Goal: Task Accomplishment & Management: Complete application form

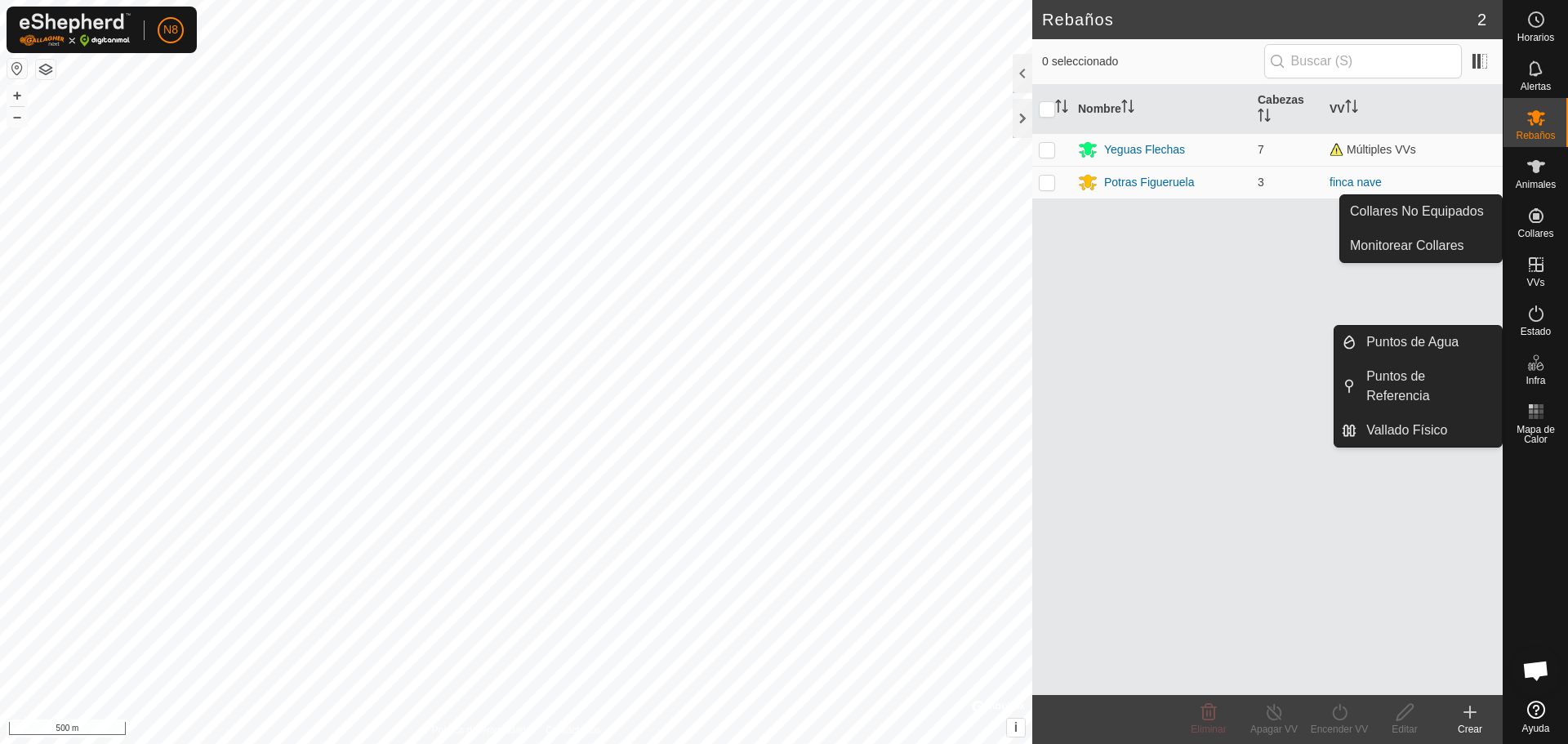
click at [1544, 223] on icon at bounding box center [1536, 216] width 20 height 20
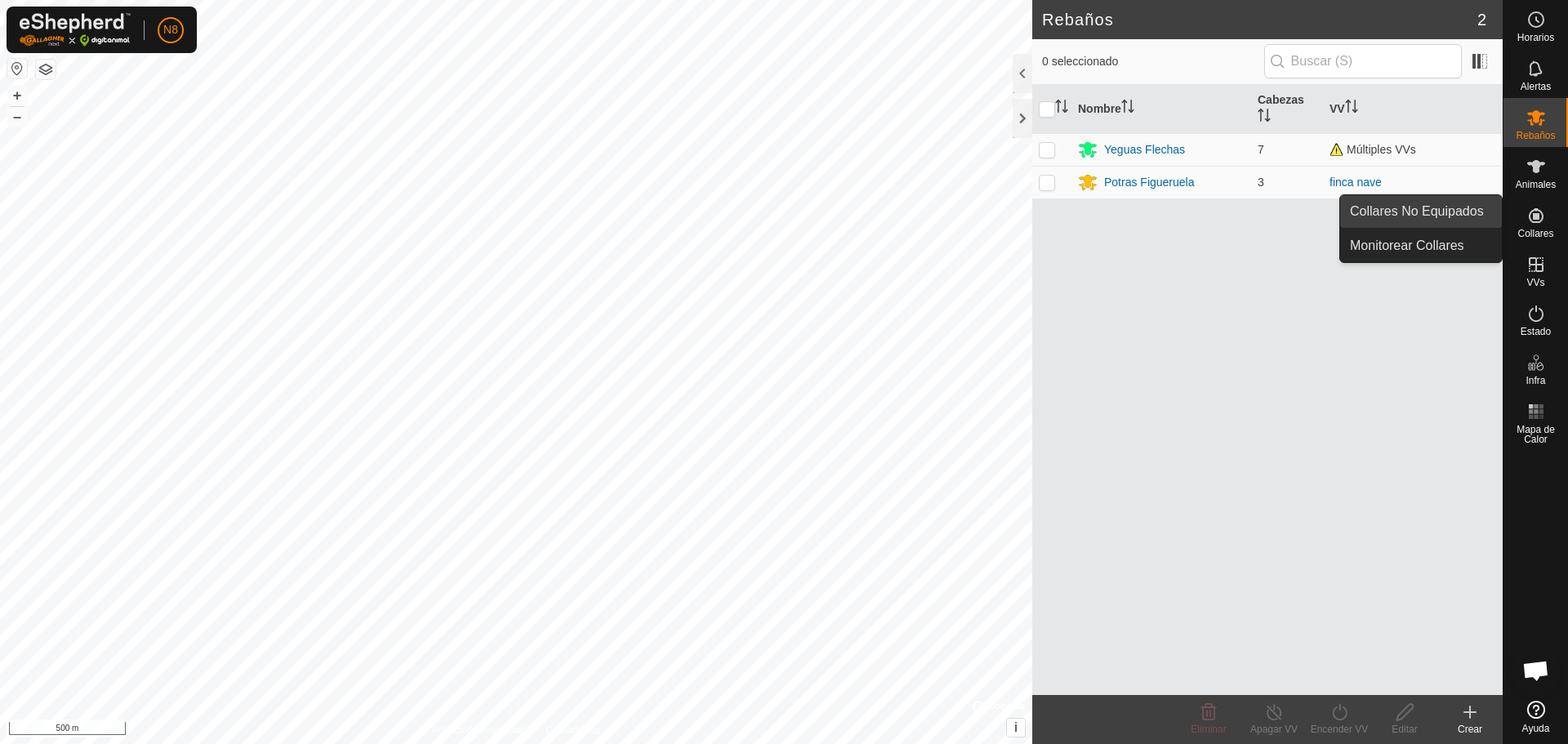
click at [1430, 209] on link "Collares No Equipados" at bounding box center [1421, 211] width 162 height 32
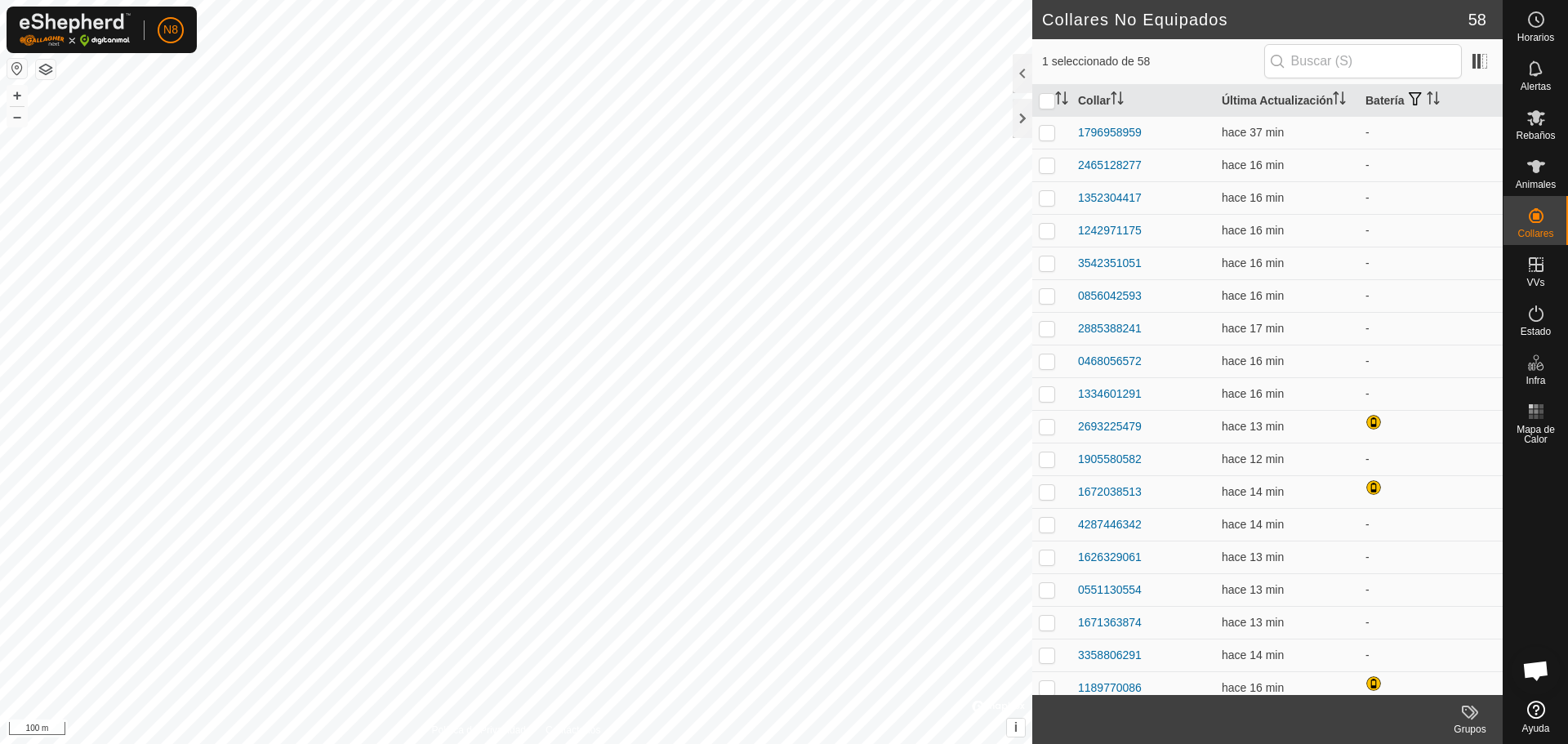
checkbox input "false"
click at [1042, 139] on p-checkbox at bounding box center [1048, 132] width 17 height 13
click at [1047, 139] on p-checkbox at bounding box center [1048, 132] width 17 height 13
checkbox input "false"
click at [1542, 174] on icon at bounding box center [1536, 167] width 20 height 20
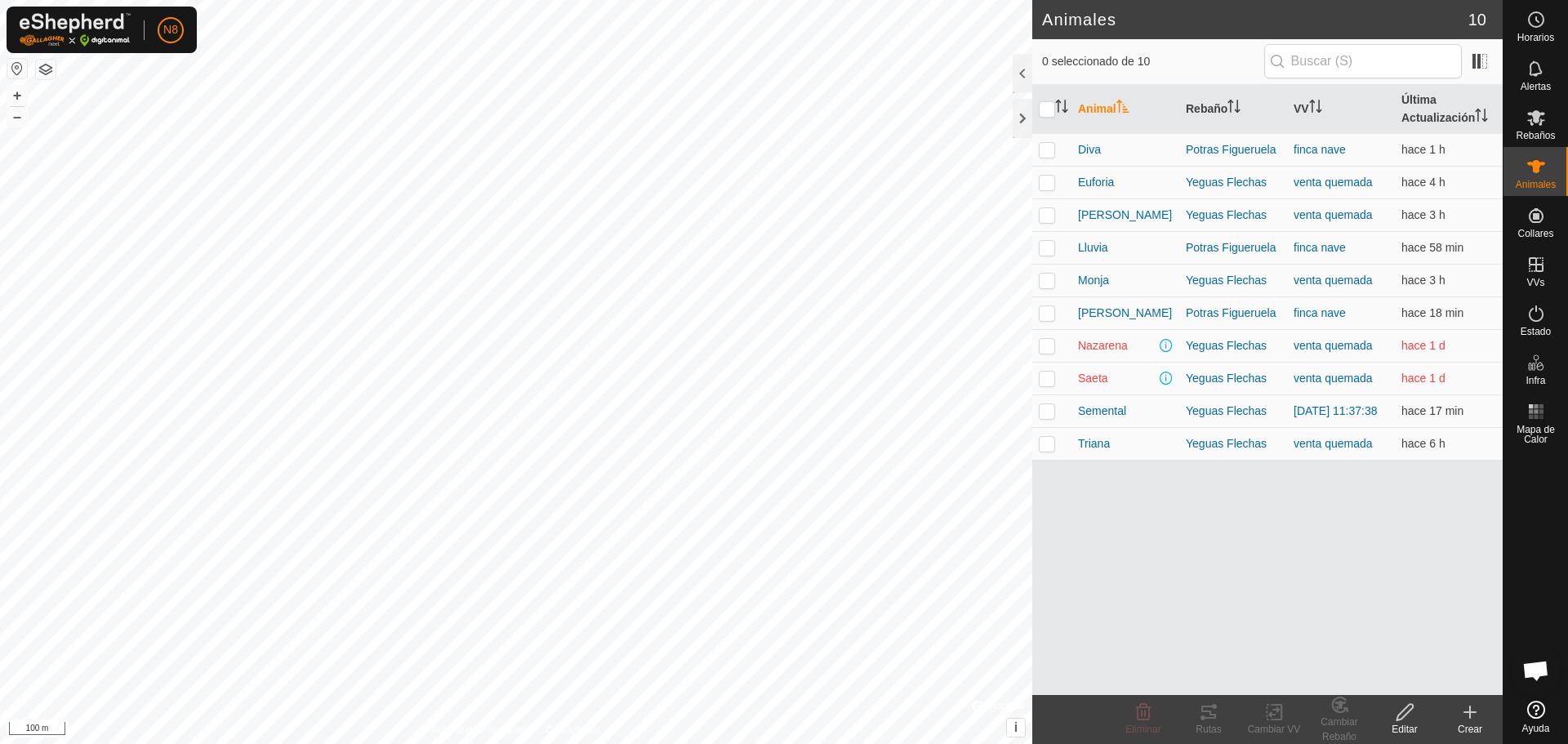
click at [1471, 727] on div "Crear" at bounding box center [1470, 729] width 66 height 15
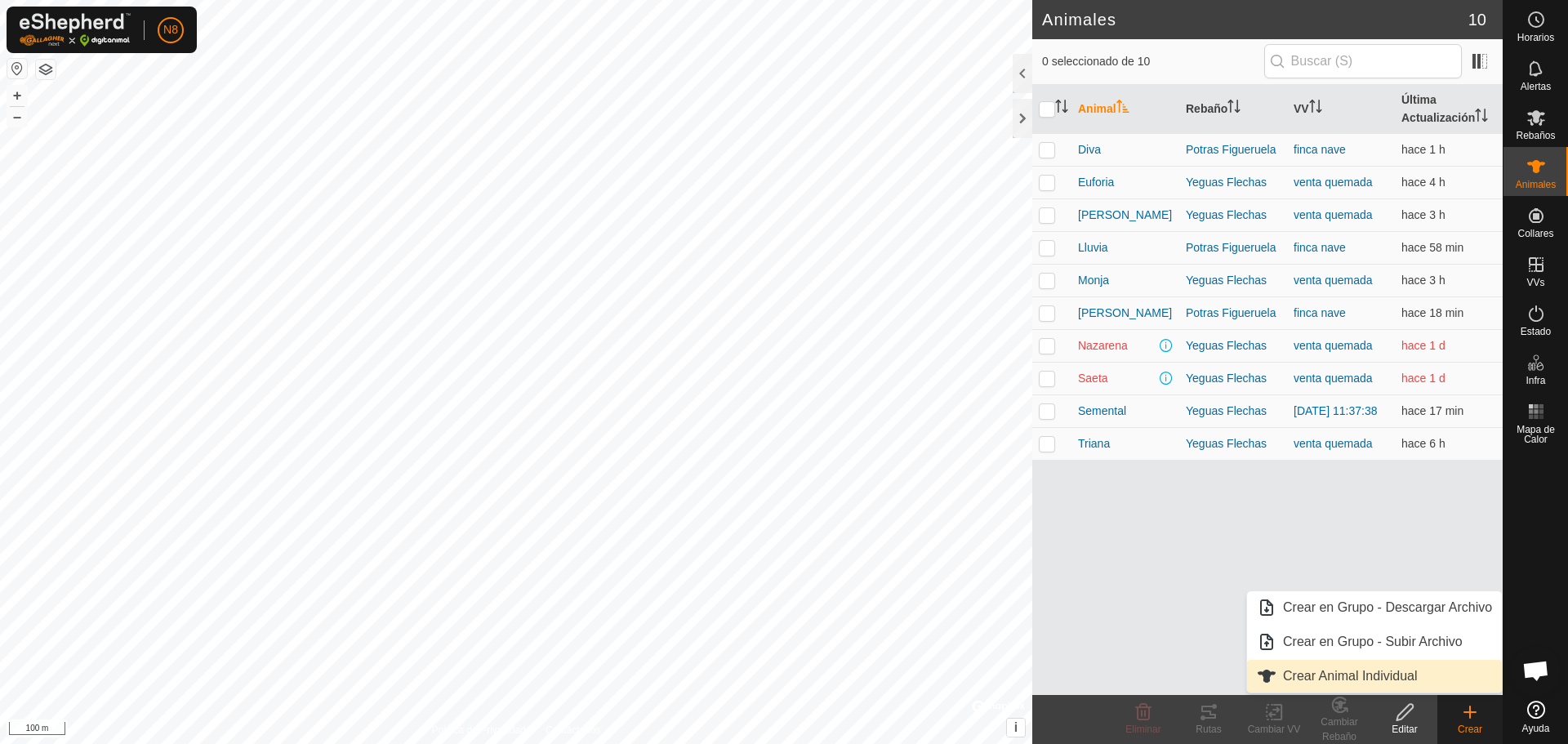
click at [1403, 675] on link "Crear Animal Individual" at bounding box center [1374, 676] width 255 height 32
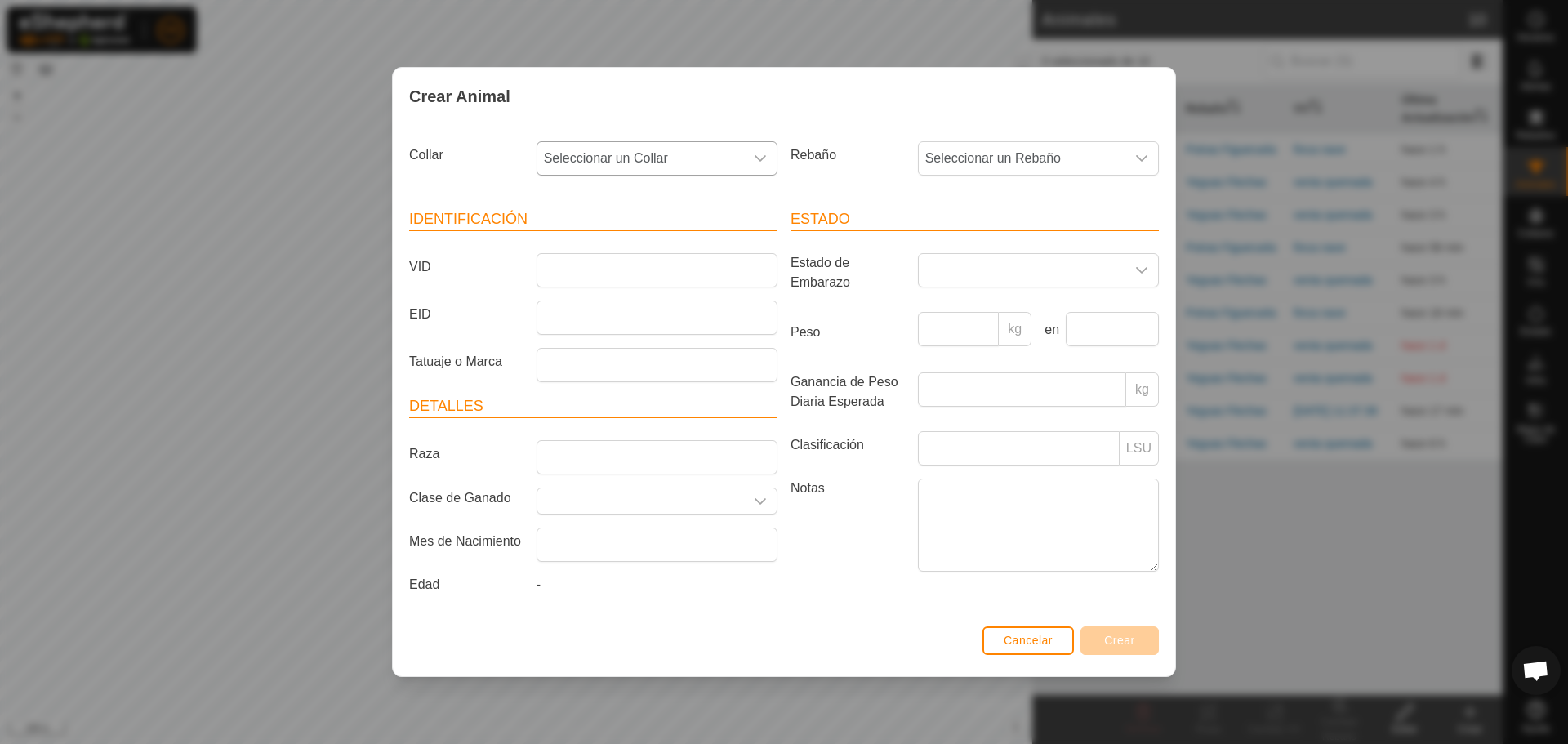
click at [725, 166] on span "Seleccionar un Collar" at bounding box center [640, 158] width 207 height 32
type input "1827"
click at [966, 176] on div "Rebaño Seleccionar un Rebaño" at bounding box center [974, 165] width 382 height 61
click at [974, 166] on span "Seleccionar un Rebaño" at bounding box center [1022, 158] width 207 height 32
type input "Vacas Figueruela de Abajo"
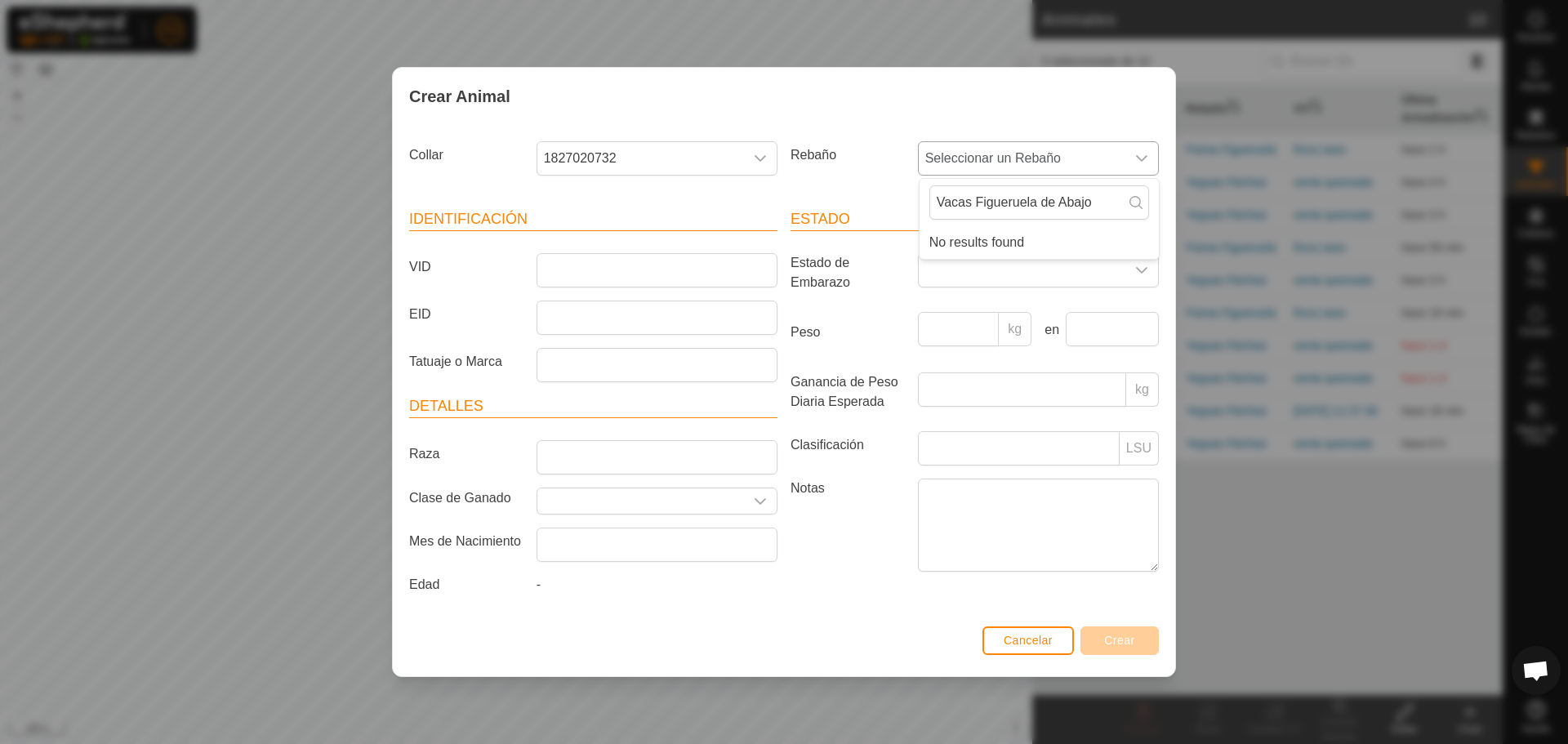
click at [1130, 202] on icon at bounding box center [1137, 203] width 13 height 13
click at [1107, 204] on input "Vacas Figueruela de Abajo" at bounding box center [1039, 202] width 219 height 34
click at [1120, 235] on li "No results found" at bounding box center [1039, 242] width 239 height 32
click at [1101, 283] on span at bounding box center [1022, 270] width 207 height 32
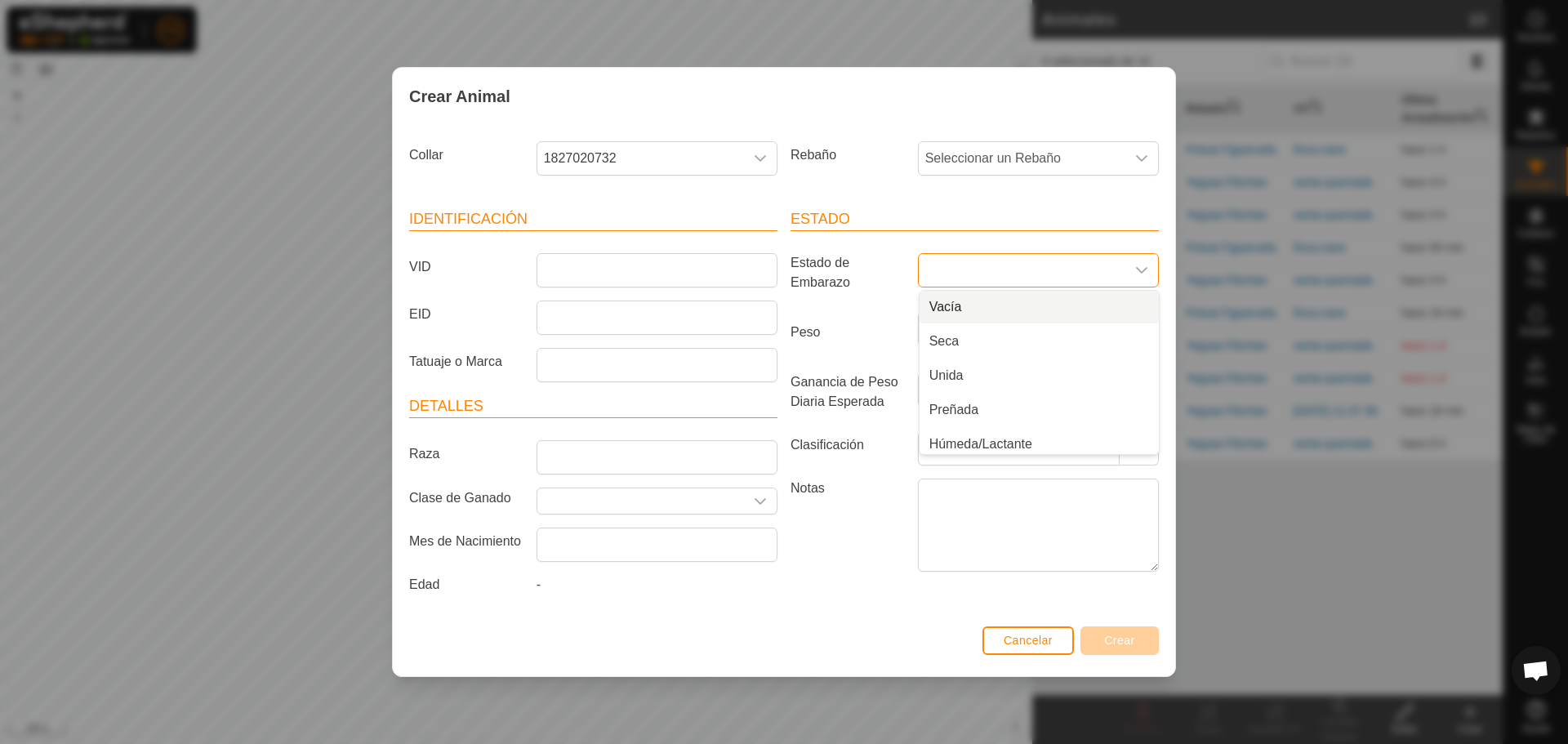
click at [928, 200] on div "Estado Estado de Embarazo Vacía Seca Unida Preñada Húmeda/Lactante Húmeda Unida…" at bounding box center [974, 405] width 382 height 432
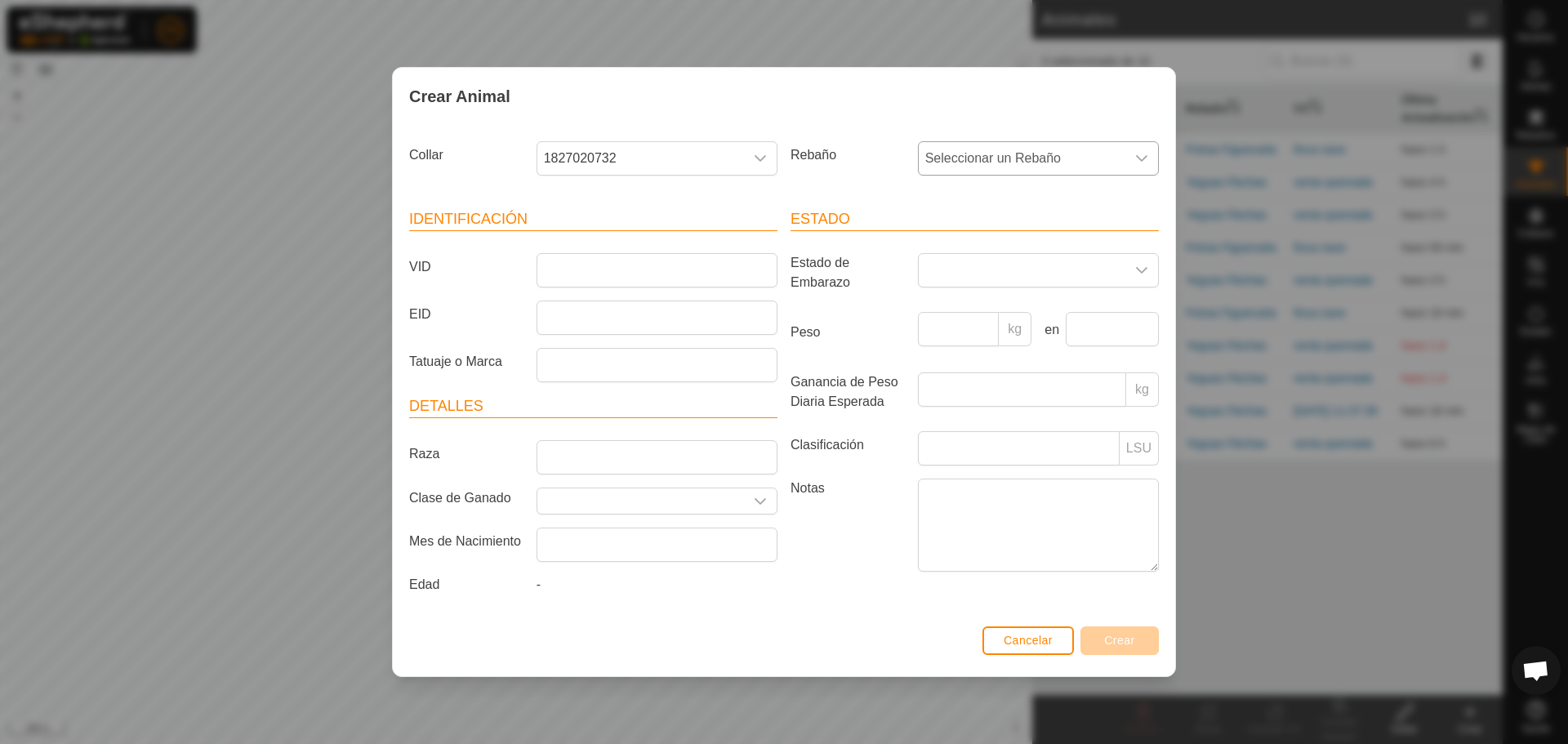
click at [1013, 161] on span "Seleccionar un Rebaño" at bounding box center [1022, 158] width 207 height 32
click at [1100, 205] on input "Vacas Figueruela de Abajo" at bounding box center [1039, 202] width 219 height 34
click at [1083, 240] on li "No results found" at bounding box center [1039, 242] width 239 height 32
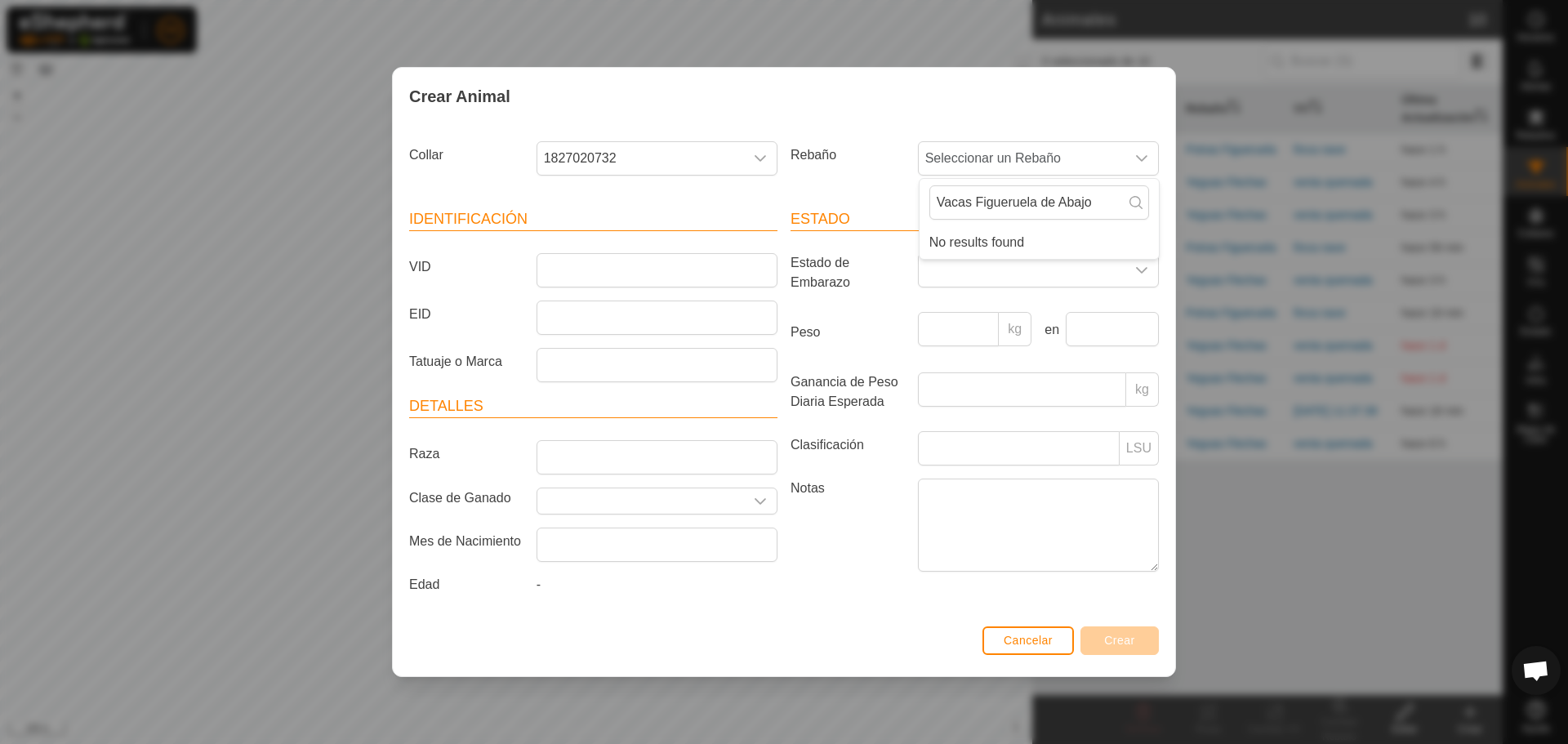
click at [867, 187] on div "Rebaño Seleccionar un Rebaño Vacas Figueruela de Abajo No results found" at bounding box center [974, 165] width 382 height 61
click at [641, 278] on input "VID" at bounding box center [657, 270] width 241 height 34
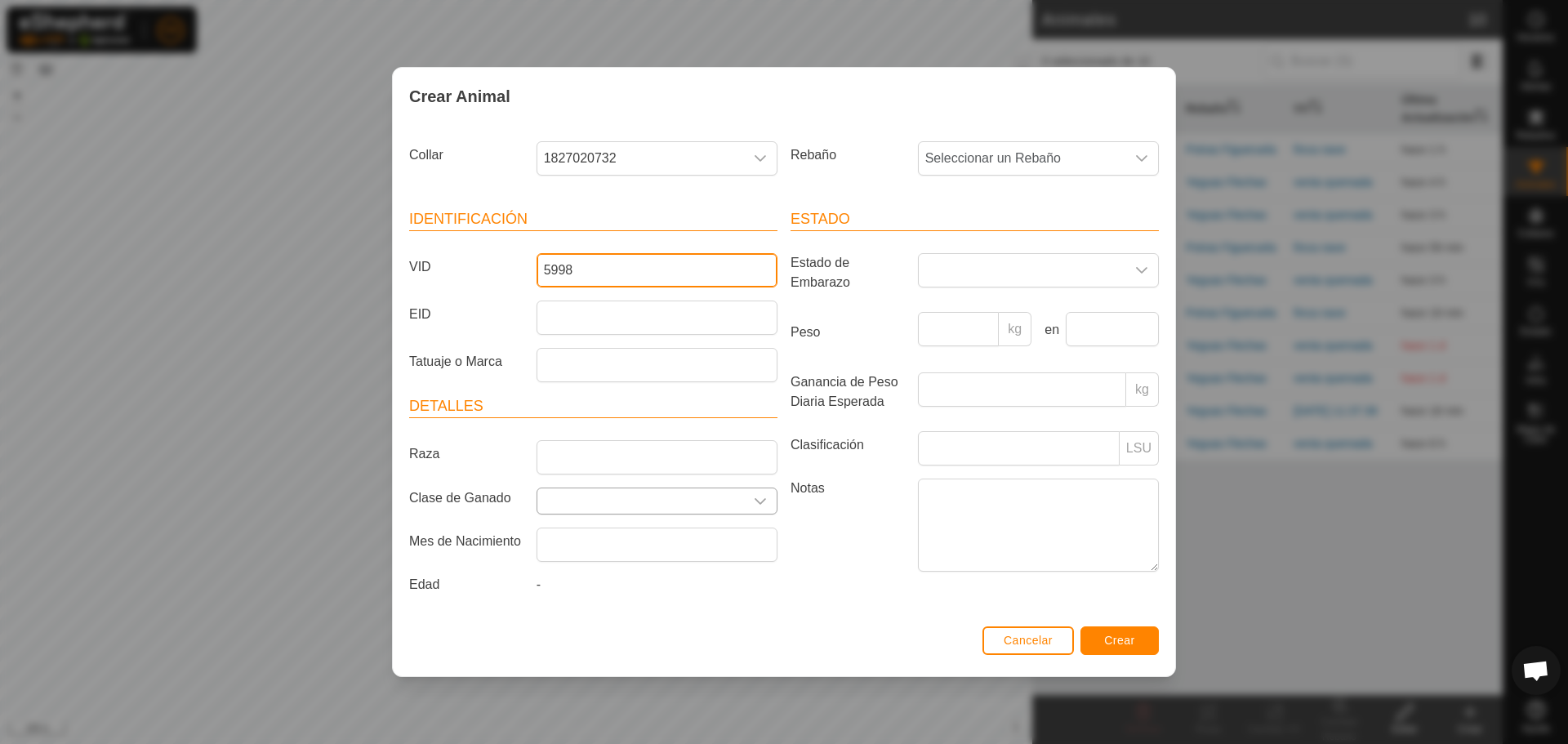
type input "5998"
click at [655, 505] on input "text" at bounding box center [640, 500] width 207 height 25
click at [766, 500] on icon "dropdown trigger" at bounding box center [761, 501] width 13 height 13
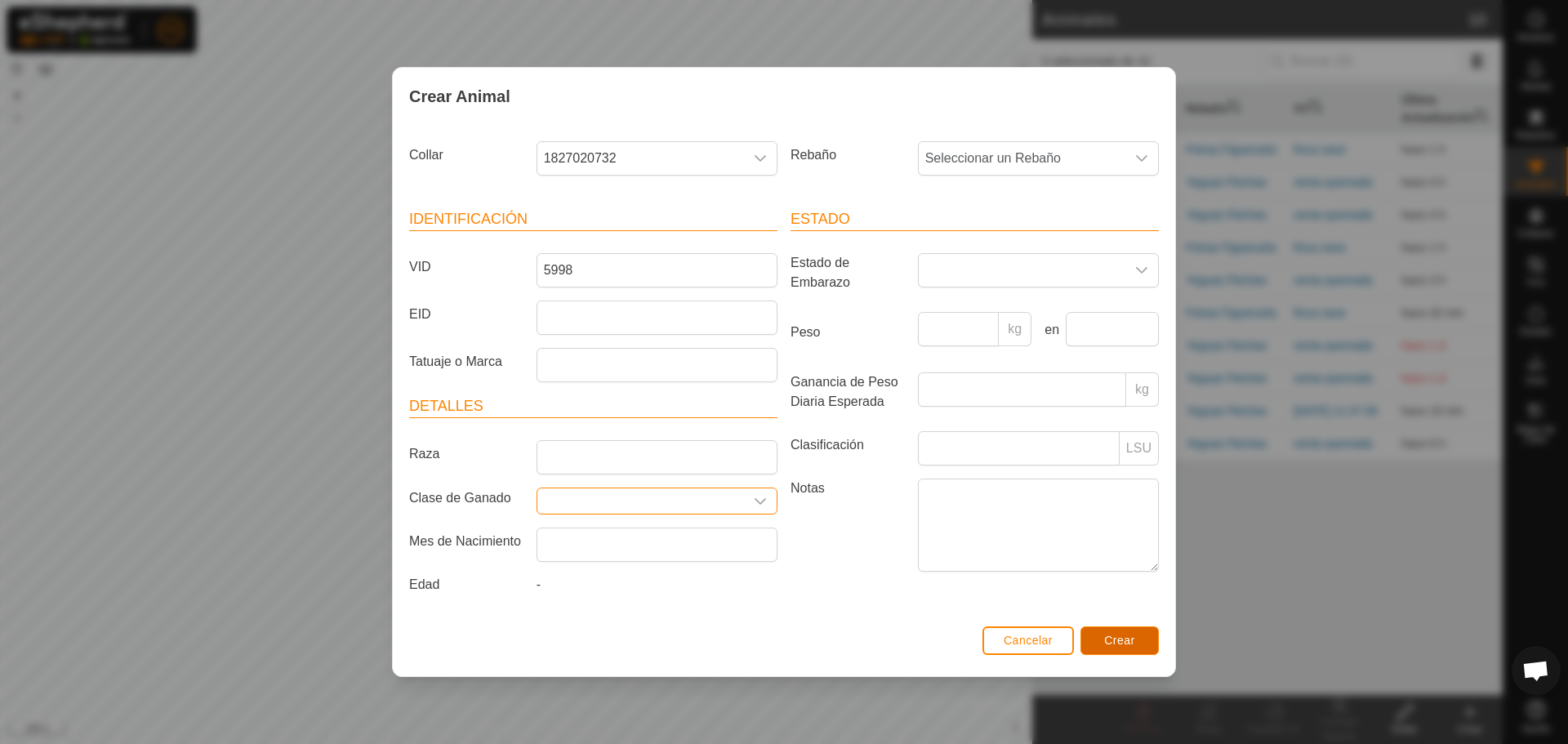
click at [1124, 643] on span "Crear" at bounding box center [1119, 640] width 31 height 13
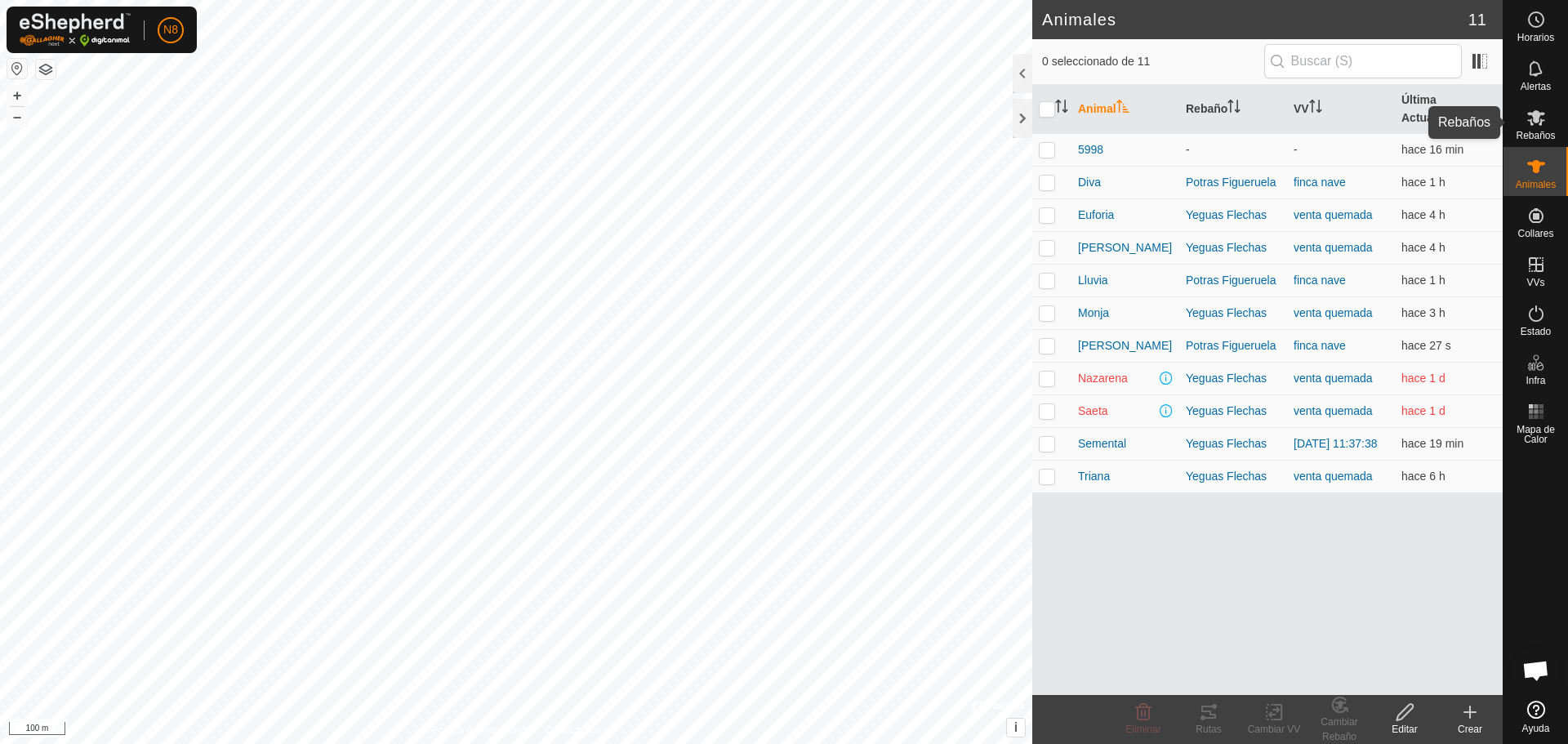
click at [1534, 124] on icon at bounding box center [1536, 118] width 20 height 20
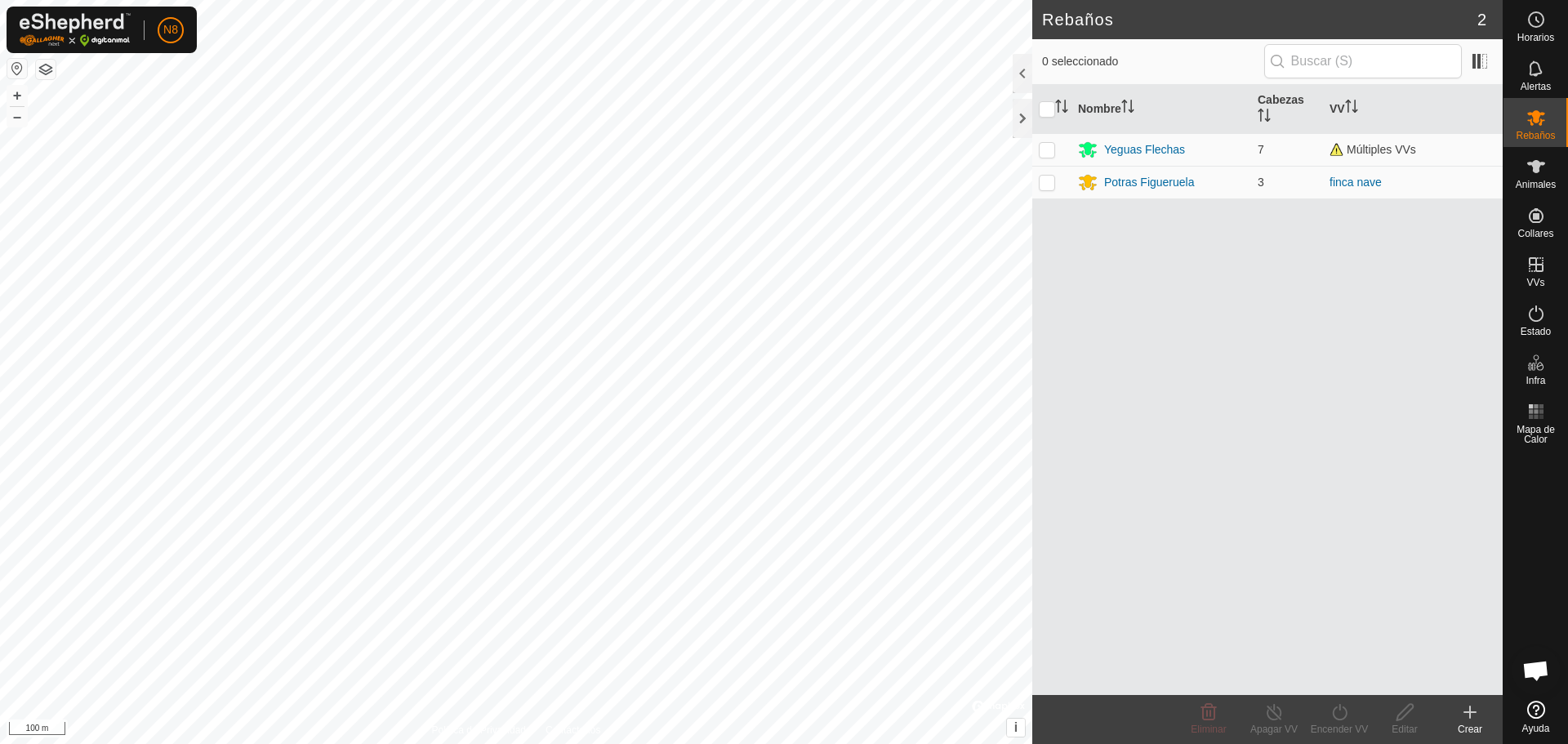
click at [1467, 726] on div "Crear" at bounding box center [1470, 729] width 66 height 15
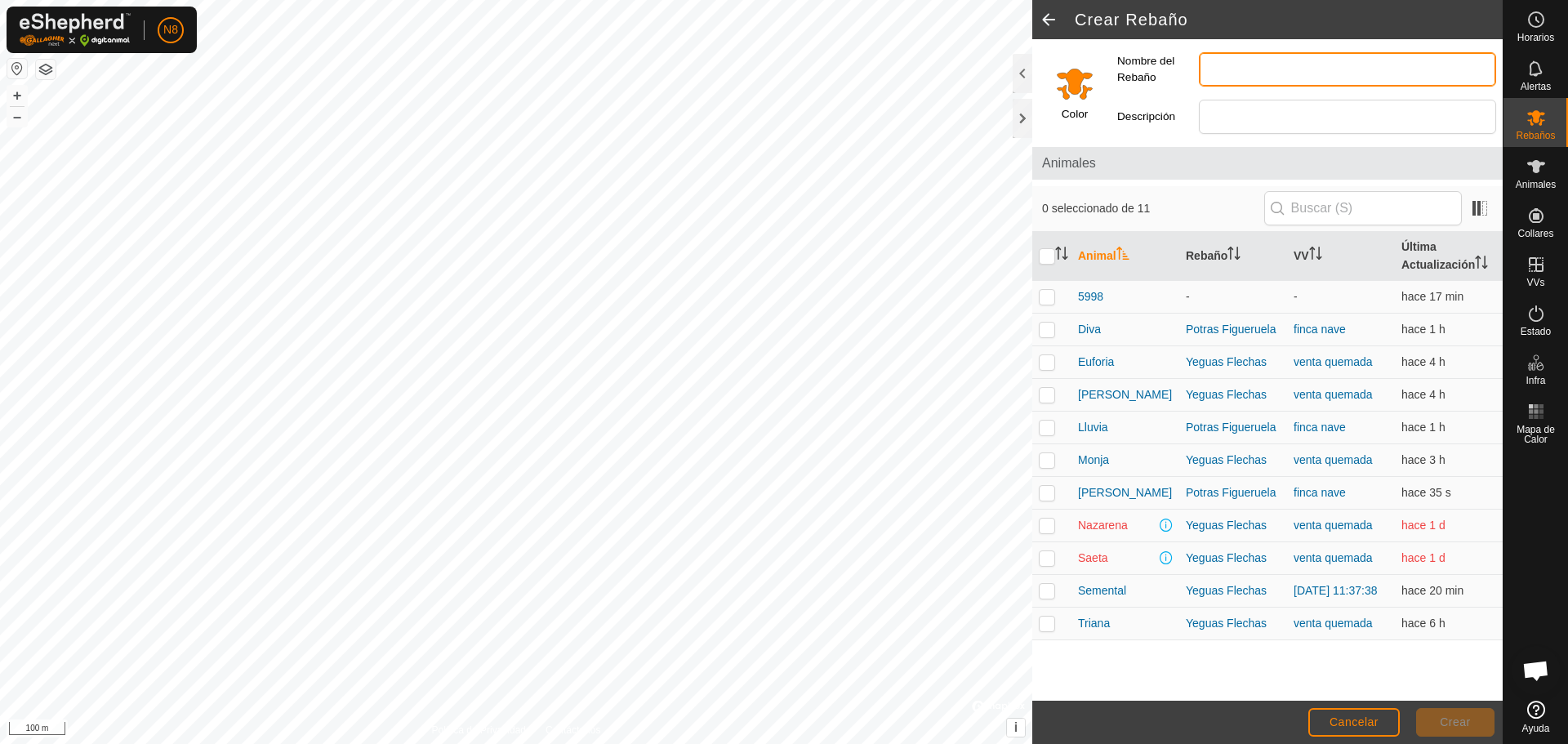
click at [1238, 70] on input "Nombre del Rebaño" at bounding box center [1348, 69] width 298 height 34
type input "F"
type input "Vacas Fiqueruela de Abajo"
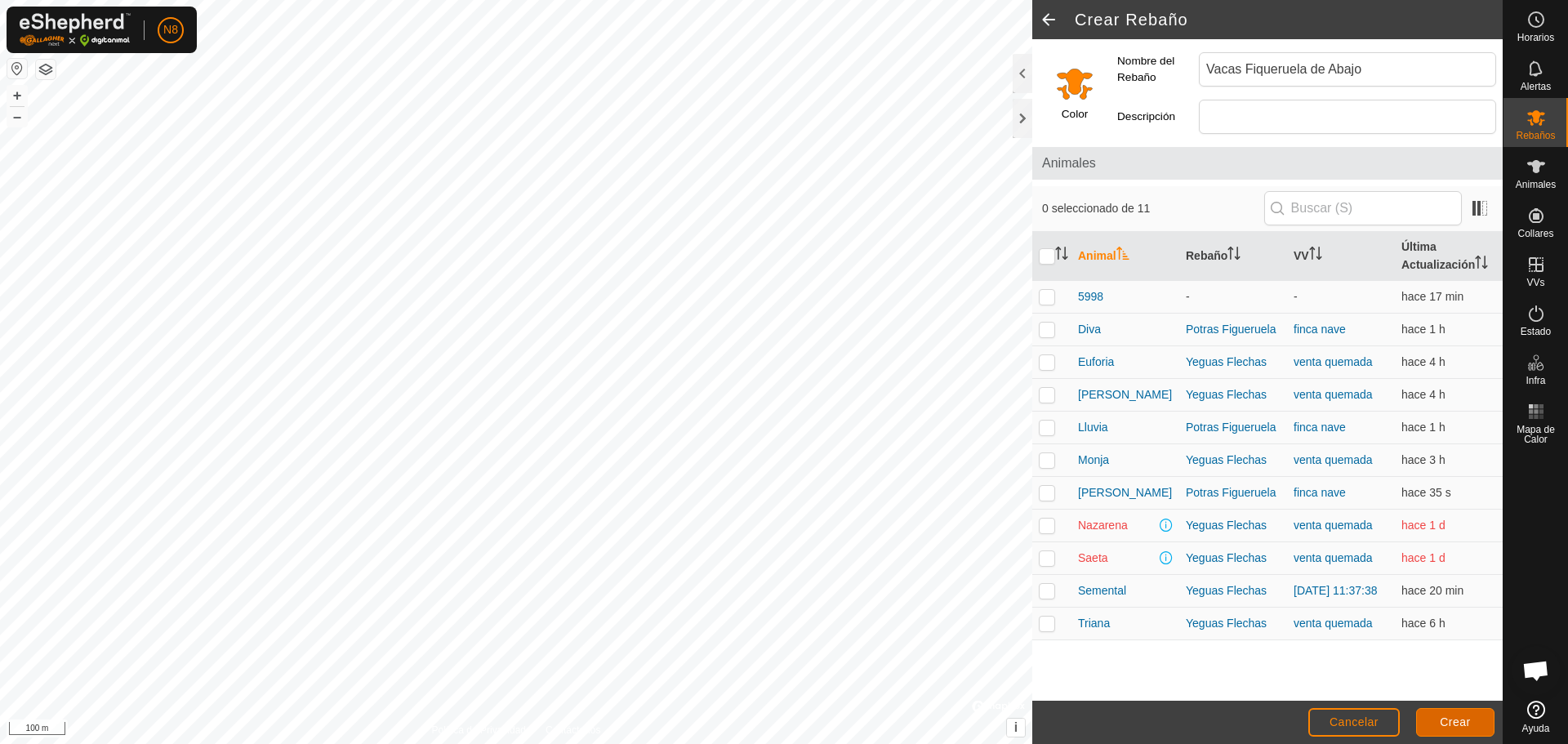
click at [1457, 727] on span "Crear" at bounding box center [1455, 722] width 31 height 13
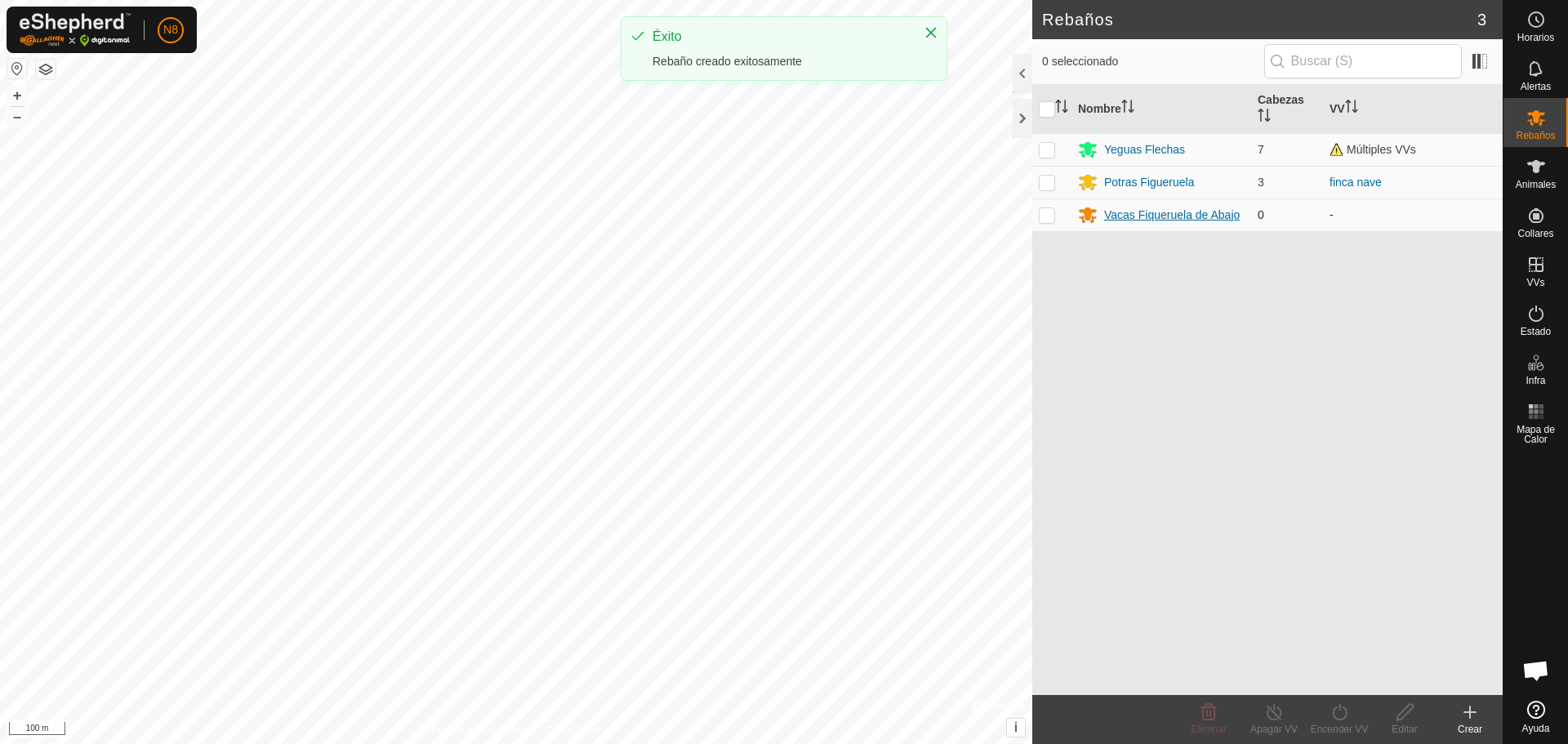
click at [1139, 214] on div "Vacas Fiqueruela de Abajo" at bounding box center [1171, 215] width 136 height 17
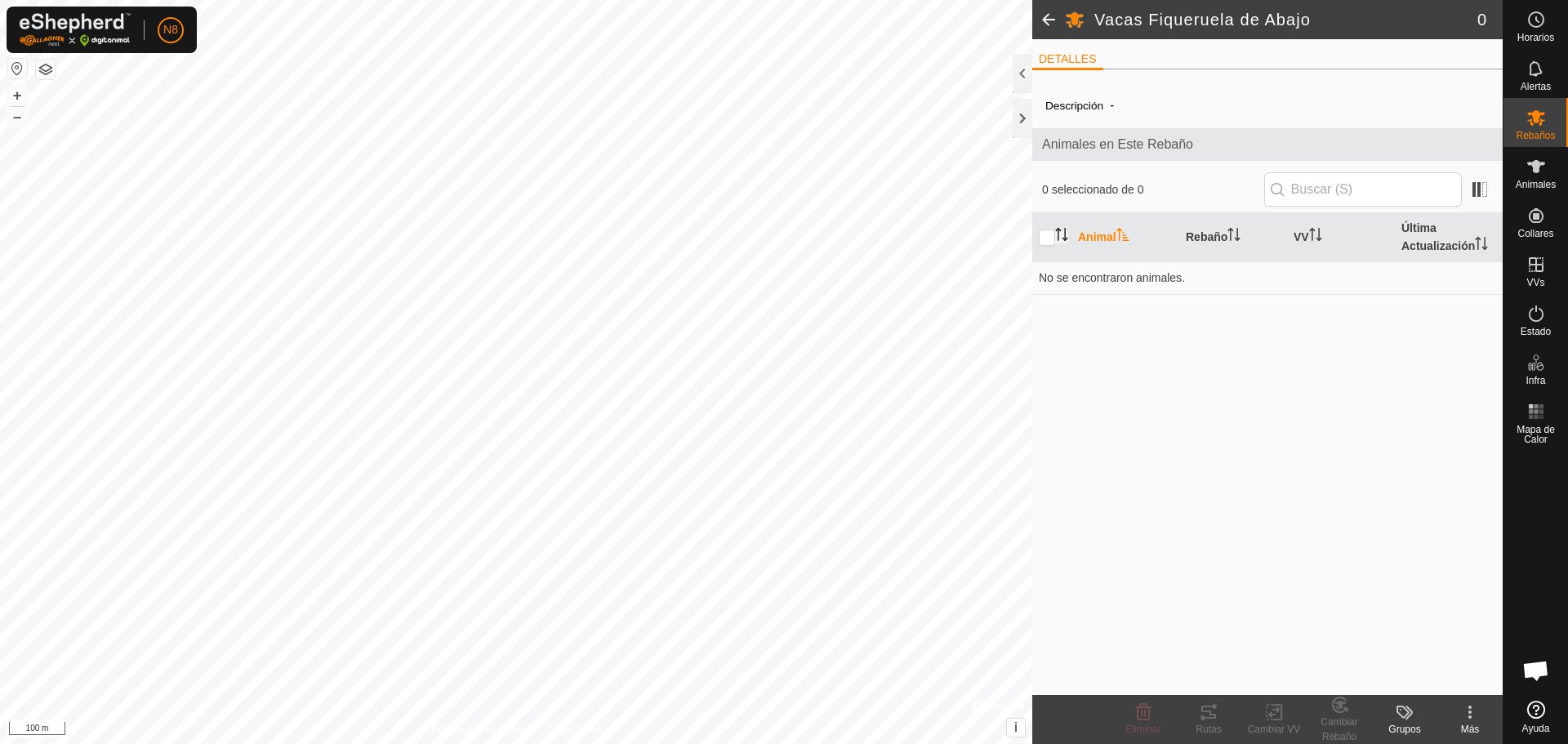
click at [1055, 241] on icon "Activar para ordenar" at bounding box center [1062, 234] width 13 height 13
click at [1099, 235] on th "Animal" at bounding box center [1126, 237] width 108 height 49
click at [1372, 188] on input "text" at bounding box center [1363, 189] width 198 height 34
type input "5998"
click at [1452, 391] on div "Descripción - Animales en Este Rebaño 0 seleccionado de 0 5998 Animal Rebaño VV…" at bounding box center [1268, 388] width 471 height 613
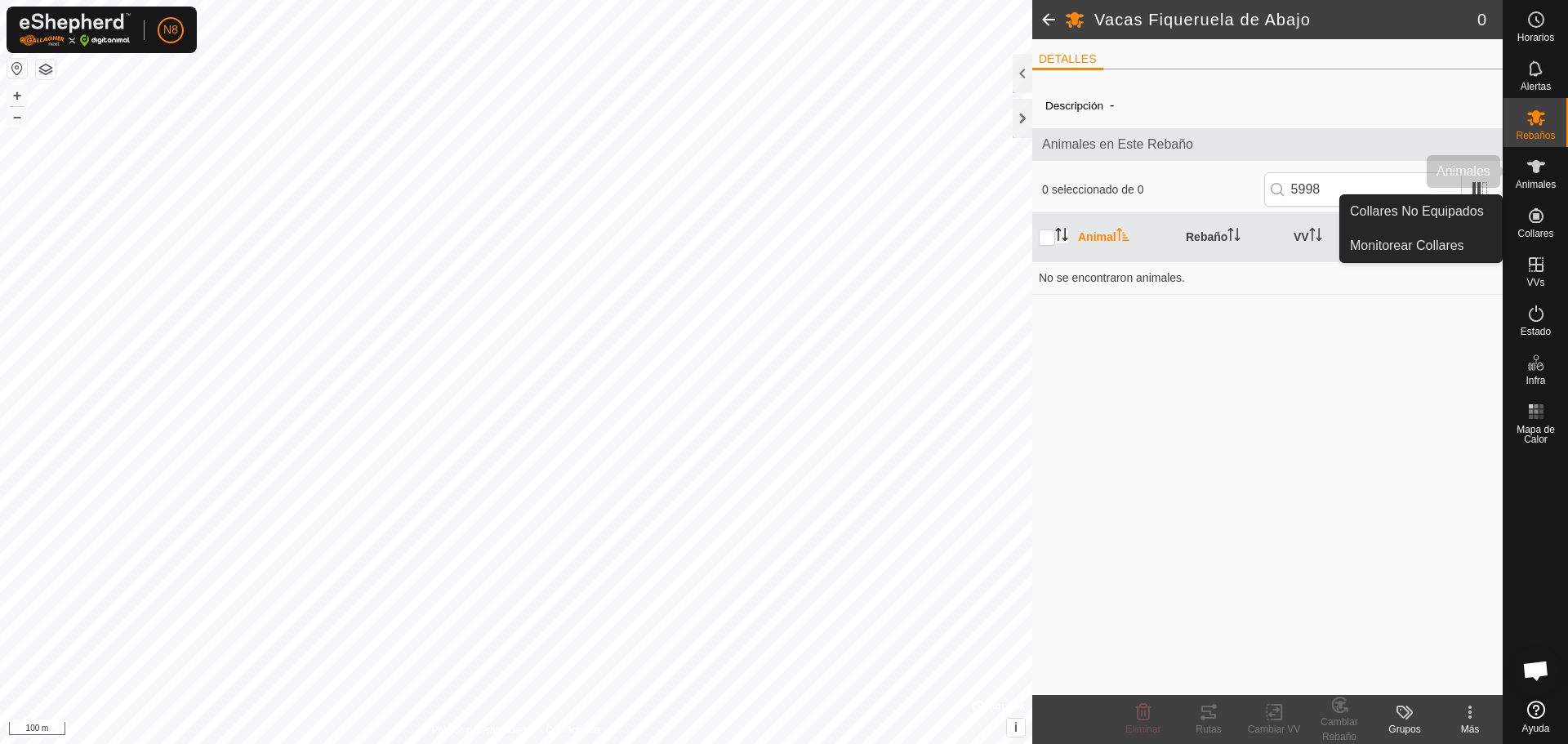
click at [1540, 180] on span "Animales" at bounding box center [1536, 185] width 40 height 10
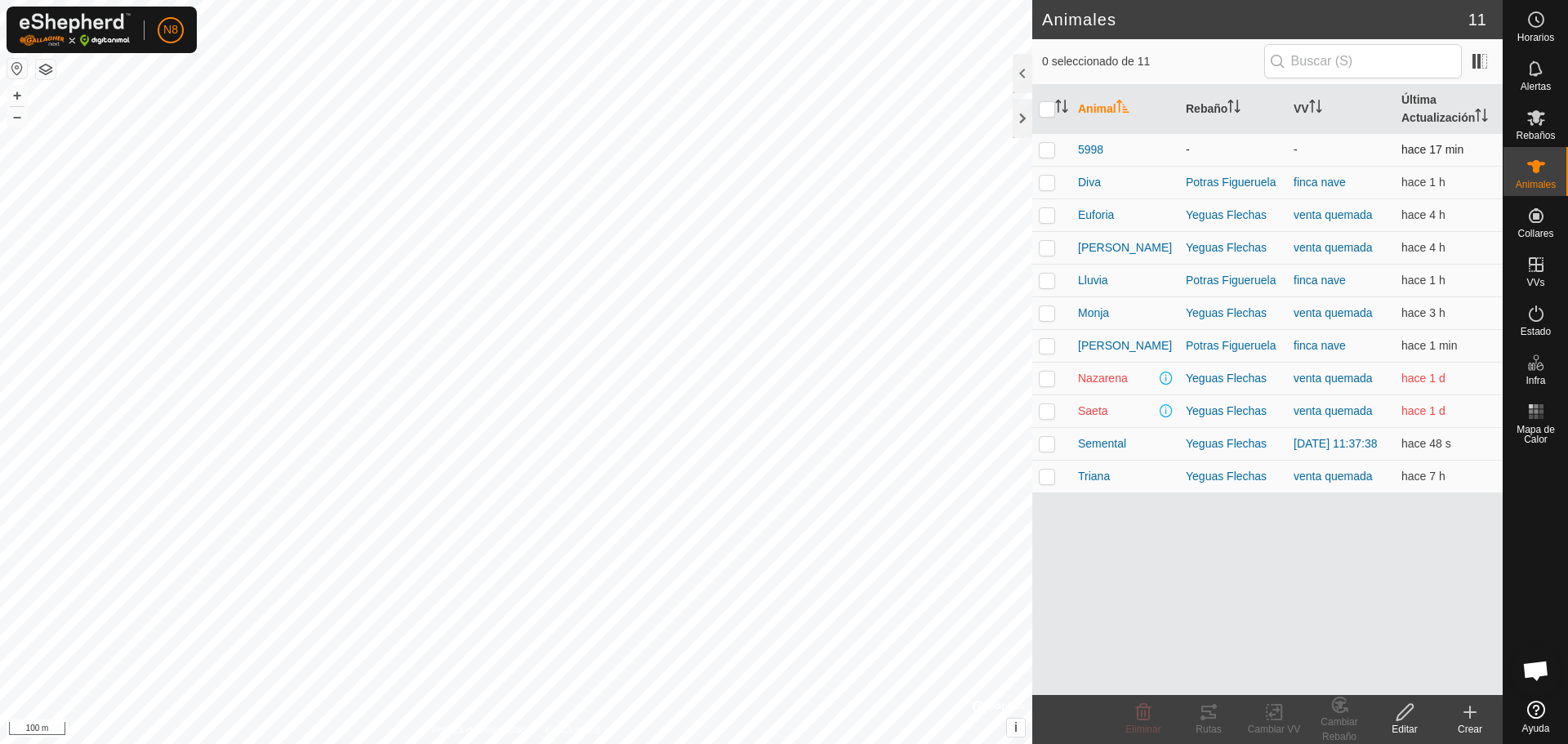
click at [1050, 151] on p-checkbox at bounding box center [1048, 150] width 17 height 13
click at [1340, 726] on div "Cambiar Rebaño" at bounding box center [1339, 729] width 66 height 29
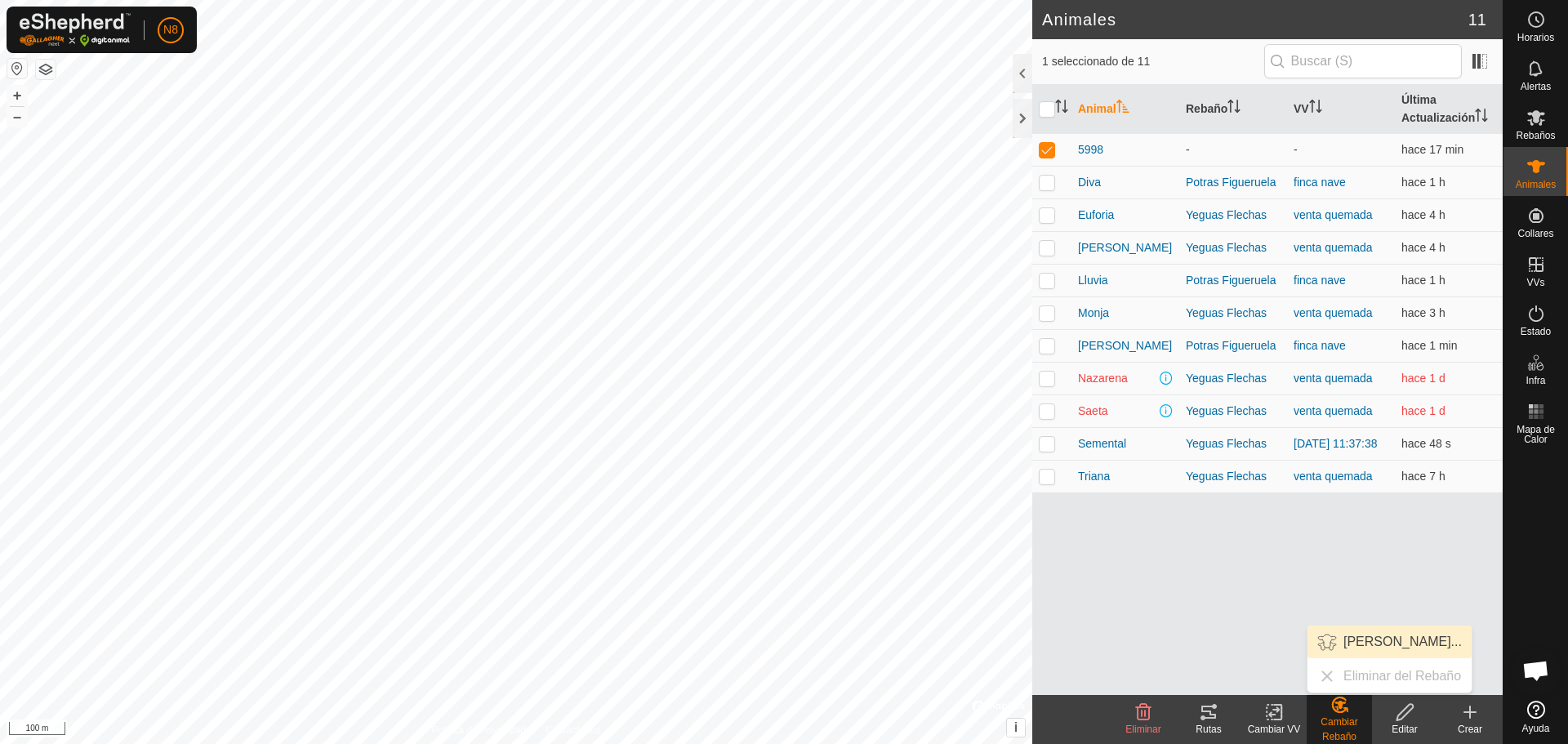
click at [1368, 644] on link "[PERSON_NAME]..." at bounding box center [1389, 642] width 164 height 32
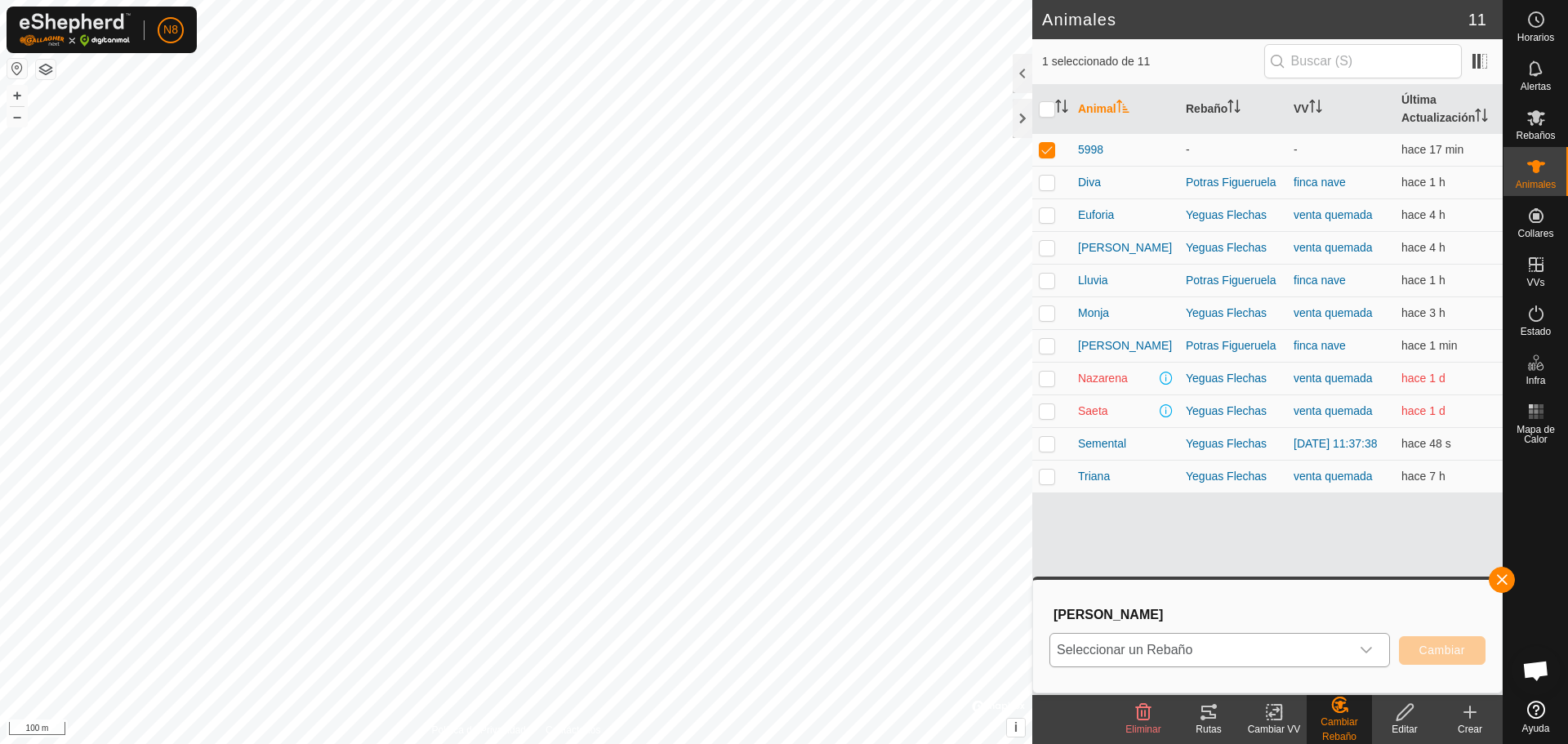
click at [1236, 656] on span "Seleccionar un Rebaño" at bounding box center [1200, 649] width 300 height 32
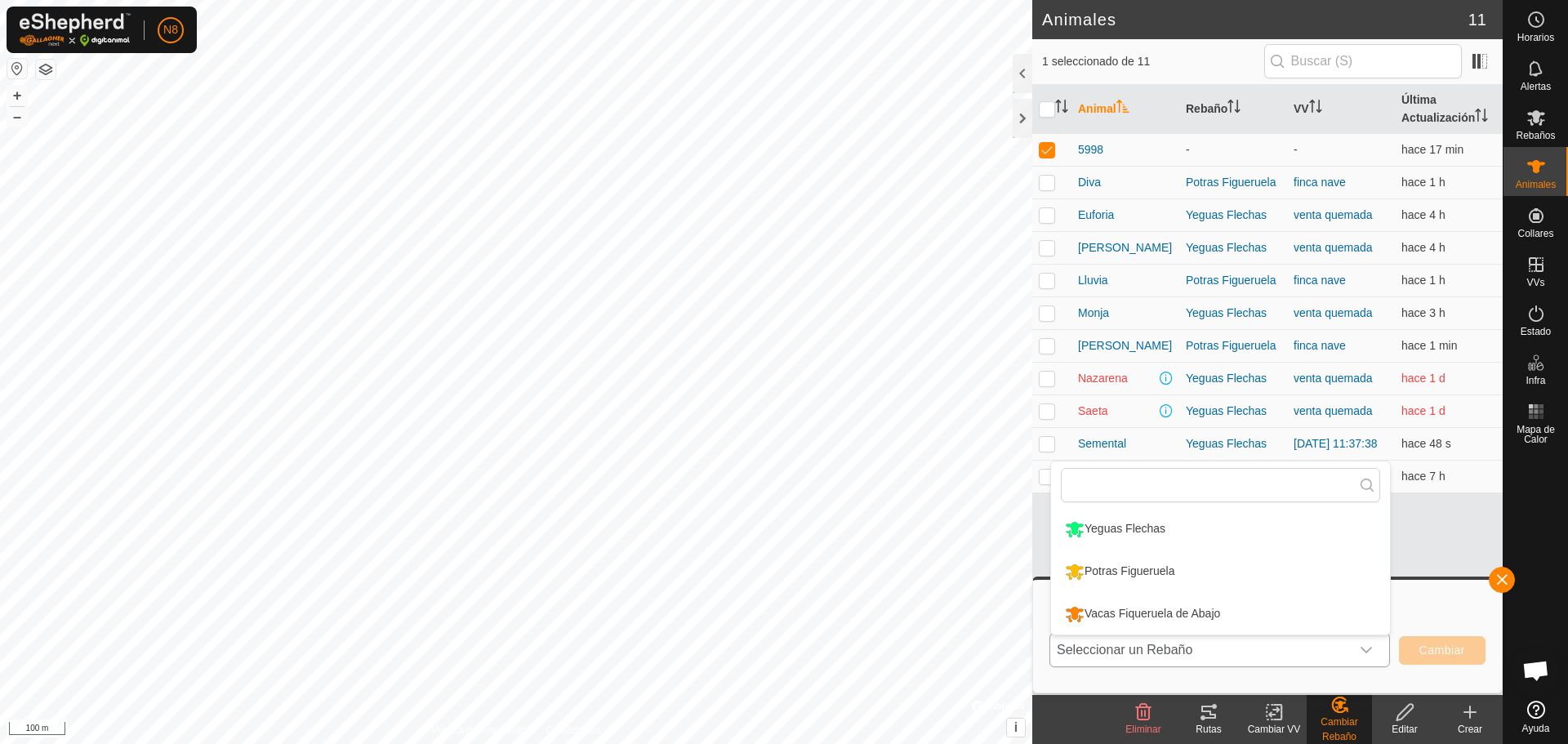
click at [1141, 613] on li "Vacas Fiqueruela de Abajo" at bounding box center [1220, 613] width 339 height 41
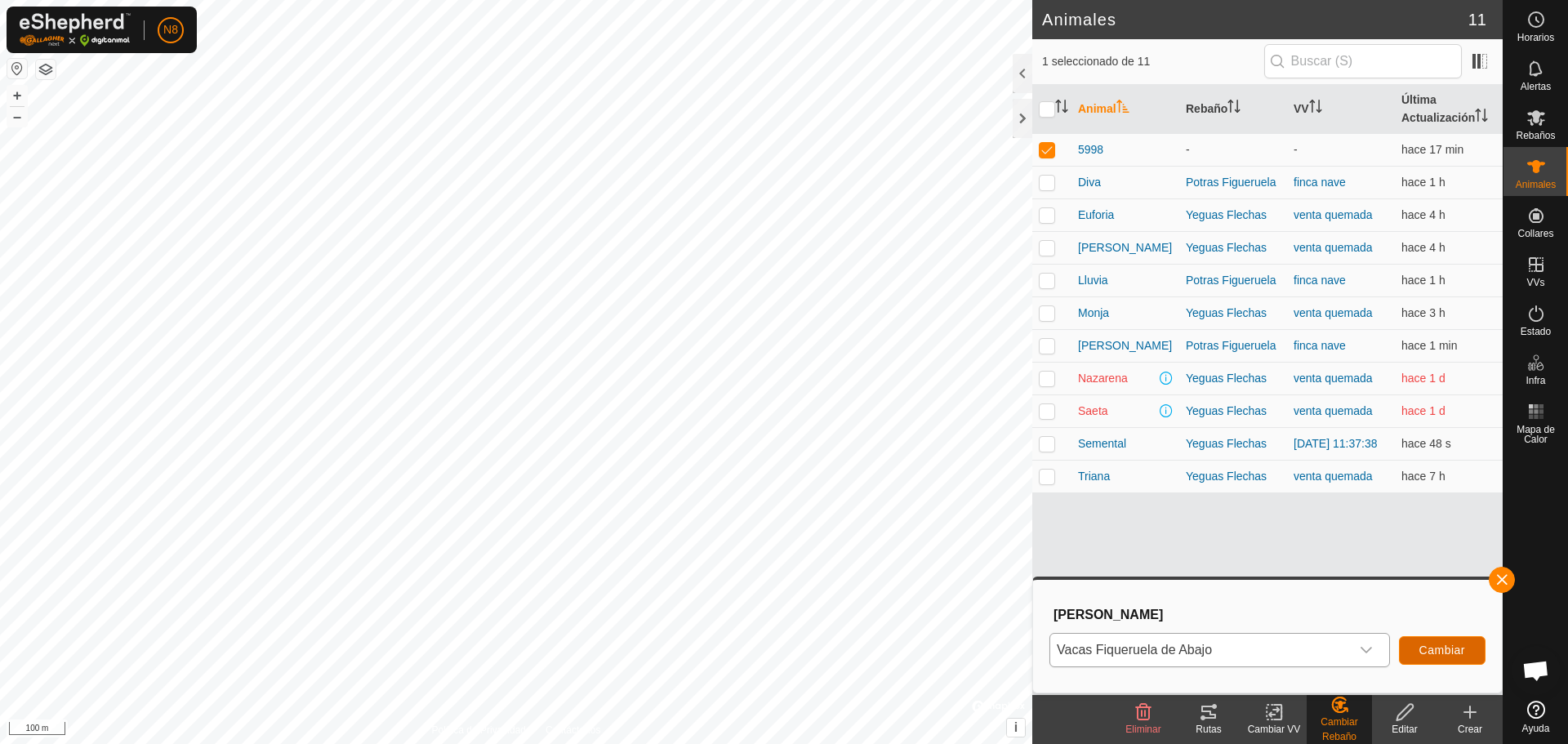
click at [1432, 644] on span "Cambiar" at bounding box center [1442, 650] width 46 height 13
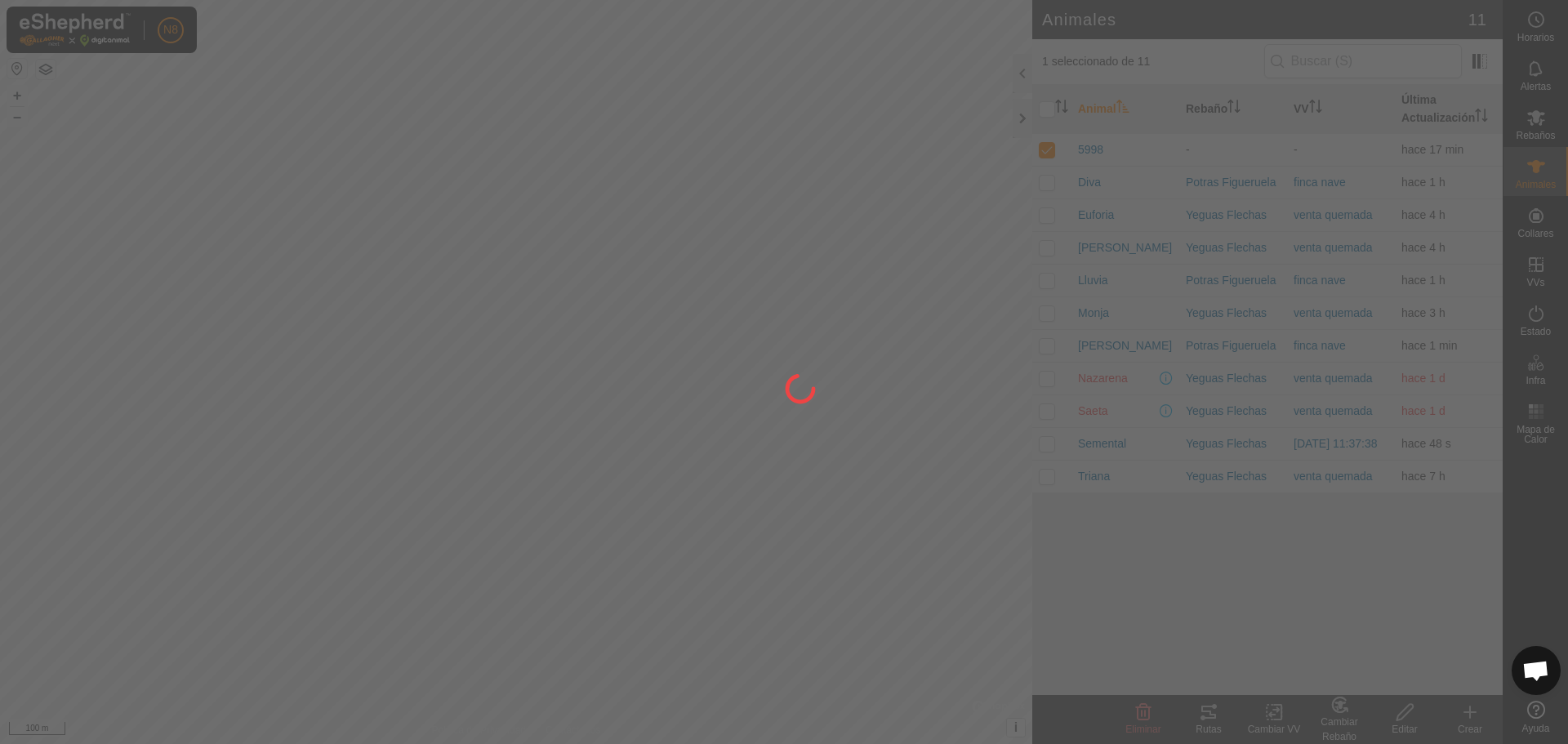
checkbox input "false"
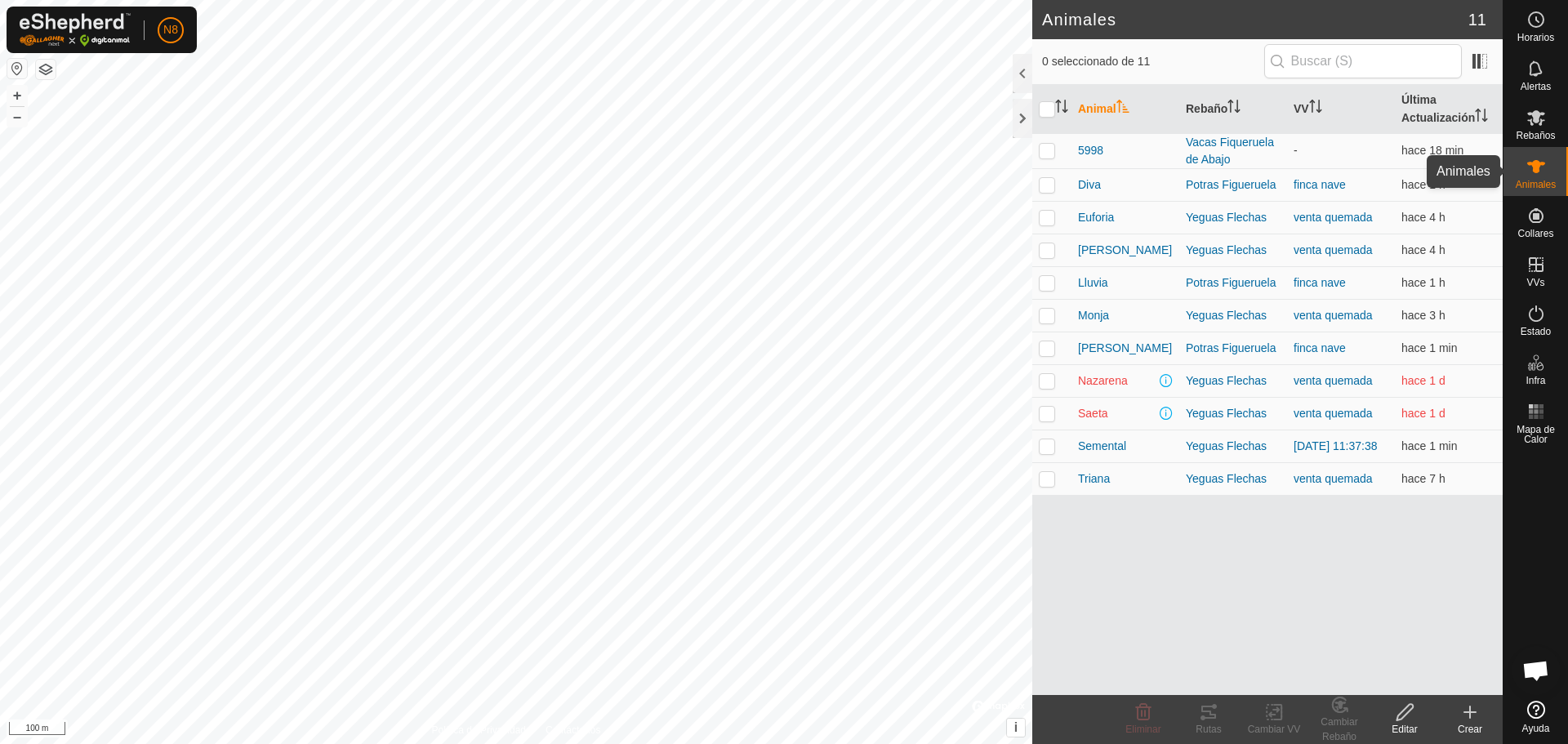
click at [1540, 167] on icon at bounding box center [1536, 167] width 20 height 20
click at [1473, 717] on icon at bounding box center [1471, 712] width 20 height 20
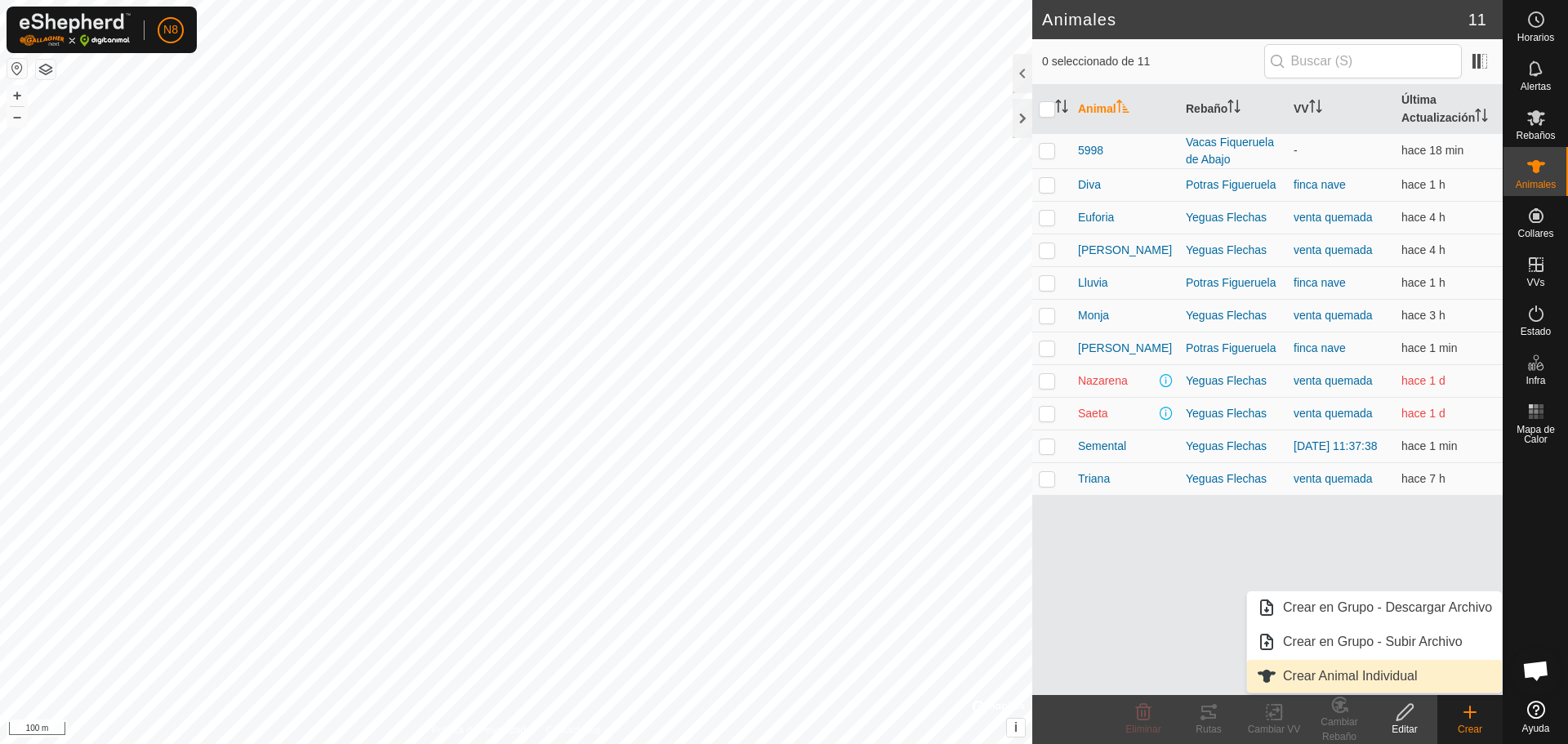
click at [1353, 677] on link "Crear Animal Individual" at bounding box center [1374, 676] width 255 height 32
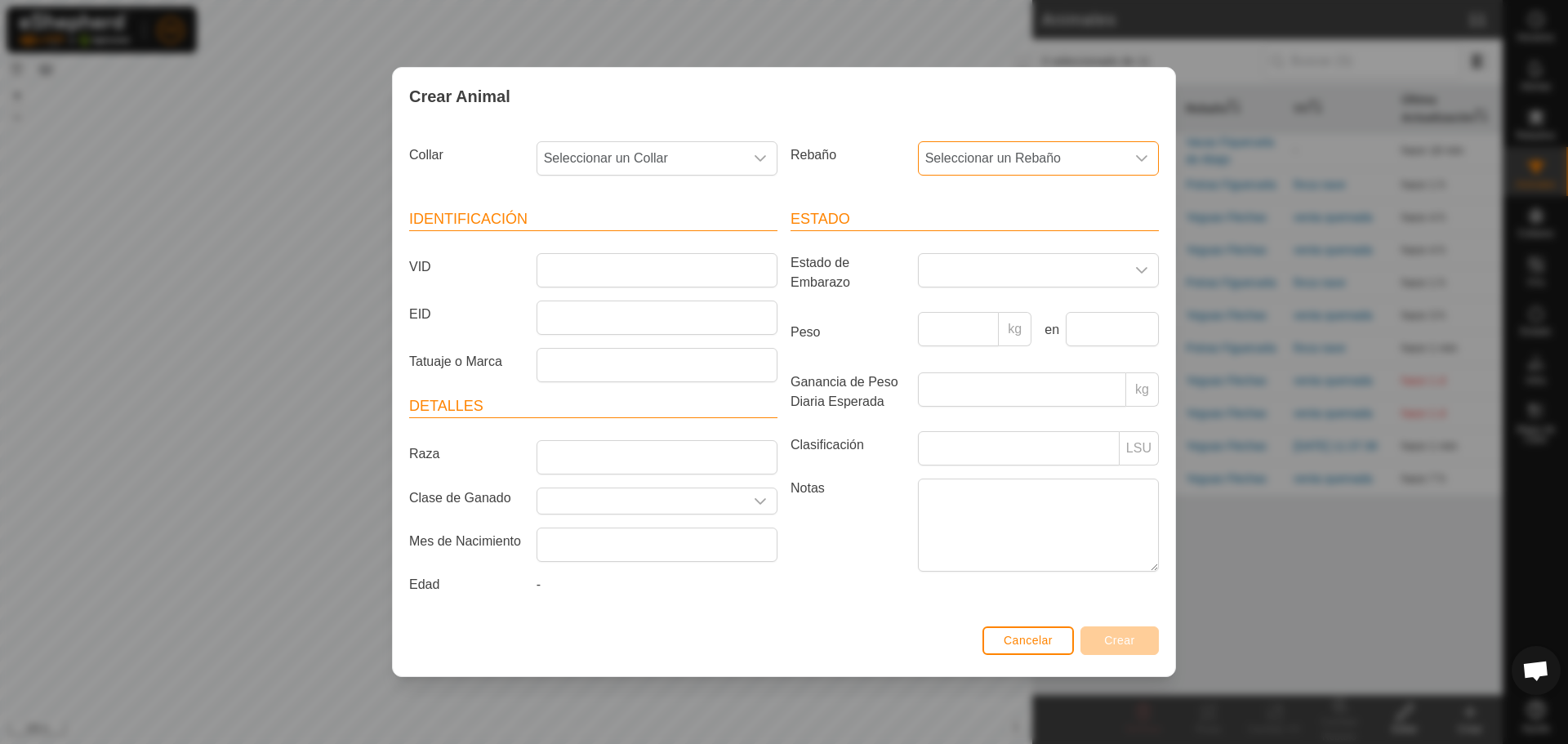
click at [1036, 161] on span "Seleccionar un Rebaño" at bounding box center [1022, 158] width 207 height 32
click at [1013, 342] on li "Vacas Fiqueruela de Abajo" at bounding box center [1039, 345] width 239 height 32
click at [688, 156] on span "Seleccionar un Collar" at bounding box center [640, 158] width 207 height 32
type input "4113"
click at [653, 277] on input "VID" at bounding box center [657, 270] width 241 height 34
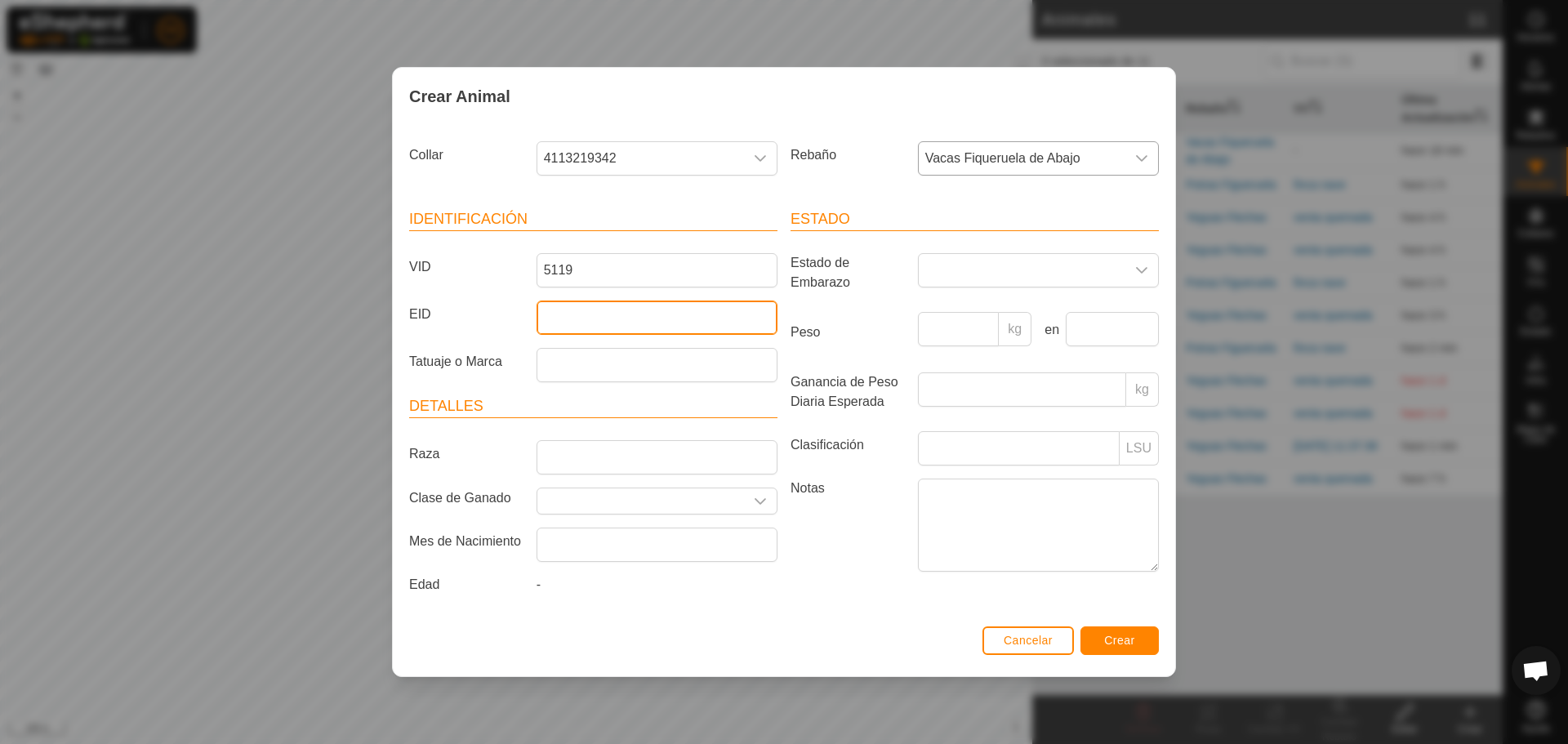
click at [641, 324] on input "EID" at bounding box center [657, 318] width 241 height 34
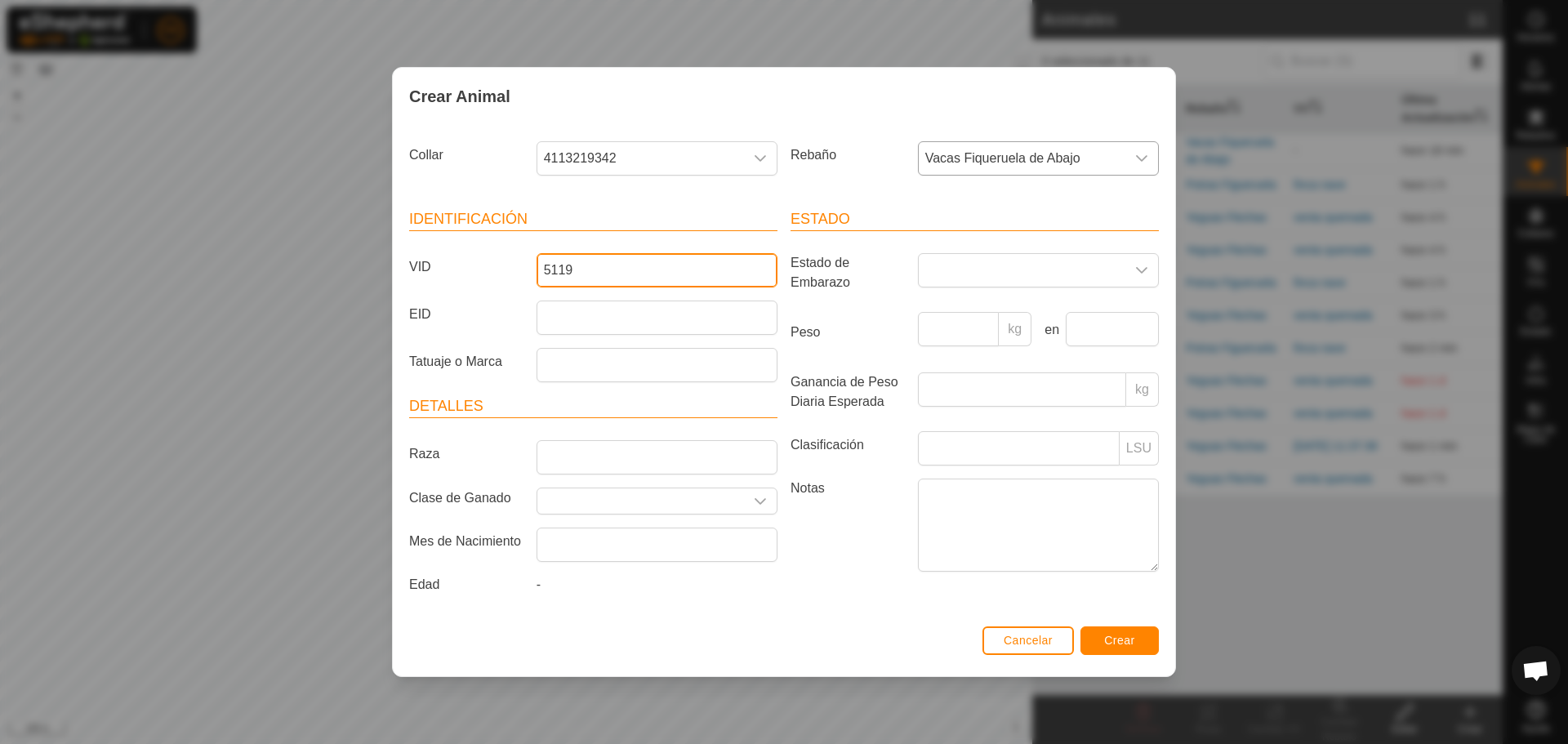
click at [624, 268] on input "5119" at bounding box center [657, 270] width 241 height 34
type input "5"
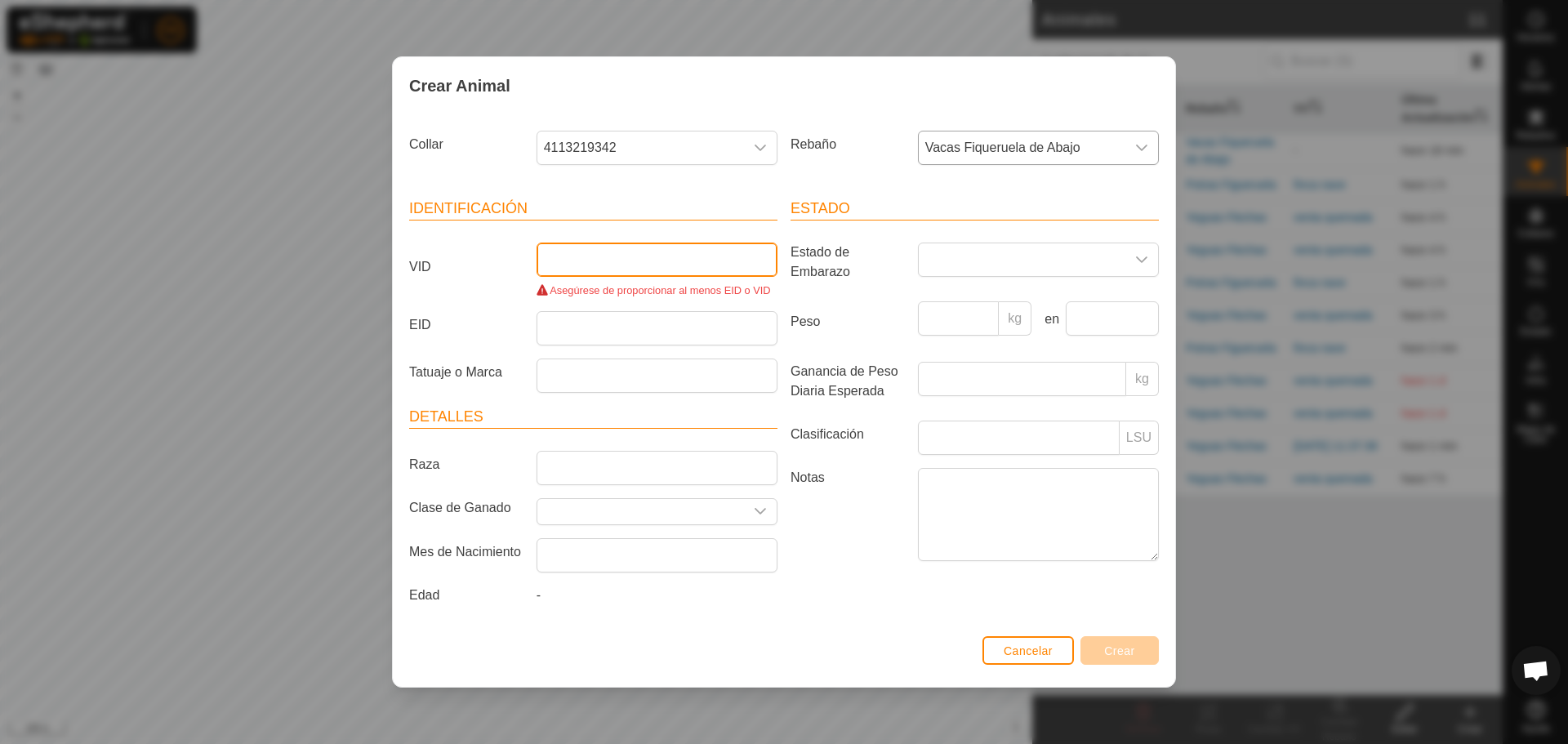
click at [618, 273] on input "VID" at bounding box center [657, 259] width 241 height 34
type input "Berrenda junior Mari"
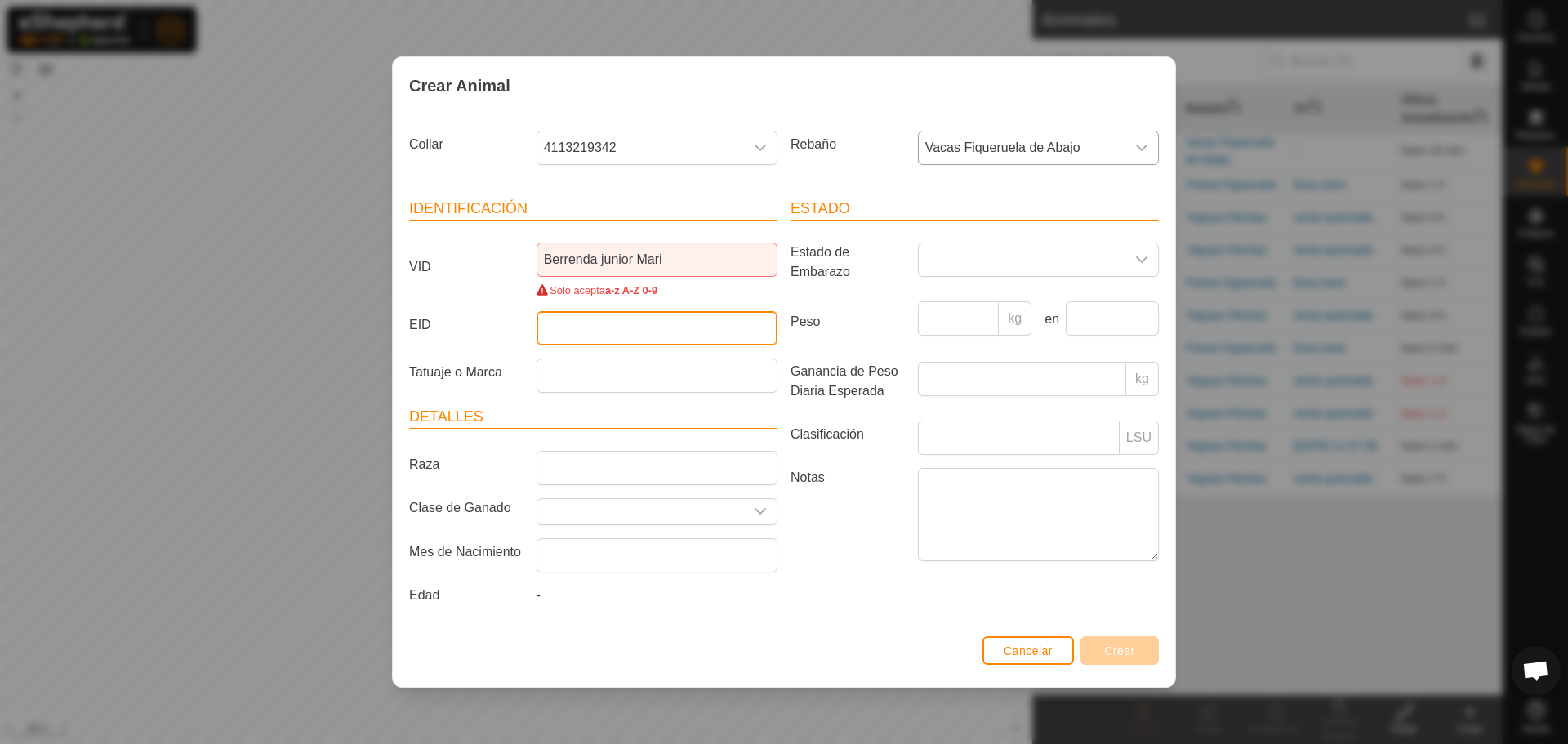
click at [599, 331] on input "EID" at bounding box center [657, 328] width 241 height 34
type input "5119"
click at [875, 609] on div "Estado Estado de Embarazo Peso kg en Ganancia de Peso Diaria Esperada kg Clasif…" at bounding box center [974, 404] width 382 height 453
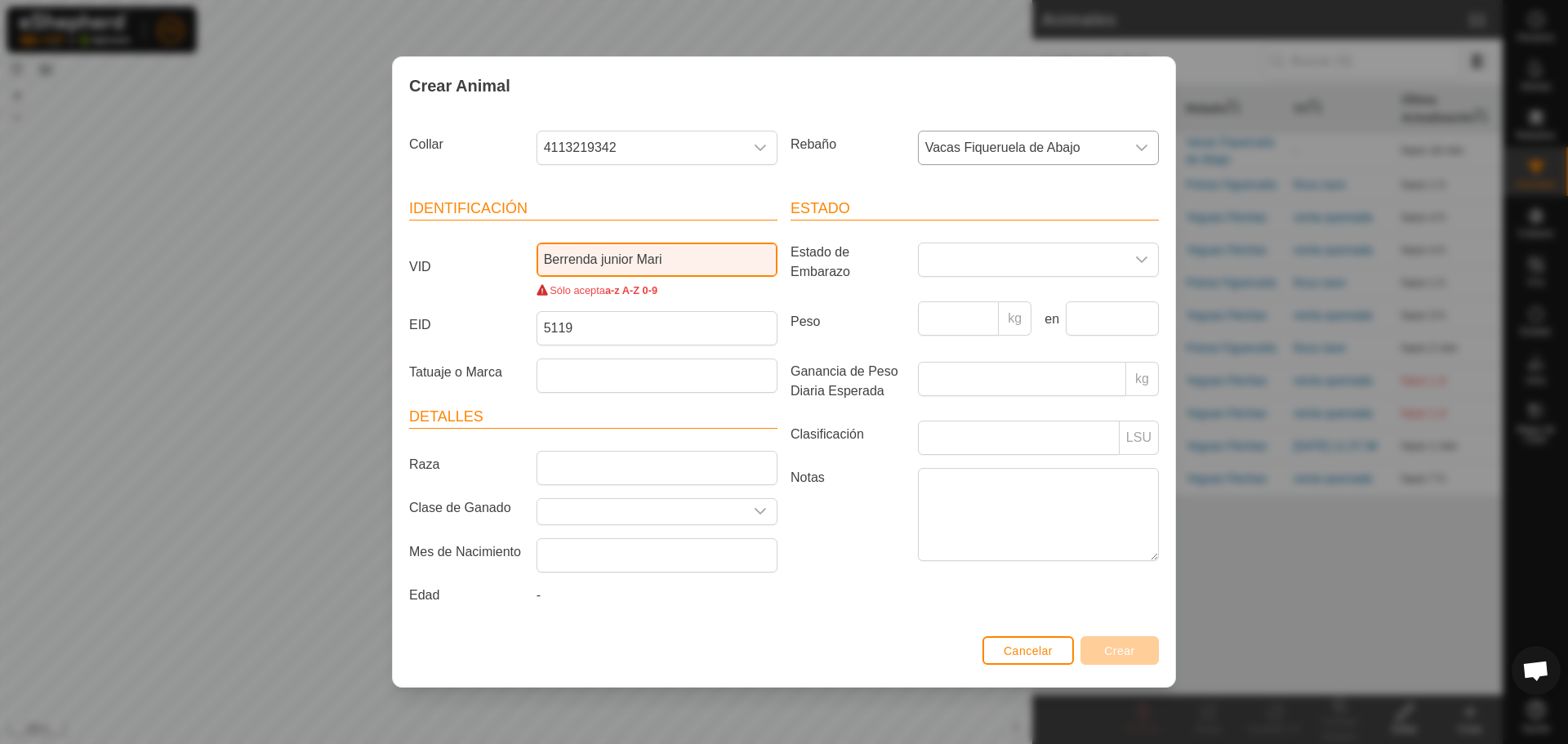
click at [707, 258] on input "Berrenda junior Mari" at bounding box center [657, 259] width 241 height 34
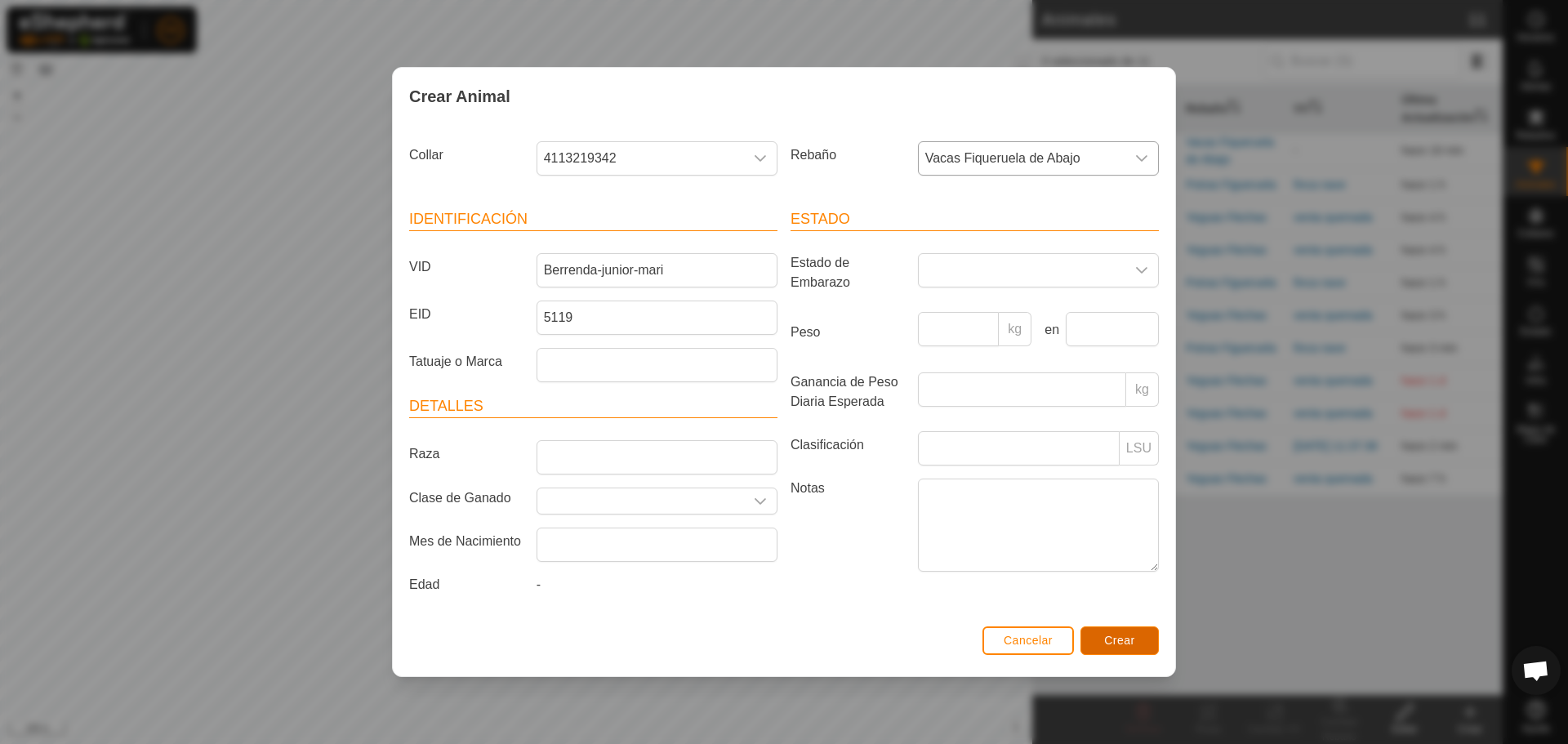
click at [1117, 643] on span "Crear" at bounding box center [1119, 640] width 31 height 13
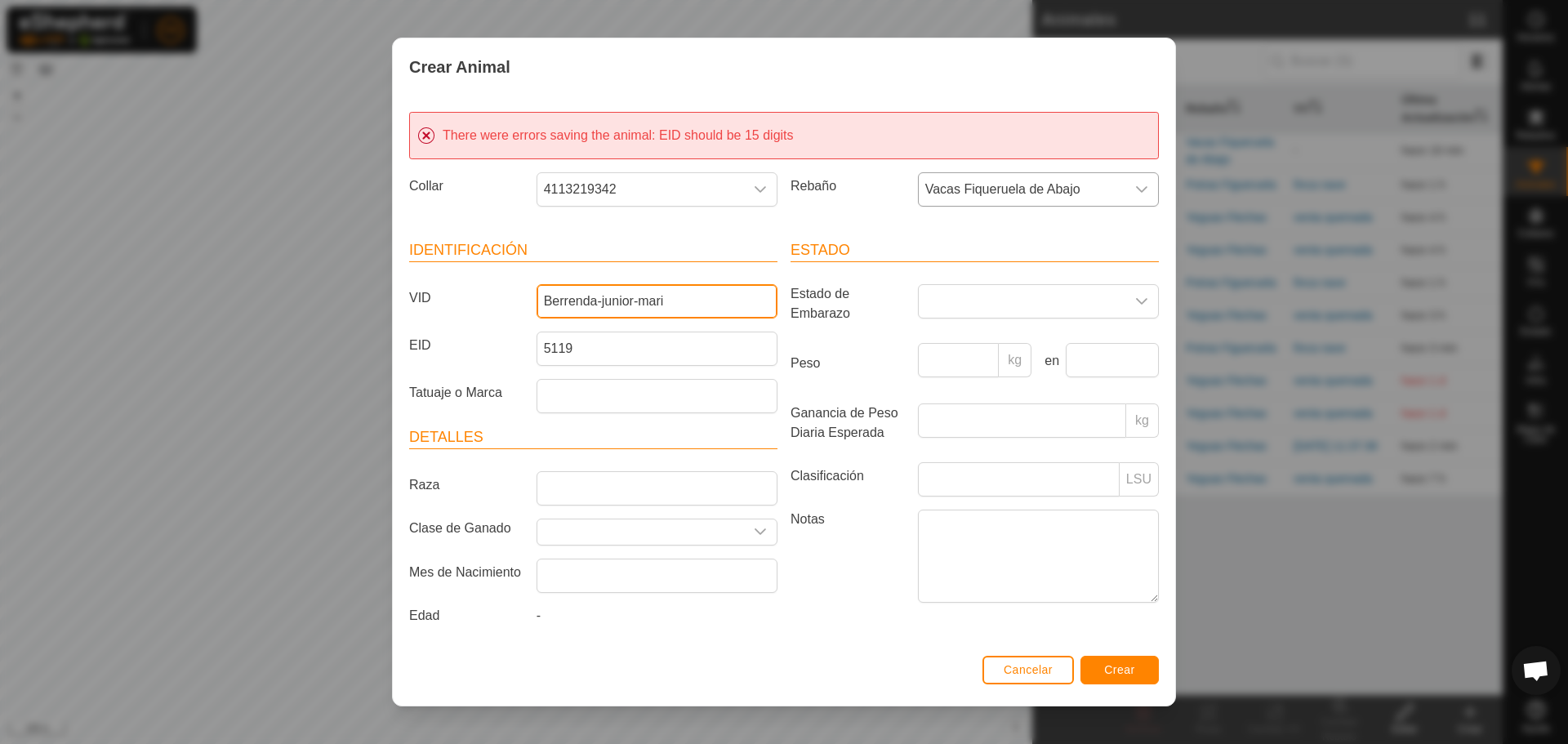
click at [686, 299] on input "Berrenda-junior-mari" at bounding box center [657, 301] width 241 height 34
type input "B"
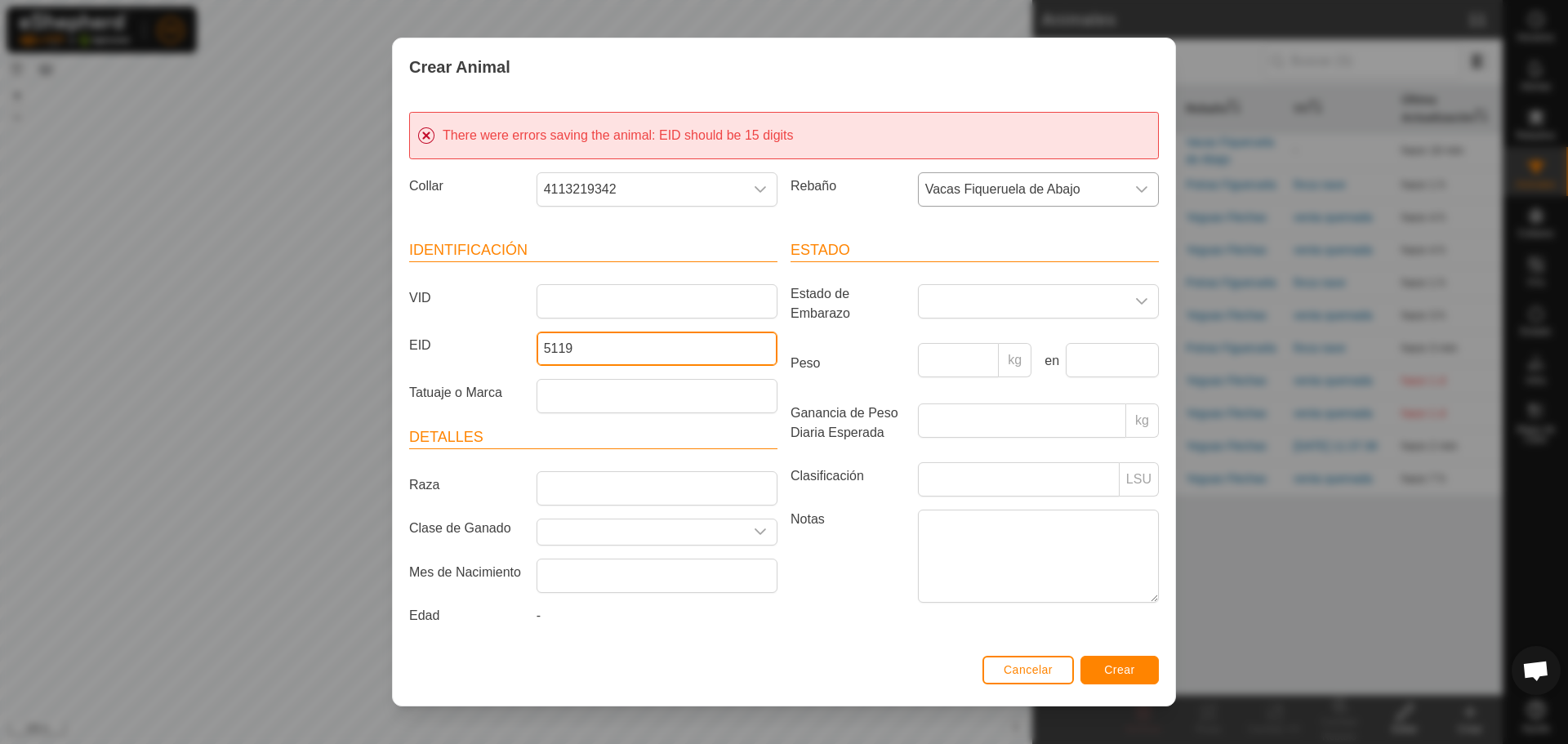
click at [592, 352] on input "5119" at bounding box center [657, 348] width 241 height 34
type input "5"
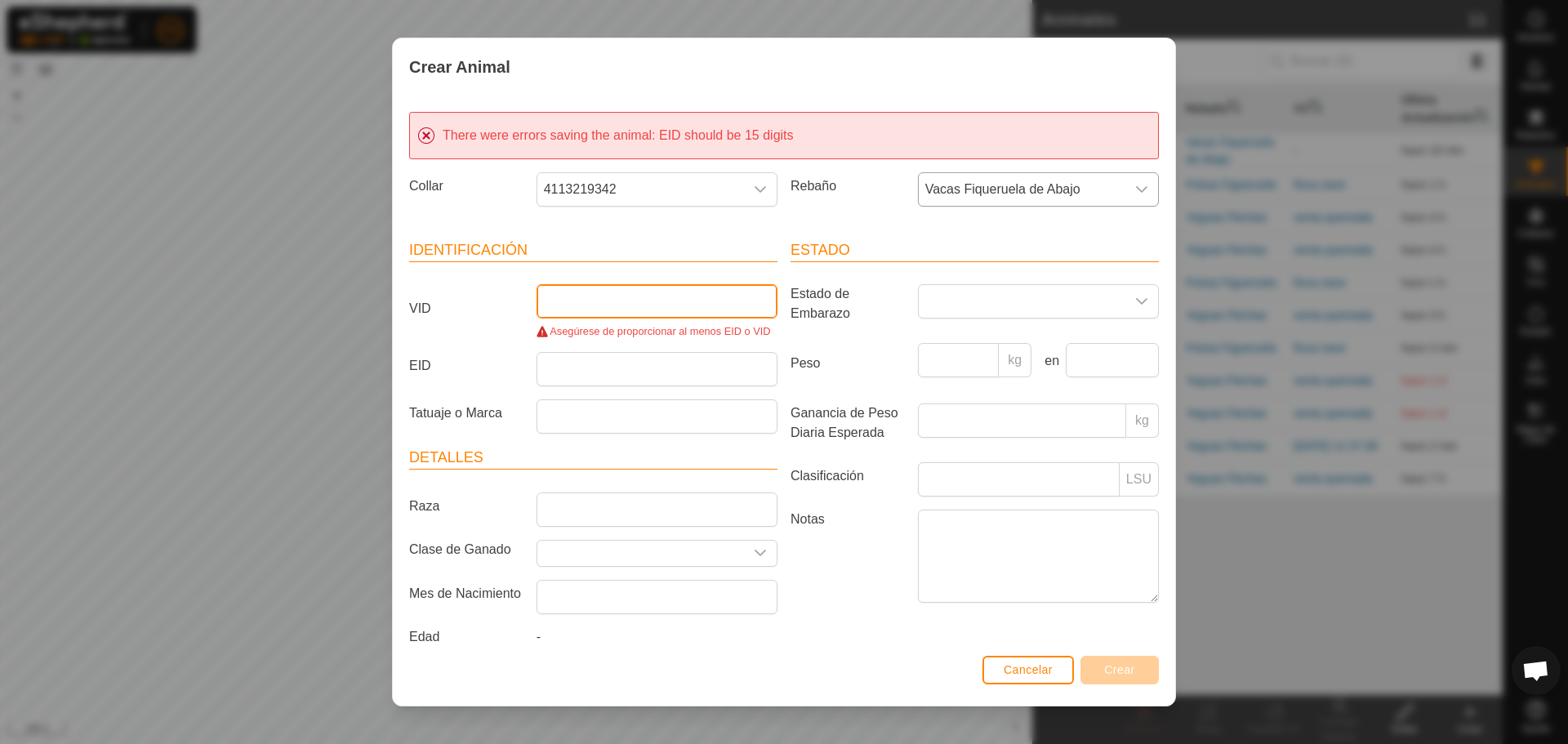
click at [653, 301] on input "VID" at bounding box center [657, 301] width 241 height 34
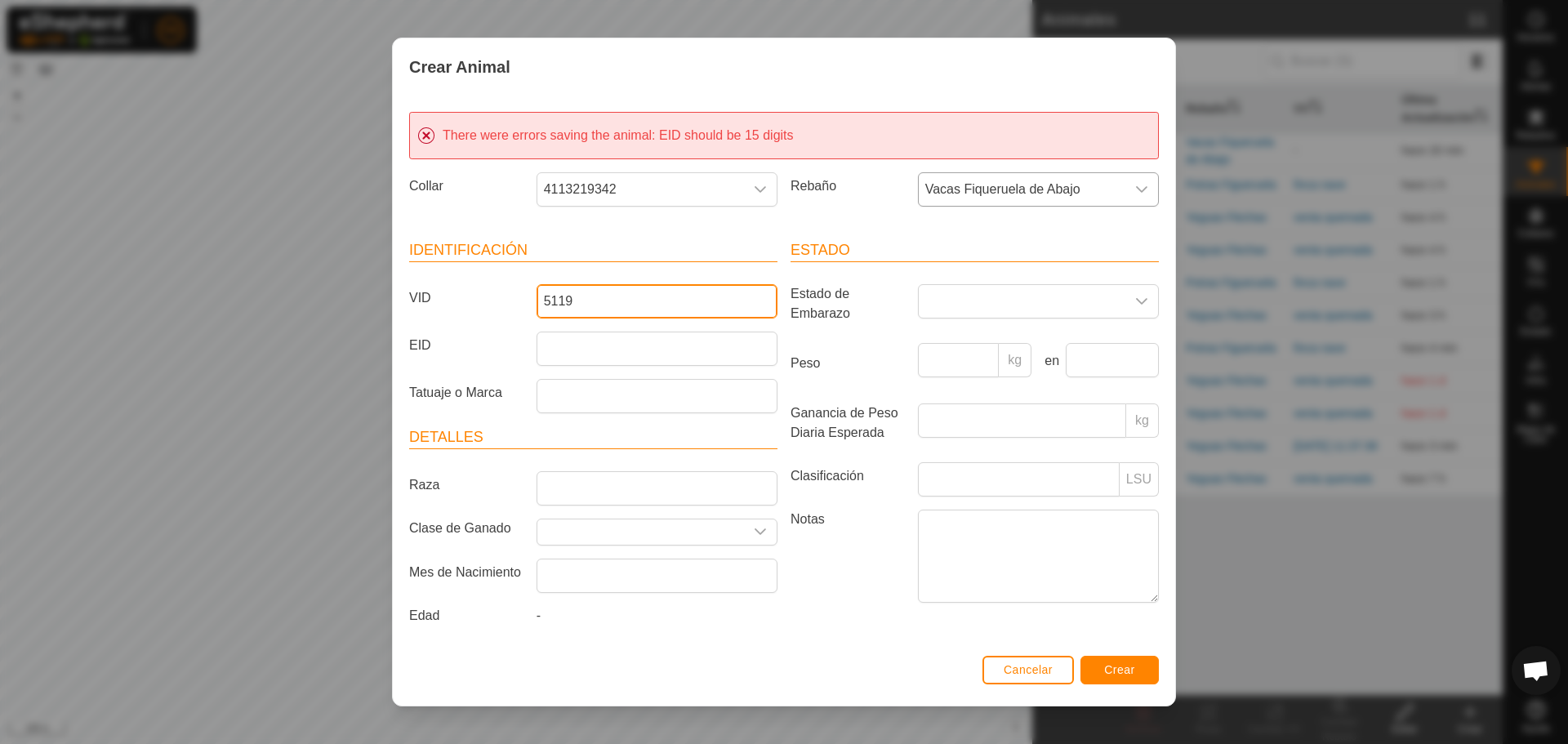
type input "5119"
click at [1133, 676] on span "Crear" at bounding box center [1119, 670] width 31 height 13
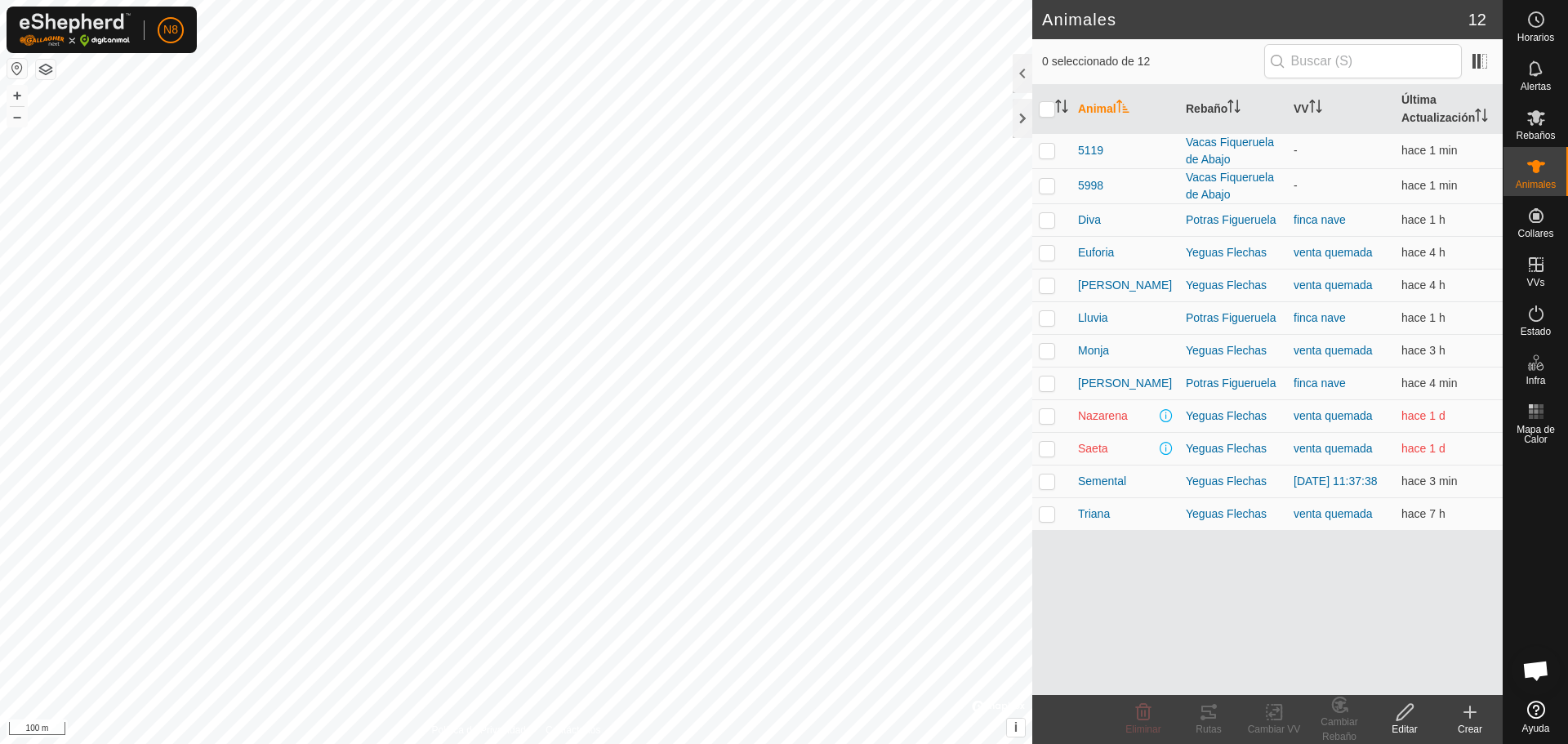
click at [1472, 722] on div "Crear" at bounding box center [1470, 729] width 66 height 15
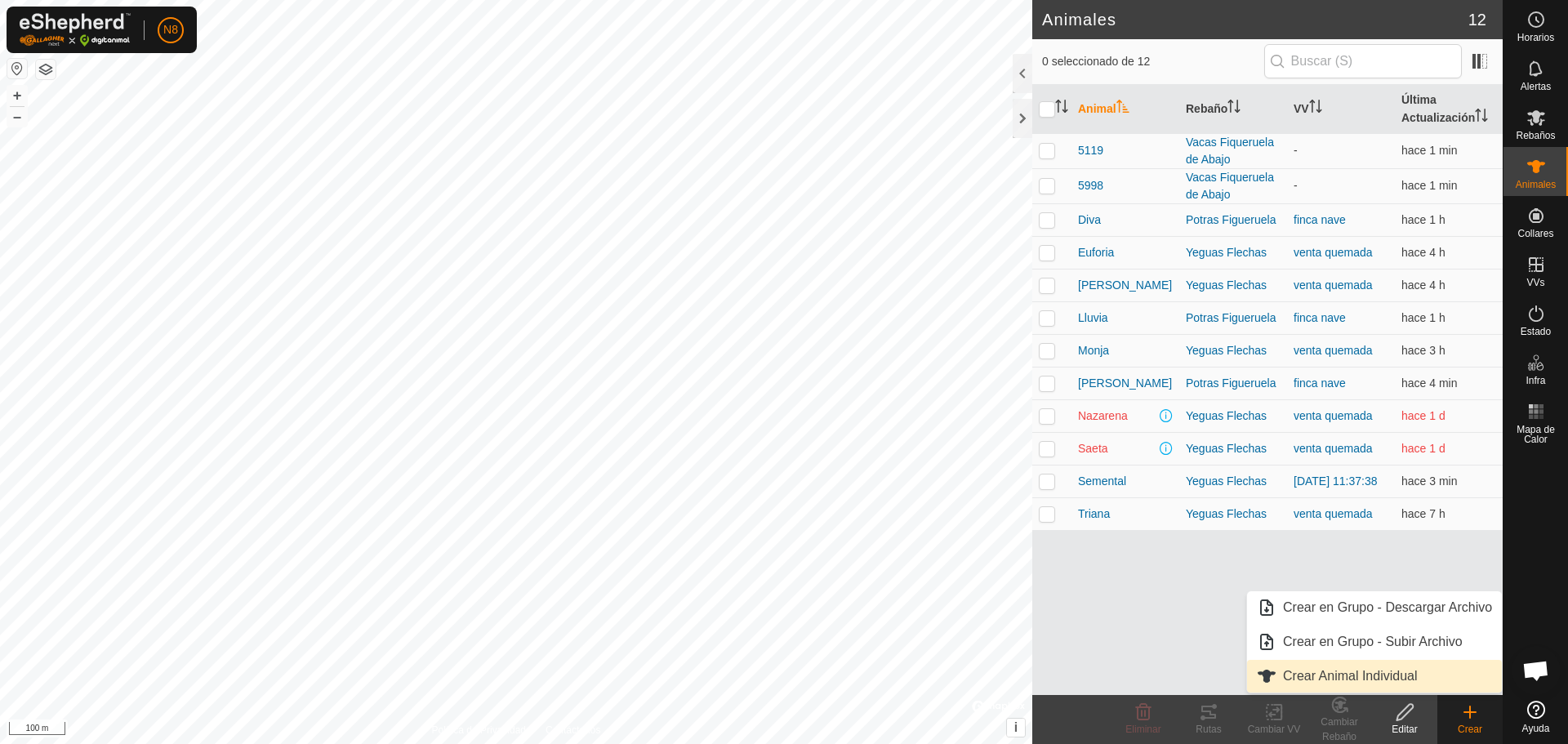
click at [1385, 683] on link "Crear Animal Individual" at bounding box center [1374, 676] width 255 height 32
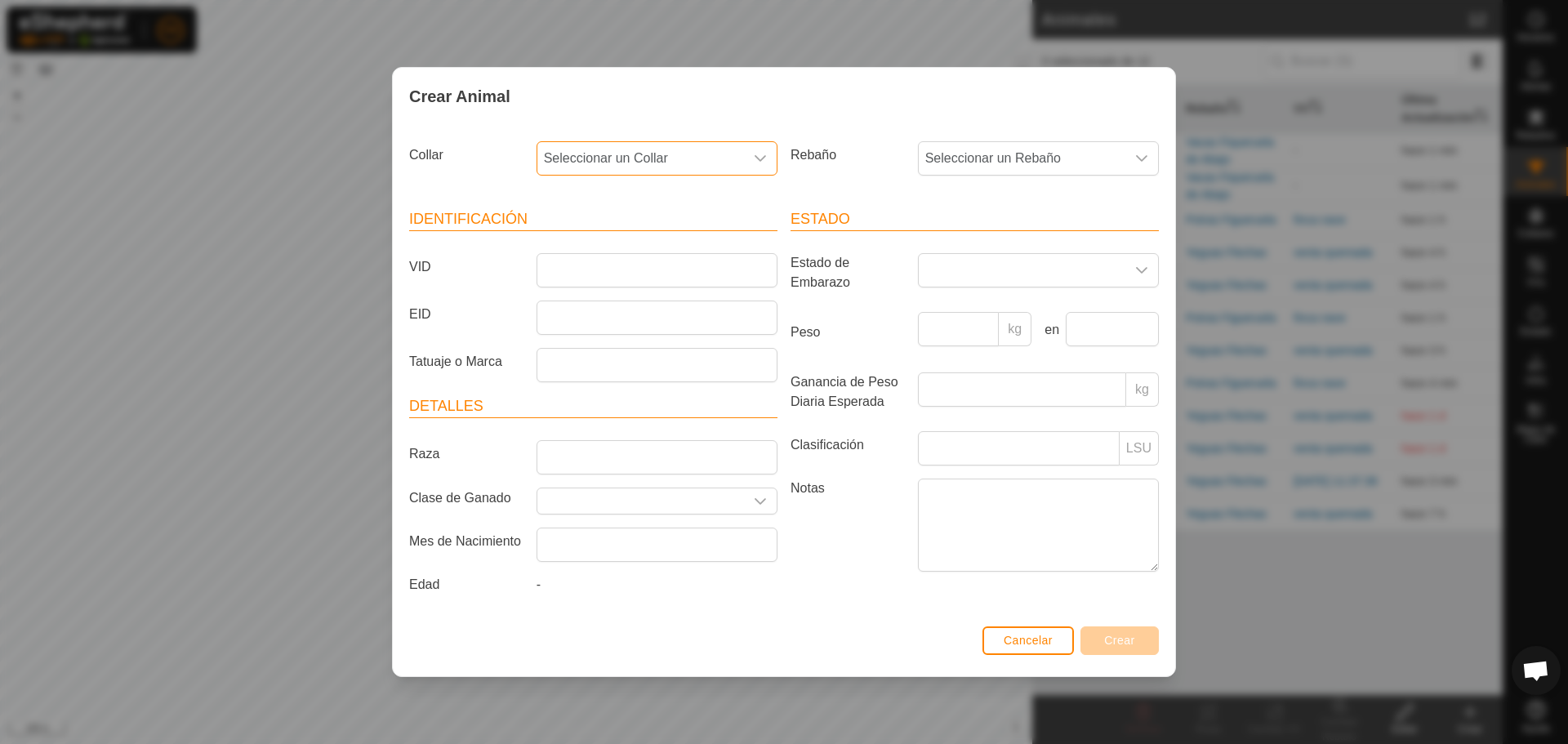
click at [700, 164] on span "Seleccionar un Collar" at bounding box center [640, 158] width 207 height 32
type input "1467"
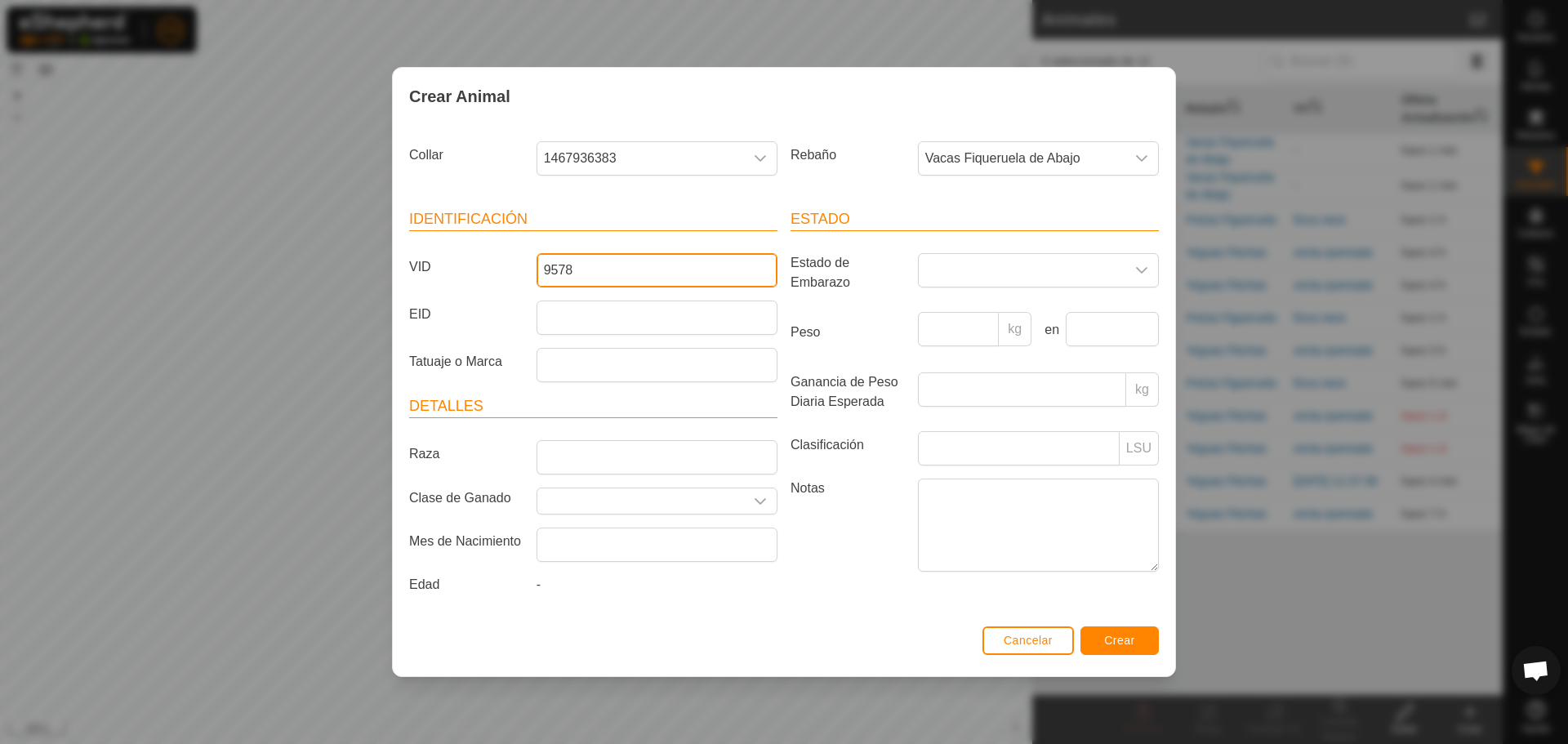
type input "9578"
click at [1114, 639] on span "Crear" at bounding box center [1119, 640] width 31 height 13
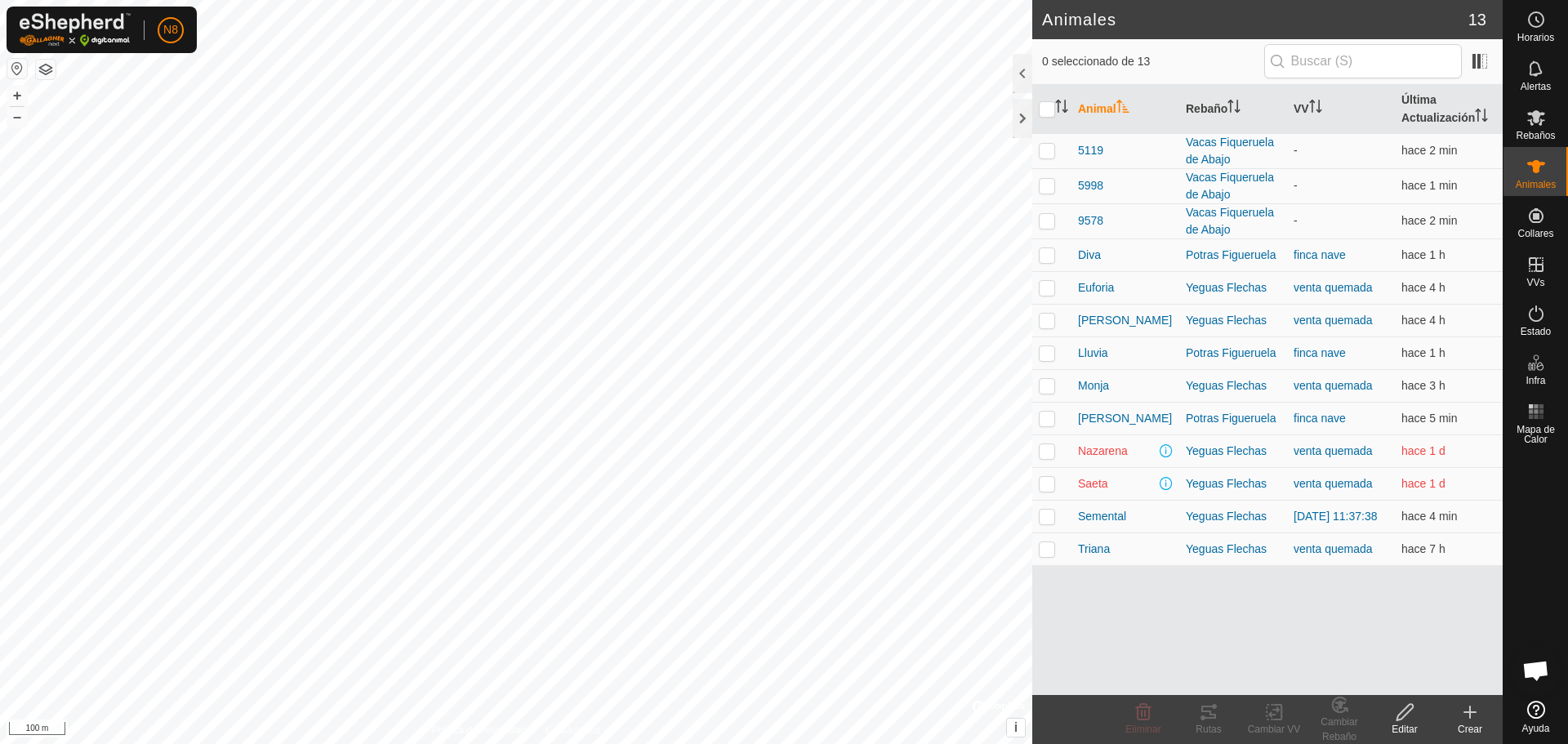
click at [1473, 717] on icon at bounding box center [1471, 712] width 20 height 20
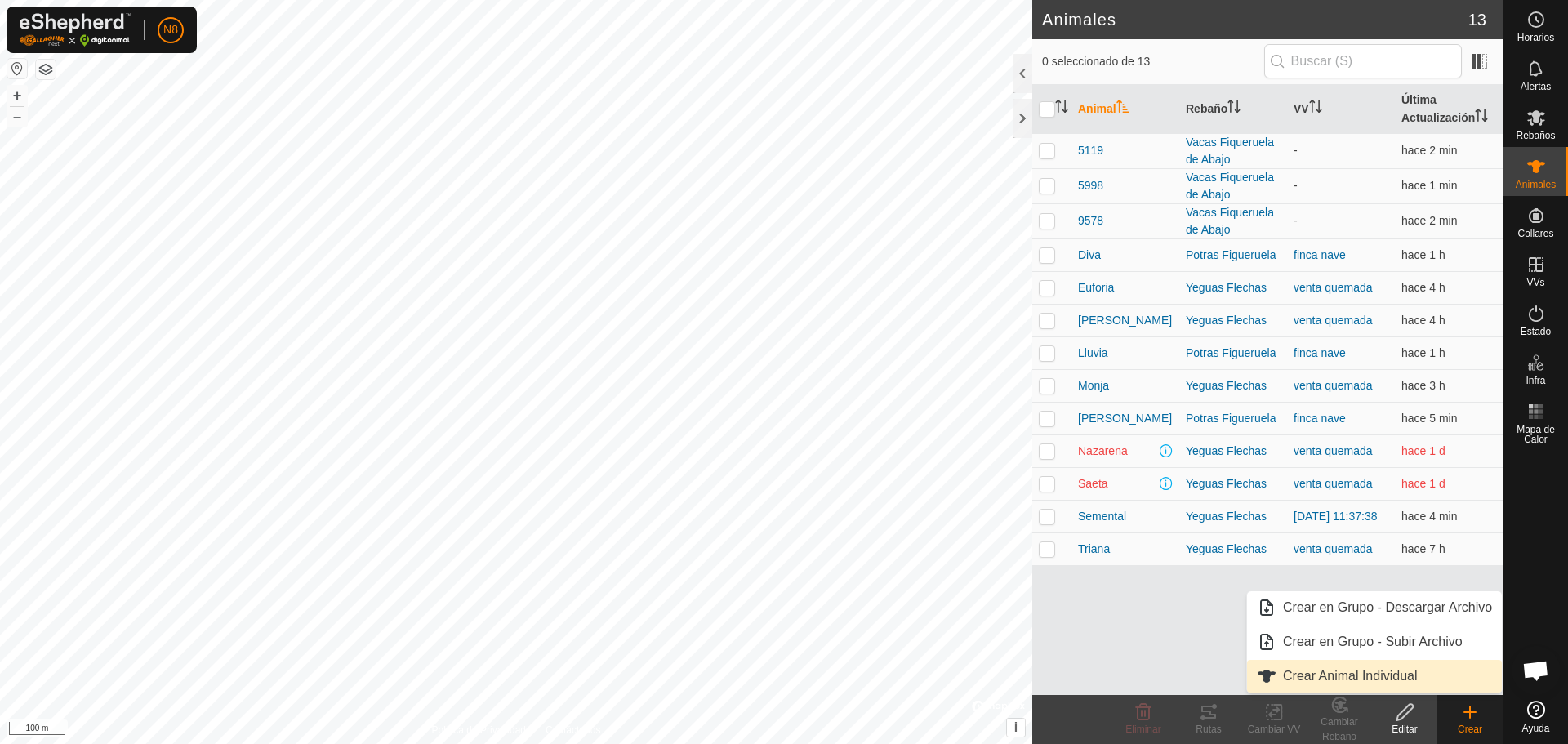
click at [1394, 672] on link "Crear Animal Individual" at bounding box center [1374, 676] width 255 height 32
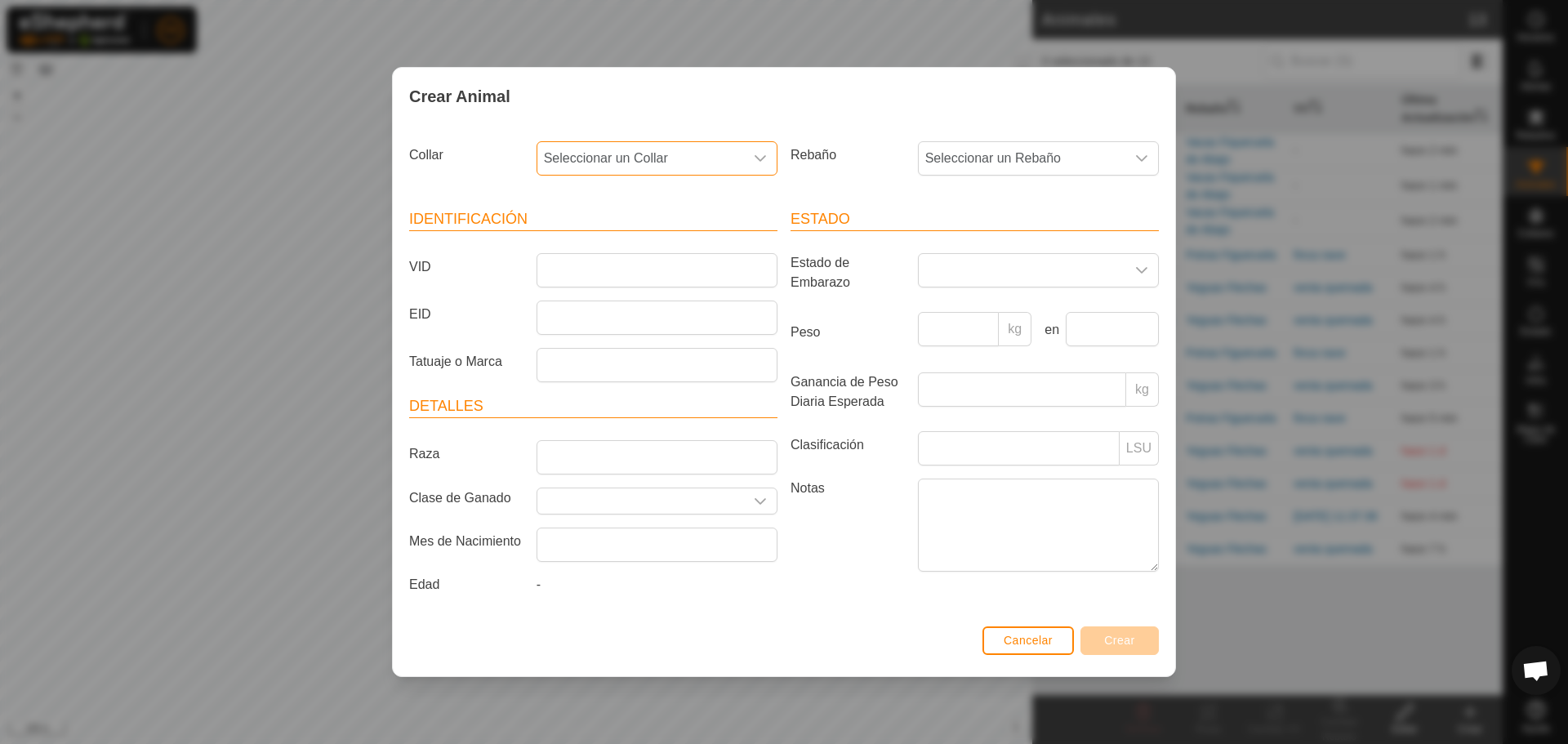
click at [737, 157] on span "Seleccionar un Collar" at bounding box center [640, 158] width 207 height 32
type input "4159"
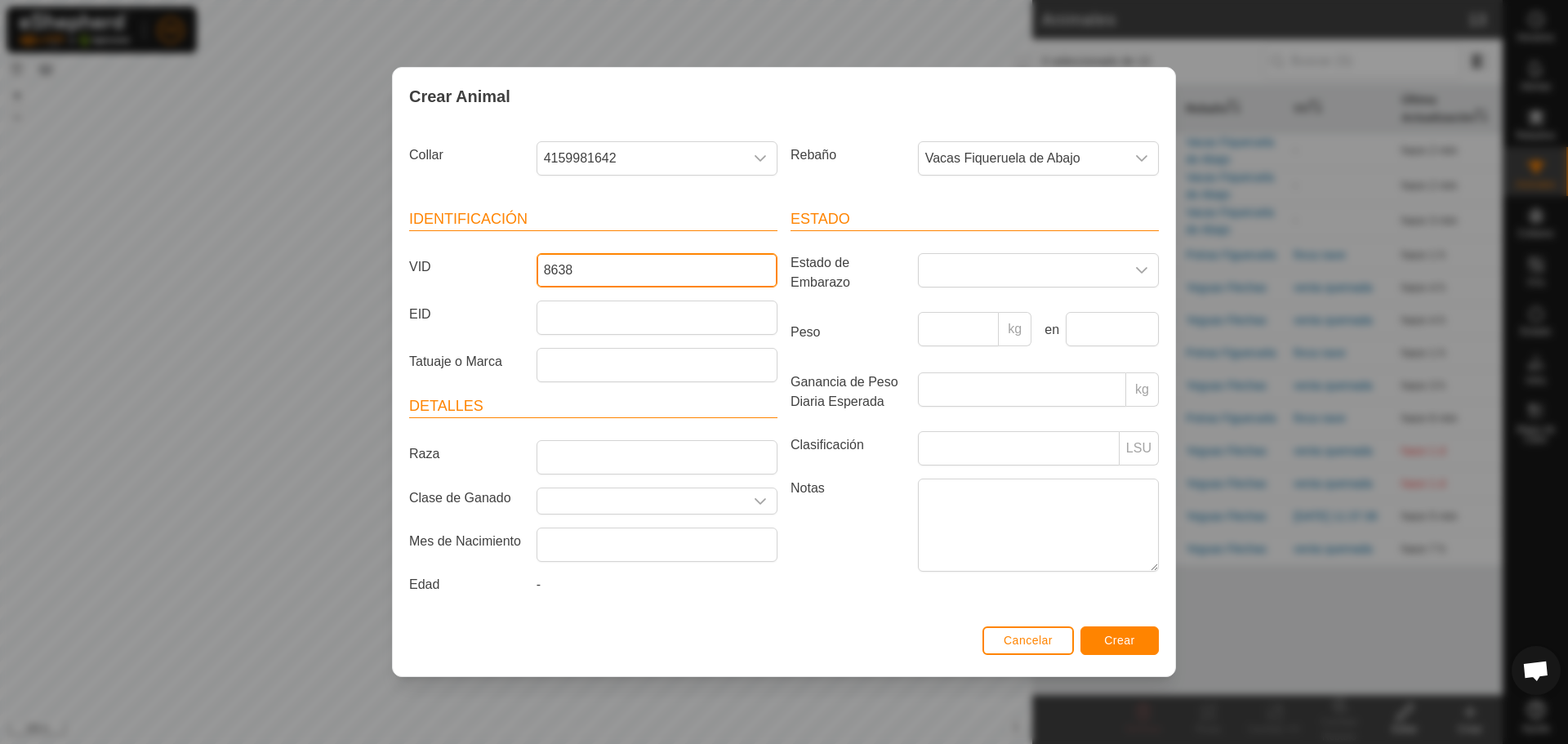
type input "8638"
click at [1107, 637] on span "Crear" at bounding box center [1119, 640] width 31 height 13
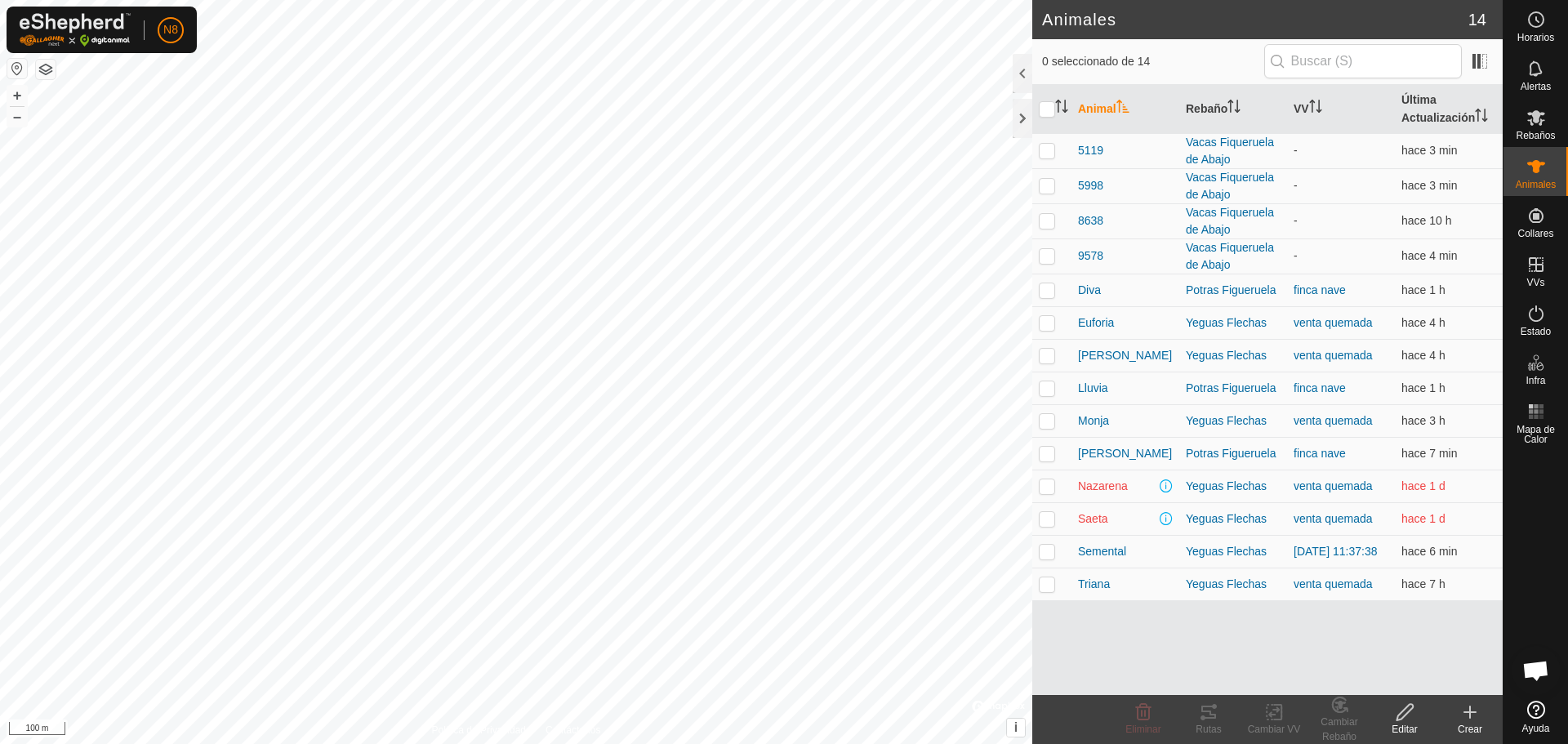
click at [1474, 724] on div "Crear" at bounding box center [1470, 729] width 66 height 15
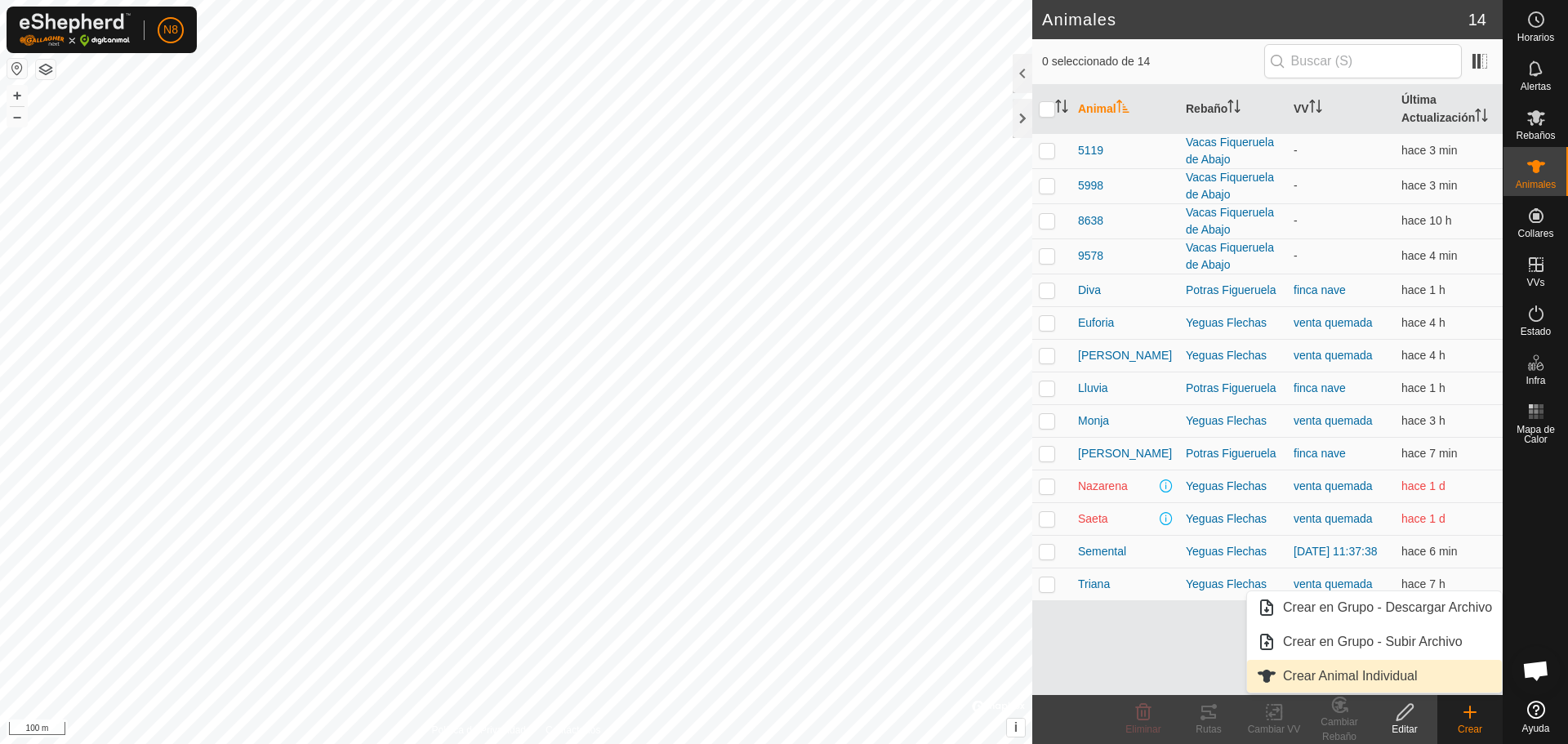
click at [1376, 673] on link "Crear Animal Individual" at bounding box center [1374, 676] width 255 height 32
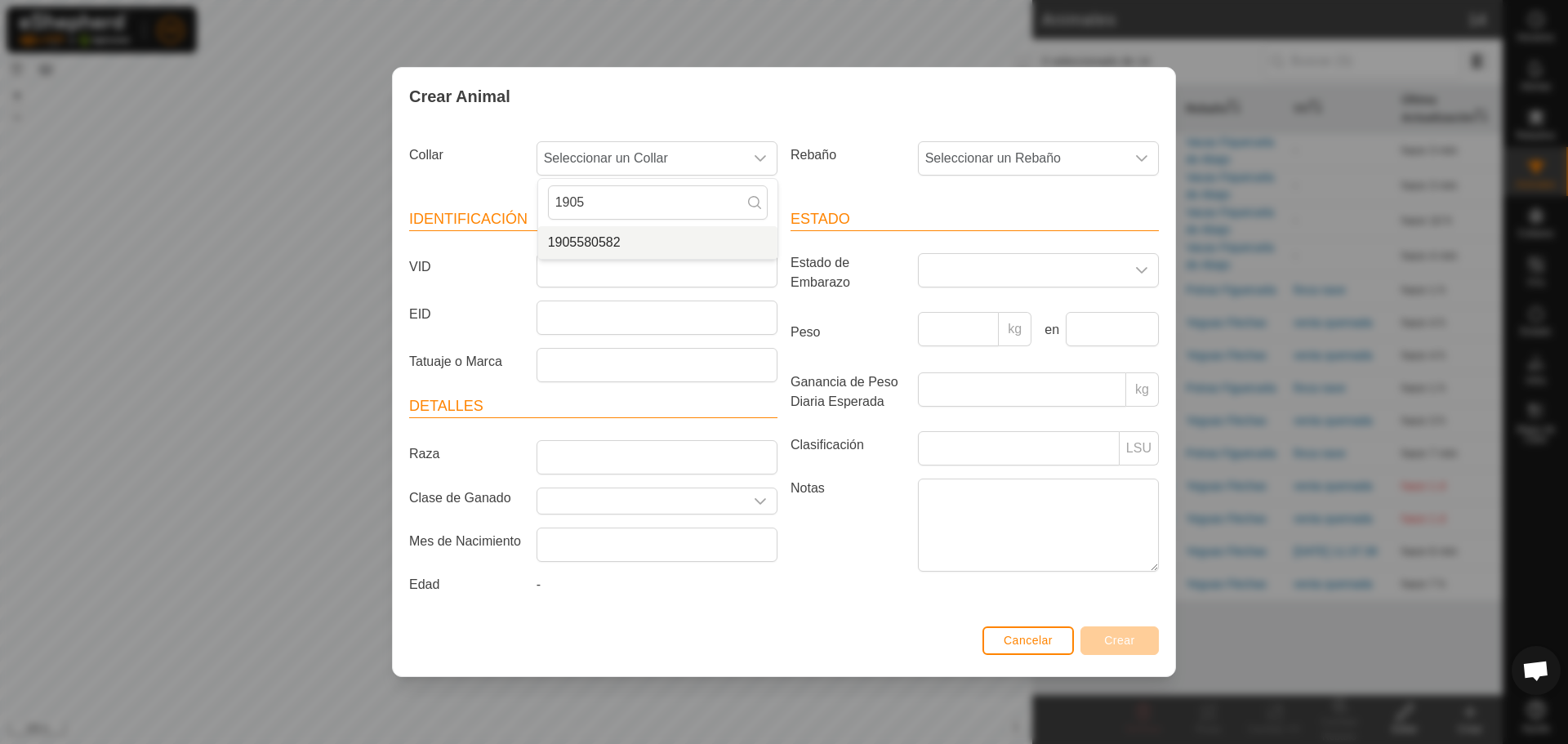
type input "1905"
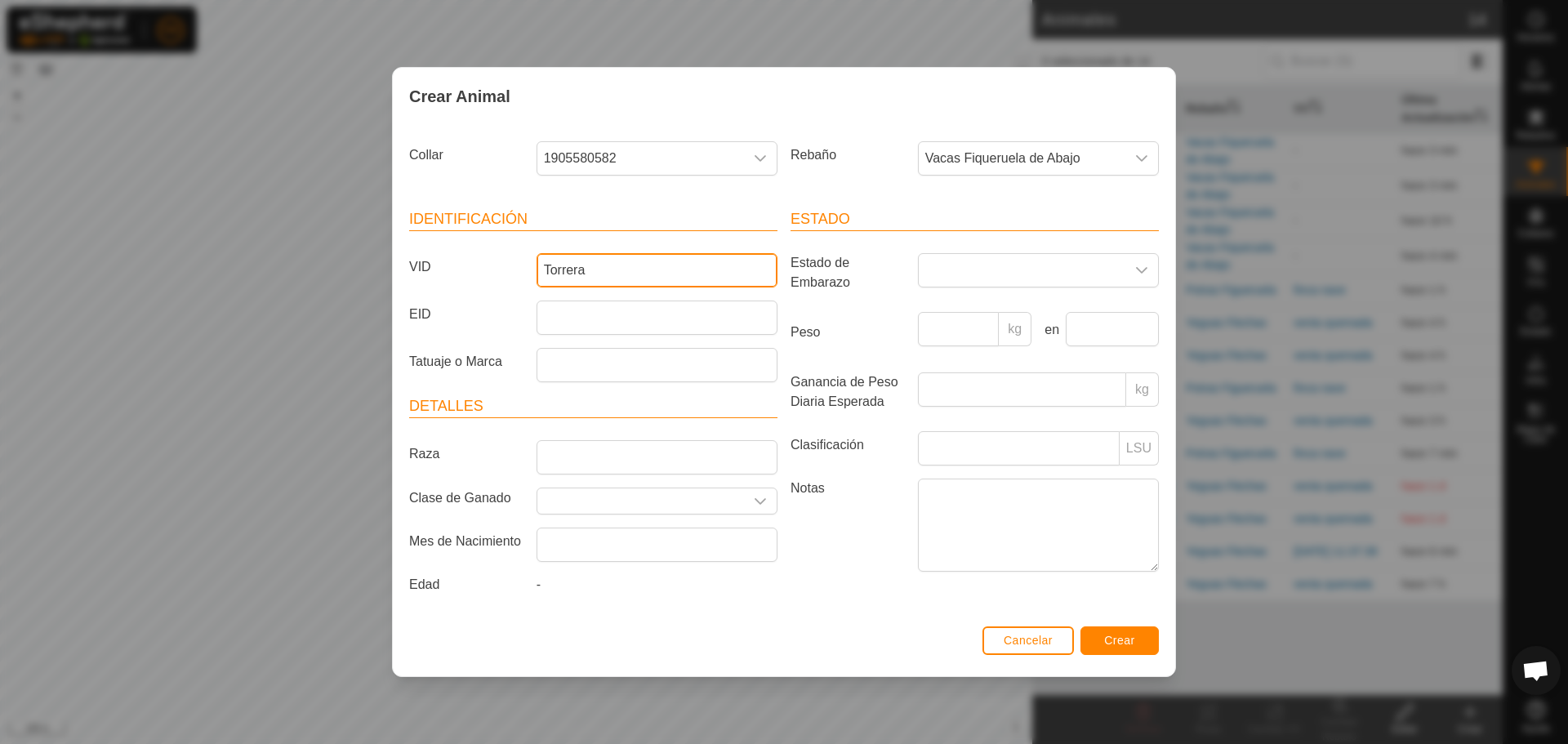
type input "Torrera"
click at [1109, 634] on span "Crear" at bounding box center [1119, 640] width 31 height 13
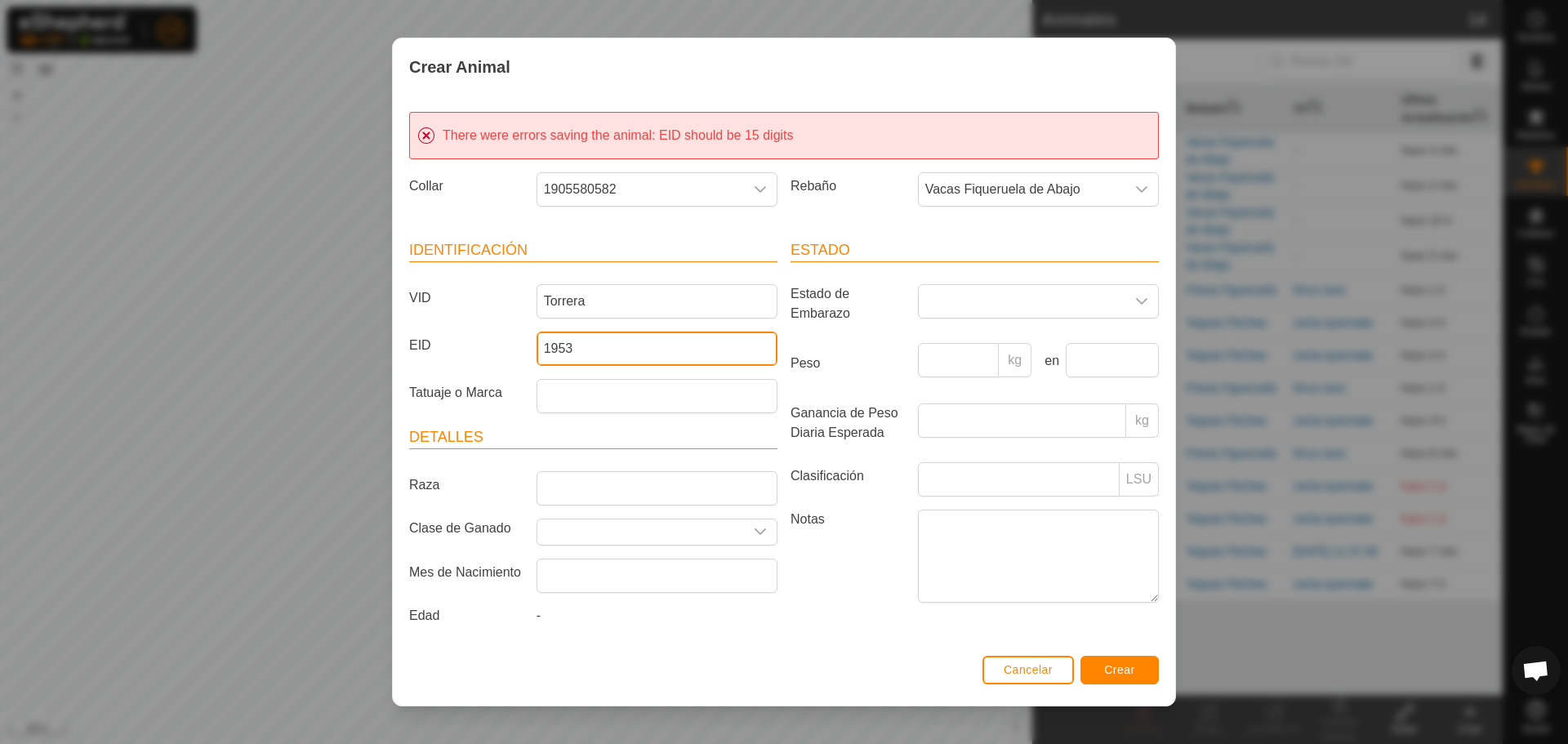
click at [586, 348] on input "1953" at bounding box center [657, 348] width 241 height 34
type input "1"
click at [1122, 672] on span "Crear" at bounding box center [1119, 670] width 31 height 13
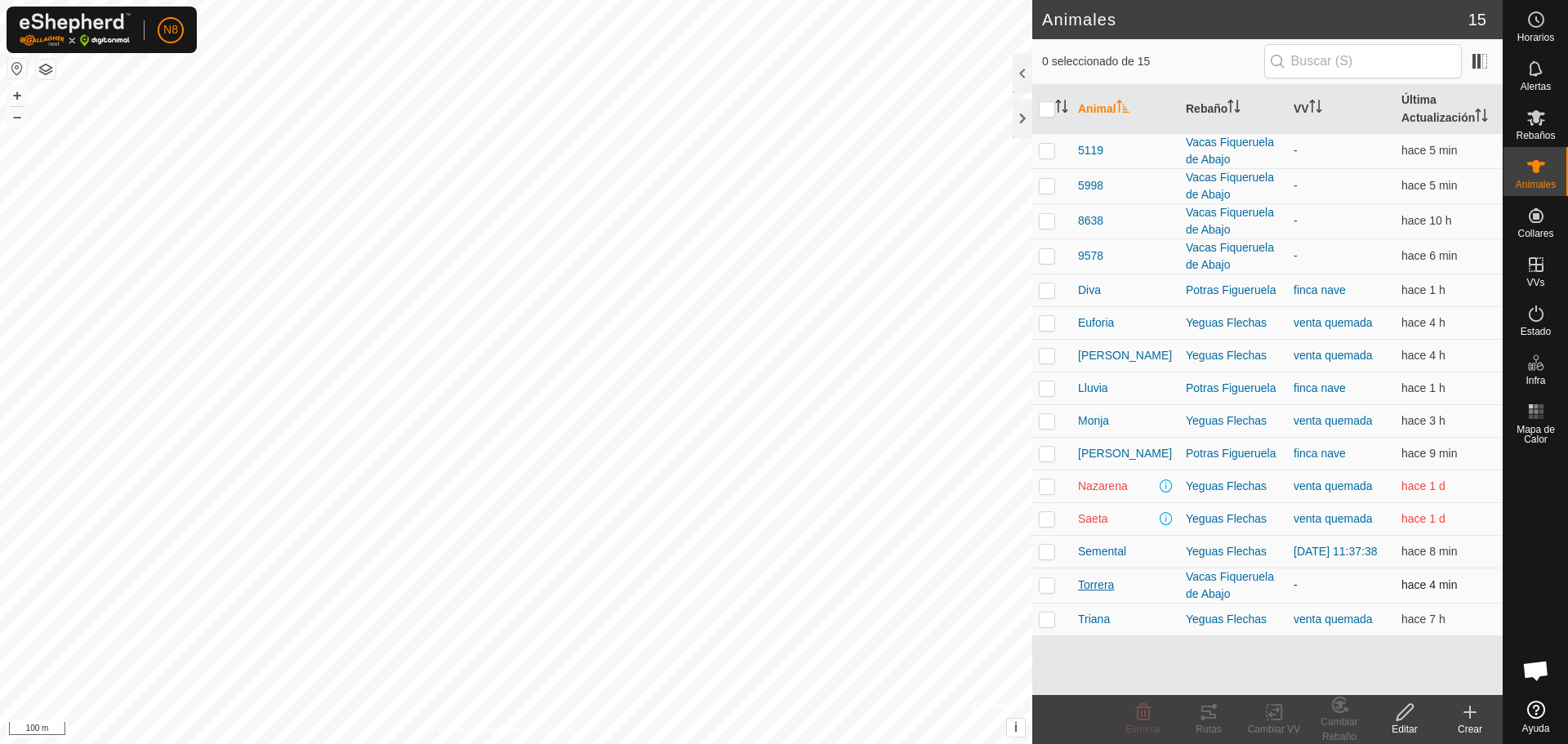
click at [1101, 585] on span "Torrera" at bounding box center [1096, 585] width 36 height 17
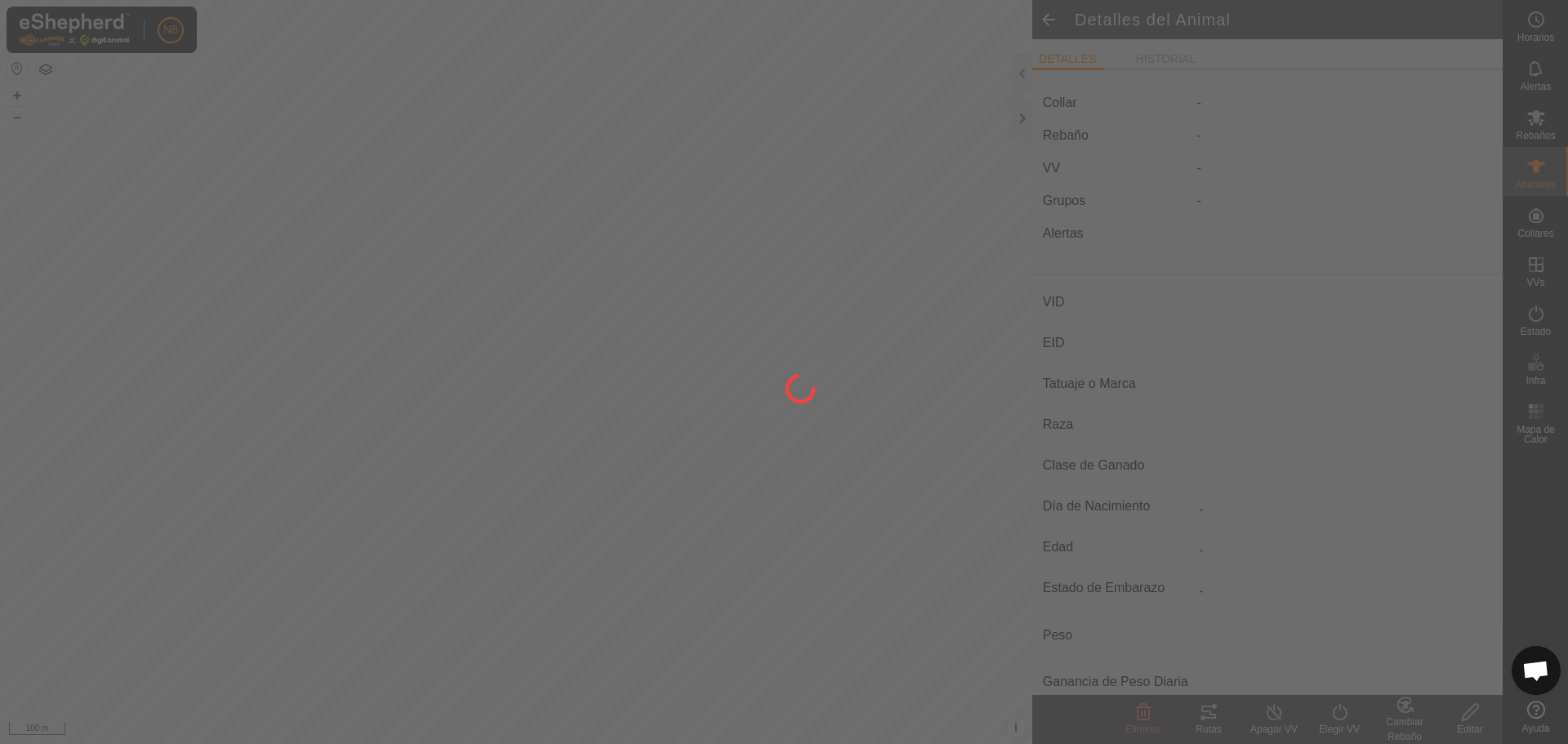
type input "Torrera"
type input "-"
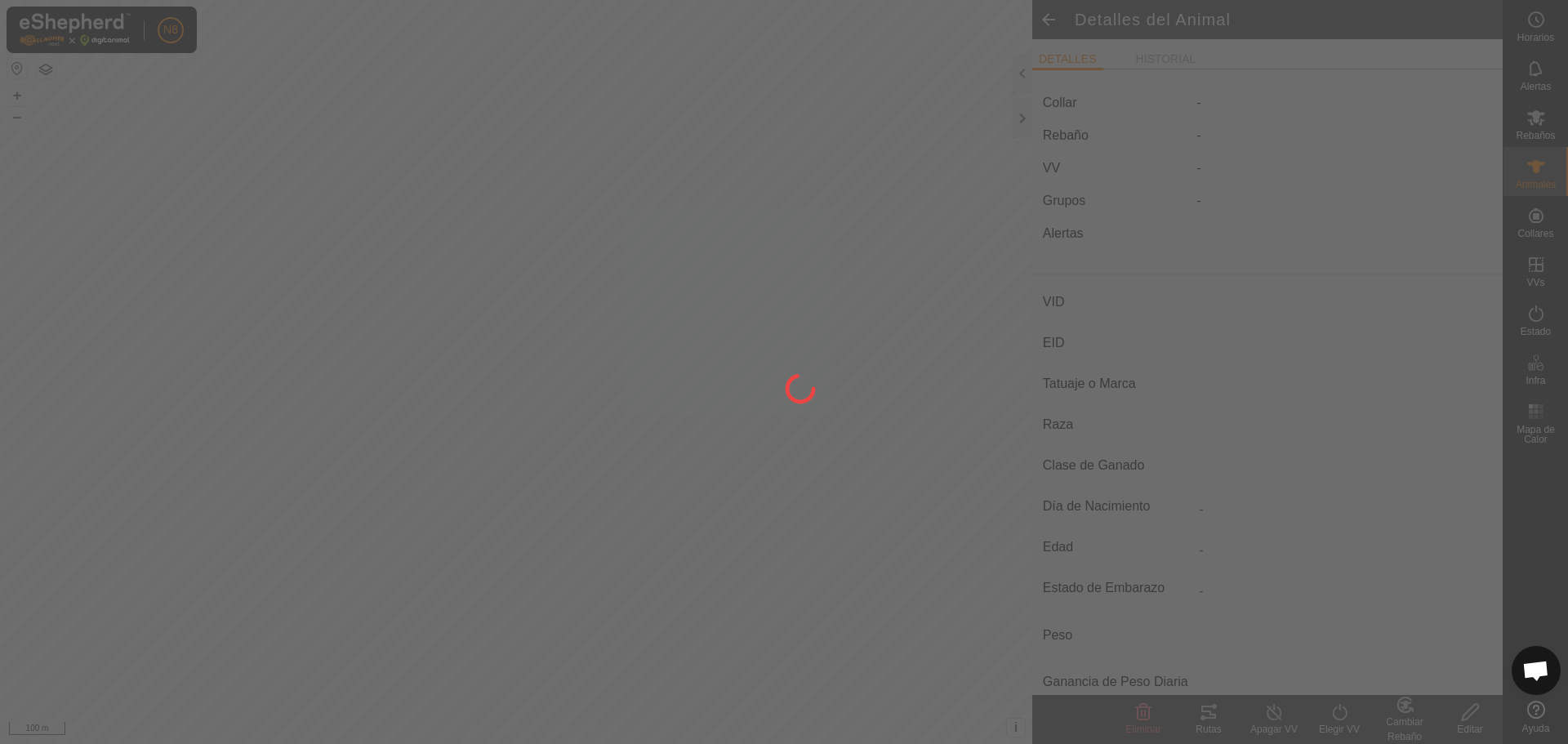
type input "0 kg"
type input "-"
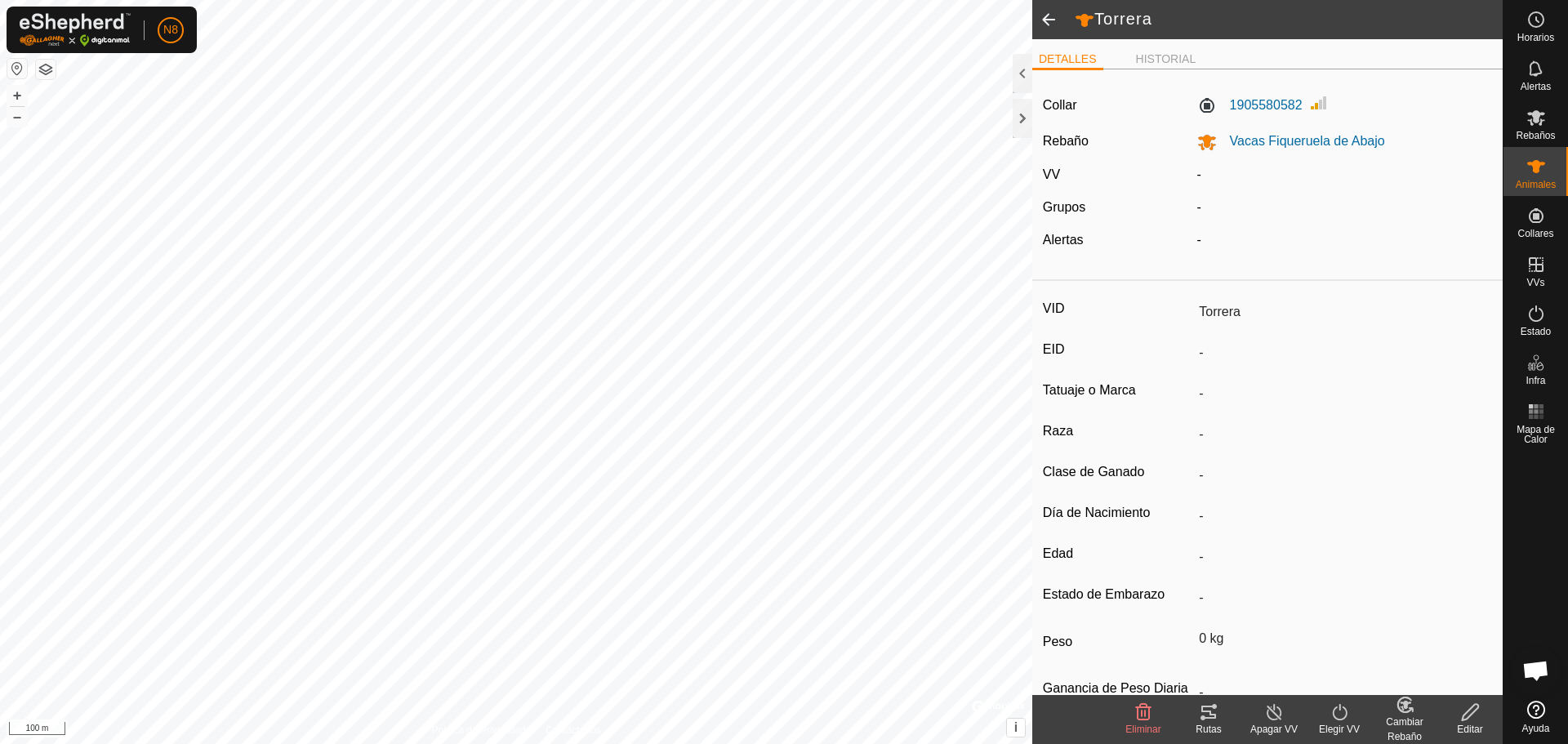
click at [1198, 352] on input "-" at bounding box center [1342, 352] width 300 height 27
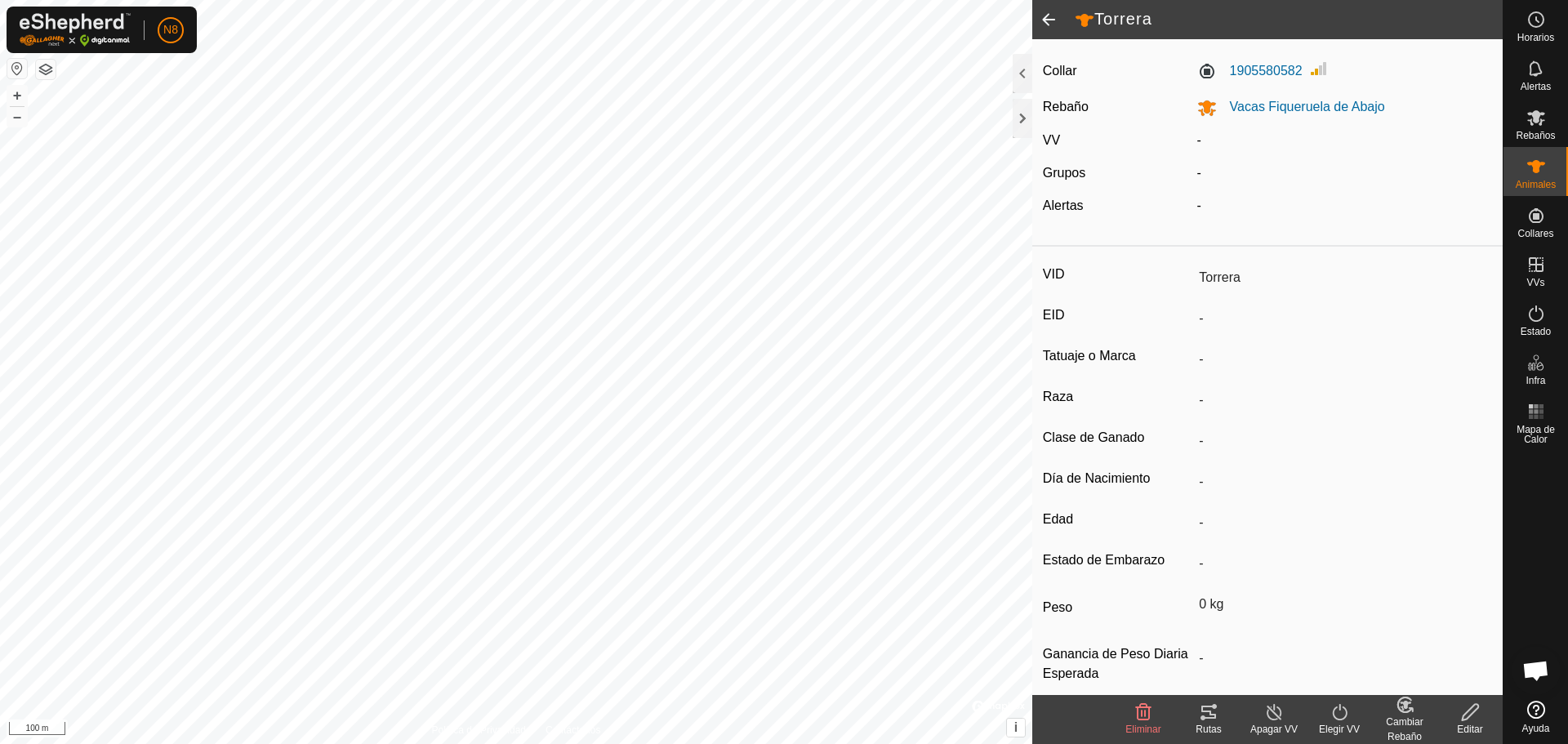
scroll to position [53, 0]
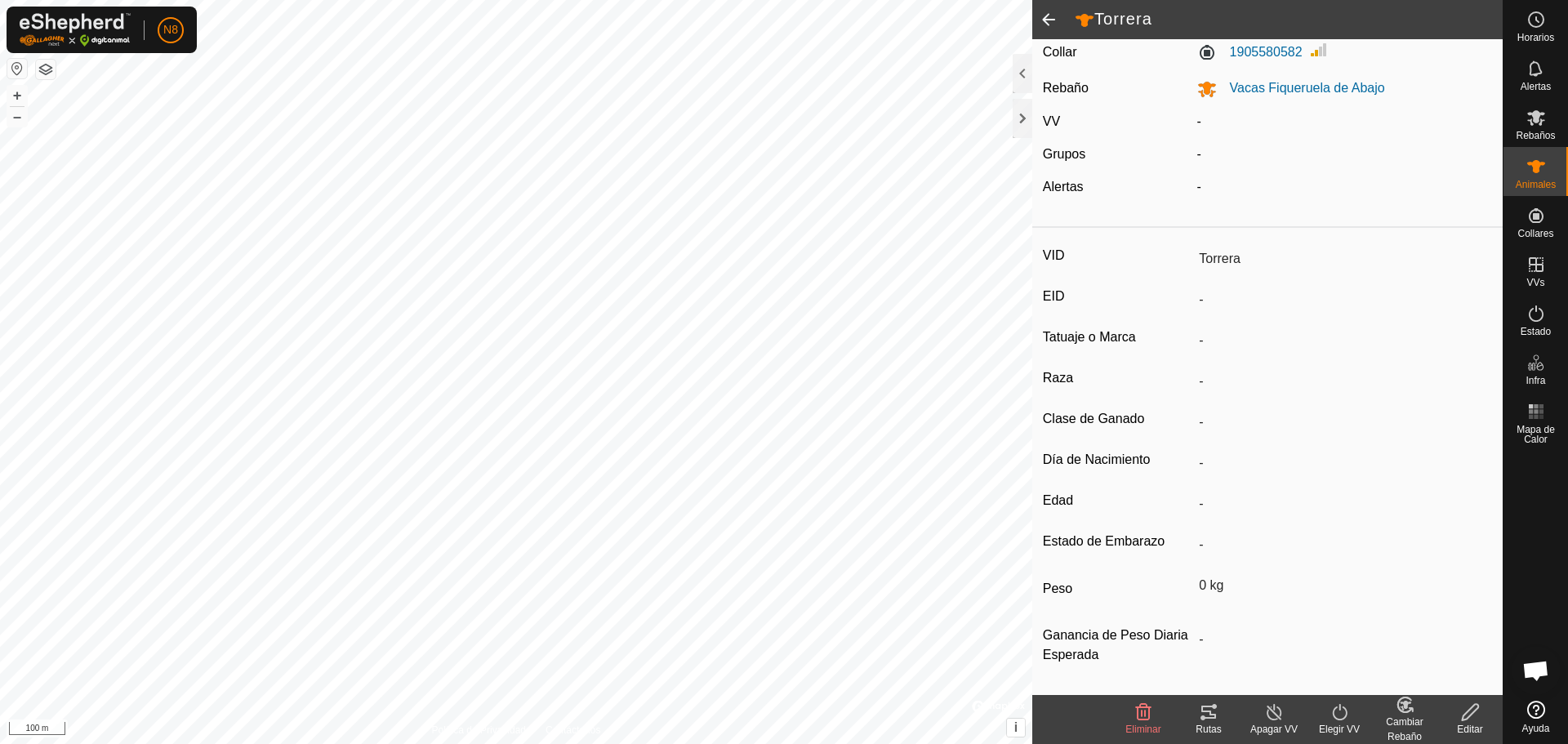
click at [1048, 15] on span at bounding box center [1048, 19] width 32 height 39
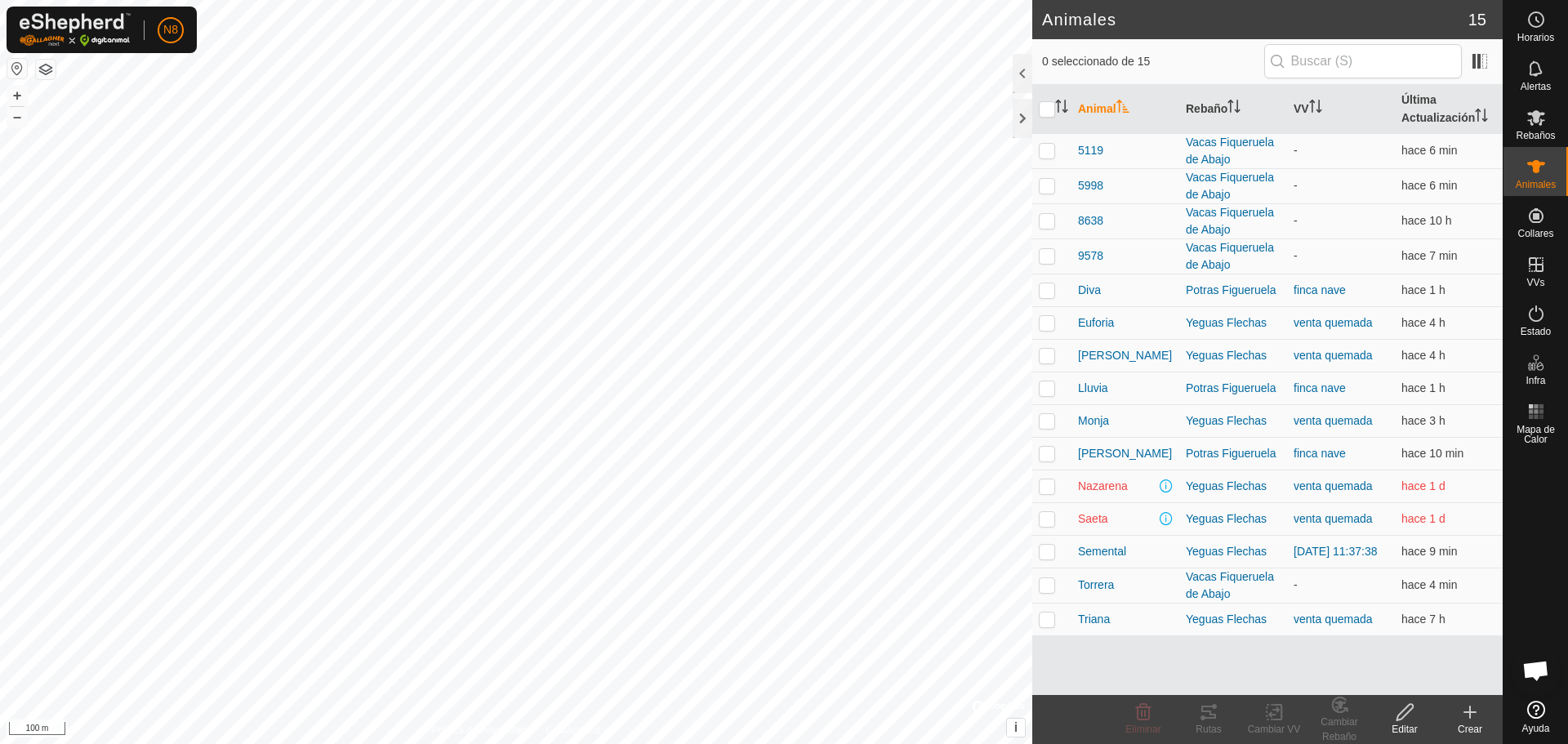
click at [1474, 712] on icon at bounding box center [1470, 712] width 12 height 0
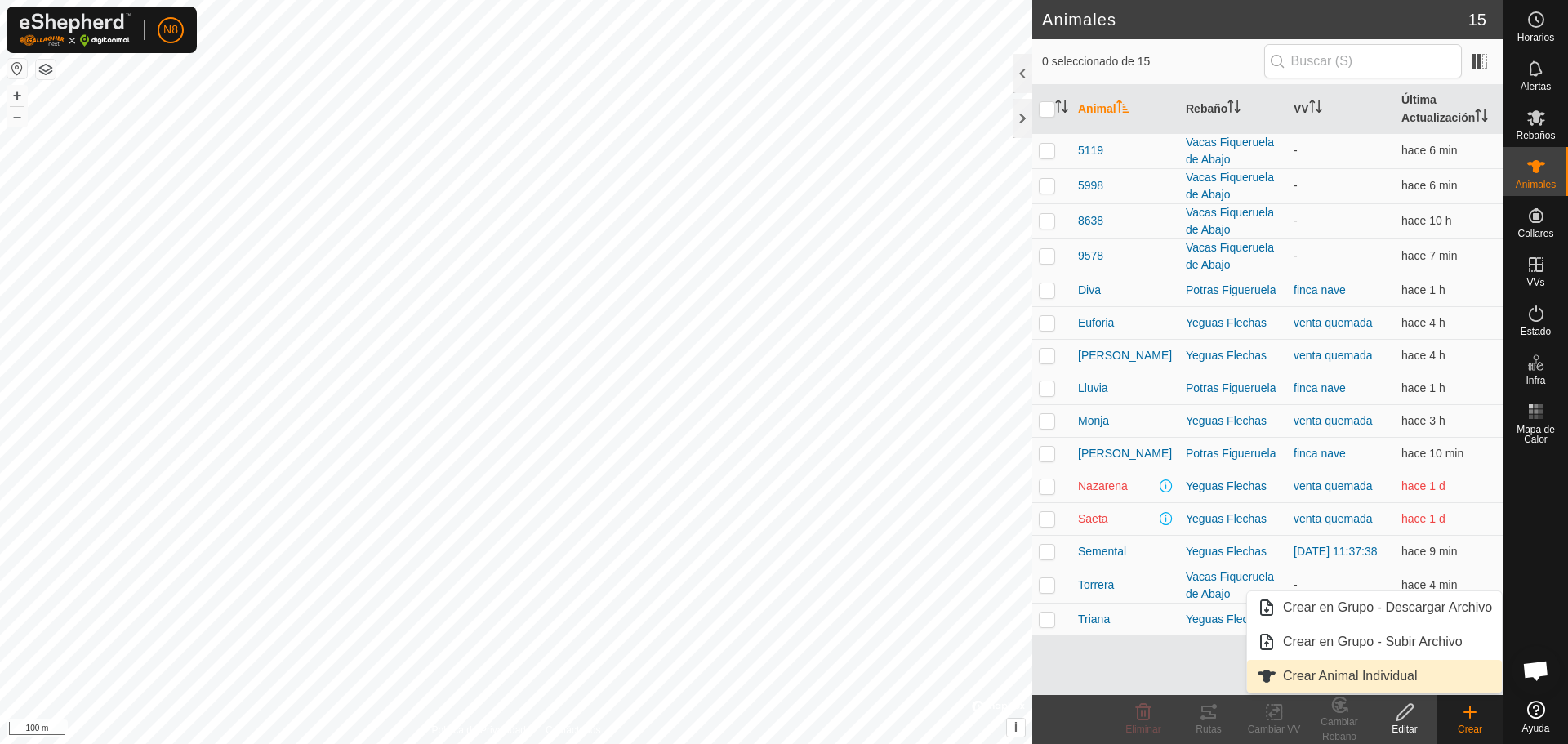
click at [1352, 677] on link "Crear Animal Individual" at bounding box center [1374, 676] width 255 height 32
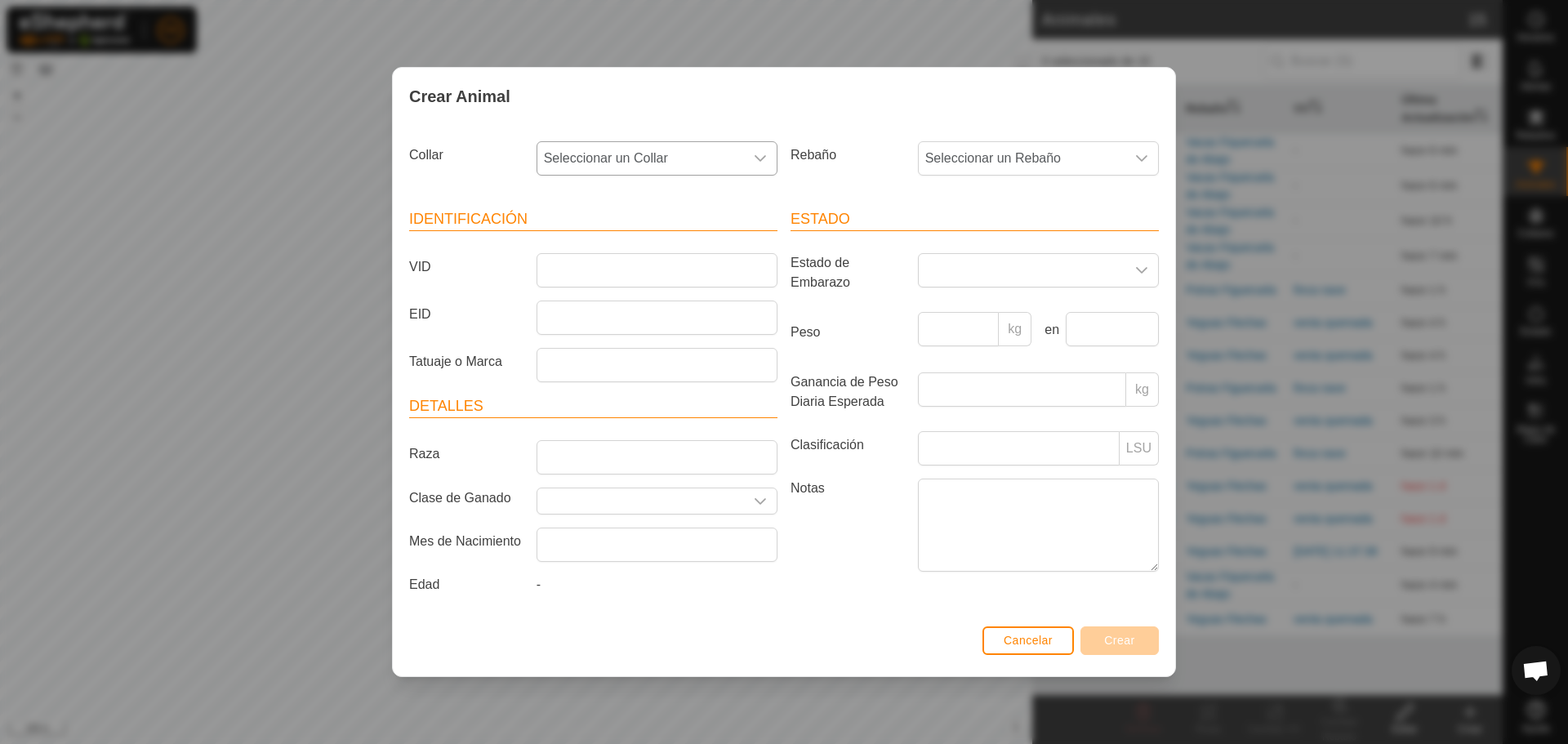
click at [713, 170] on span "Seleccionar un Collar" at bounding box center [640, 158] width 207 height 32
type input "3544"
type input "4310"
click at [1117, 640] on span "Crear" at bounding box center [1119, 640] width 31 height 13
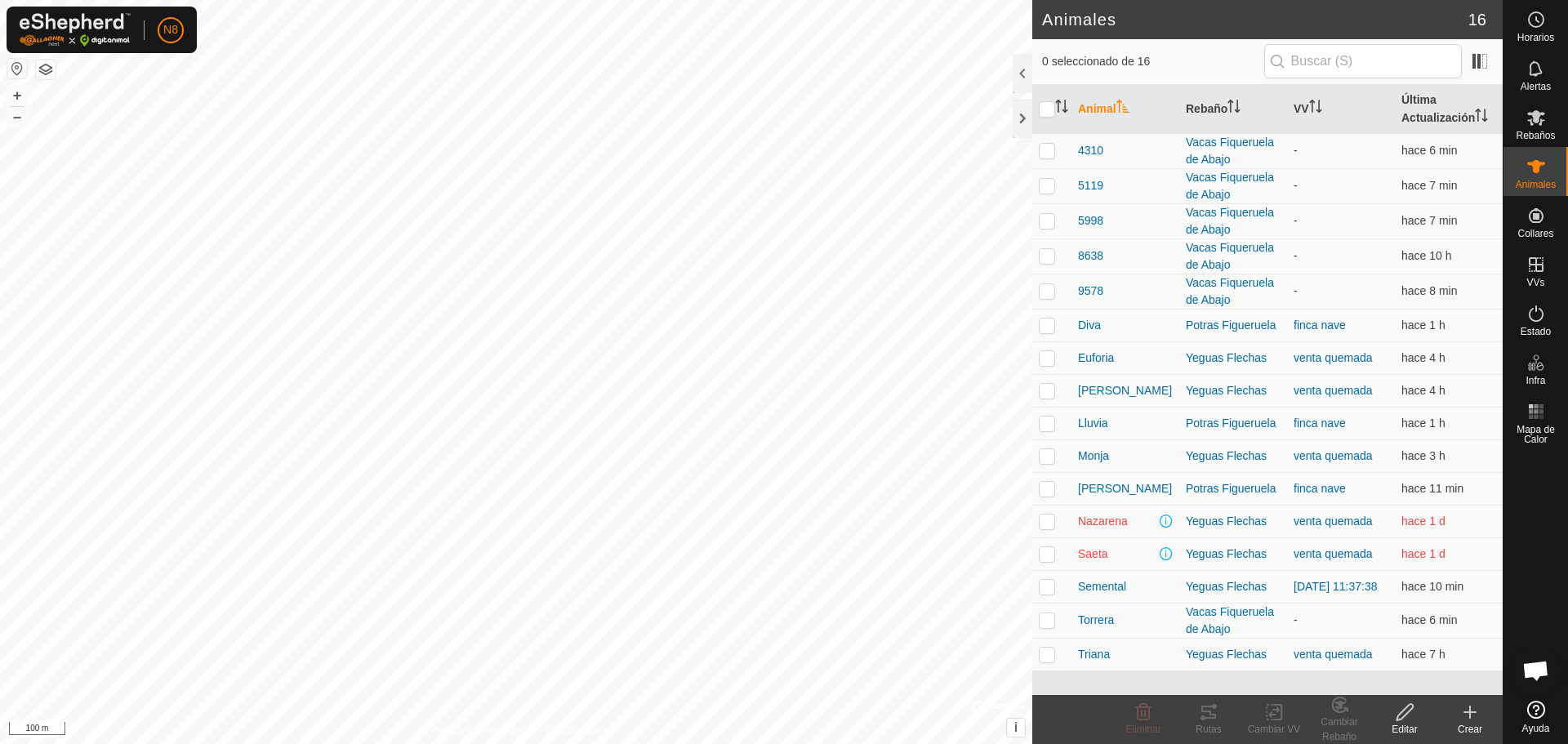
click at [1472, 717] on icon at bounding box center [1471, 712] width 20 height 20
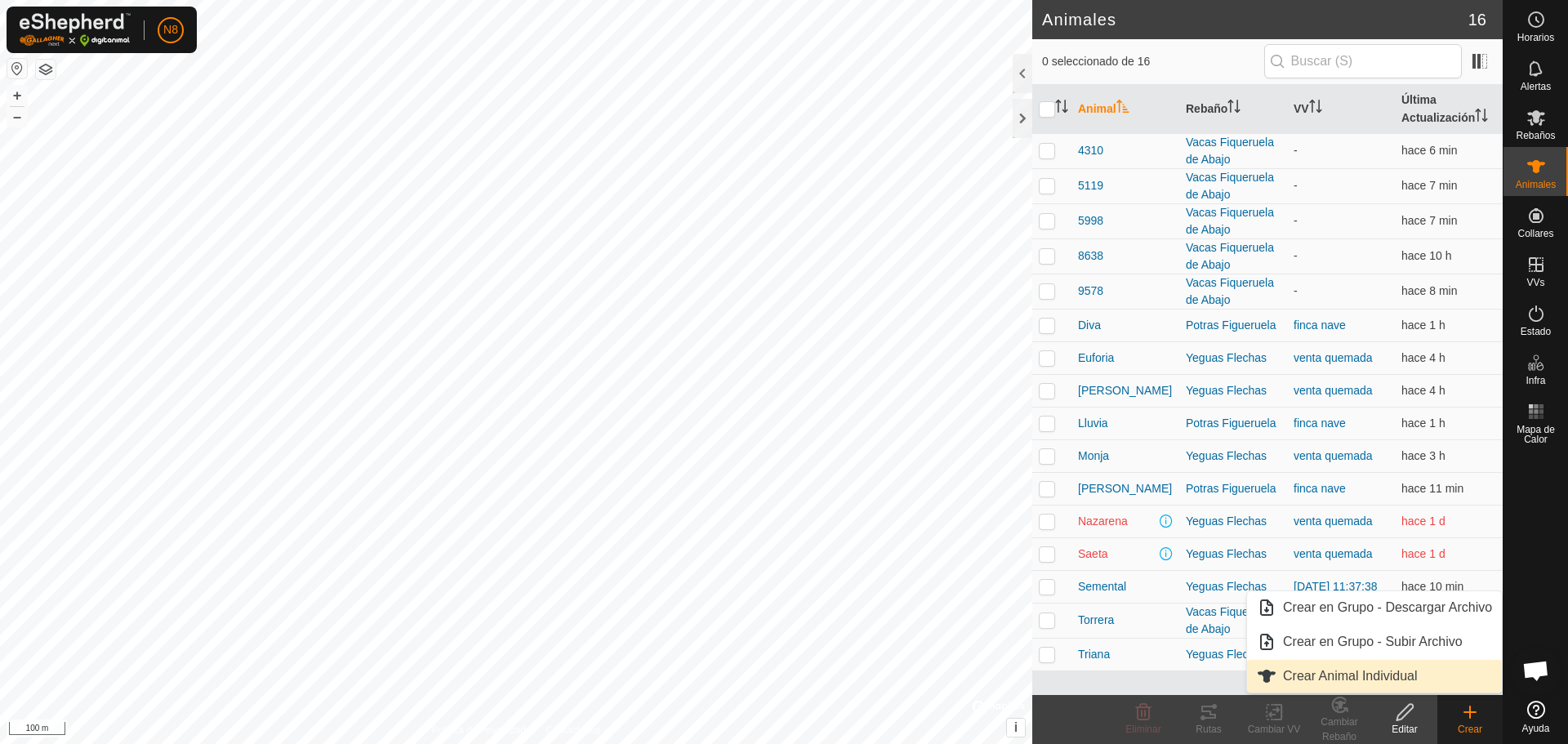
click at [1359, 679] on link "Crear Animal Individual" at bounding box center [1374, 676] width 255 height 32
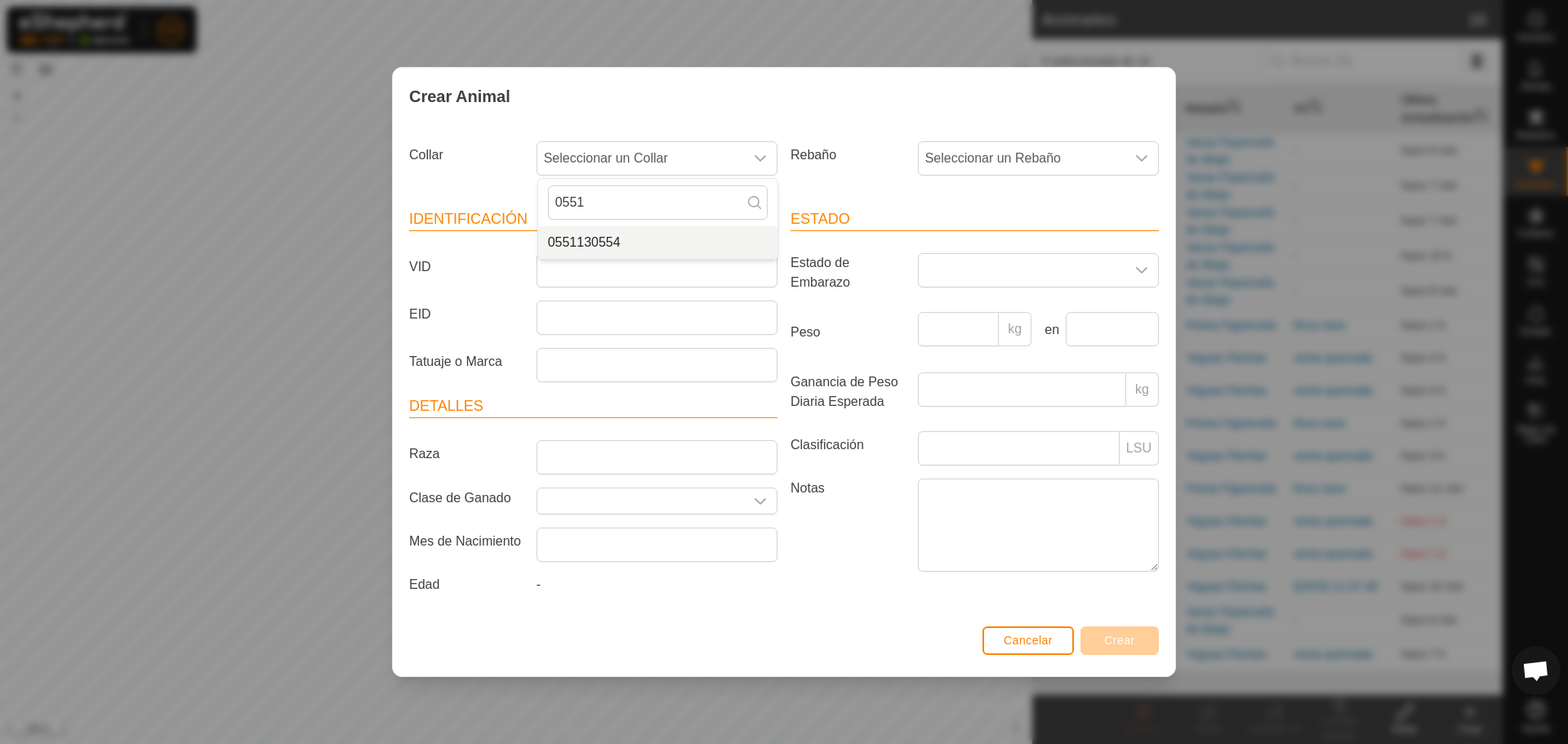
type input "0551"
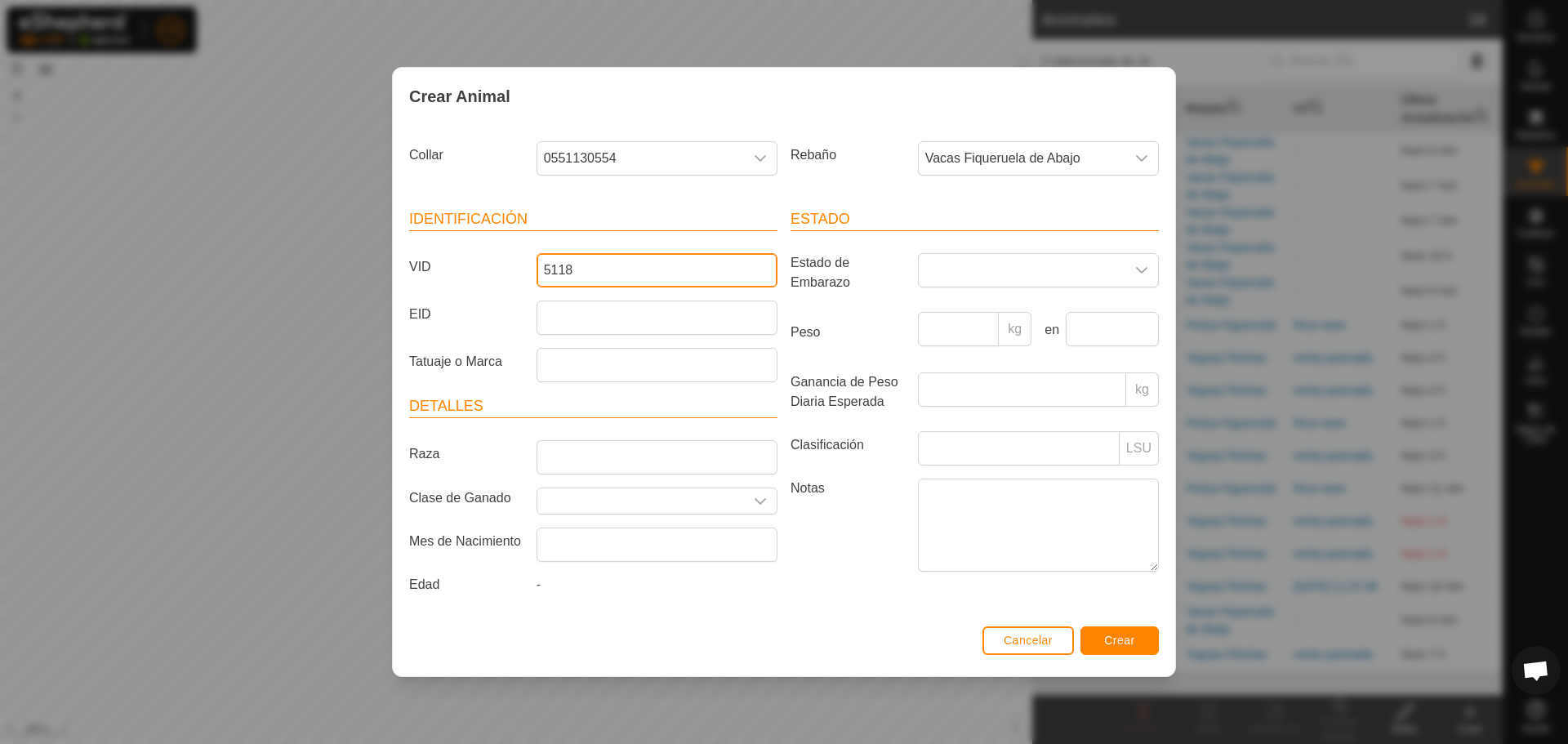
type input "5118"
click at [1127, 643] on span "Crear" at bounding box center [1119, 640] width 31 height 13
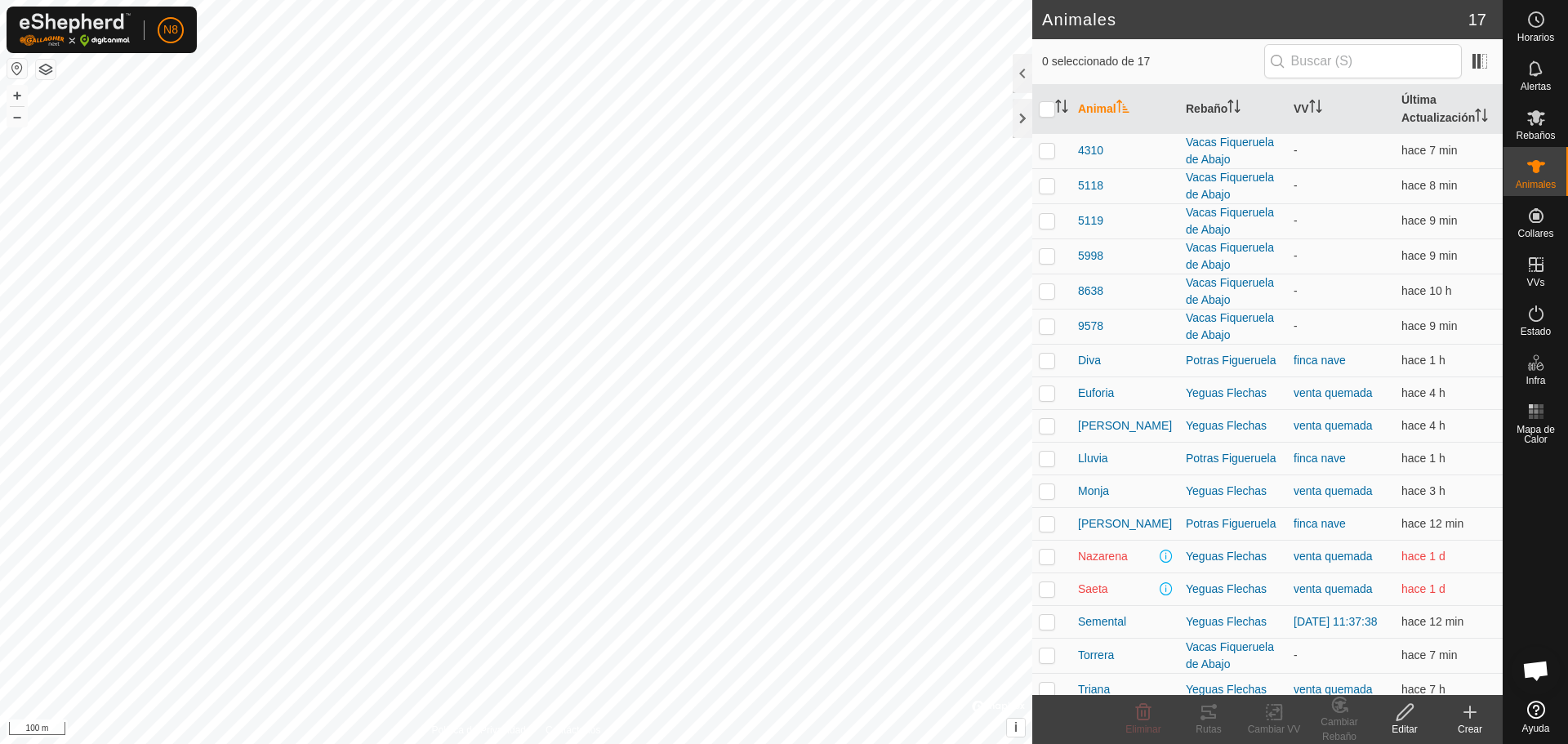
click at [1470, 716] on icon at bounding box center [1470, 712] width 0 height 12
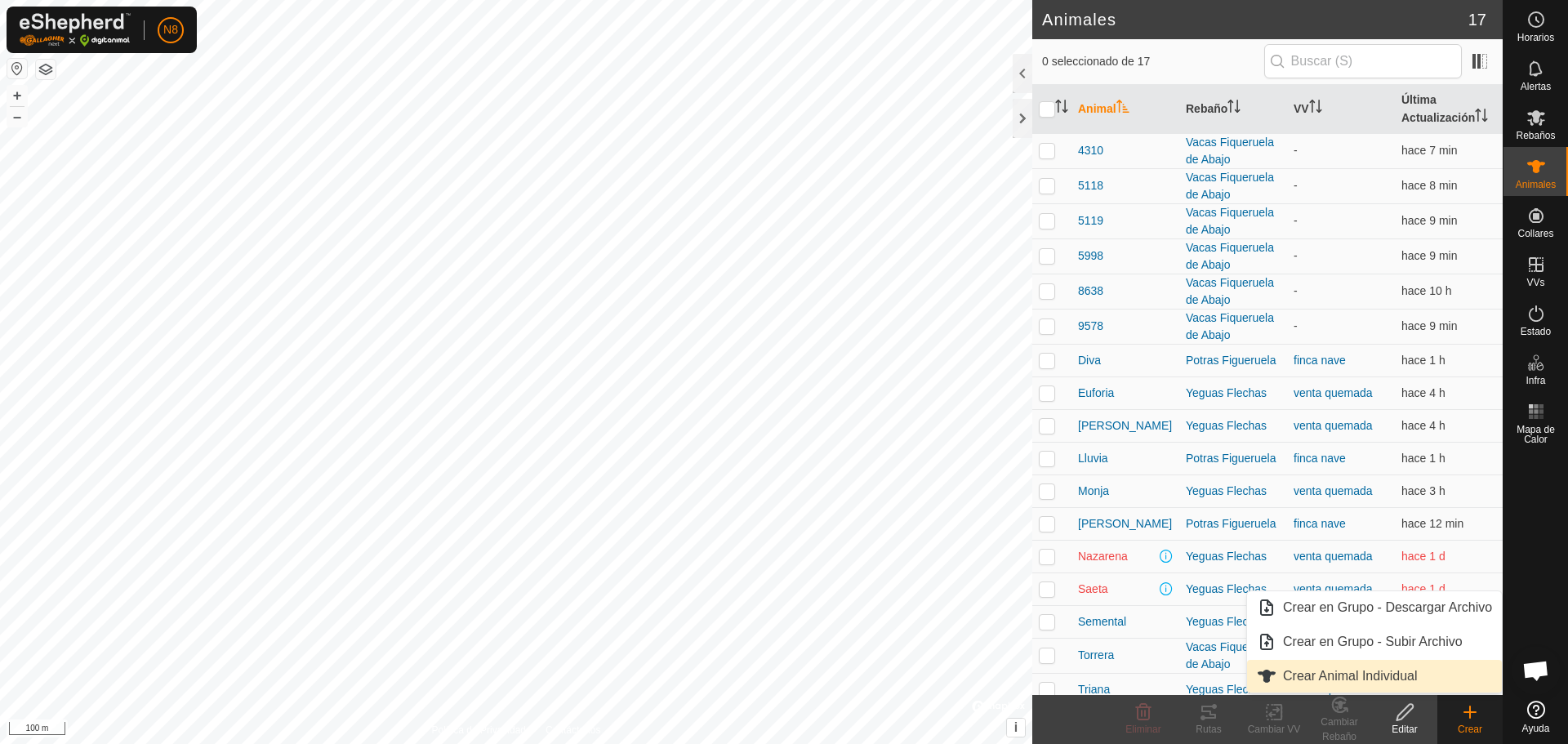
click at [1410, 679] on link "Crear Animal Individual" at bounding box center [1374, 676] width 255 height 32
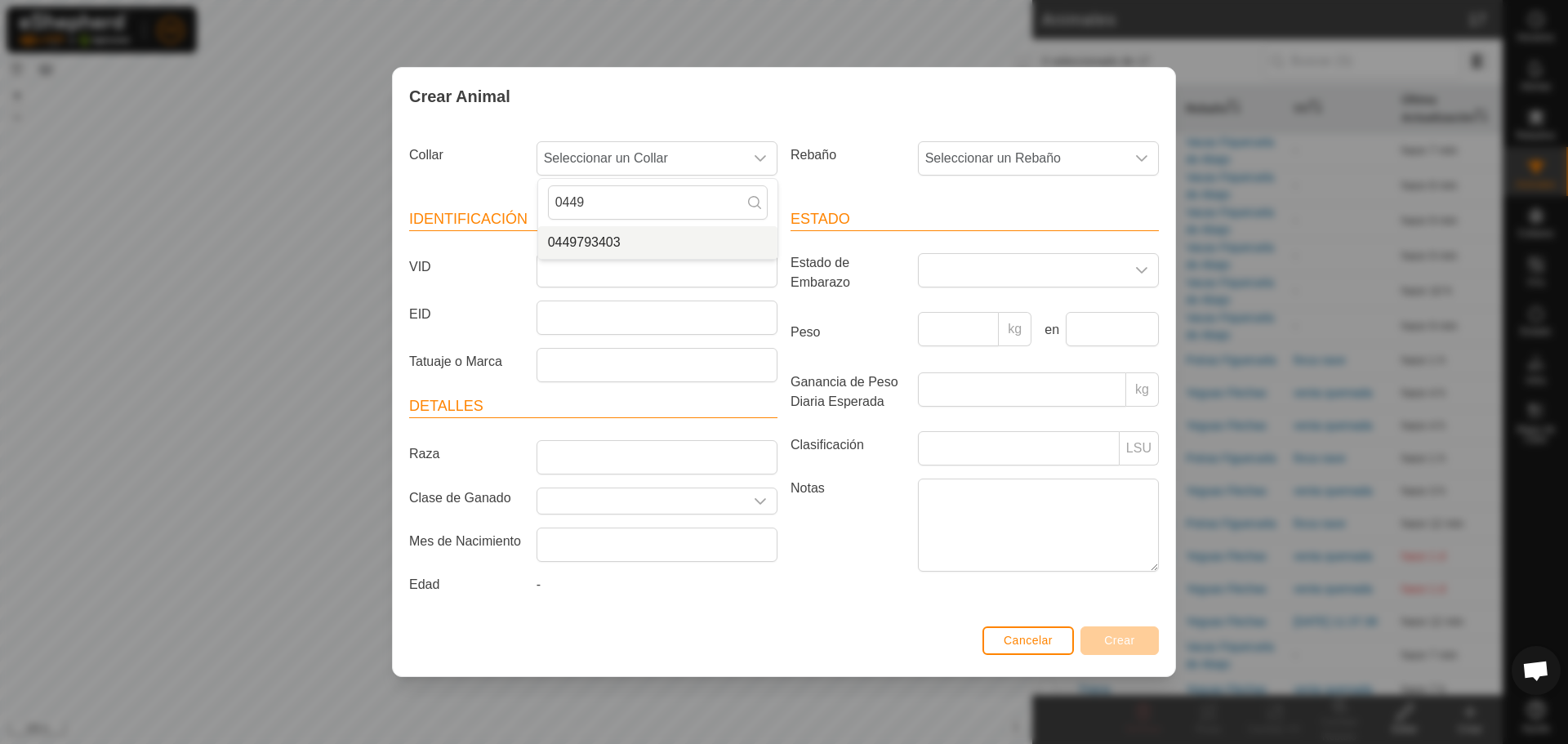
type input "0449"
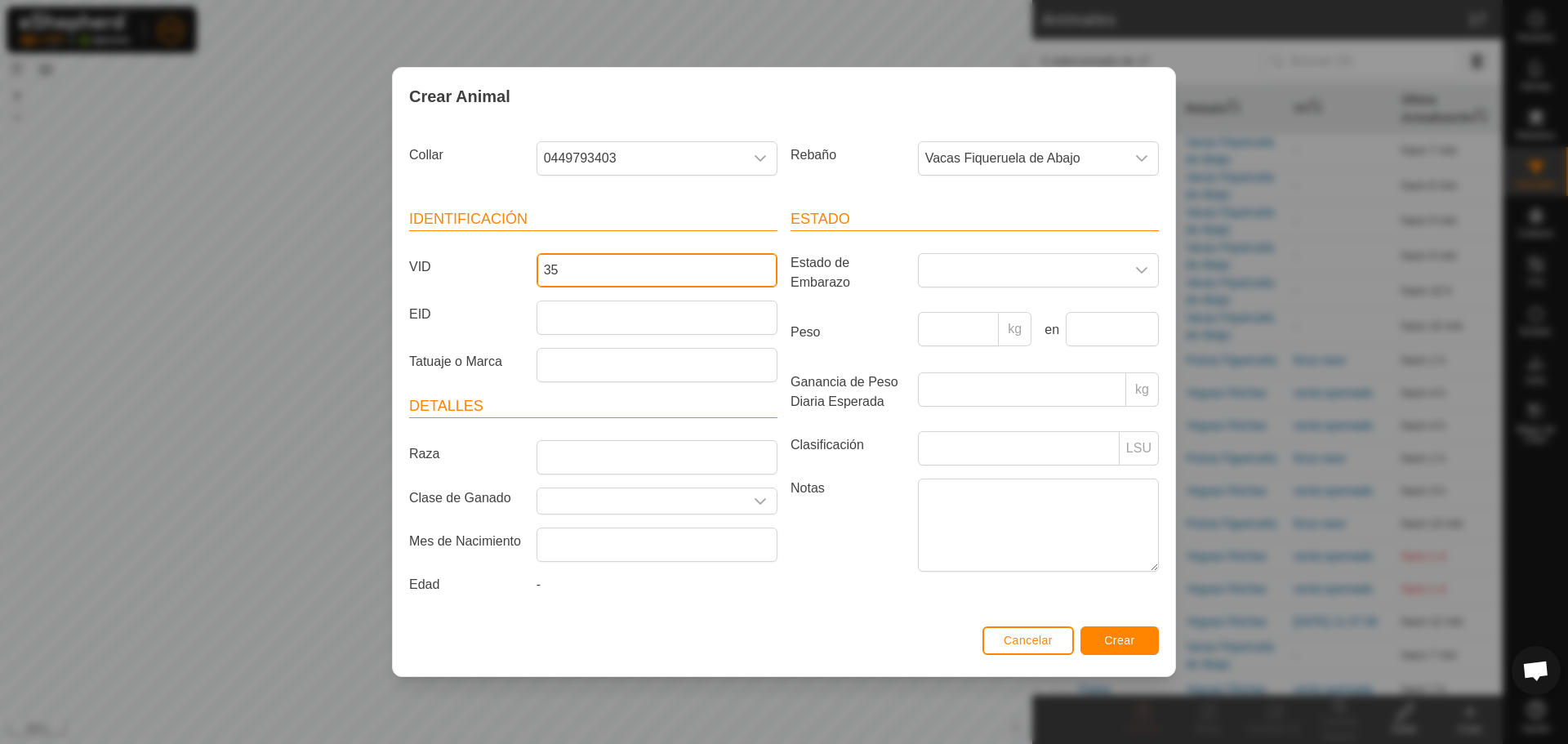
type input "3"
type input "medio-metro"
click at [1131, 650] on button "Crear" at bounding box center [1120, 640] width 78 height 28
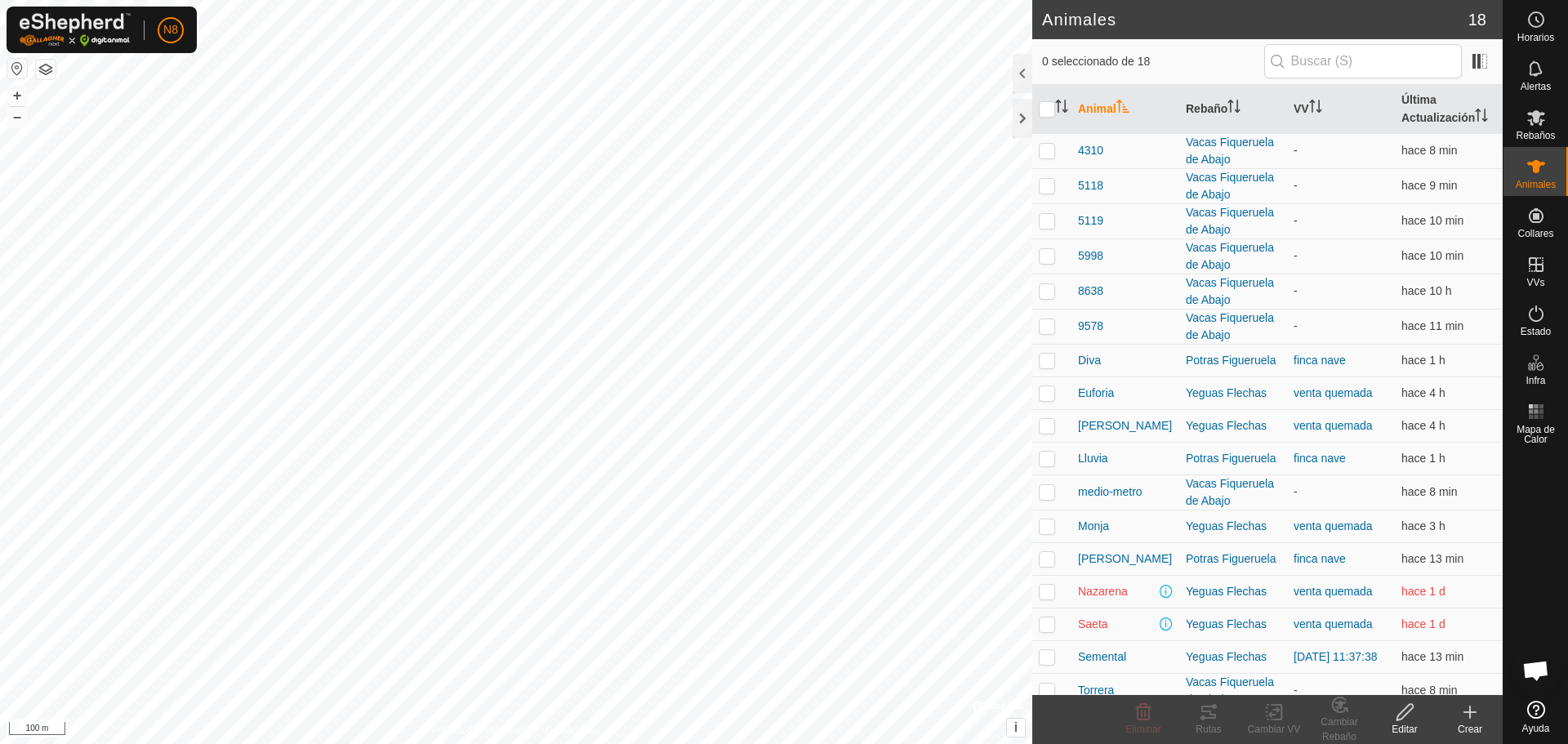
click at [1467, 718] on icon at bounding box center [1471, 712] width 20 height 20
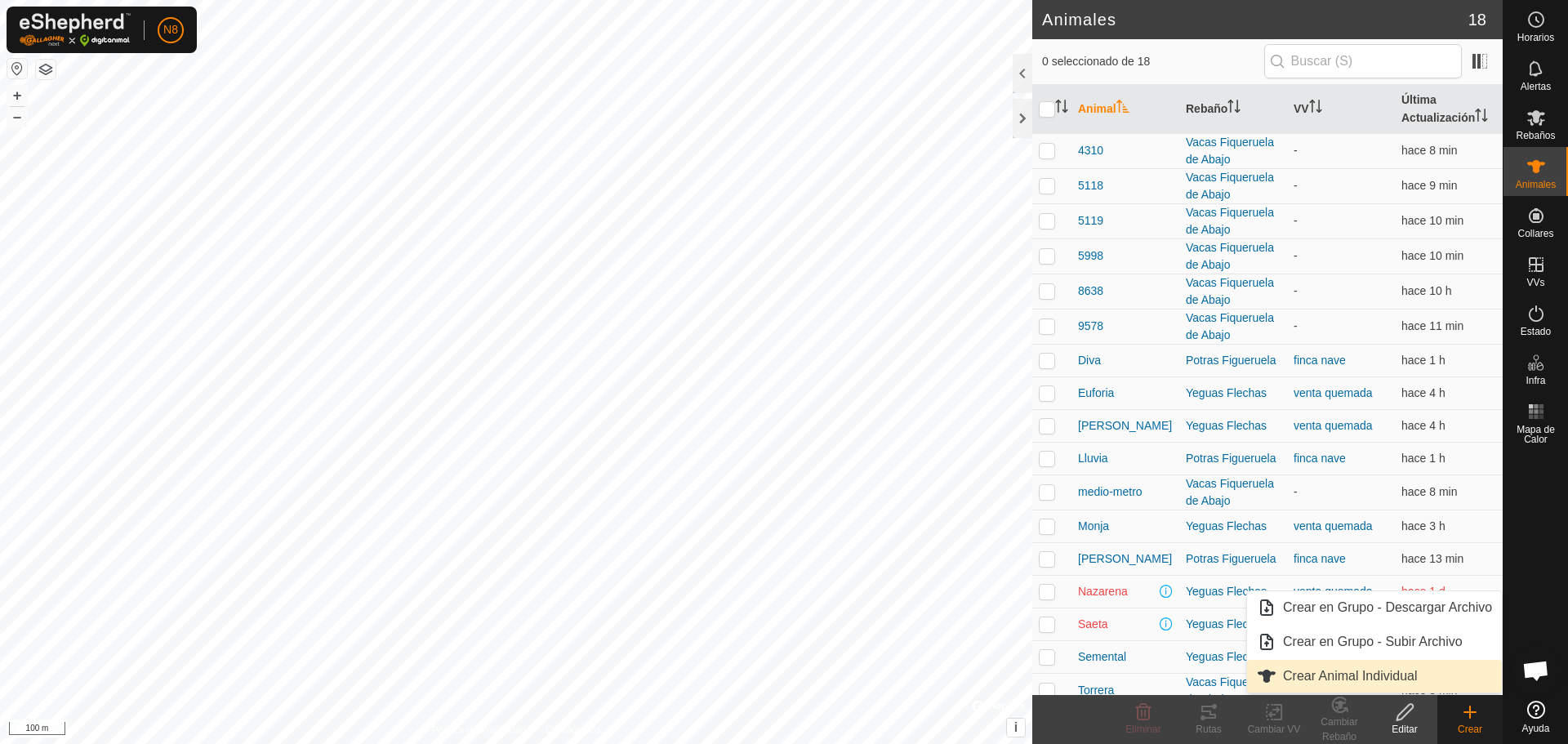
click at [1393, 680] on link "Crear Animal Individual" at bounding box center [1374, 676] width 255 height 32
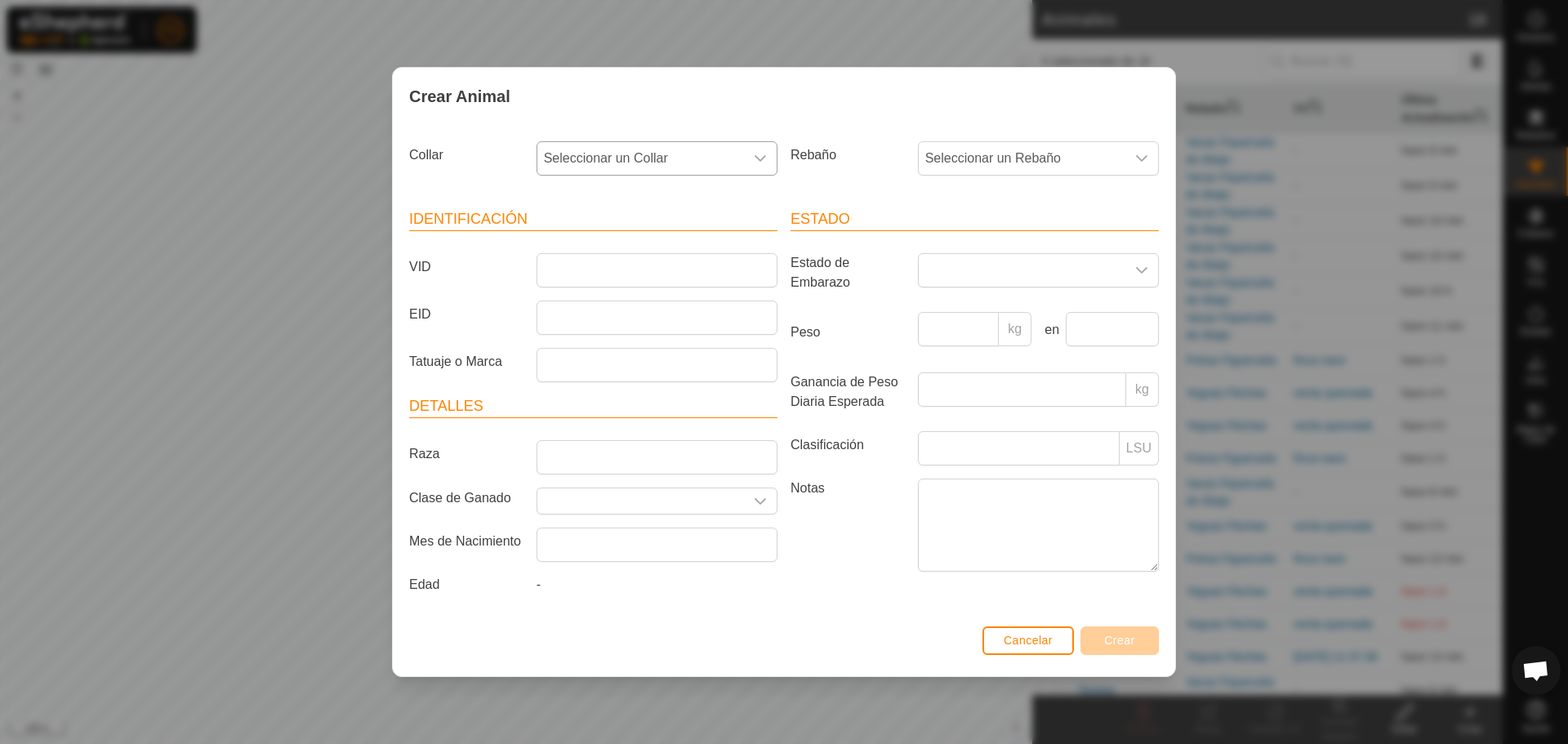
click at [697, 155] on span "Seleccionar un Collar" at bounding box center [640, 158] width 207 height 32
type input "1662"
type input "7382"
click at [1123, 641] on span "Crear" at bounding box center [1119, 640] width 31 height 13
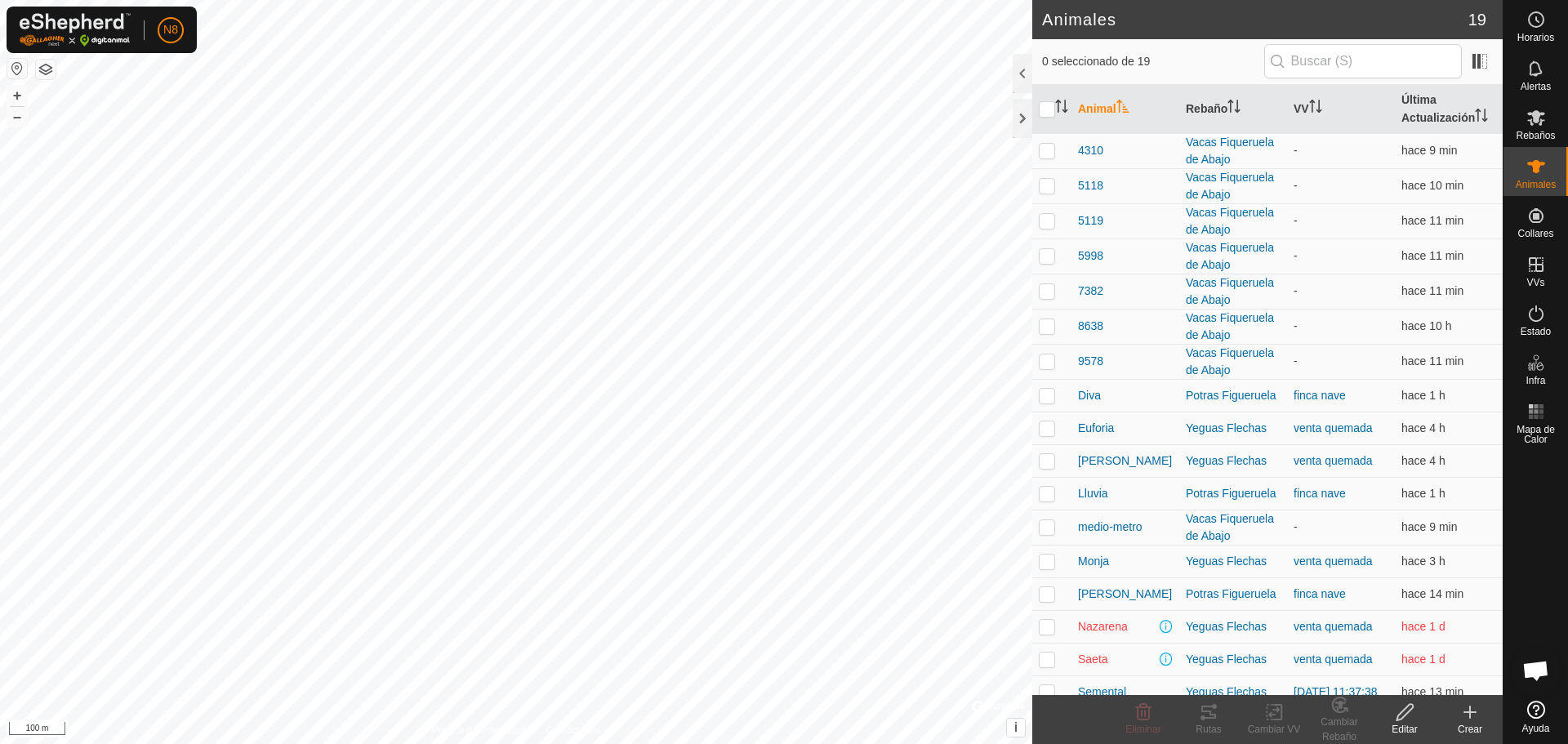
click at [1472, 727] on div "Crear" at bounding box center [1470, 729] width 66 height 15
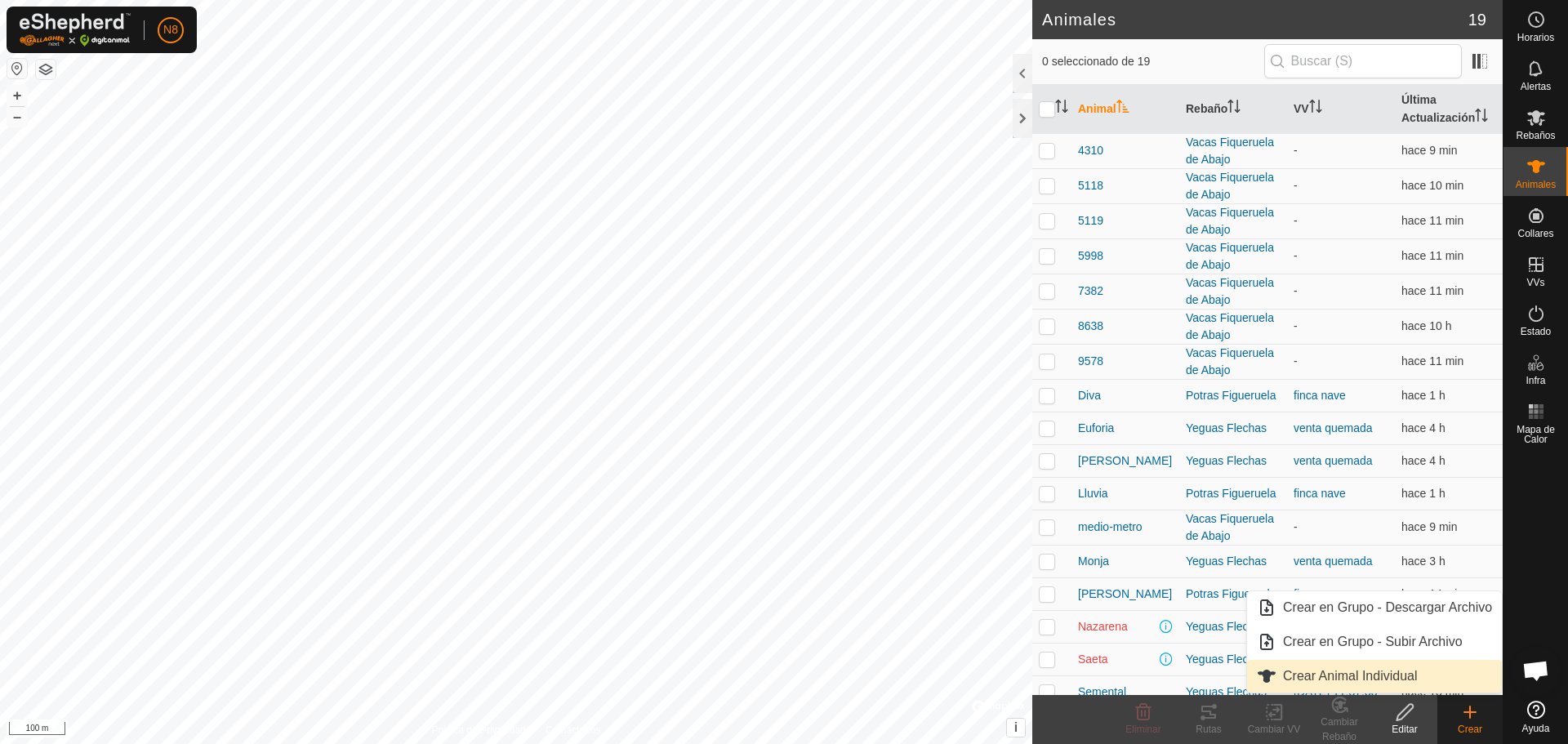
click at [1402, 683] on link "Crear Animal Individual" at bounding box center [1374, 676] width 255 height 32
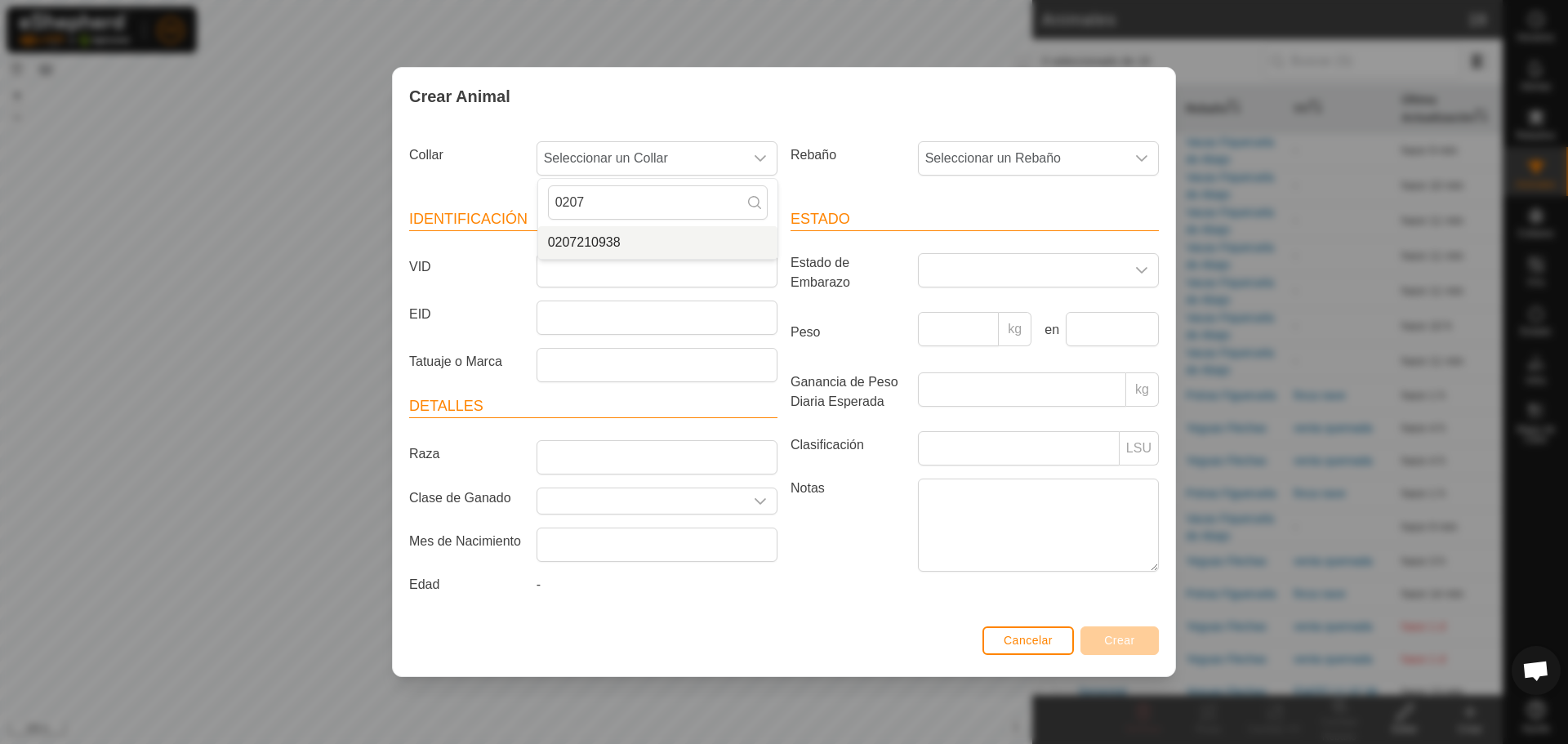
type input "0207"
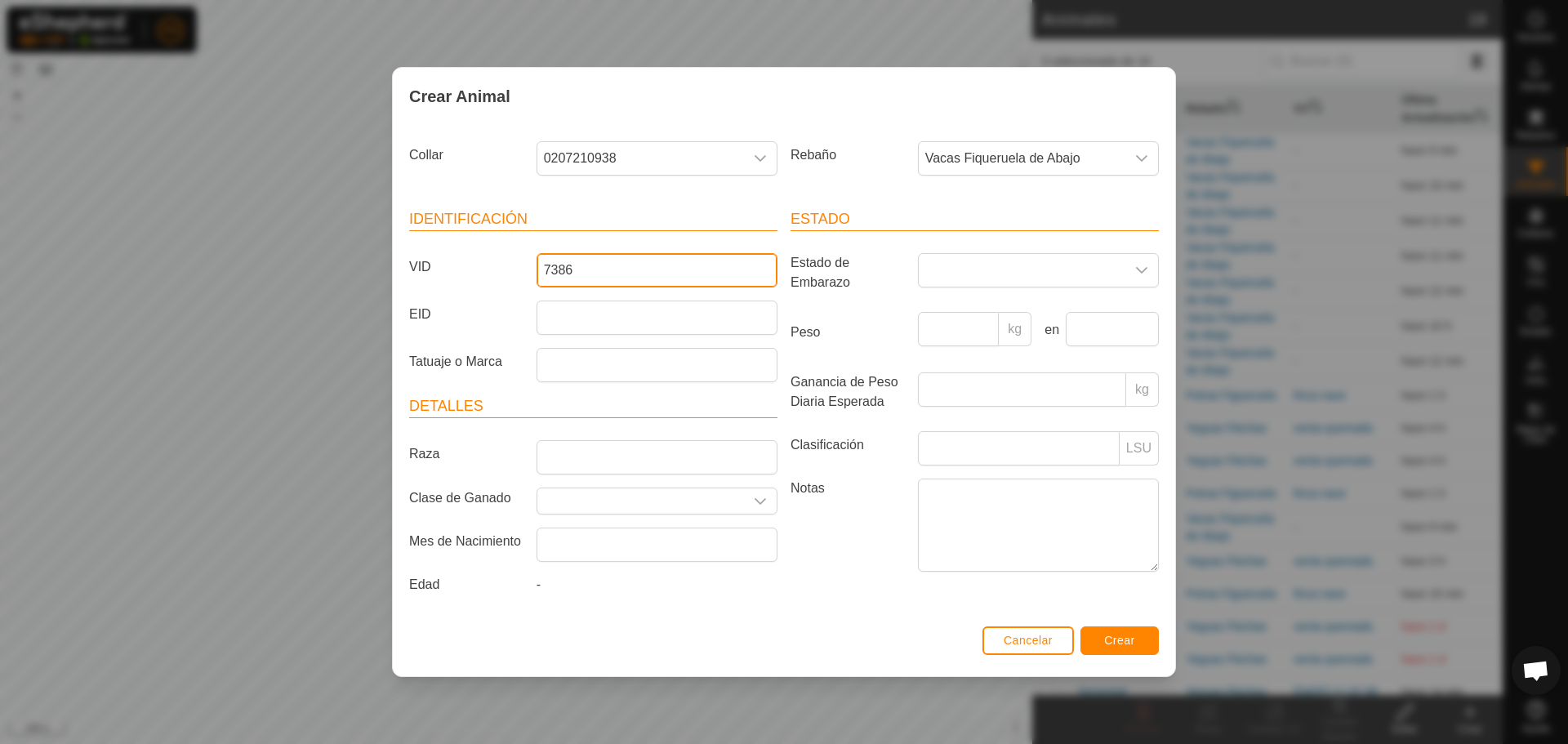
type input "7386"
click at [1138, 643] on button "Crear" at bounding box center [1120, 640] width 78 height 28
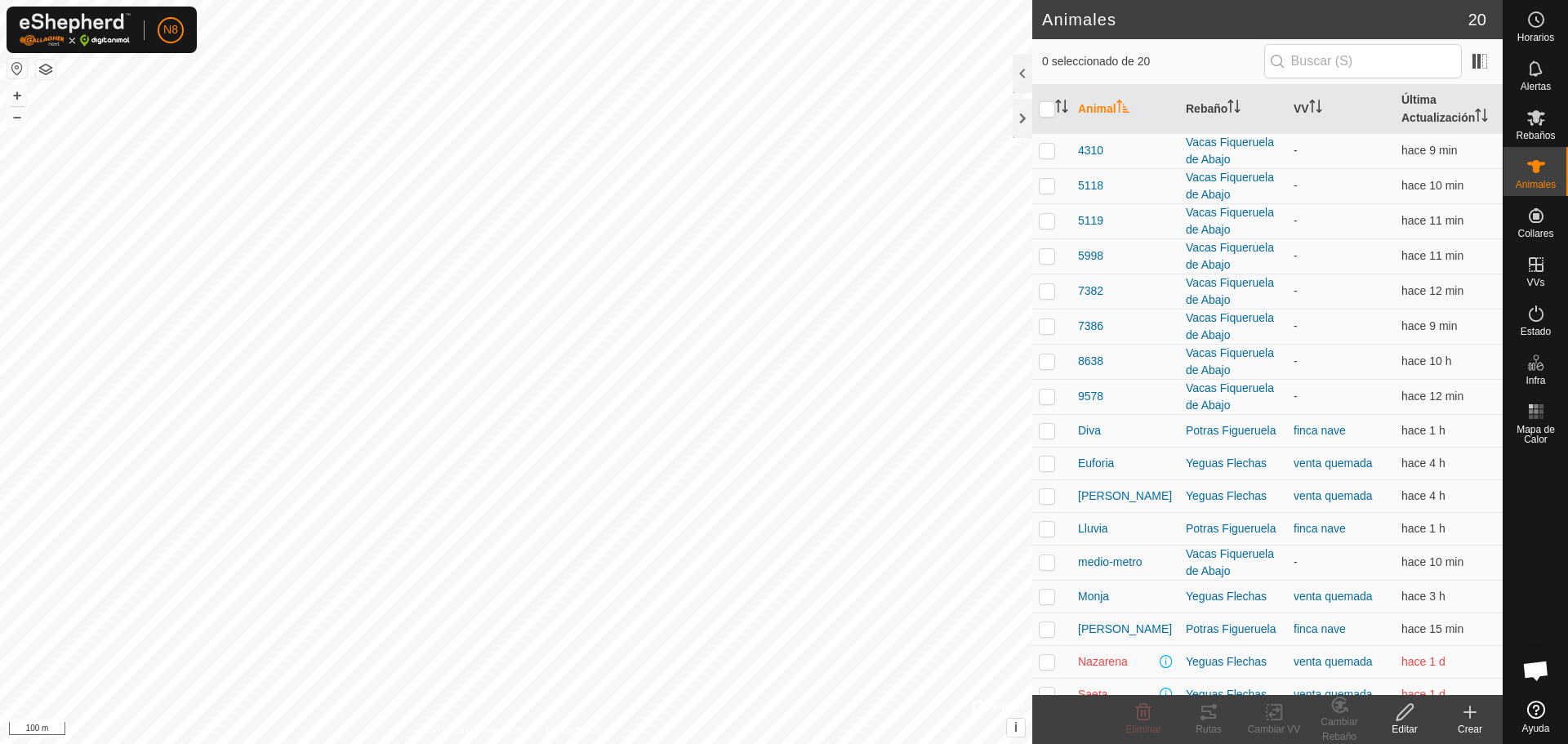
click at [1477, 725] on div "Crear" at bounding box center [1470, 729] width 66 height 15
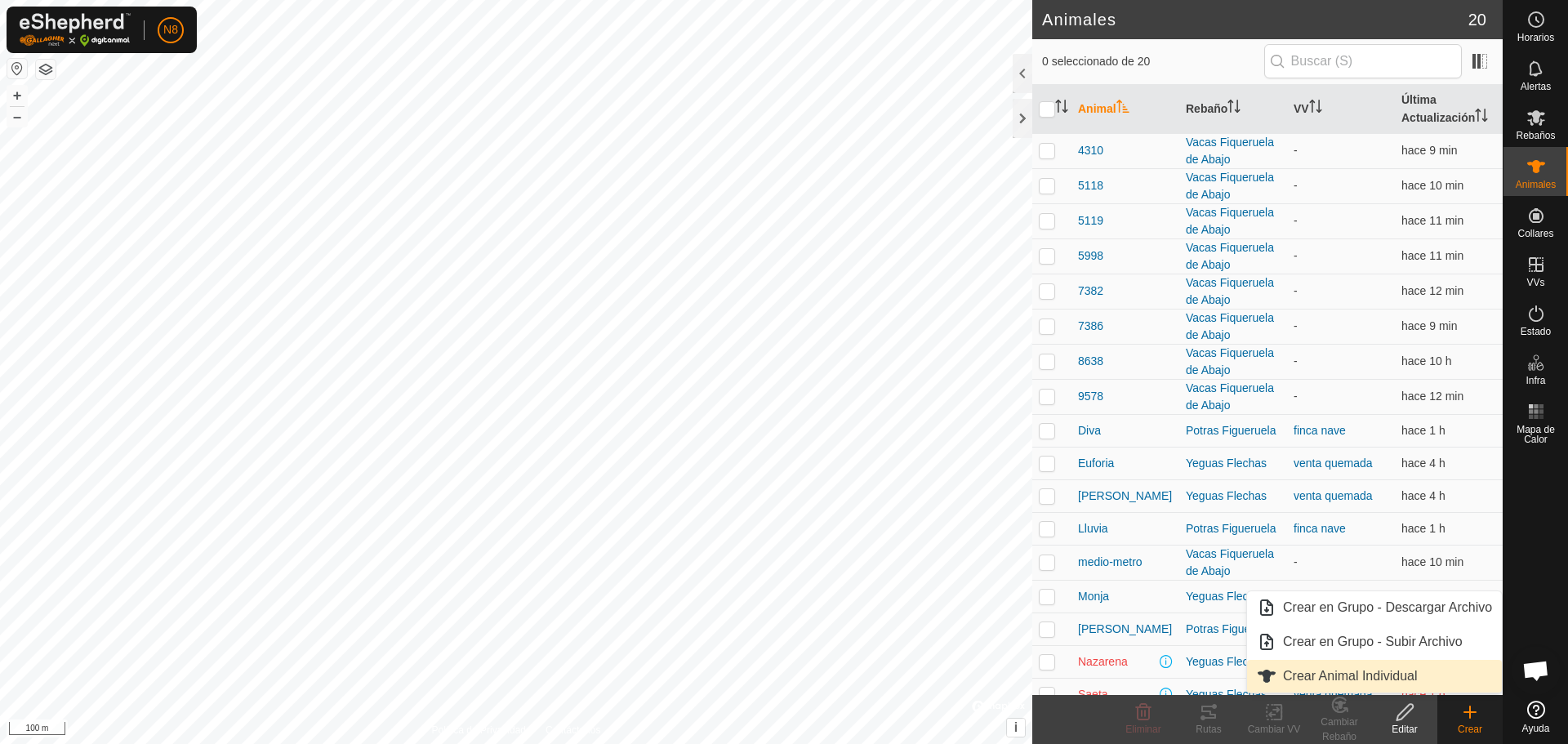
click at [1383, 681] on link "Crear Animal Individual" at bounding box center [1374, 676] width 255 height 32
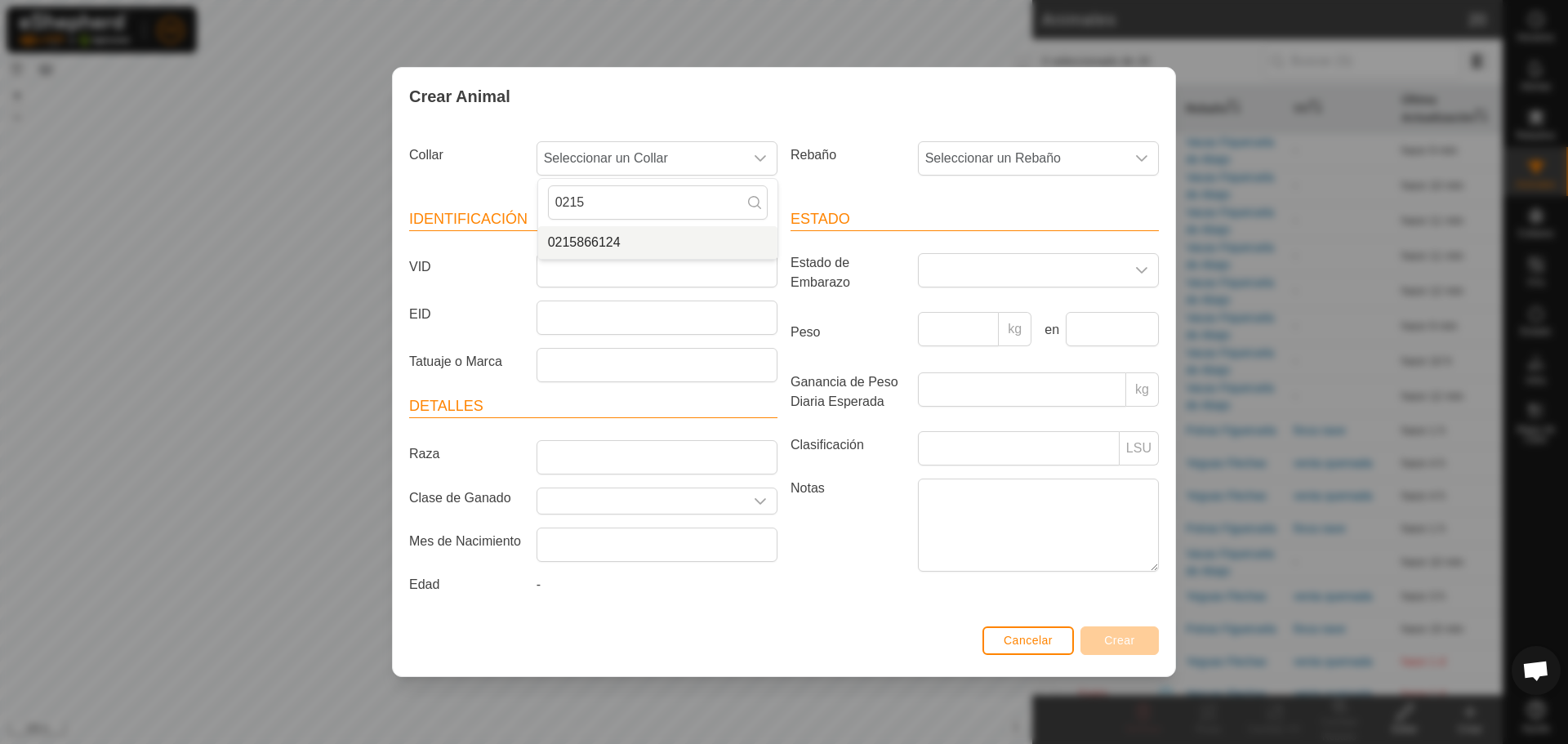
type input "0215"
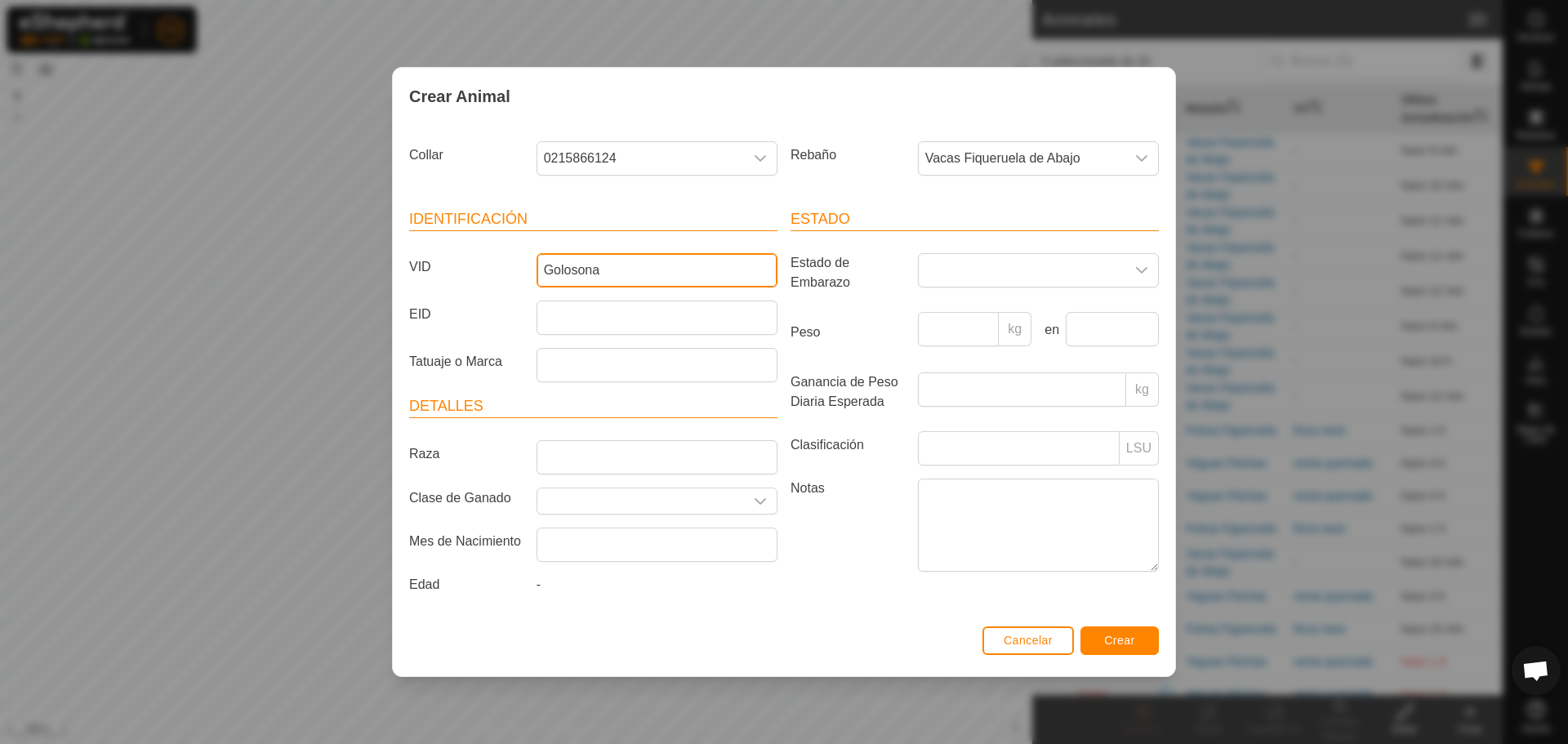
type input "Golosona"
click at [1135, 639] on span "Crear" at bounding box center [1119, 640] width 31 height 13
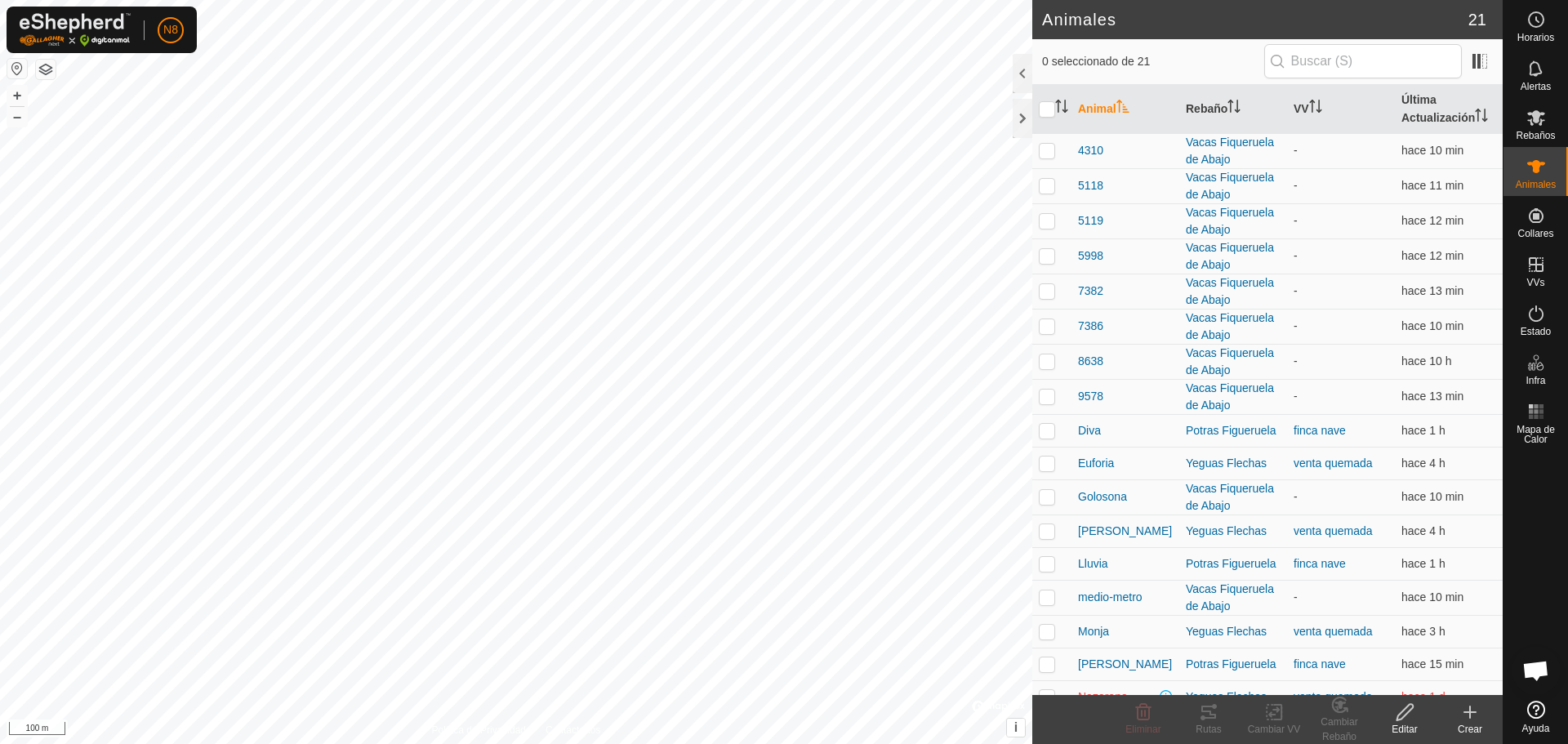
click at [1463, 712] on icon at bounding box center [1471, 712] width 20 height 20
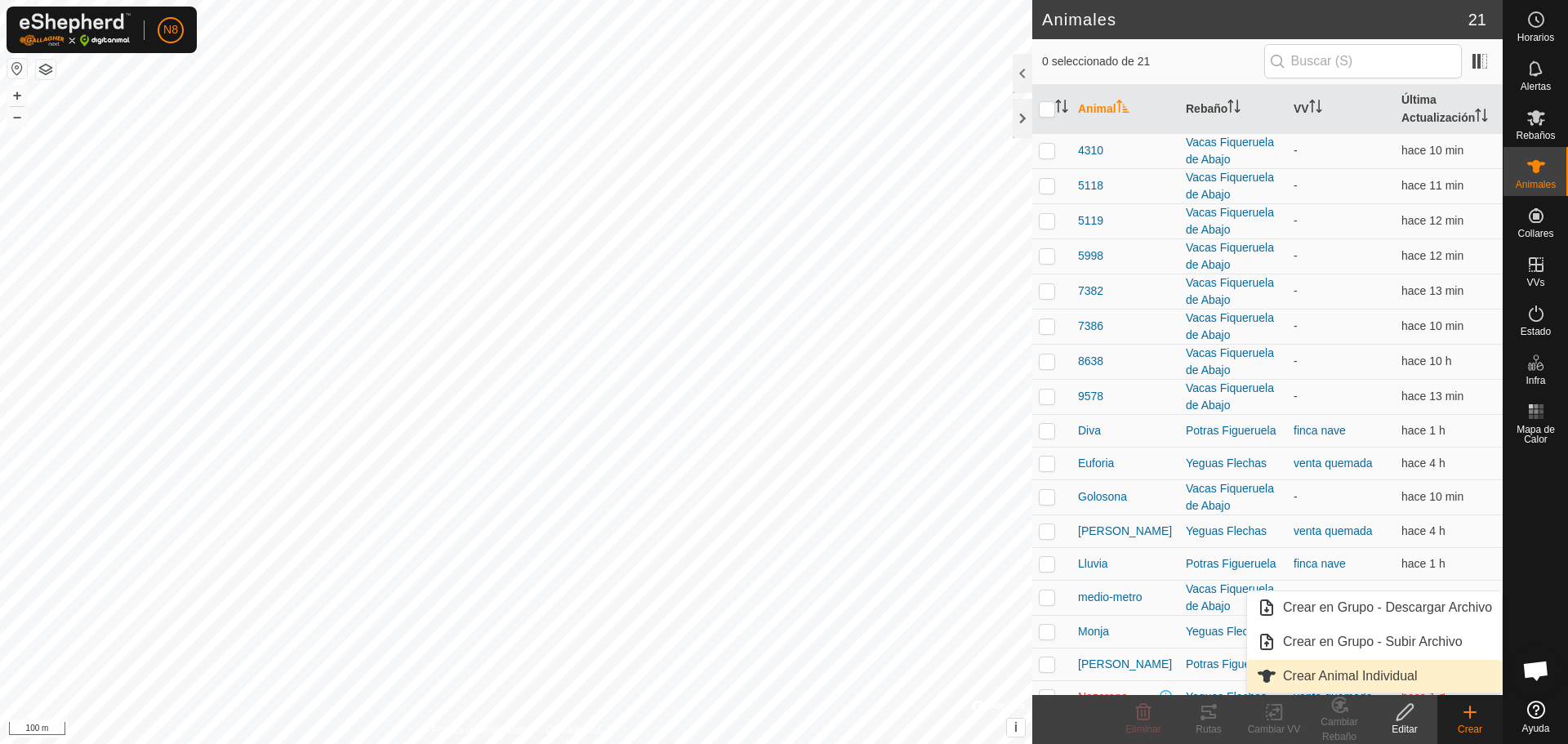
click at [1375, 681] on link "Crear Animal Individual" at bounding box center [1374, 676] width 255 height 32
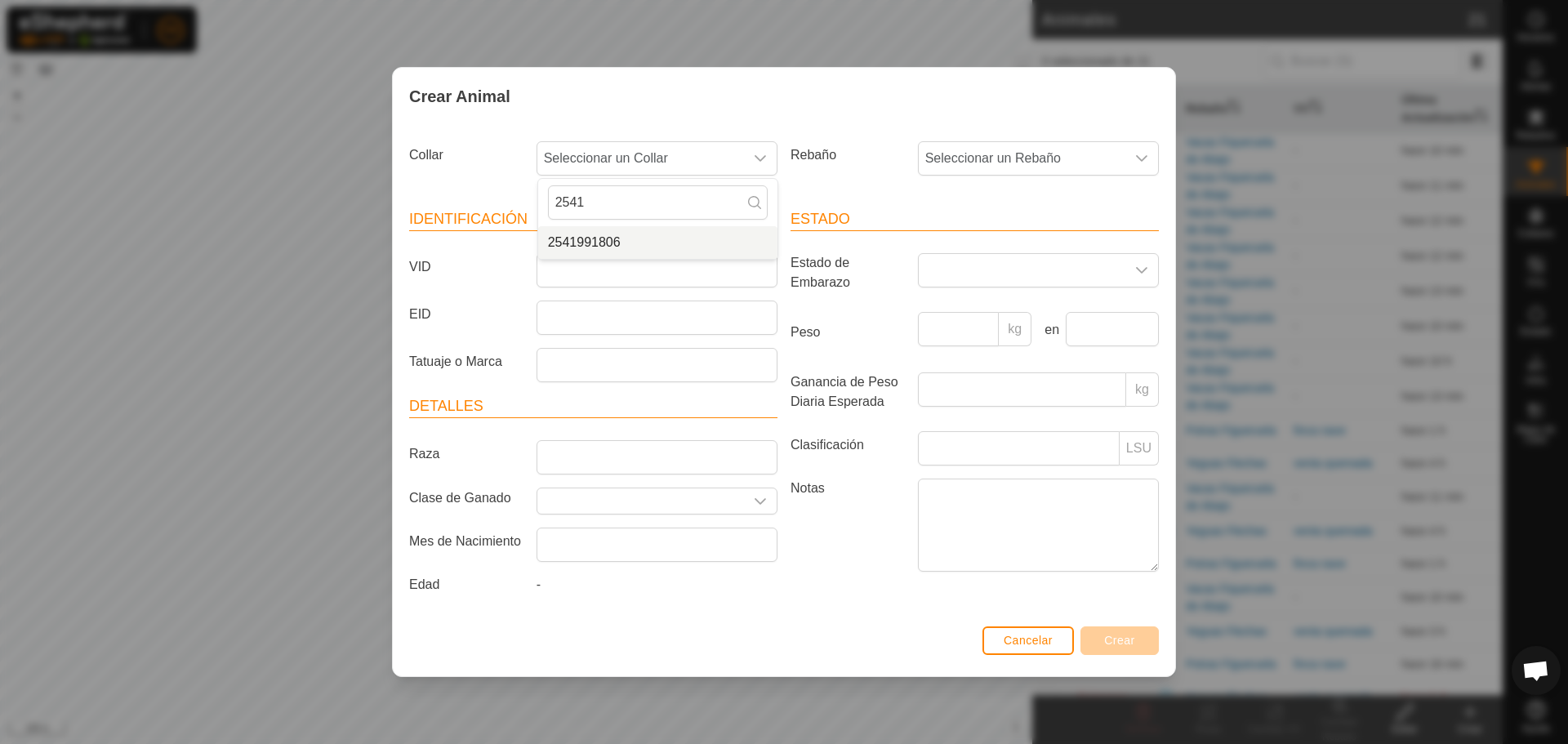
type input "2541"
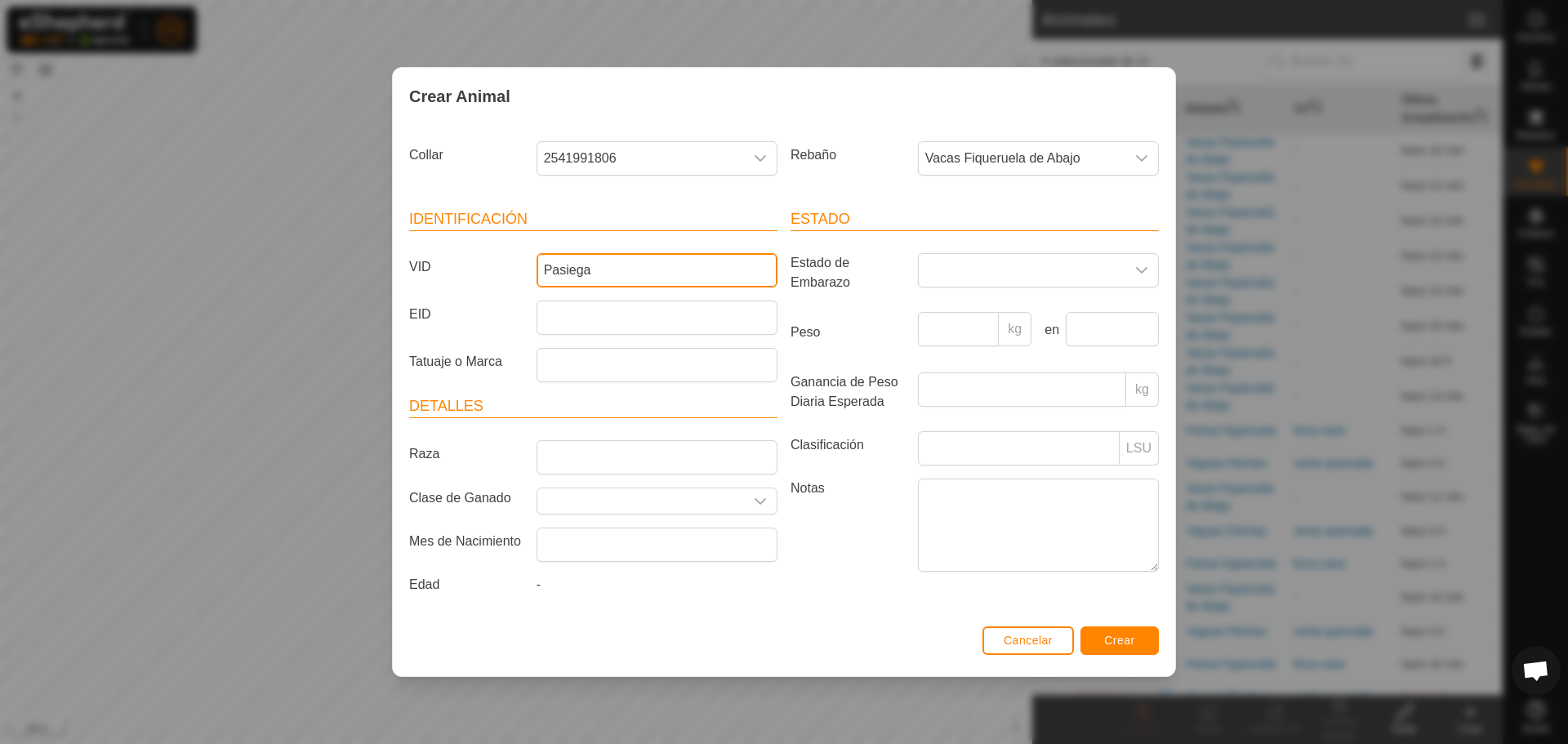
type input "Pasiega"
click at [1113, 636] on span "Crear" at bounding box center [1119, 640] width 31 height 13
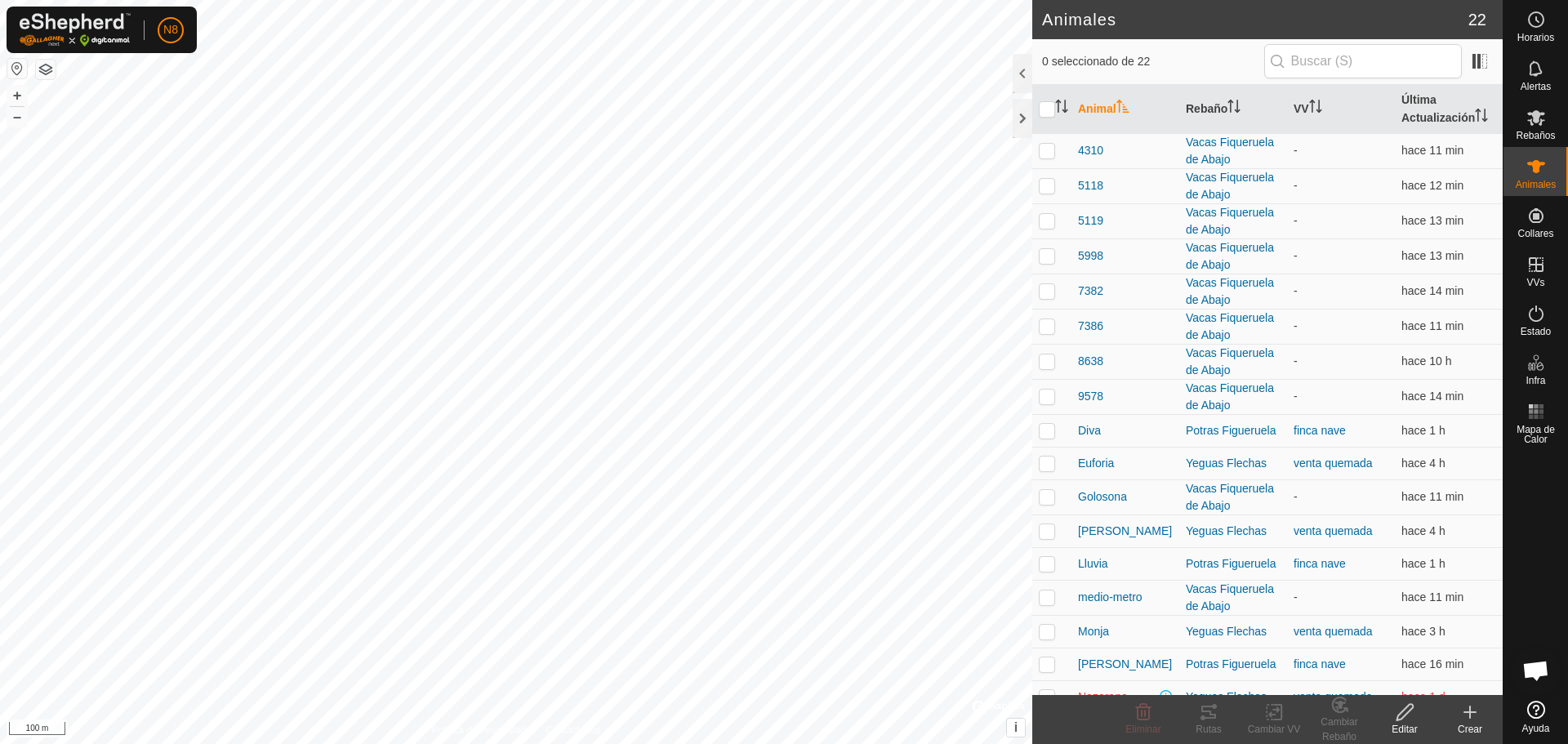
click at [1467, 717] on icon at bounding box center [1471, 712] width 20 height 20
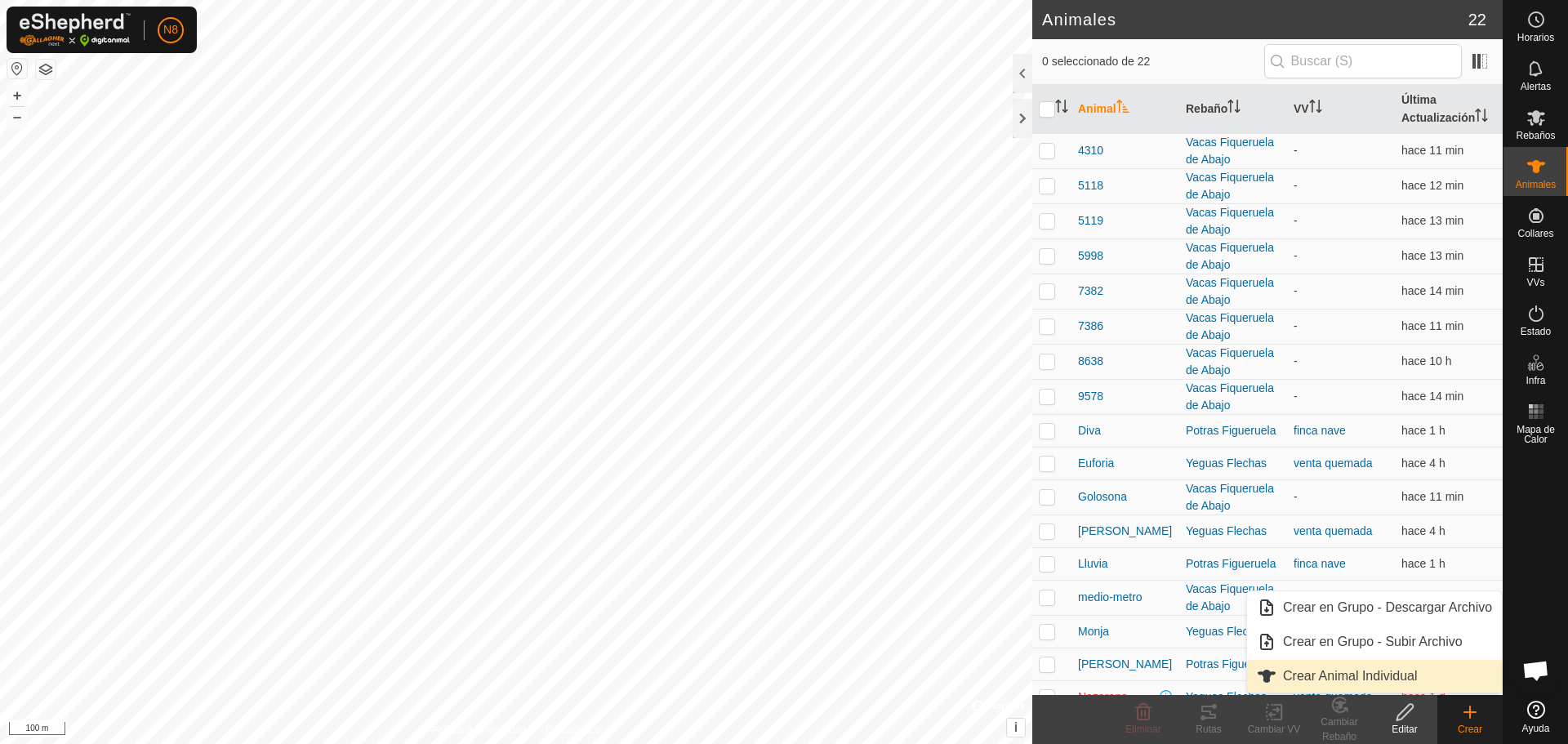
click at [1371, 677] on link "Crear Animal Individual" at bounding box center [1374, 676] width 255 height 32
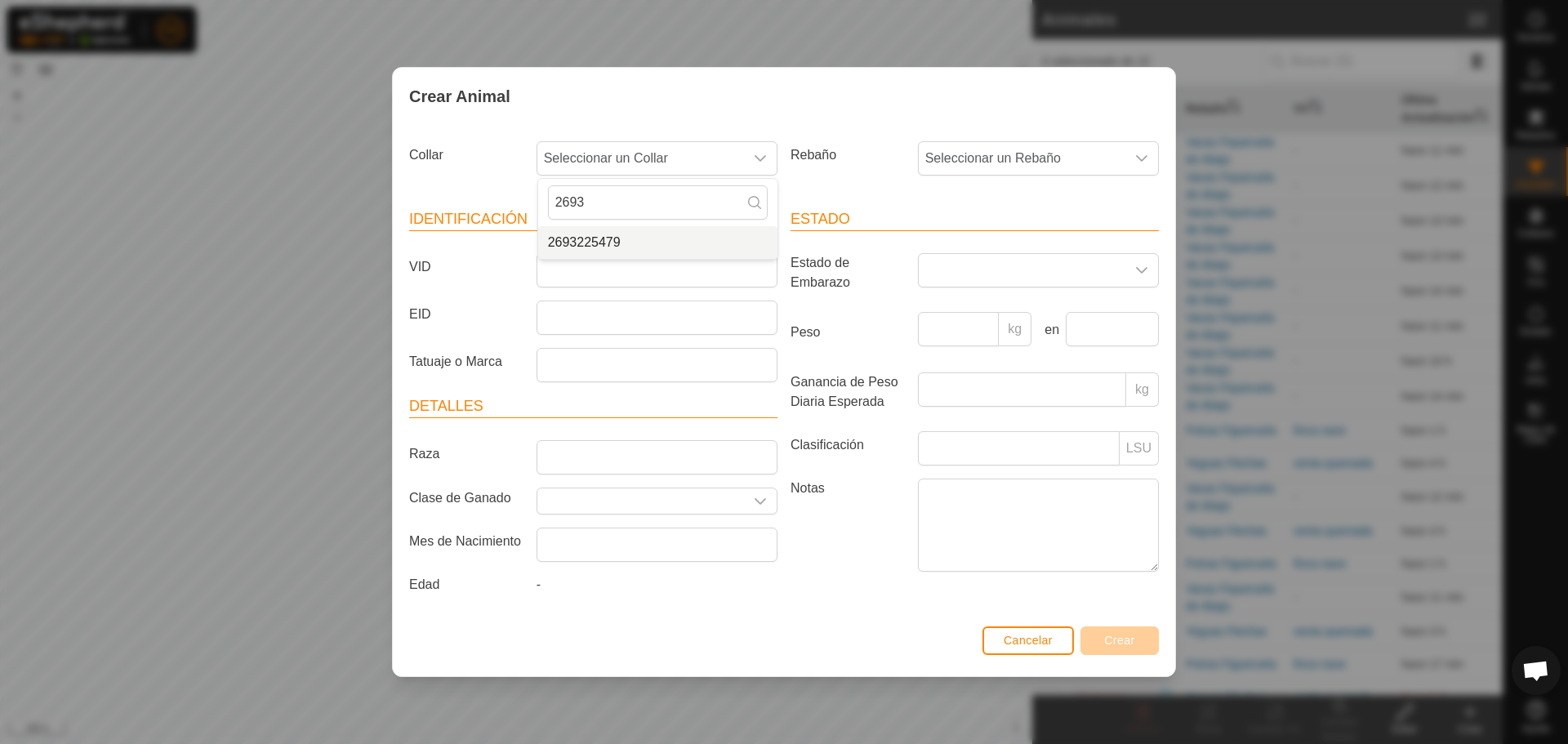
type input "2693"
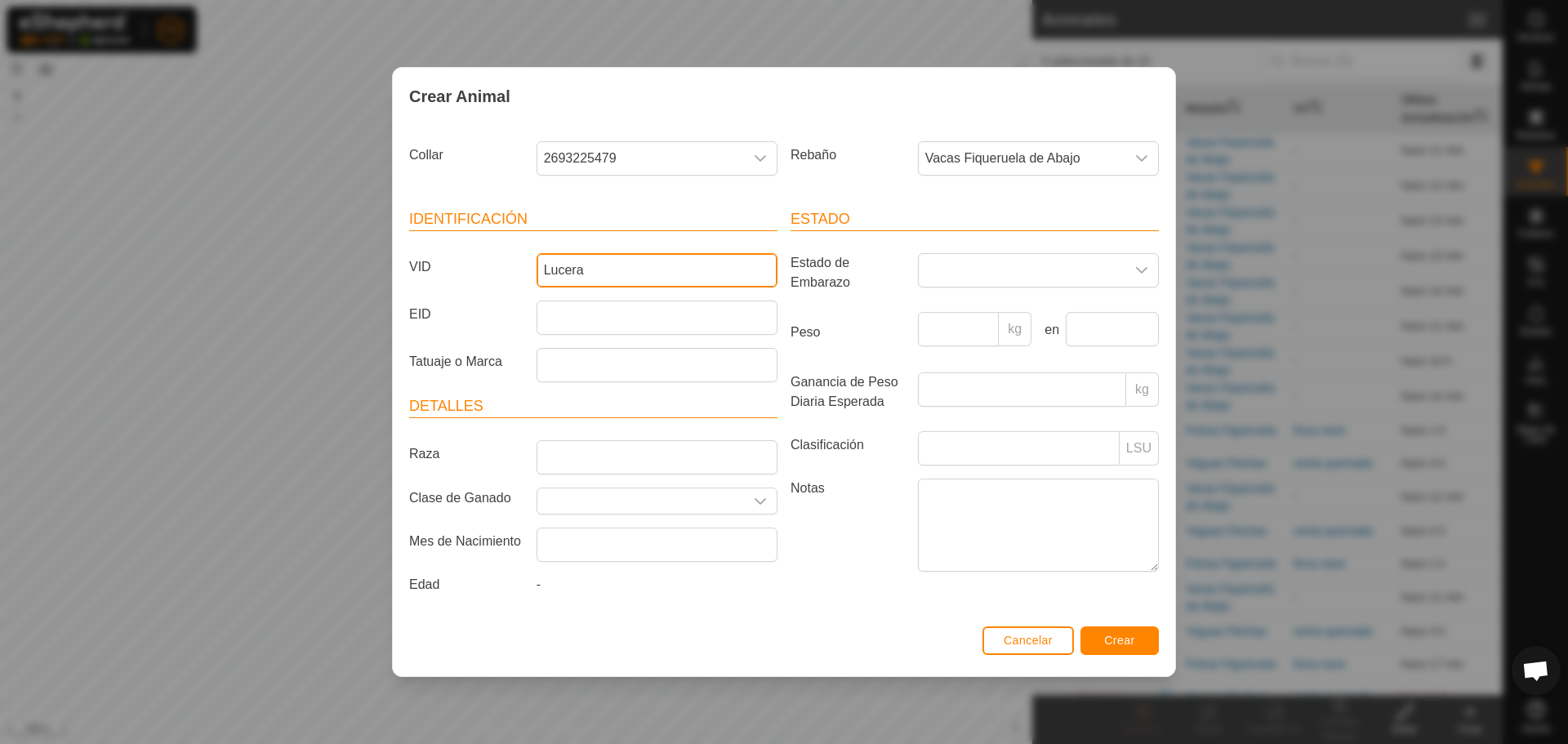
type input "Lucera"
click at [1136, 643] on button "Crear" at bounding box center [1120, 640] width 78 height 28
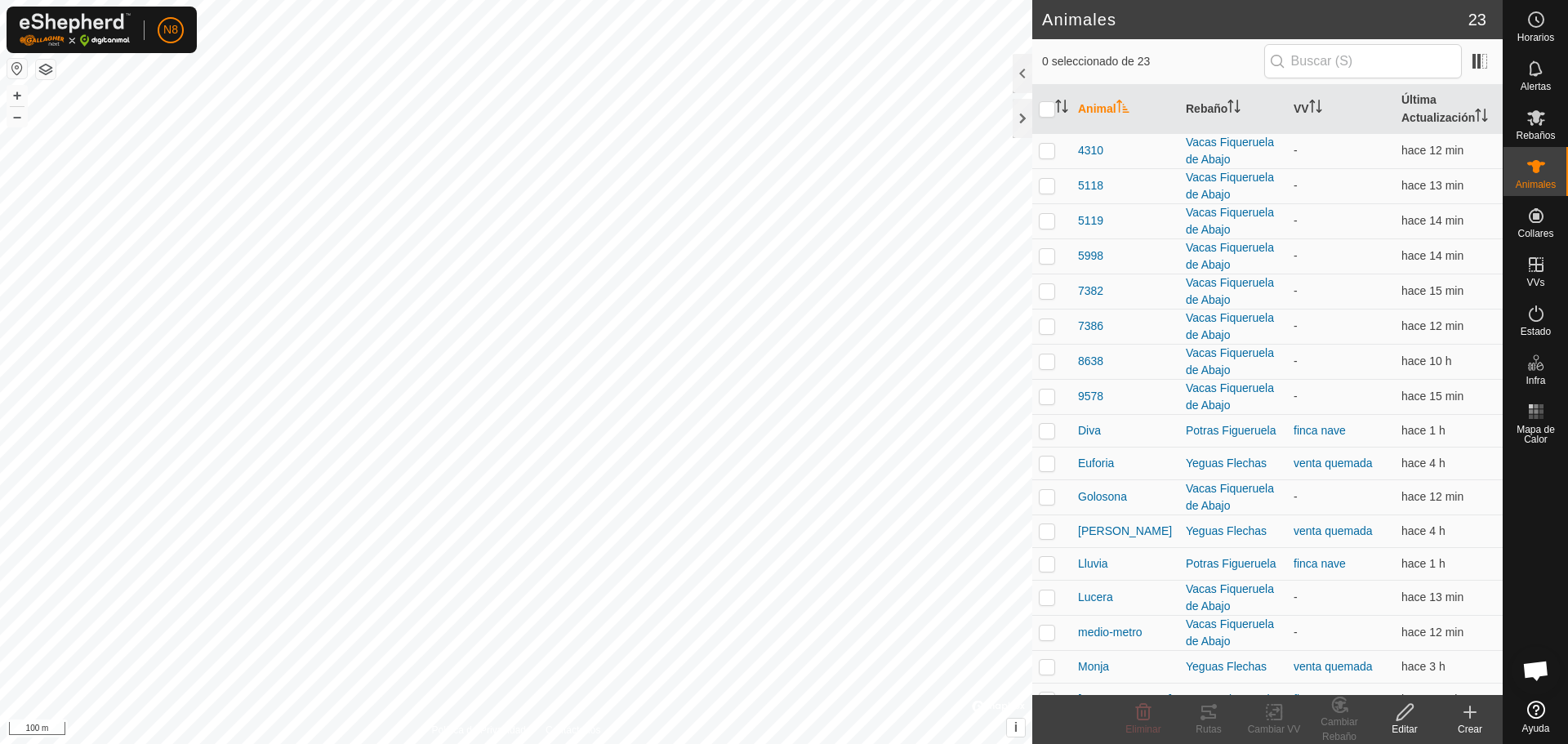
click at [1479, 717] on icon at bounding box center [1471, 712] width 20 height 20
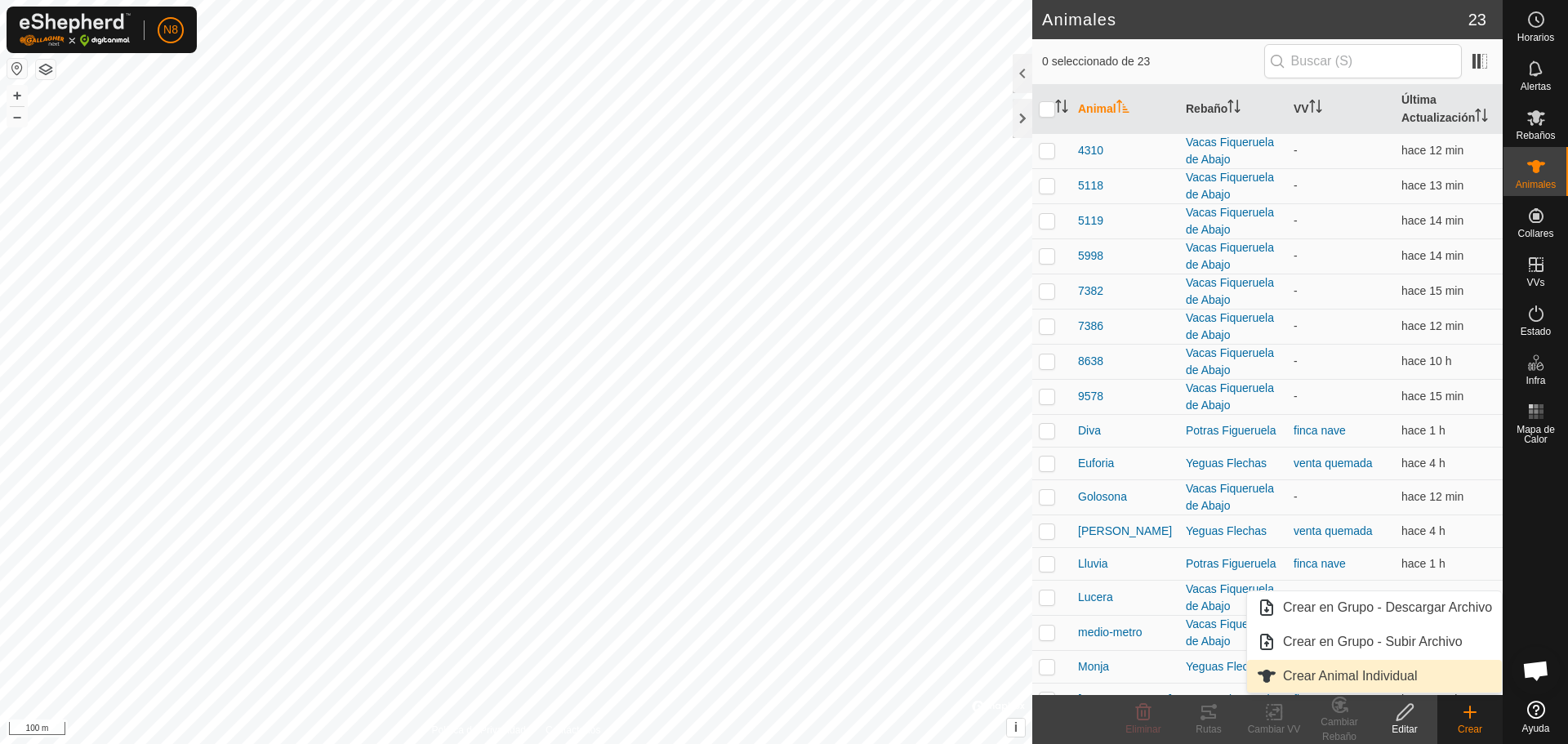
click at [1394, 677] on link "Crear Animal Individual" at bounding box center [1374, 676] width 255 height 32
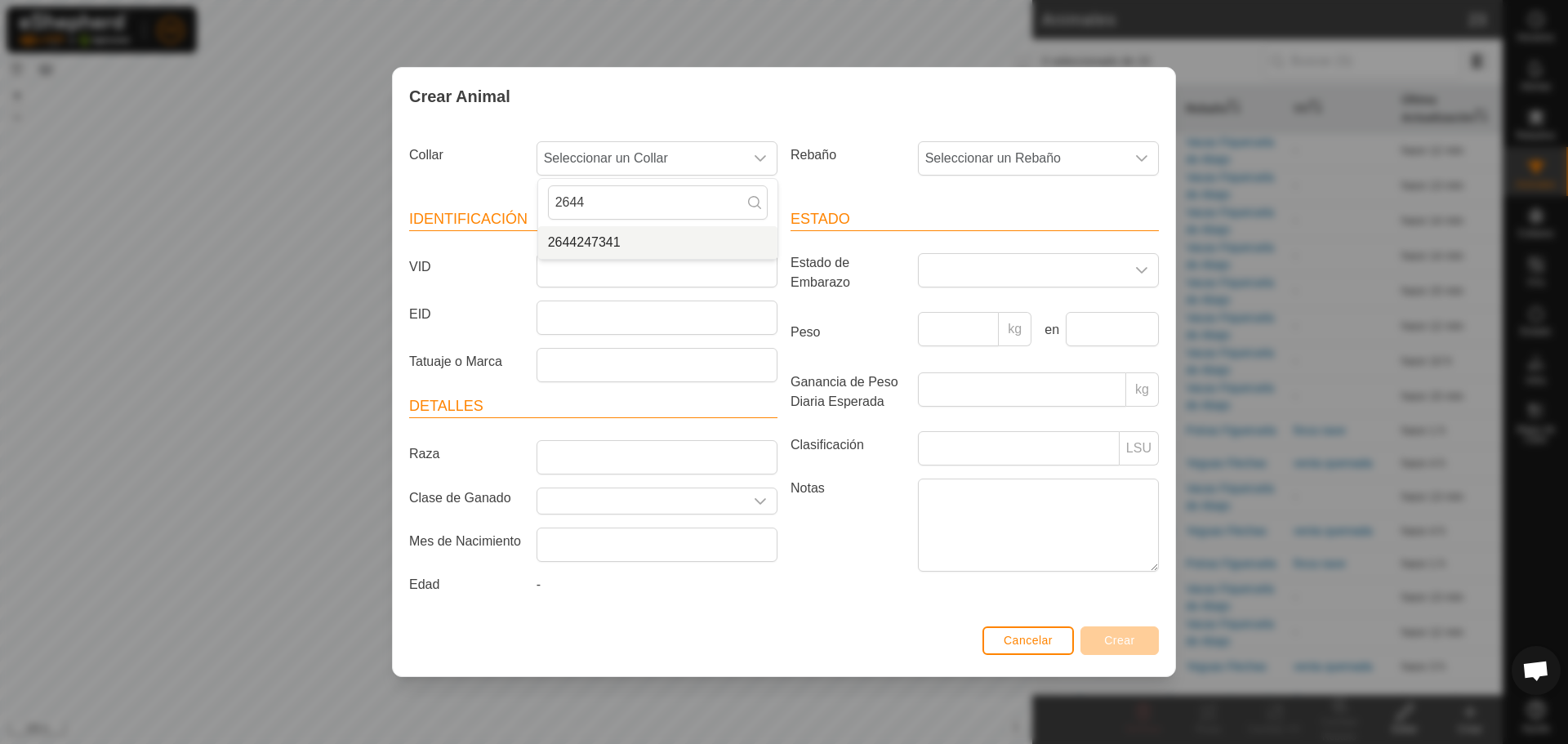
type input "2644"
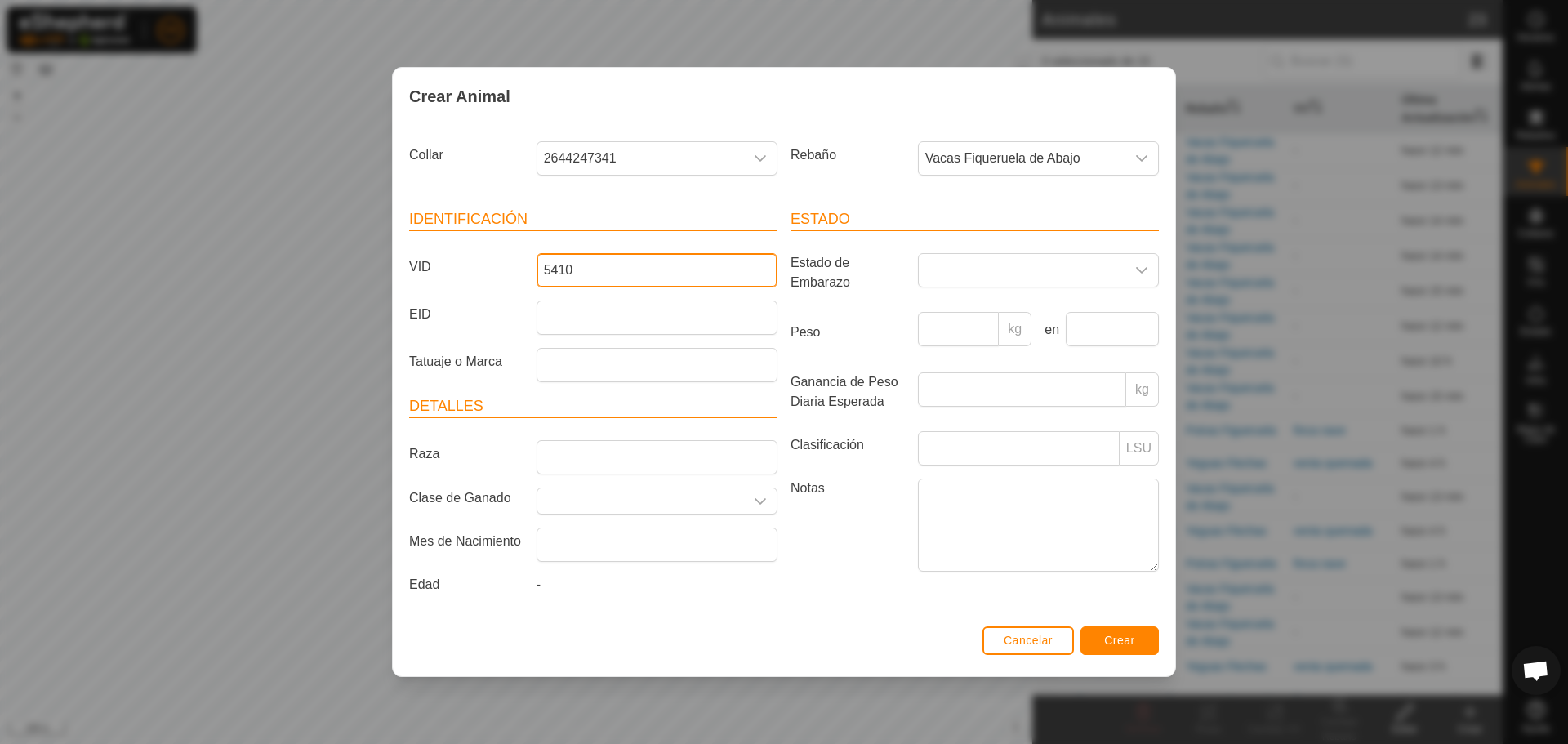
type input "5410"
click at [1121, 641] on span "Crear" at bounding box center [1119, 640] width 31 height 13
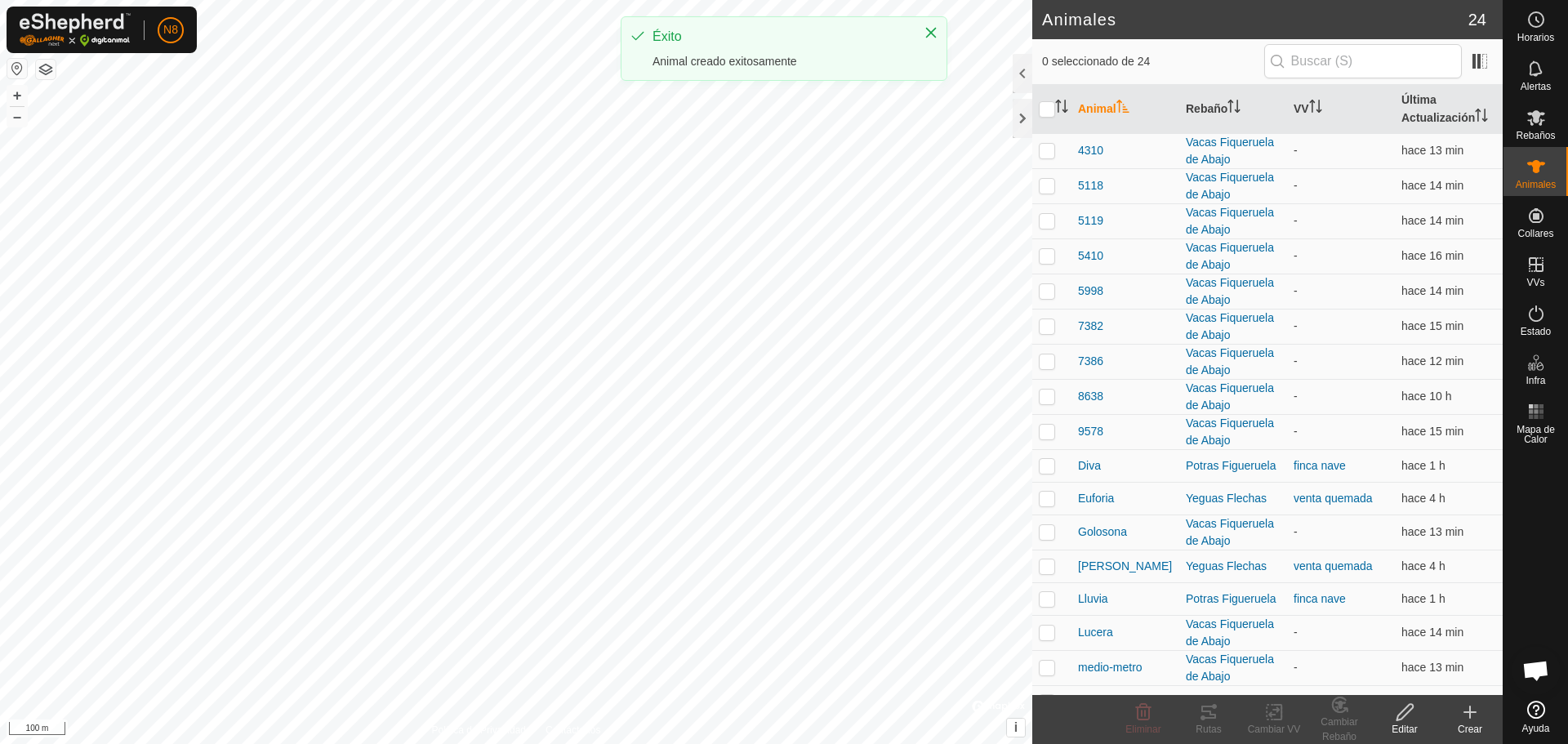
click at [1466, 722] on div "Crear" at bounding box center [1470, 729] width 66 height 15
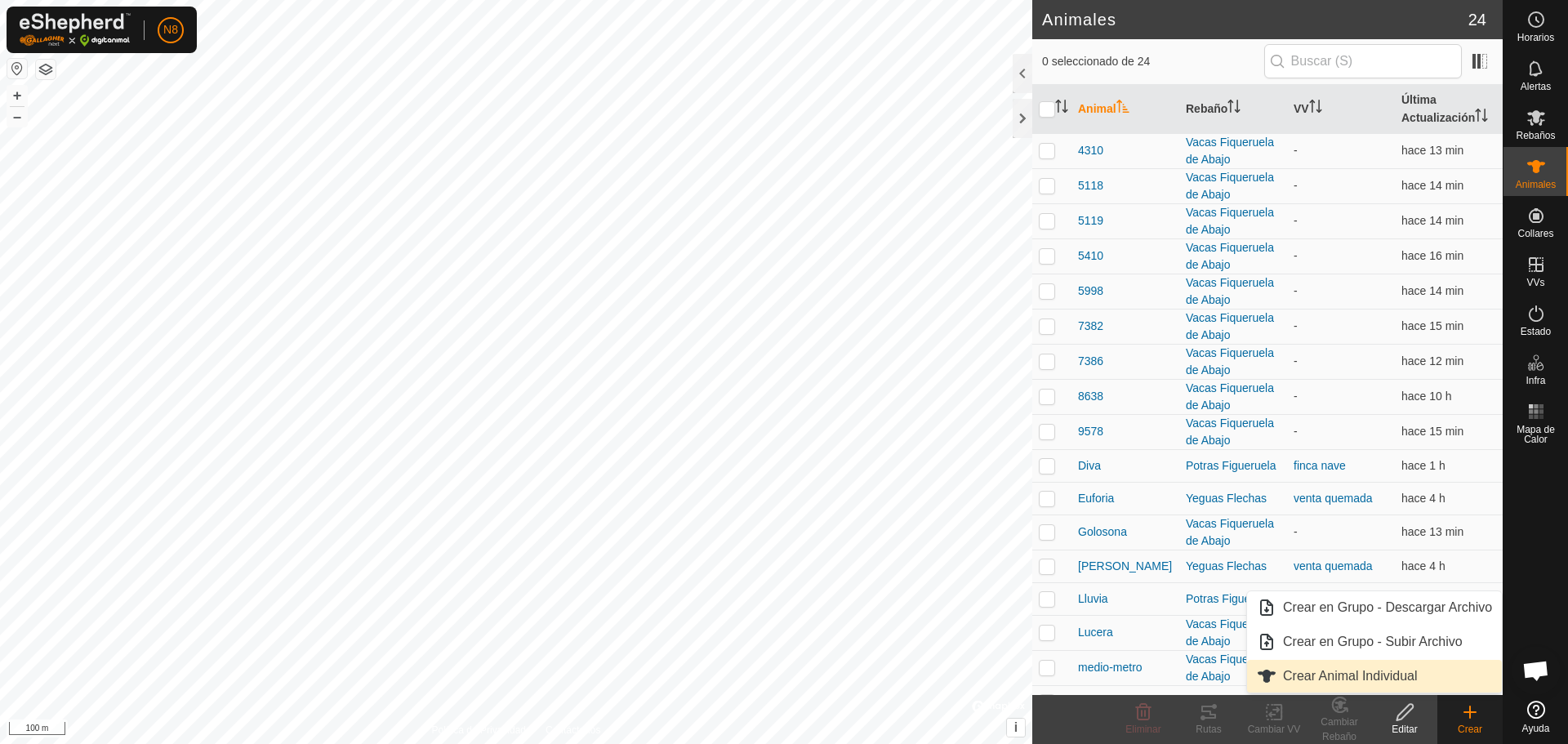
click at [1381, 680] on link "Crear Animal Individual" at bounding box center [1374, 676] width 255 height 32
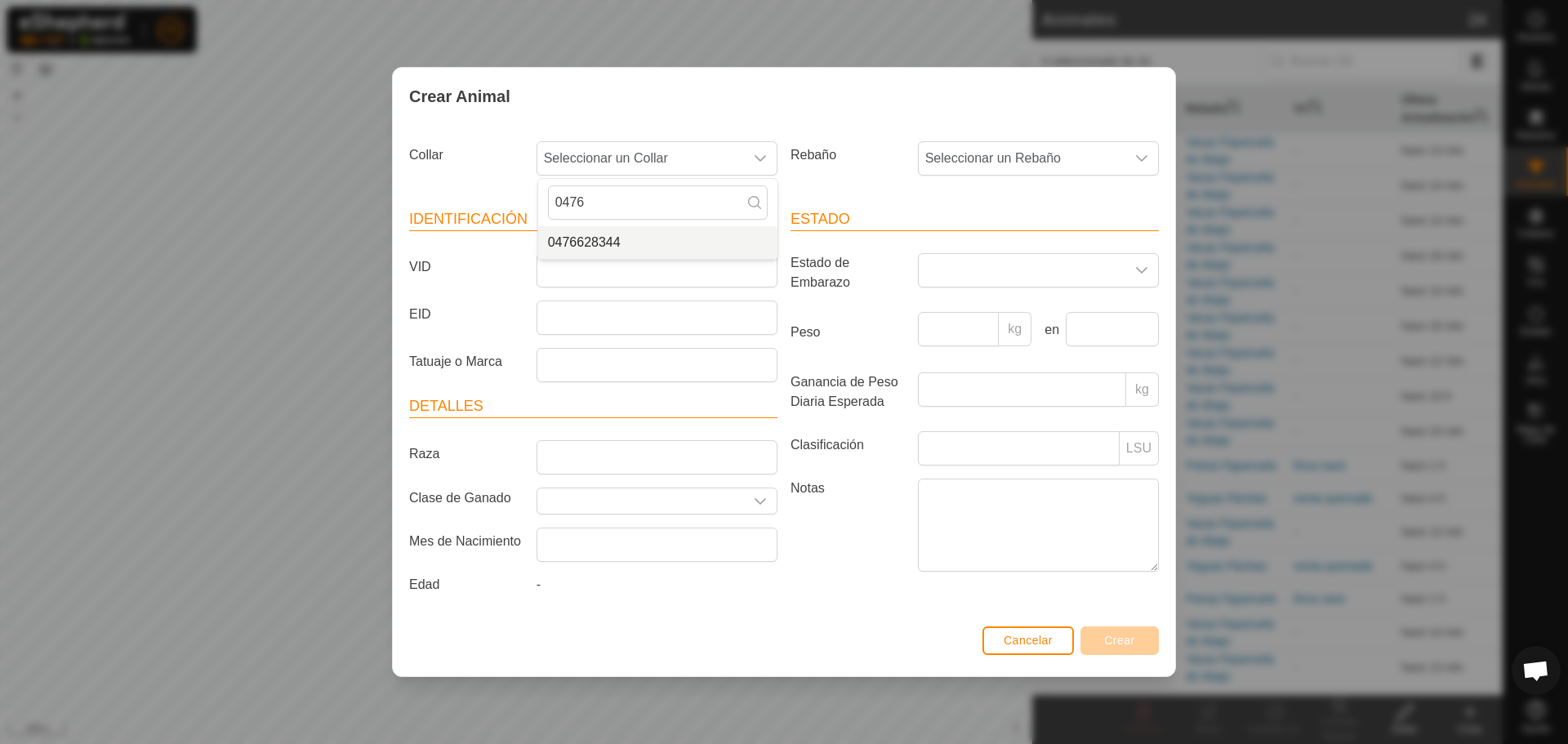
type input "0476"
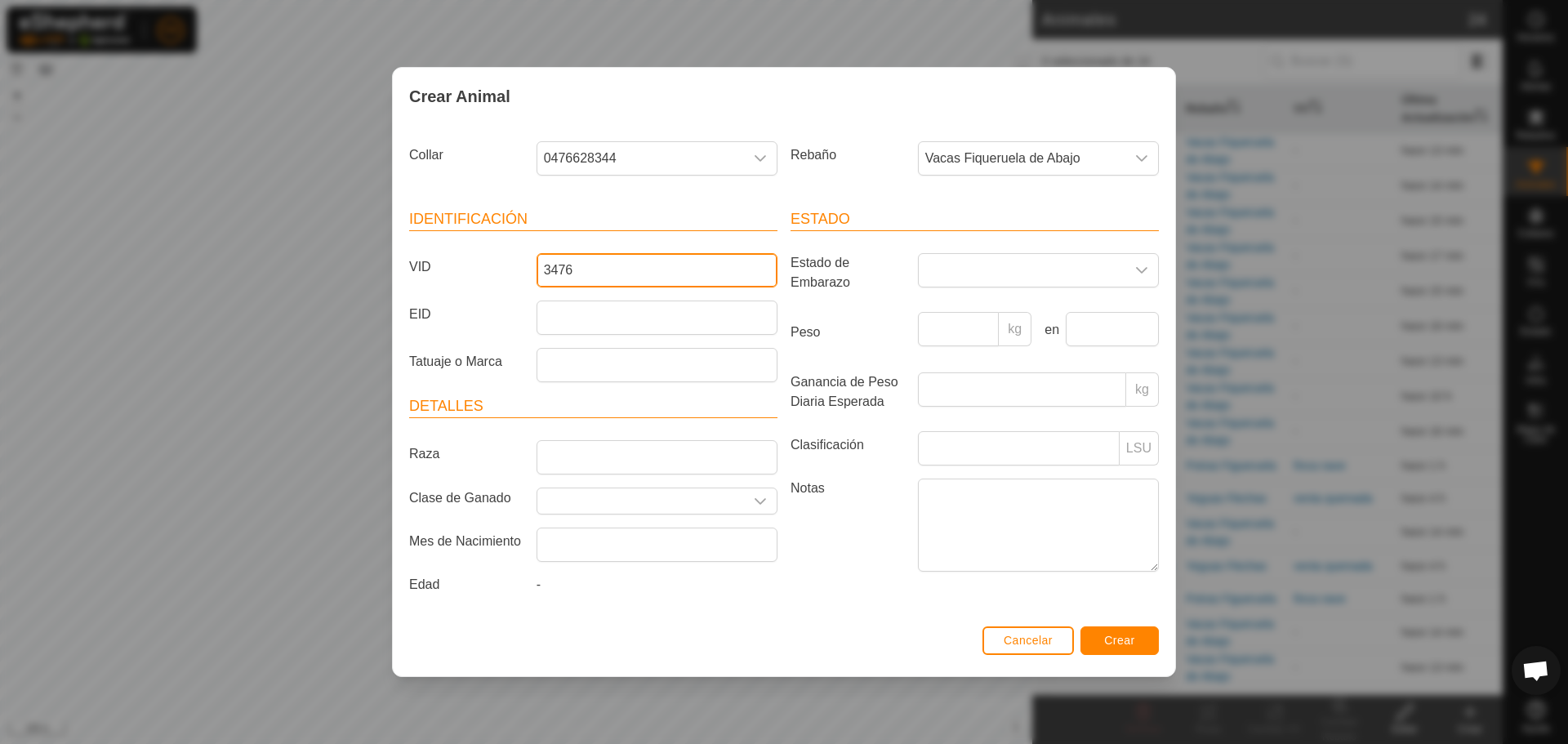
type input "3476"
click at [1130, 637] on span "Crear" at bounding box center [1119, 640] width 31 height 13
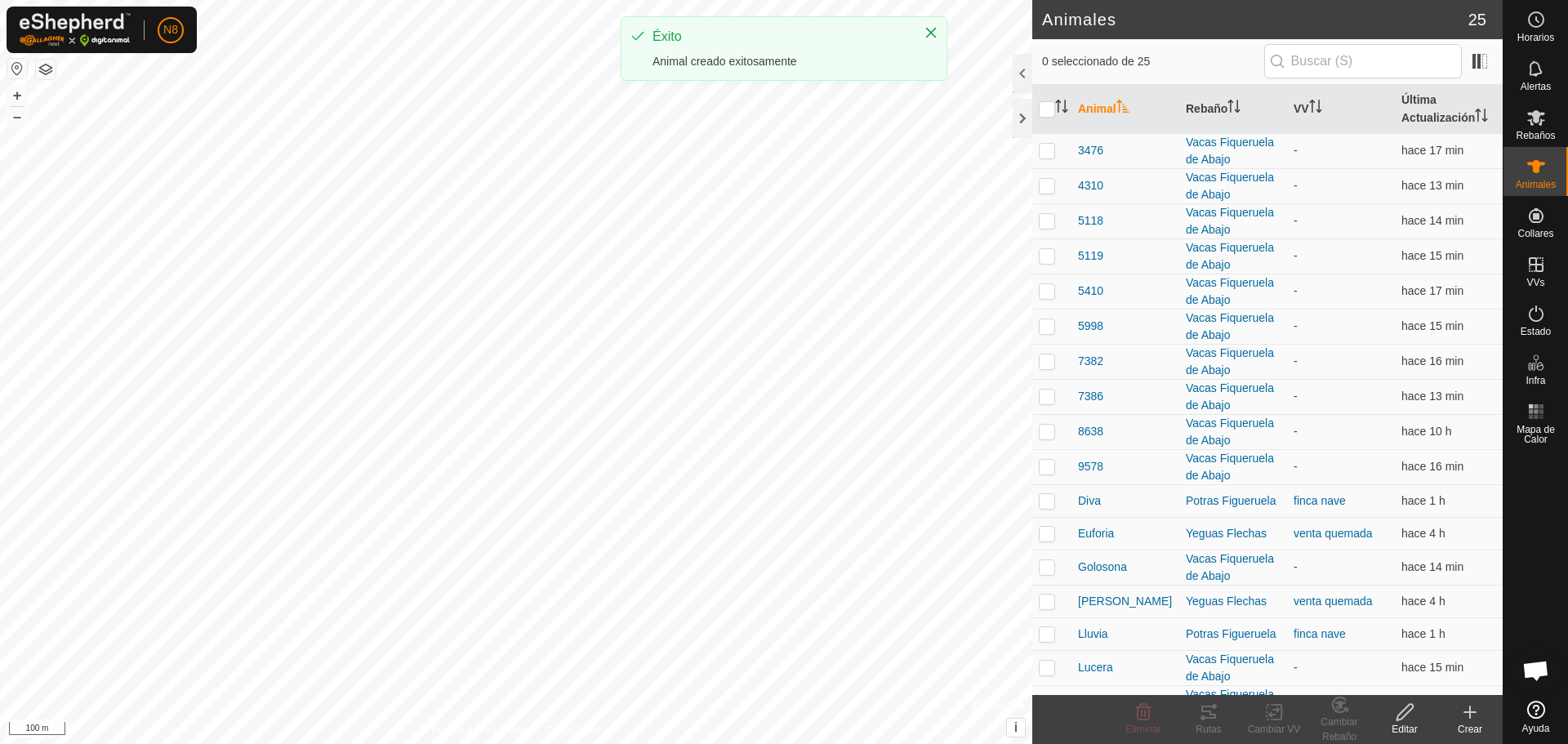
click at [1469, 718] on icon at bounding box center [1471, 712] width 20 height 20
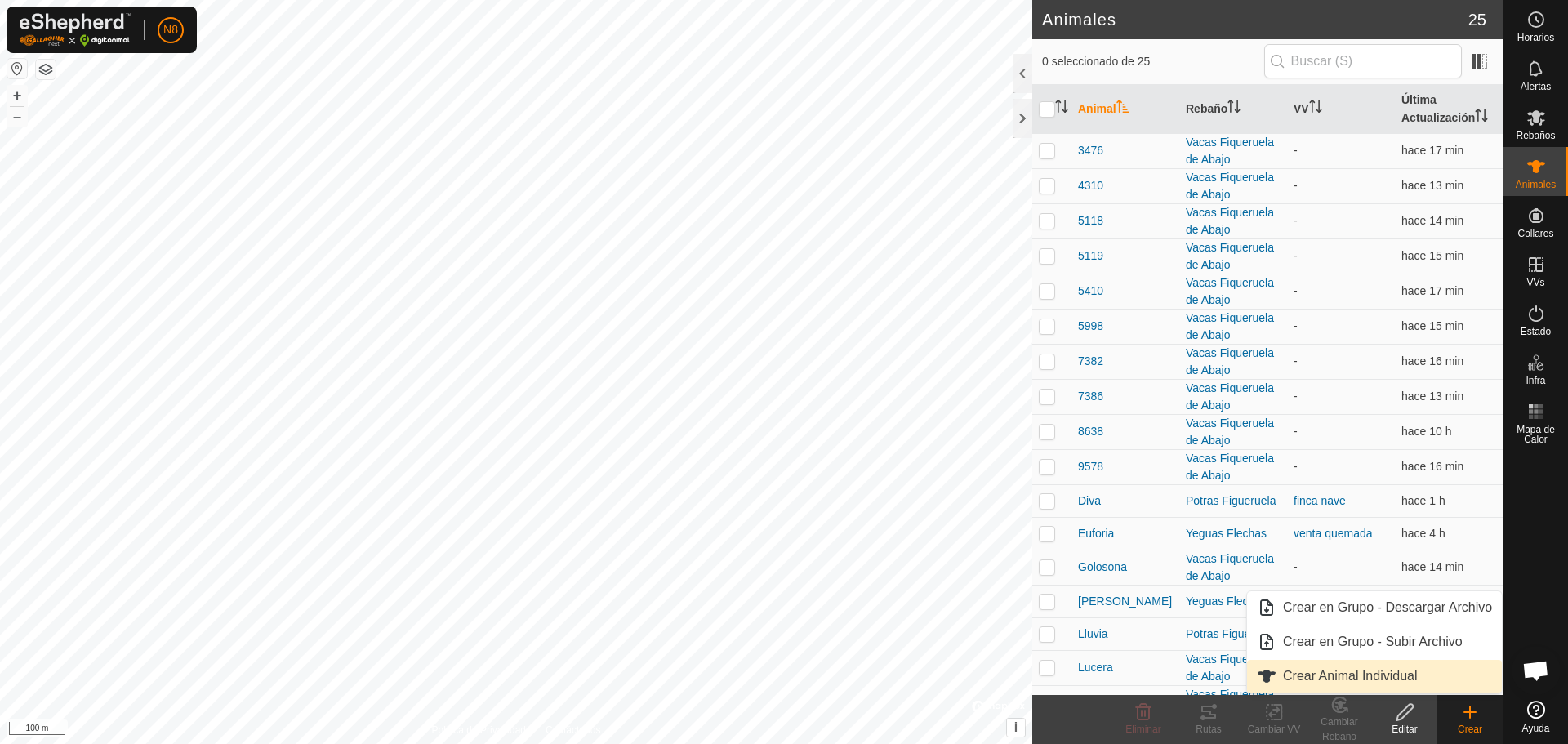
click at [1368, 677] on link "Crear Animal Individual" at bounding box center [1374, 676] width 255 height 32
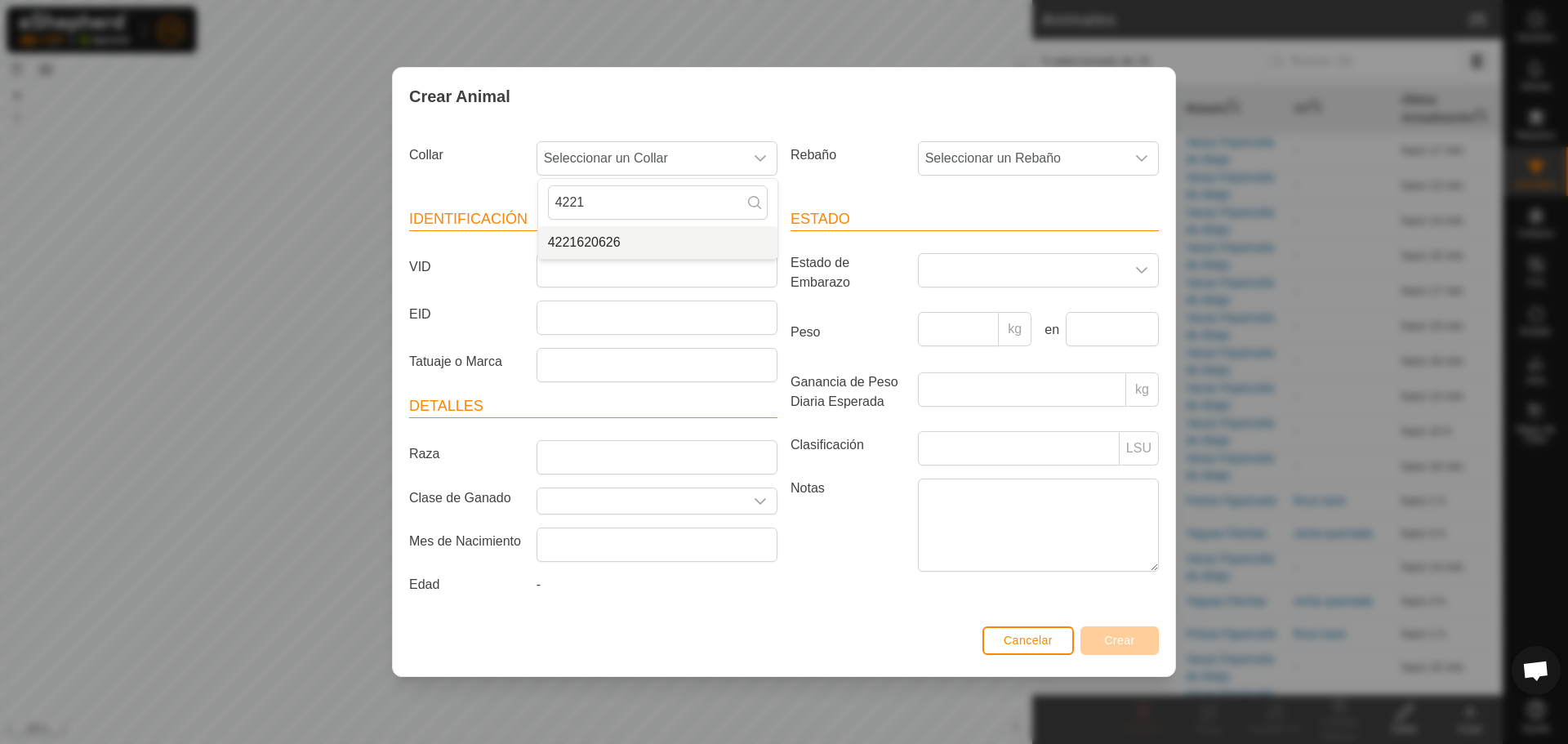
type input "4221"
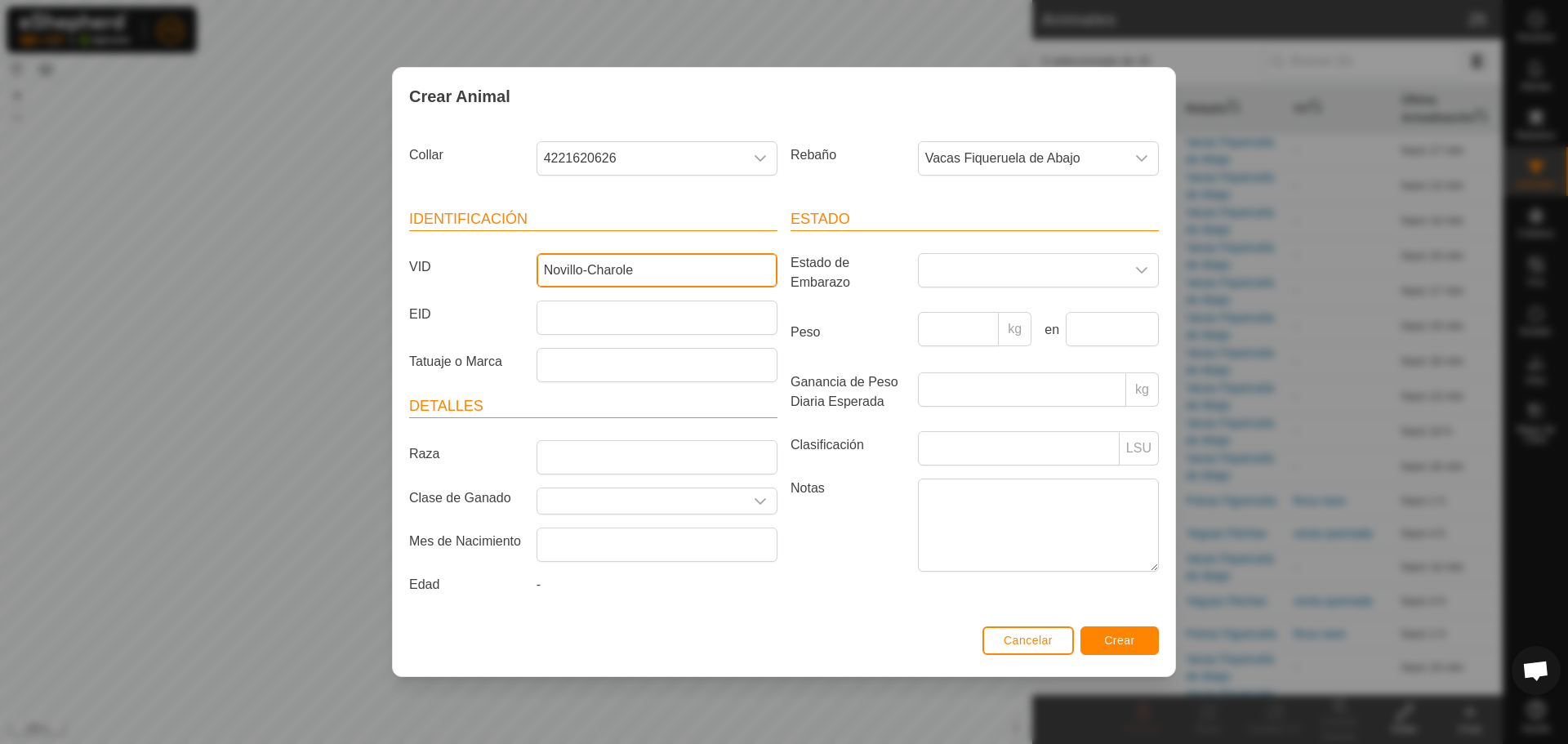
type input "Novillo-Charole"
click at [1145, 647] on button "Crear" at bounding box center [1120, 640] width 78 height 28
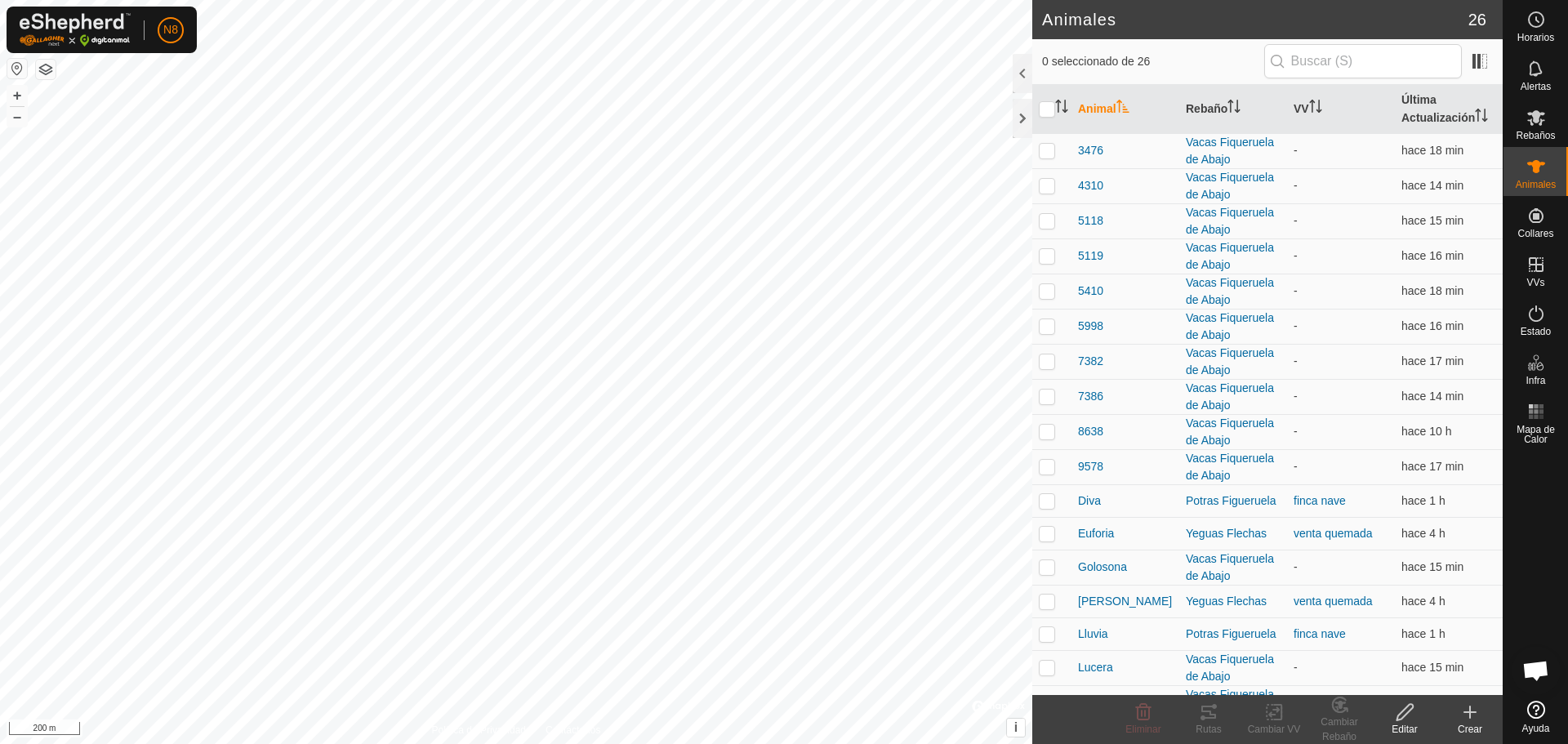
click at [1475, 718] on icon at bounding box center [1471, 712] width 20 height 20
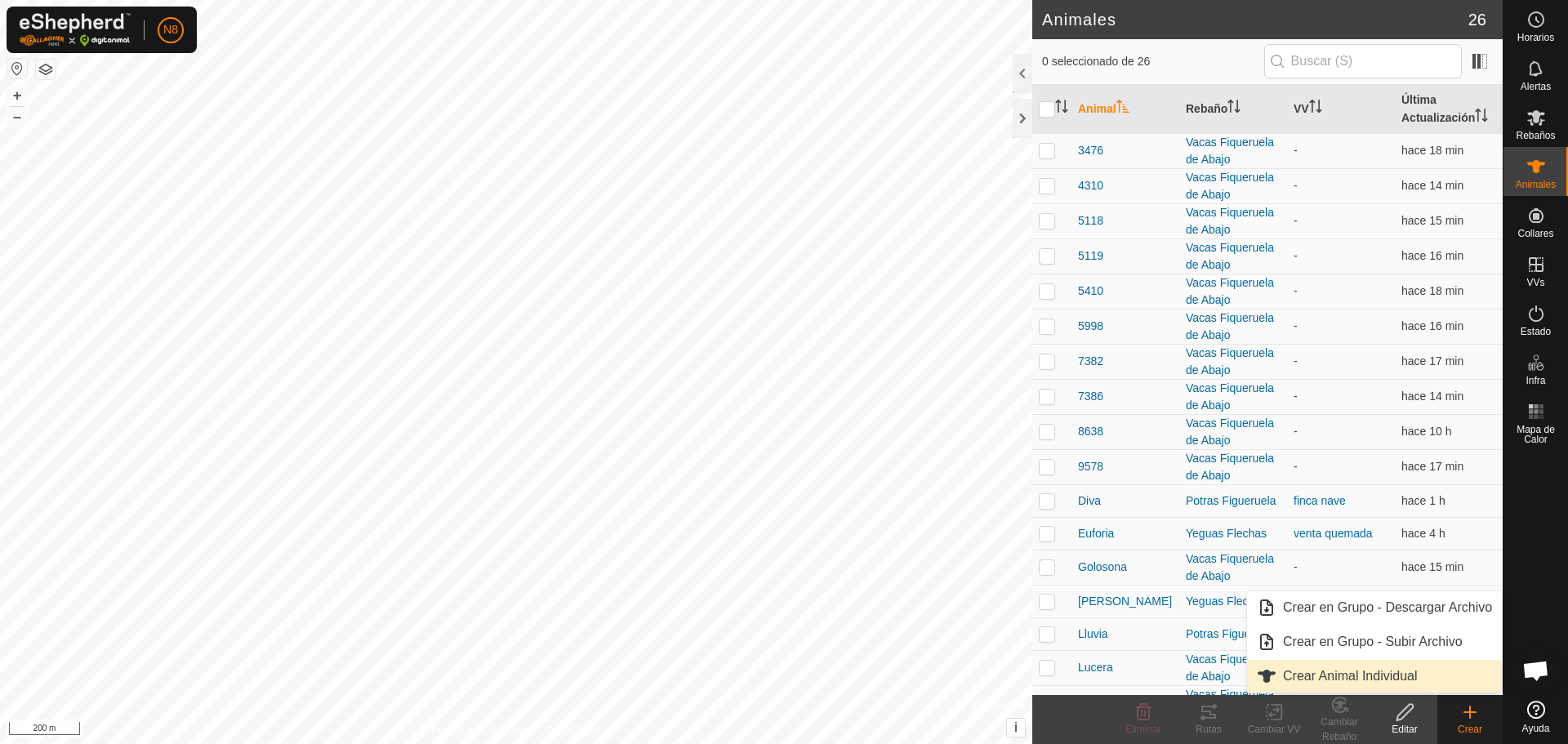
click at [1414, 677] on link "Crear Animal Individual" at bounding box center [1374, 676] width 255 height 32
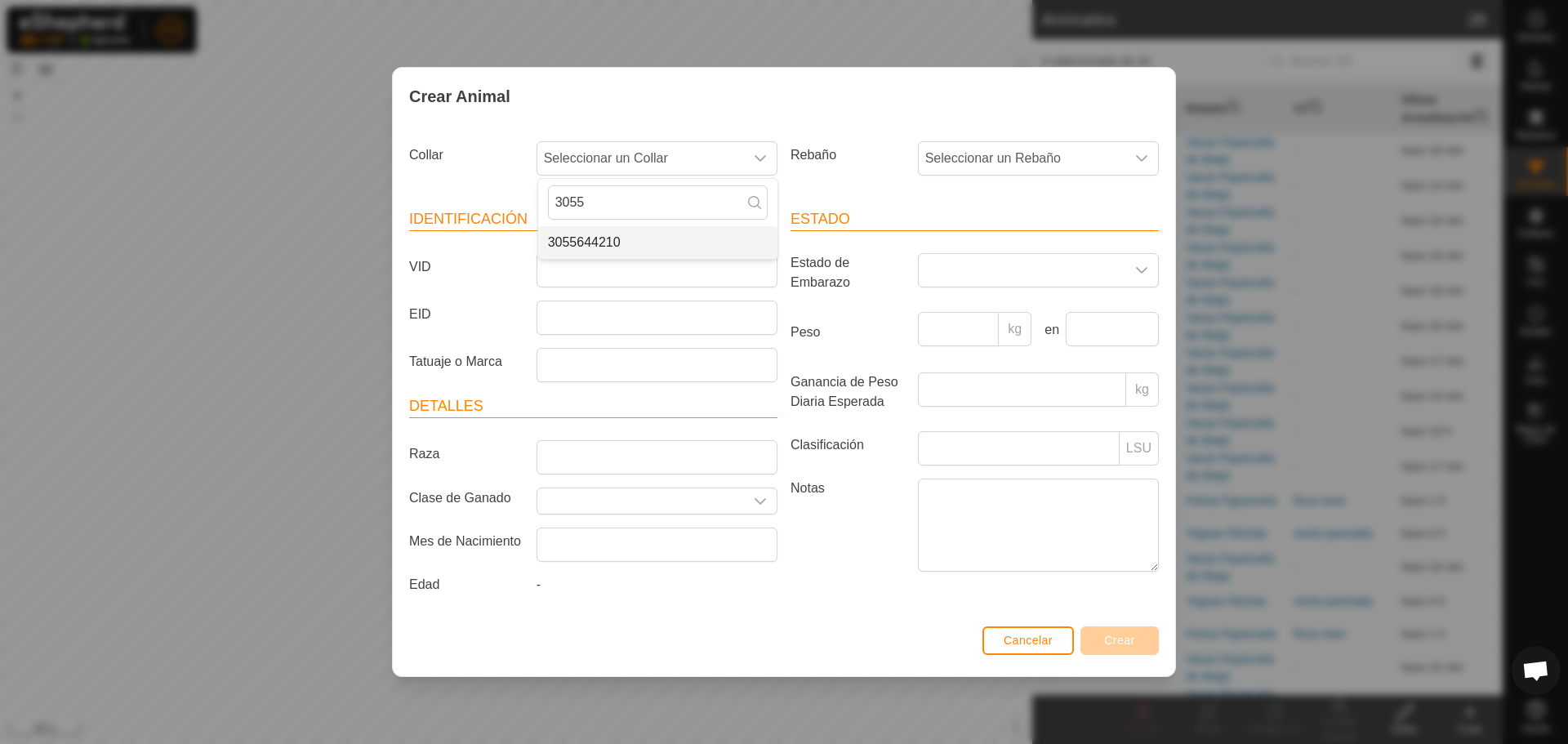
type input "3055"
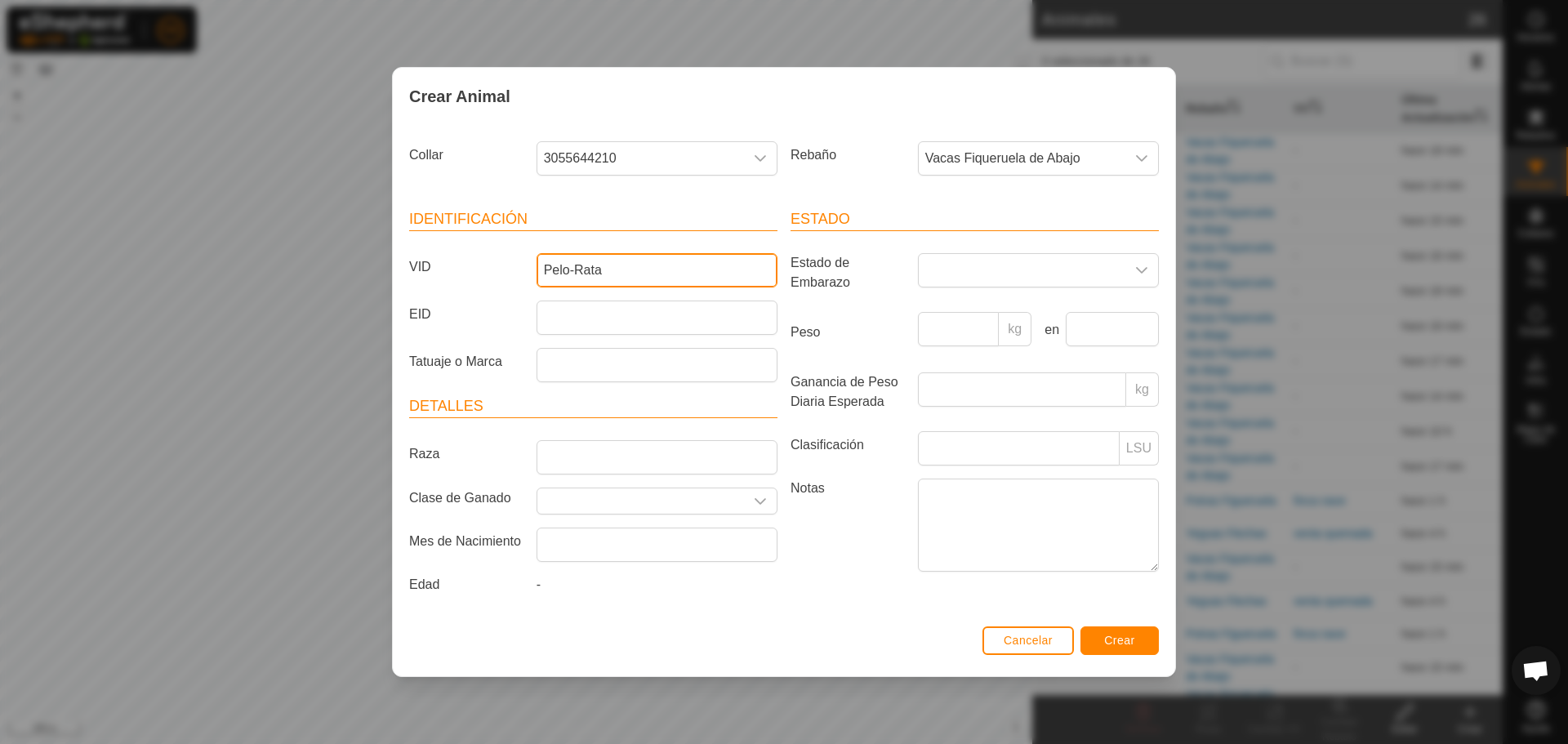
type input "Pelo-Rata"
click at [1144, 631] on button "Crear" at bounding box center [1120, 640] width 78 height 28
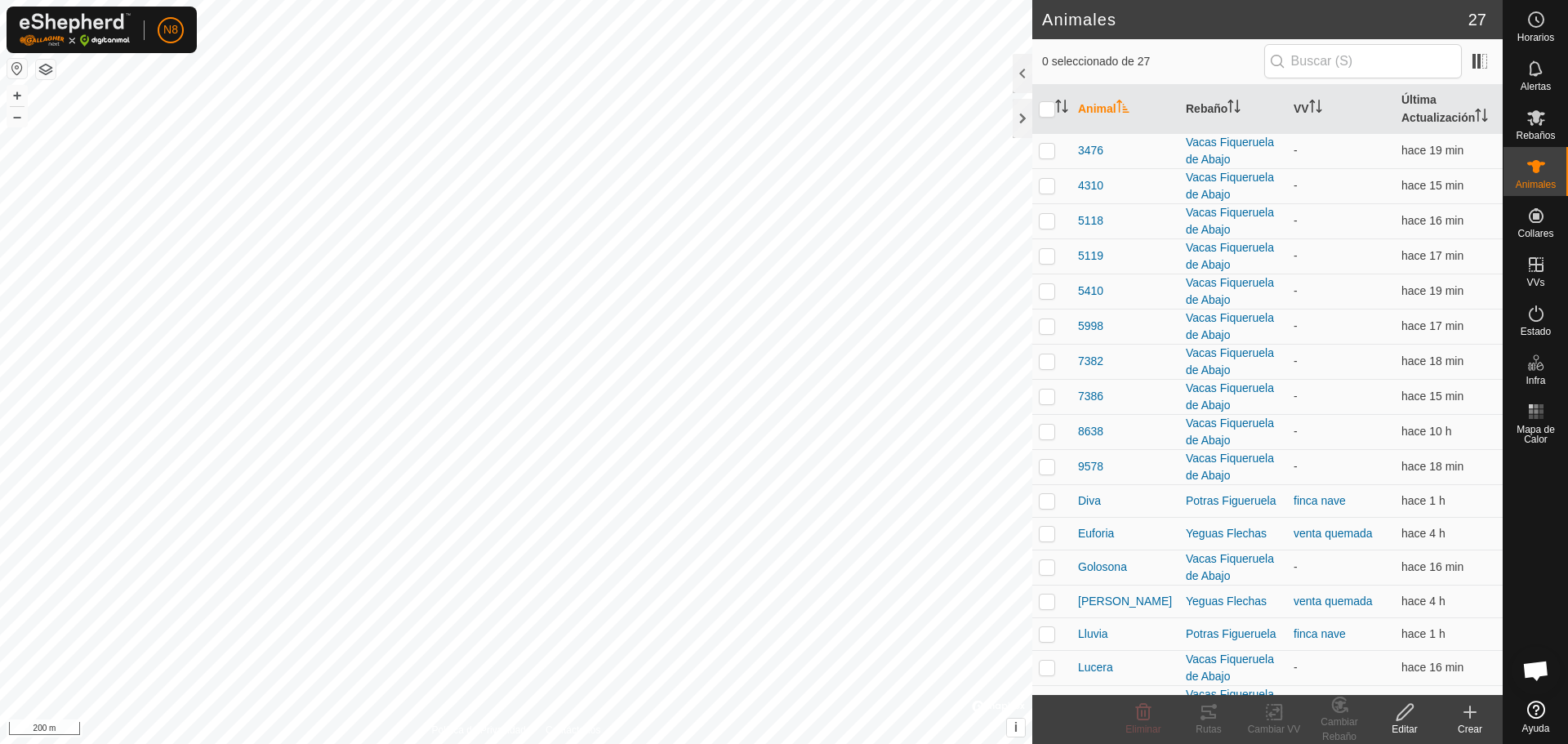
click at [1465, 714] on icon at bounding box center [1471, 712] width 20 height 20
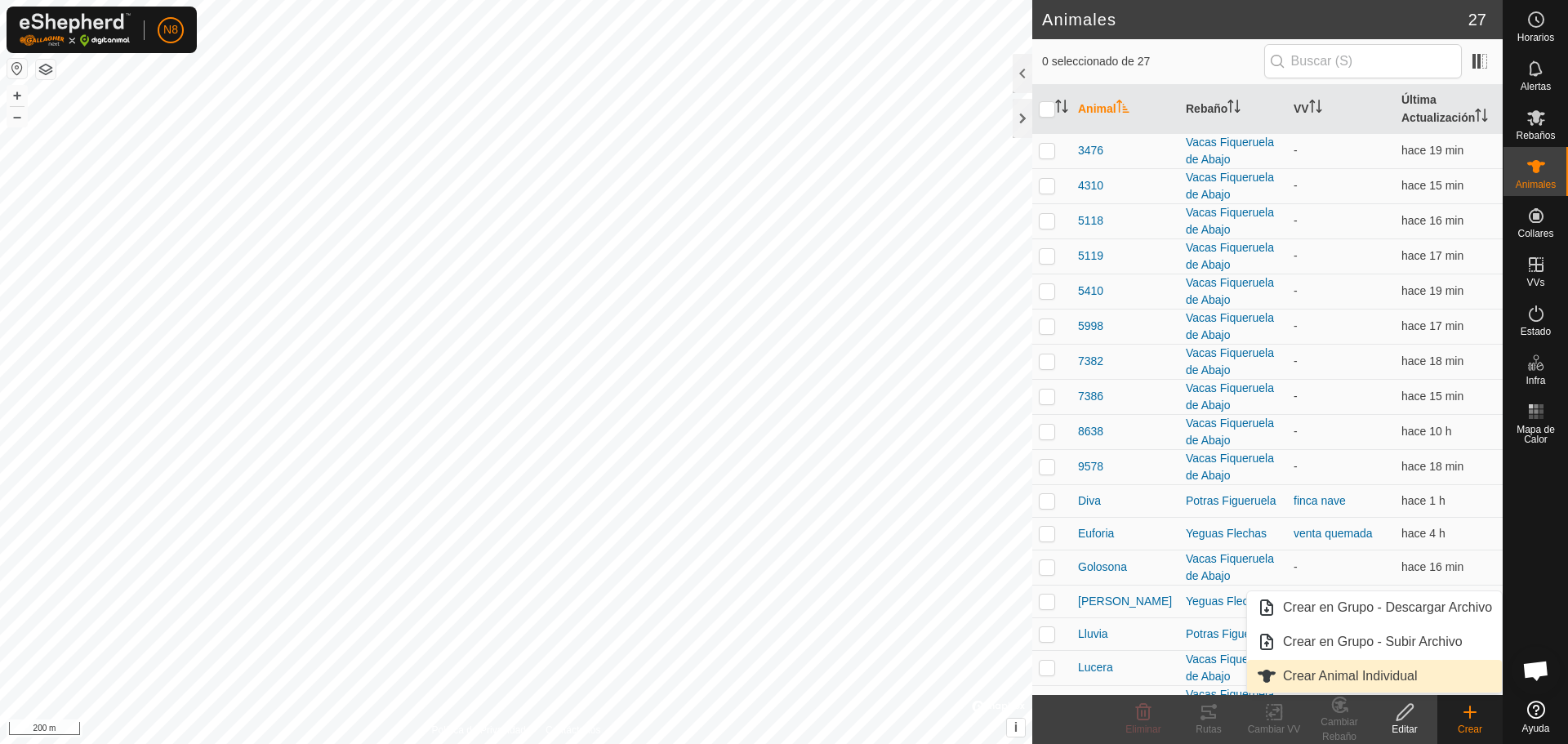
click at [1389, 680] on link "Crear Animal Individual" at bounding box center [1374, 676] width 255 height 32
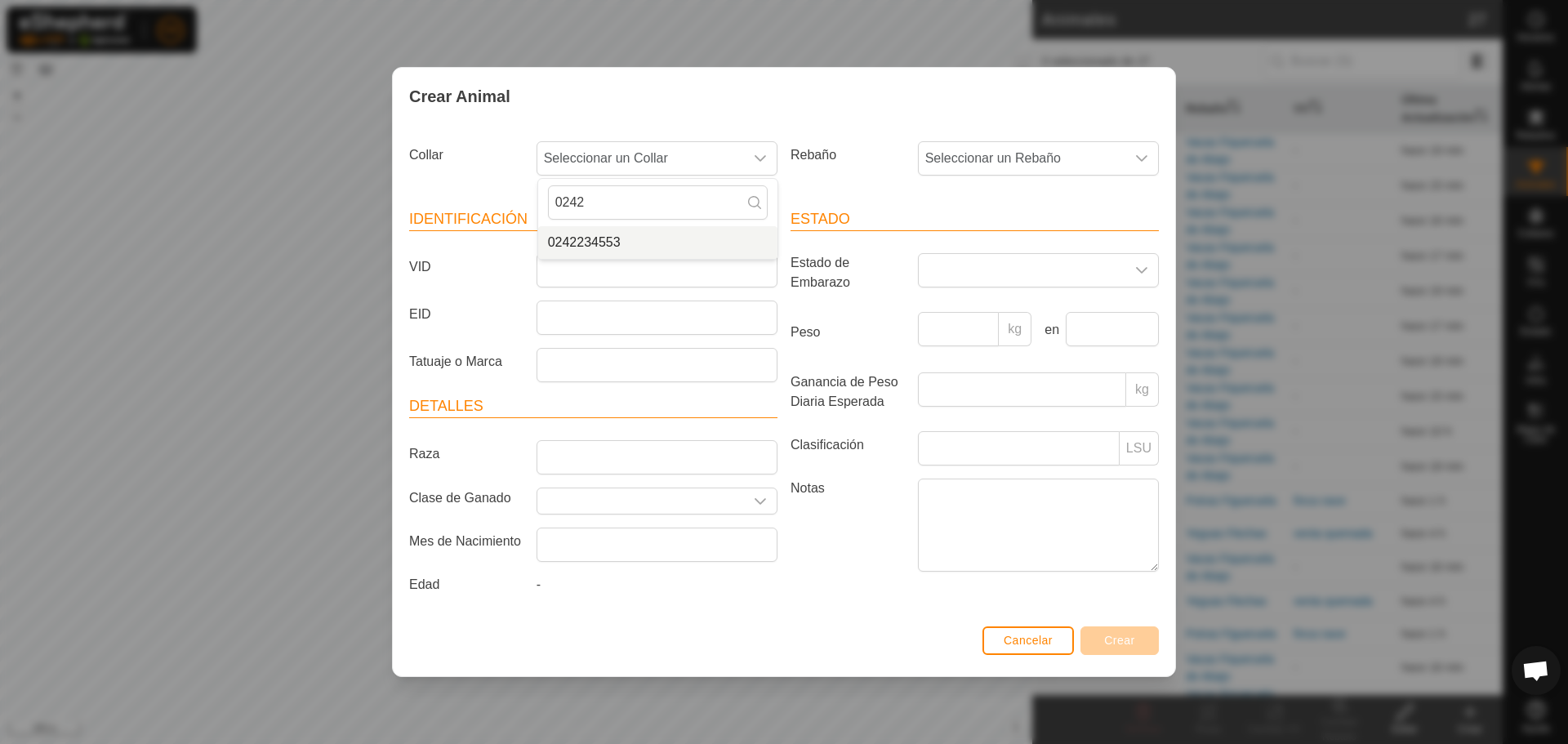
type input "0242"
type input "4"
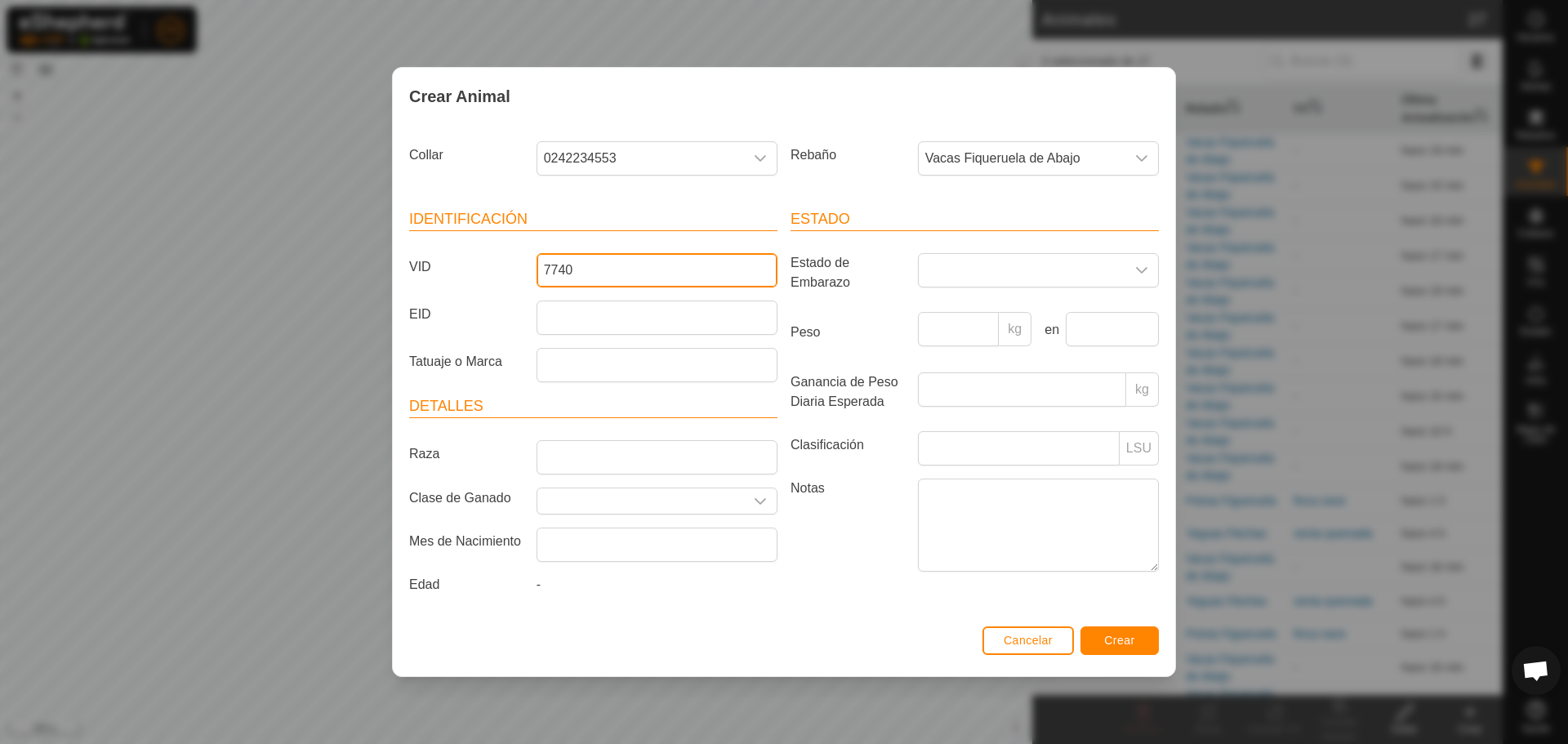
type input "7740"
click at [1081, 626] on button "Crear" at bounding box center [1120, 640] width 78 height 28
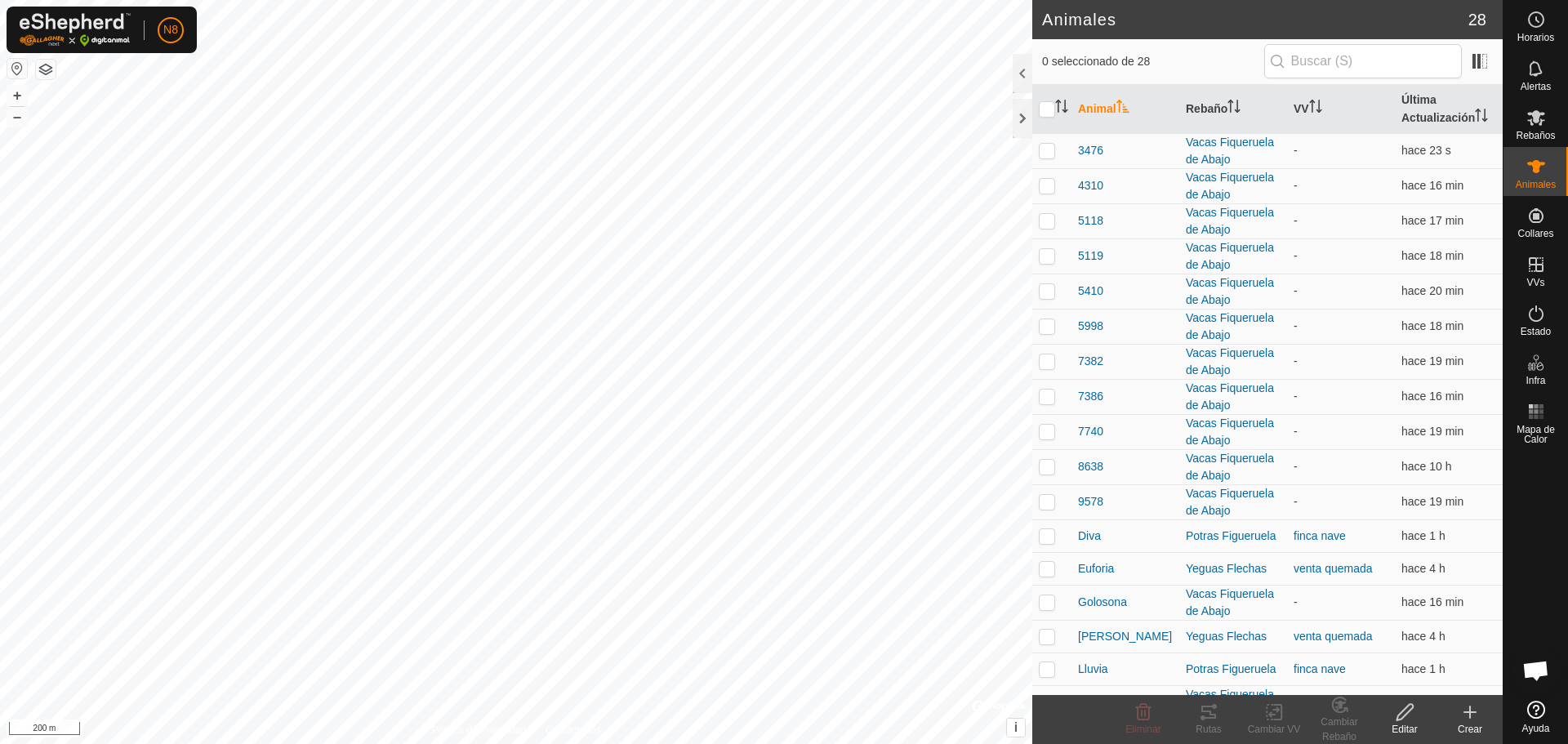
click at [1480, 727] on div "Crear" at bounding box center [1470, 729] width 66 height 15
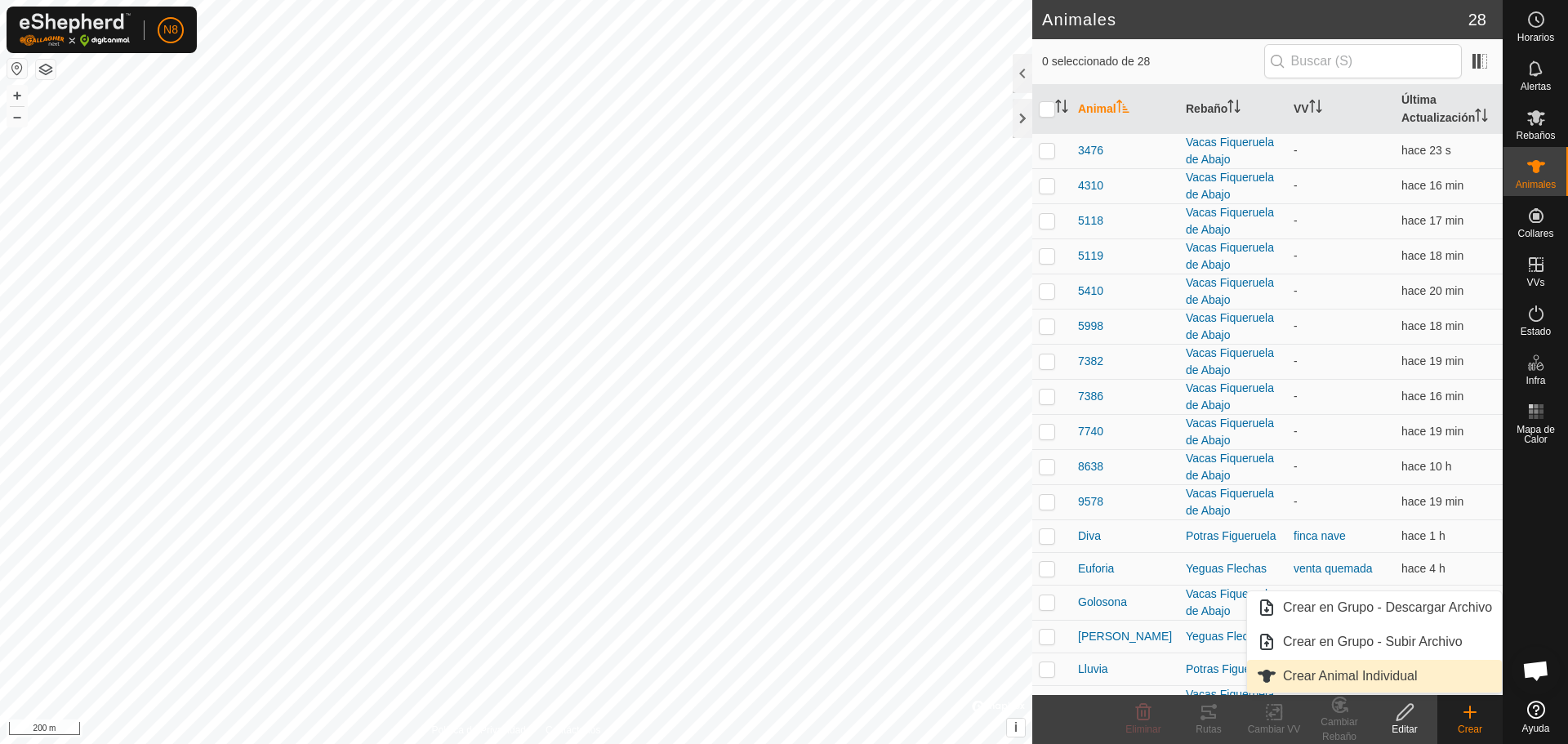
click at [1354, 668] on link "Crear Animal Individual" at bounding box center [1374, 676] width 255 height 32
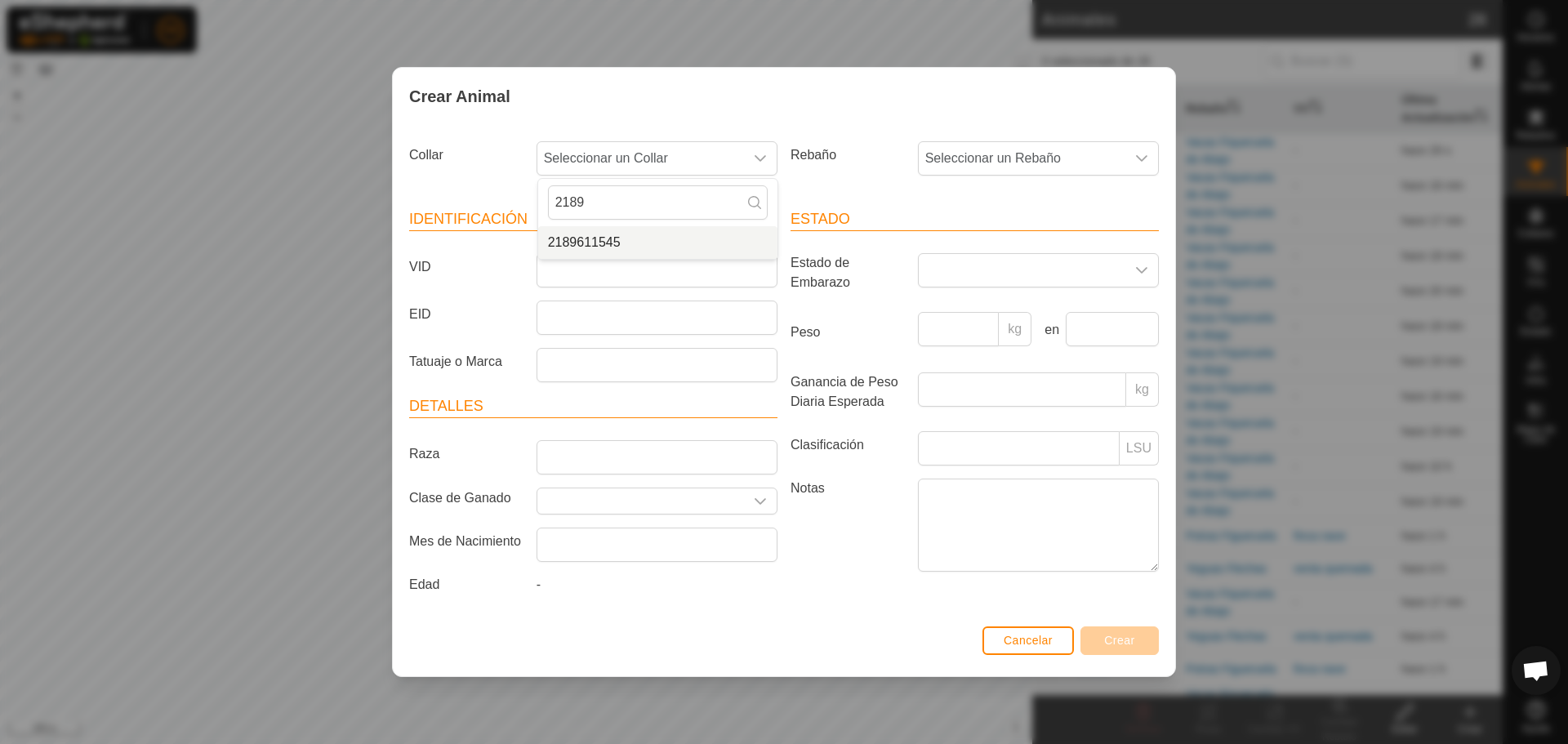
type input "2189"
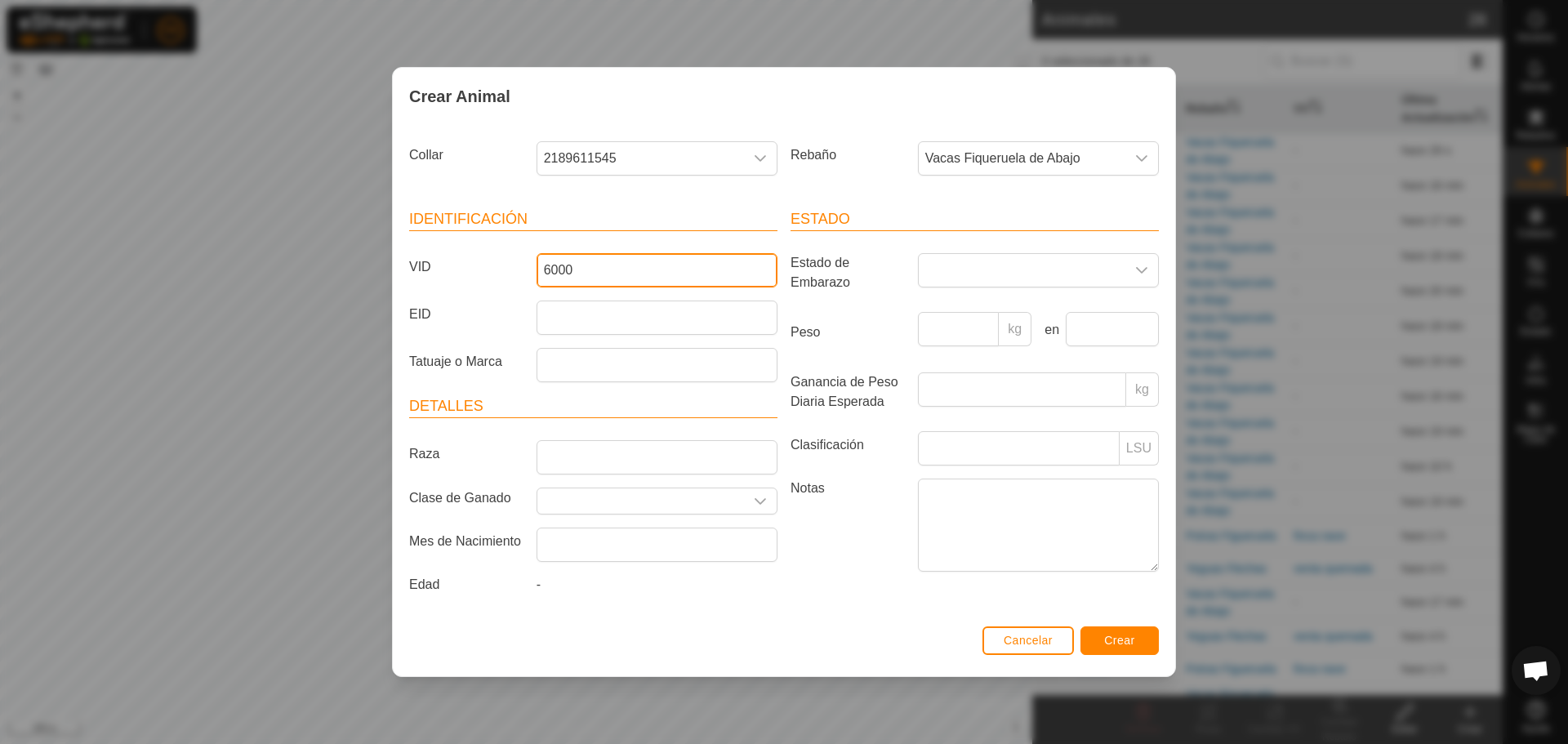
type input "6000"
click at [1128, 638] on span "Crear" at bounding box center [1119, 640] width 31 height 13
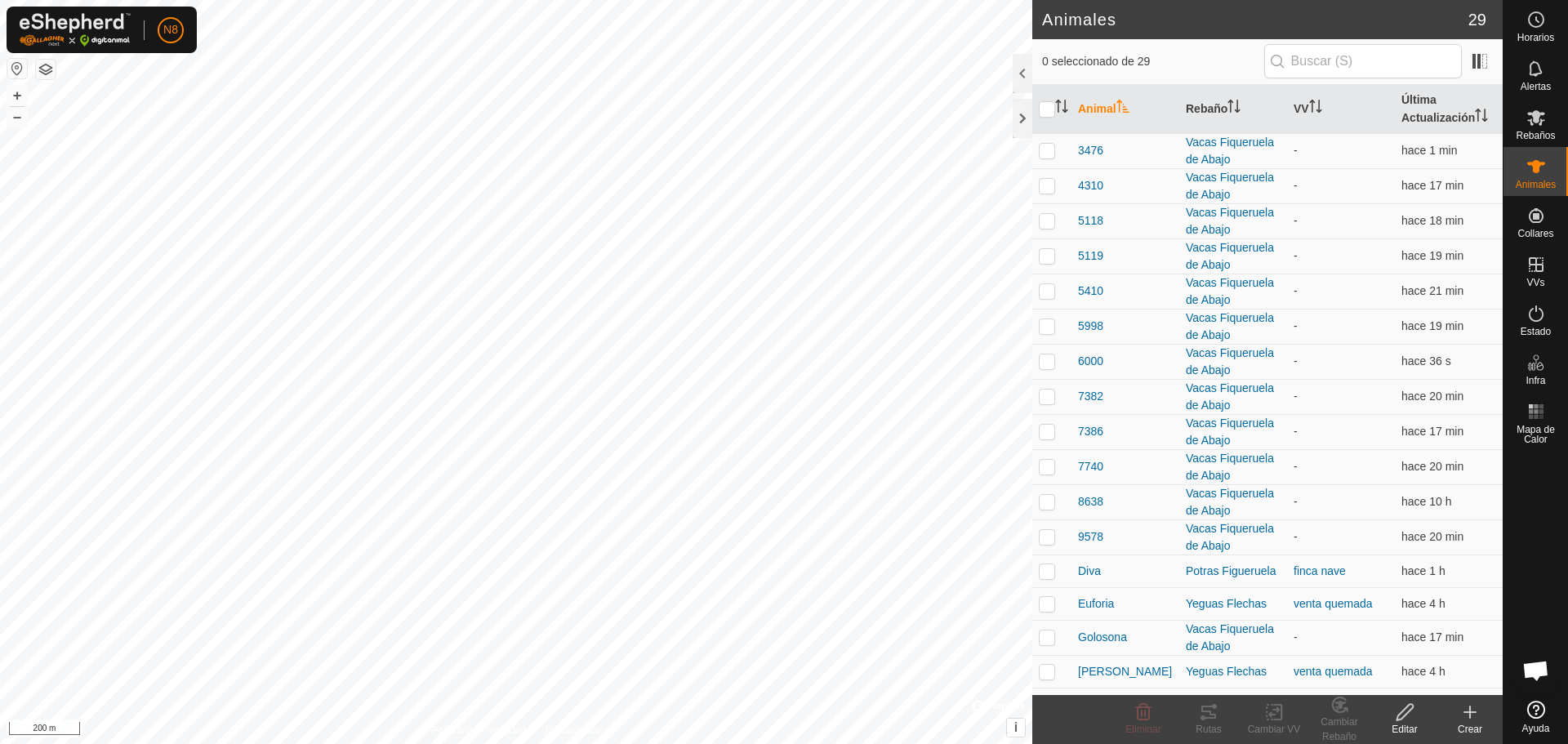
click at [1482, 718] on create-svg-icon at bounding box center [1470, 712] width 66 height 20
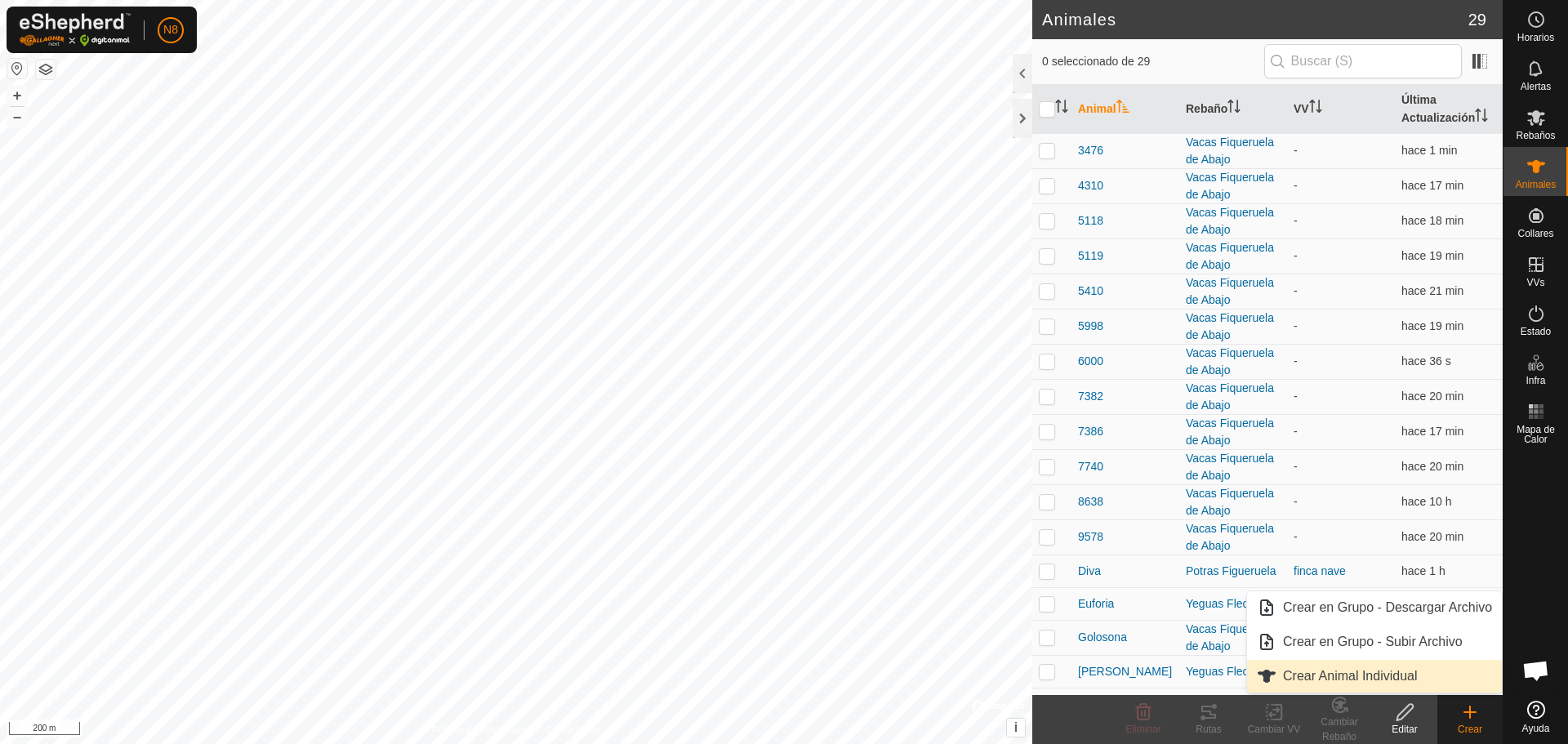
click at [1399, 686] on link "Crear Animal Individual" at bounding box center [1374, 676] width 255 height 32
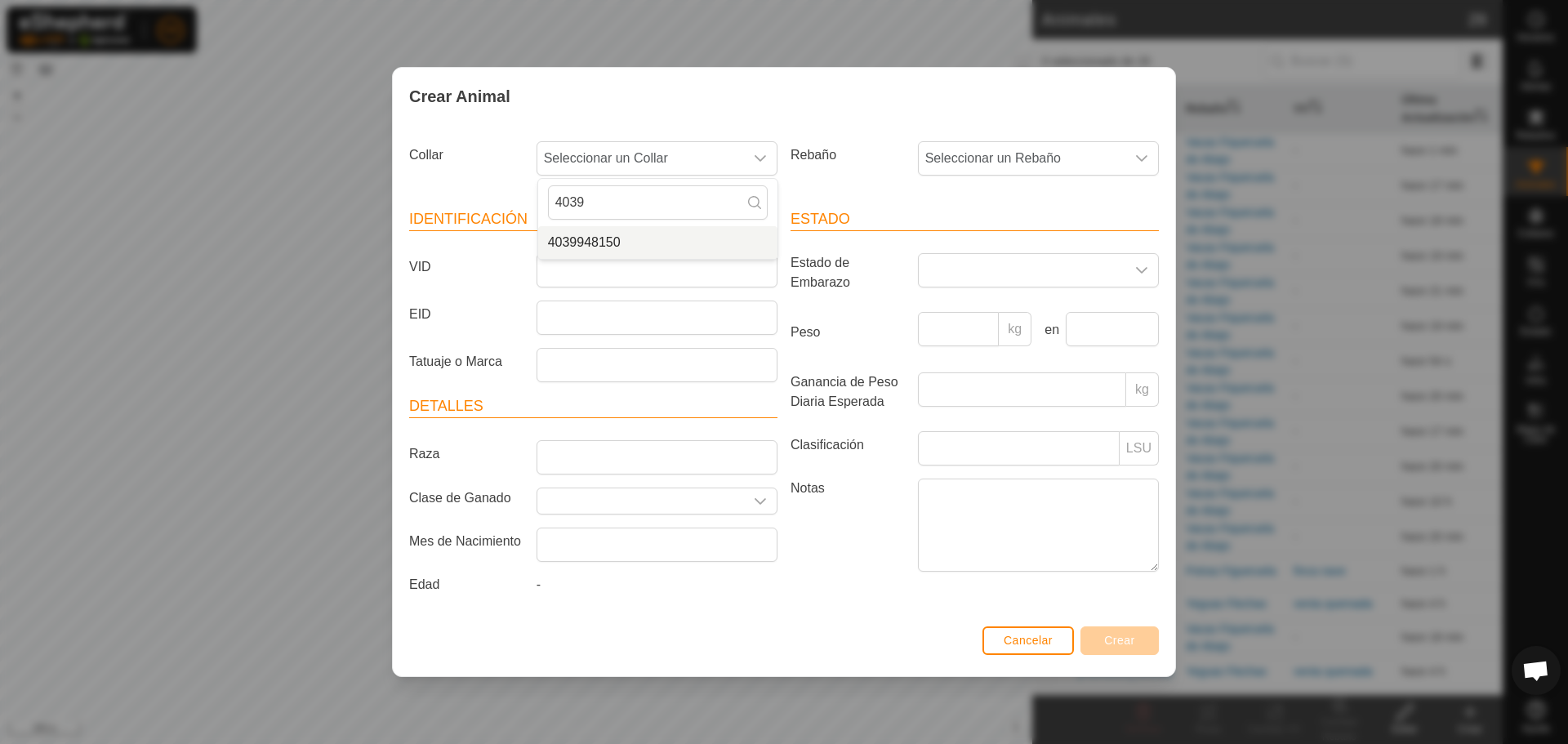
type input "4039"
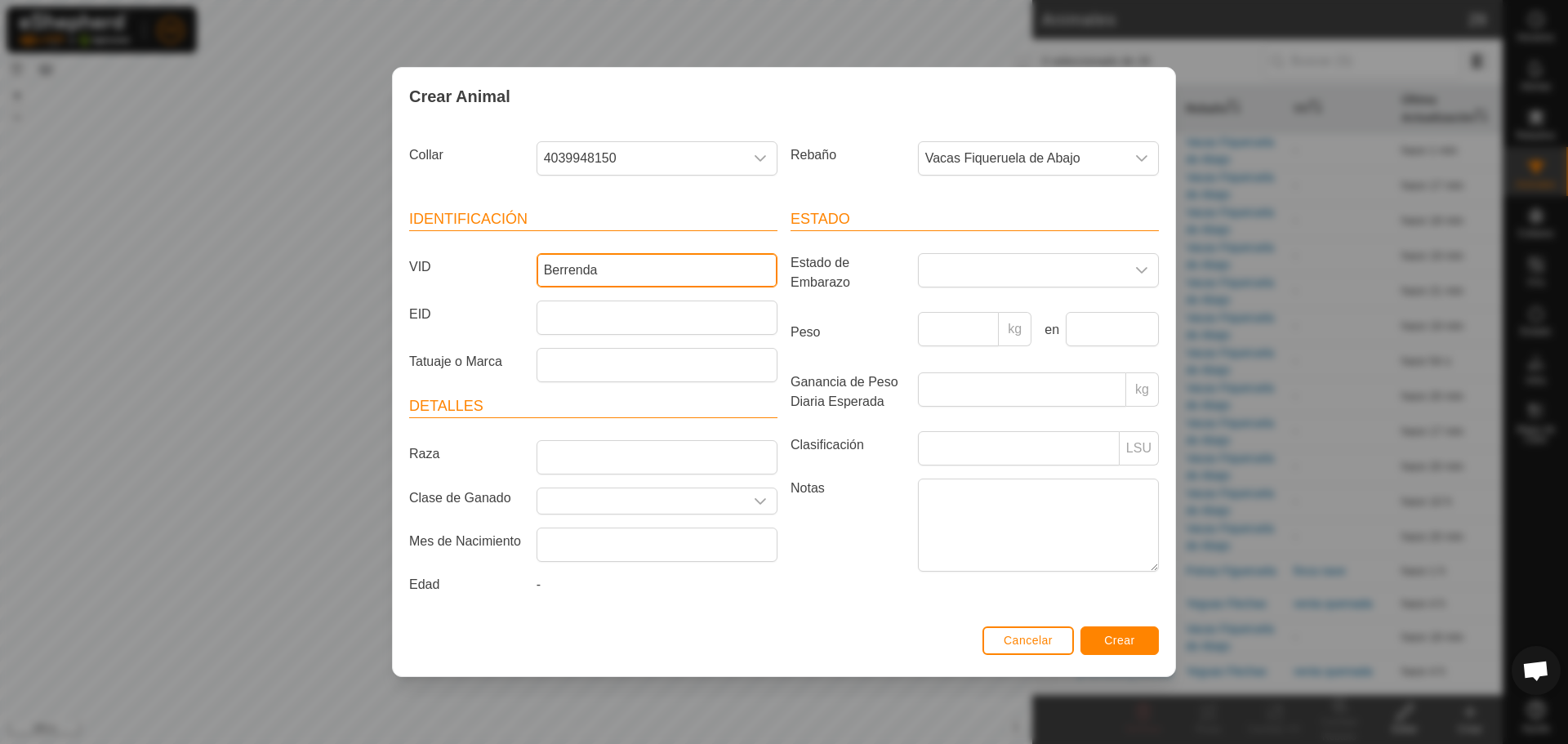
type input "Berrenda"
click at [1122, 641] on span "Crear" at bounding box center [1119, 640] width 31 height 13
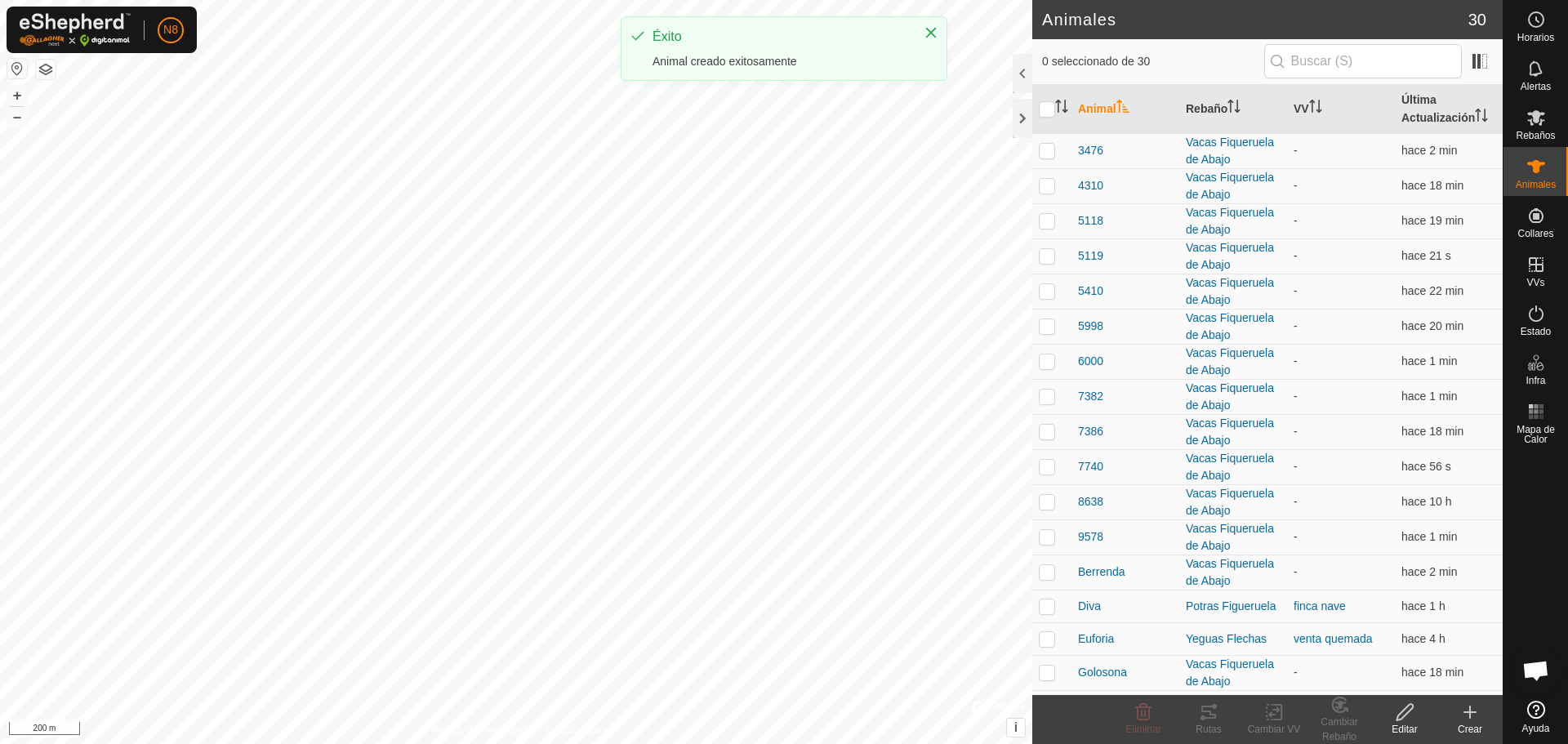
click at [1465, 720] on icon at bounding box center [1471, 712] width 20 height 20
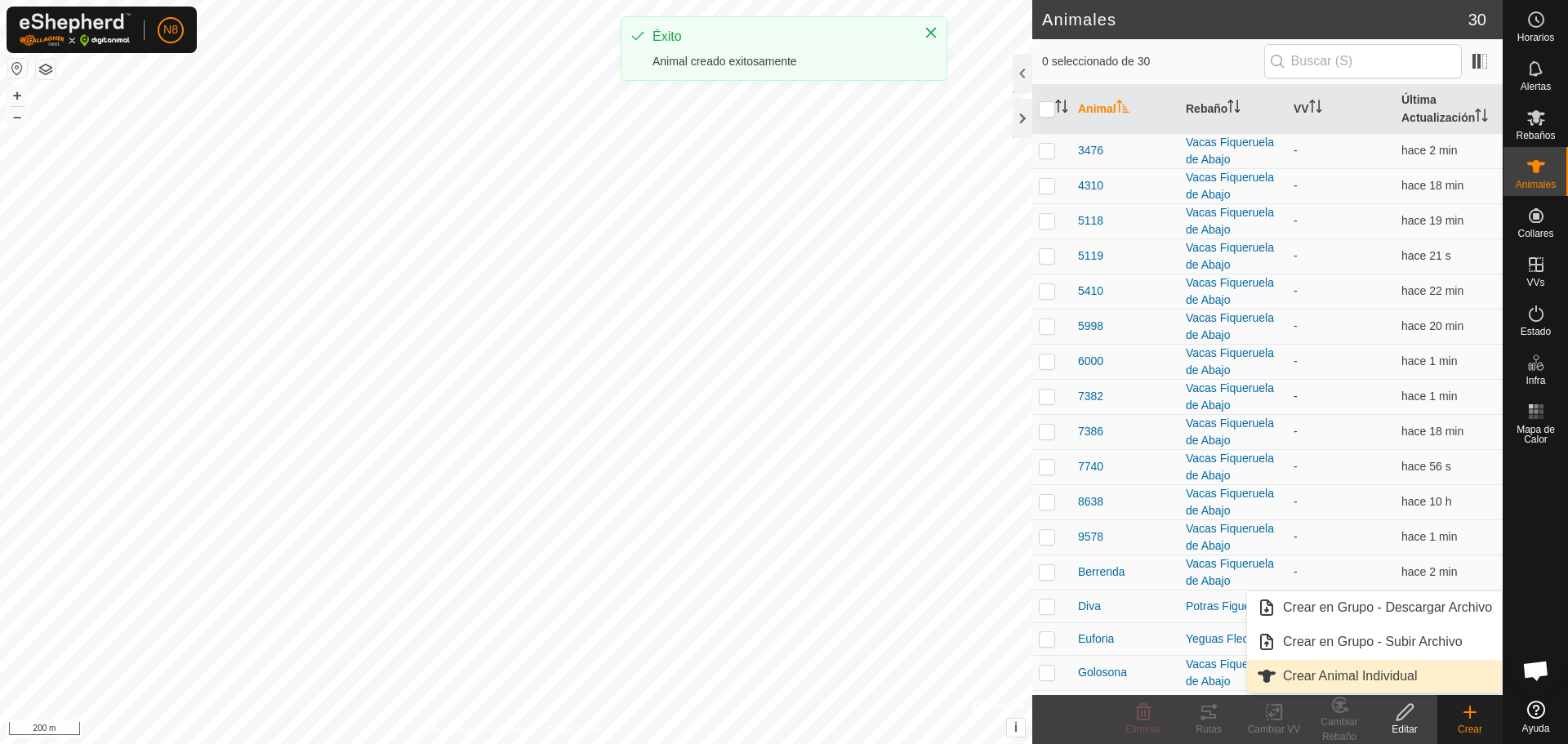
click at [1365, 684] on link "Crear Animal Individual" at bounding box center [1374, 676] width 255 height 32
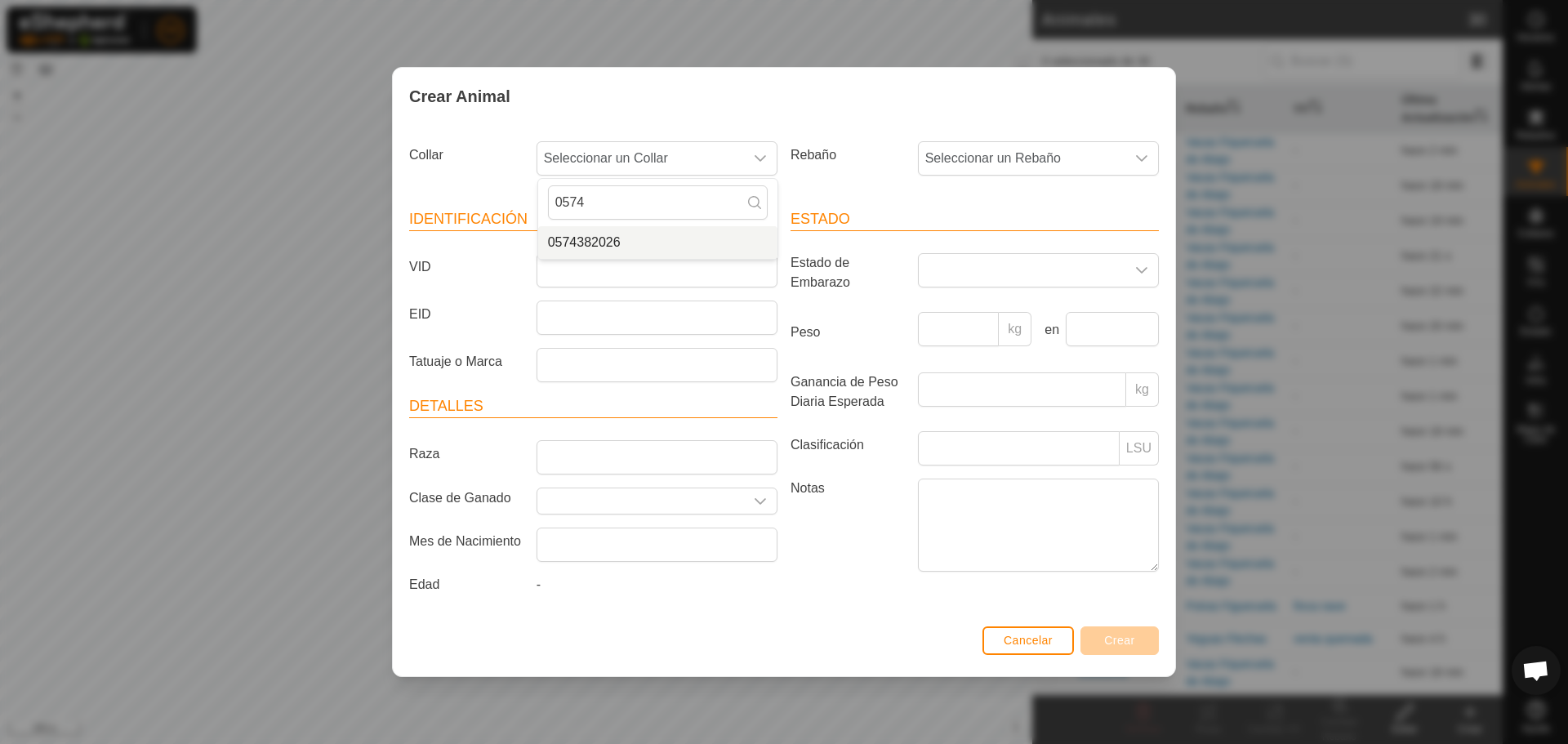
type input "0574"
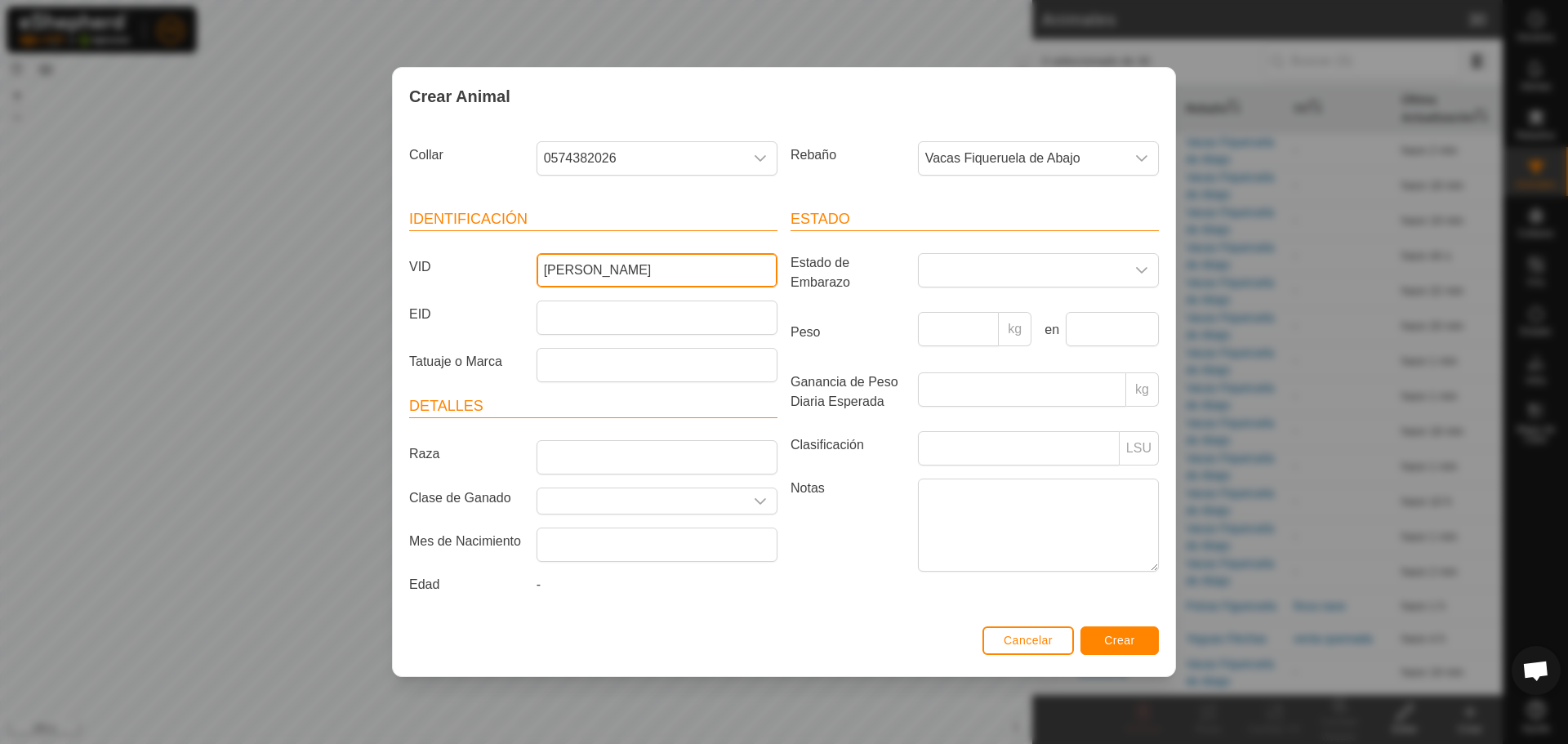
type input "[PERSON_NAME]"
click at [1142, 638] on button "Crear" at bounding box center [1120, 640] width 78 height 28
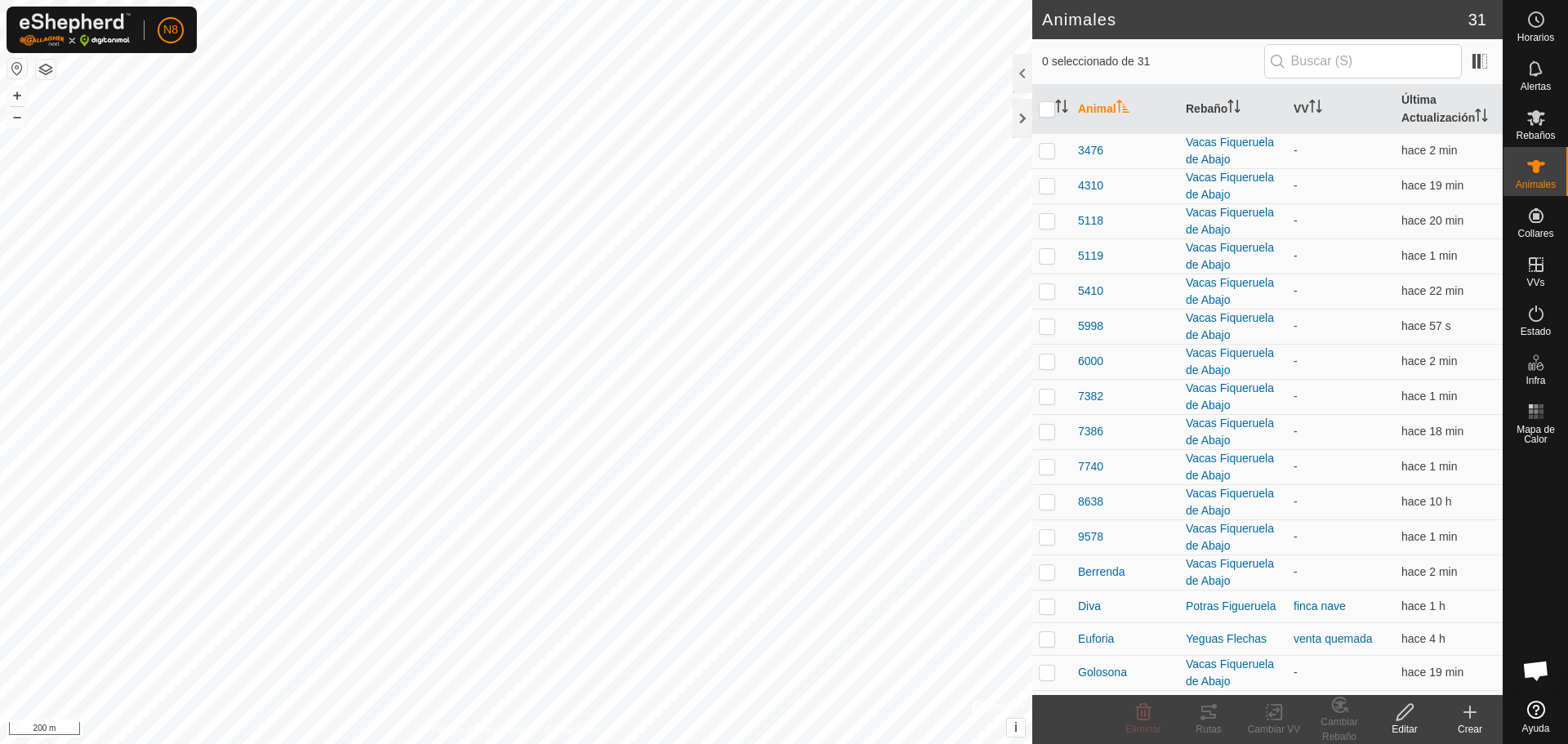
click at [1461, 727] on div "Crear" at bounding box center [1470, 729] width 66 height 15
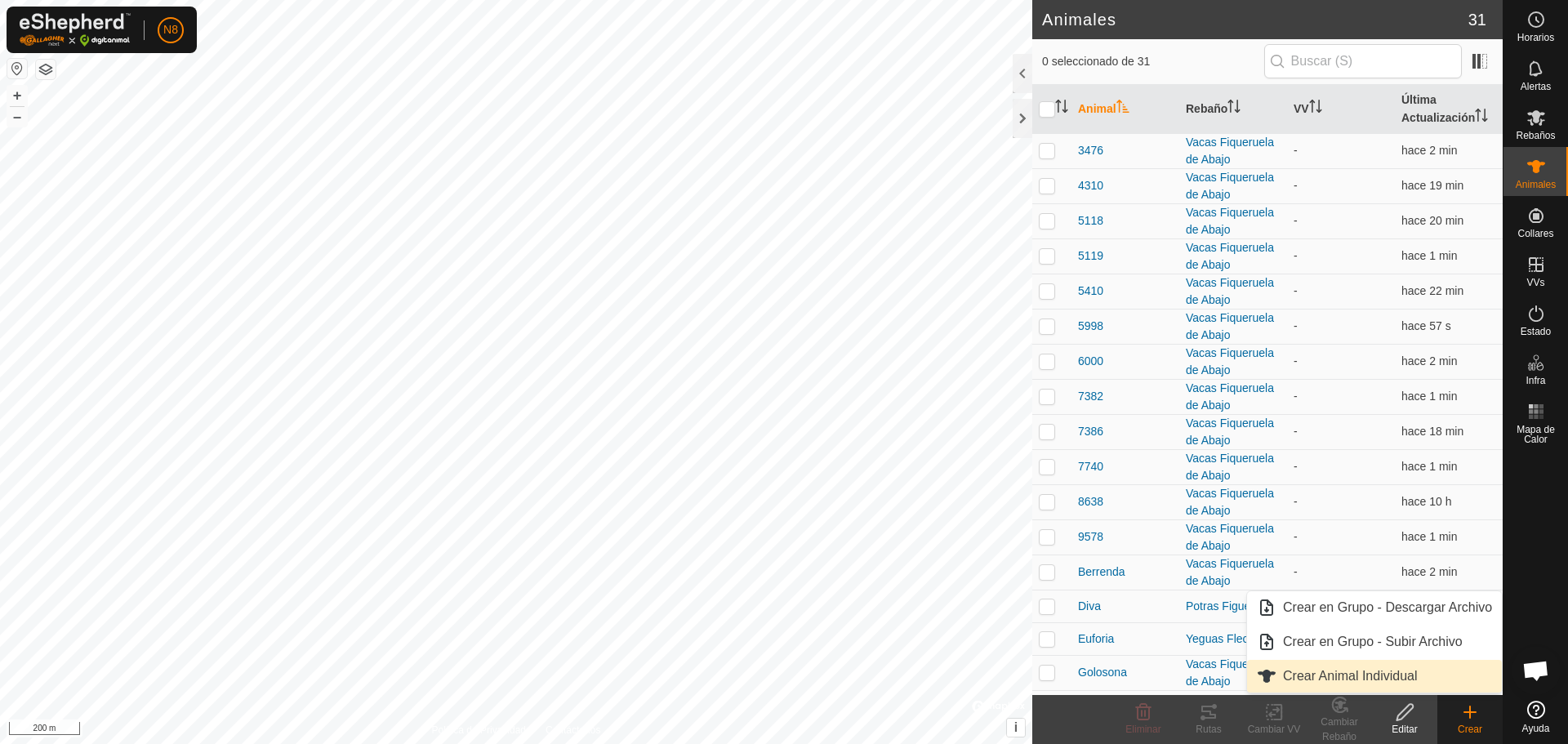
click at [1383, 682] on link "Crear Animal Individual" at bounding box center [1374, 676] width 255 height 32
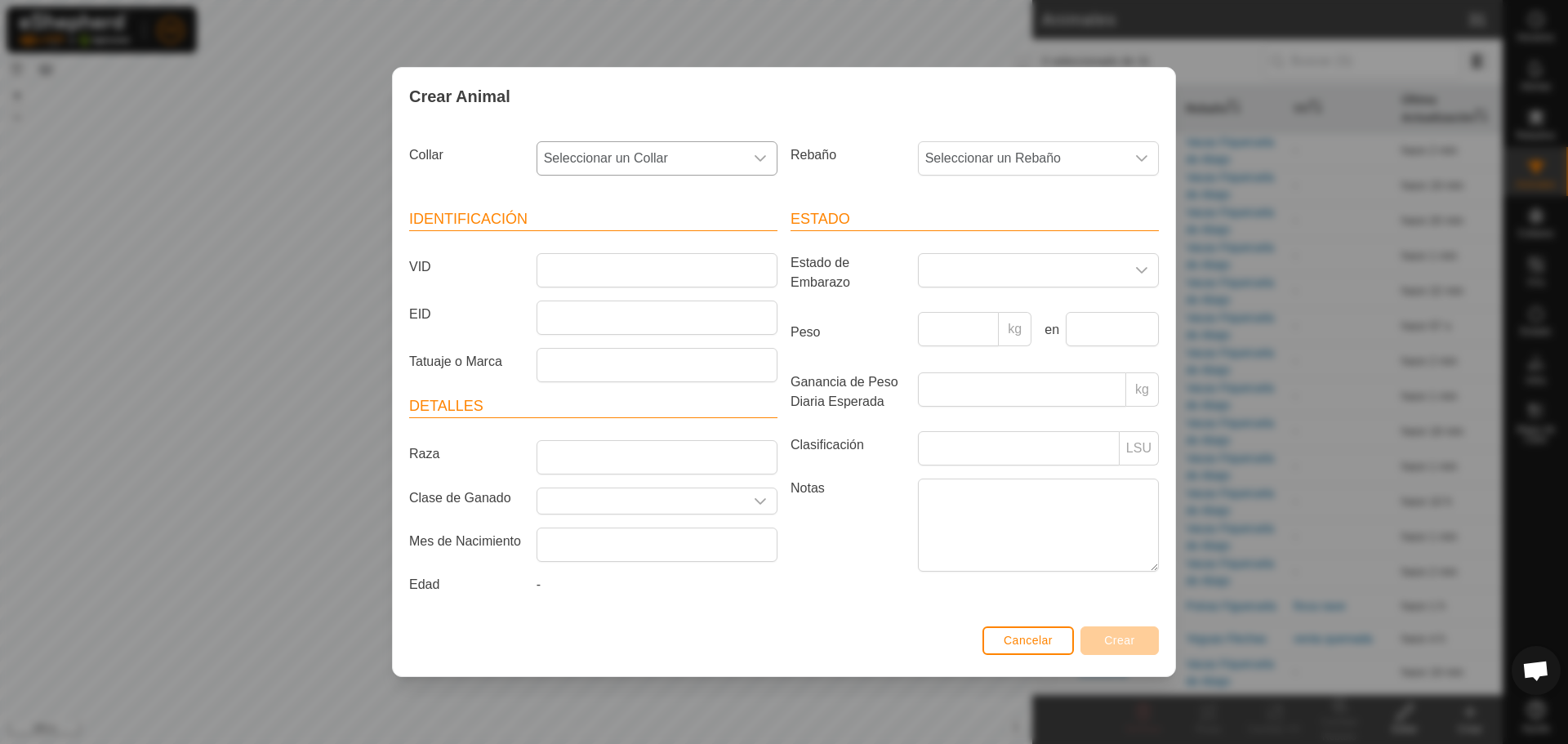
click at [727, 158] on span "Seleccionar un Collar" at bounding box center [640, 158] width 207 height 32
type input "0704"
type input "1572"
click at [1114, 638] on span "Crear" at bounding box center [1119, 640] width 31 height 13
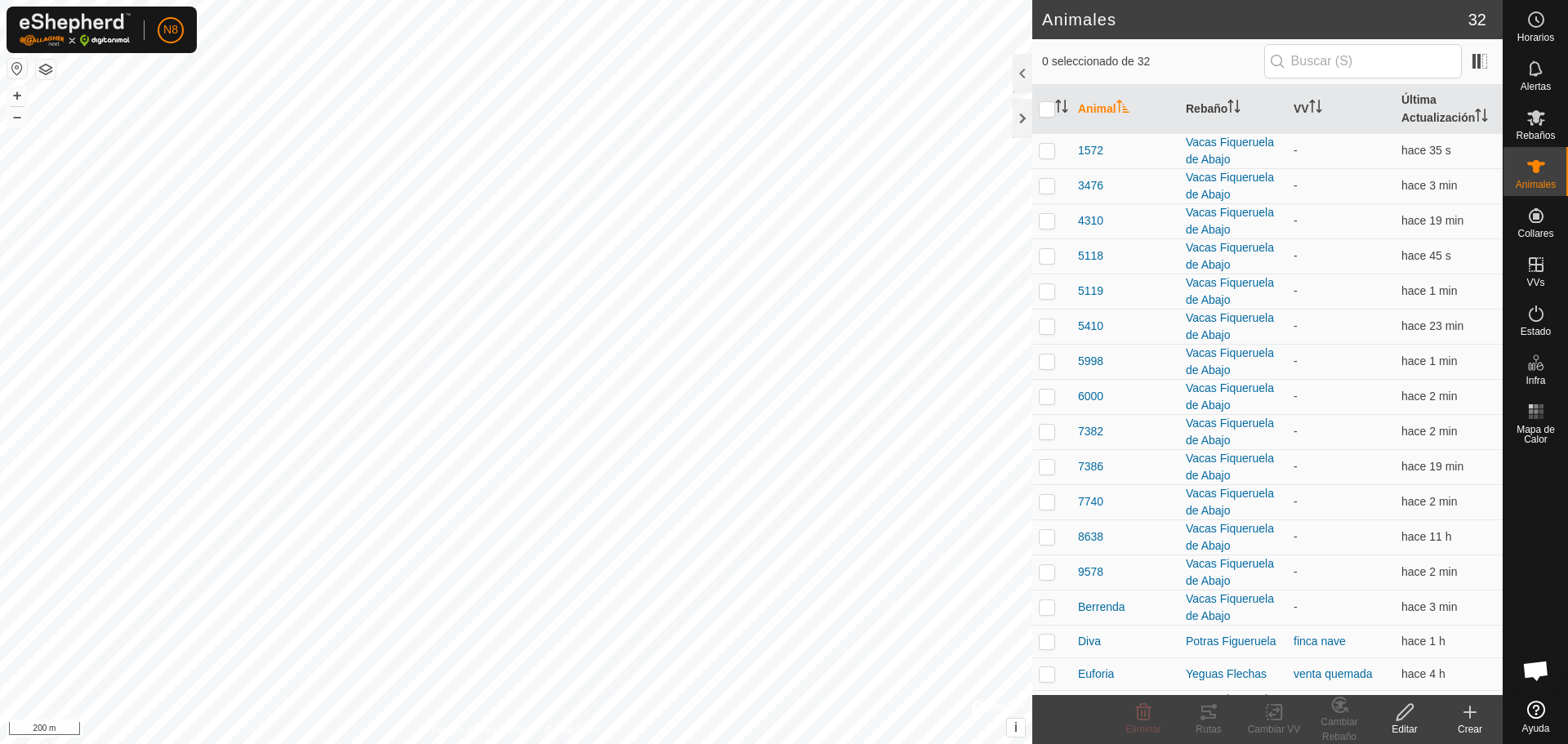
click at [1475, 714] on icon at bounding box center [1471, 712] width 20 height 20
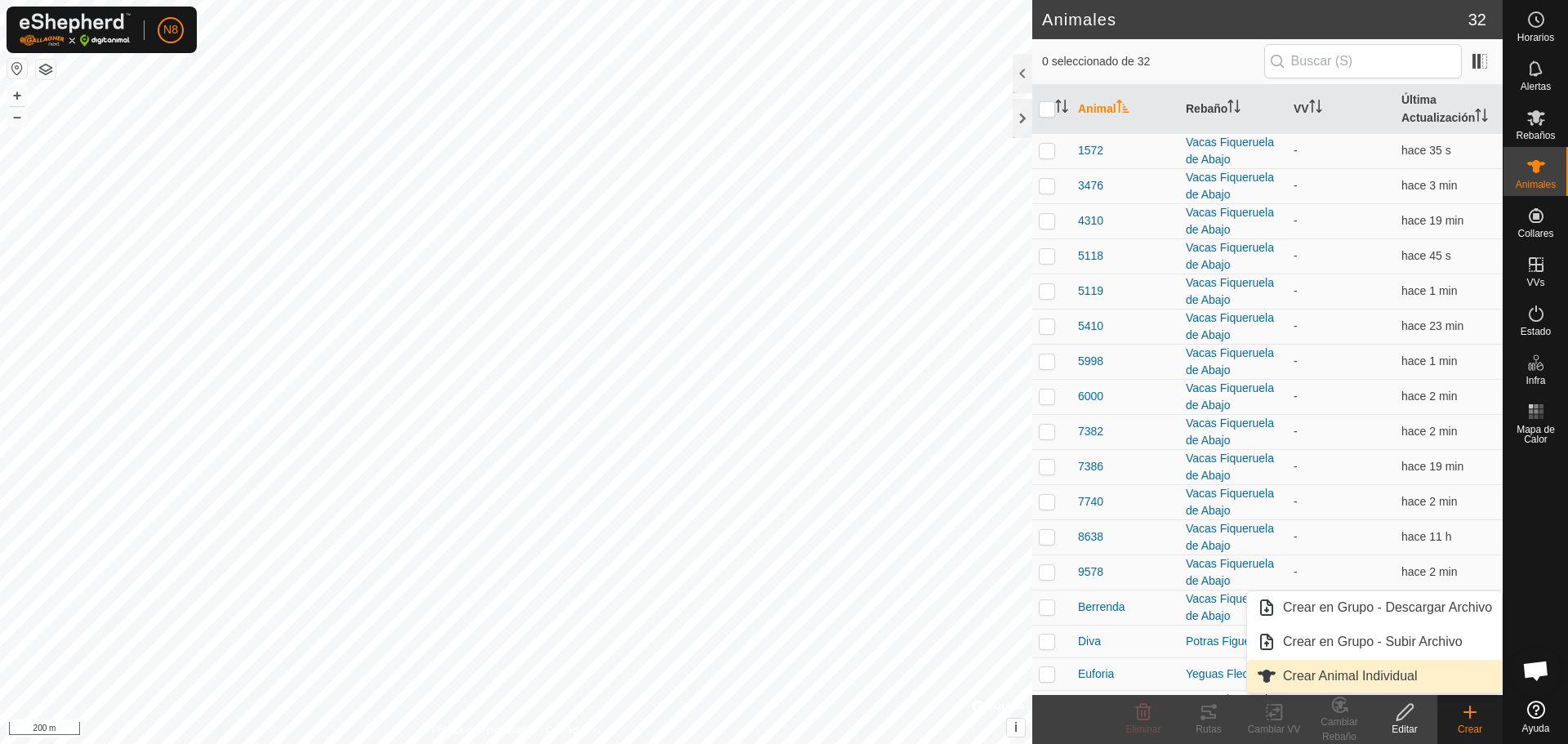
click at [1388, 682] on link "Crear Animal Individual" at bounding box center [1374, 676] width 255 height 32
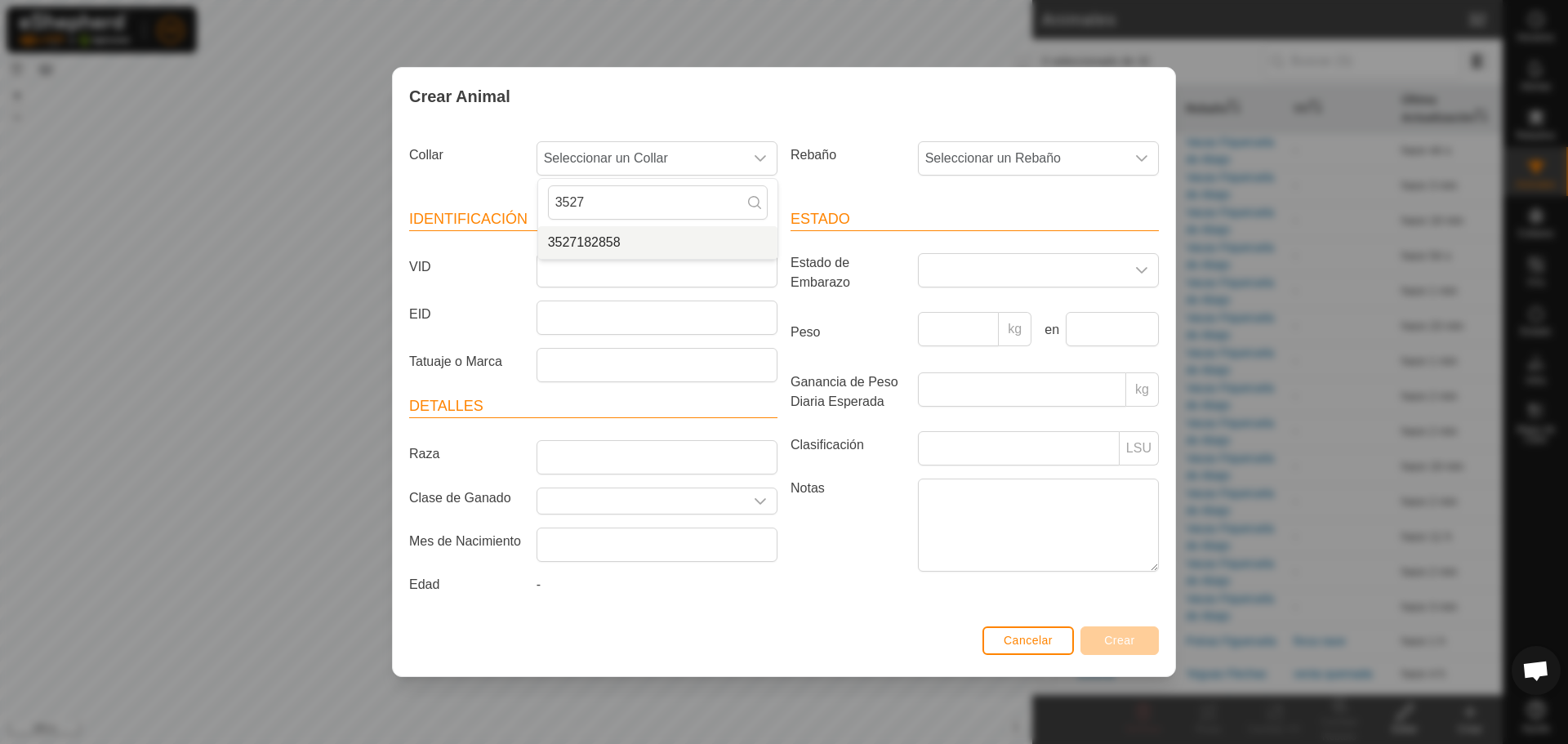
type input "3527"
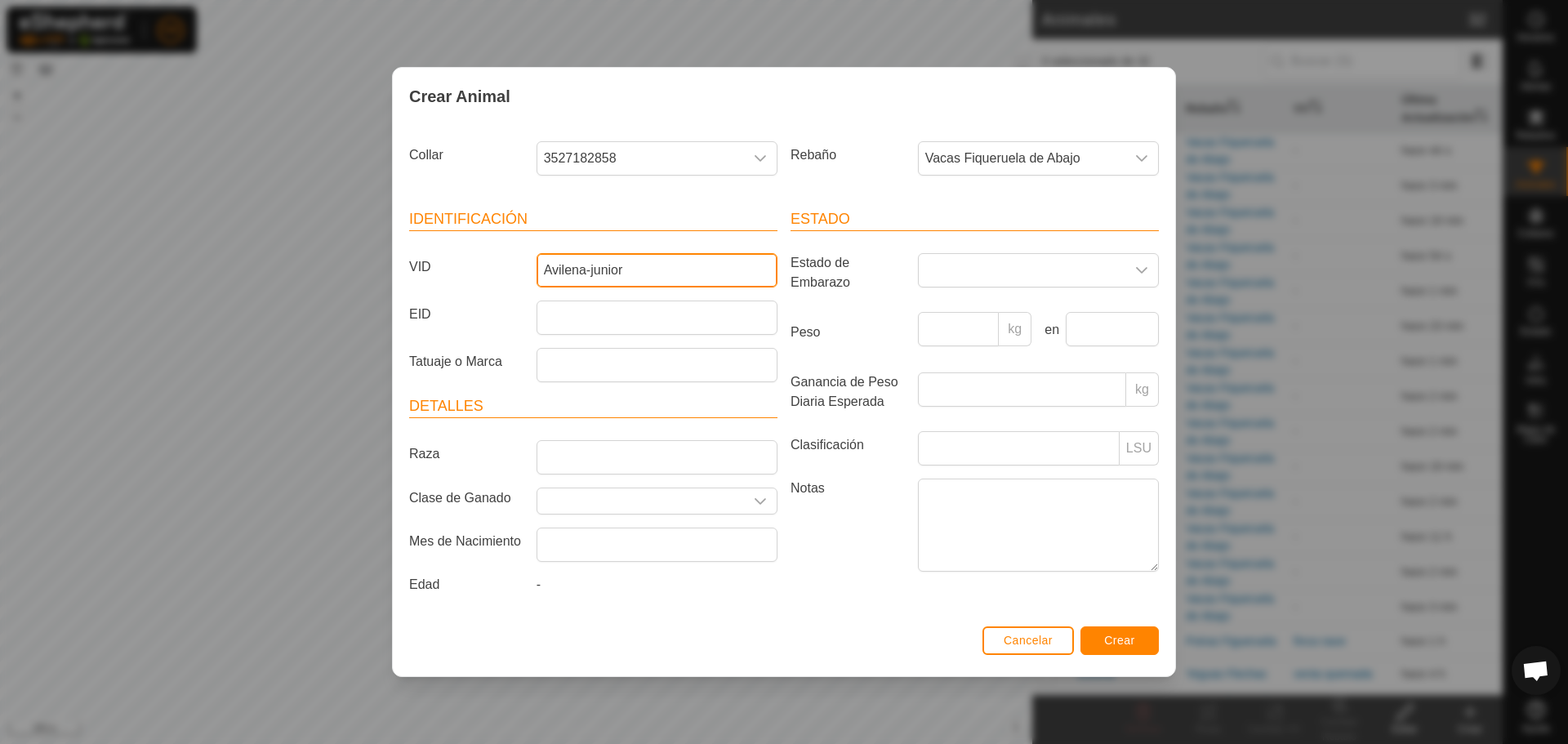
type input "Avilena-junior"
click at [1119, 643] on span "Crear" at bounding box center [1119, 640] width 31 height 13
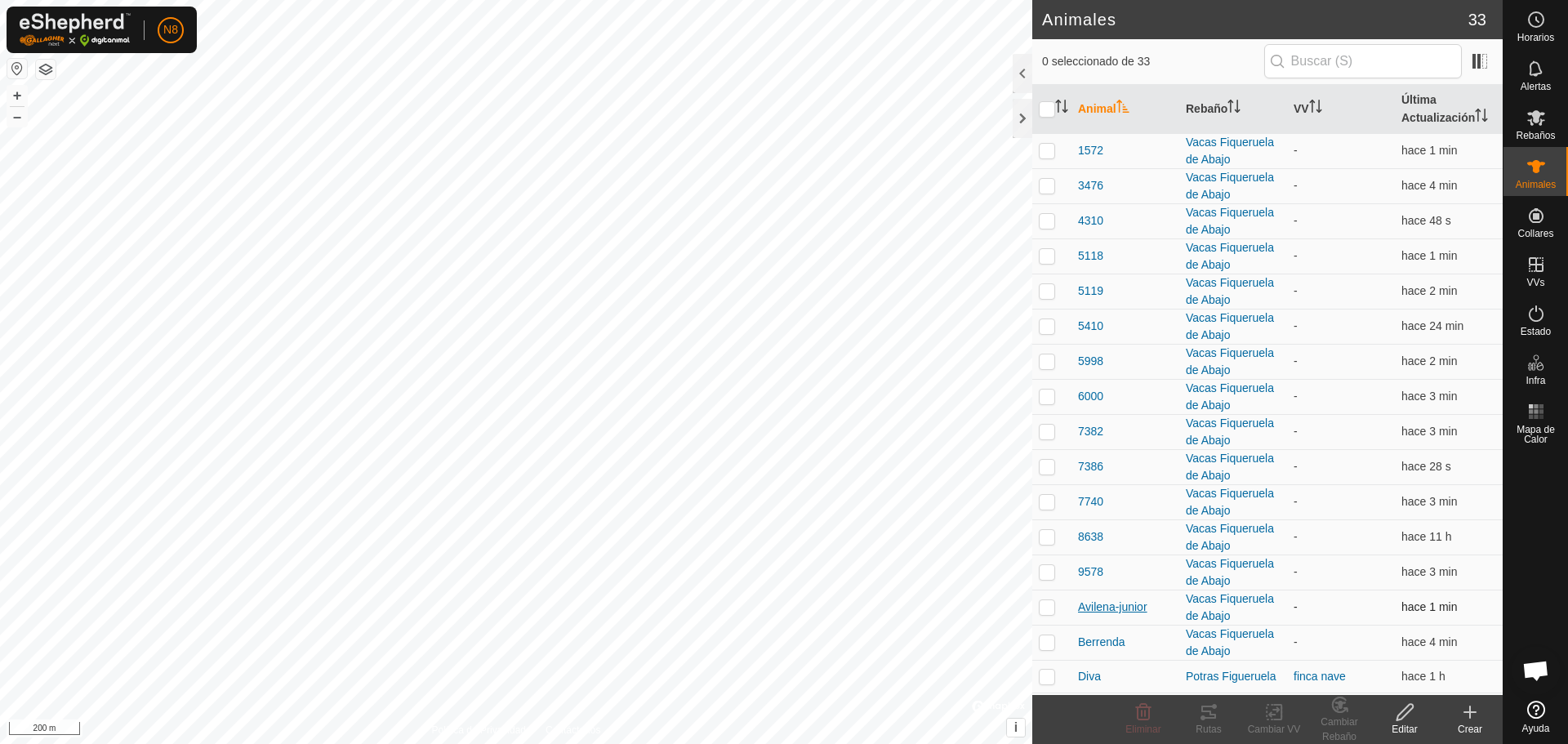
click at [1103, 609] on span "Avilena-junior" at bounding box center [1113, 607] width 70 height 17
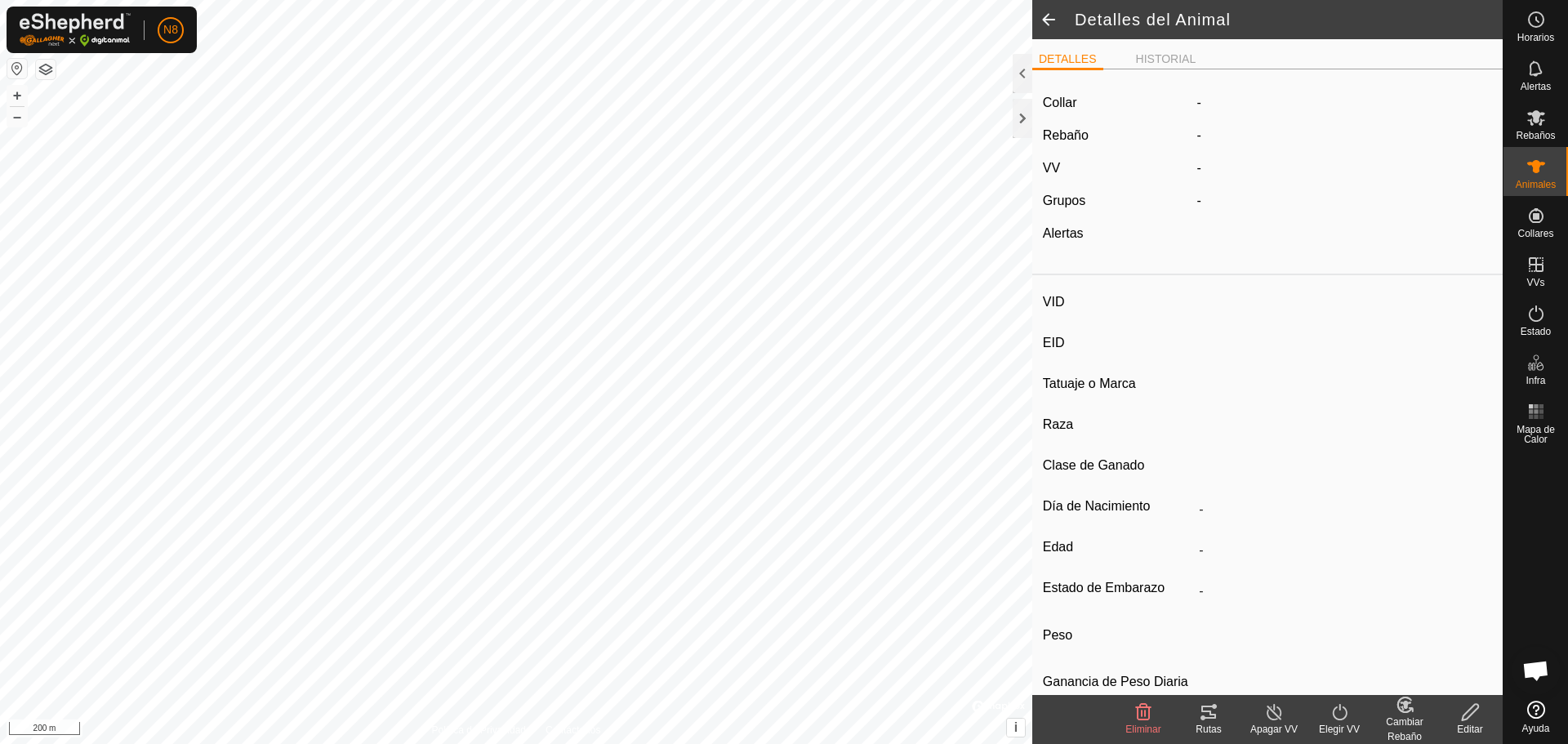
type input "Avilena-junior"
type input "-"
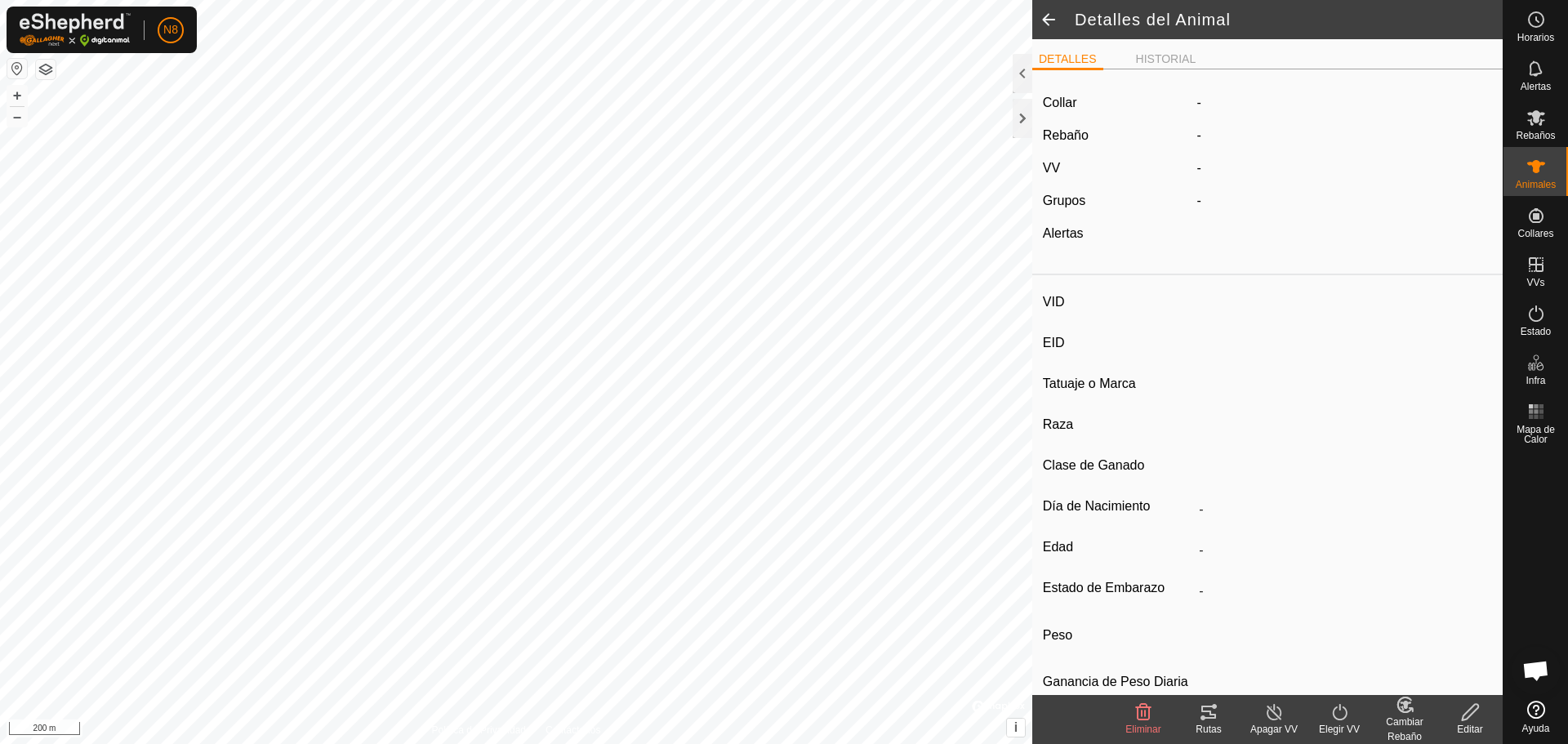
type input "0 kg"
type input "-"
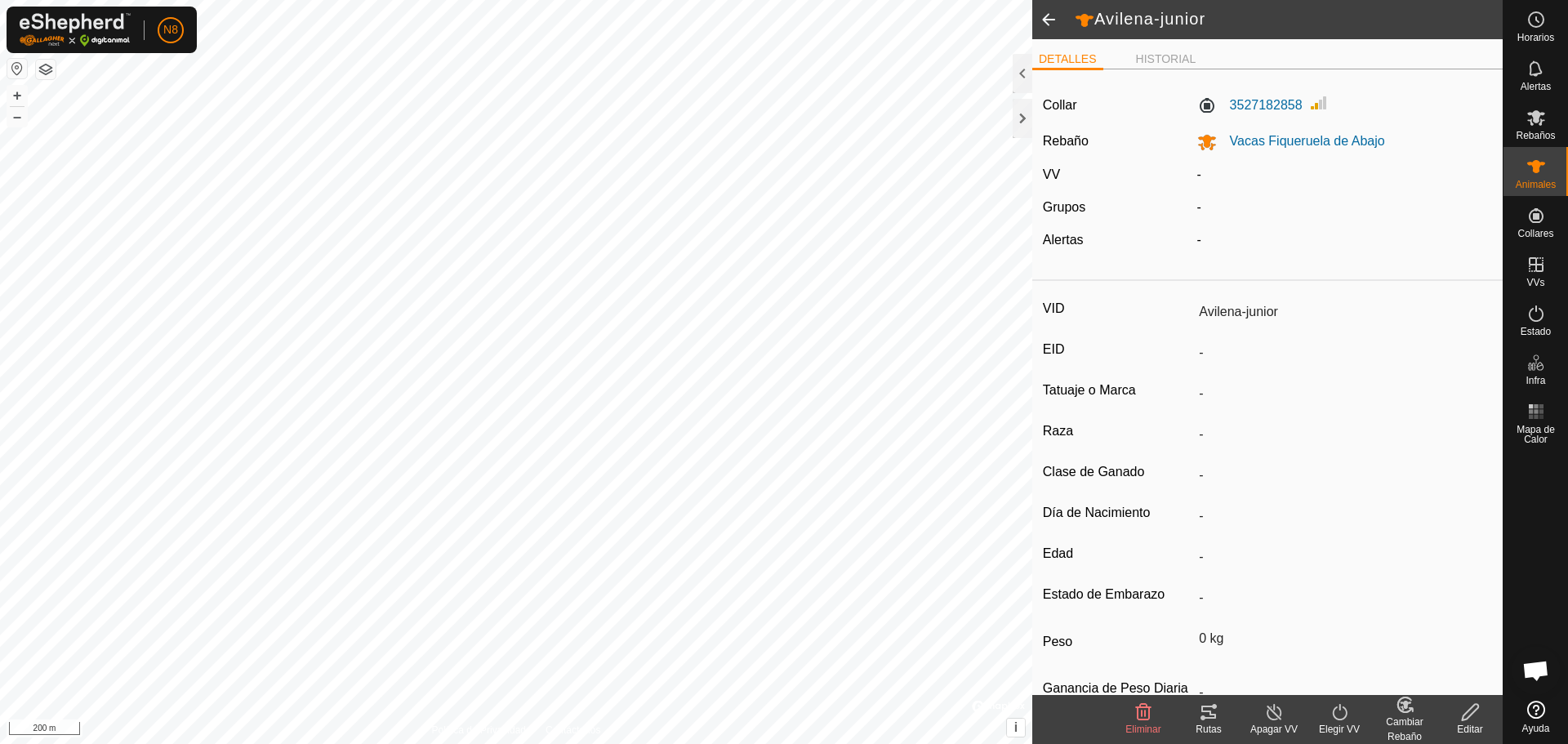
click at [1229, 313] on input "Avilena-junior" at bounding box center [1342, 312] width 300 height 27
click at [1221, 313] on input "Avilena-junior" at bounding box center [1342, 312] width 300 height 27
click at [1226, 313] on input "Avilena-junior" at bounding box center [1342, 312] width 300 height 27
click at [1461, 710] on icon at bounding box center [1471, 712] width 21 height 20
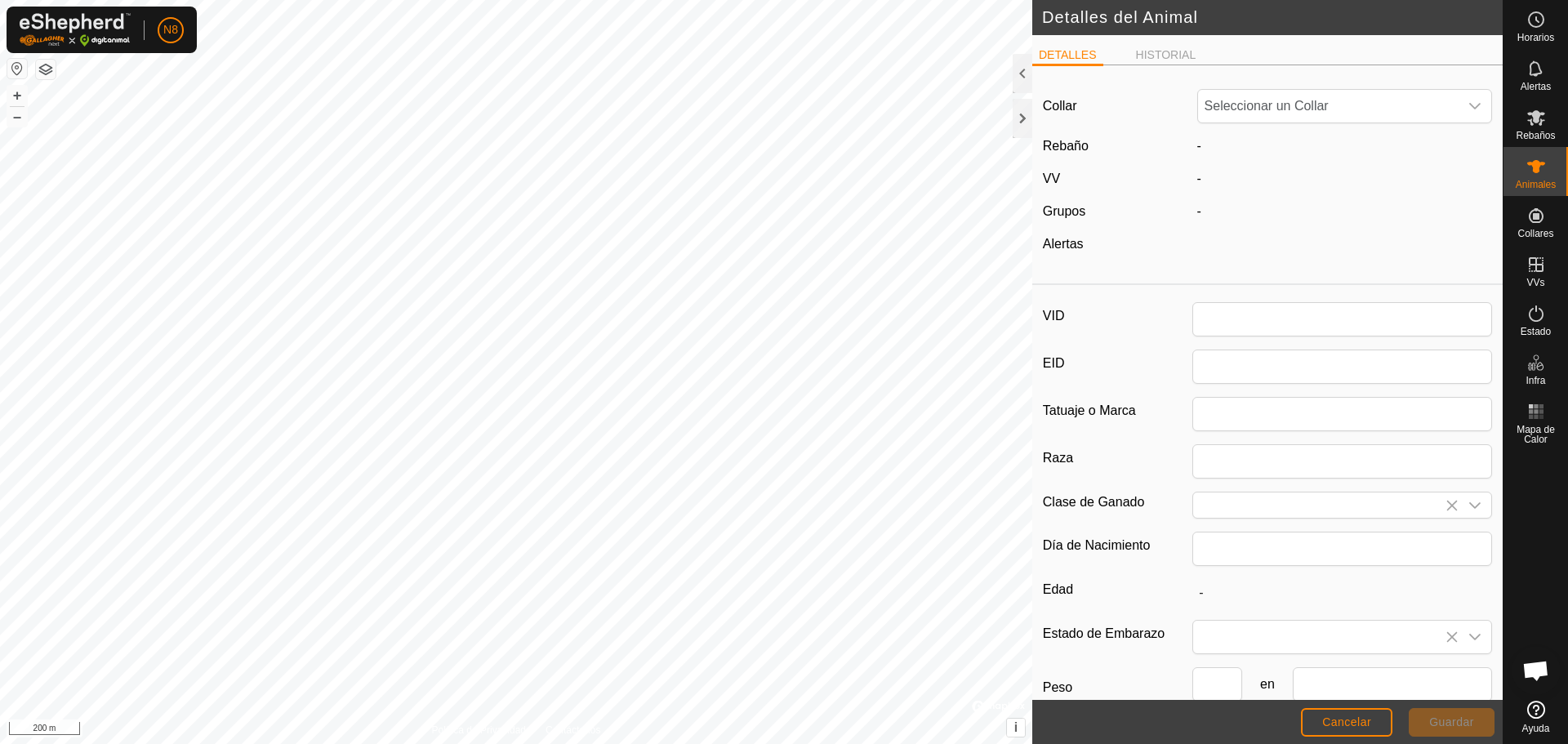
type input "Avilena-junior"
type input "0"
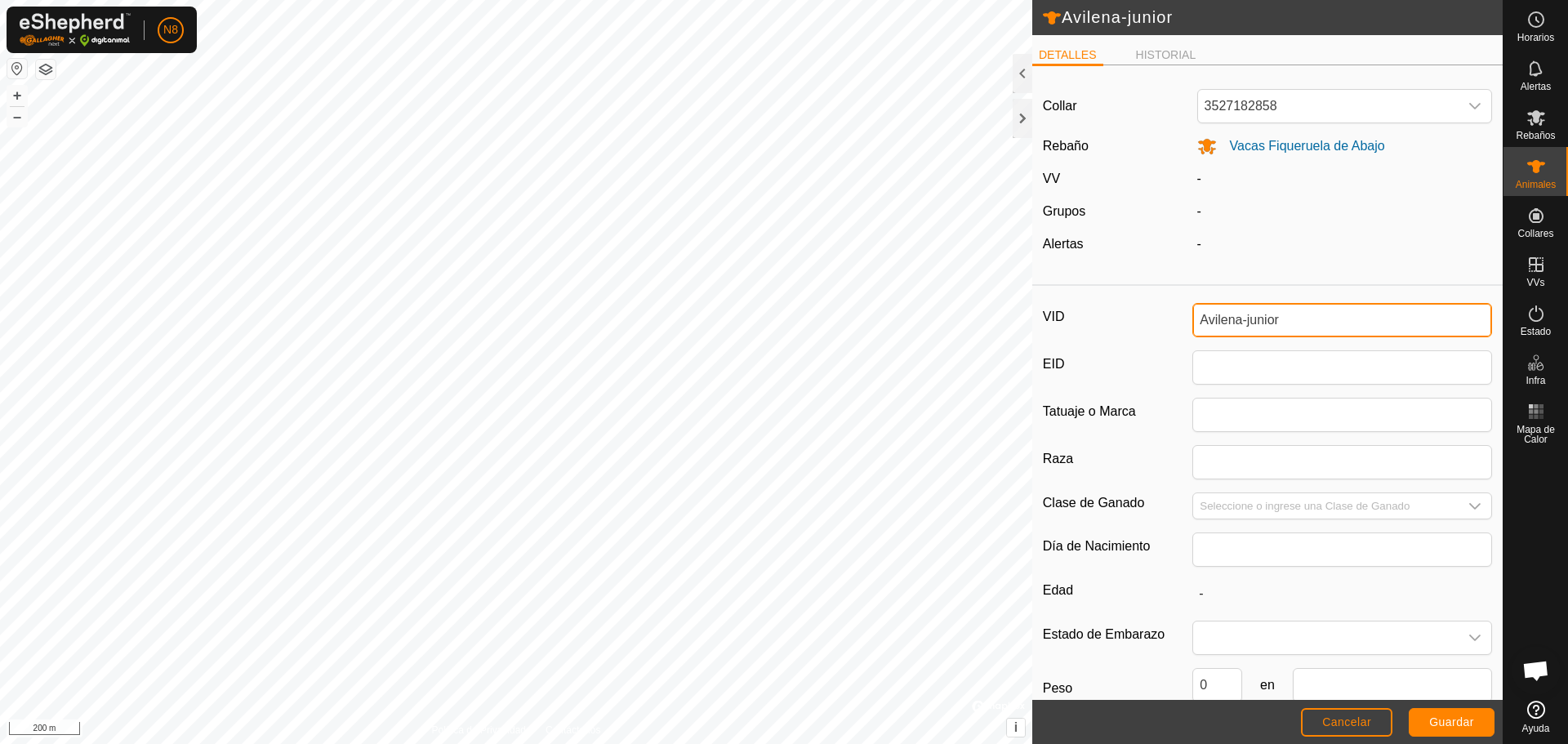
click at [1229, 320] on input "Avilena-junior" at bounding box center [1342, 319] width 300 height 34
type input "Avilenia-junior"
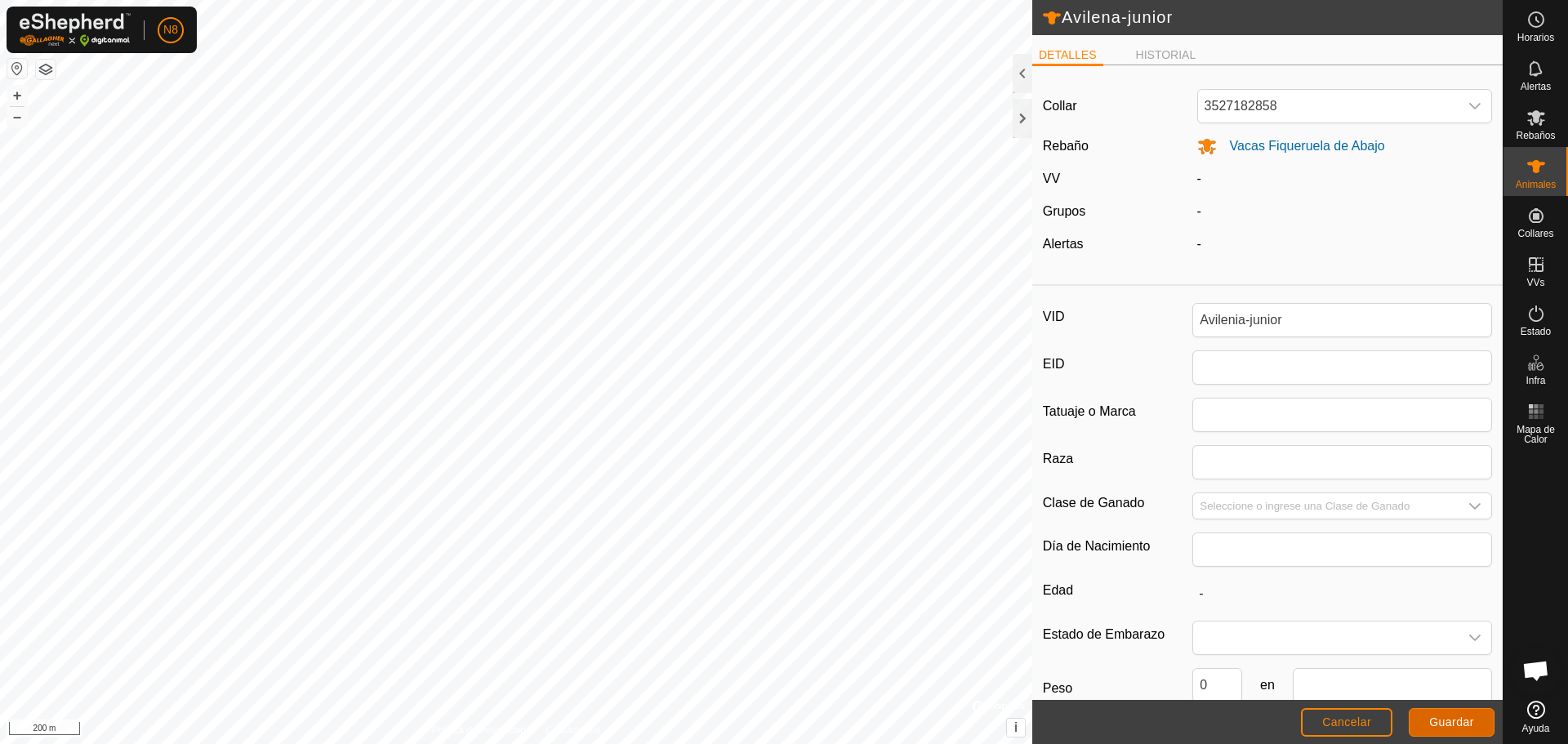
click at [1457, 727] on span "Guardar" at bounding box center [1452, 722] width 45 height 13
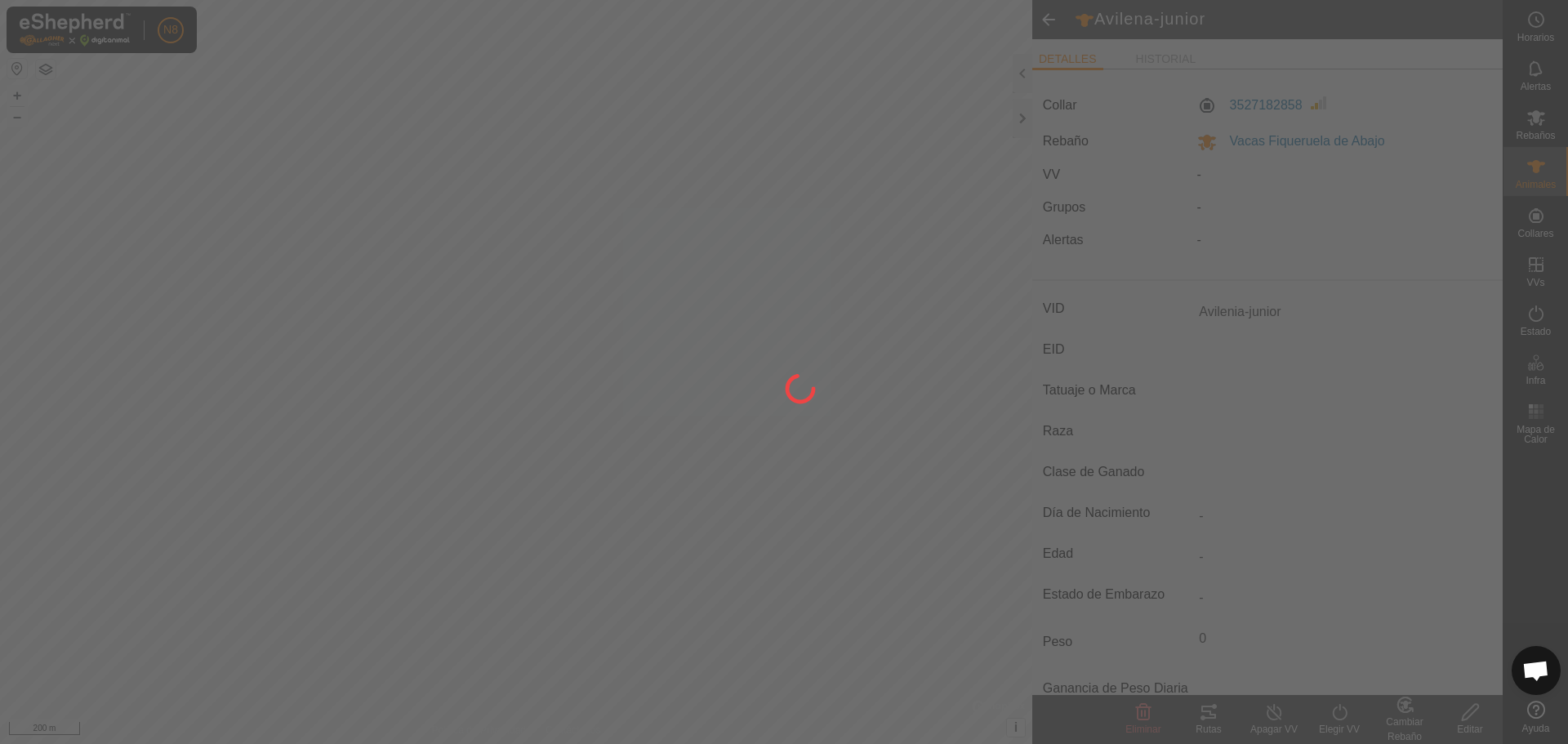
type input "-"
type input "0 kg"
type input "-"
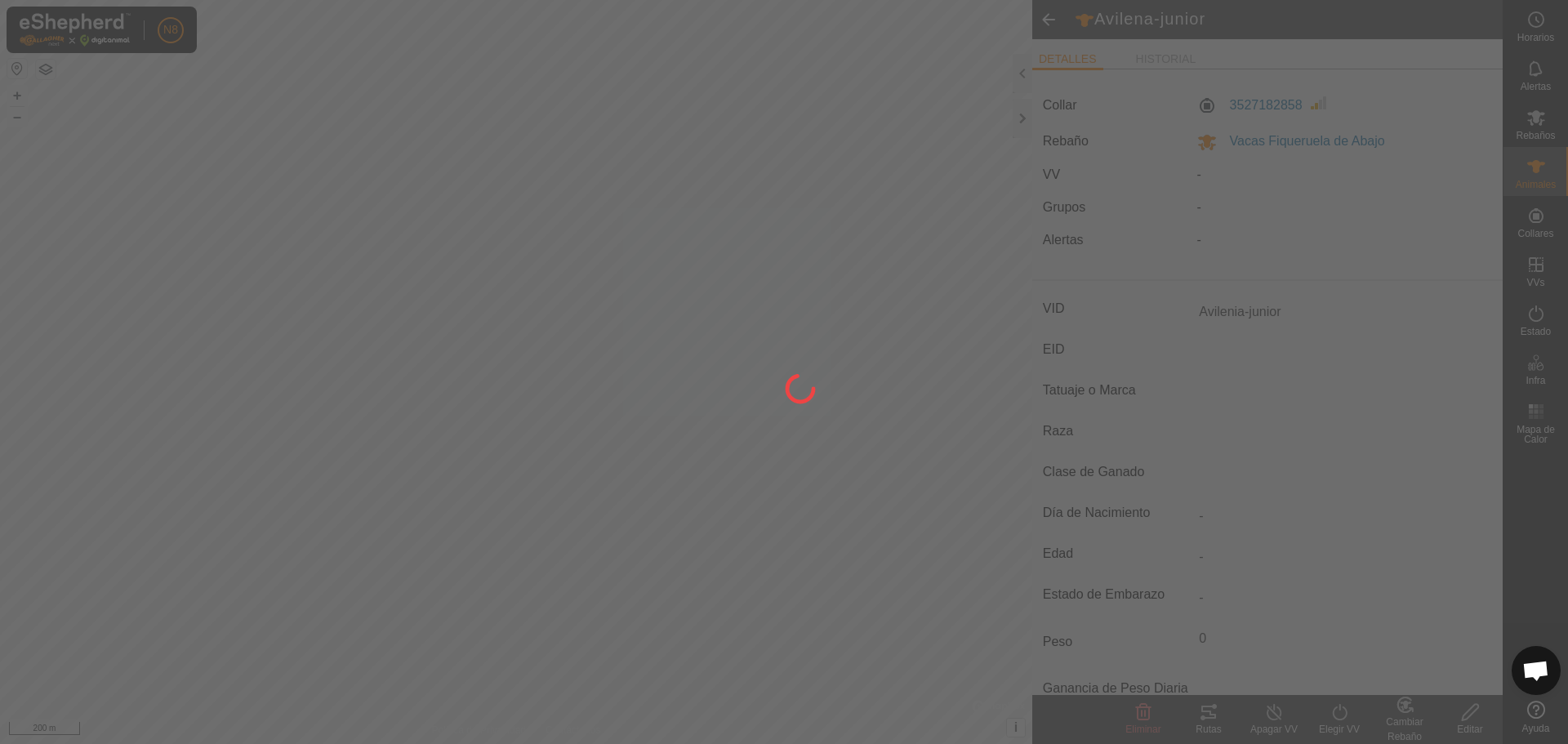
type input "-"
type input "Avilena-junior"
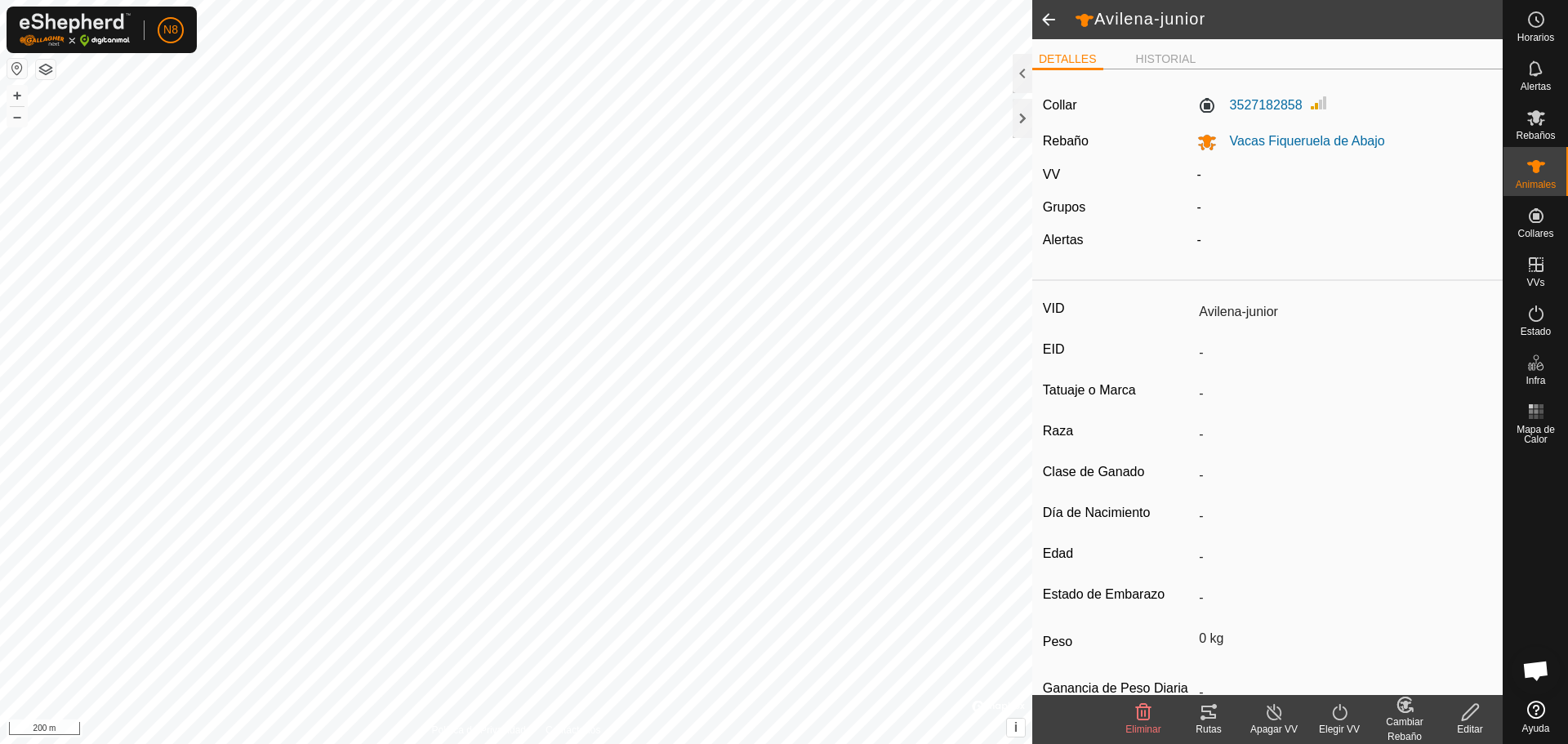
click at [1471, 720] on icon at bounding box center [1471, 712] width 21 height 20
type input "0"
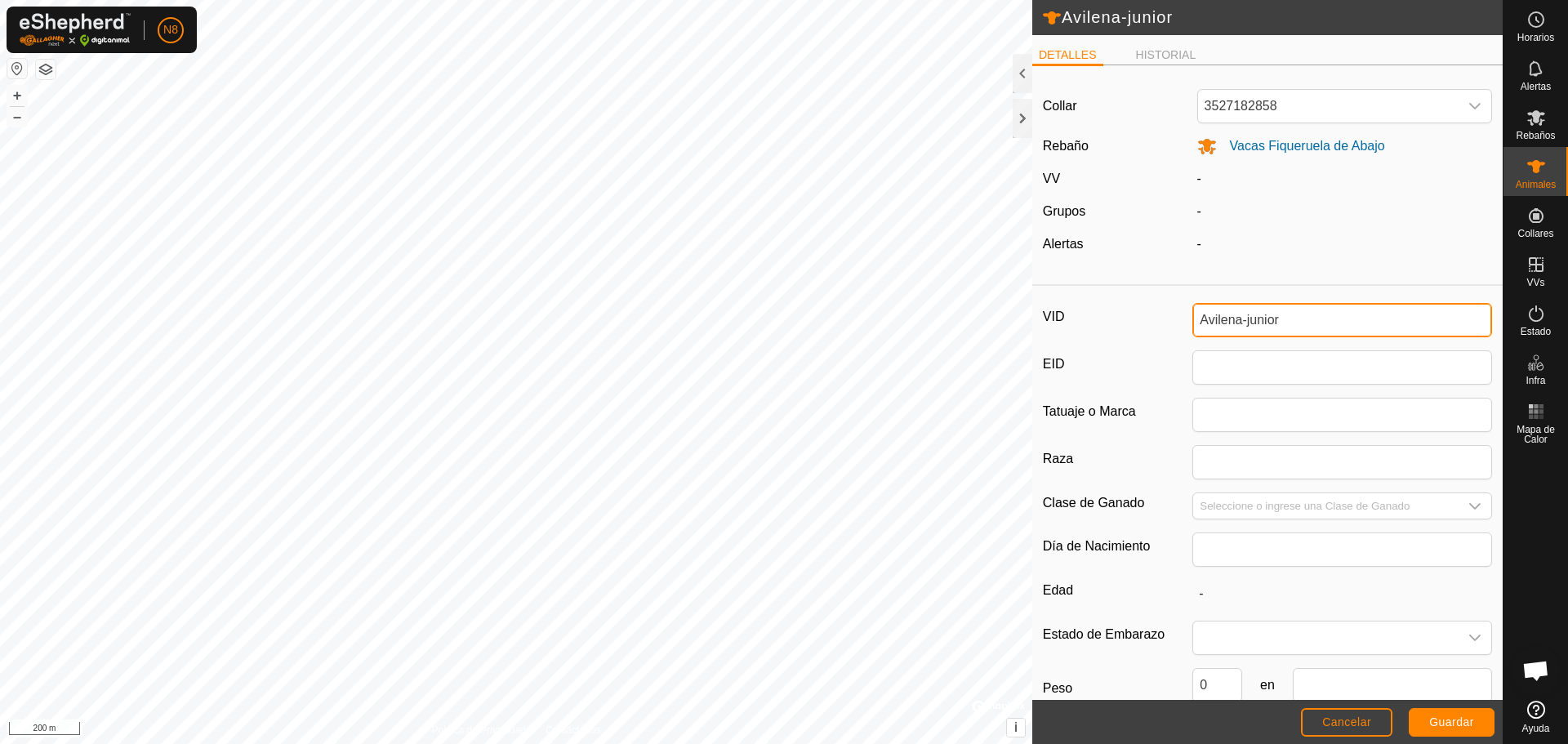
click at [1226, 318] on input "Avilena-junior" at bounding box center [1342, 319] width 300 height 34
type input "Avilenia-junior"
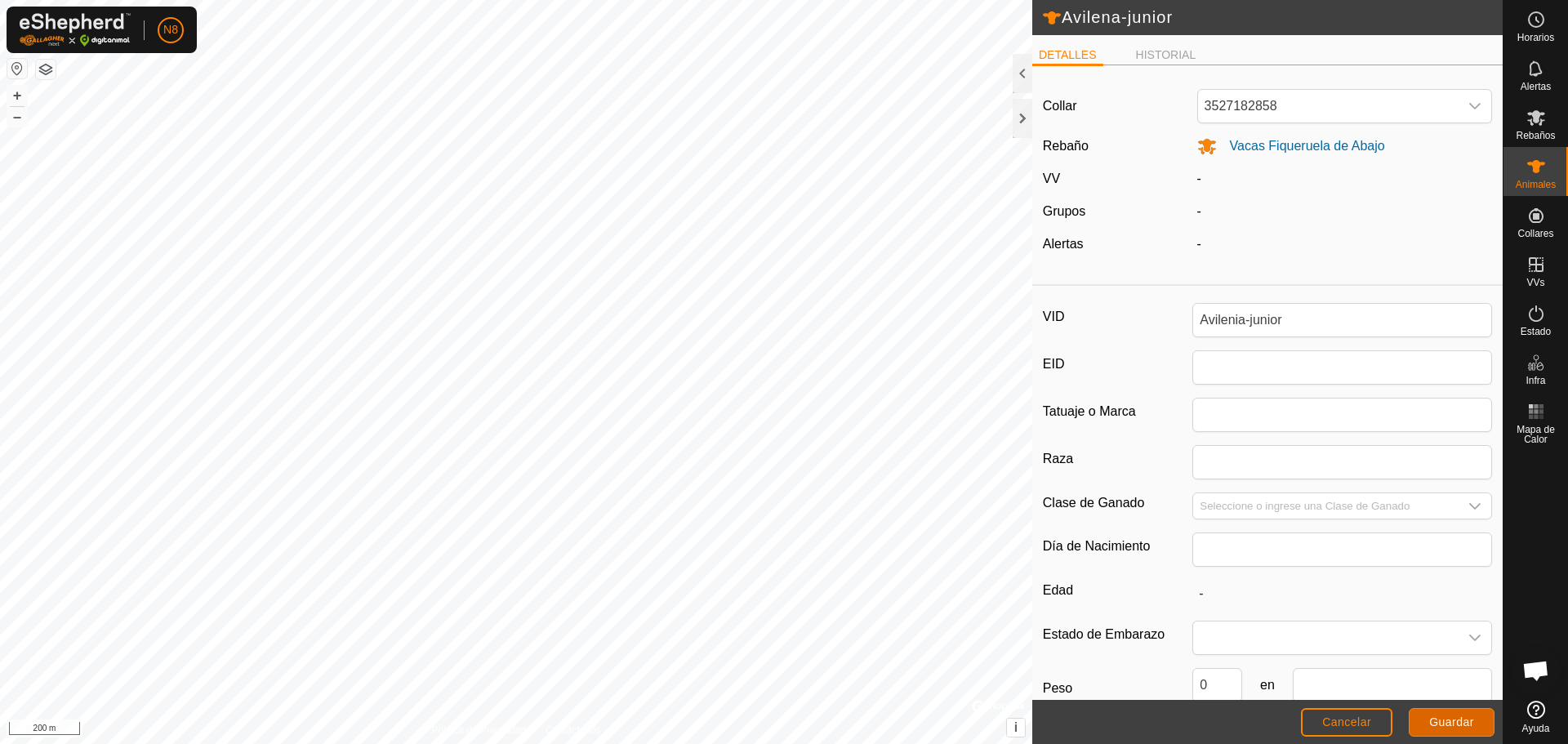
click at [1457, 722] on span "Guardar" at bounding box center [1452, 722] width 45 height 13
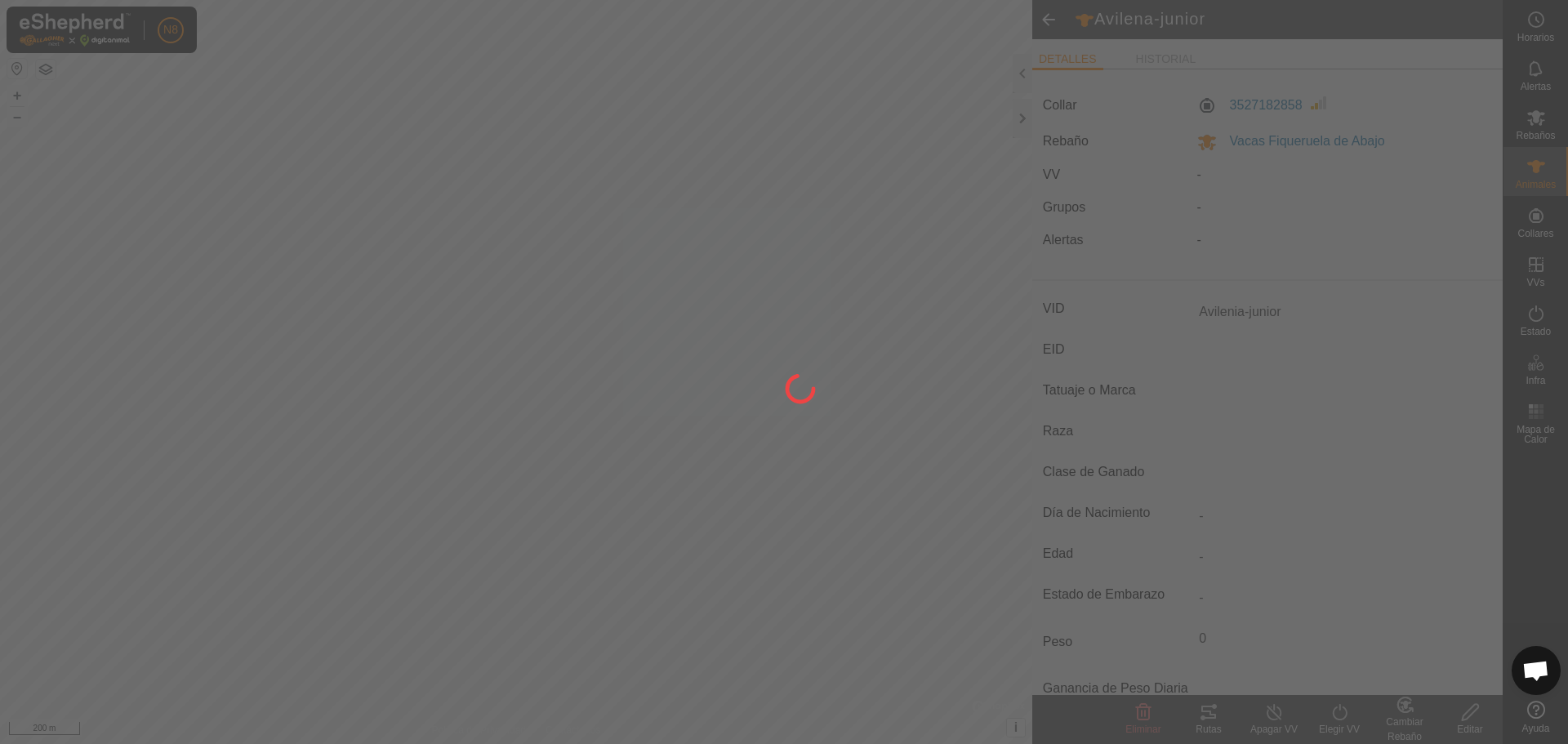
type input "-"
type input "0 kg"
type input "-"
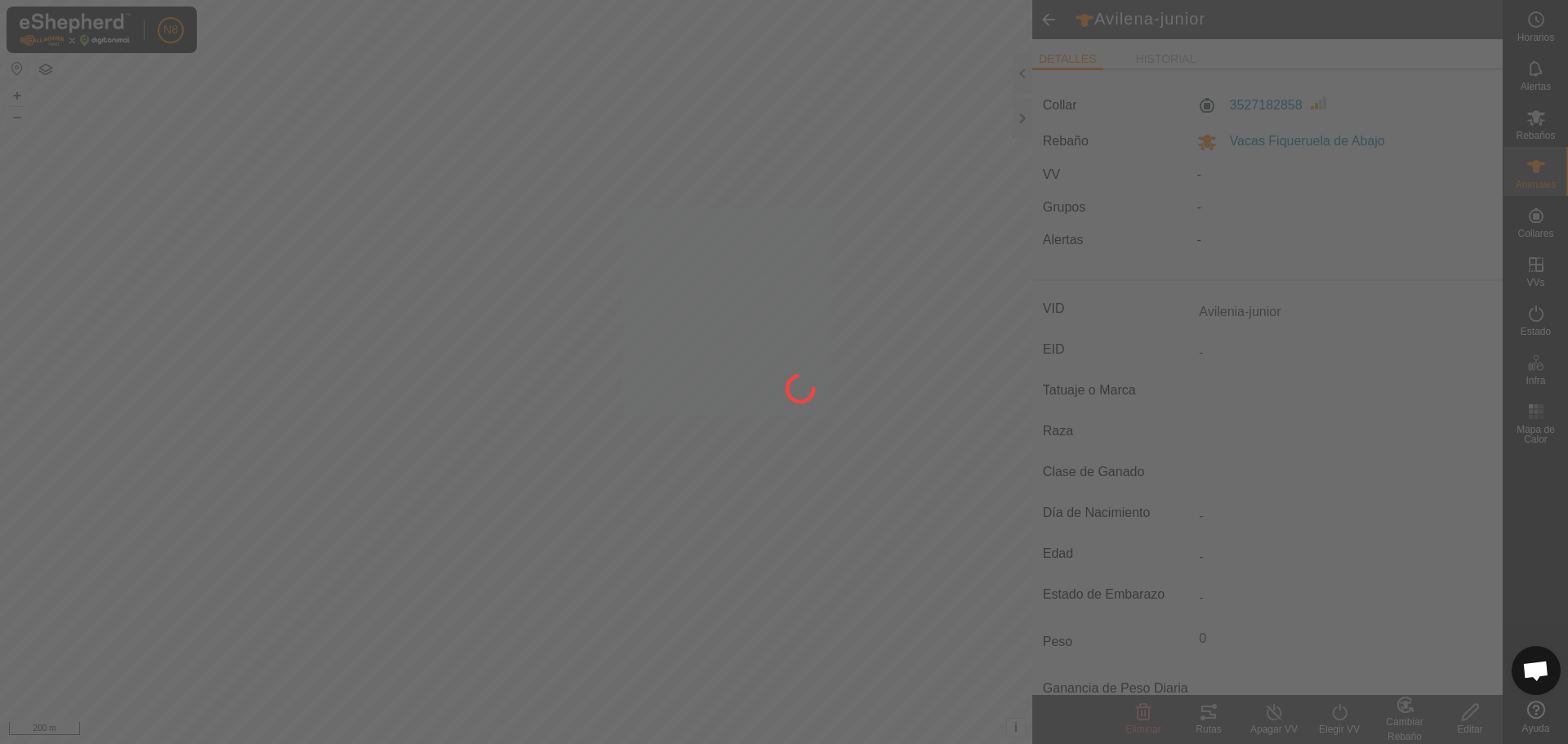
type input "-"
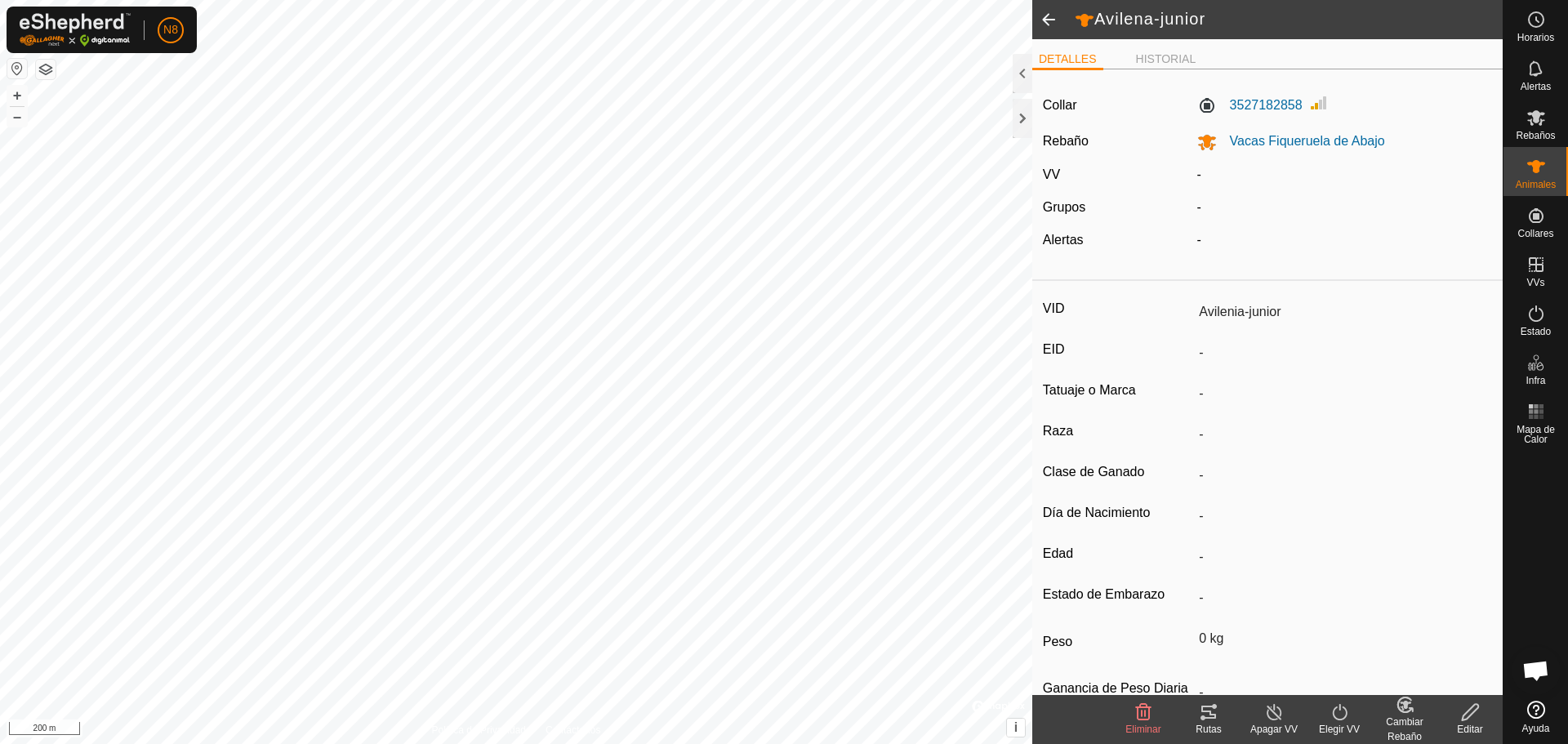
type input "Avilena-junior"
click at [1048, 7] on span at bounding box center [1048, 19] width 32 height 39
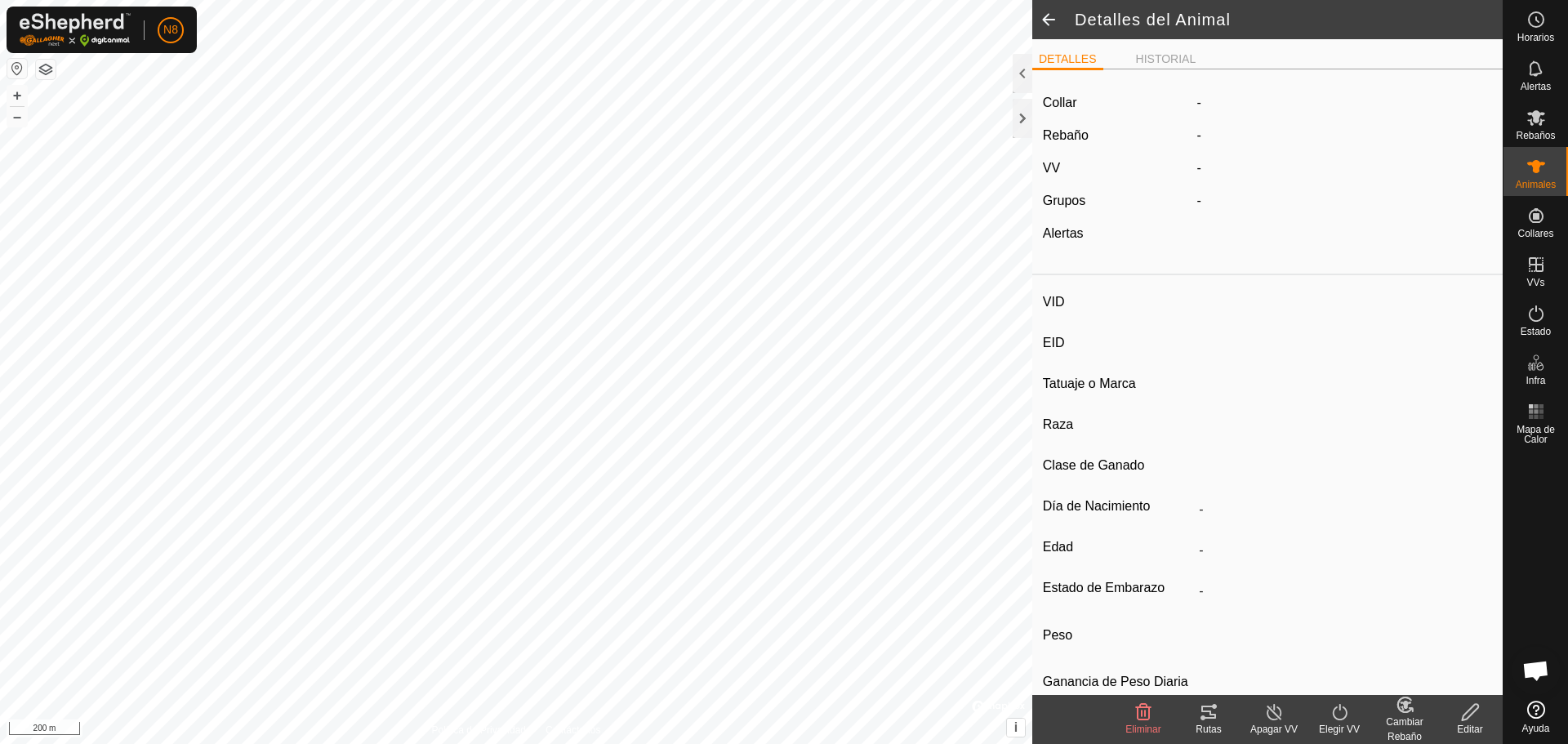
type input "Avilenia-junior"
type input "-"
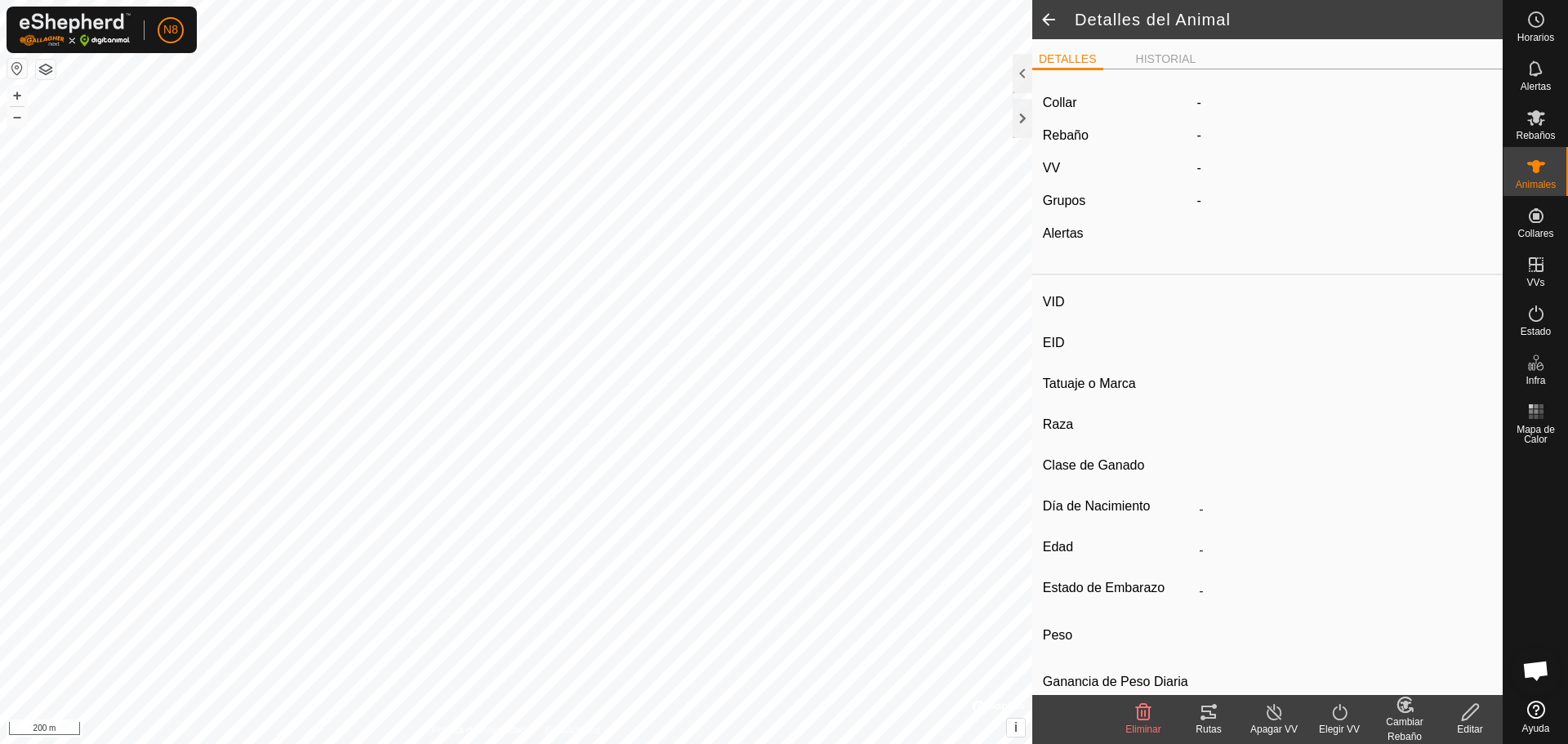
type input "0 kg"
type input "-"
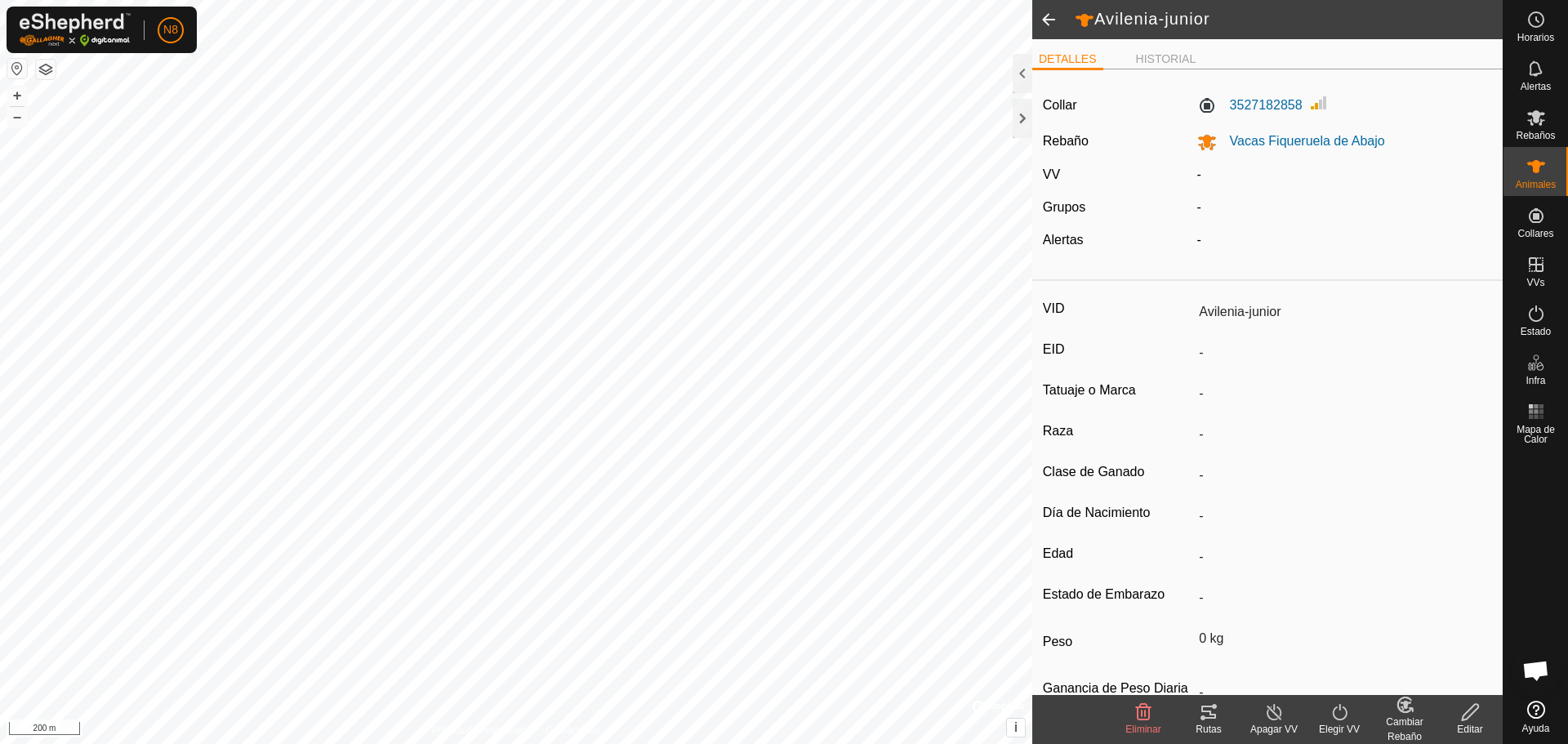
click at [1048, 8] on span at bounding box center [1048, 19] width 32 height 39
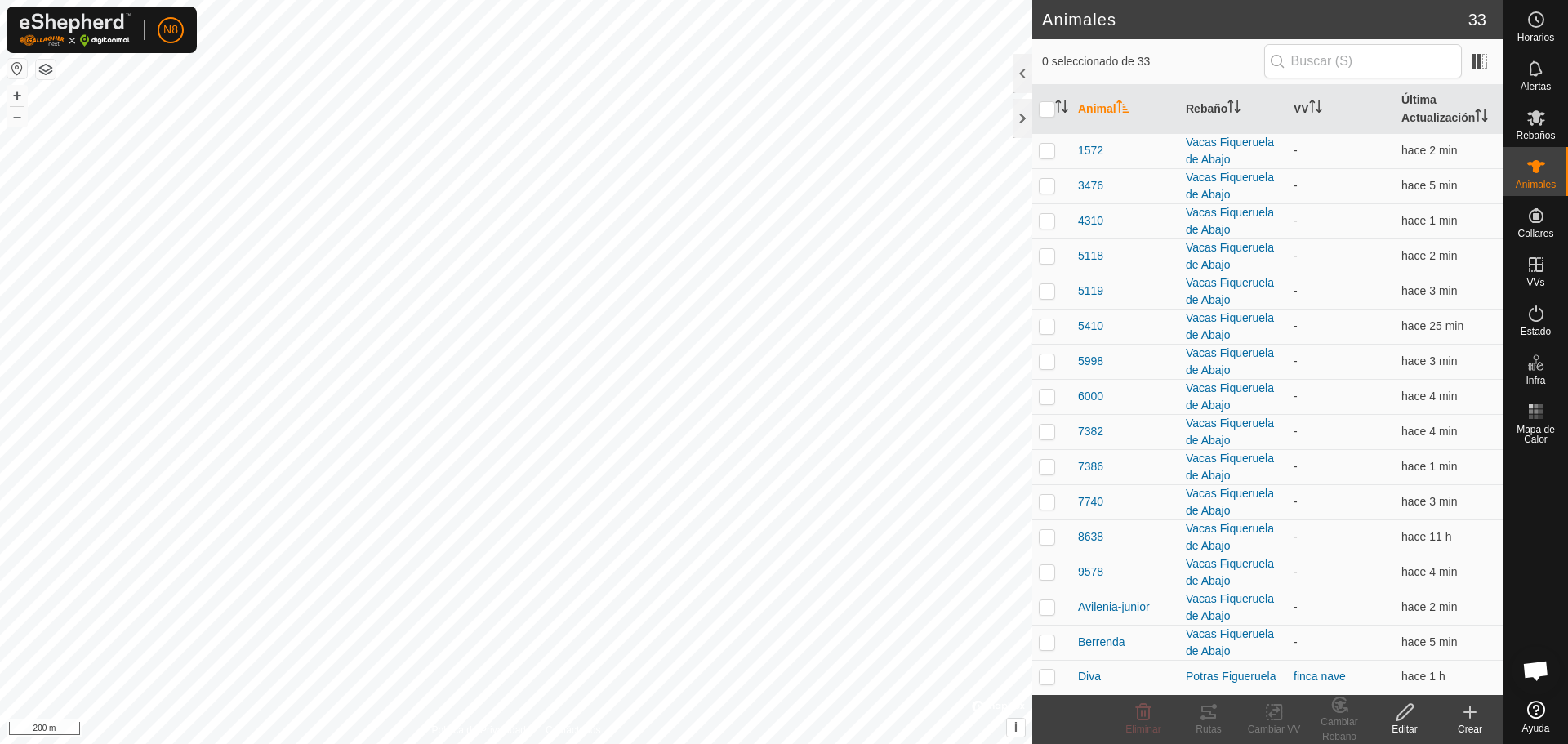
click at [1467, 720] on icon at bounding box center [1471, 712] width 20 height 20
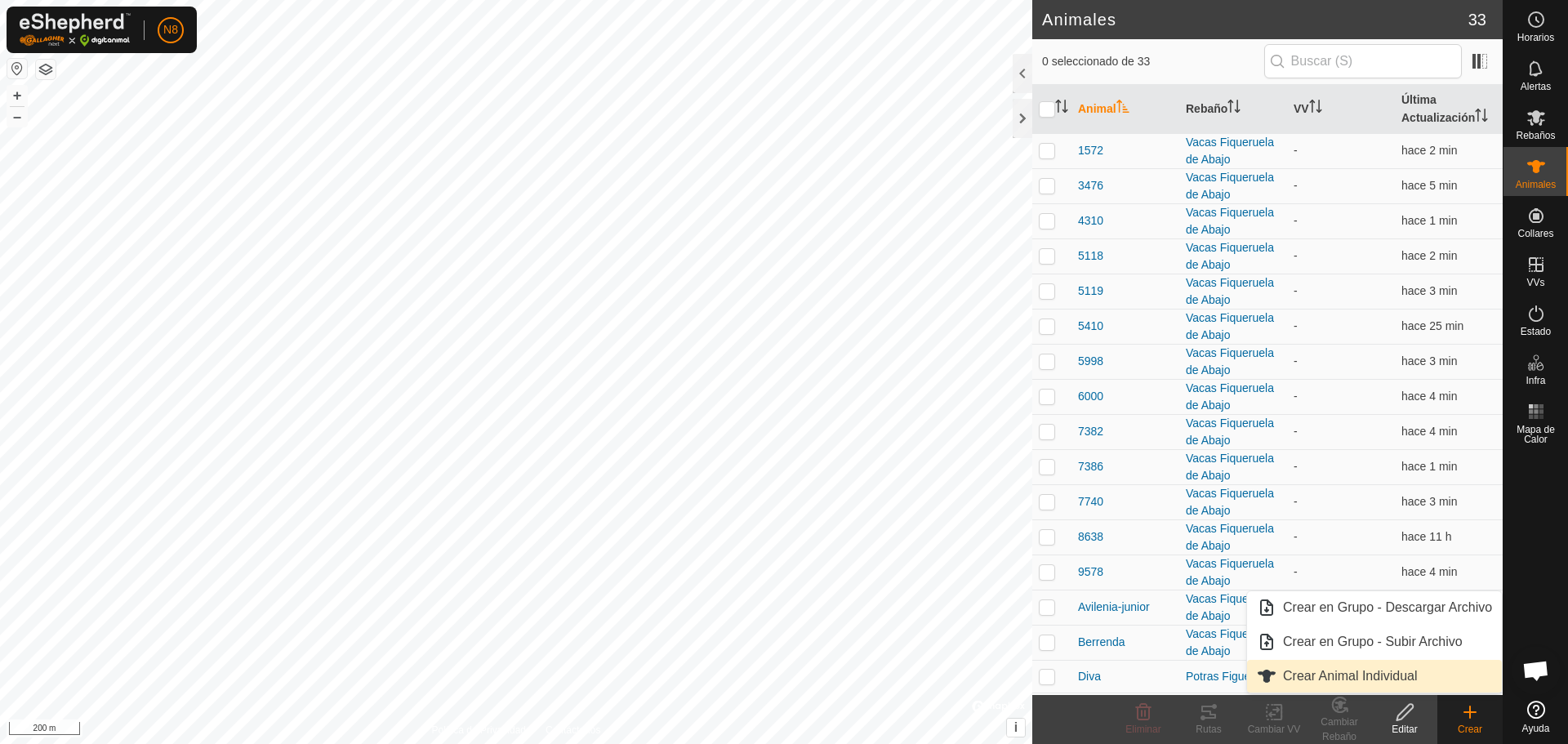
click at [1398, 684] on link "Crear Animal Individual" at bounding box center [1374, 676] width 255 height 32
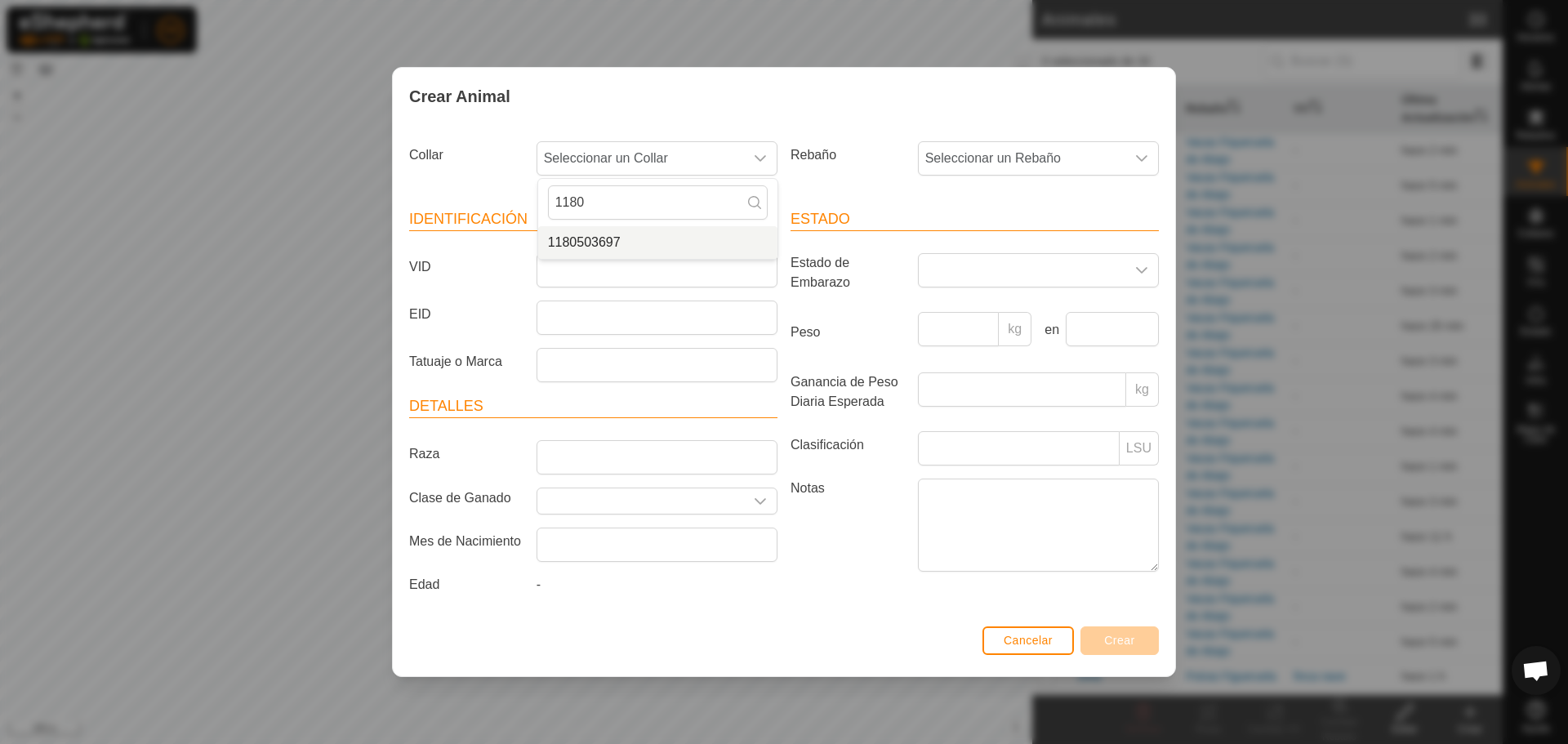
type input "1180"
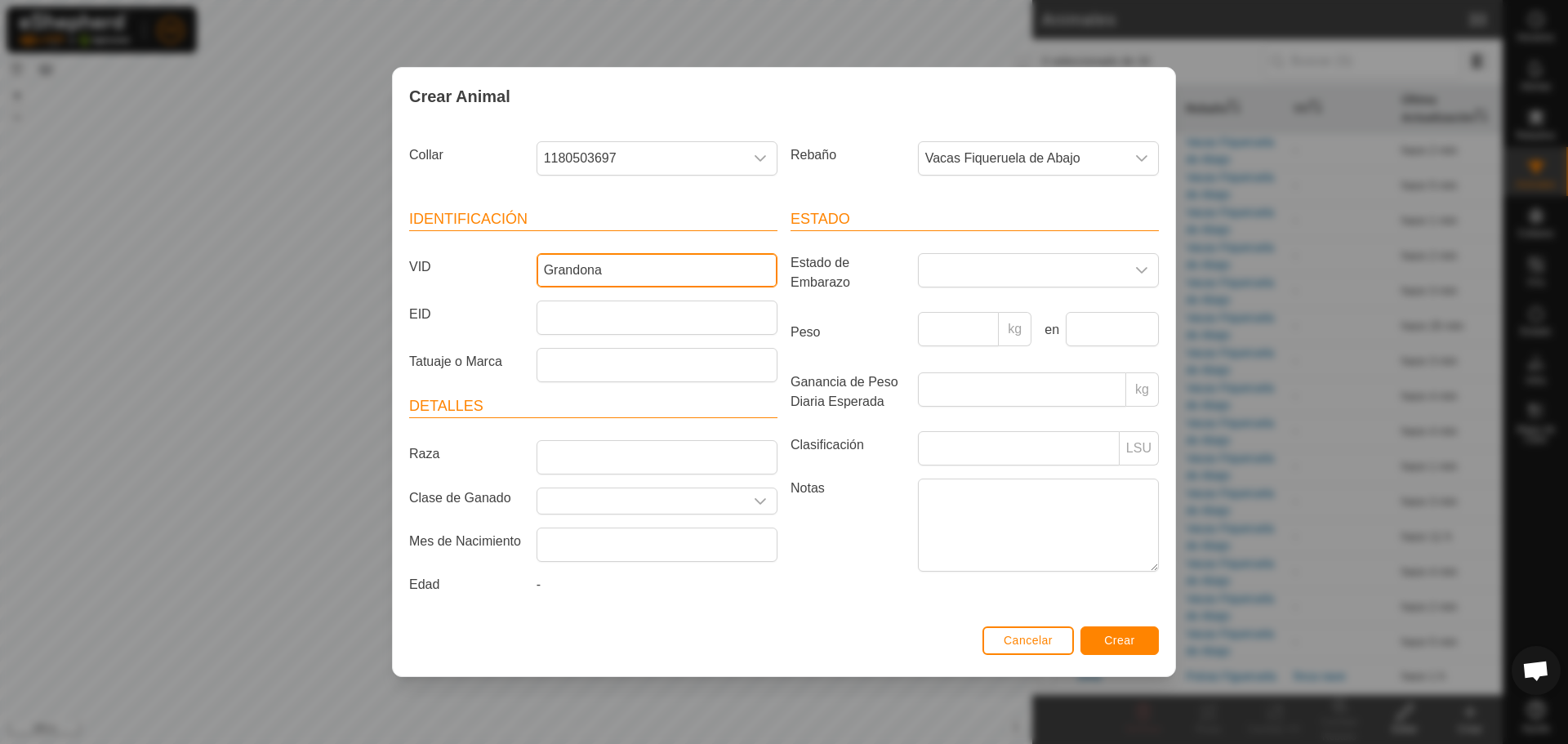
type input "Grandona"
click at [1134, 647] on span "Crear" at bounding box center [1119, 640] width 31 height 13
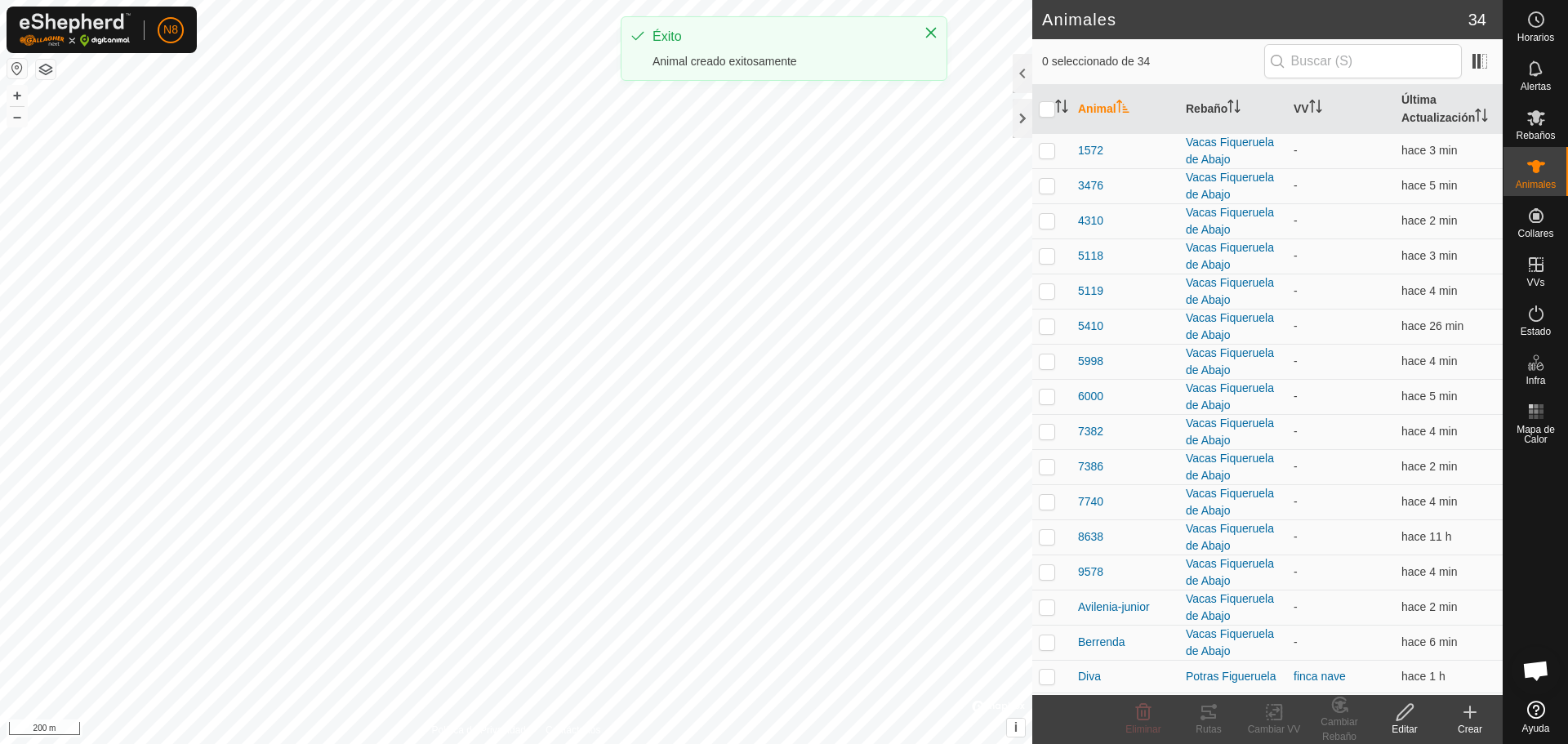
click at [1473, 720] on icon at bounding box center [1471, 712] width 20 height 20
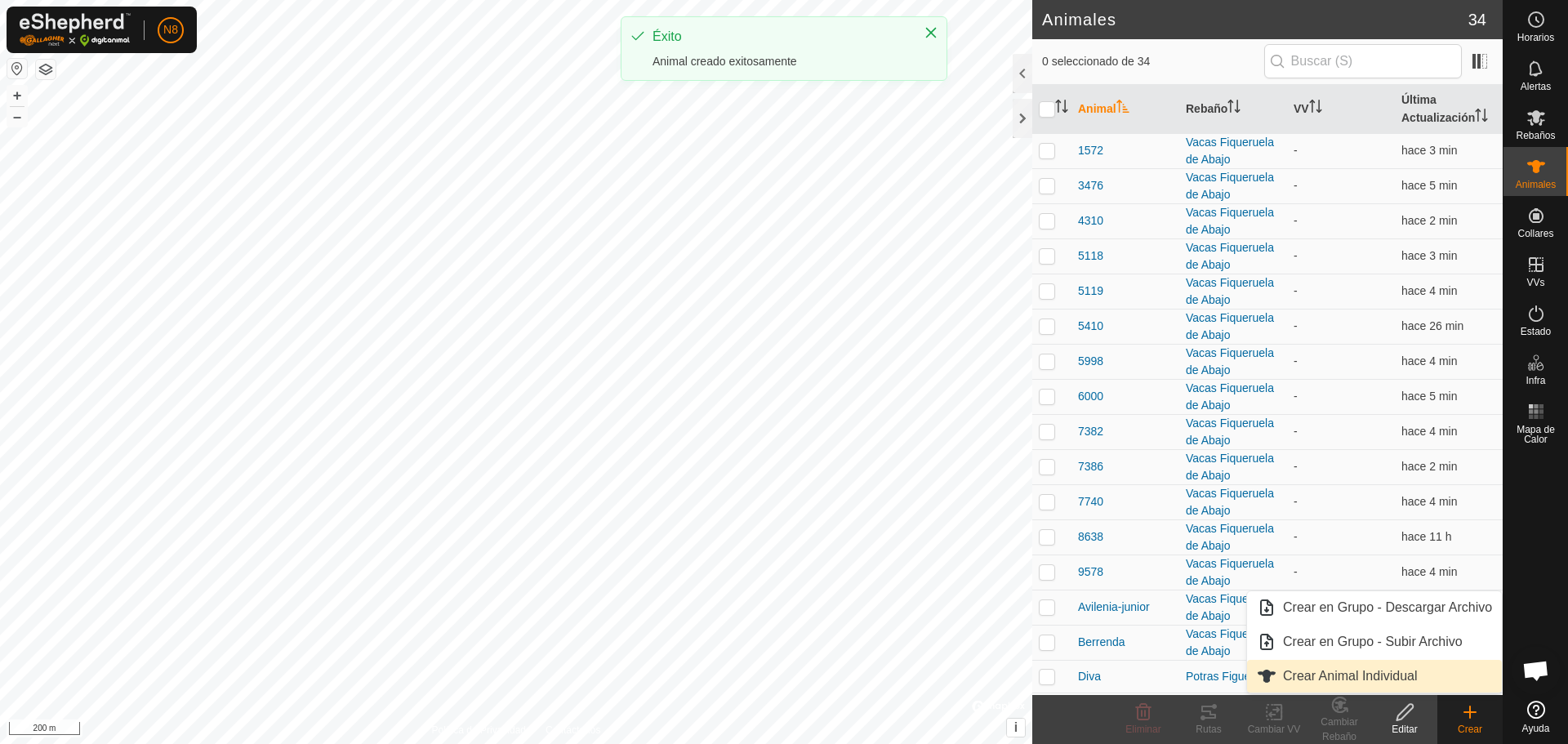
click at [1410, 677] on link "Crear Animal Individual" at bounding box center [1374, 676] width 255 height 32
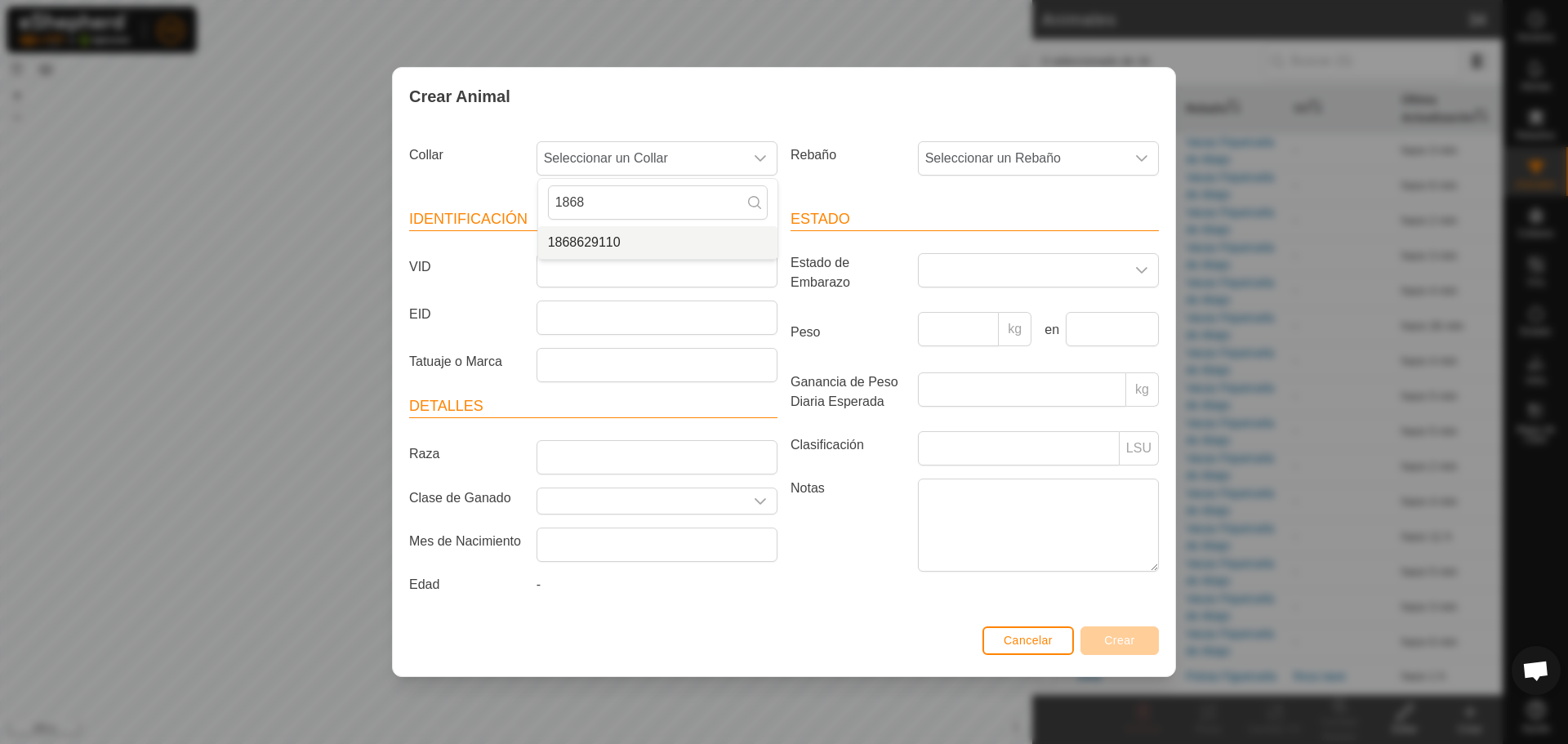
type input "1868"
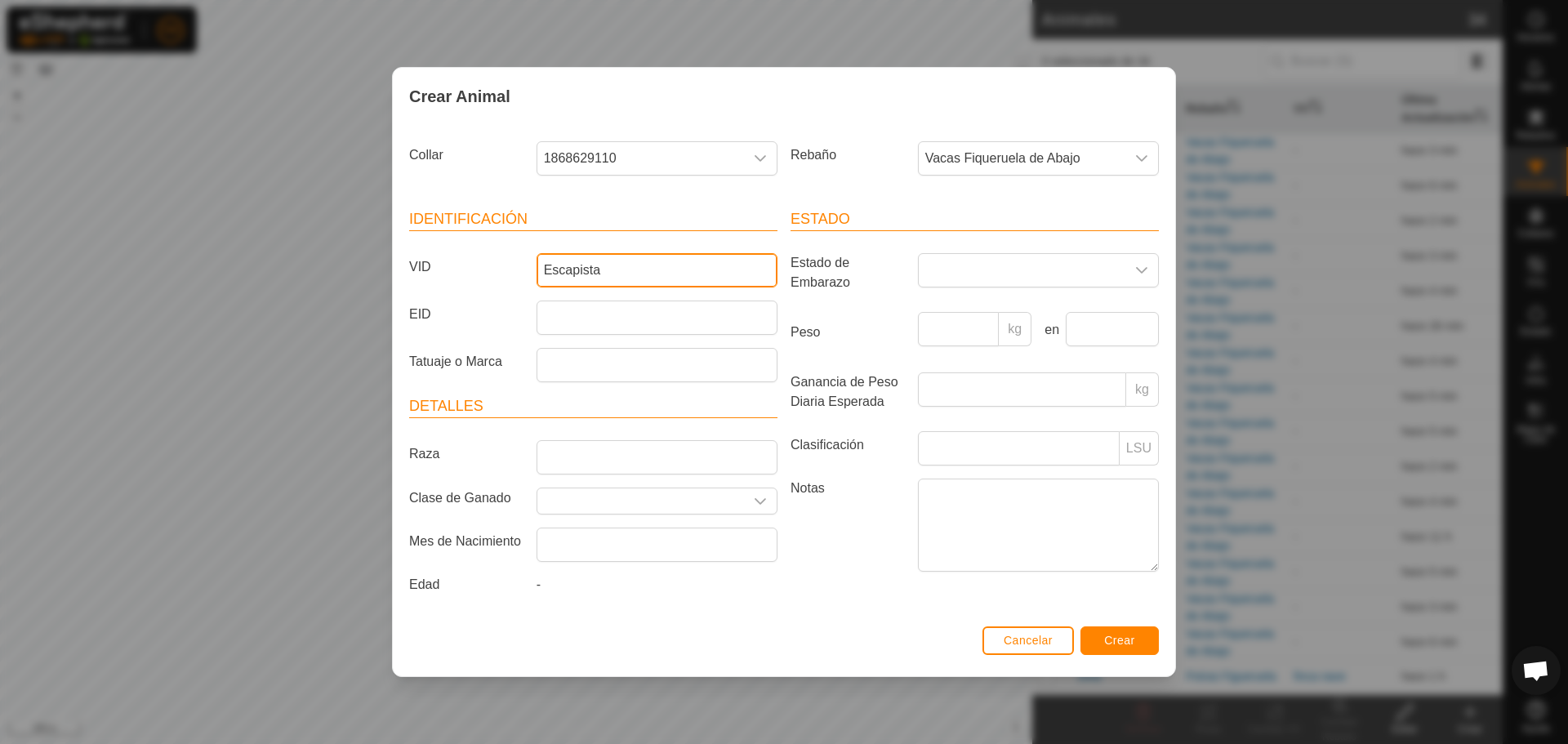
type input "Escapista"
click at [1136, 647] on button "Crear" at bounding box center [1120, 640] width 78 height 28
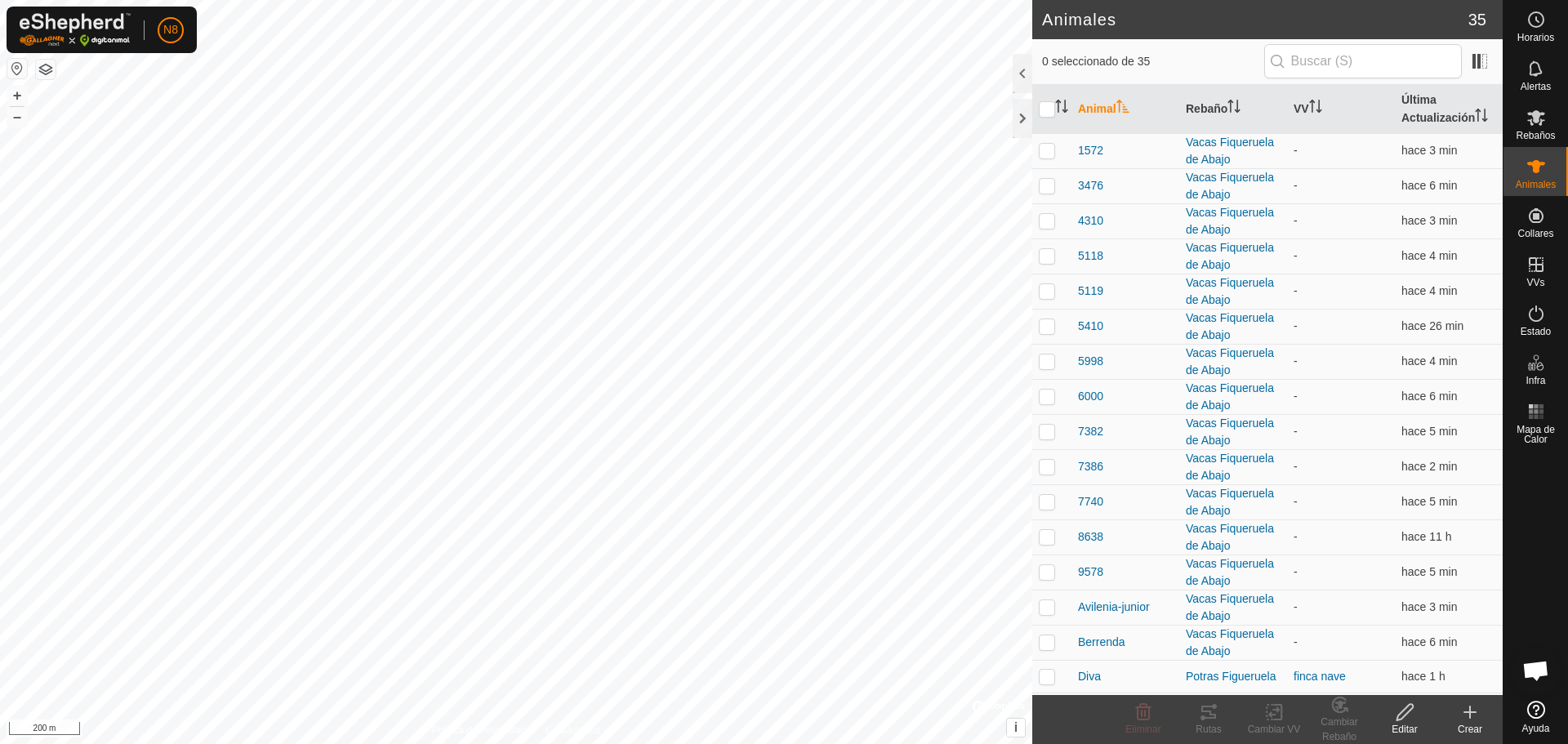
click at [1470, 717] on icon at bounding box center [1470, 712] width 0 height 12
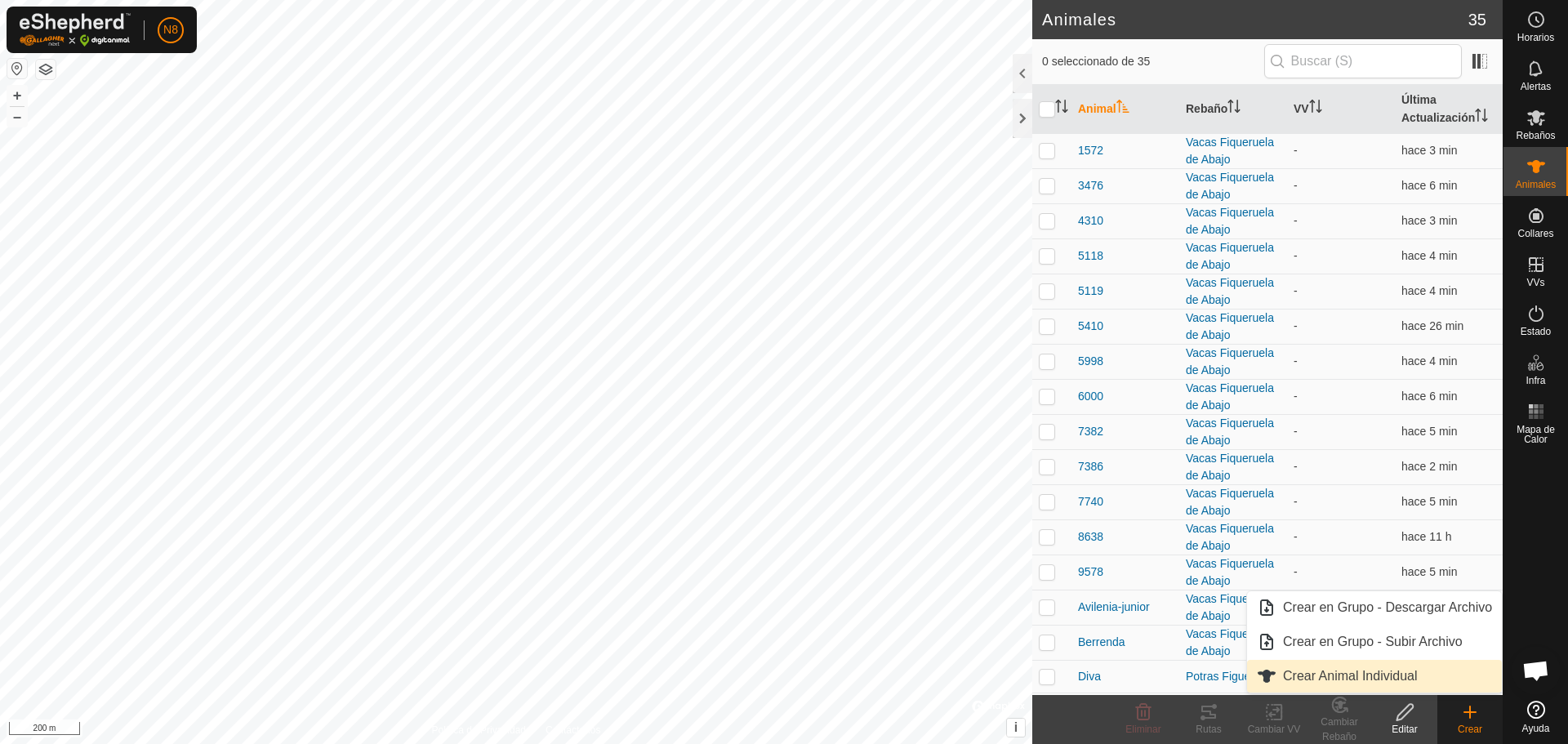
click at [1395, 681] on link "Crear Animal Individual" at bounding box center [1374, 676] width 255 height 32
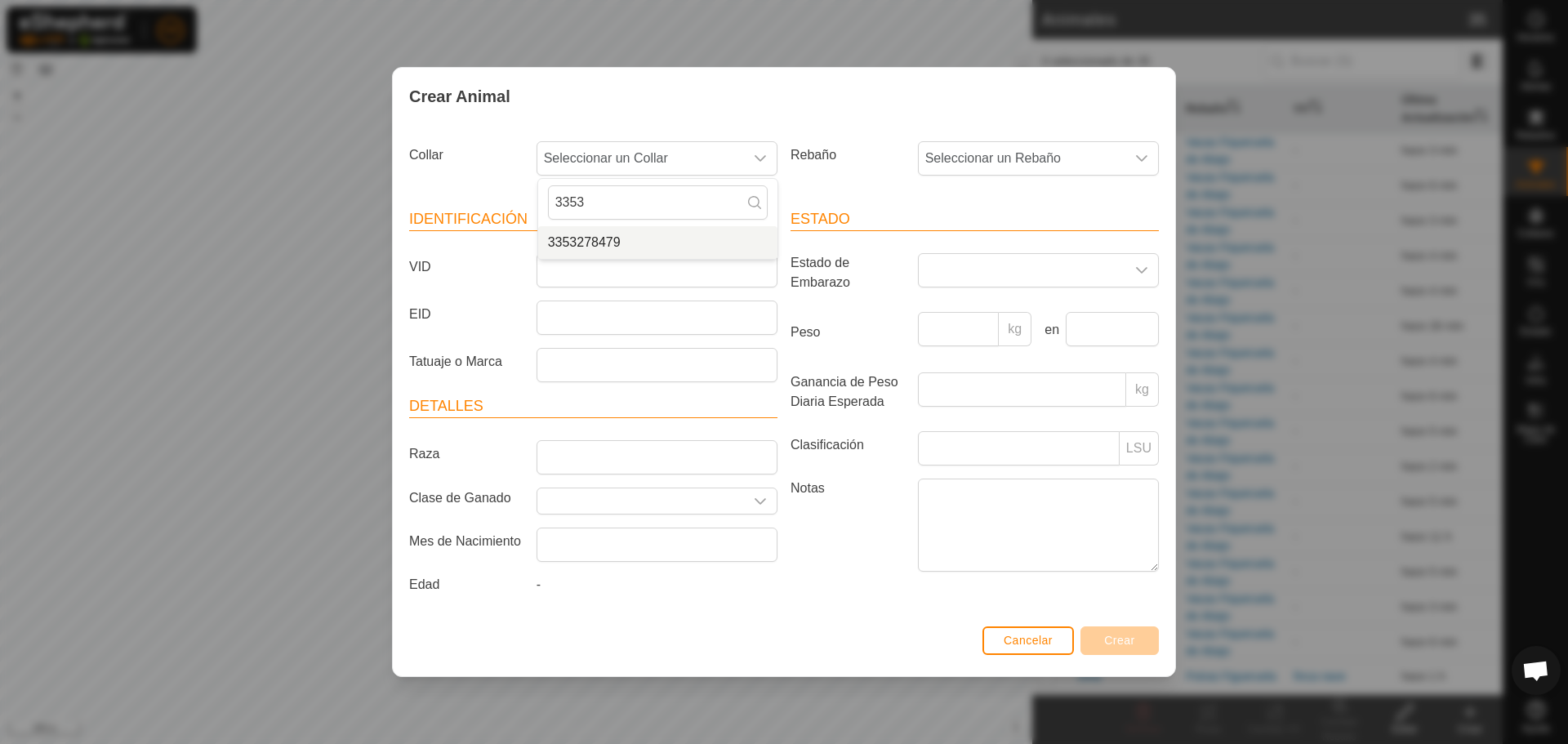
type input "3353"
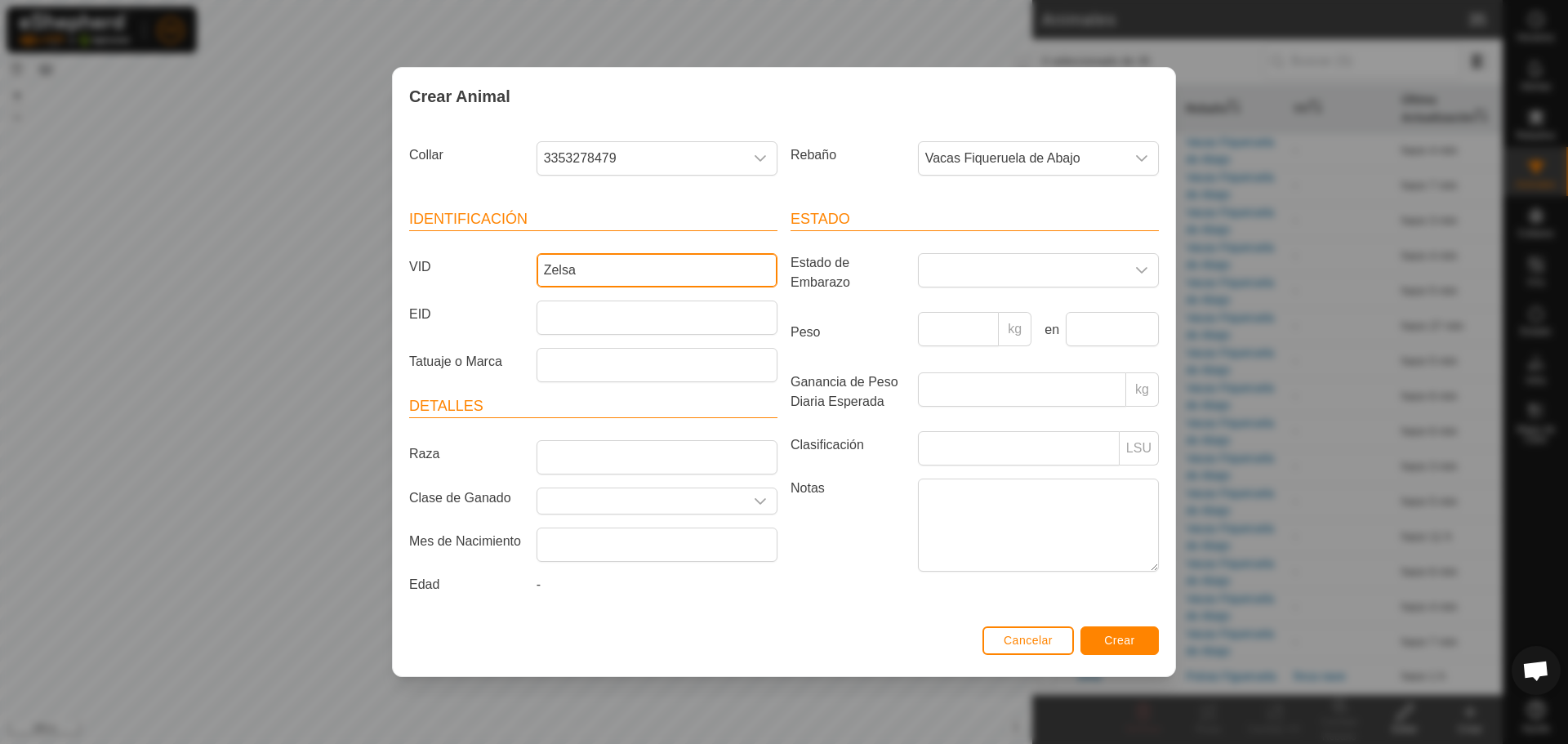
type input "Zelsa"
click at [1130, 638] on span "Crear" at bounding box center [1119, 640] width 31 height 13
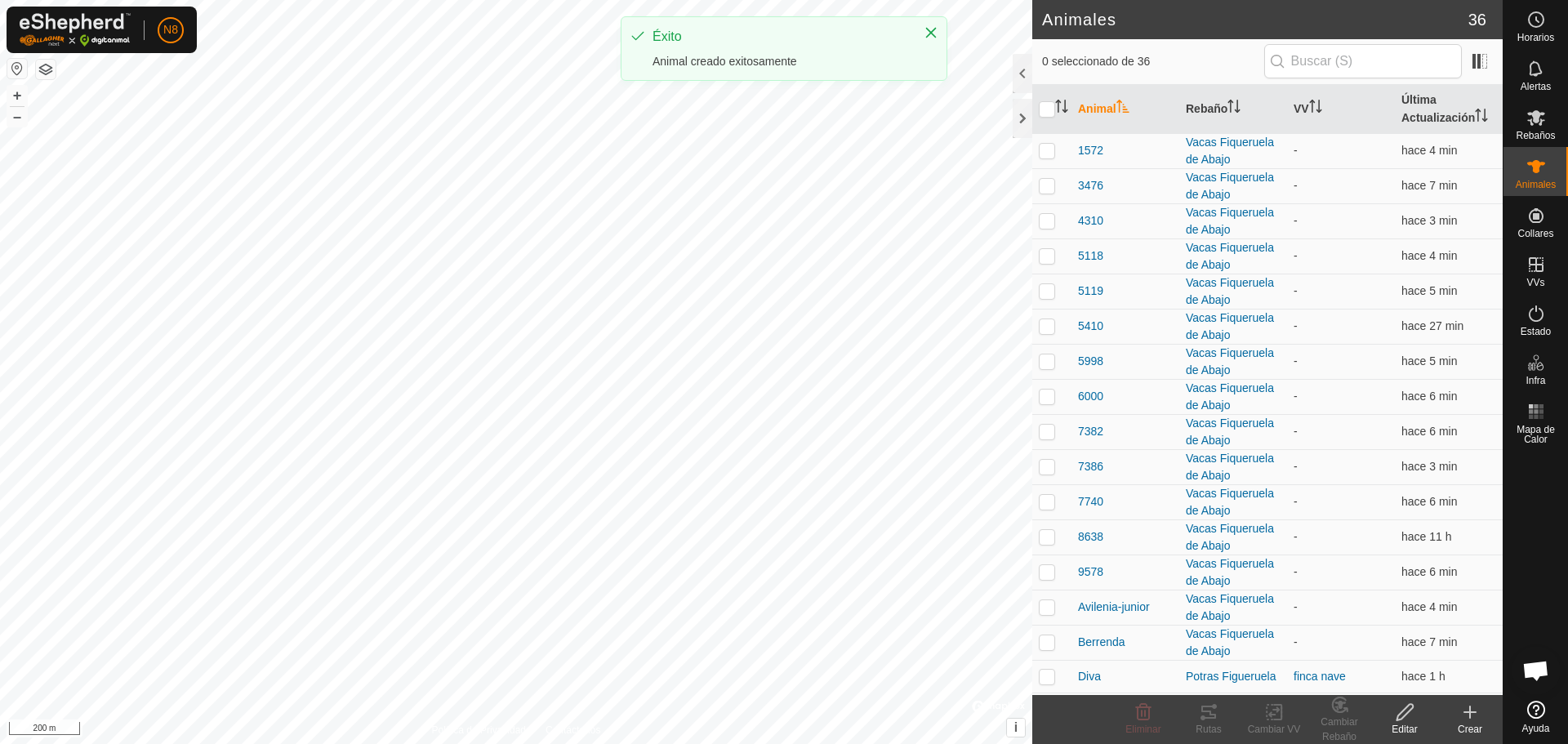
click at [1465, 715] on icon at bounding box center [1471, 712] width 20 height 20
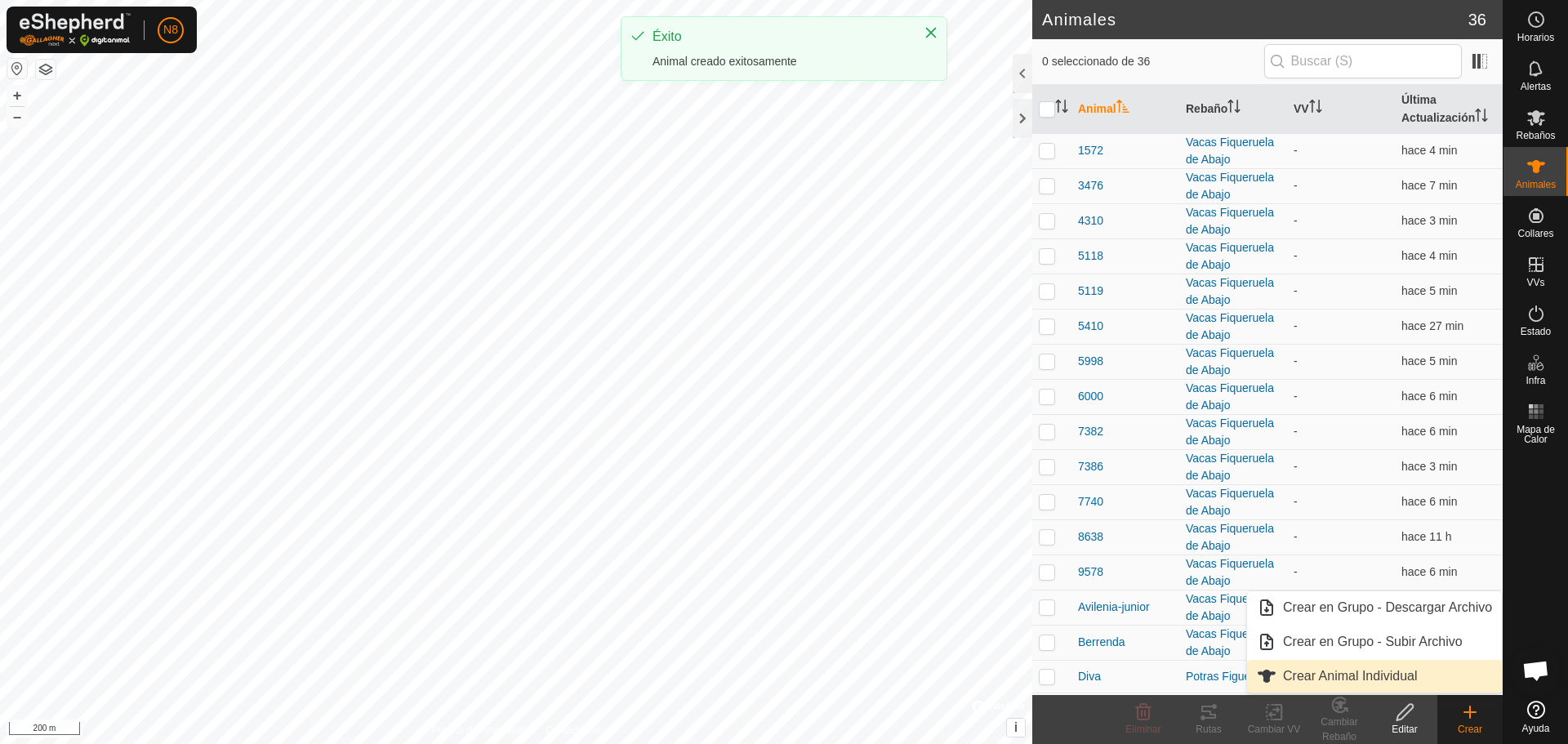
click at [1419, 682] on link "Crear Animal Individual" at bounding box center [1374, 676] width 255 height 32
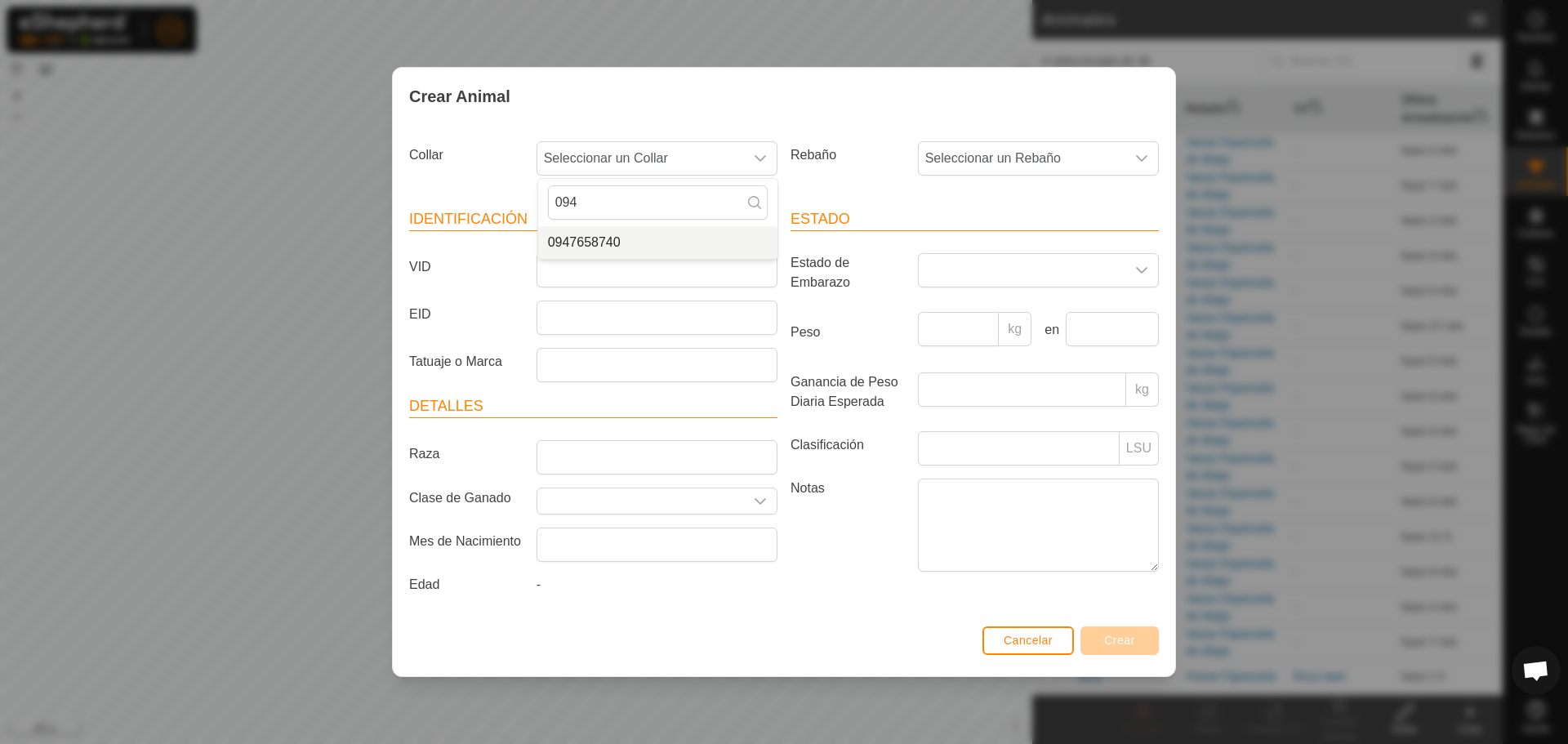
type input "094"
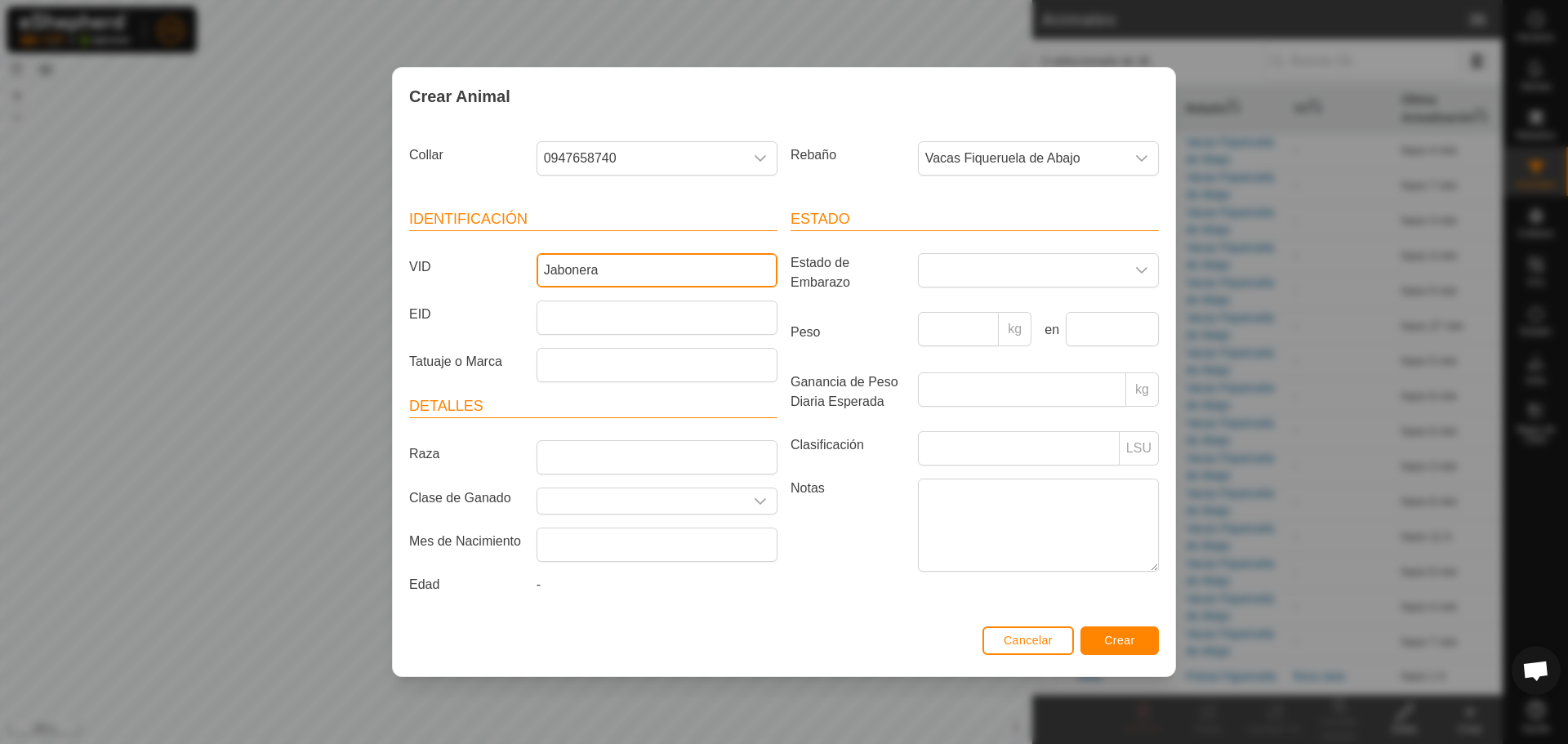
type input "Jabonera"
click at [1118, 646] on span "Crear" at bounding box center [1119, 640] width 31 height 13
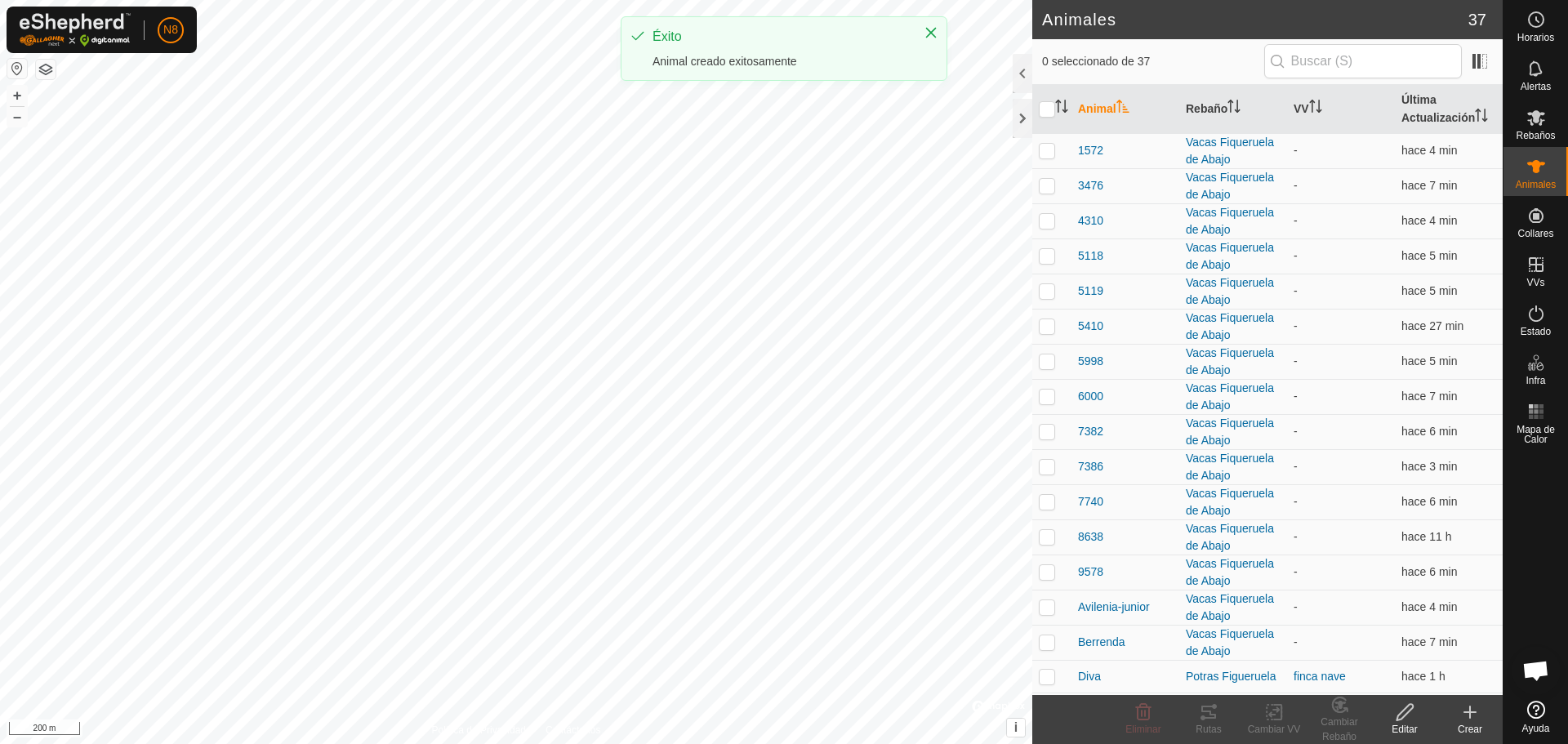
click at [1474, 722] on div "Crear" at bounding box center [1470, 729] width 66 height 15
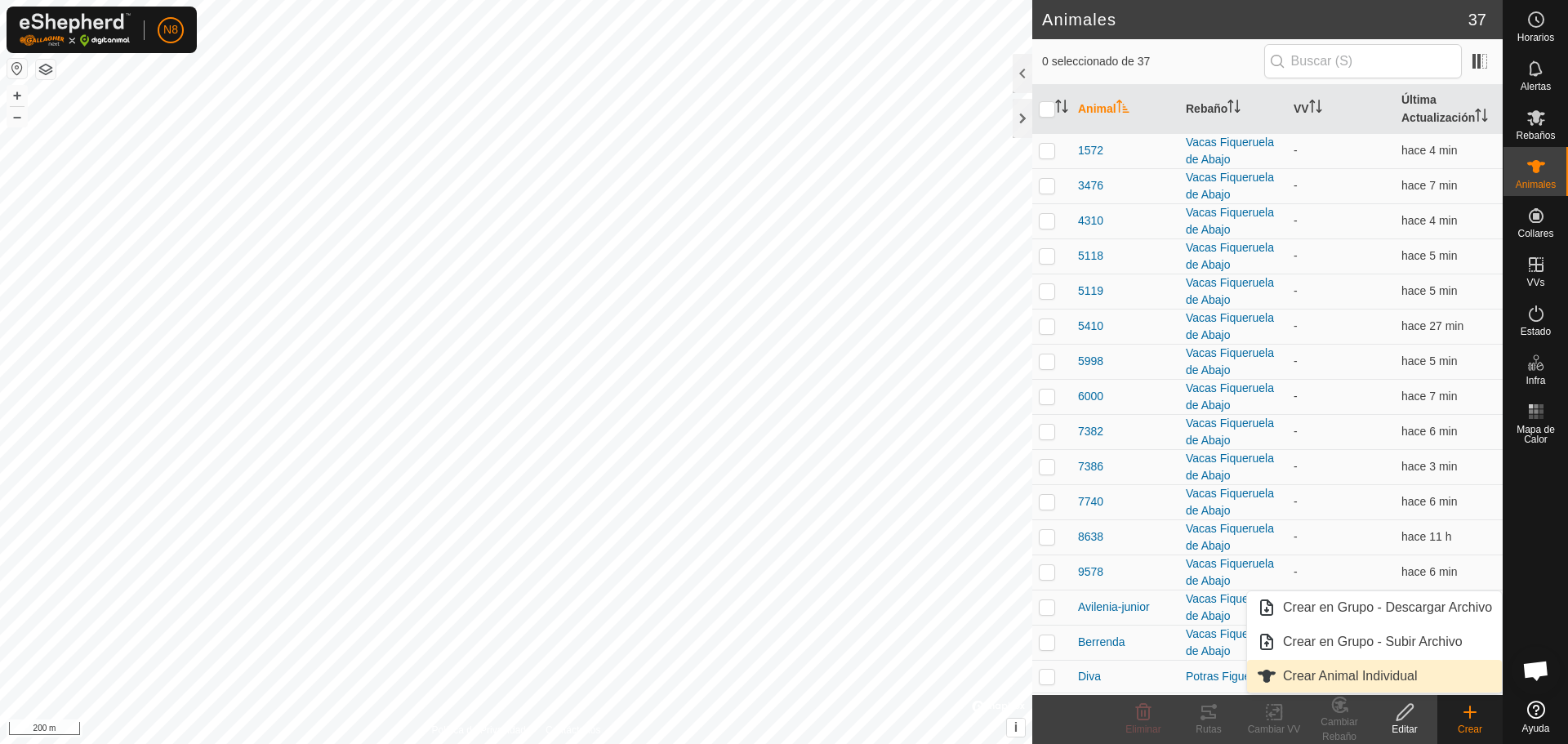
click at [1398, 685] on link "Crear Animal Individual" at bounding box center [1374, 676] width 255 height 32
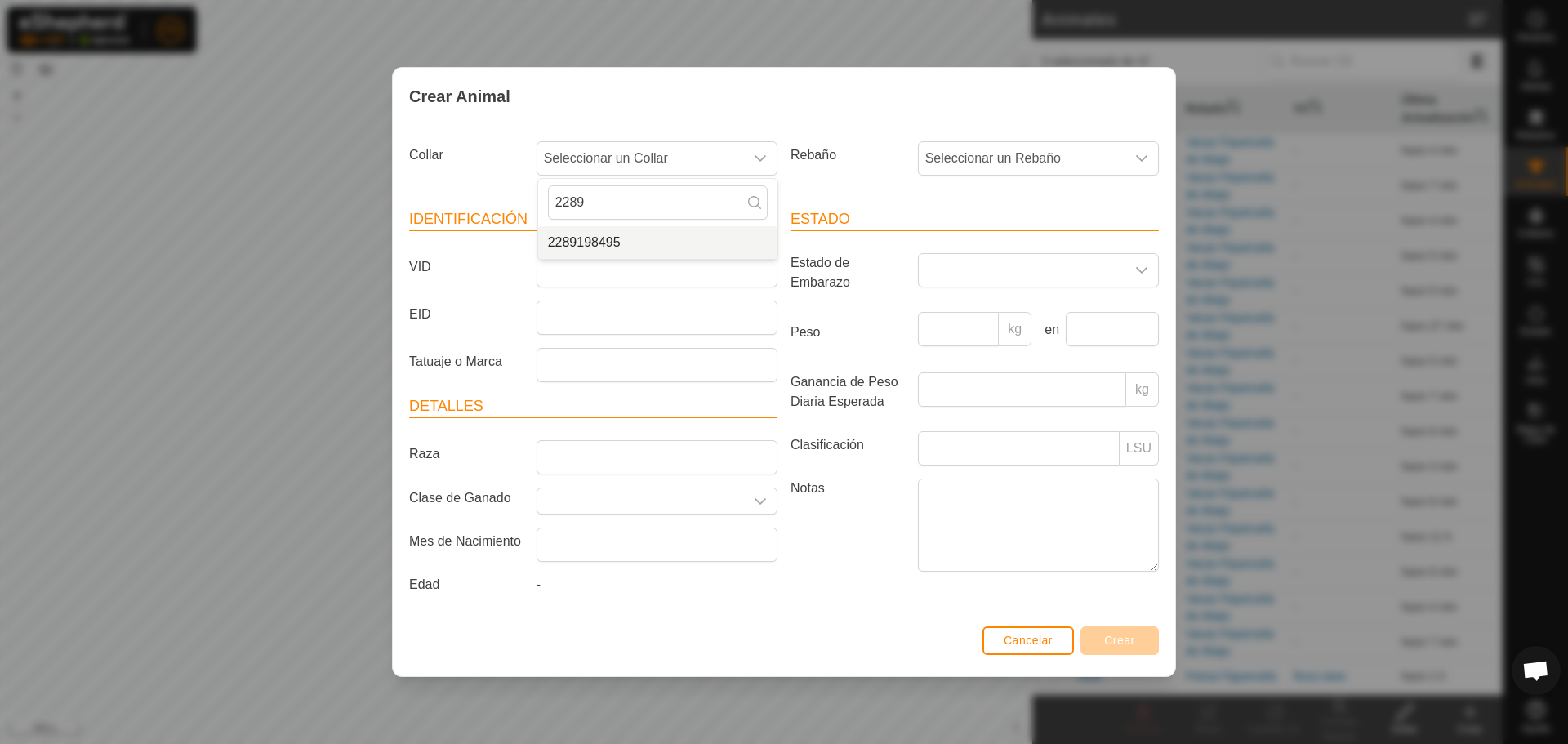
type input "2289"
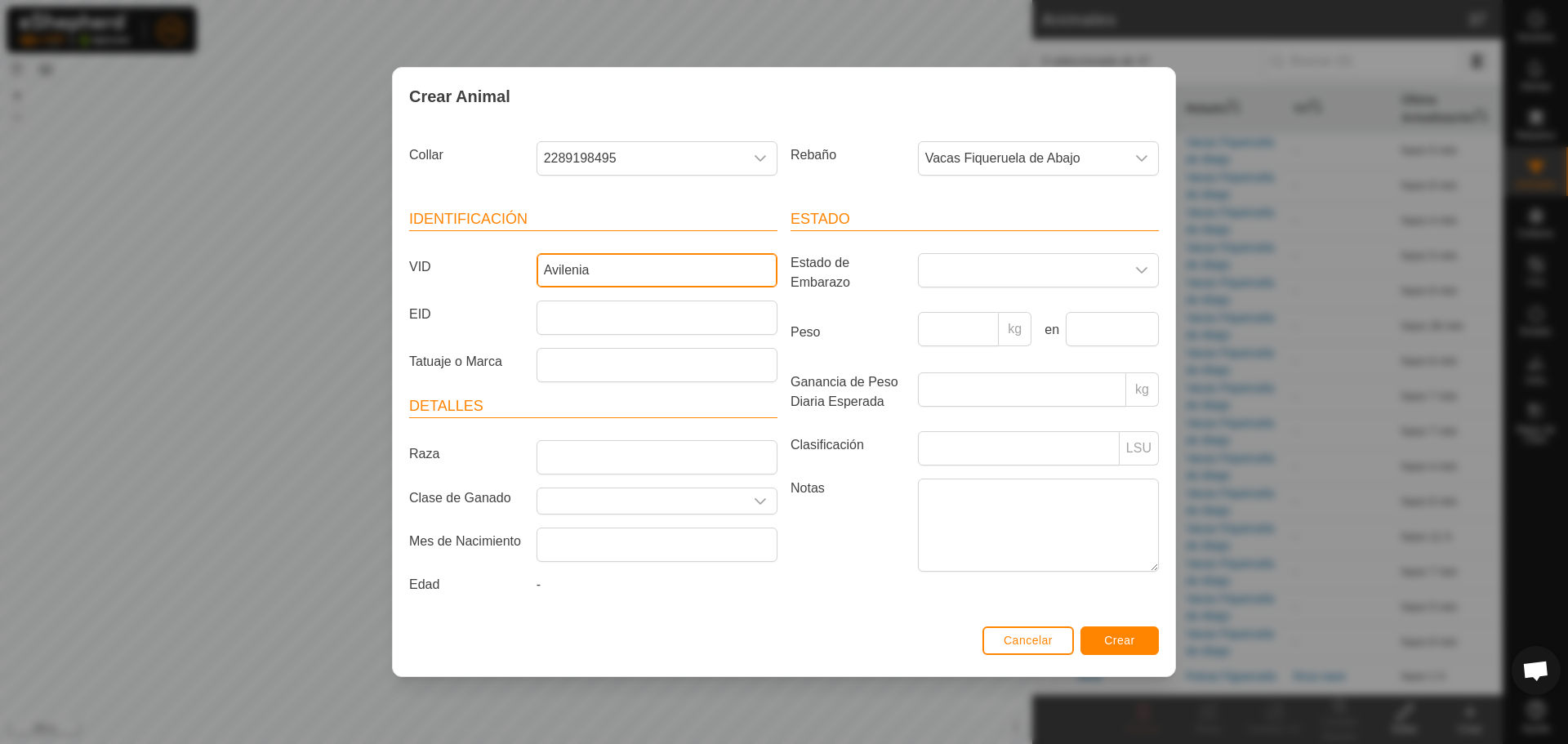
type input "Avilenia"
click at [1127, 640] on span "Crear" at bounding box center [1119, 640] width 31 height 13
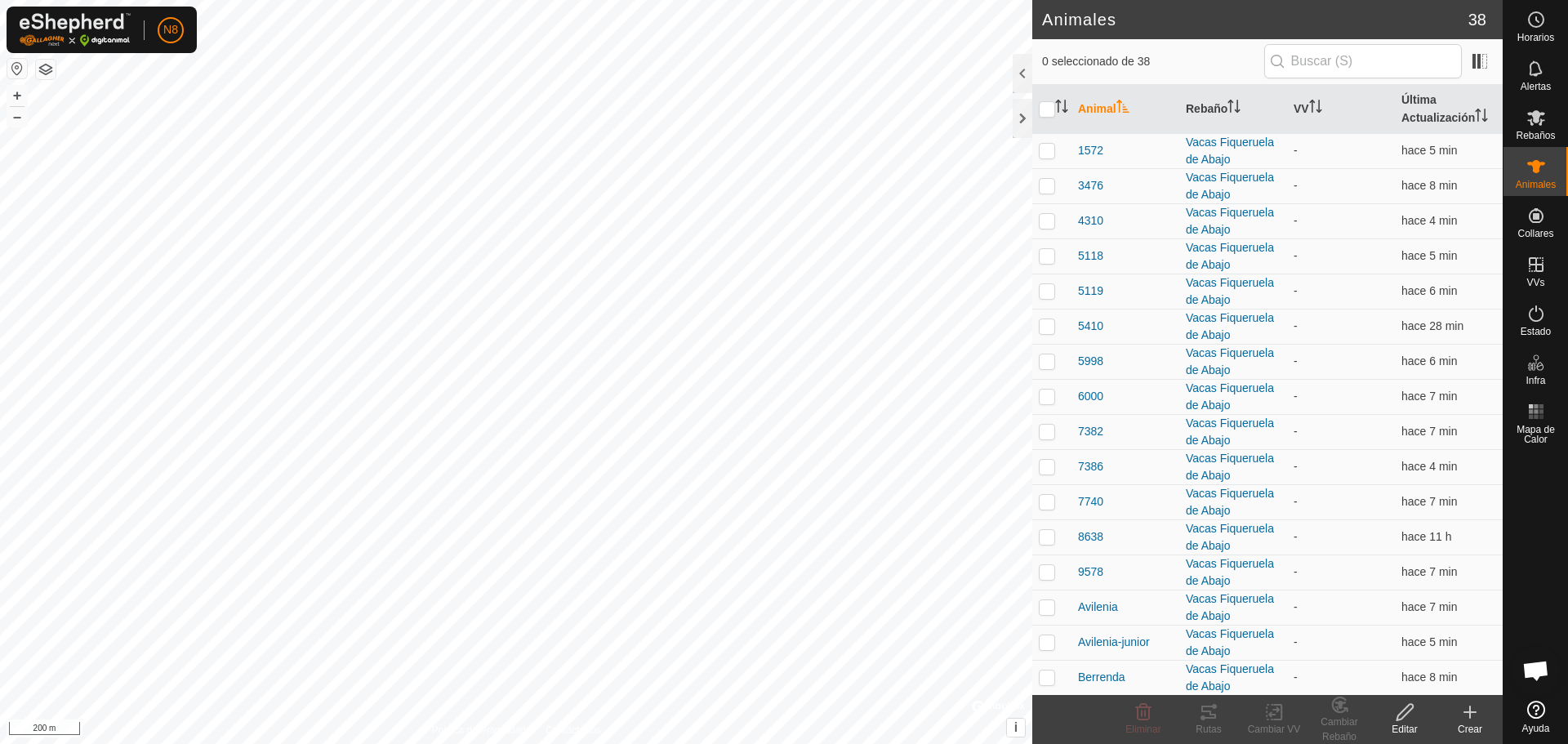
click at [1470, 716] on icon at bounding box center [1470, 712] width 0 height 12
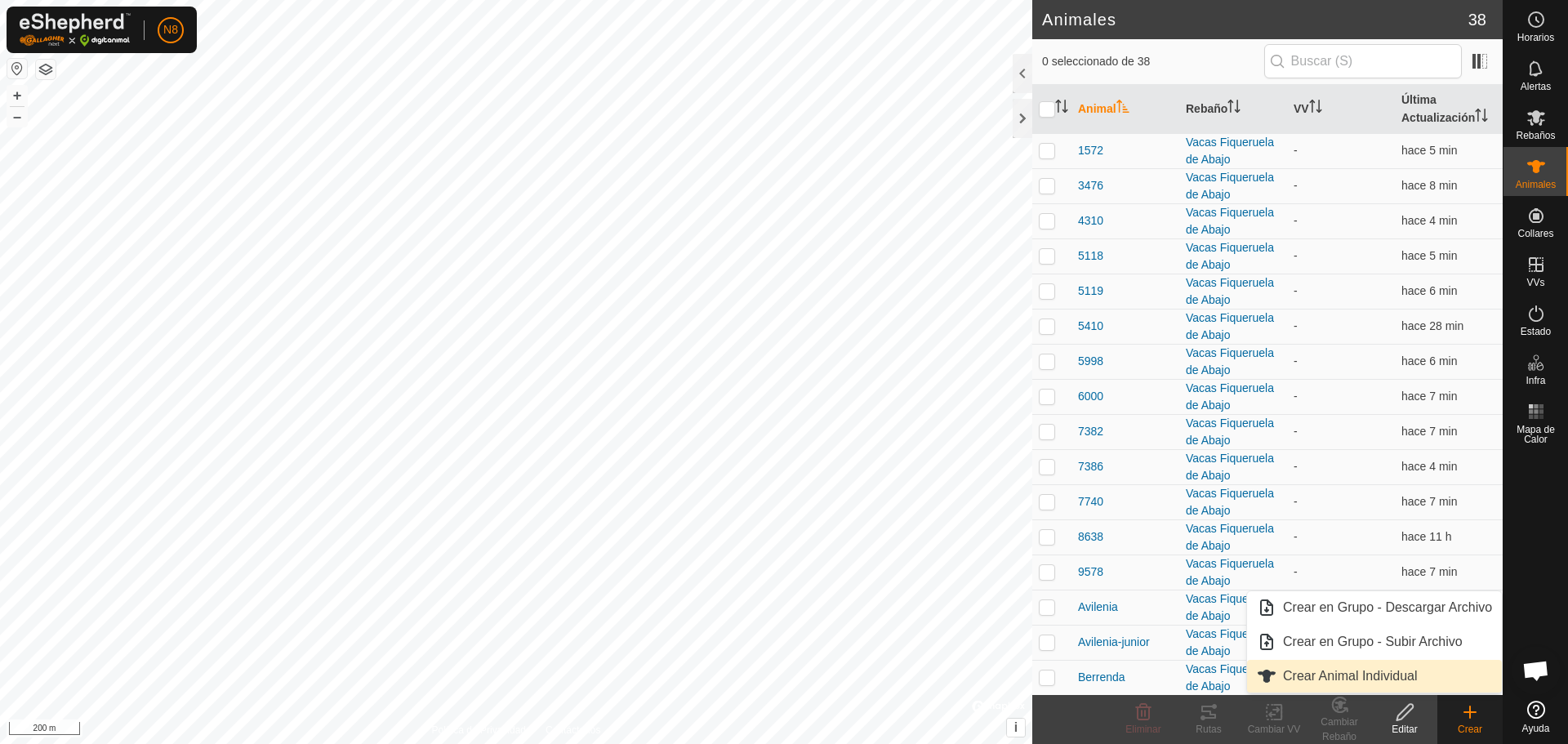
click at [1406, 679] on link "Crear Animal Individual" at bounding box center [1374, 676] width 255 height 32
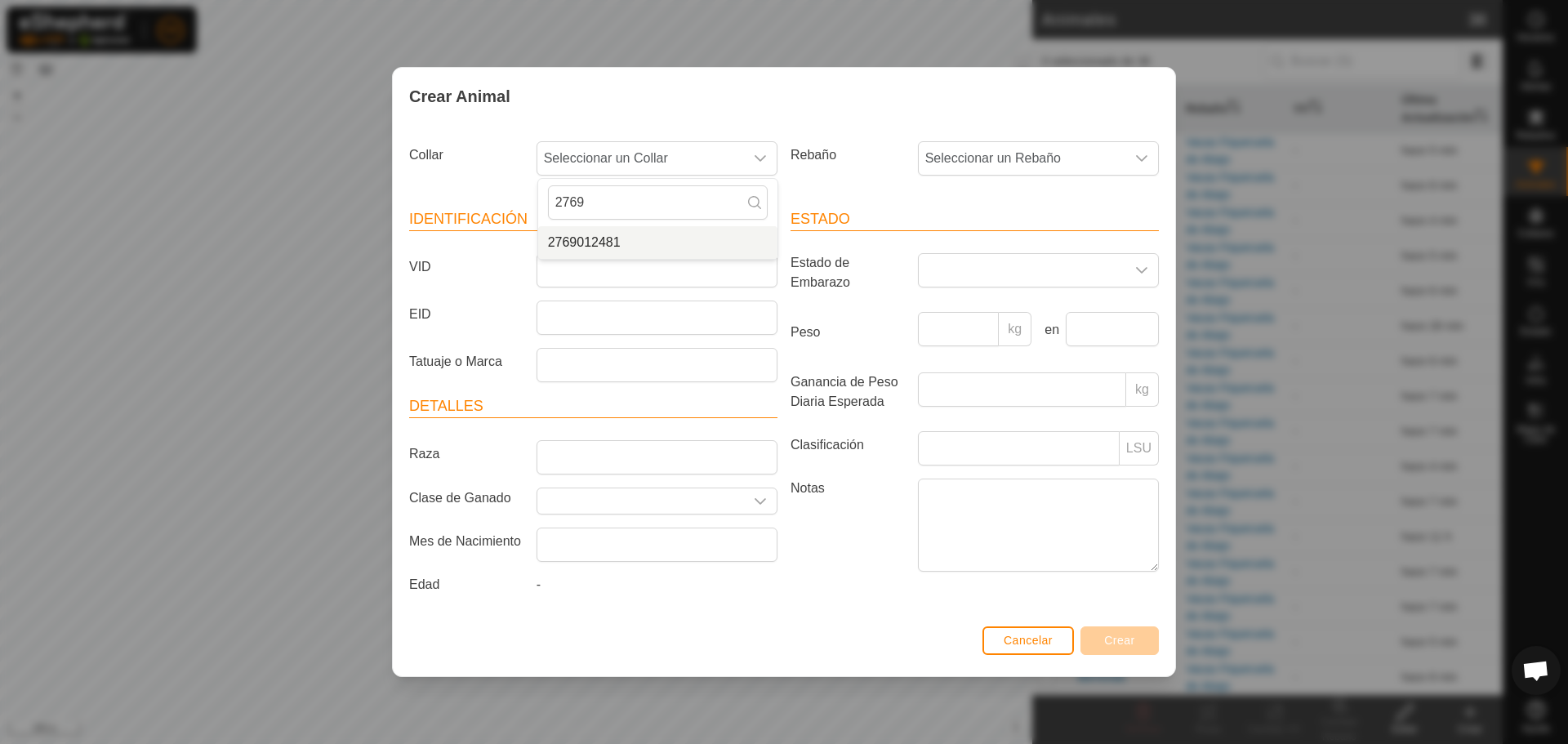
type input "2769"
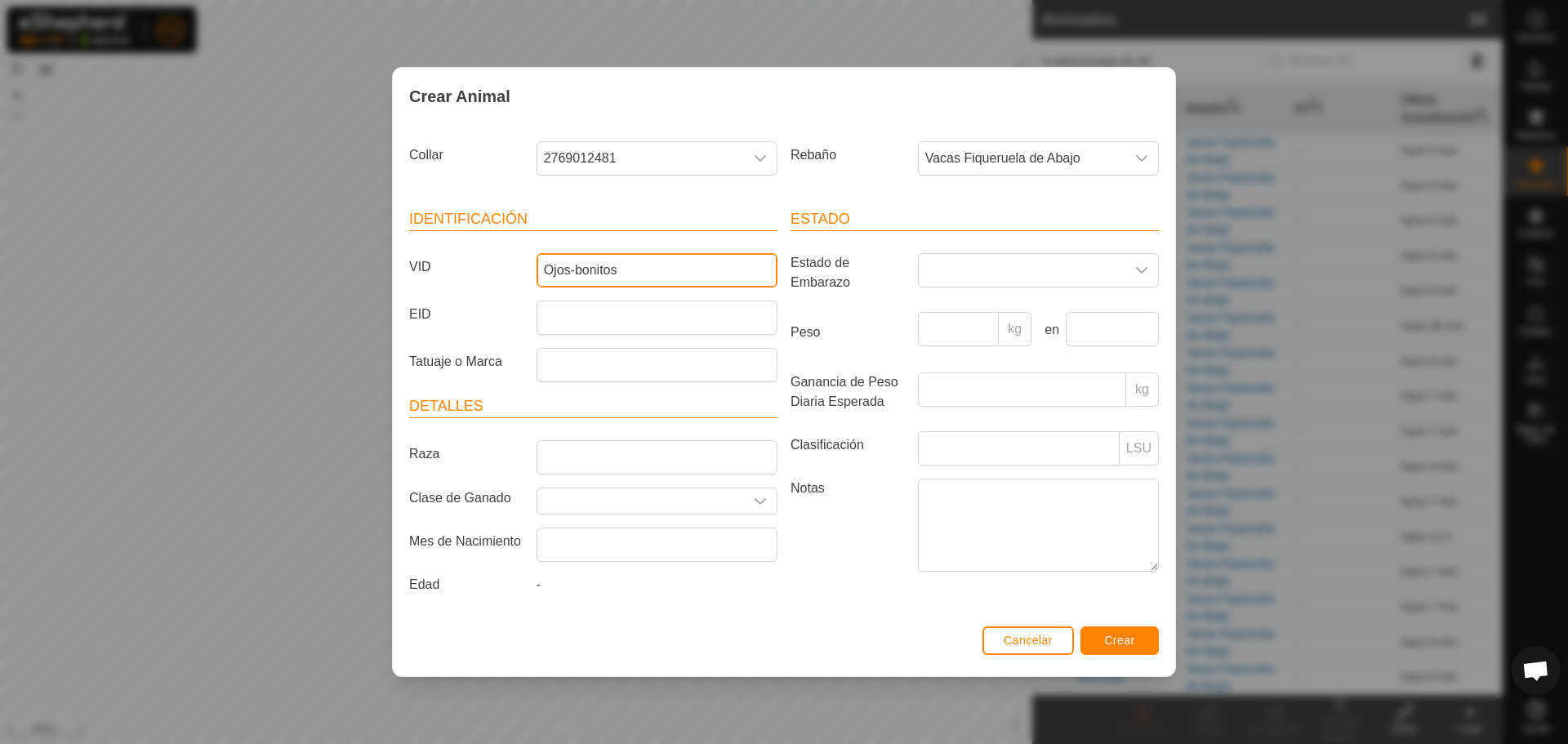
type input "Ojos-bonitos"
click at [1128, 639] on span "Crear" at bounding box center [1119, 640] width 31 height 13
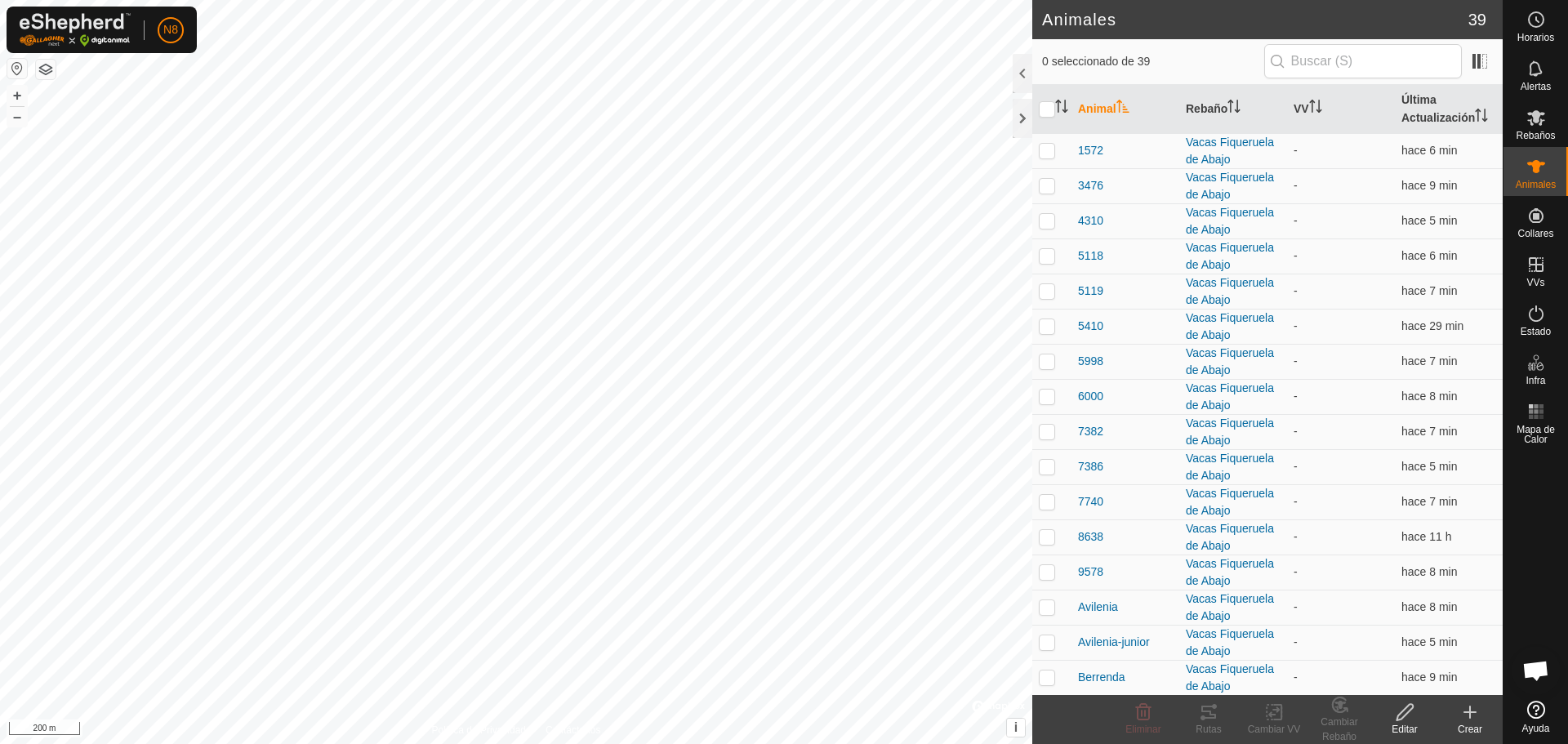
click at [1472, 715] on icon at bounding box center [1471, 712] width 20 height 20
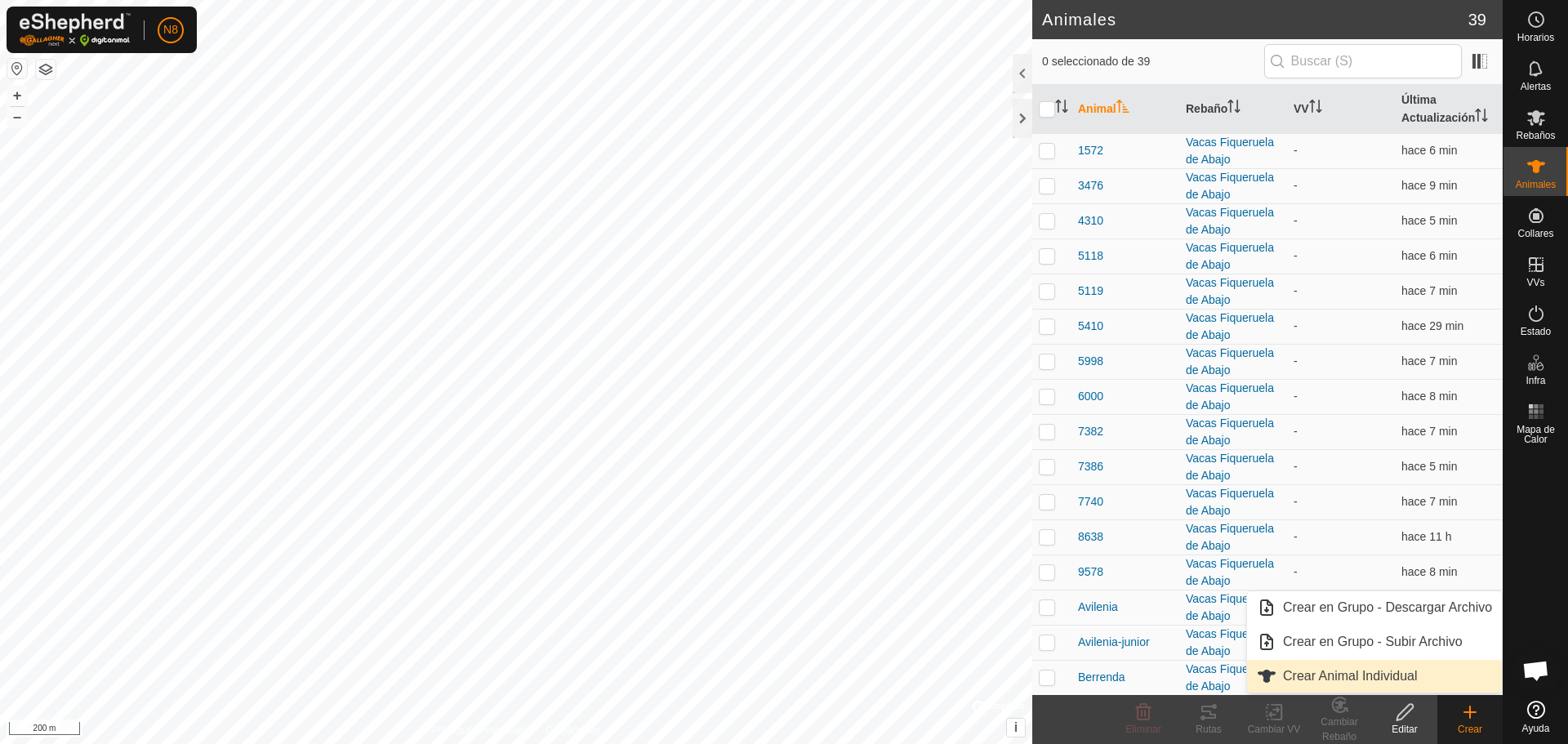
click at [1417, 680] on link "Crear Animal Individual" at bounding box center [1374, 676] width 255 height 32
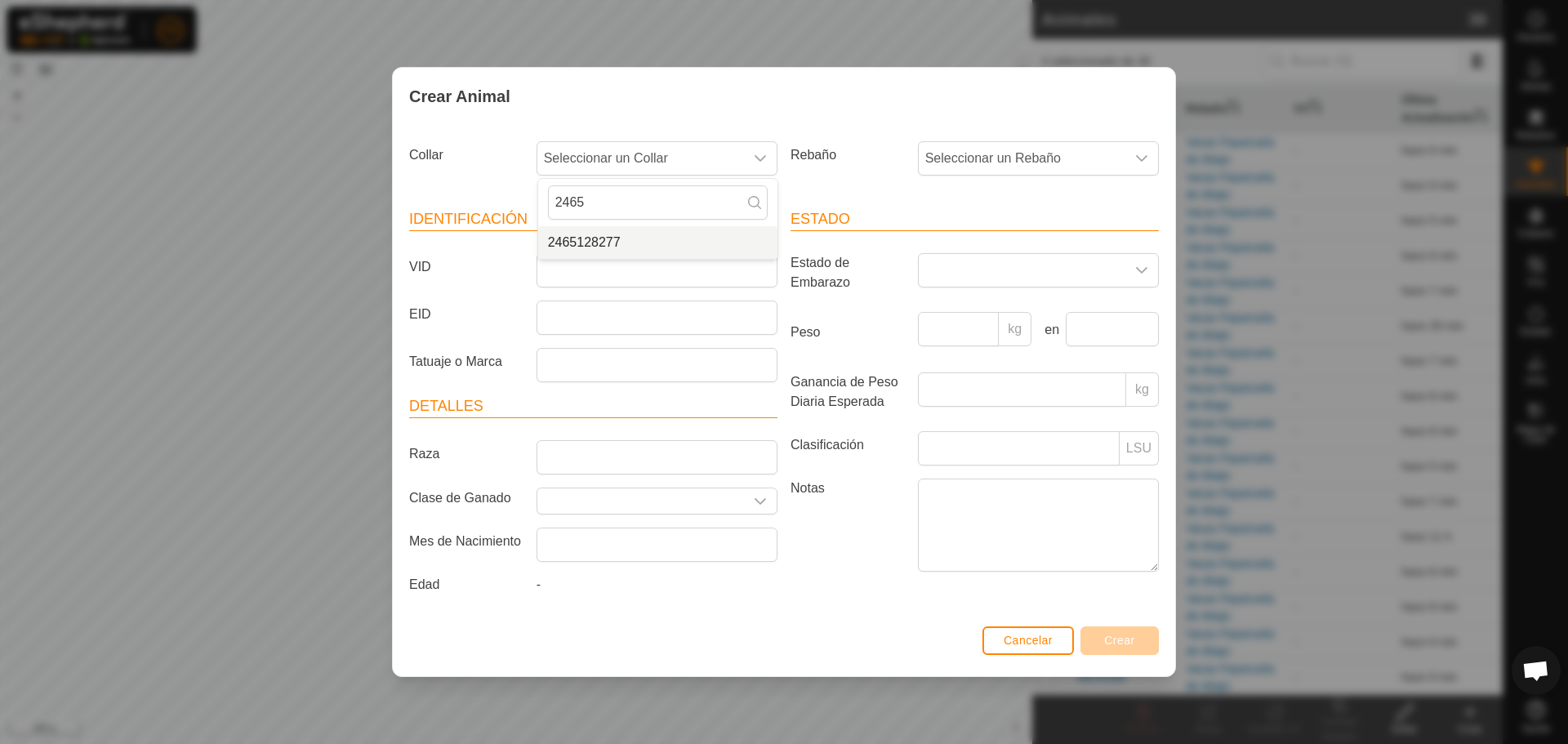
type input "2465"
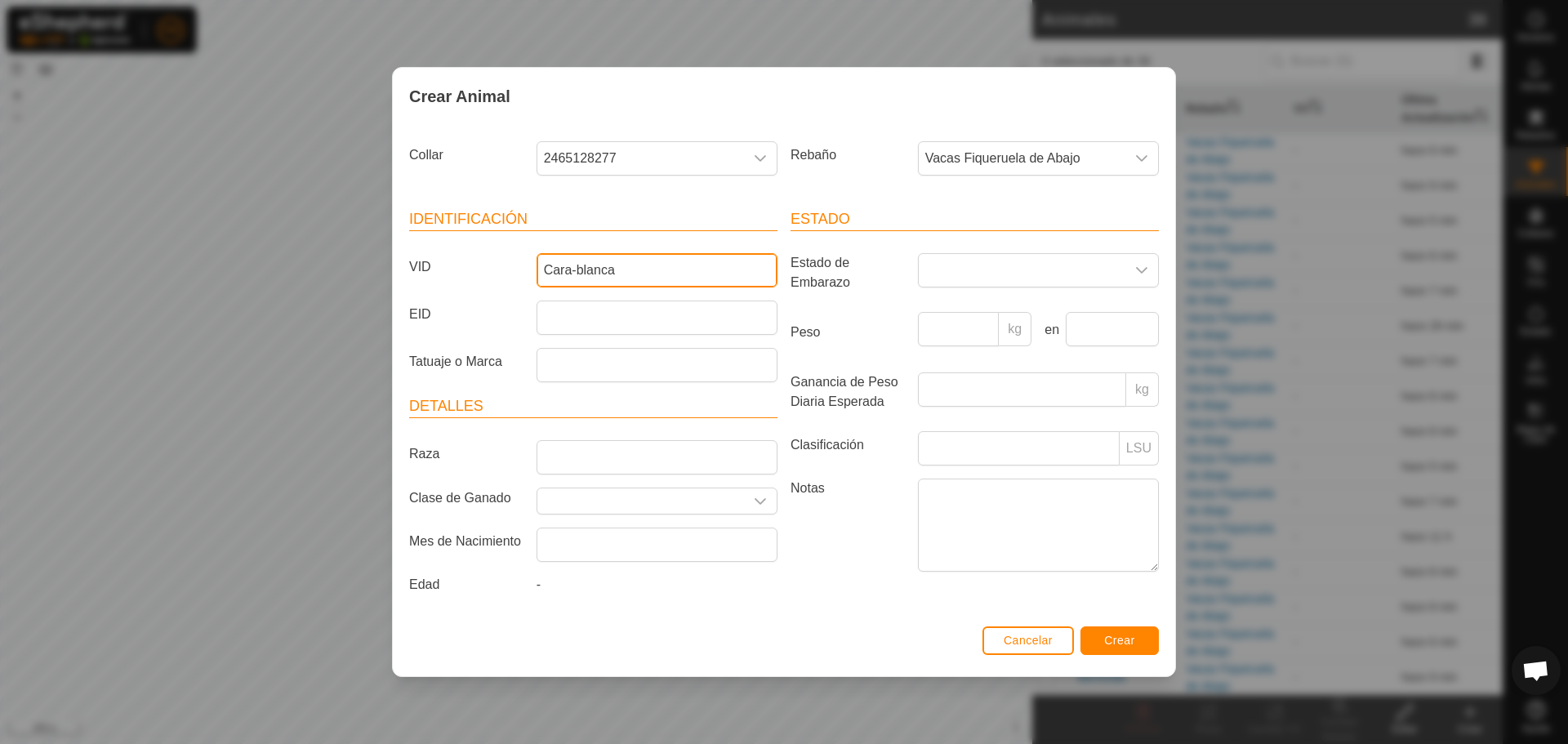
type input "Cara-blanca"
click at [1134, 638] on span "Crear" at bounding box center [1119, 640] width 31 height 13
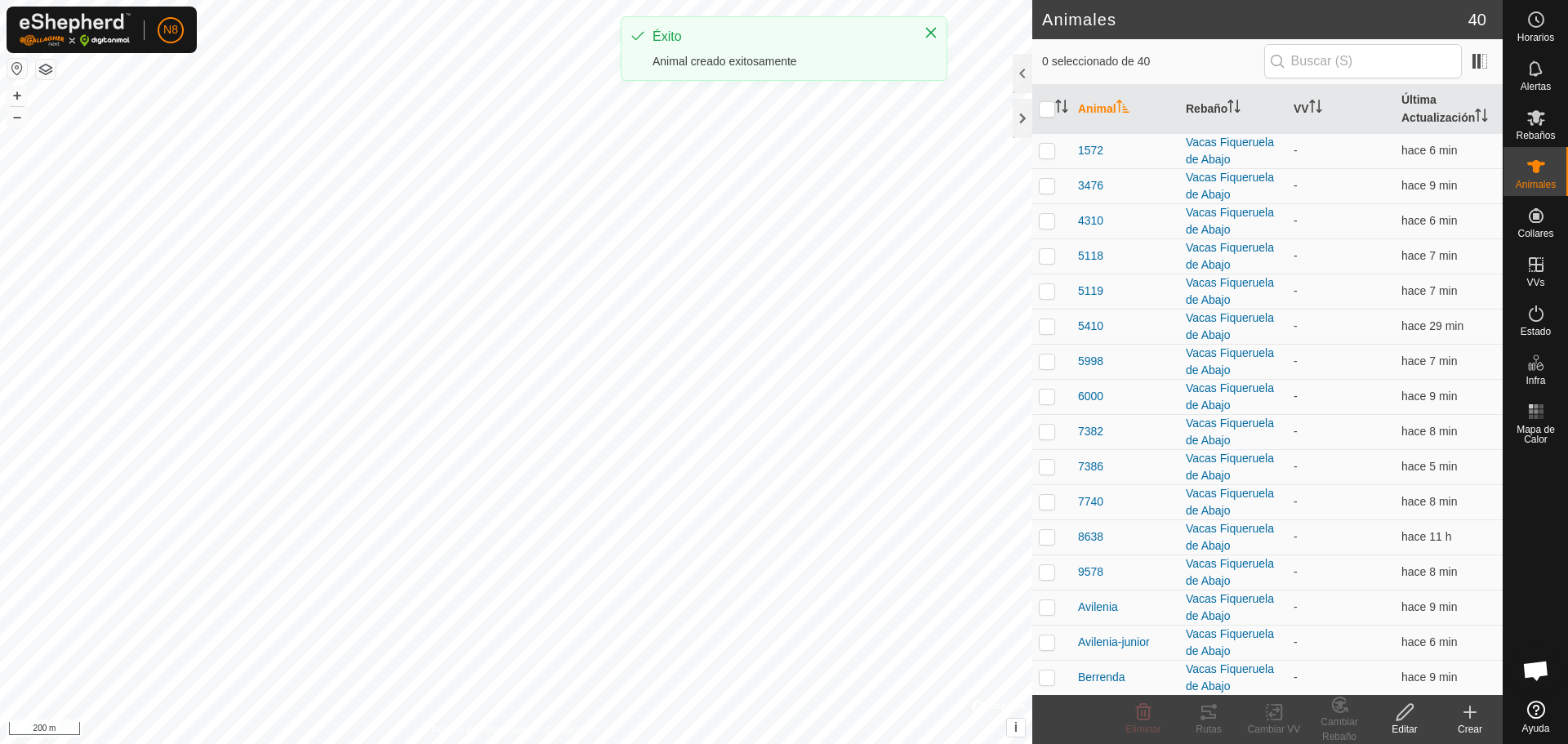
click at [1468, 719] on icon at bounding box center [1471, 712] width 20 height 20
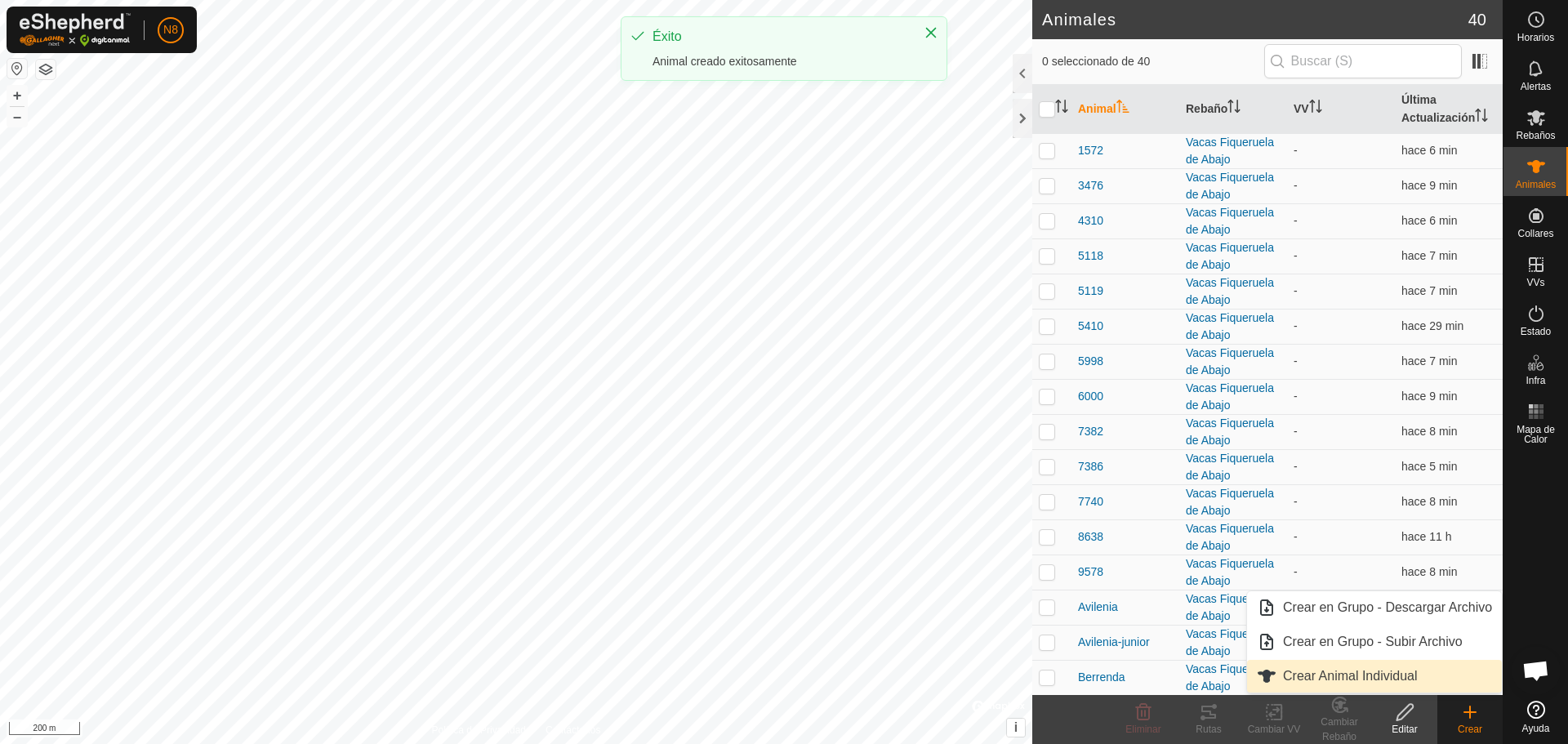
click at [1423, 685] on link "Crear Animal Individual" at bounding box center [1374, 676] width 255 height 32
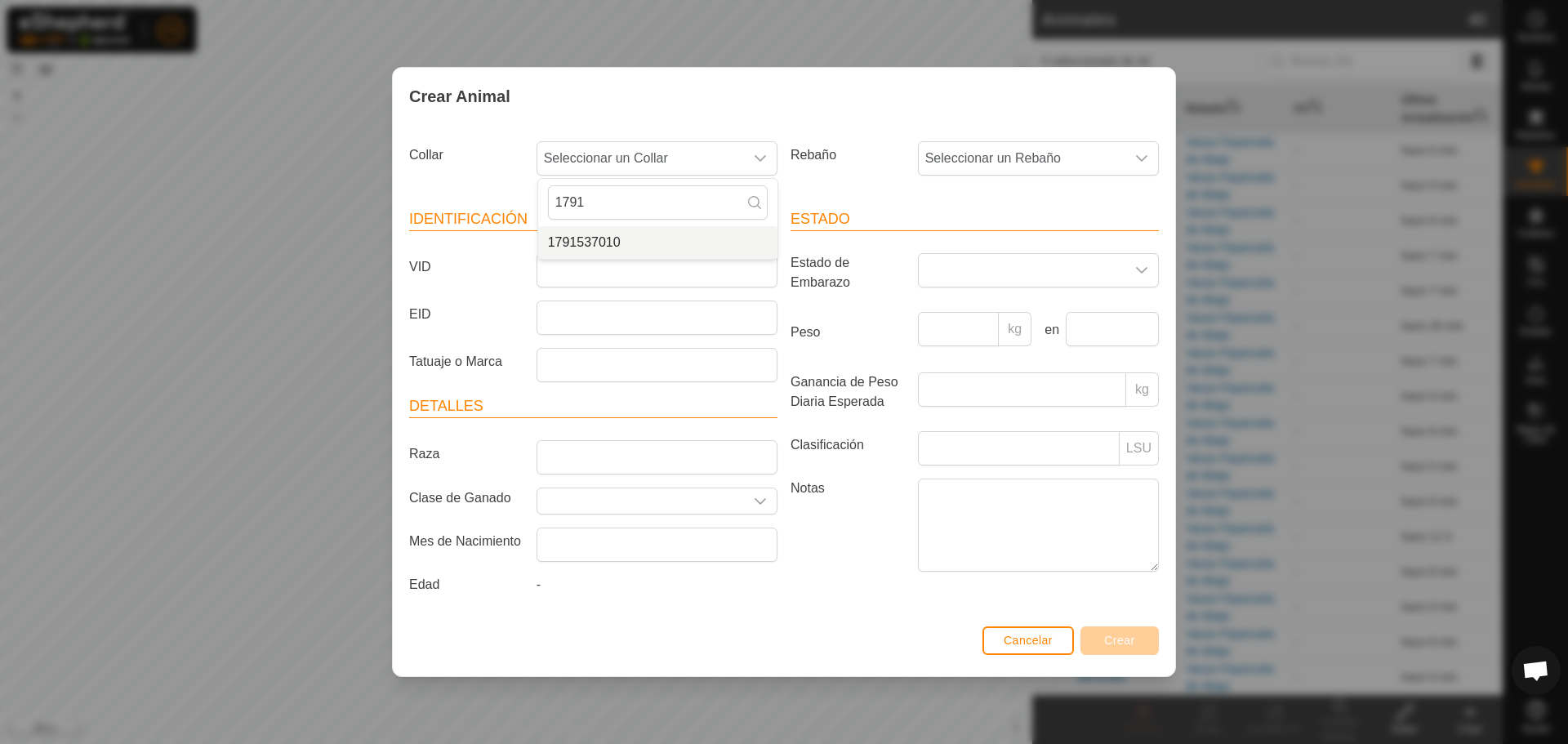
type input "1791"
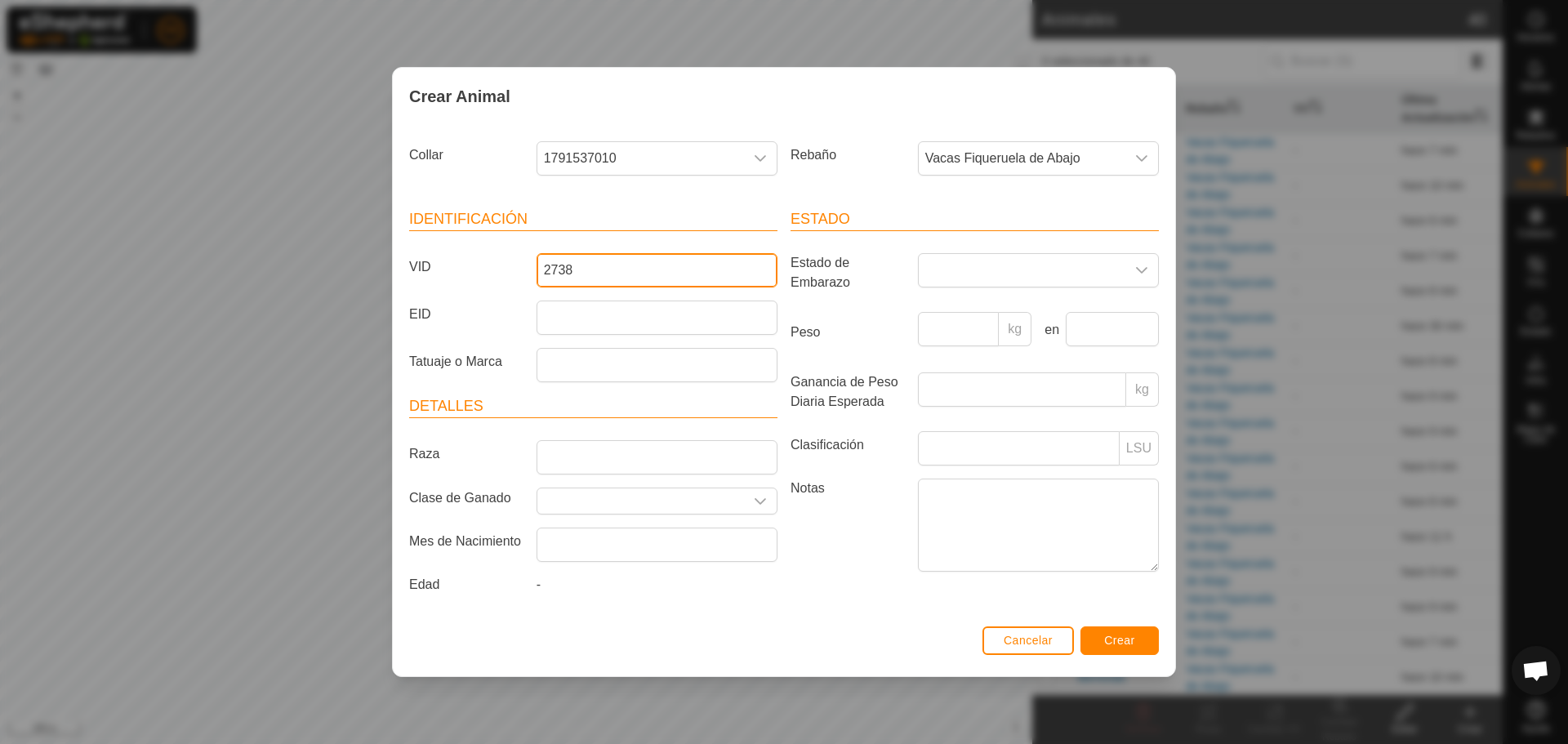
type input "2738"
click at [1126, 638] on span "Crear" at bounding box center [1119, 640] width 31 height 13
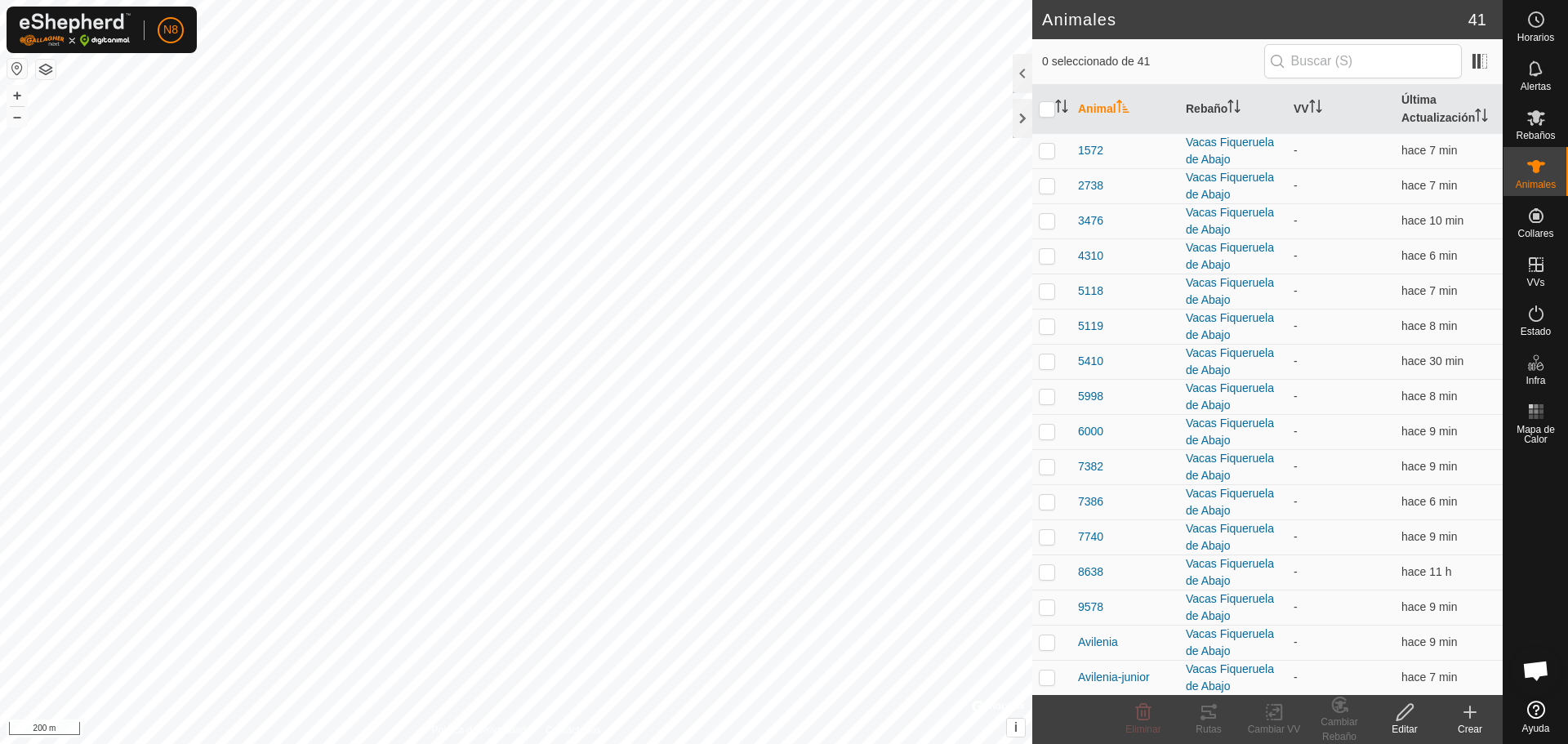
click at [1472, 716] on icon at bounding box center [1471, 712] width 20 height 20
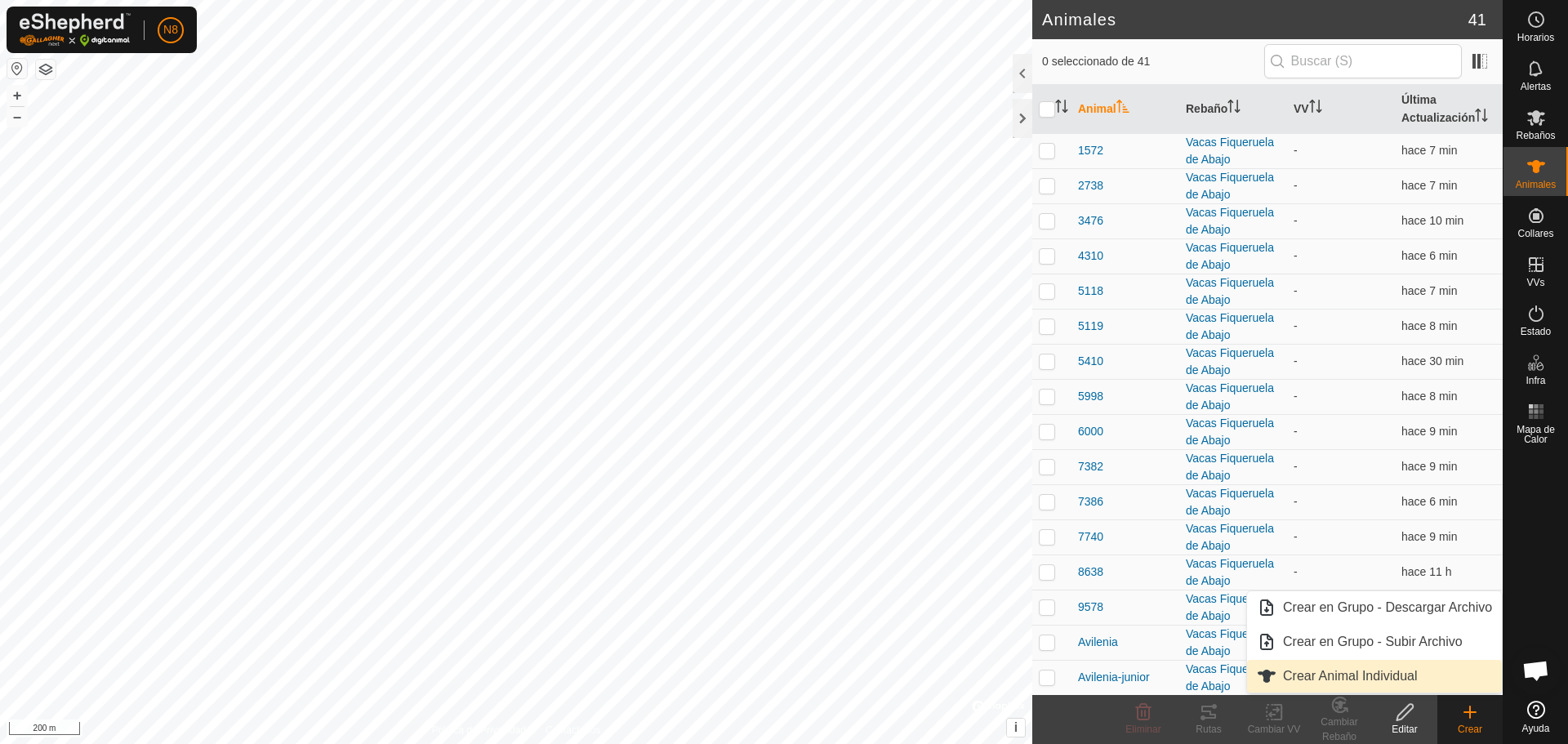
click at [1341, 673] on link "Crear Animal Individual" at bounding box center [1374, 676] width 255 height 32
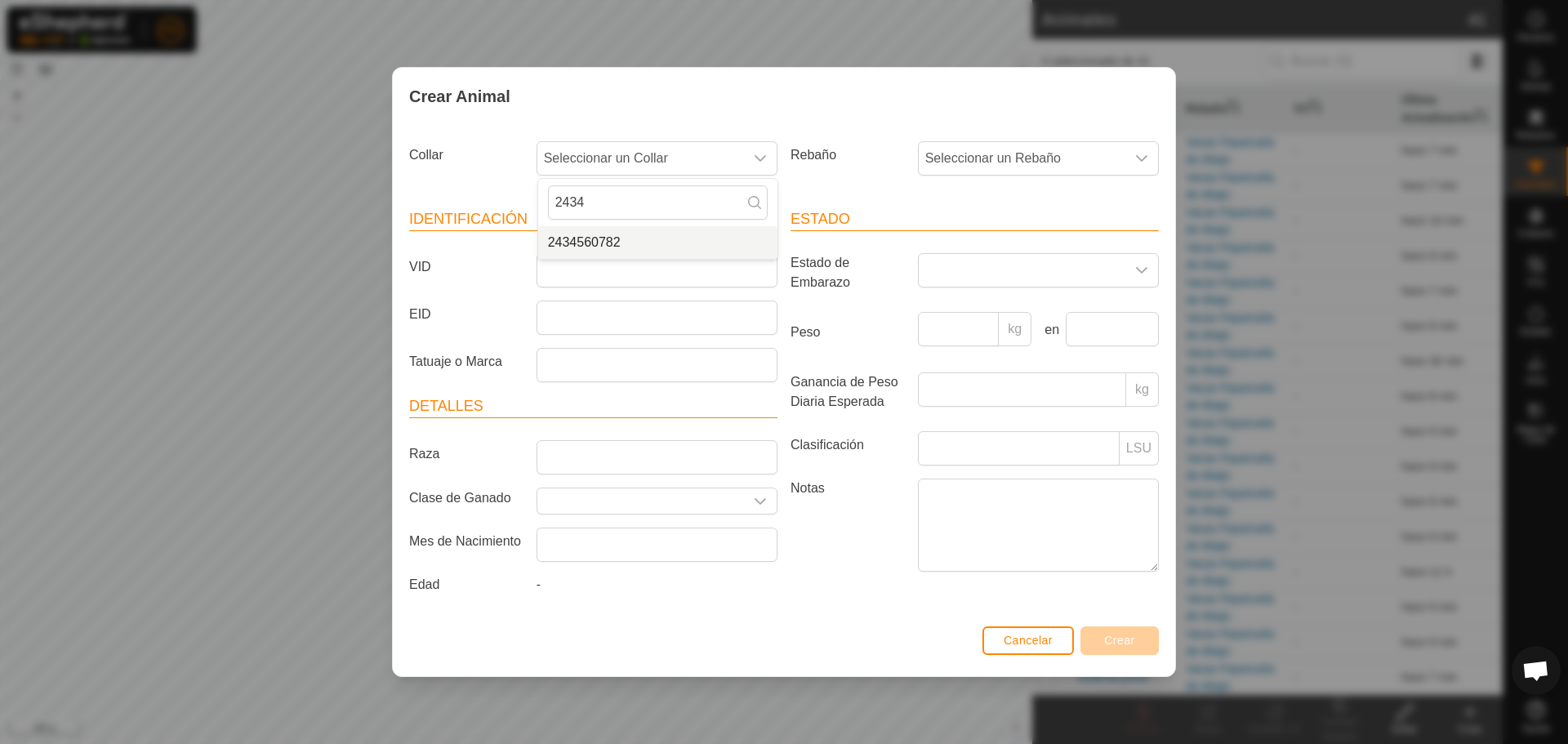
type input "2434"
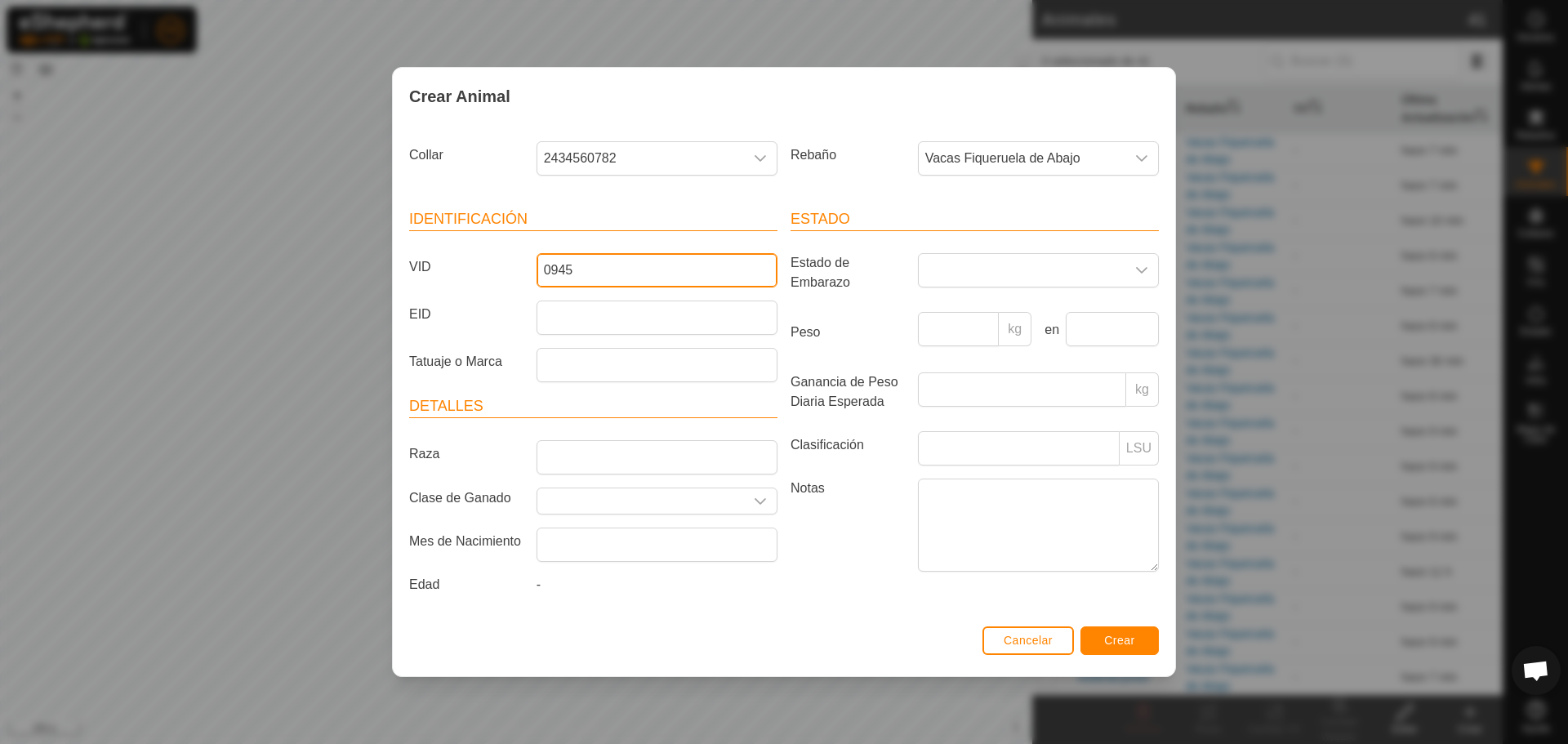
type input "0945"
click at [1123, 645] on span "Crear" at bounding box center [1119, 640] width 31 height 13
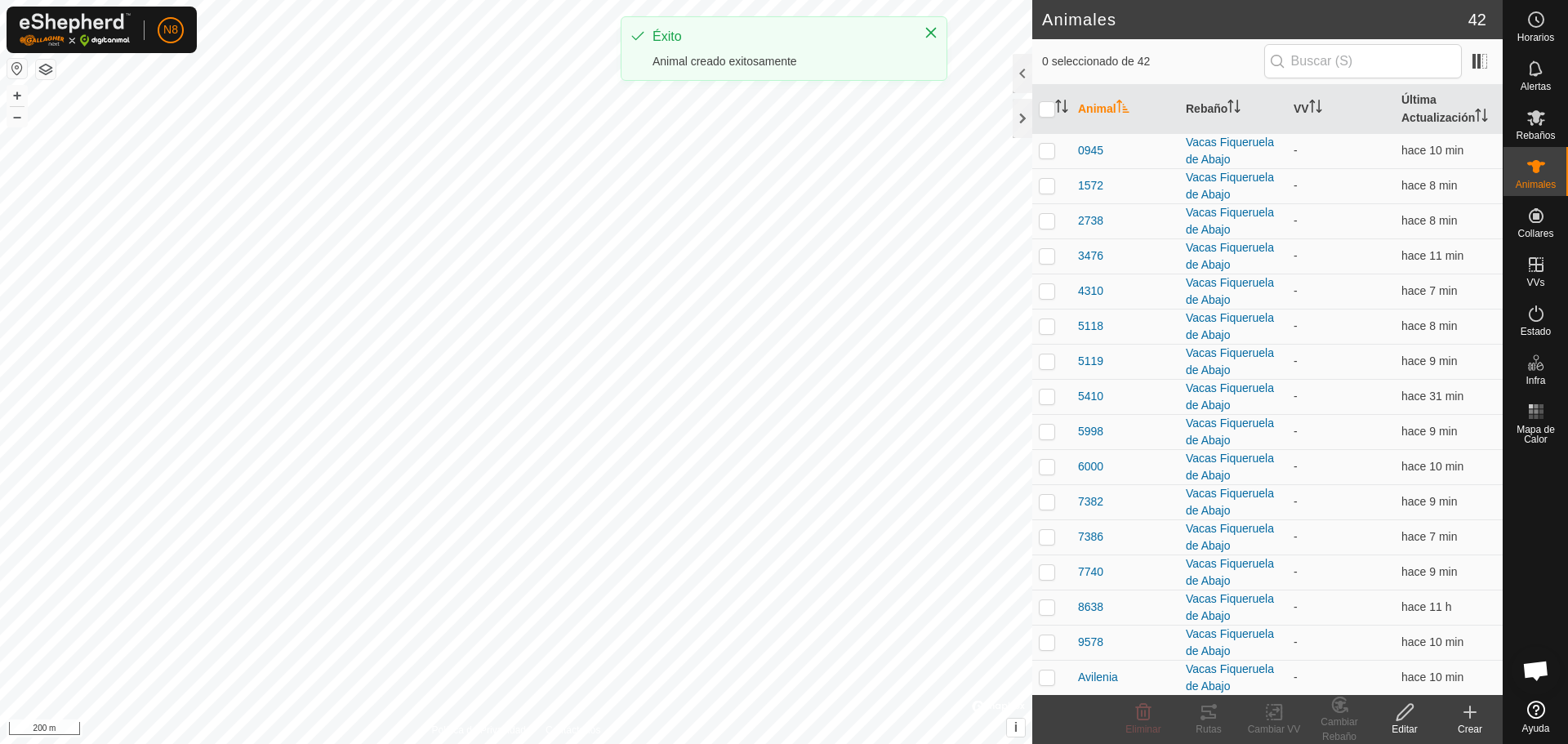
click at [1462, 715] on icon at bounding box center [1471, 712] width 20 height 20
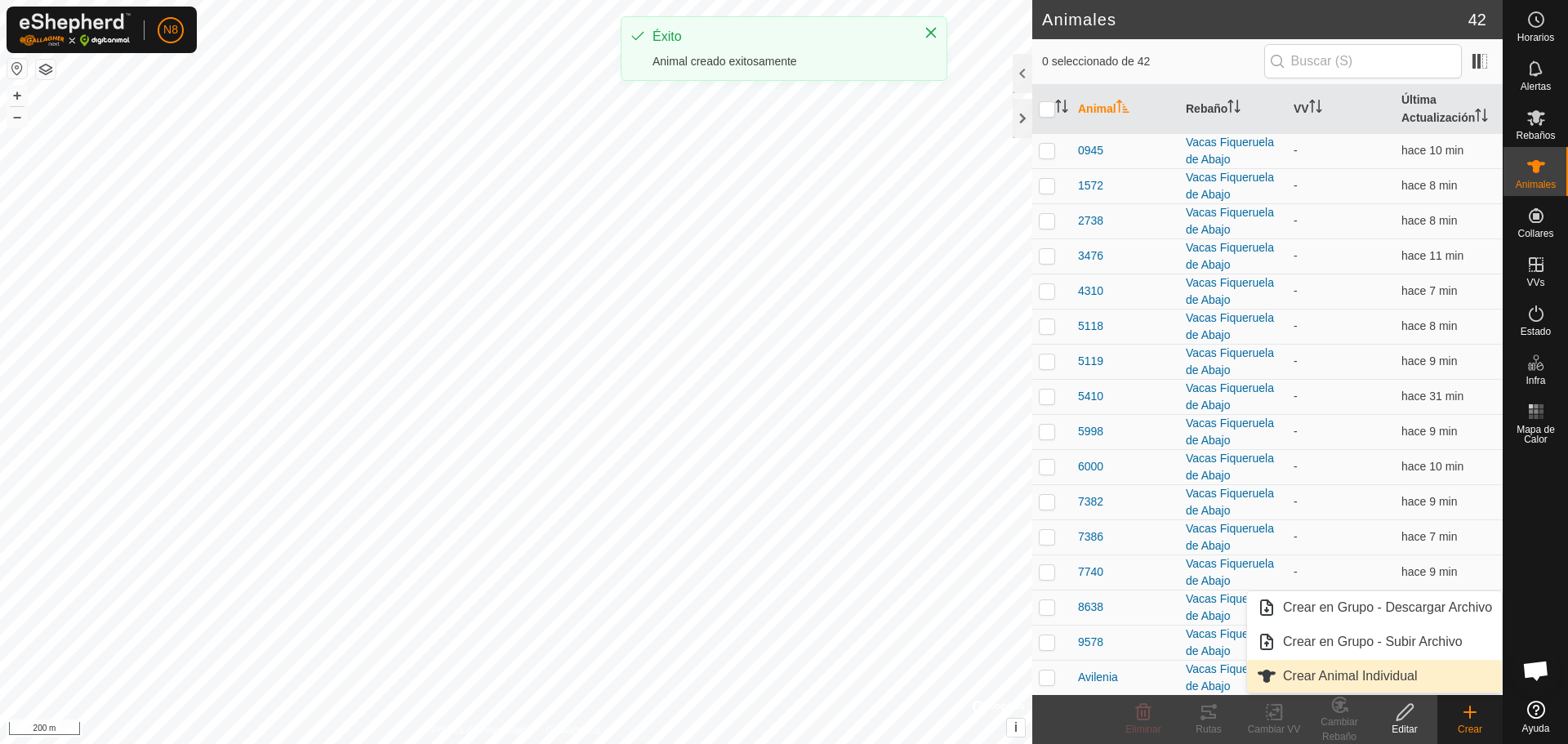
click at [1366, 677] on span "Crear Animal Individual" at bounding box center [1350, 677] width 135 height 20
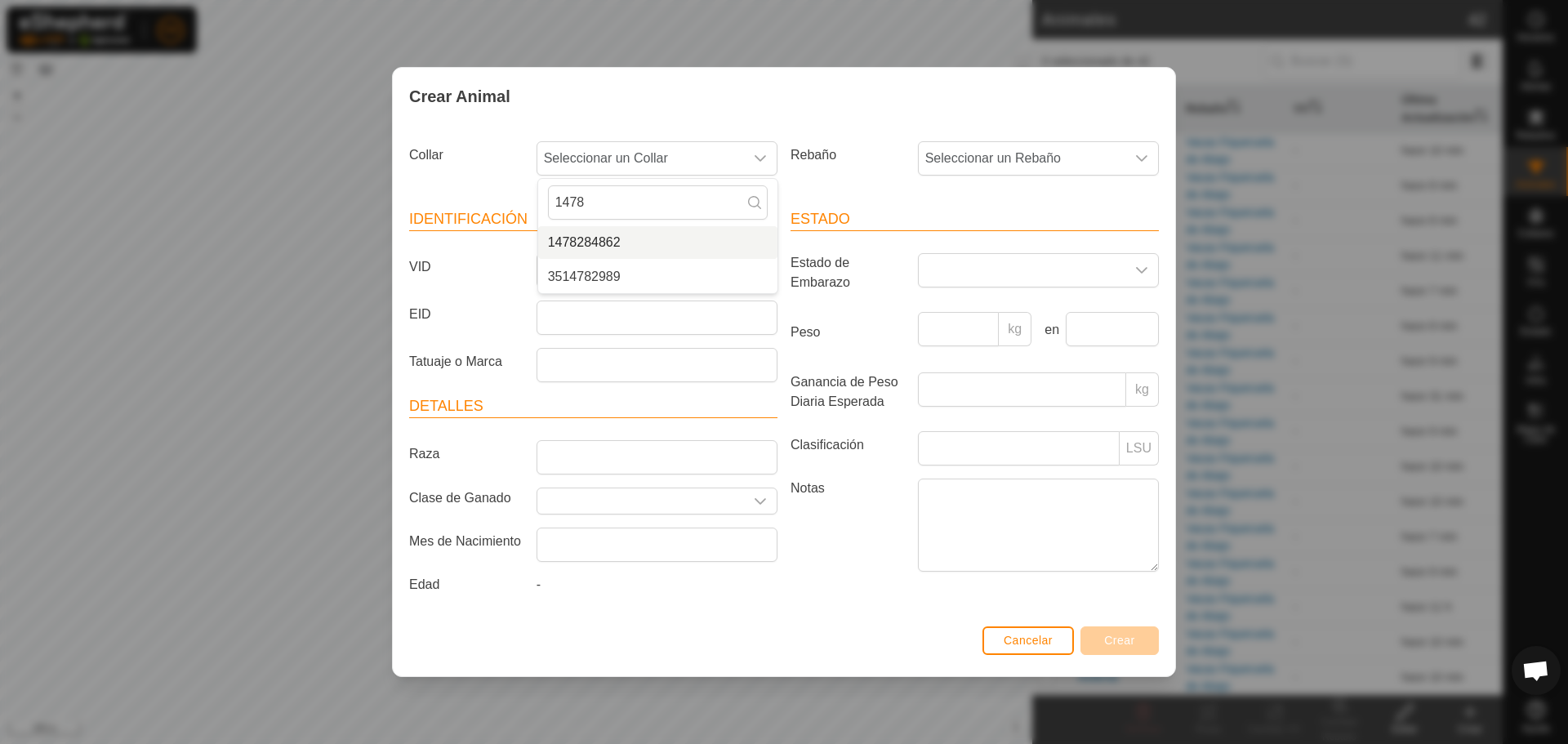
type input "1478"
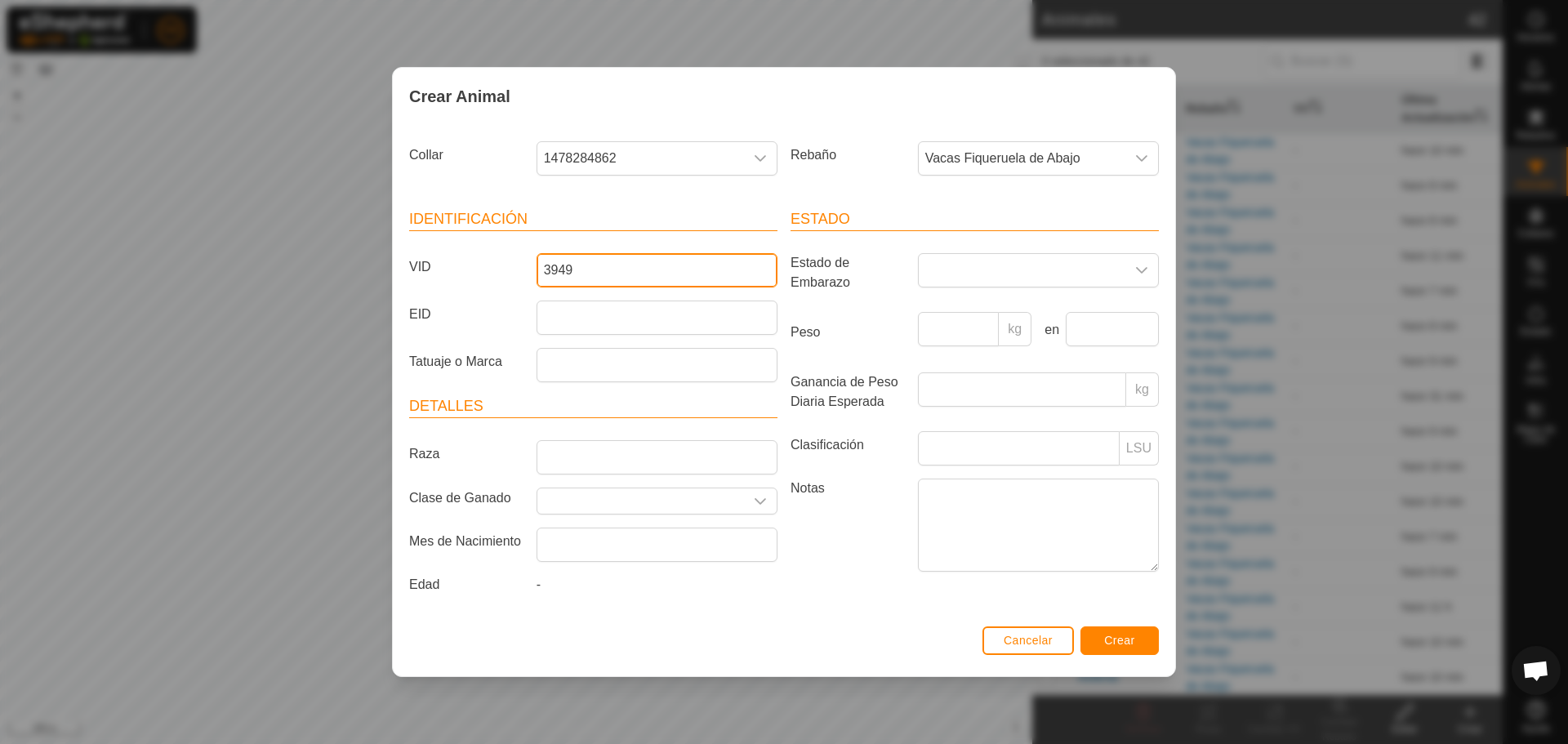
type input "3949"
click at [1119, 642] on span "Crear" at bounding box center [1119, 640] width 31 height 13
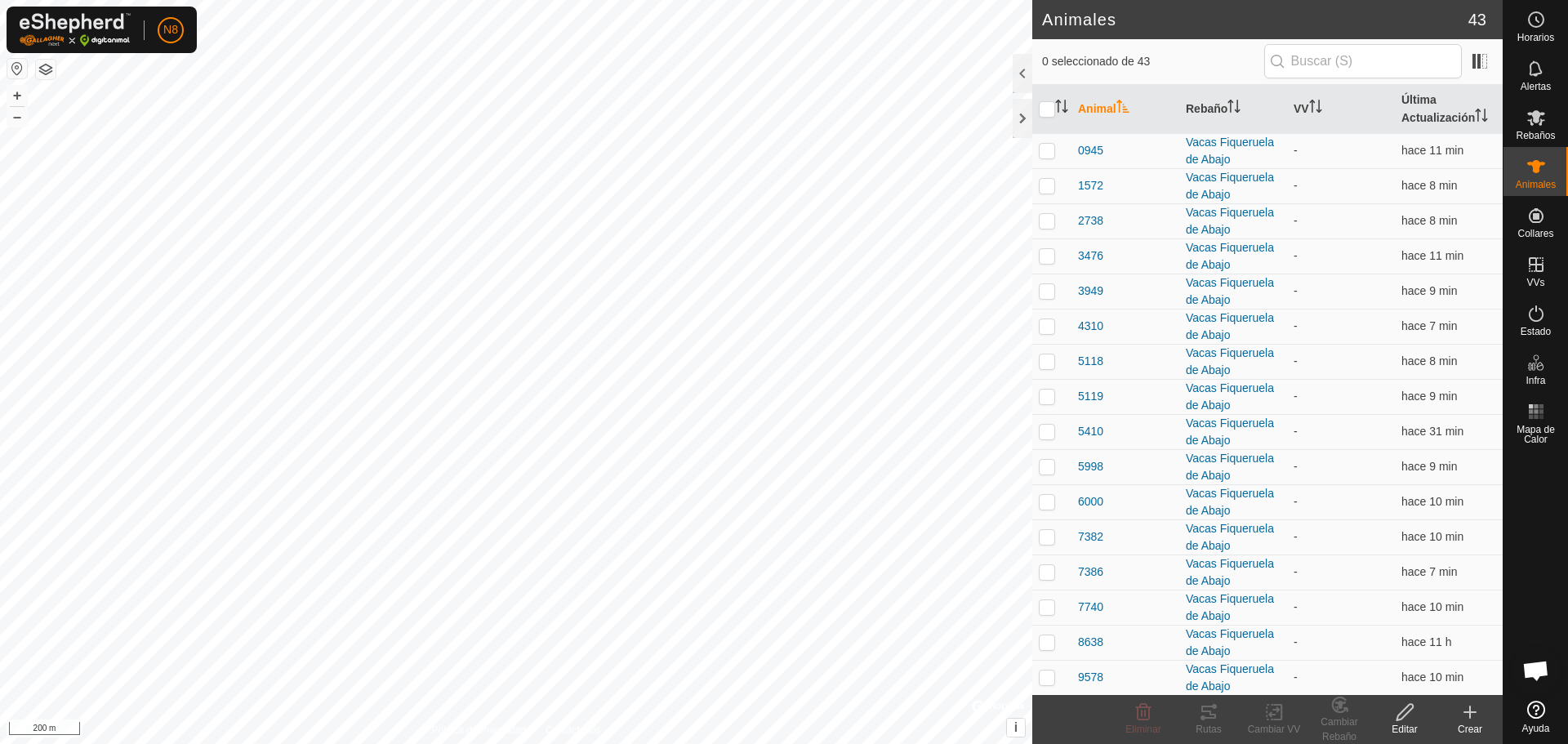
click at [1472, 722] on div "Crear" at bounding box center [1470, 729] width 66 height 15
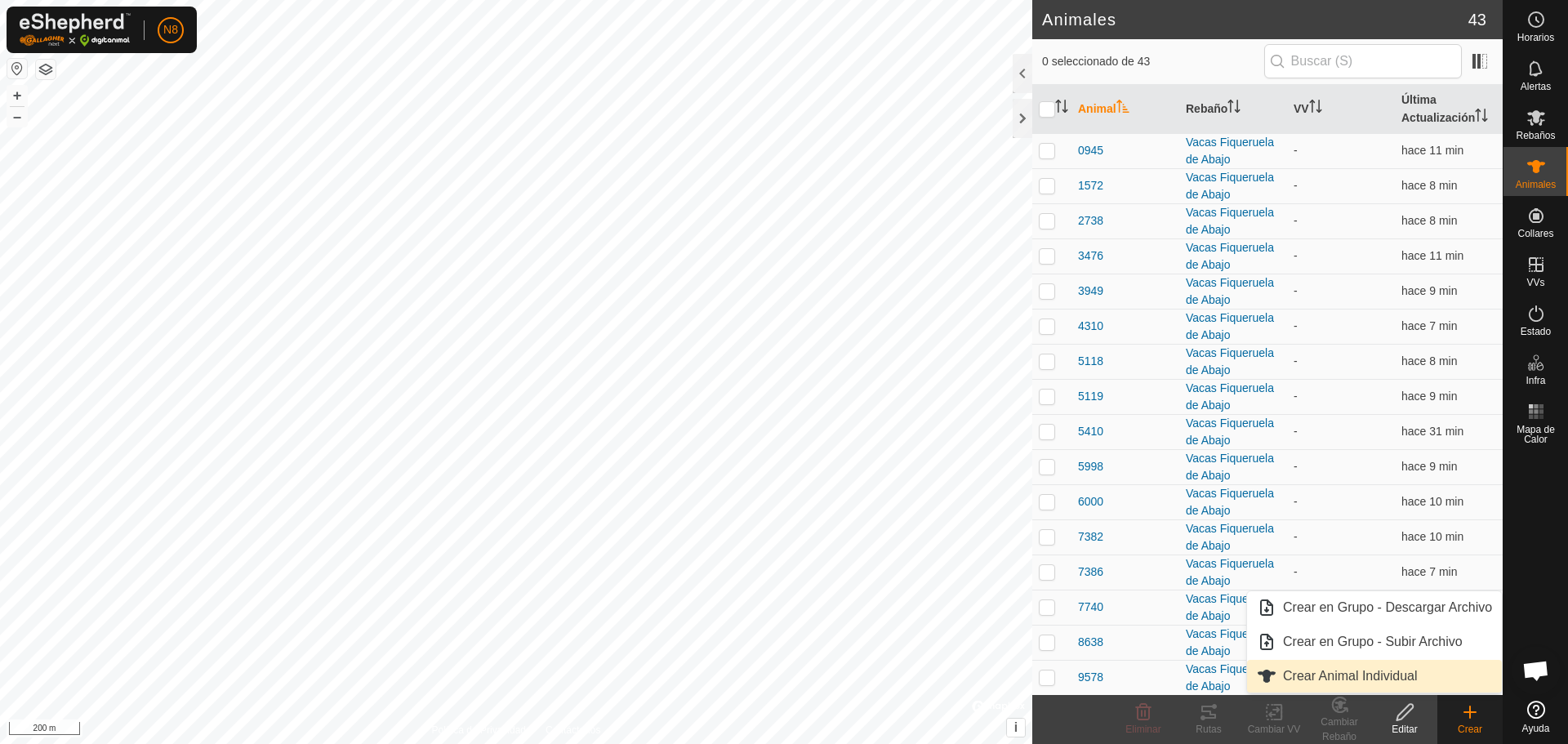
click at [1409, 682] on link "Crear Animal Individual" at bounding box center [1374, 676] width 255 height 32
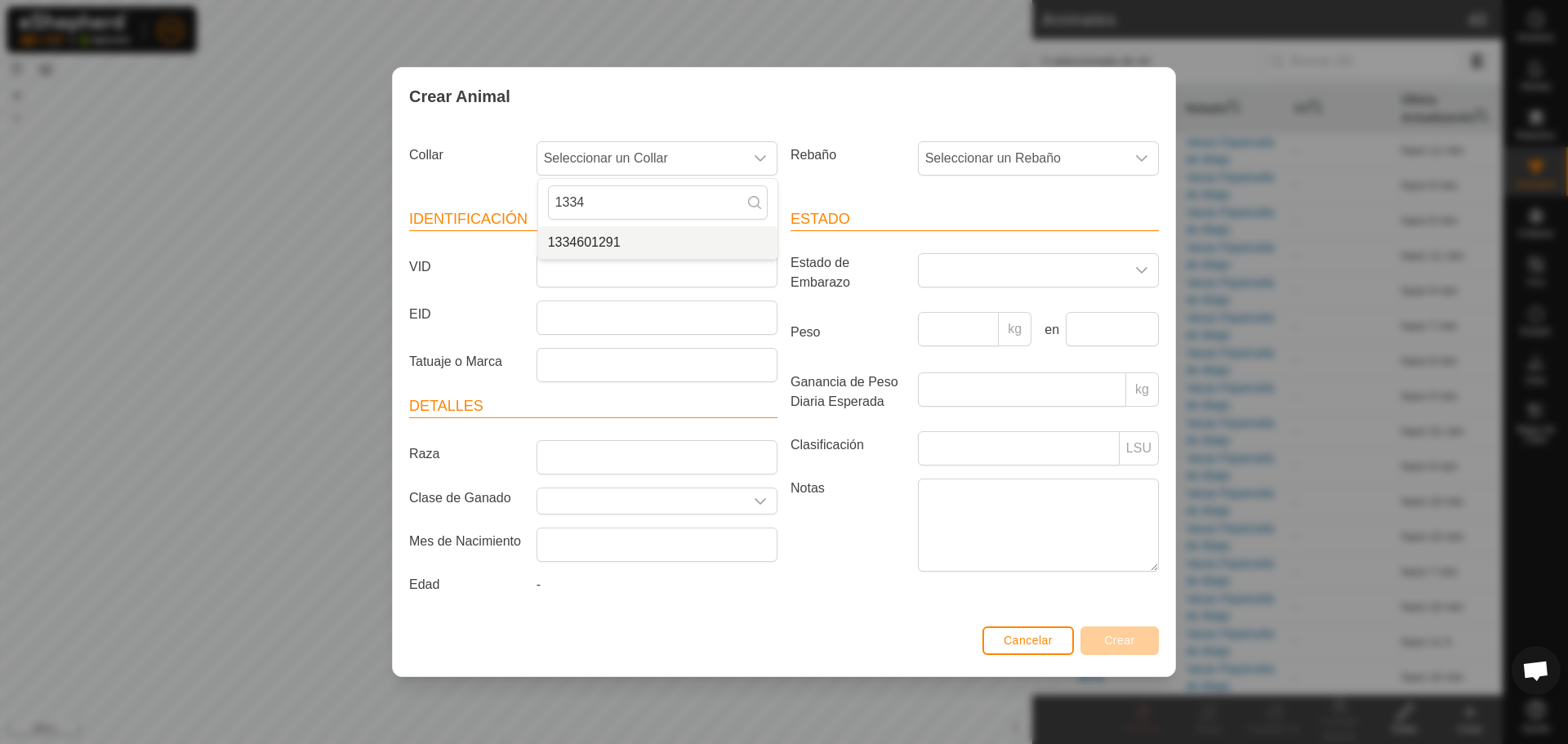
type input "1334"
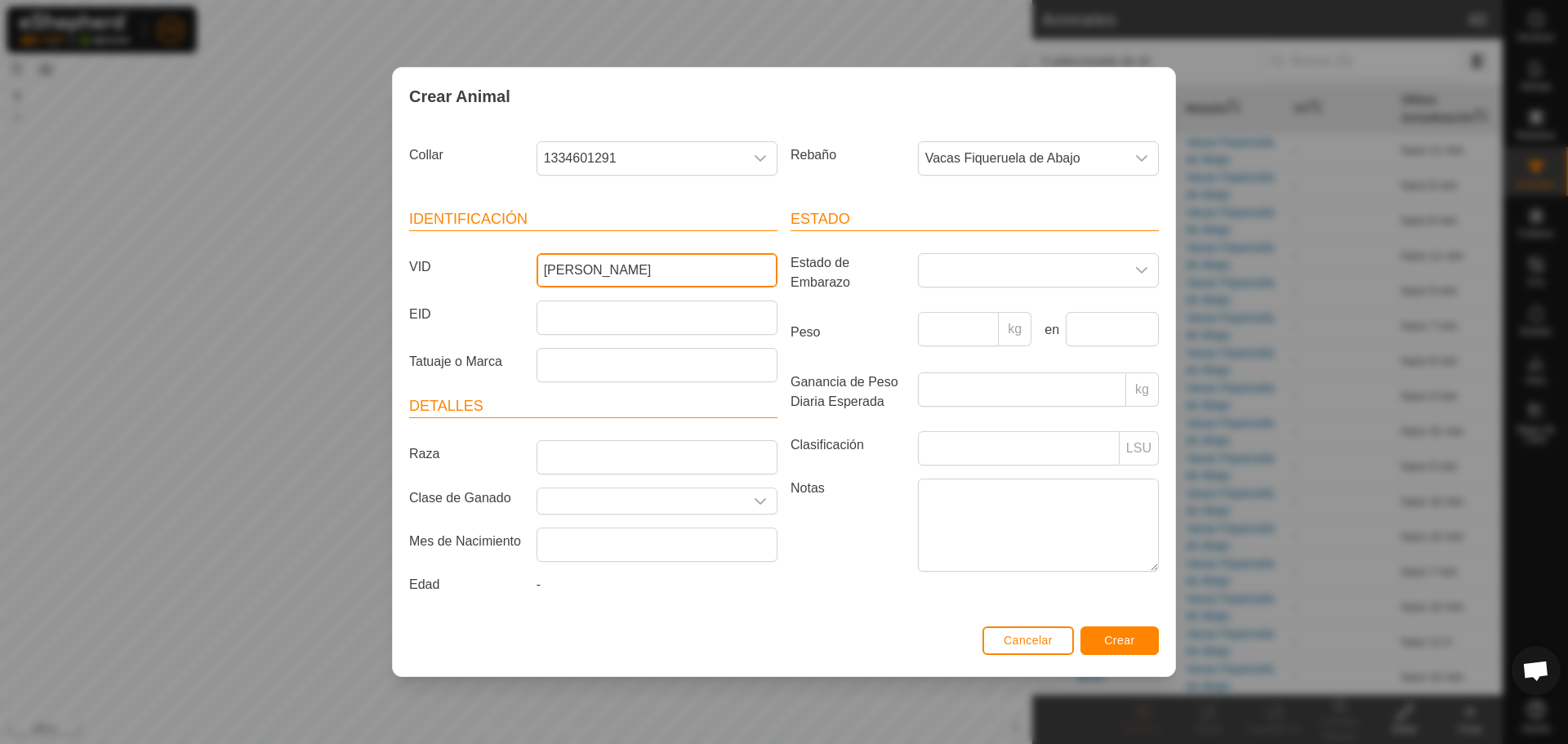
type input "[PERSON_NAME]"
click at [1132, 638] on span "Crear" at bounding box center [1119, 640] width 31 height 13
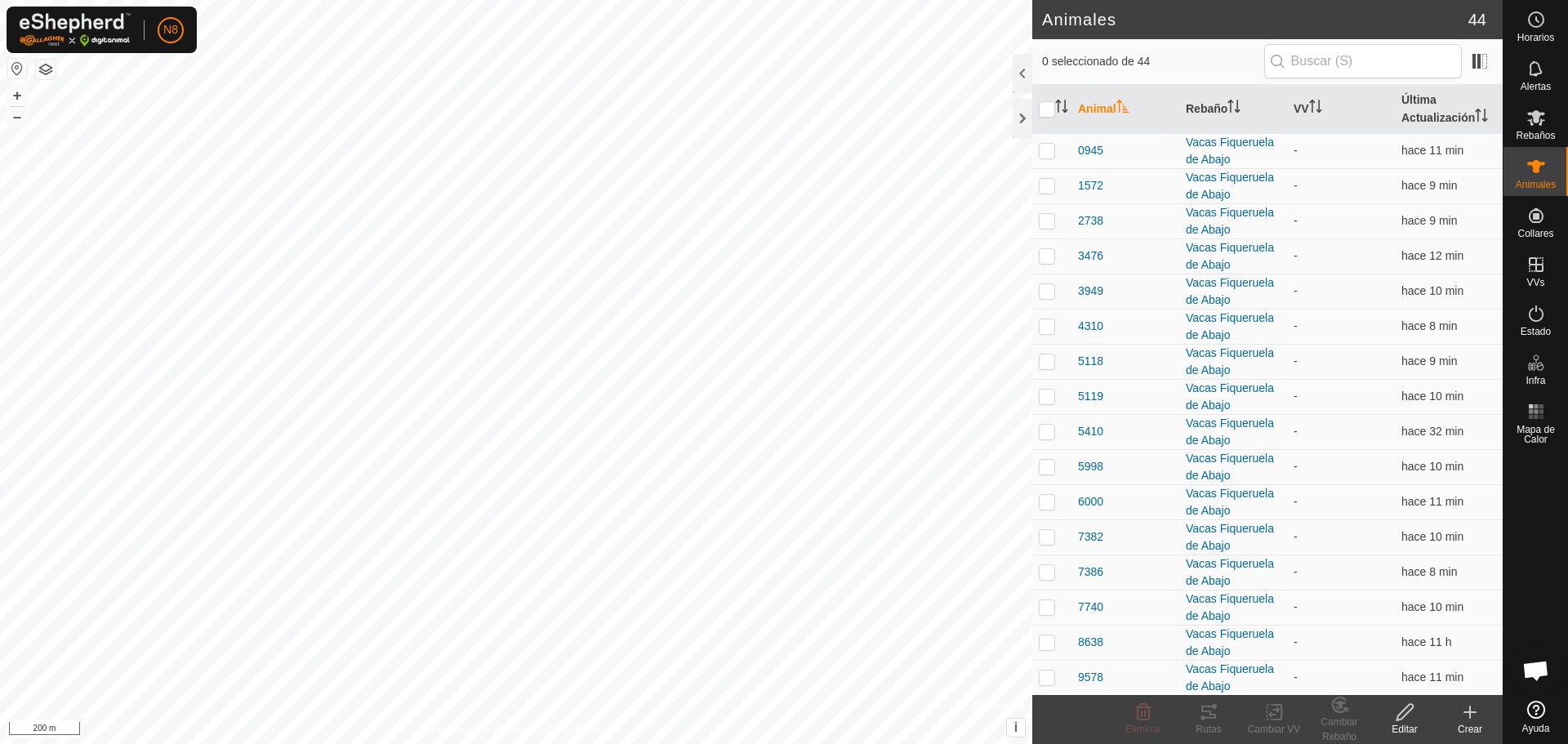
click at [1470, 721] on icon at bounding box center [1471, 712] width 20 height 20
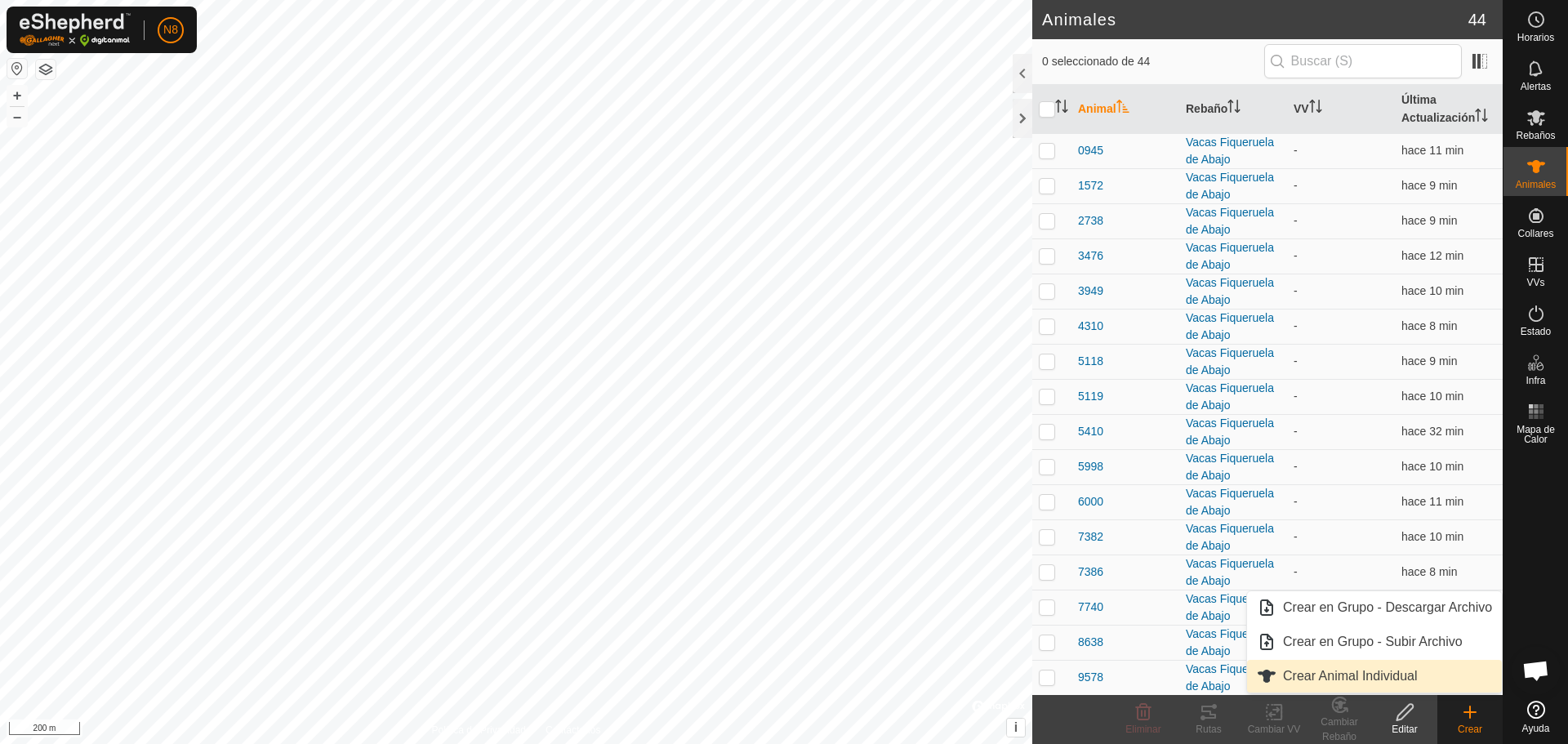
click at [1422, 686] on link "Crear Animal Individual" at bounding box center [1374, 676] width 255 height 32
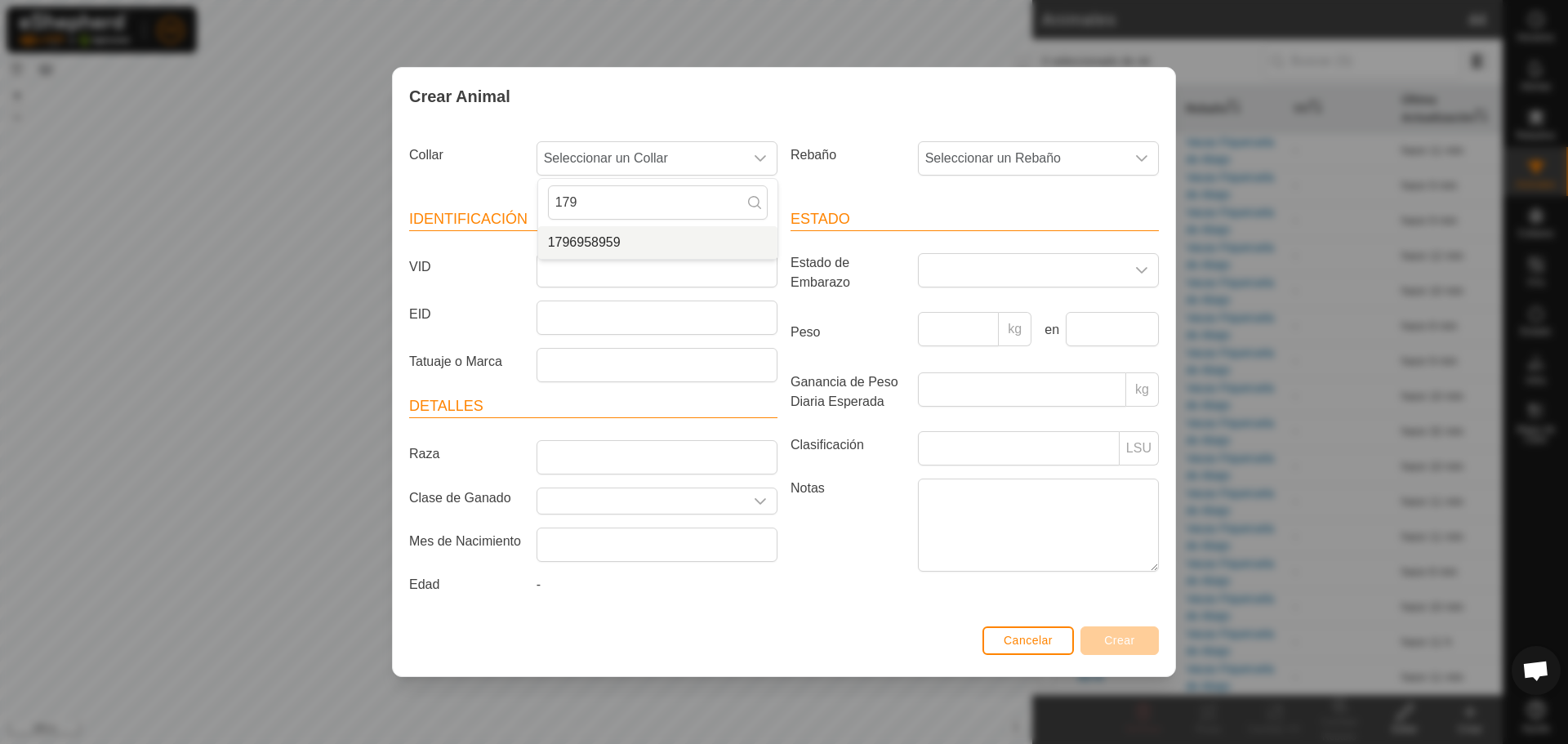
type input "179"
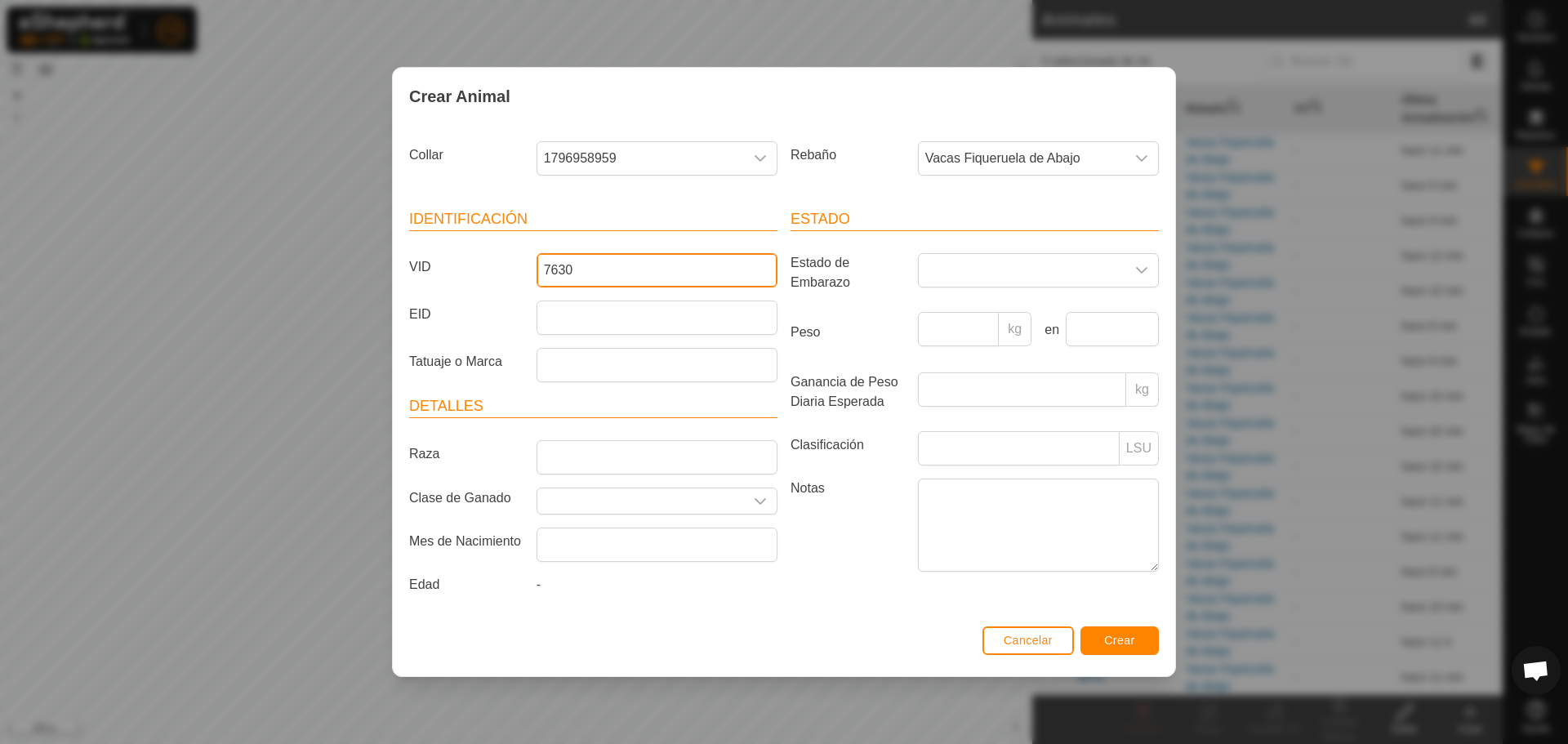
type input "7630"
click at [1110, 641] on span "Crear" at bounding box center [1119, 640] width 31 height 13
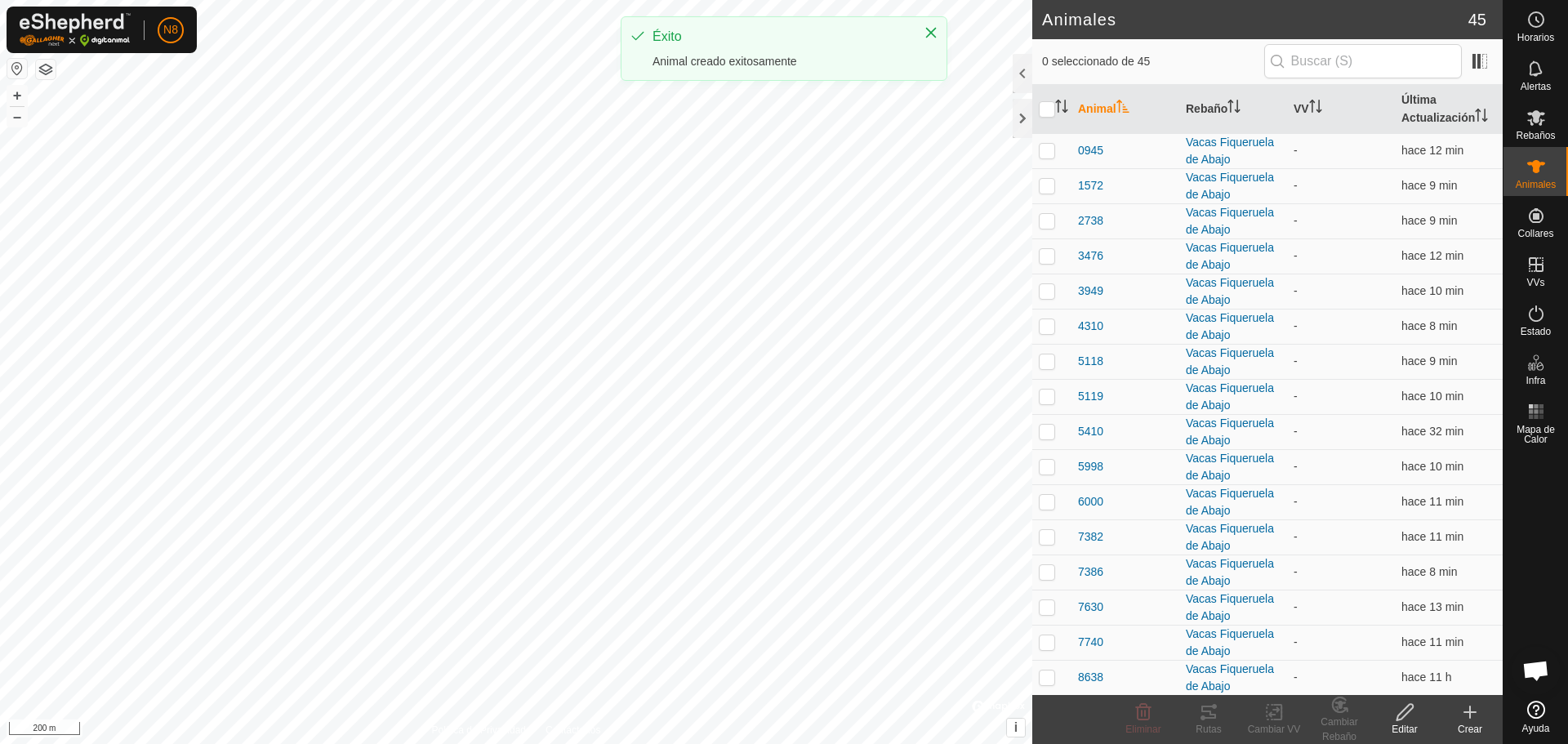
click at [1468, 722] on div "Crear" at bounding box center [1470, 729] width 66 height 15
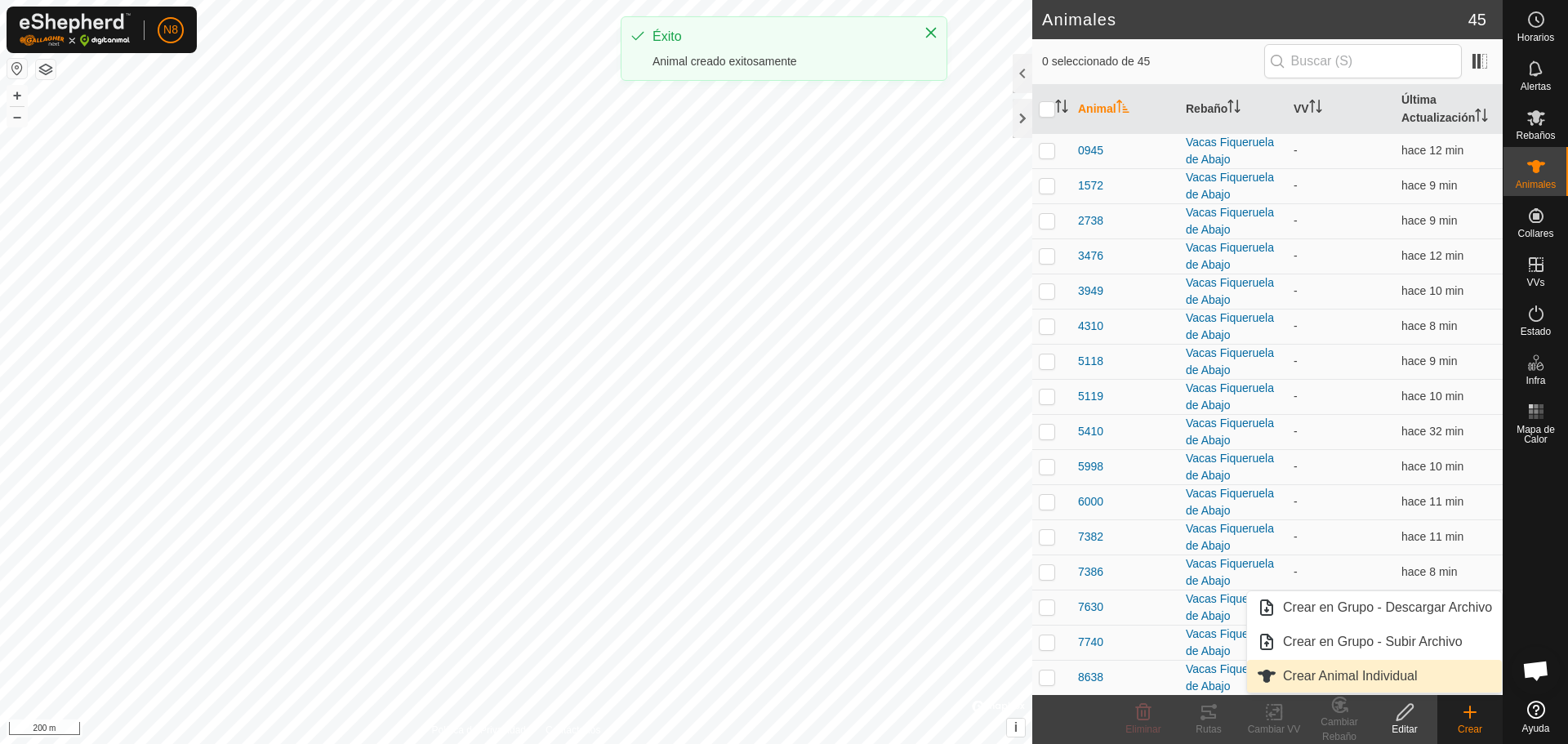
click at [1408, 682] on link "Crear Animal Individual" at bounding box center [1374, 676] width 255 height 32
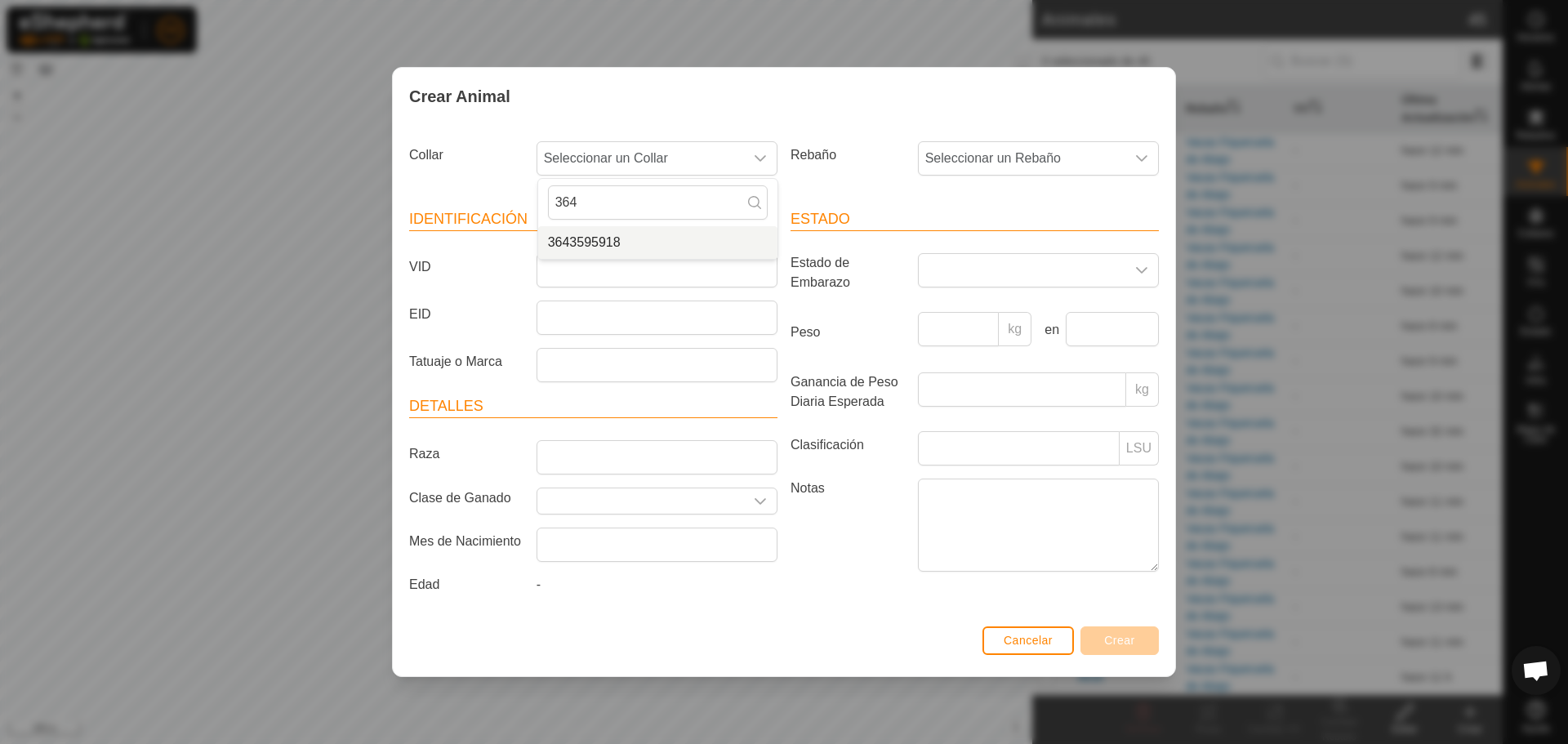
type input "364"
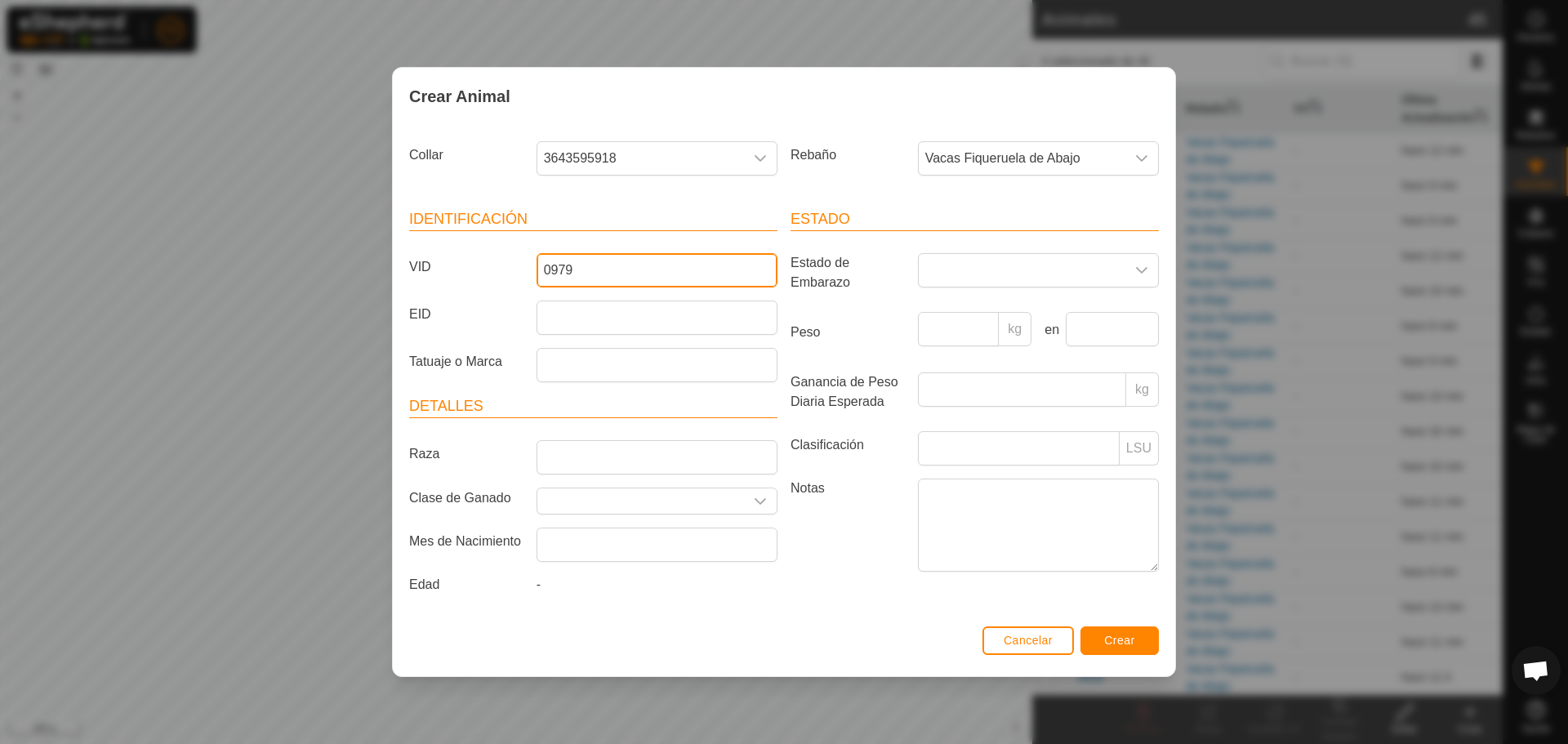
type input "0979"
click at [1131, 648] on button "Crear" at bounding box center [1120, 640] width 78 height 28
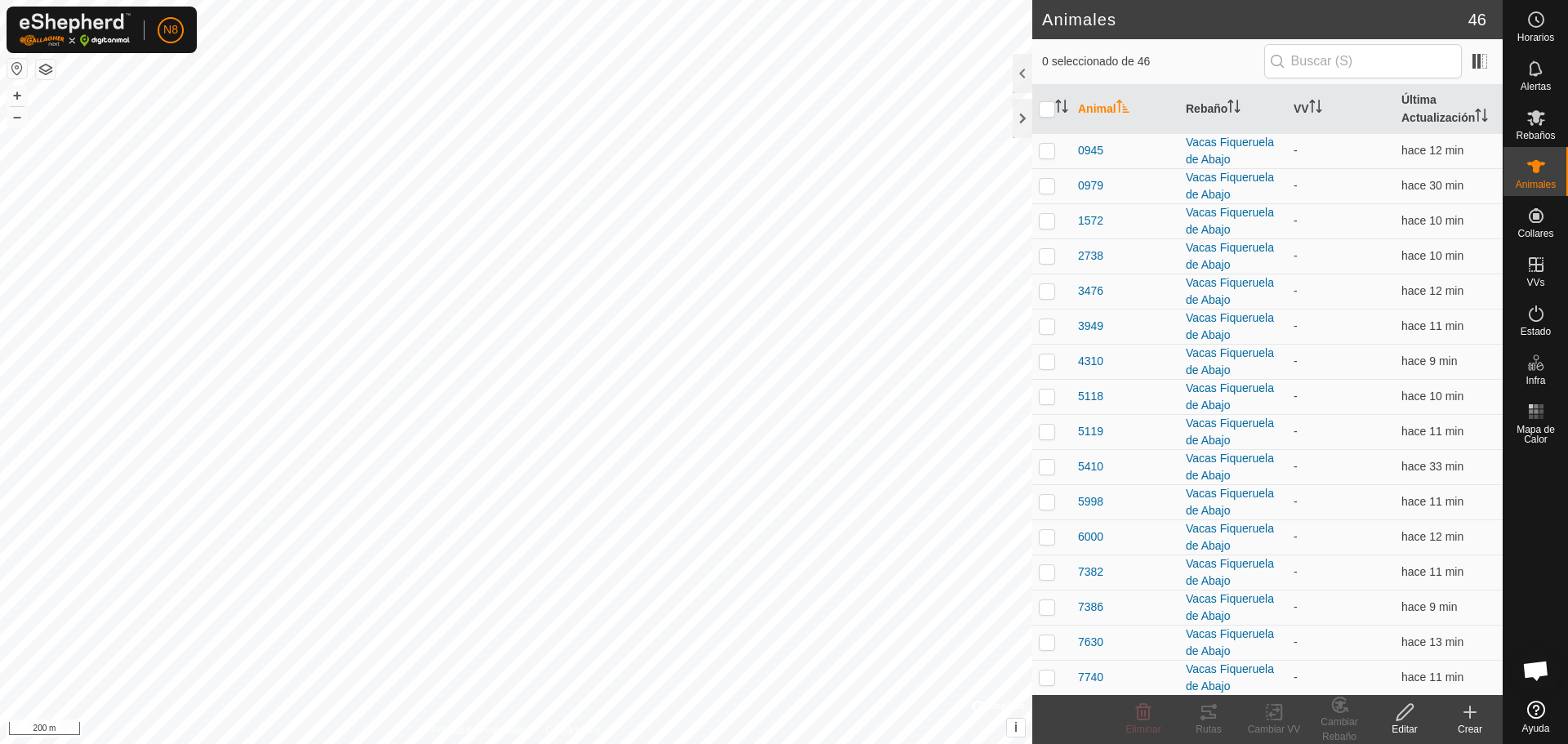
click at [1477, 708] on icon at bounding box center [1471, 712] width 20 height 20
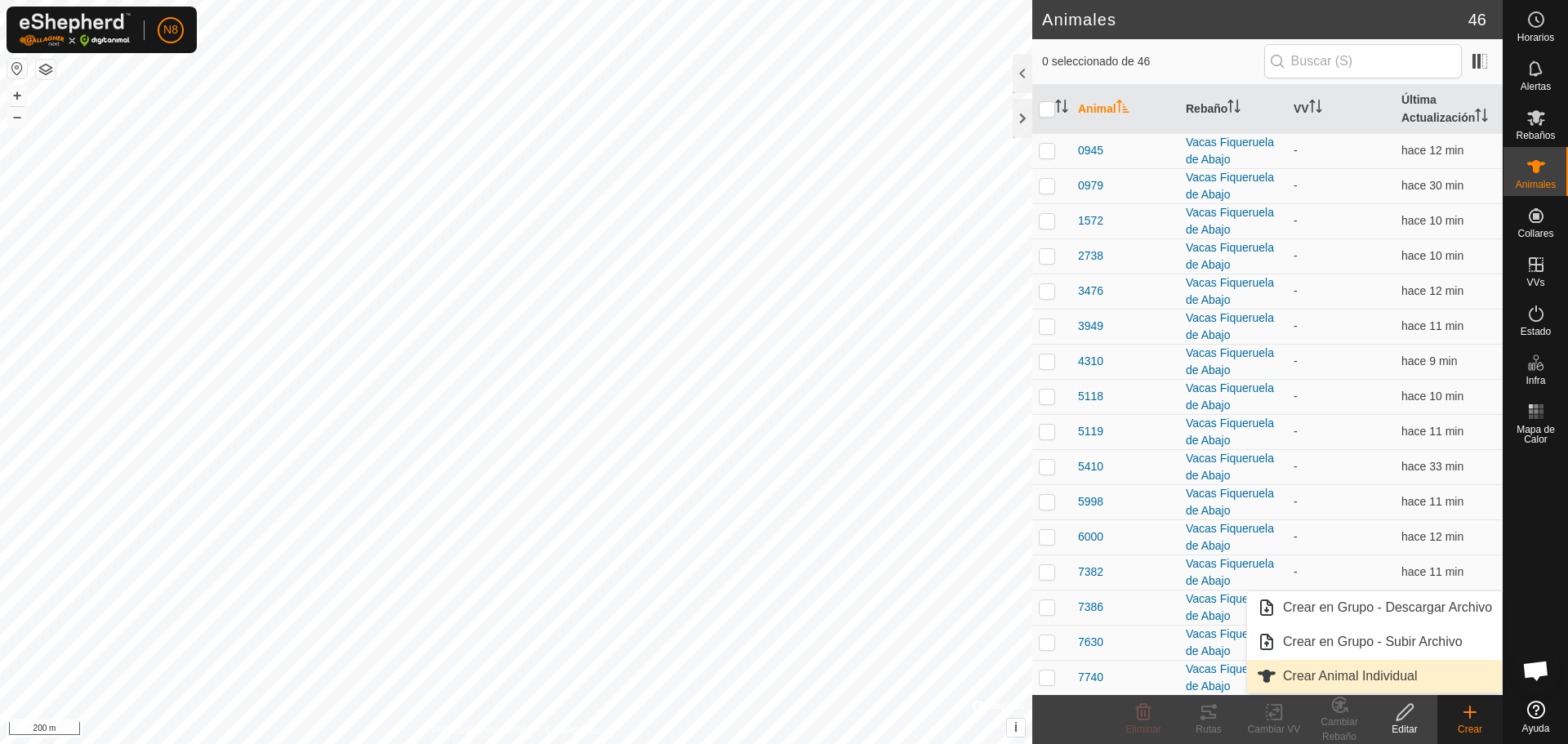
click at [1418, 684] on link "Crear Animal Individual" at bounding box center [1374, 676] width 255 height 32
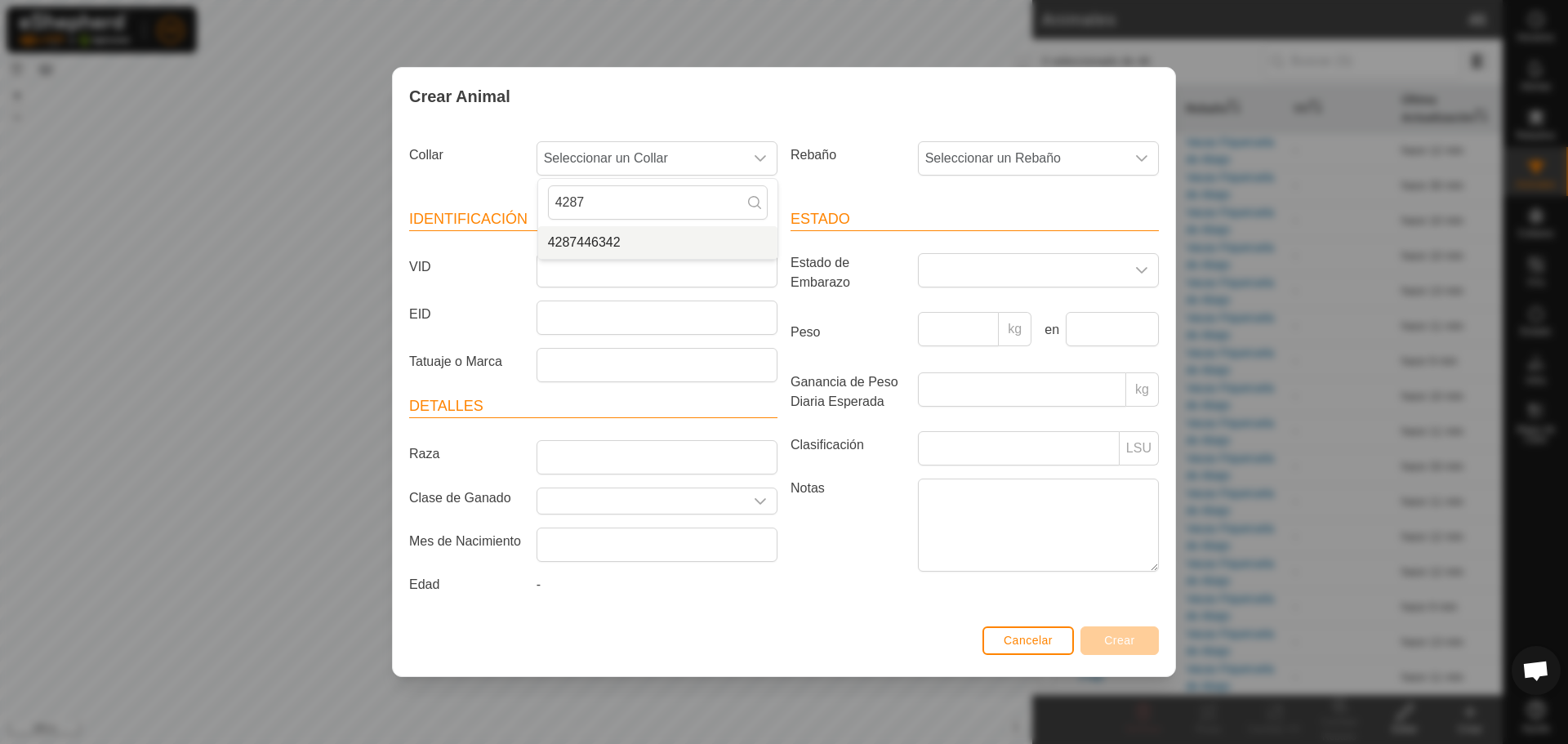
type input "4287"
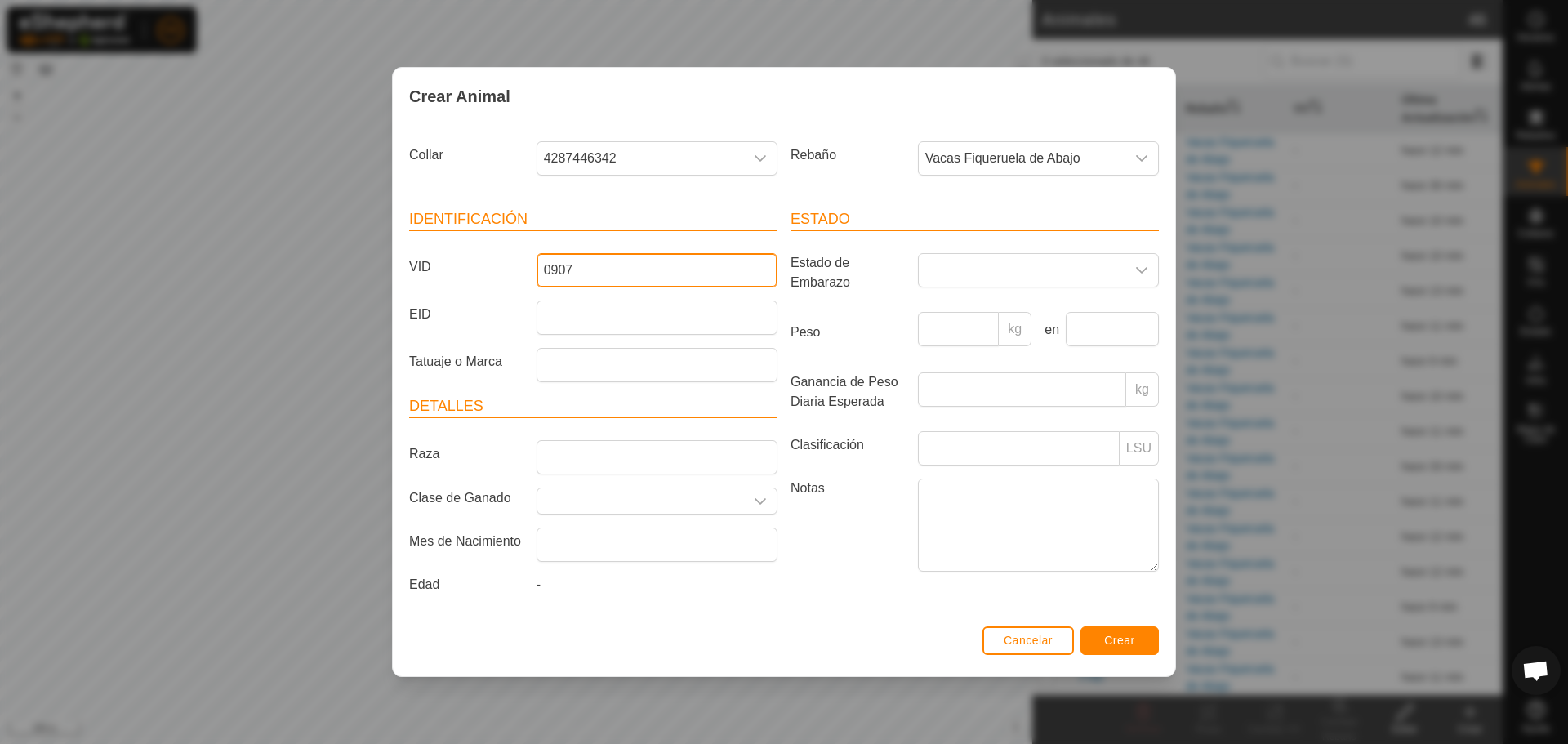
type input "0907"
click at [1132, 640] on span "Crear" at bounding box center [1119, 640] width 31 height 13
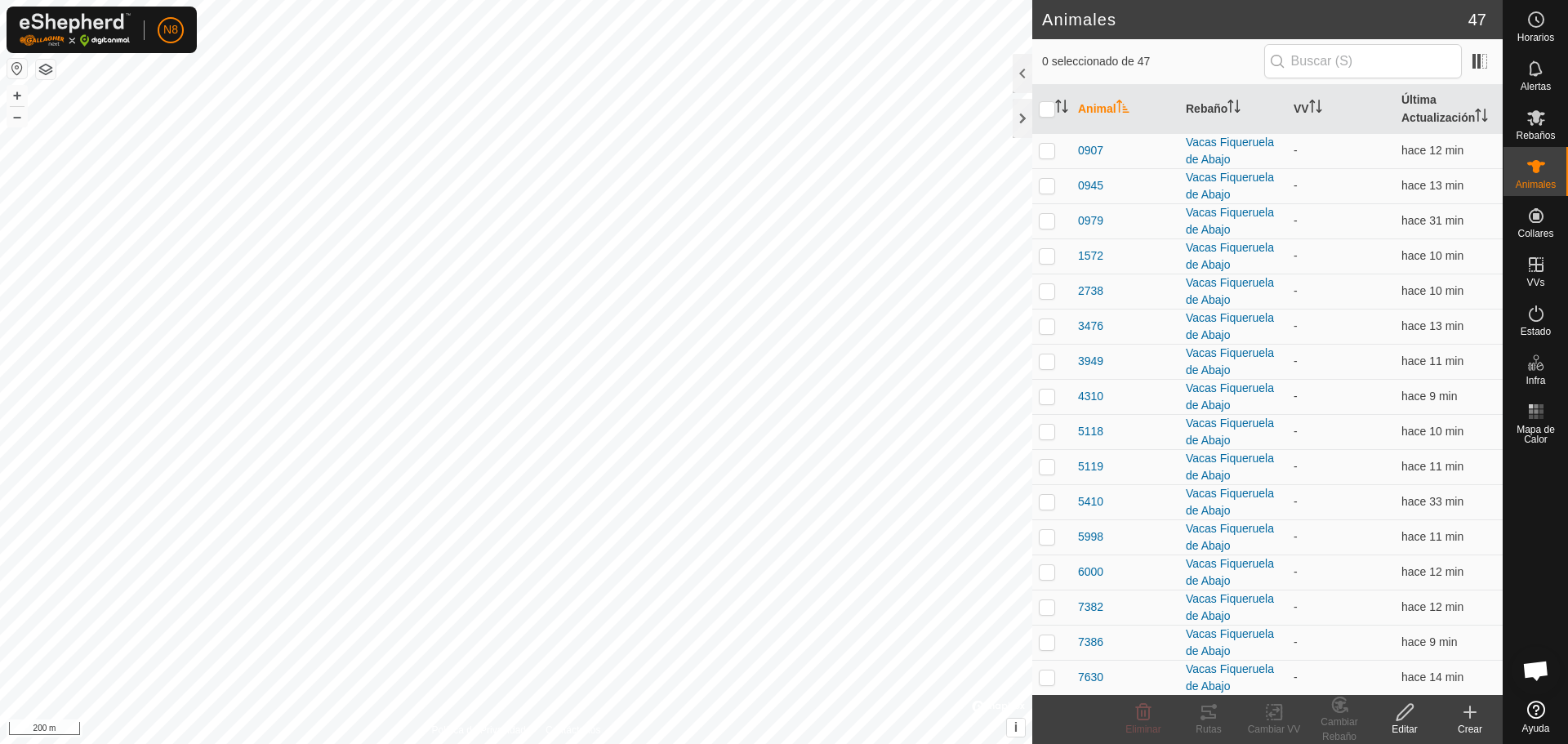
click at [1470, 711] on icon at bounding box center [1470, 712] width 0 height 12
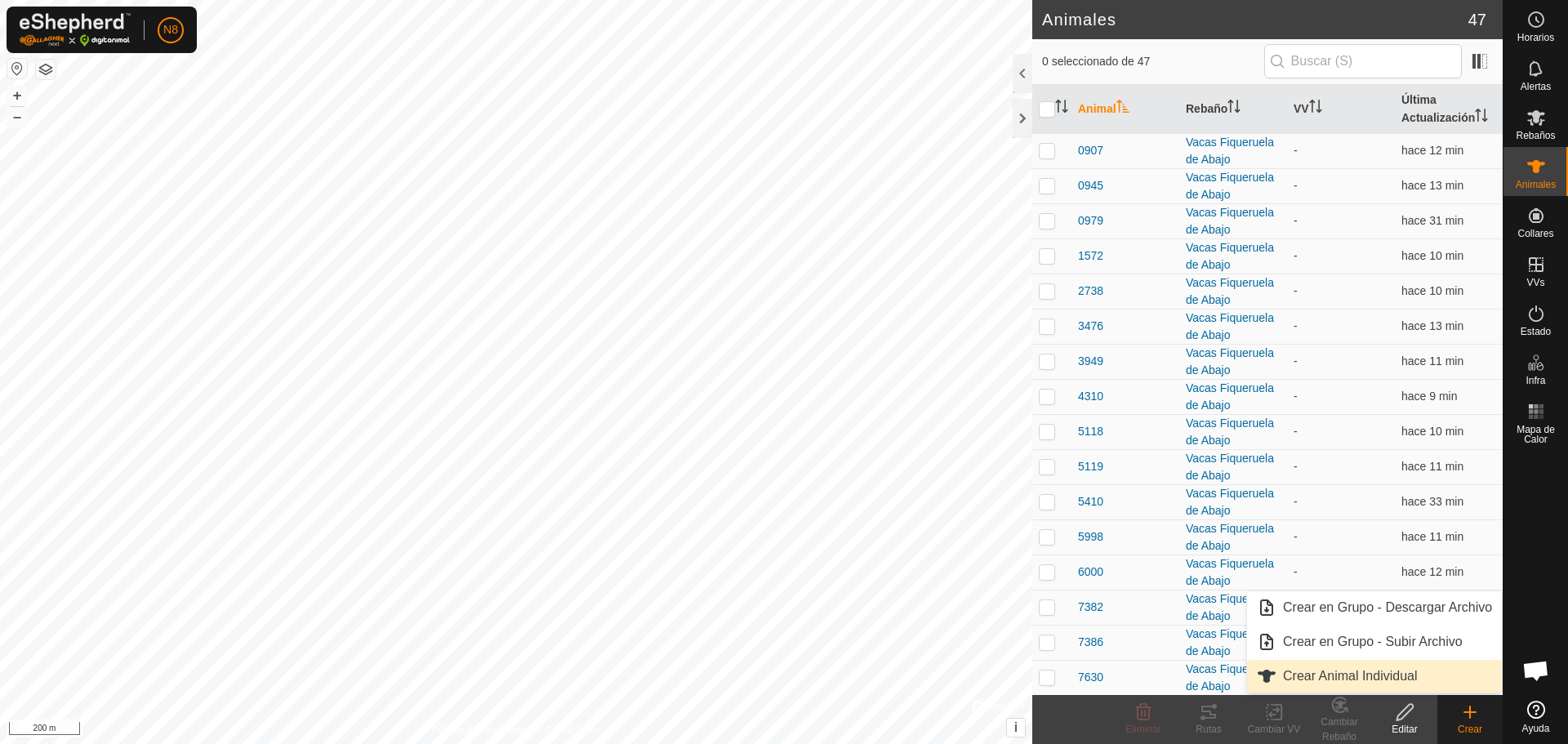
click at [1398, 680] on link "Crear Animal Individual" at bounding box center [1374, 676] width 255 height 32
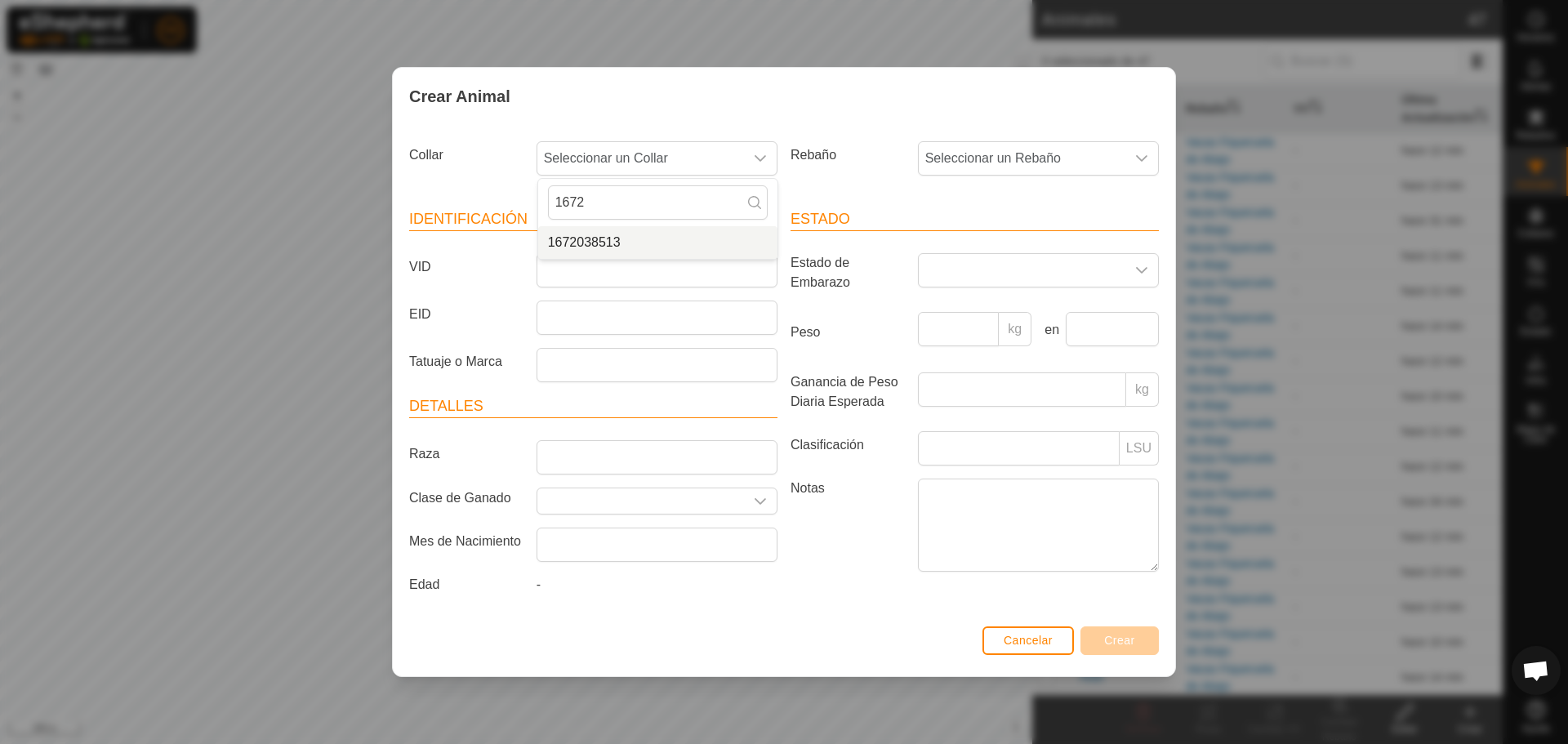
type input "1672"
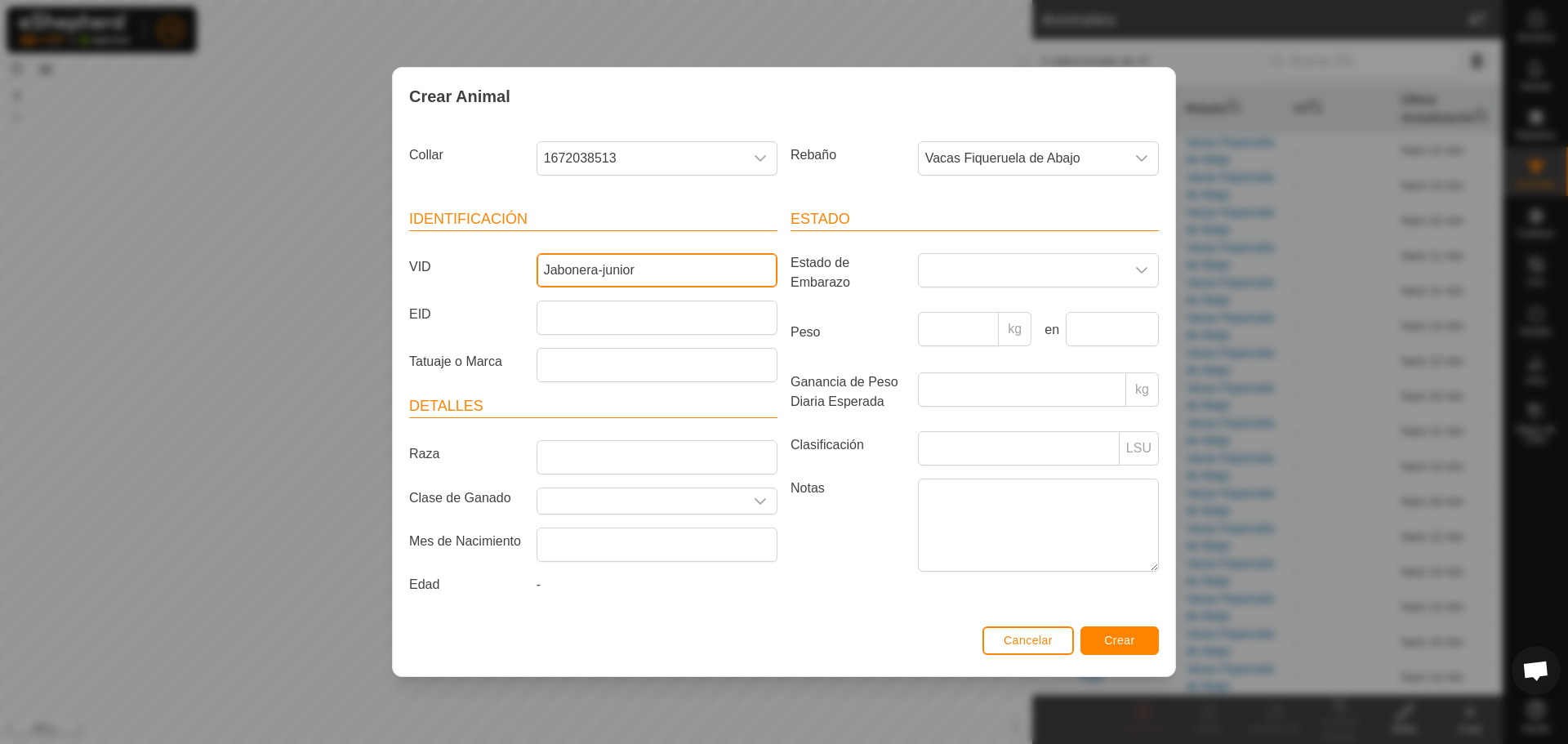
type input "Jabonera-junior"
click at [1124, 649] on button "Crear" at bounding box center [1120, 640] width 78 height 28
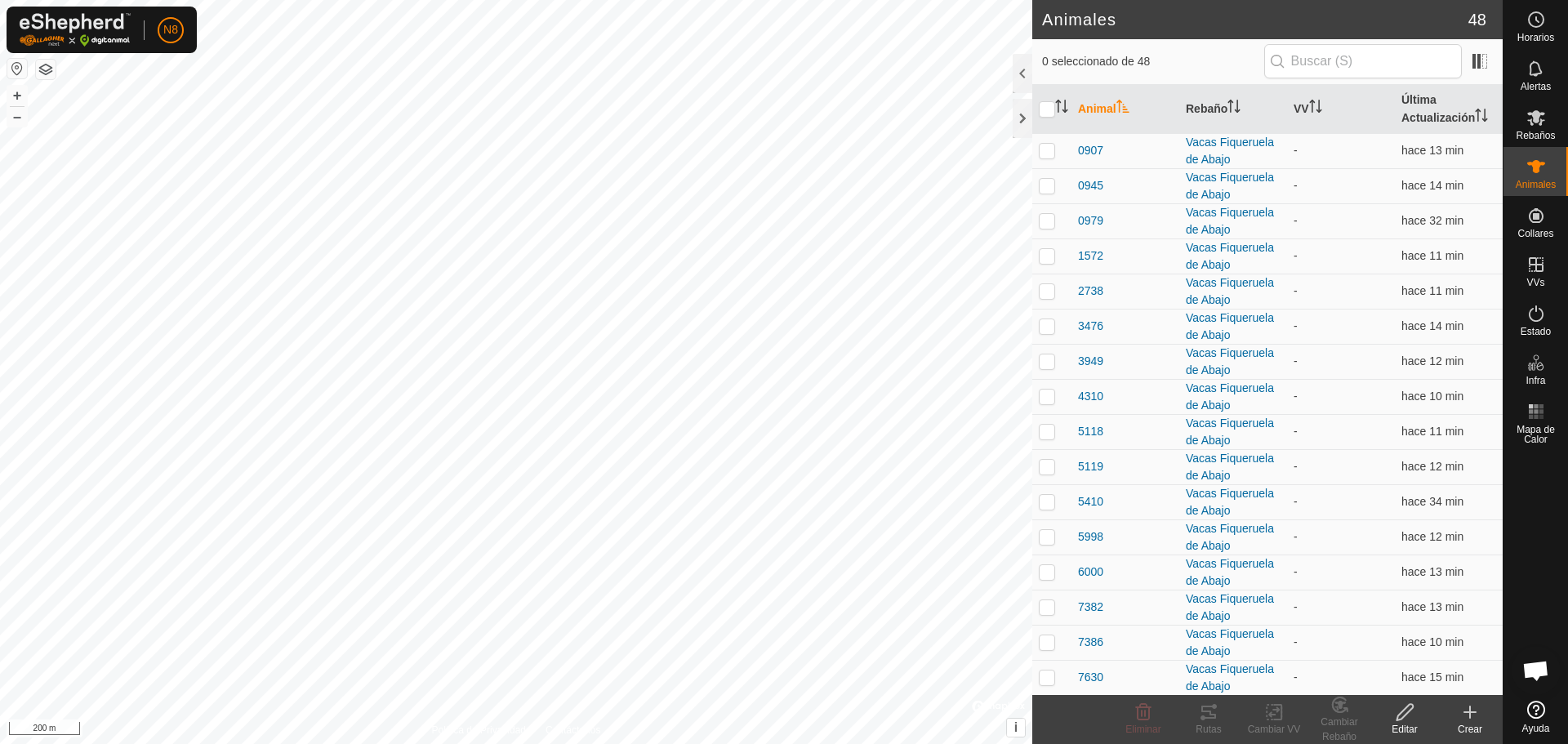
click at [1464, 716] on icon at bounding box center [1471, 712] width 20 height 20
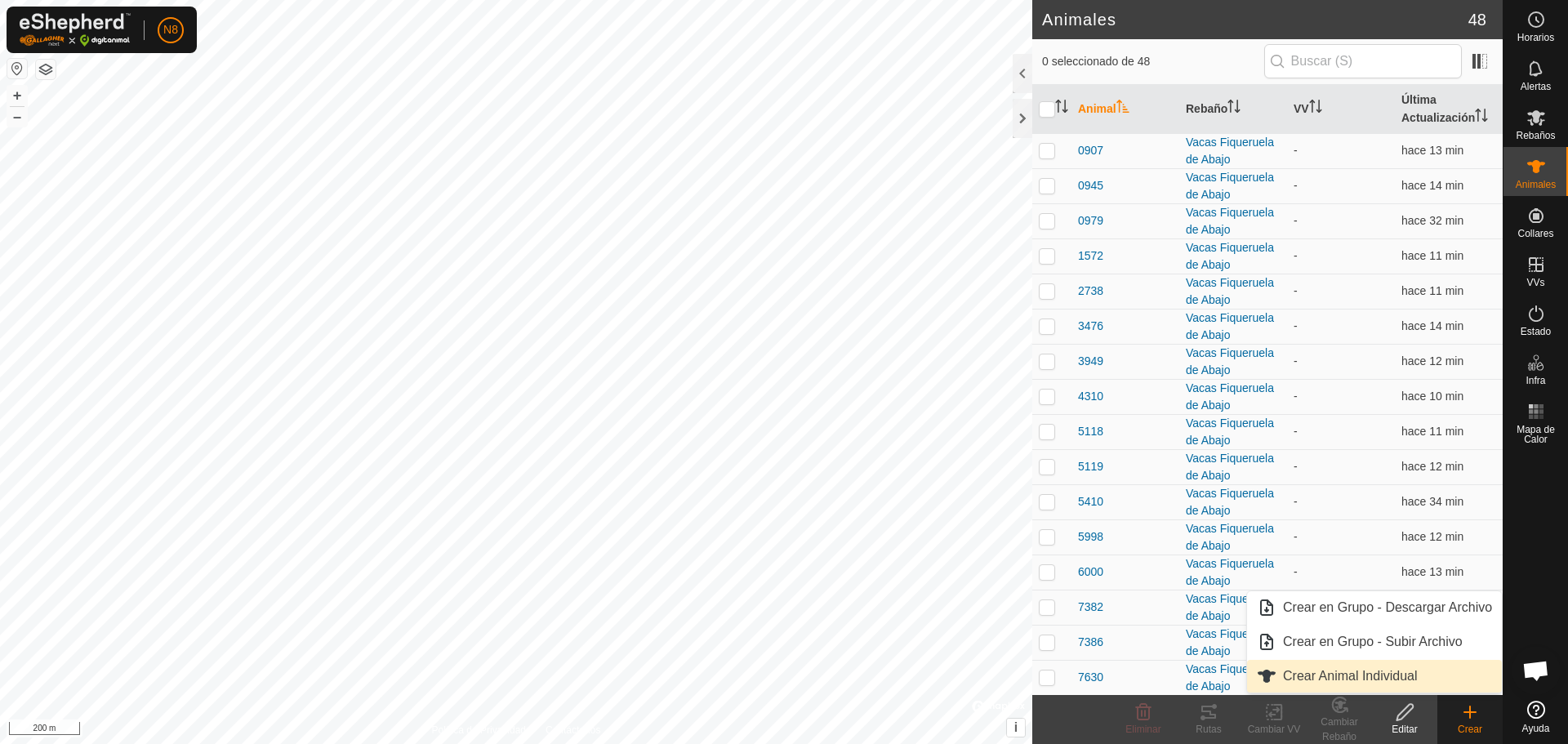
click at [1427, 686] on link "Crear Animal Individual" at bounding box center [1374, 676] width 255 height 32
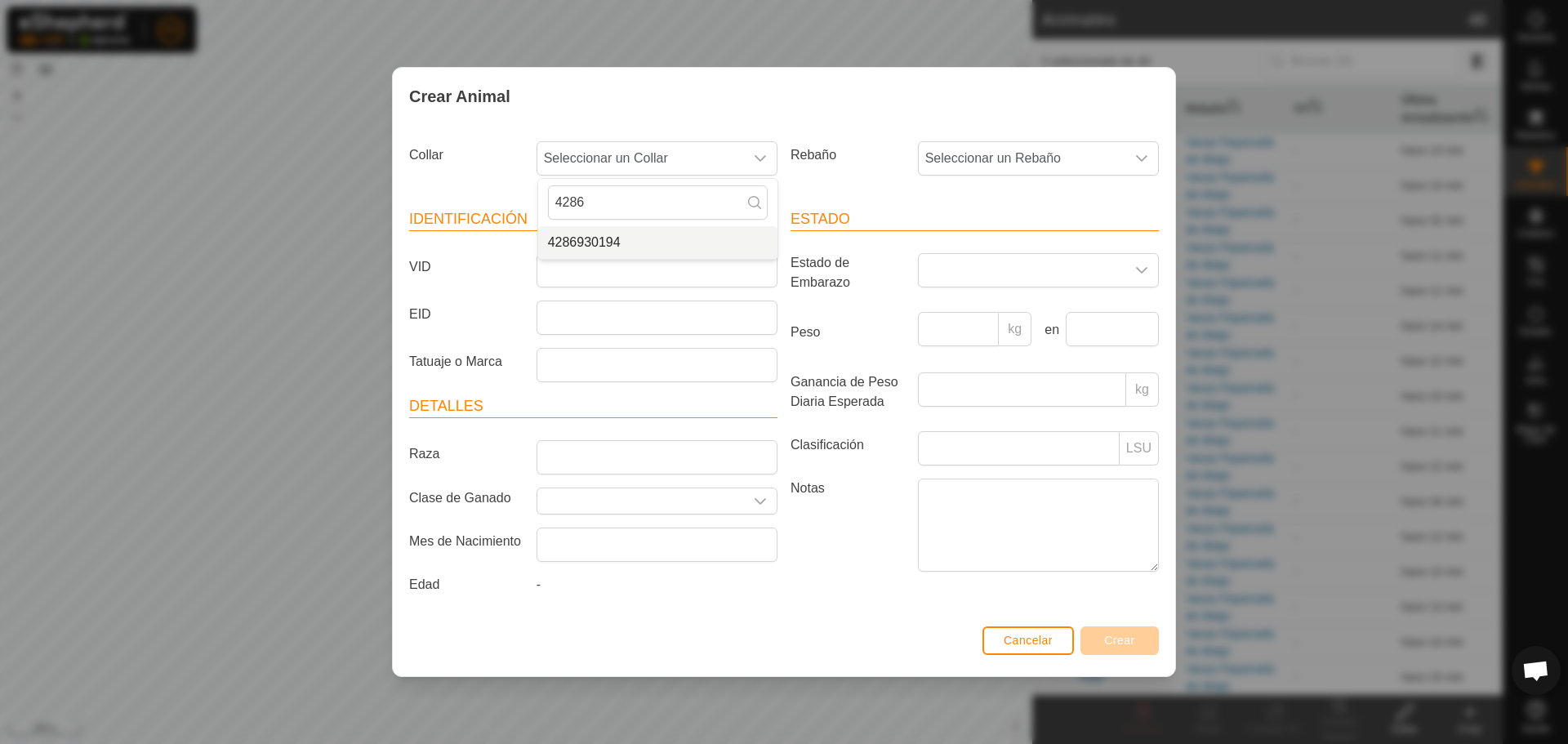
type input "4286"
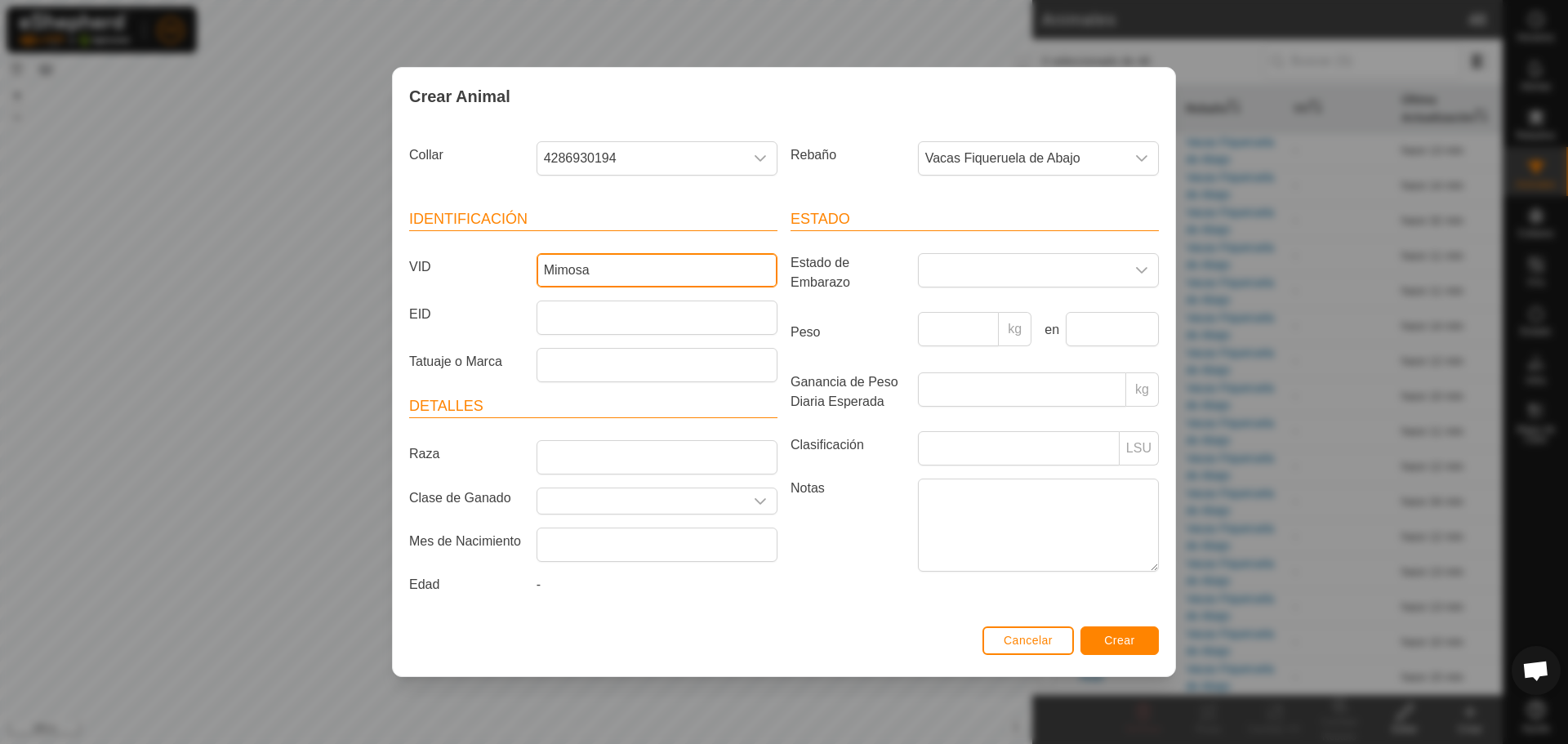
type input "Mimosa"
click at [1110, 636] on span "Crear" at bounding box center [1119, 640] width 31 height 13
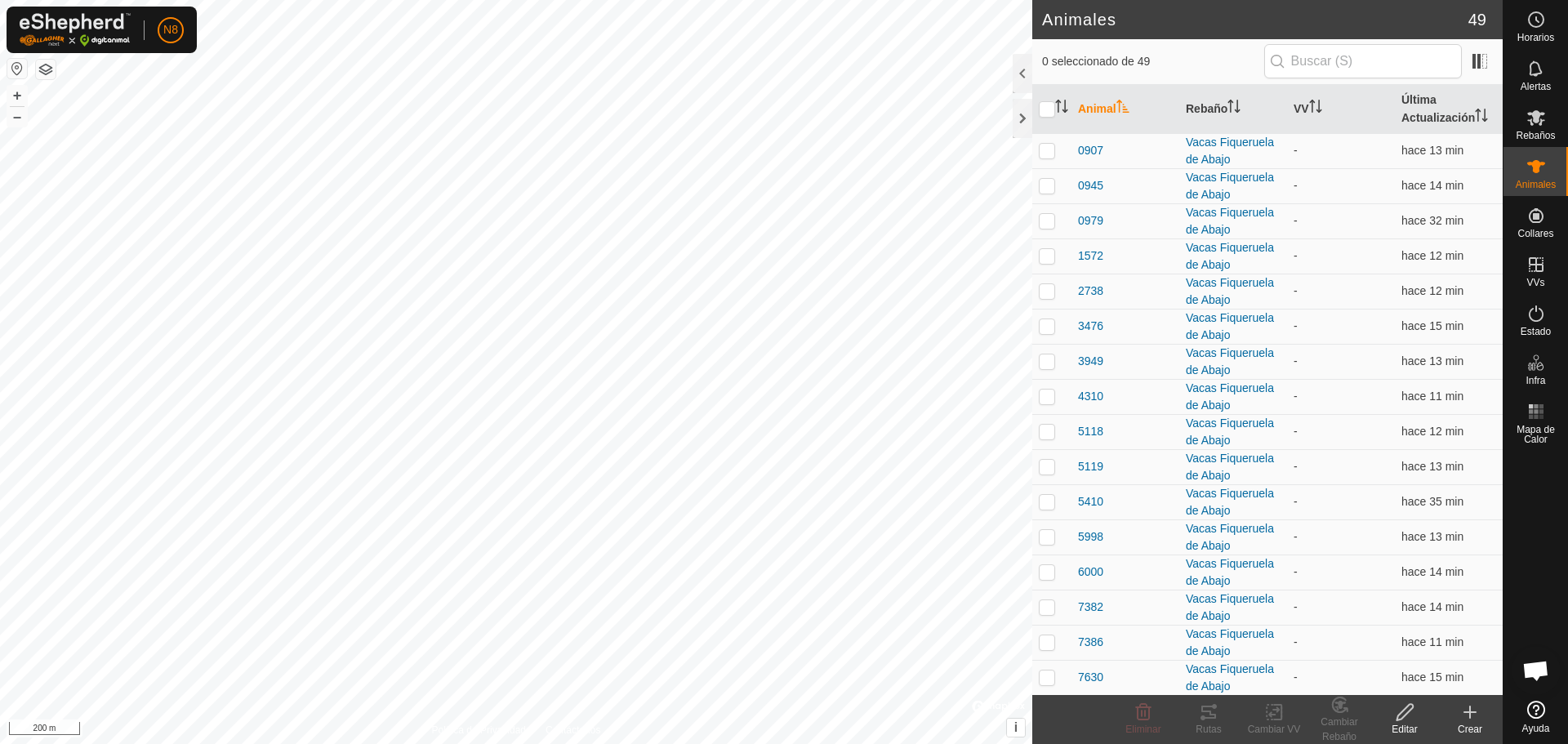
click at [1470, 715] on icon at bounding box center [1470, 712] width 0 height 12
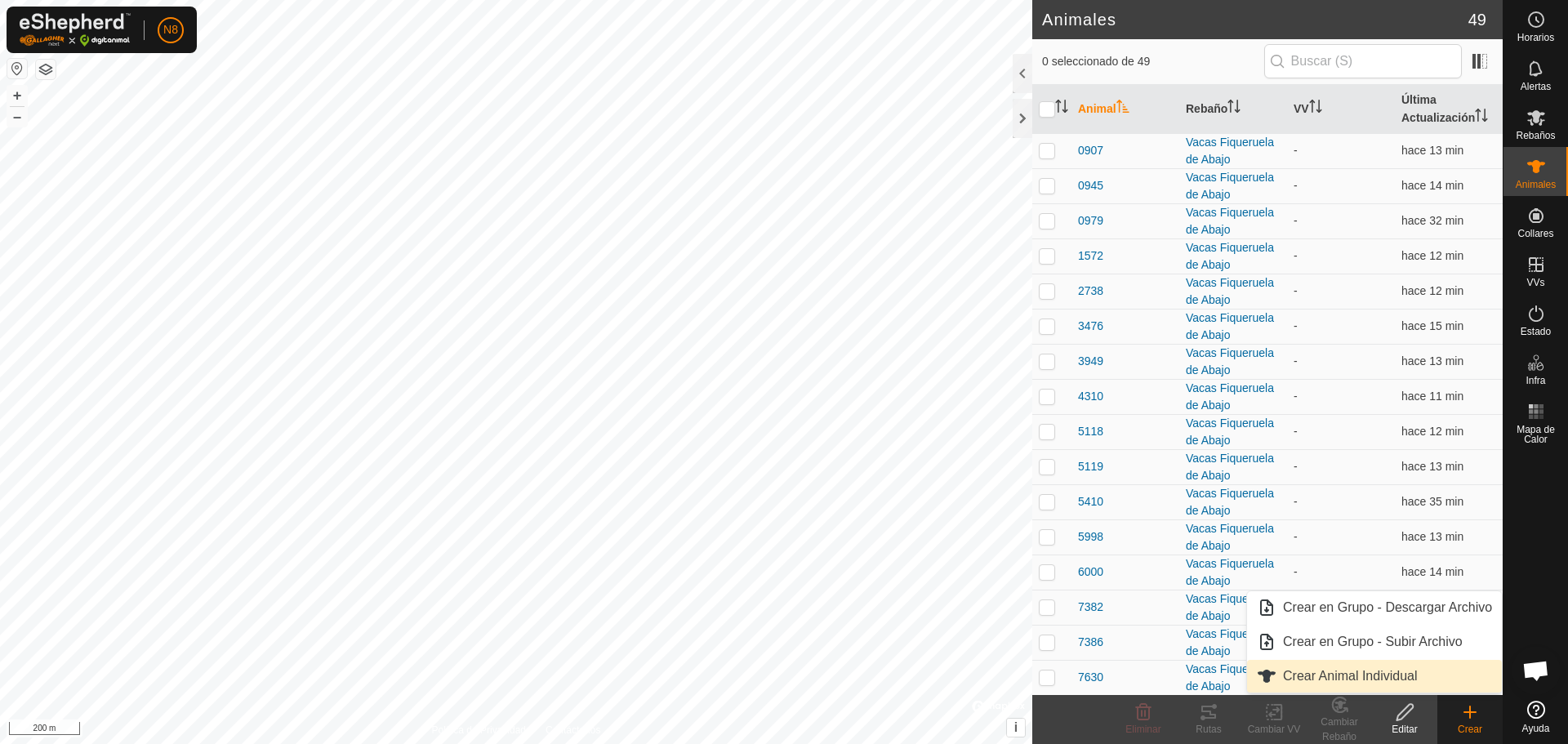
click at [1447, 684] on link "Crear Animal Individual" at bounding box center [1374, 676] width 255 height 32
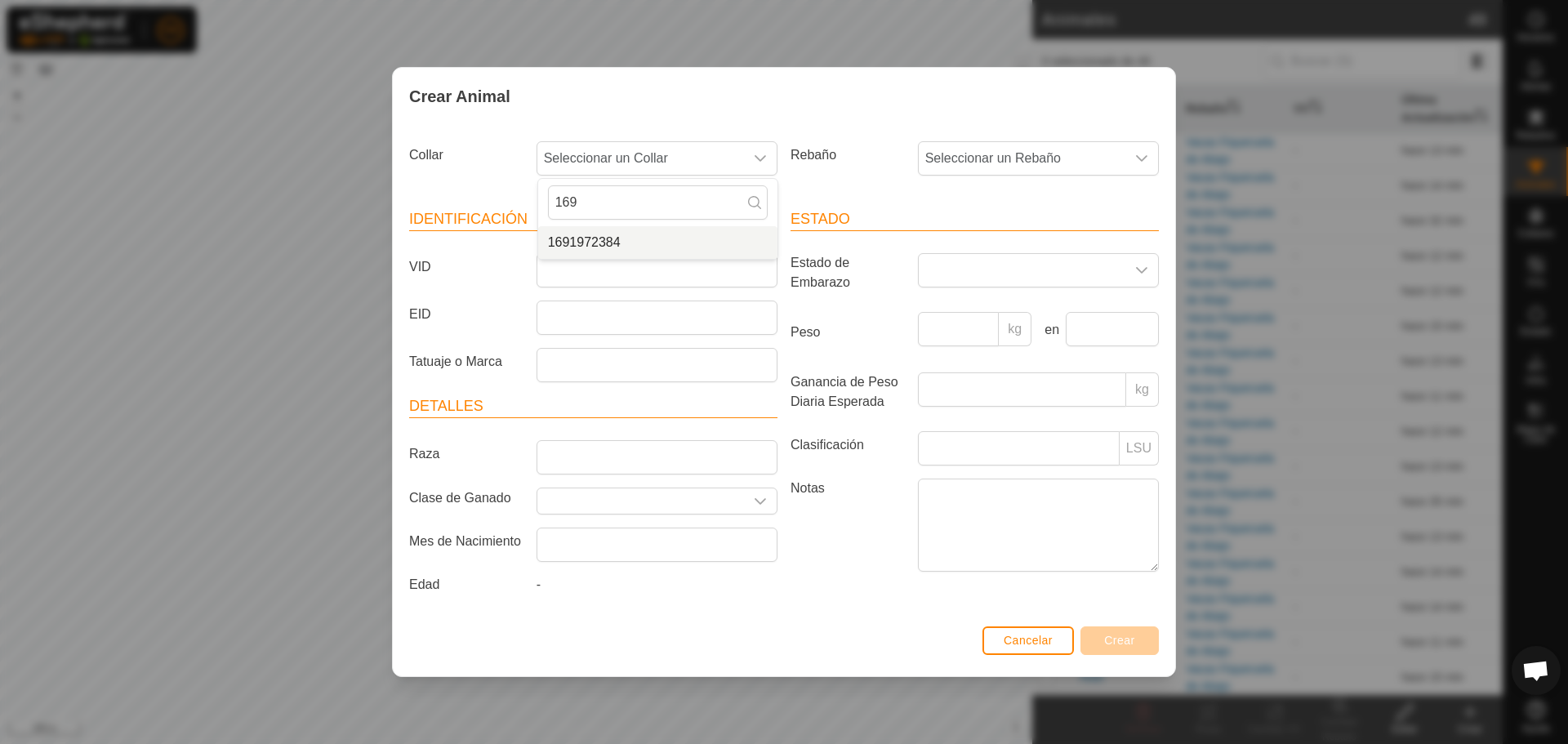
type input "169"
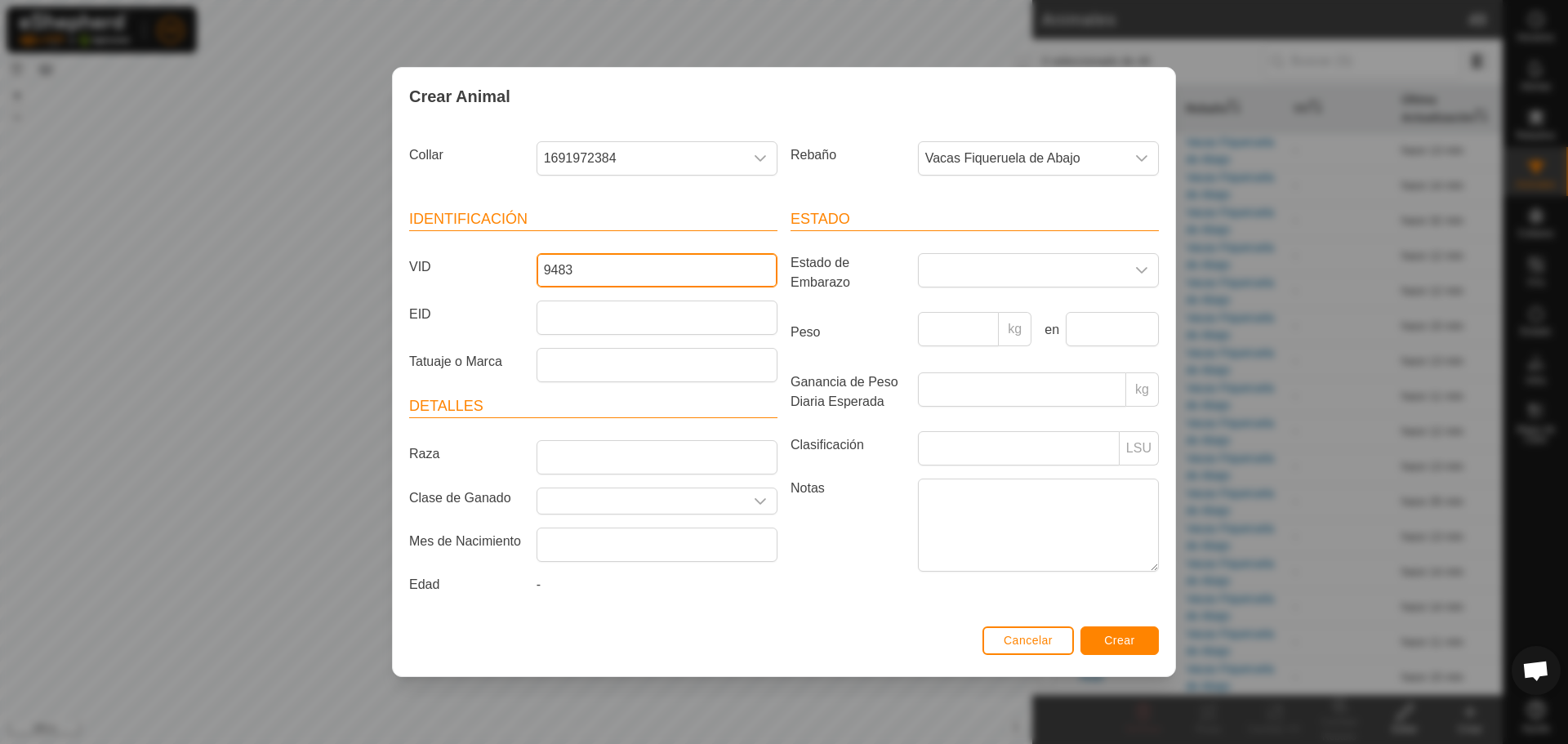
type input "9483"
click at [1128, 643] on span "Crear" at bounding box center [1119, 640] width 31 height 13
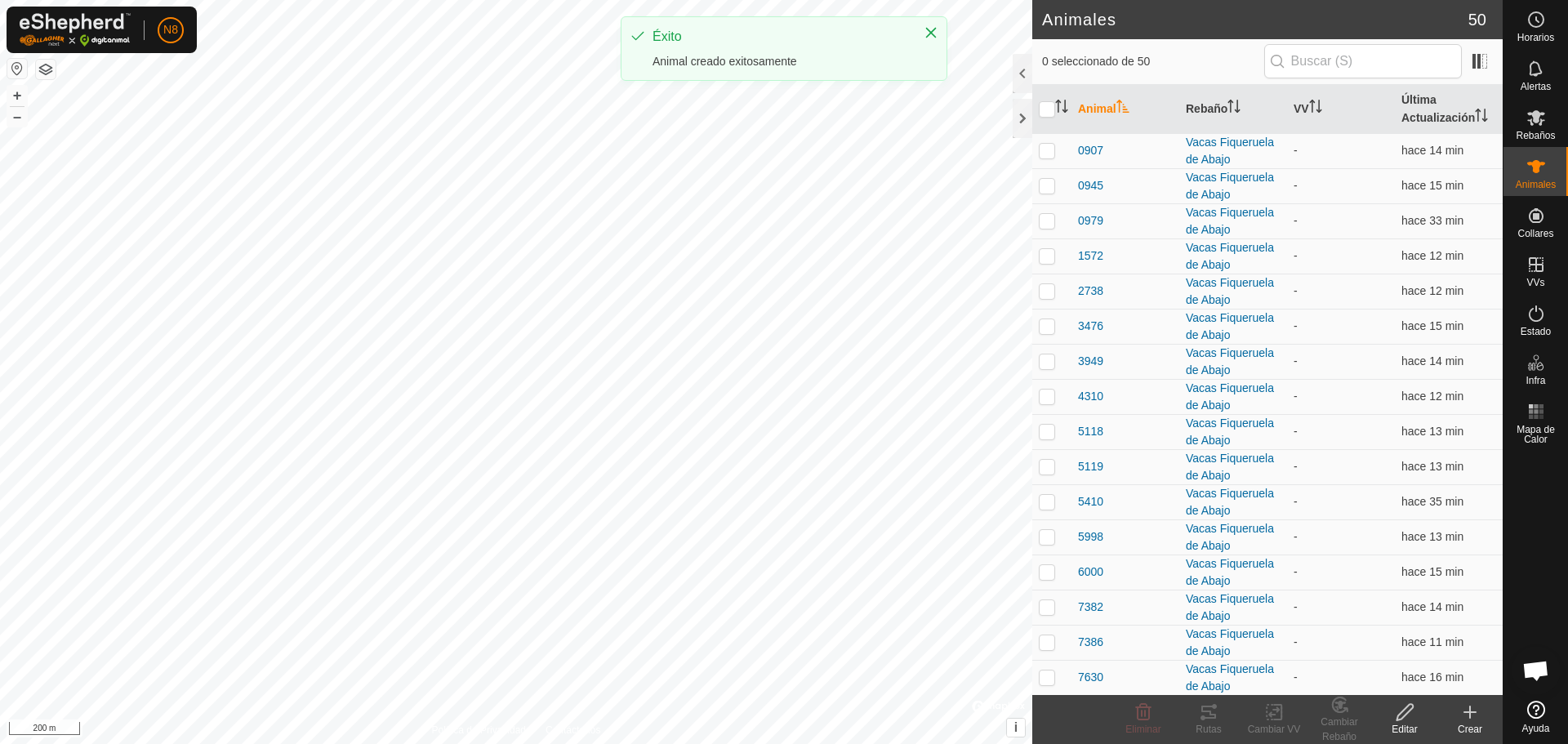
click at [1484, 717] on create-svg-icon at bounding box center [1470, 712] width 66 height 20
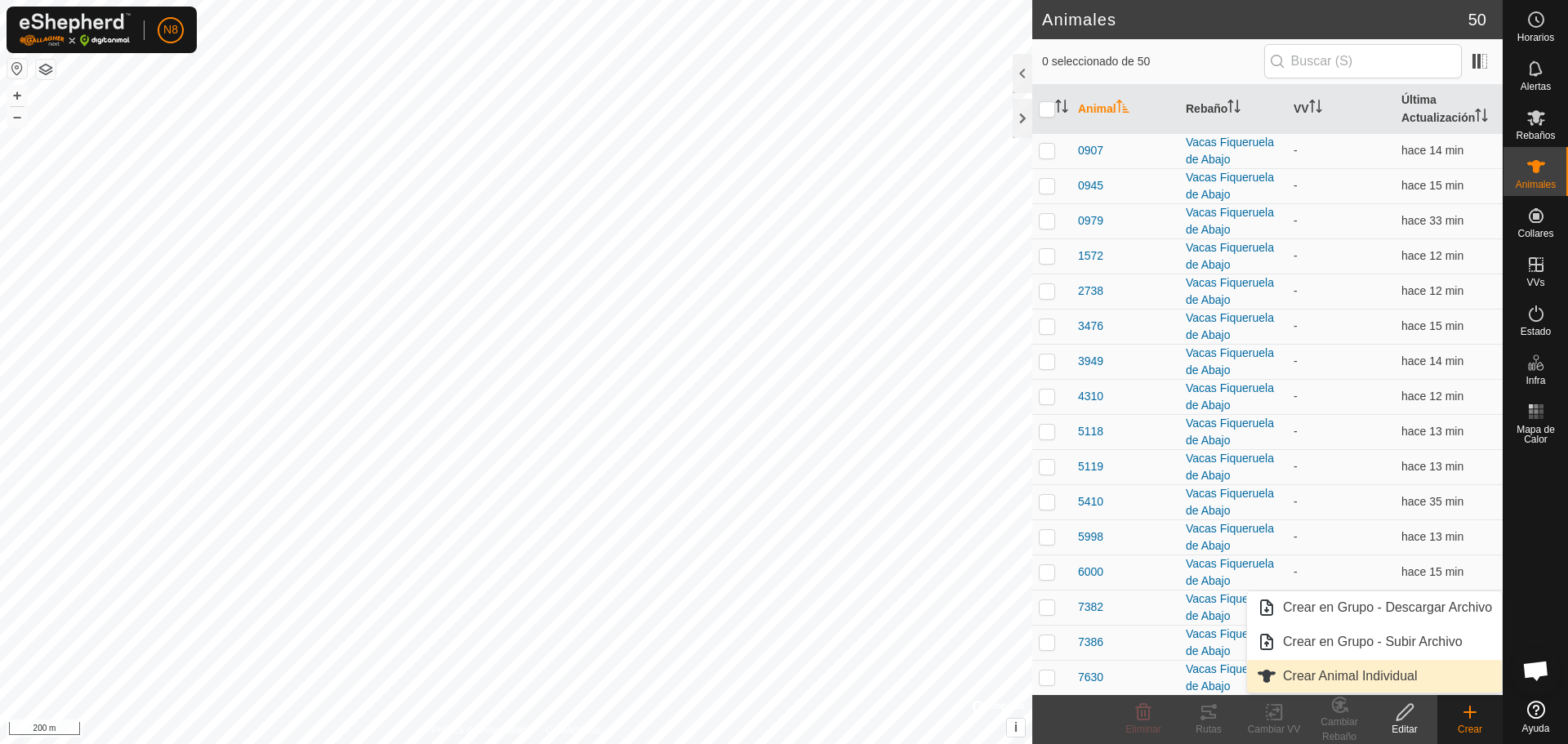
click at [1391, 682] on link "Crear Animal Individual" at bounding box center [1374, 676] width 255 height 32
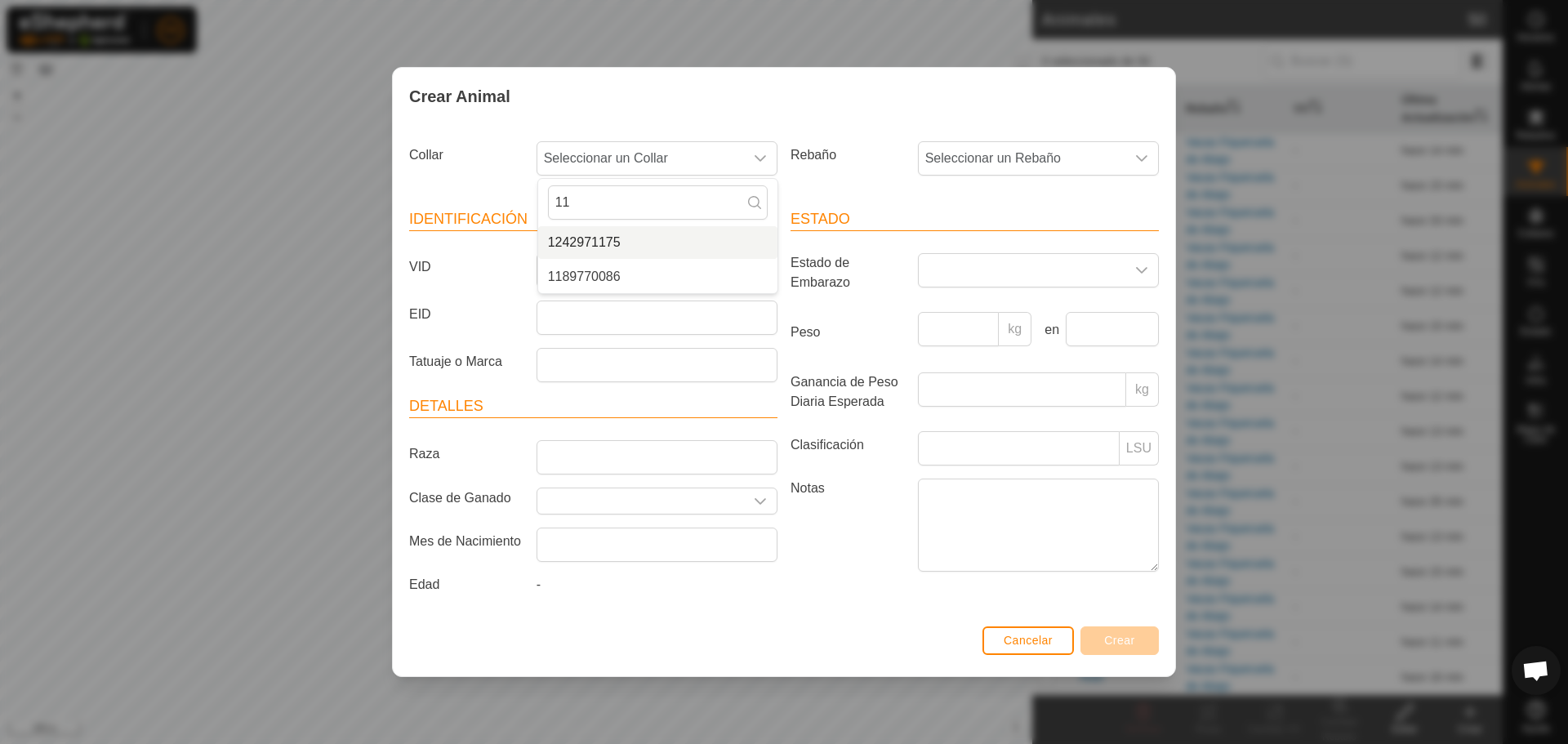
type input "11"
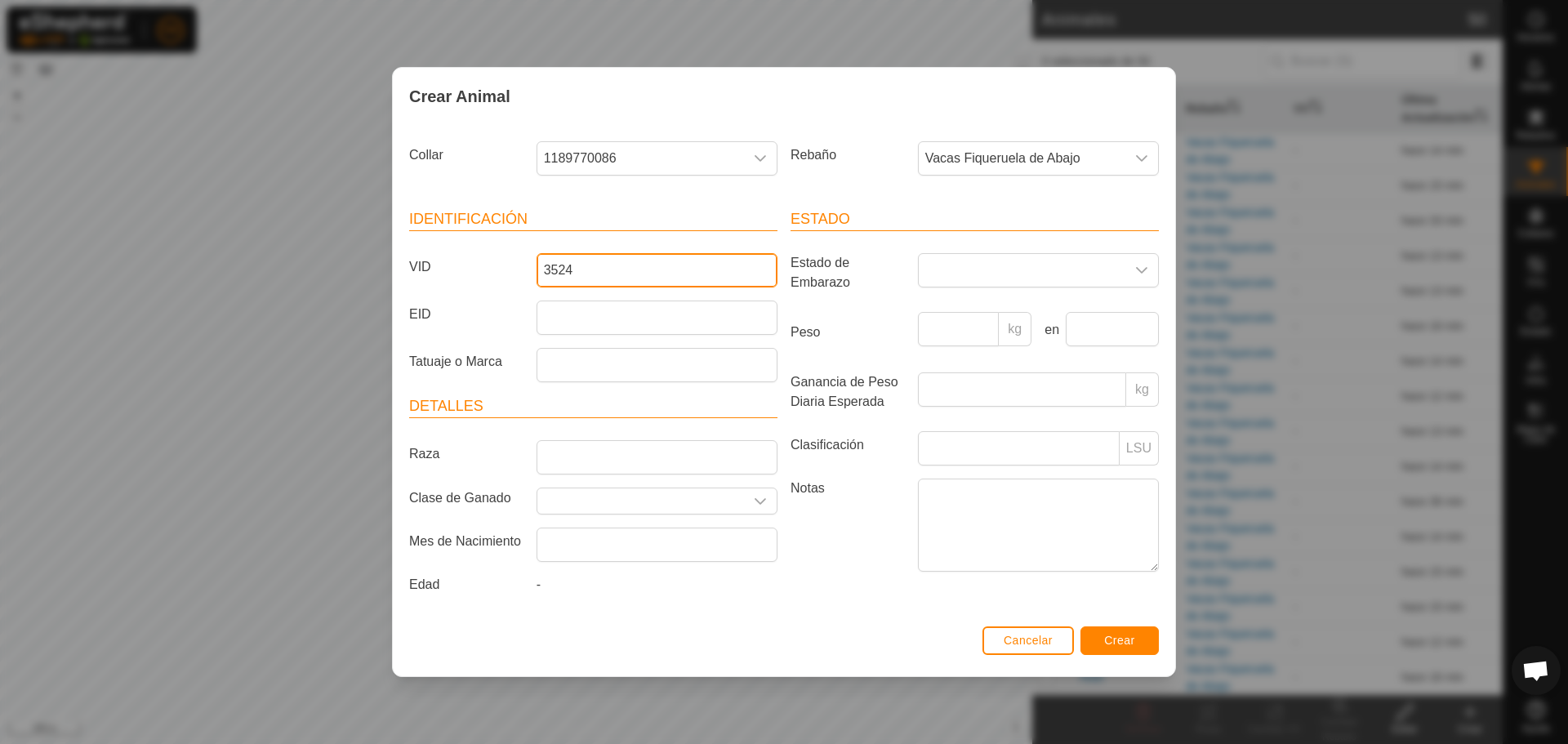
type input "3524"
click at [1130, 645] on span "Crear" at bounding box center [1119, 640] width 31 height 13
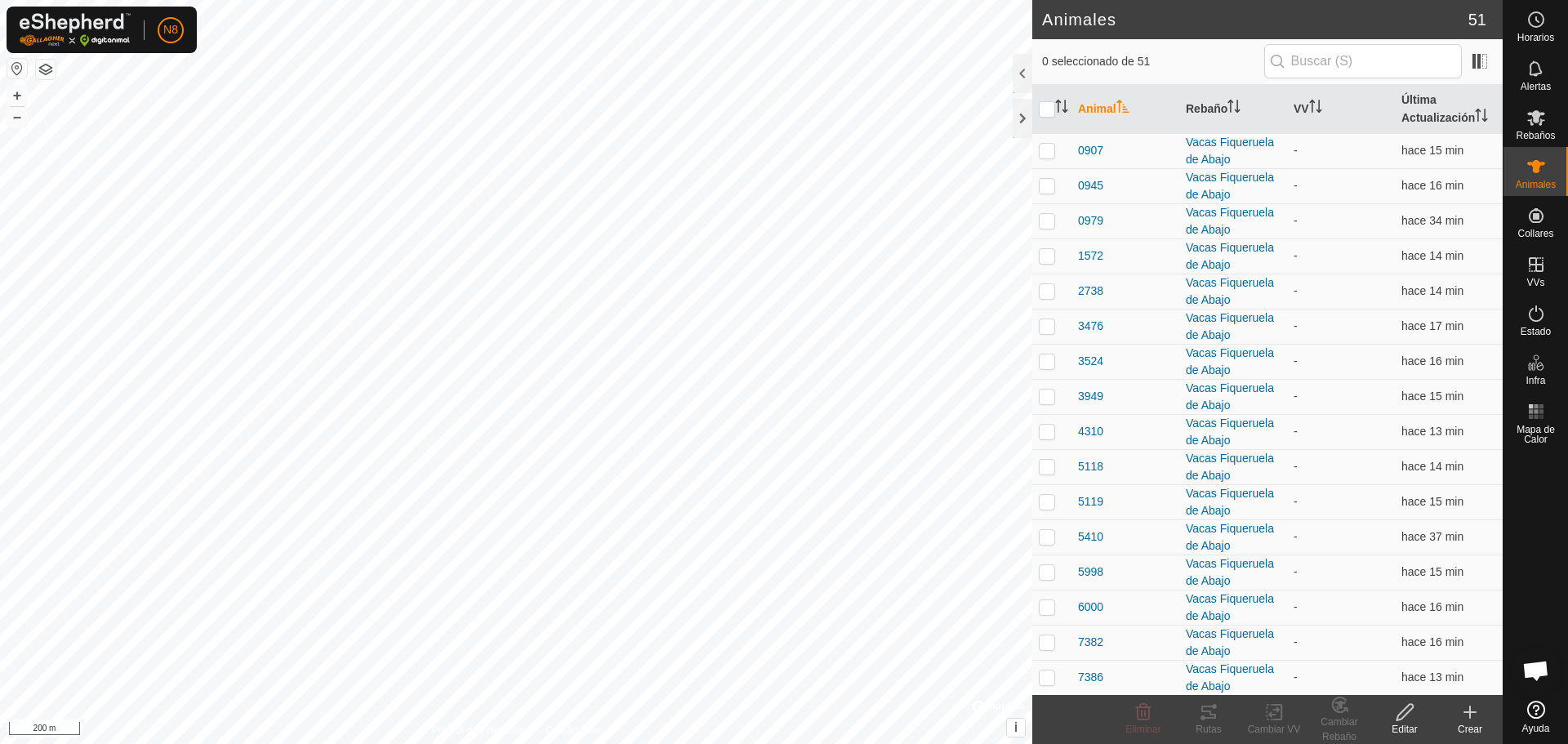
click at [1467, 721] on icon at bounding box center [1471, 712] width 20 height 20
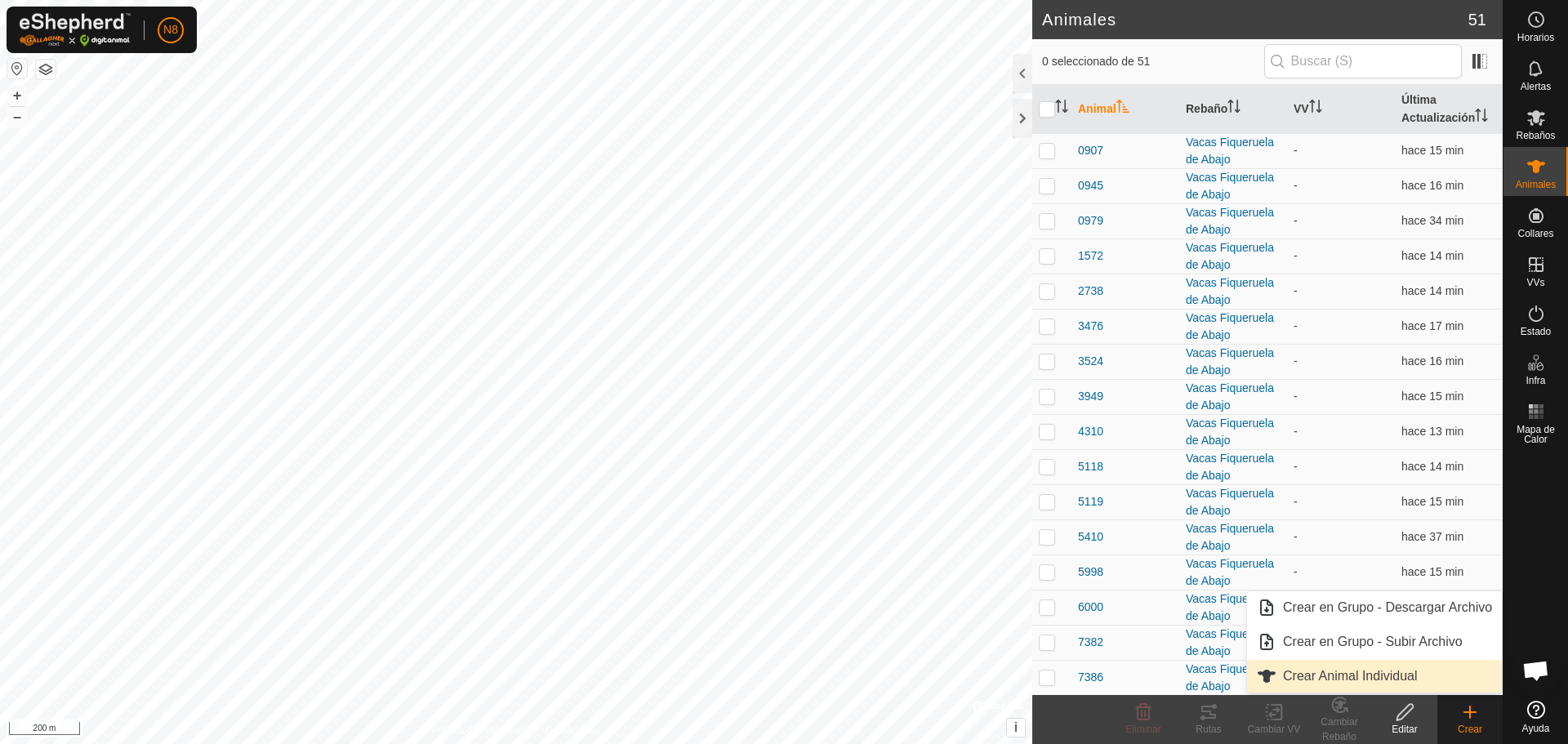
click at [1393, 674] on link "Crear Animal Individual" at bounding box center [1374, 676] width 255 height 32
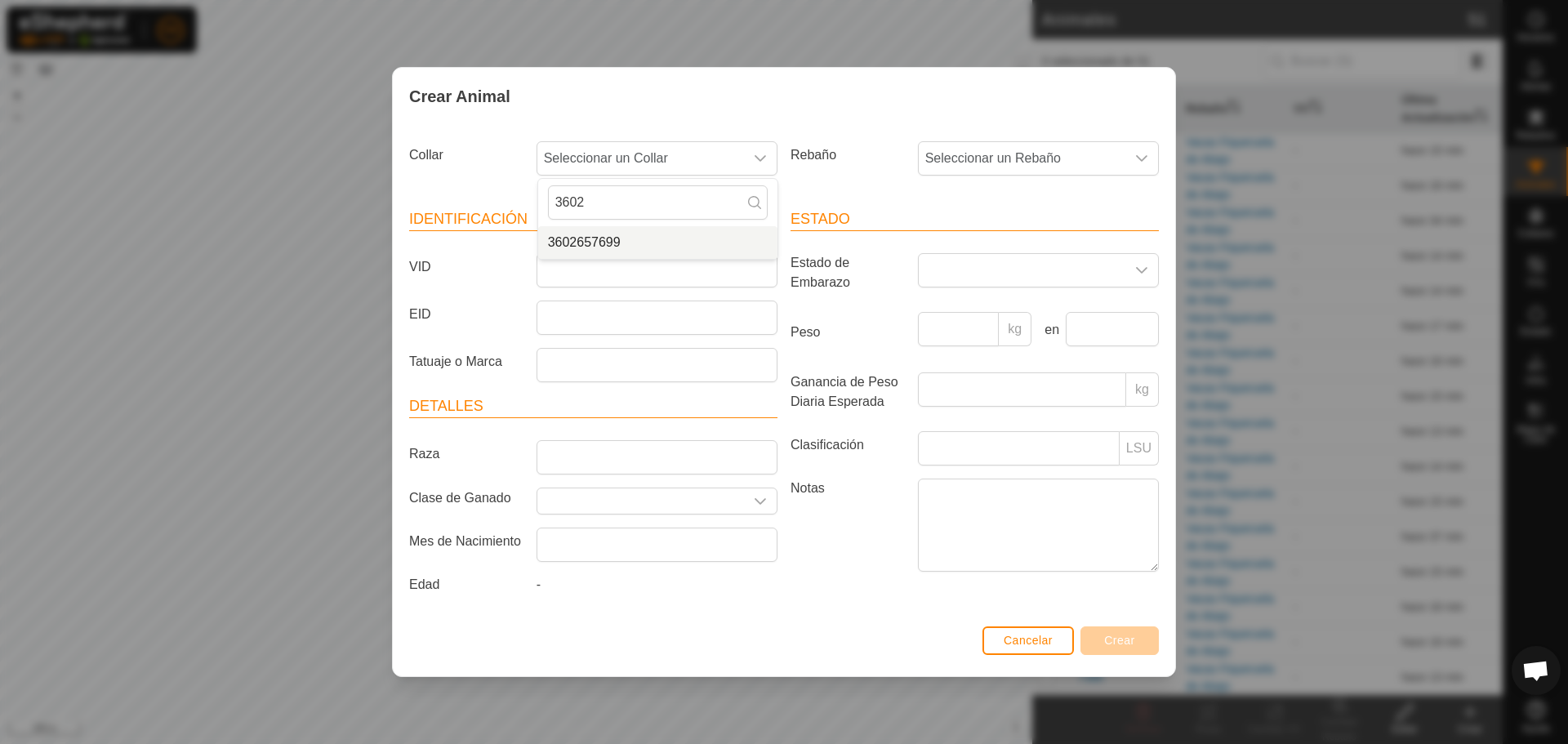
type input "3602"
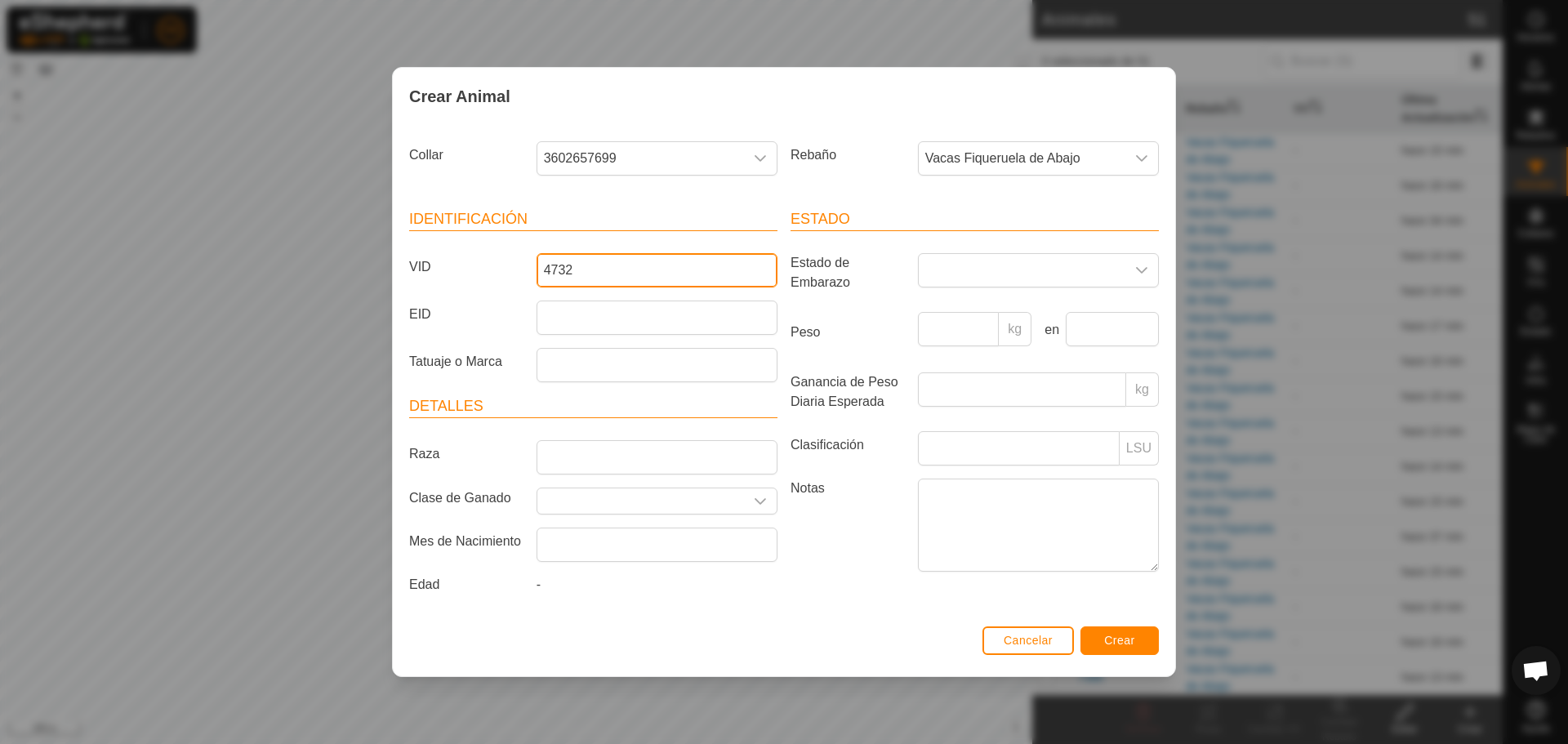
type input "4732"
click at [1107, 645] on span "Crear" at bounding box center [1119, 640] width 31 height 13
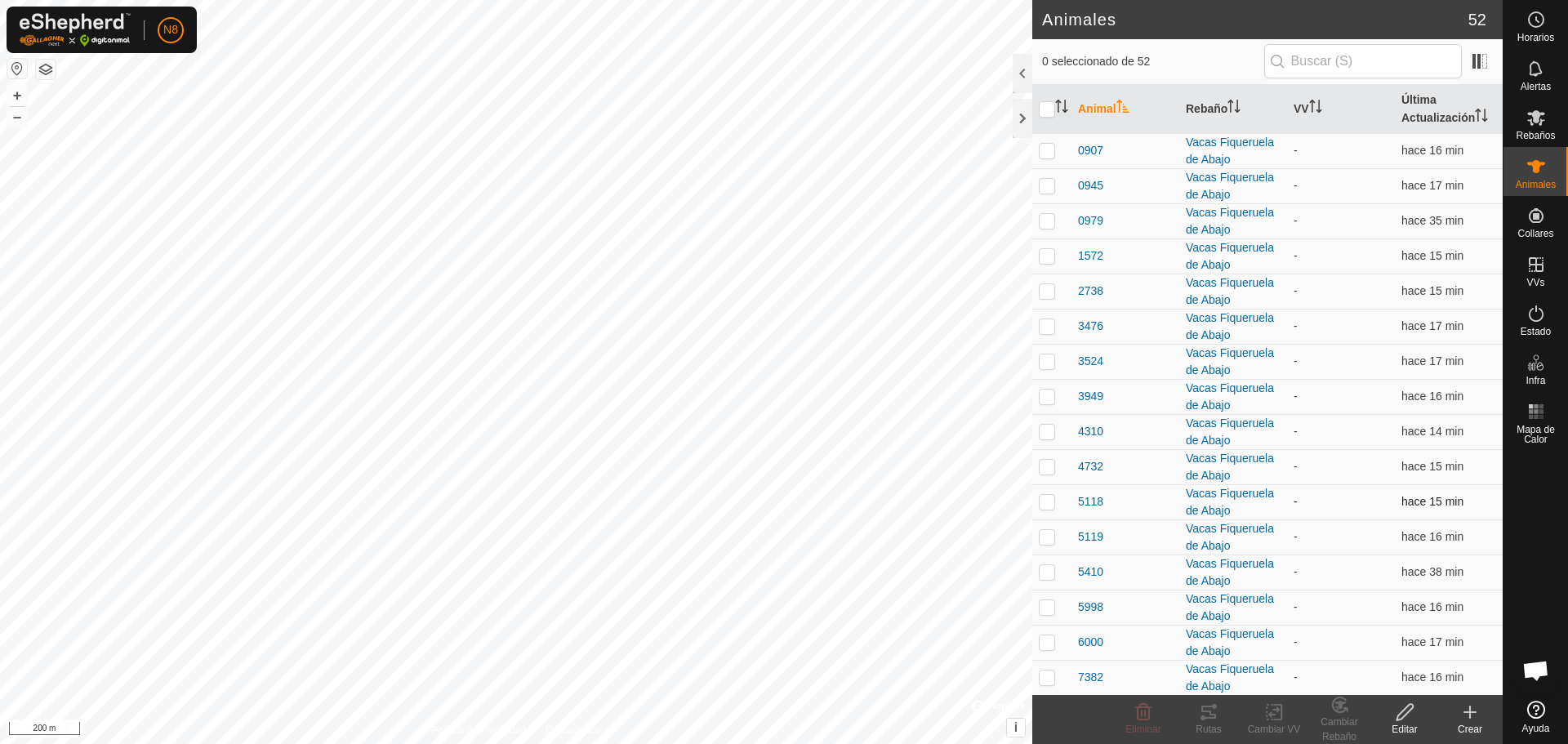
click at [1048, 505] on p-checkbox at bounding box center [1048, 501] width 17 height 13
checkbox input "false"
click at [1469, 722] on div "Crear" at bounding box center [1470, 729] width 66 height 15
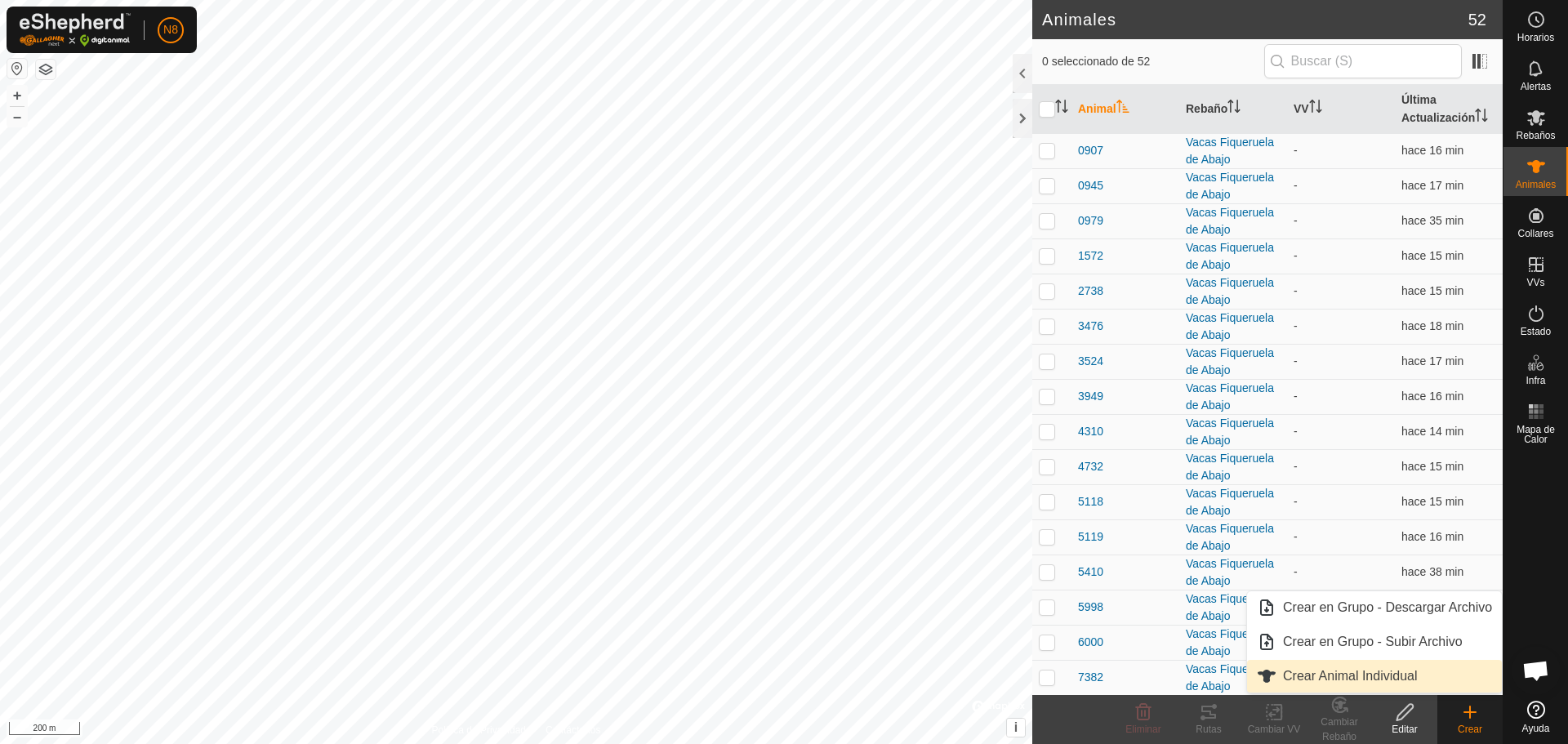
click at [1395, 677] on link "Crear Animal Individual" at bounding box center [1374, 676] width 255 height 32
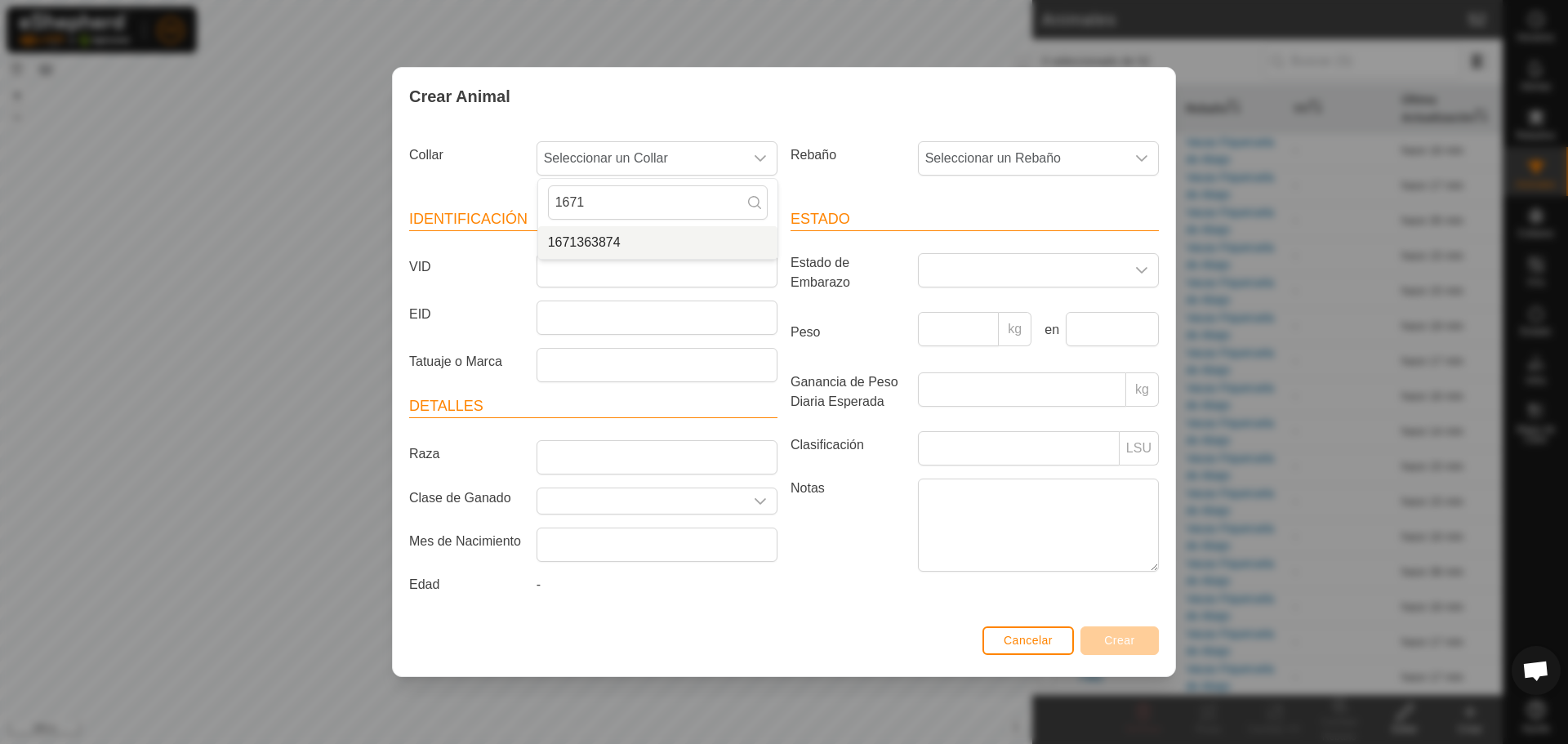
type input "1671"
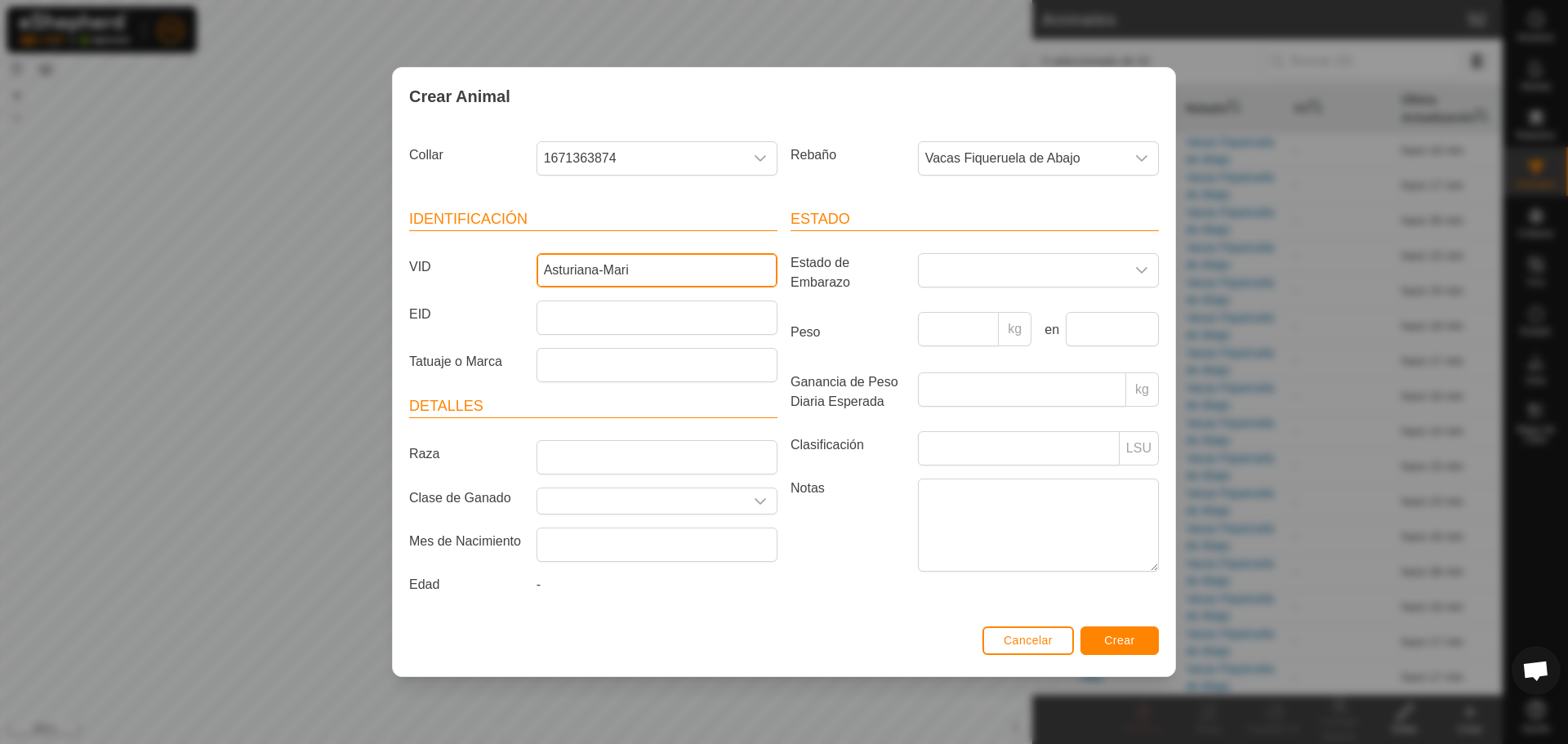
type input "Asturiana-Mari"
click at [1121, 642] on span "Crear" at bounding box center [1119, 640] width 31 height 13
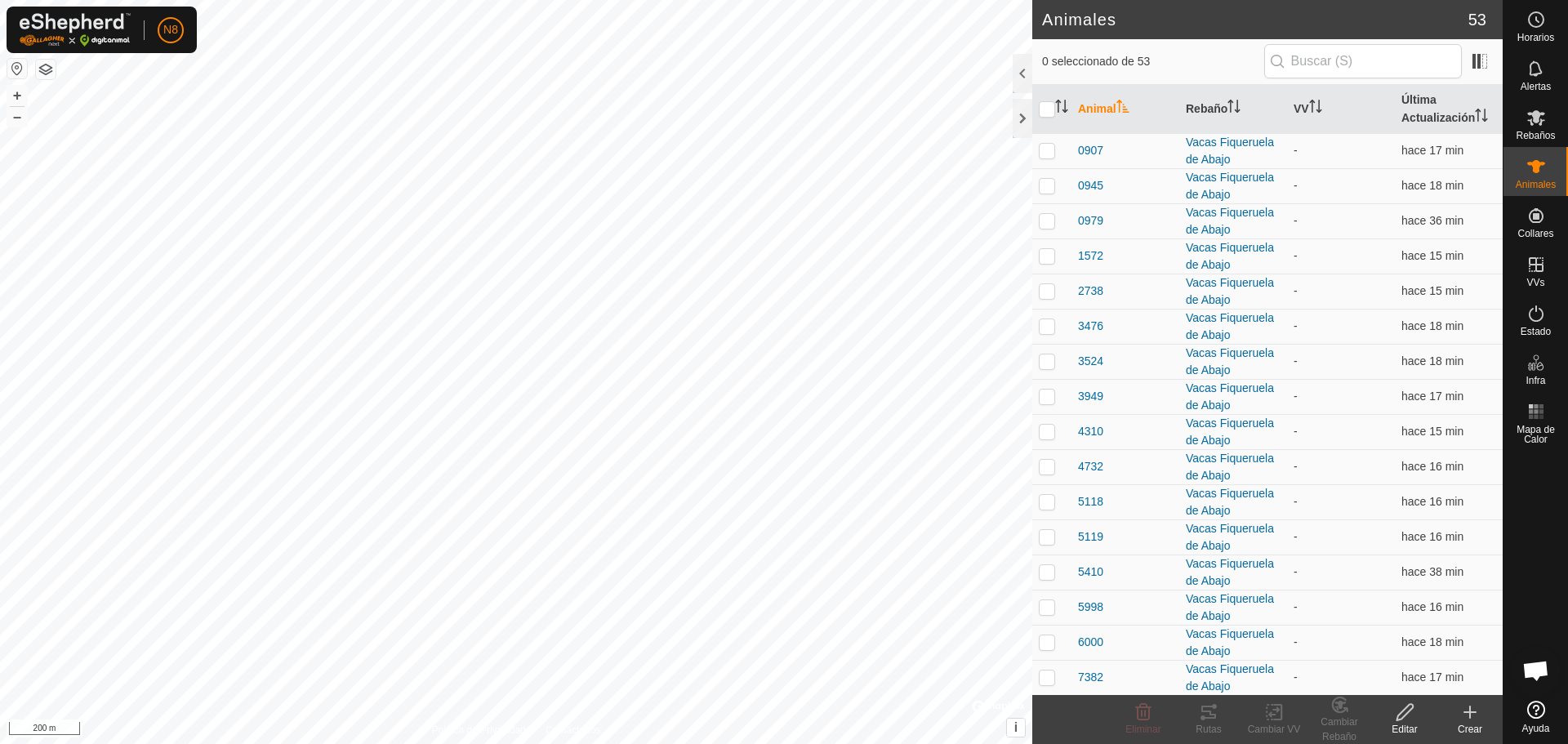
click at [1469, 718] on icon at bounding box center [1471, 712] width 20 height 20
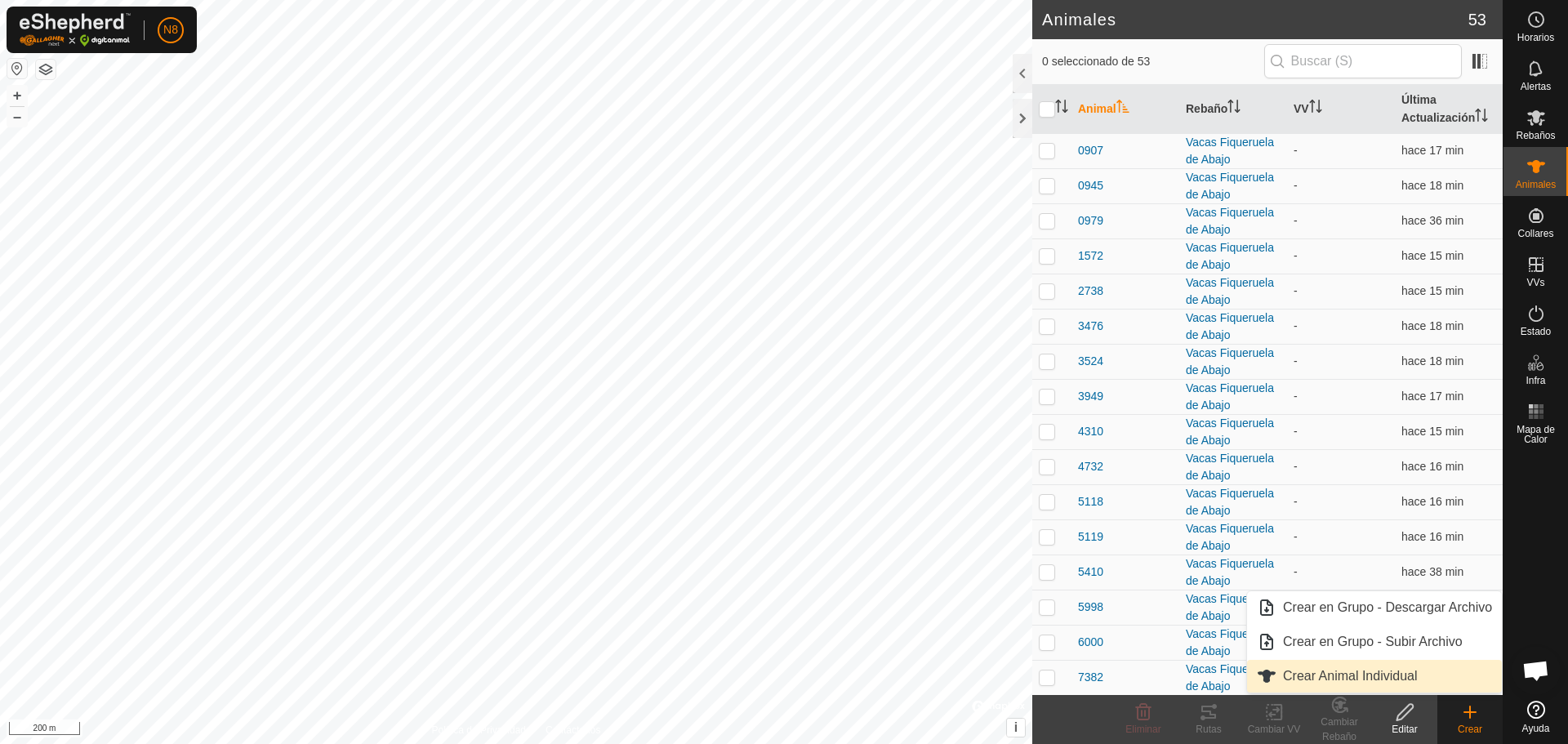
click at [1377, 684] on link "Crear Animal Individual" at bounding box center [1374, 676] width 255 height 32
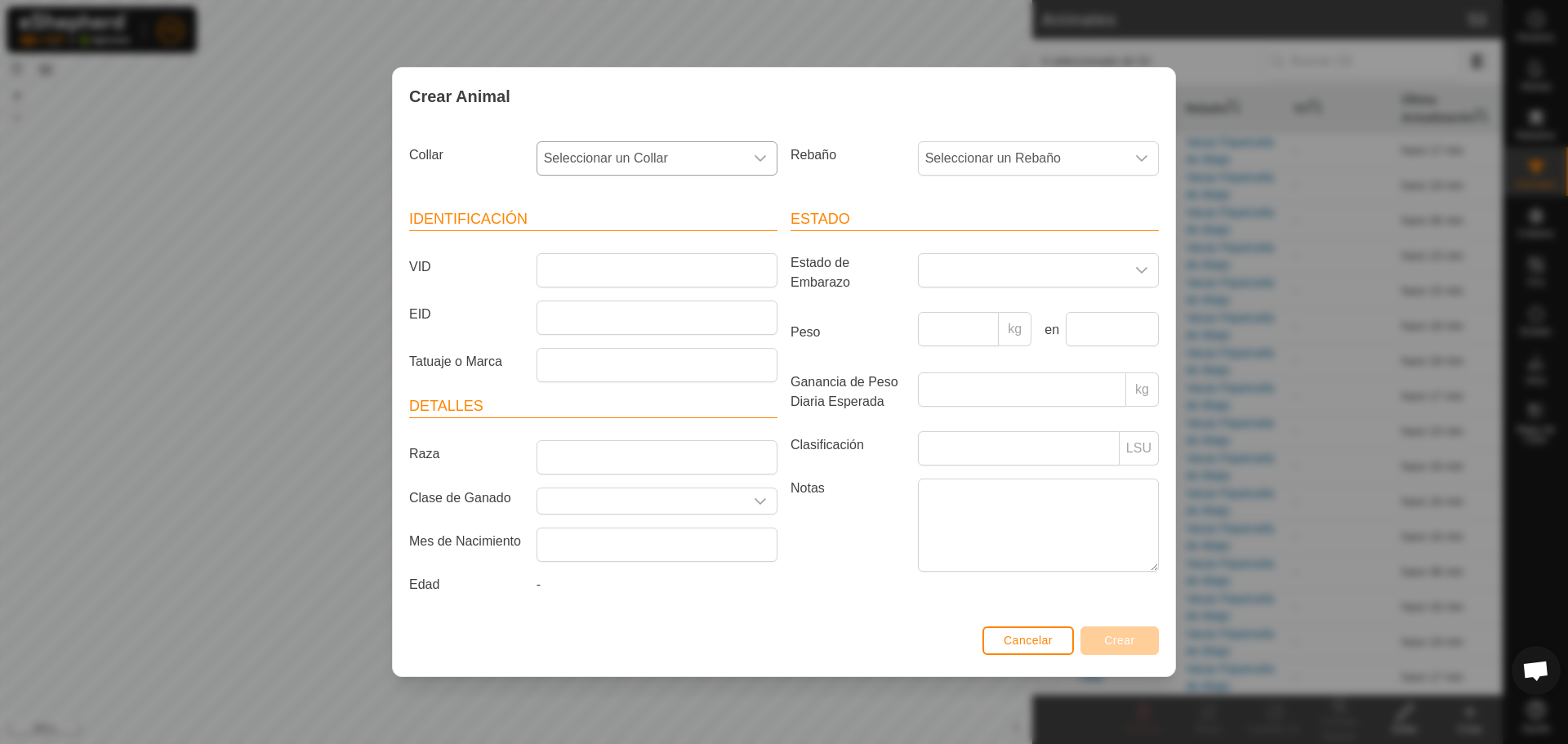
click at [722, 153] on span "Seleccionar un Collar" at bounding box center [640, 158] width 207 height 32
type input "284"
type input "5994"
click at [1124, 642] on span "Crear" at bounding box center [1119, 640] width 31 height 13
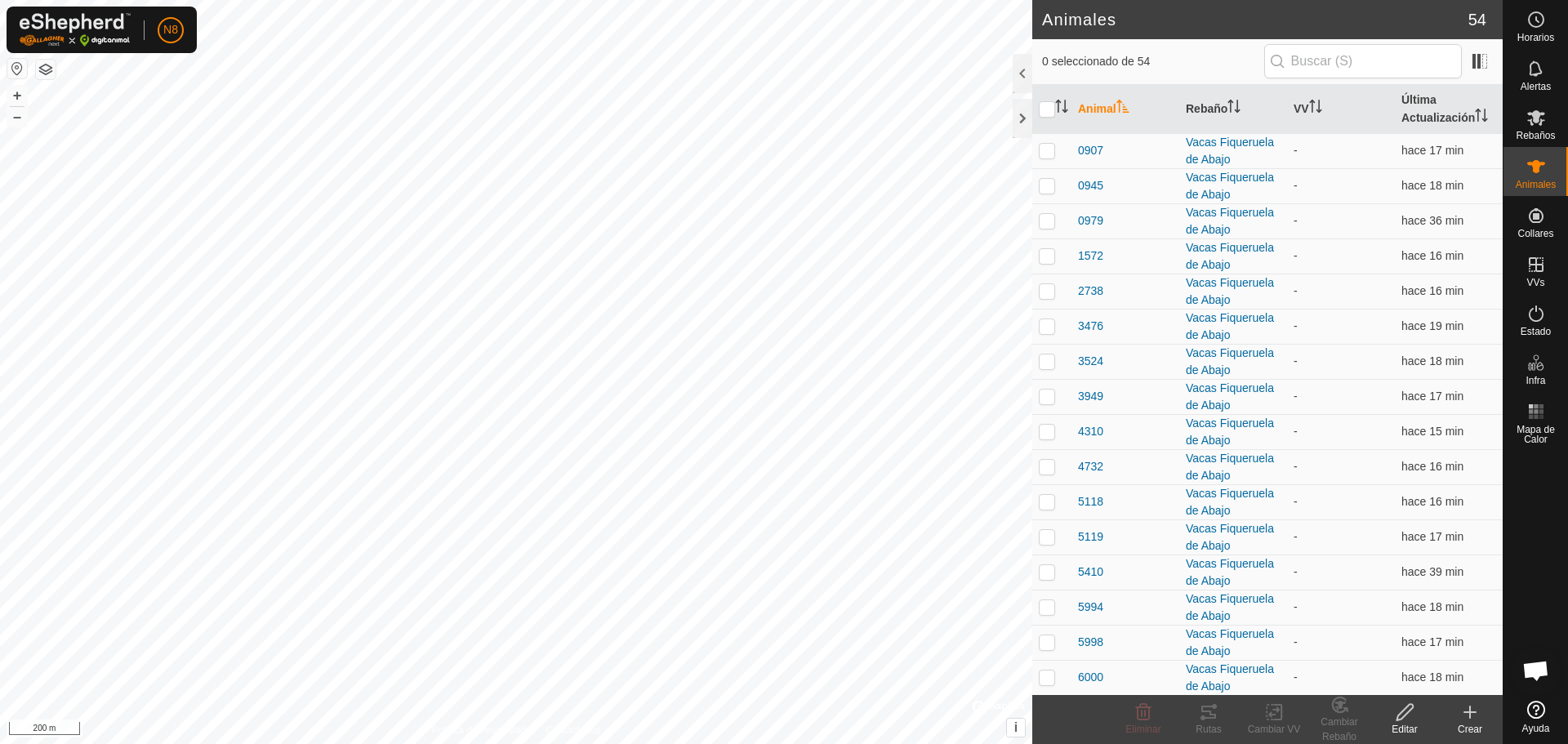
click at [1482, 718] on create-svg-icon at bounding box center [1470, 712] width 66 height 20
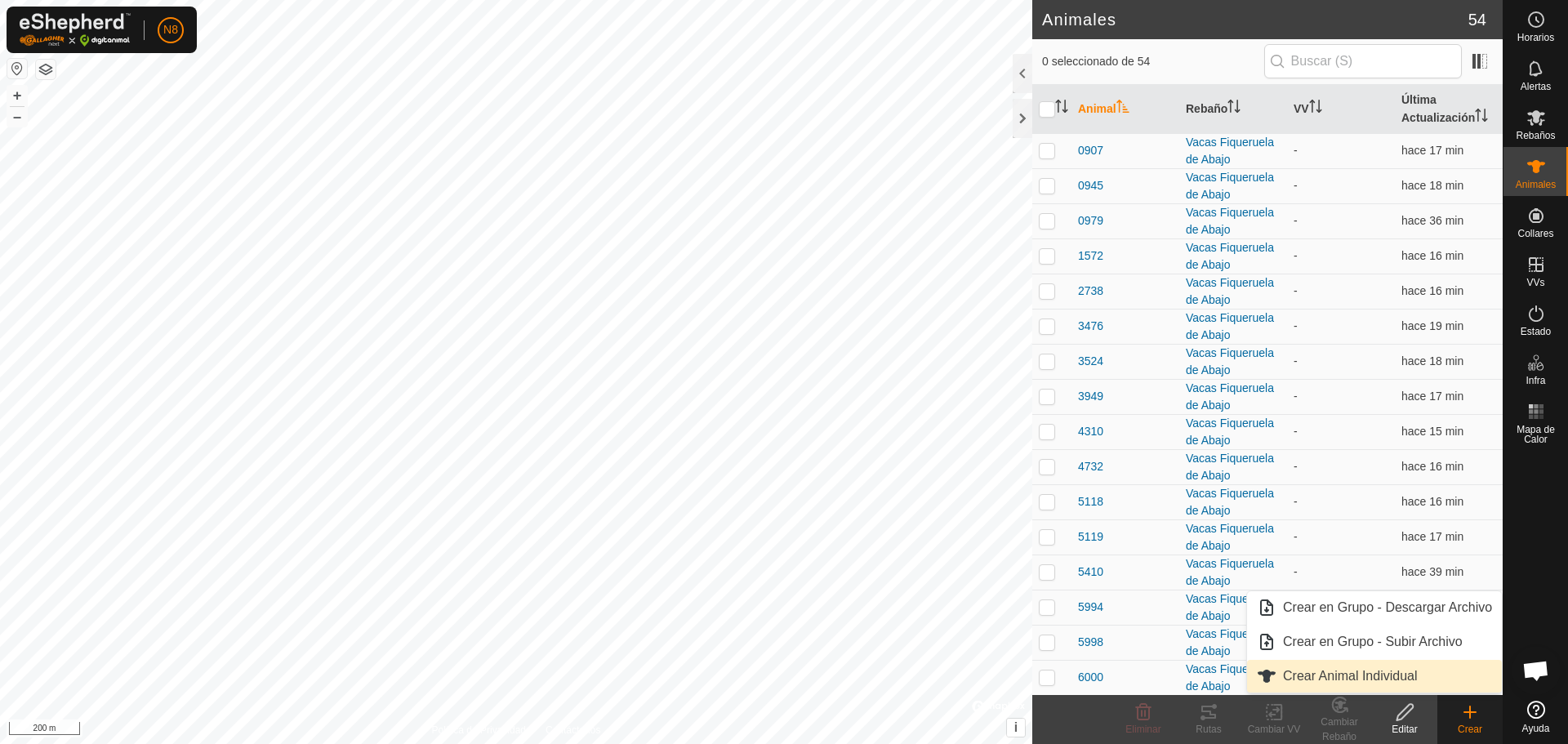
click at [1383, 679] on link "Crear Animal Individual" at bounding box center [1374, 676] width 255 height 32
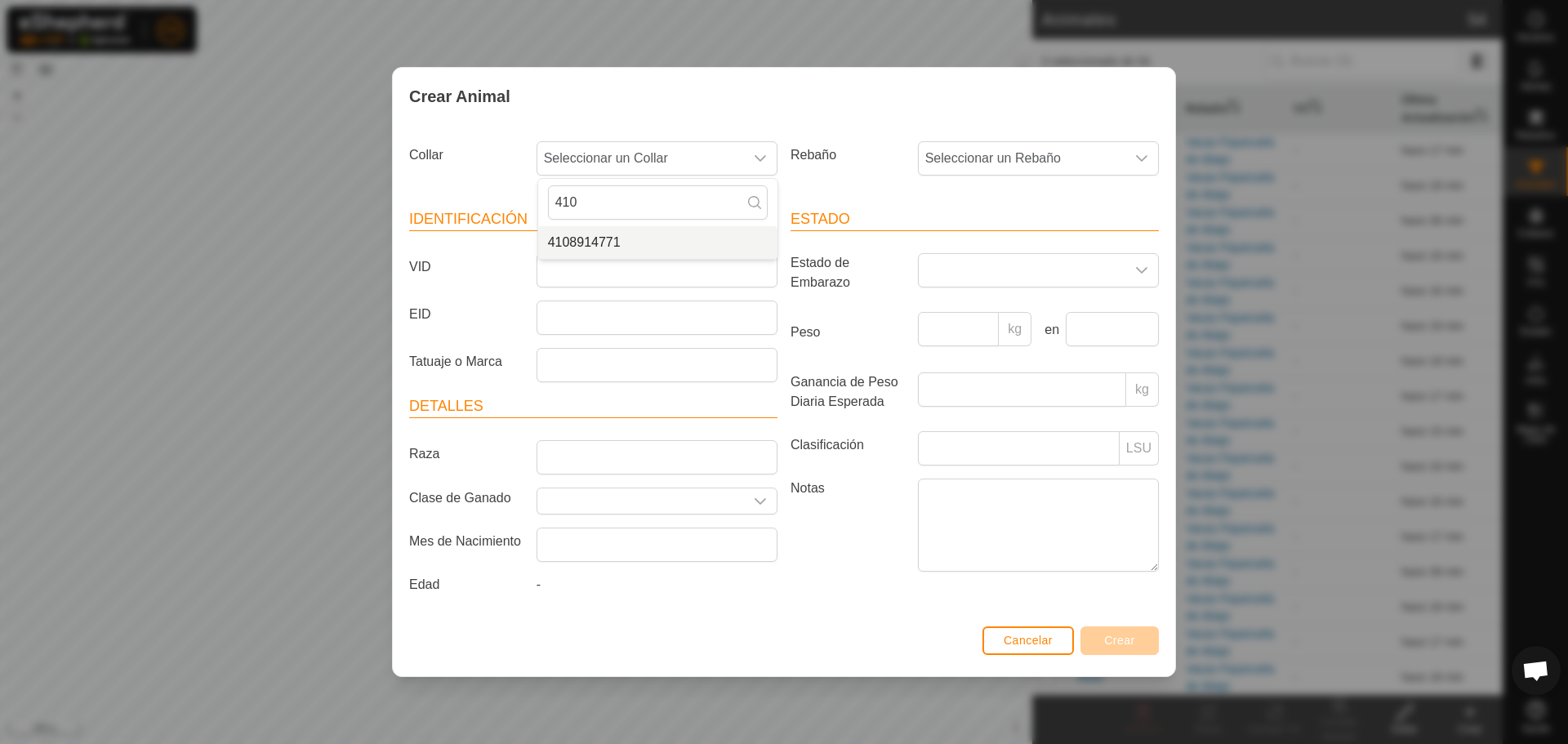
type input "410"
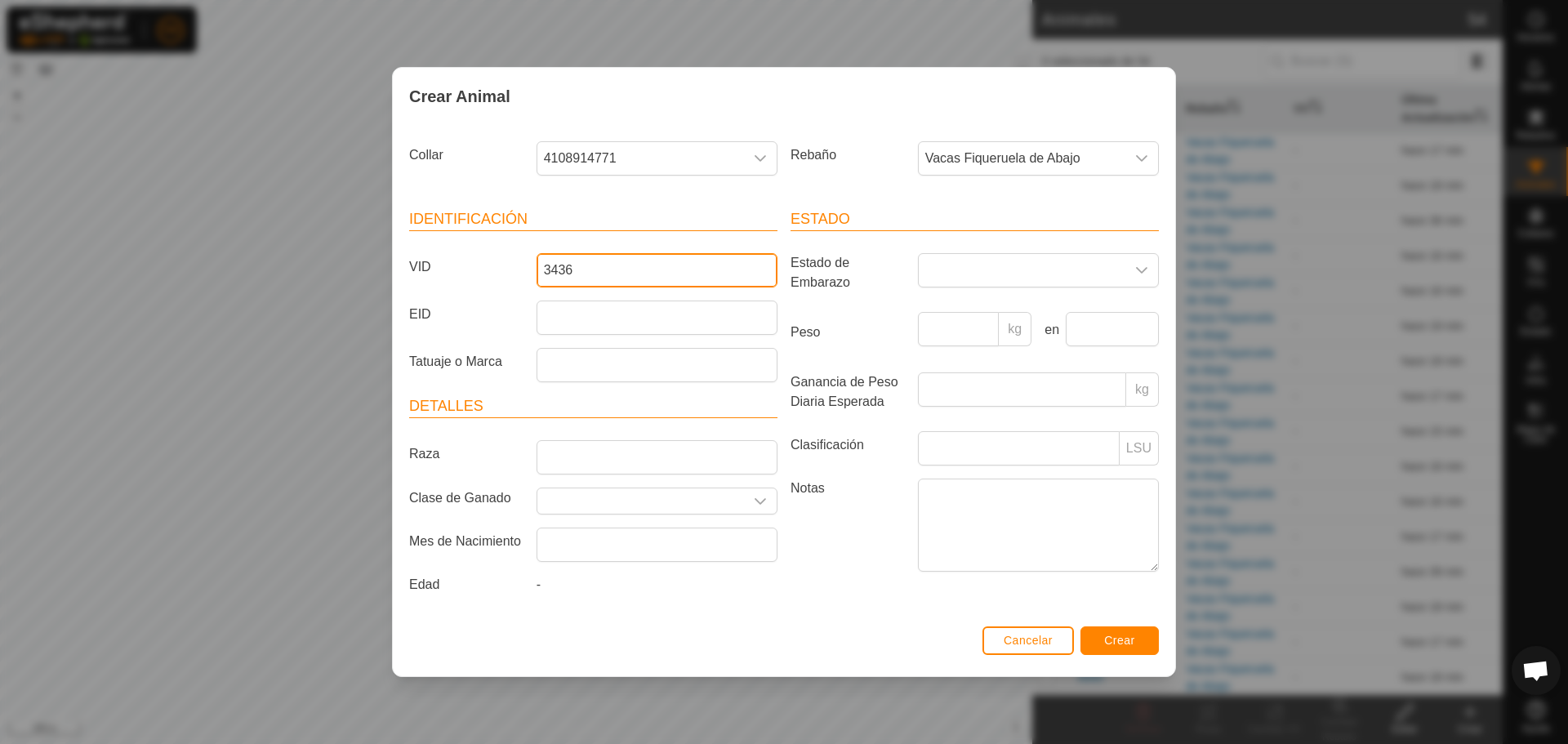
type input "3436"
click at [1131, 649] on button "Crear" at bounding box center [1120, 640] width 78 height 28
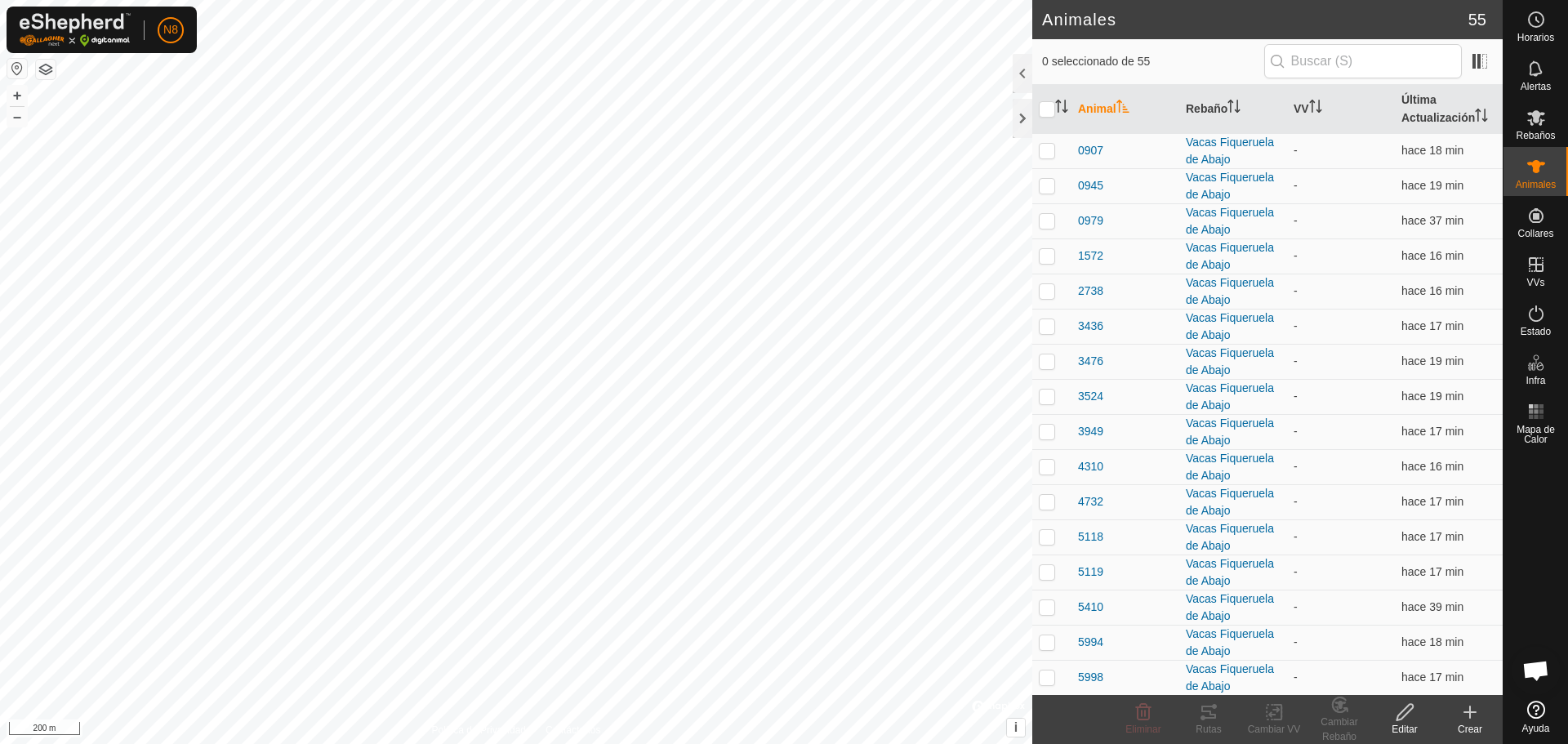
click at [1475, 718] on icon at bounding box center [1471, 712] width 20 height 20
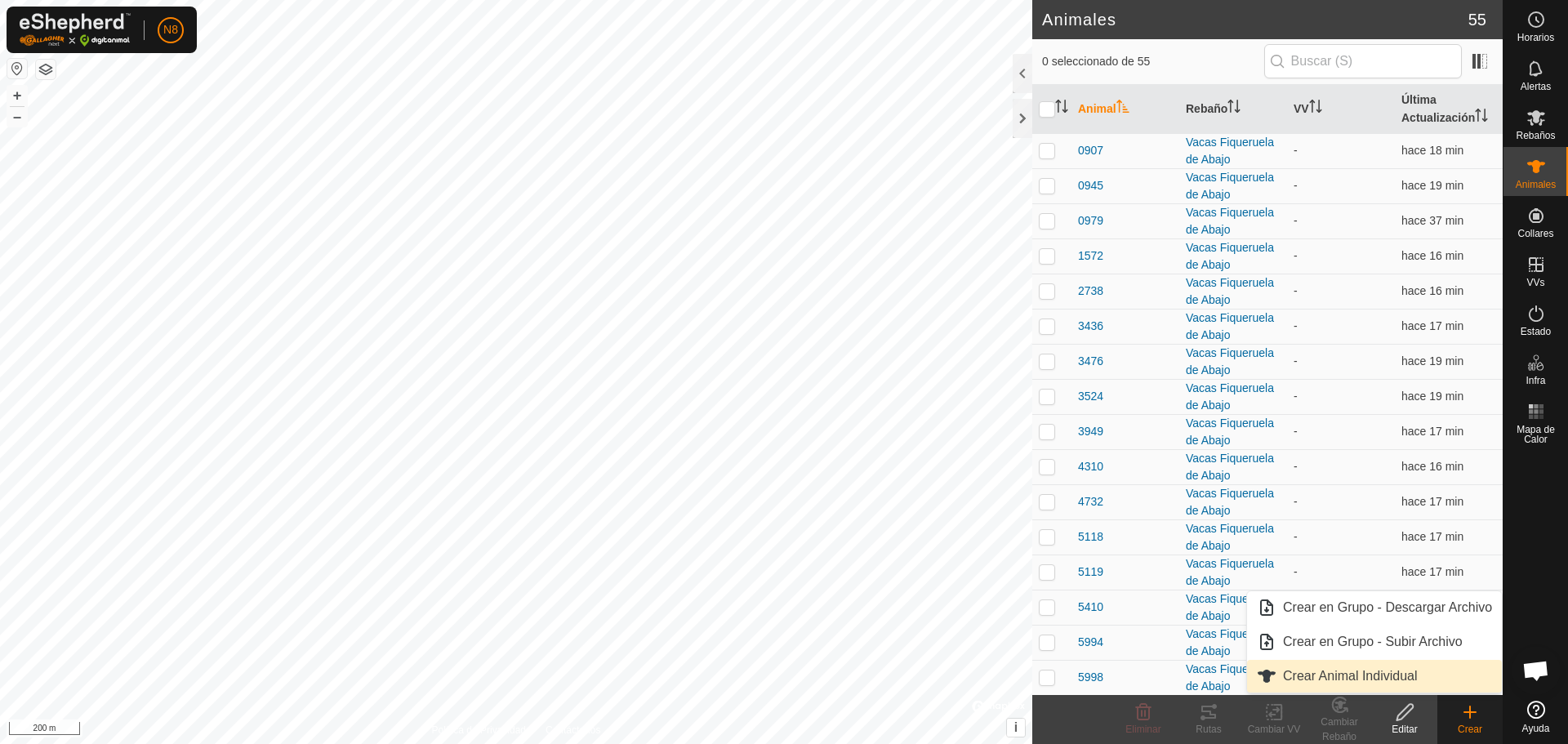
click at [1413, 684] on link "Crear Animal Individual" at bounding box center [1374, 676] width 255 height 32
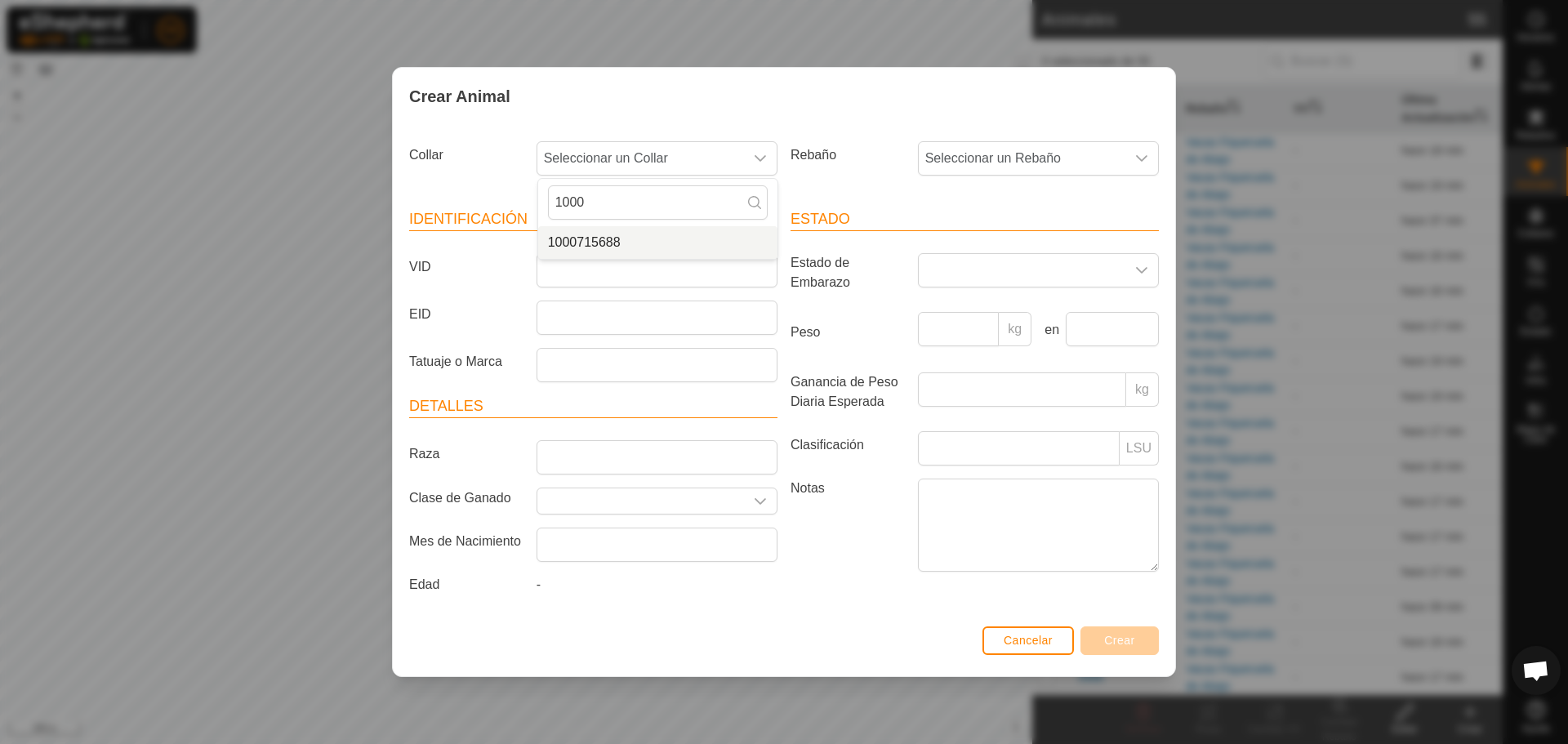
type input "1000"
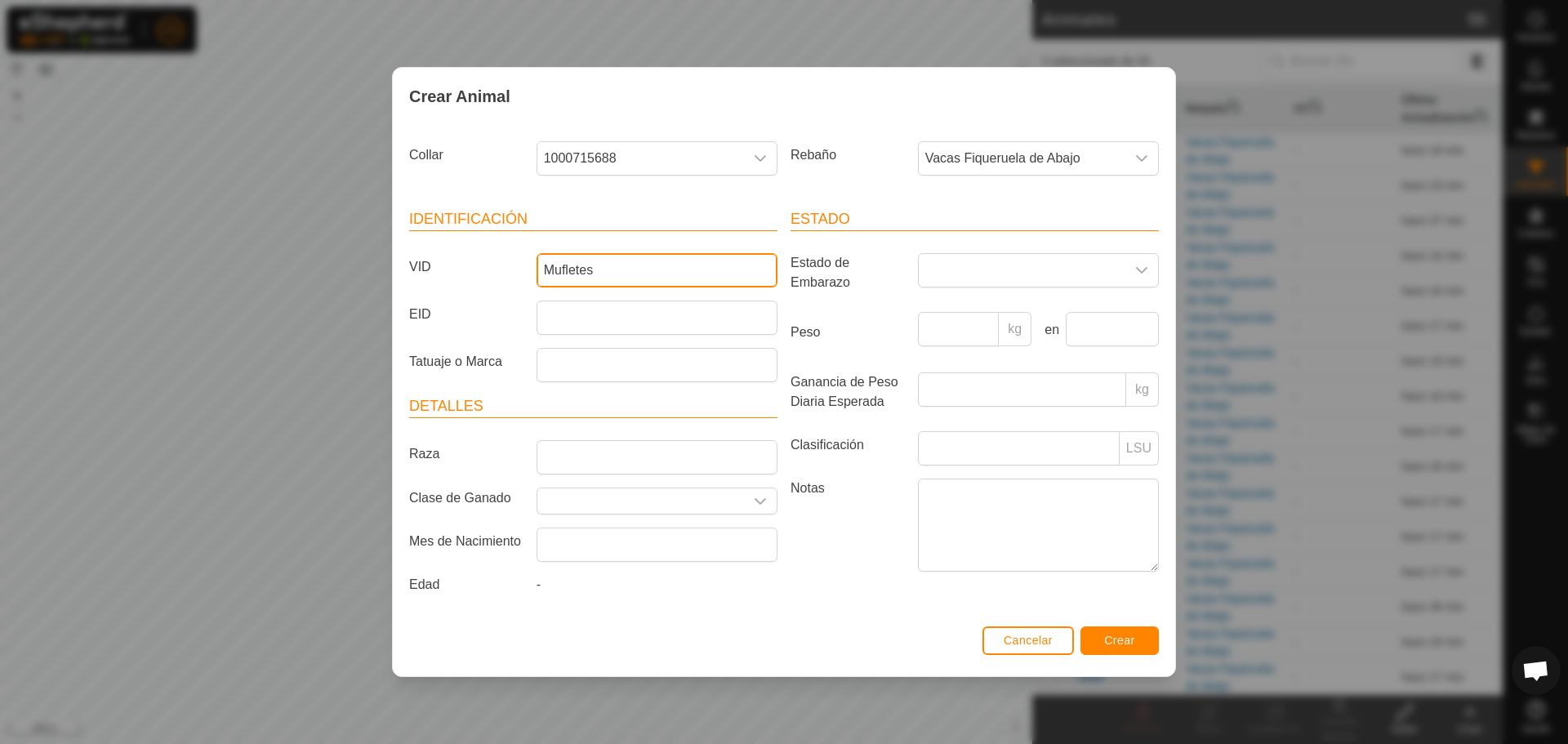
type input "Mufletes"
click at [1112, 638] on span "Crear" at bounding box center [1119, 640] width 31 height 13
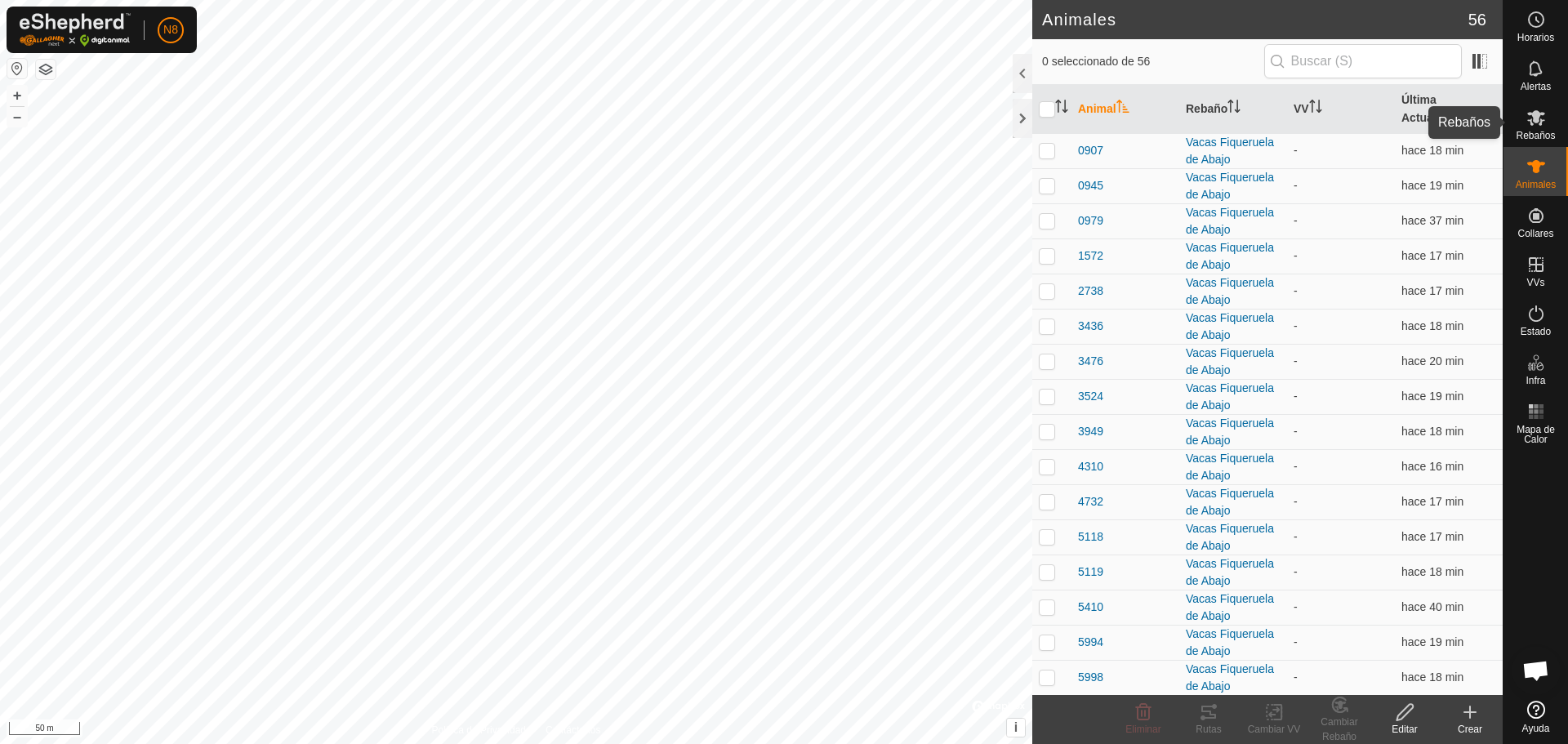
click at [1546, 122] on es-mob-svg-icon at bounding box center [1536, 117] width 29 height 26
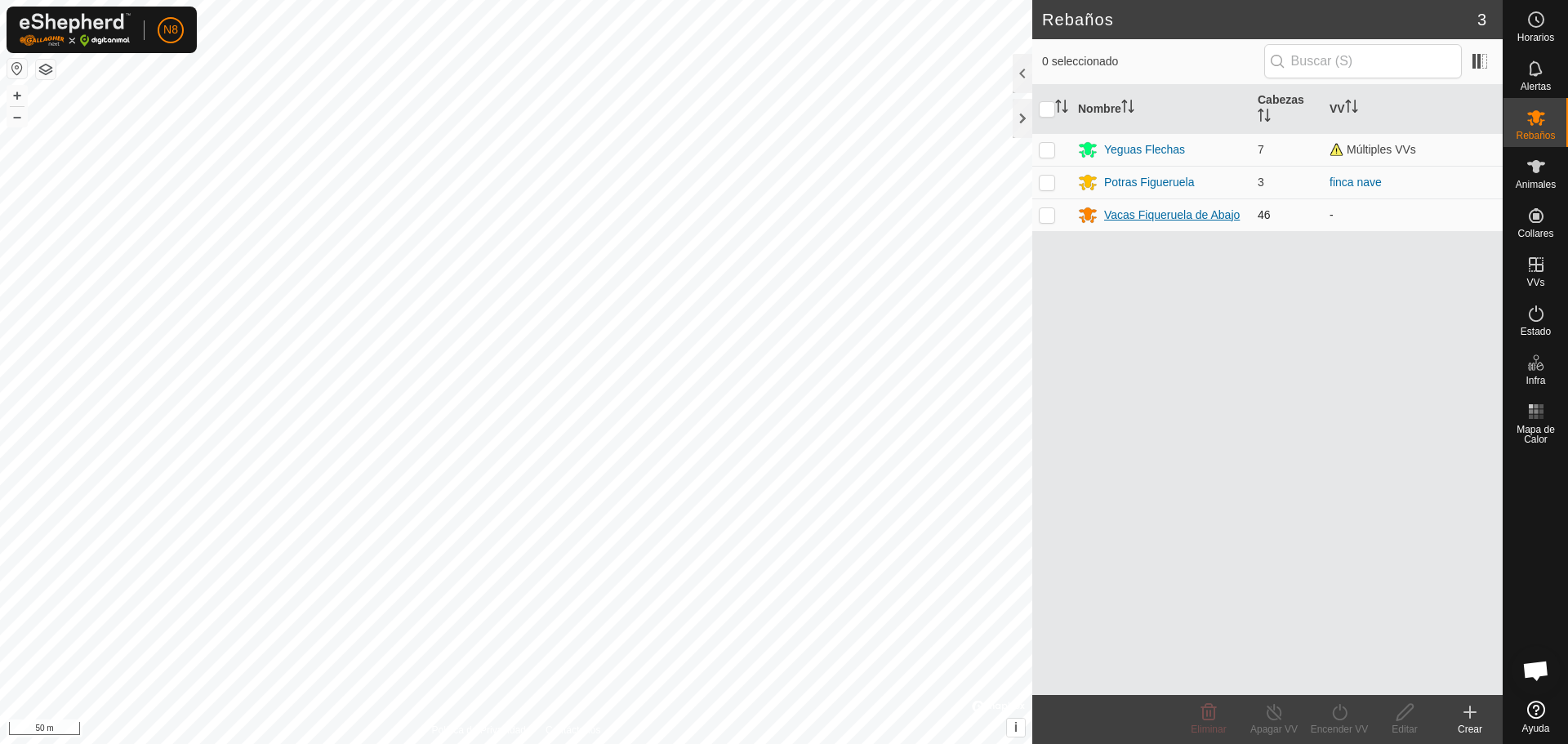
click at [1132, 210] on div "Vacas Fiqueruela de Abajo" at bounding box center [1171, 215] width 136 height 17
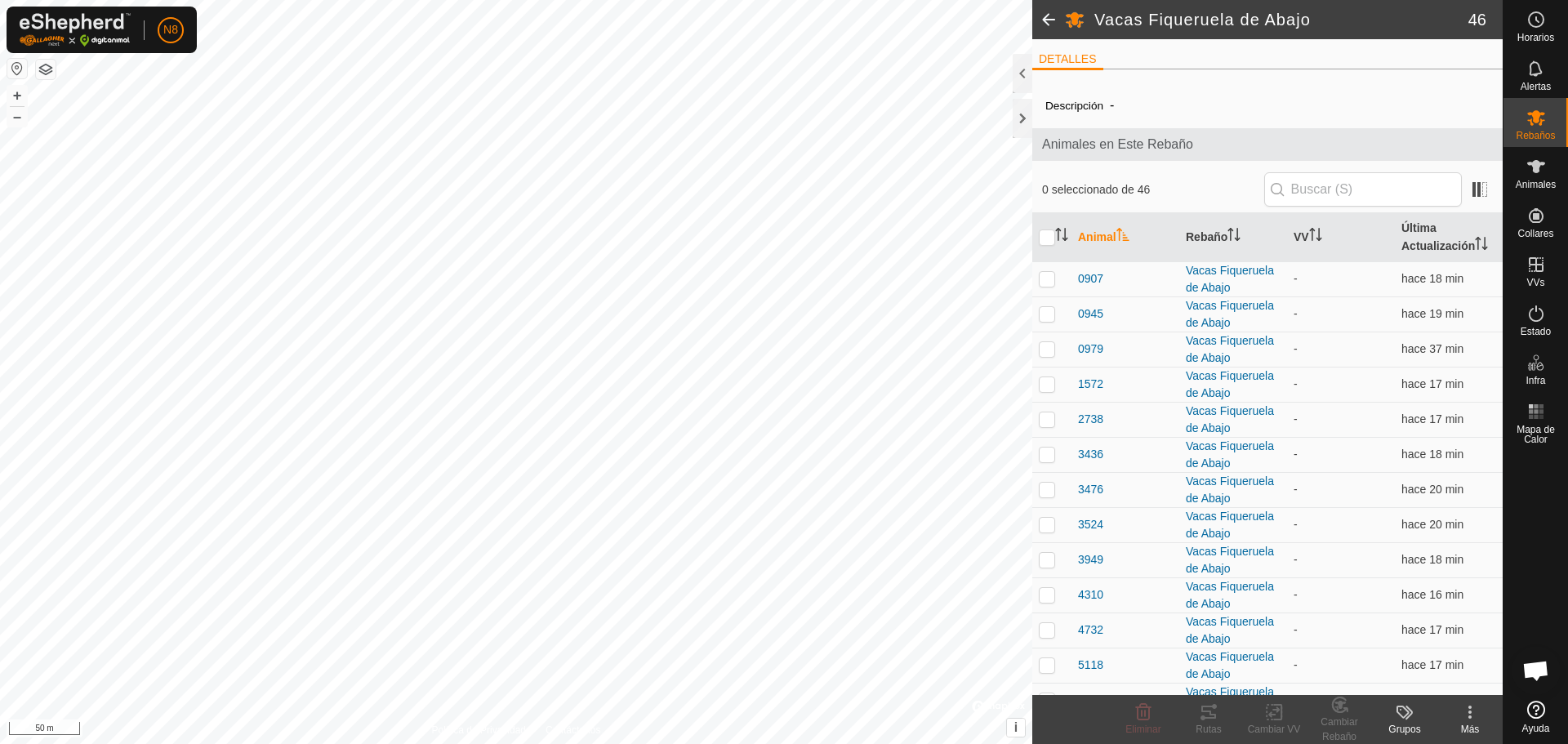
click at [1072, 103] on label "Descripción" at bounding box center [1074, 106] width 58 height 12
click at [1068, 54] on li "DETALLES" at bounding box center [1068, 61] width 71 height 20
click at [1084, 140] on span "Animales en Este Rebaño" at bounding box center [1268, 145] width 451 height 20
click at [1465, 723] on div "Más" at bounding box center [1470, 729] width 66 height 15
click at [1403, 687] on link "Editar Detalle del Rebaño" at bounding box center [1408, 676] width 188 height 32
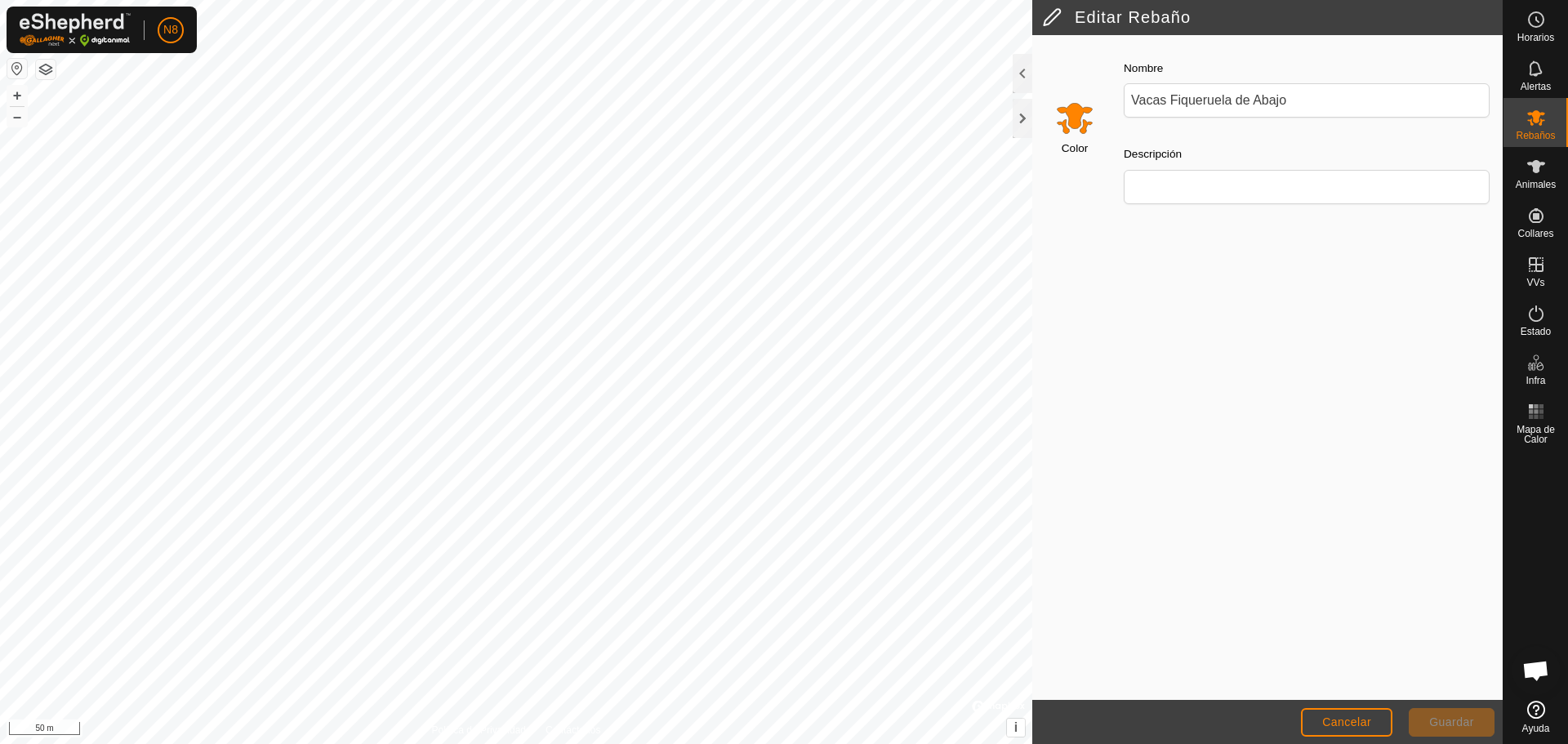
click at [1073, 118] on input "Select a color" at bounding box center [1074, 117] width 39 height 39
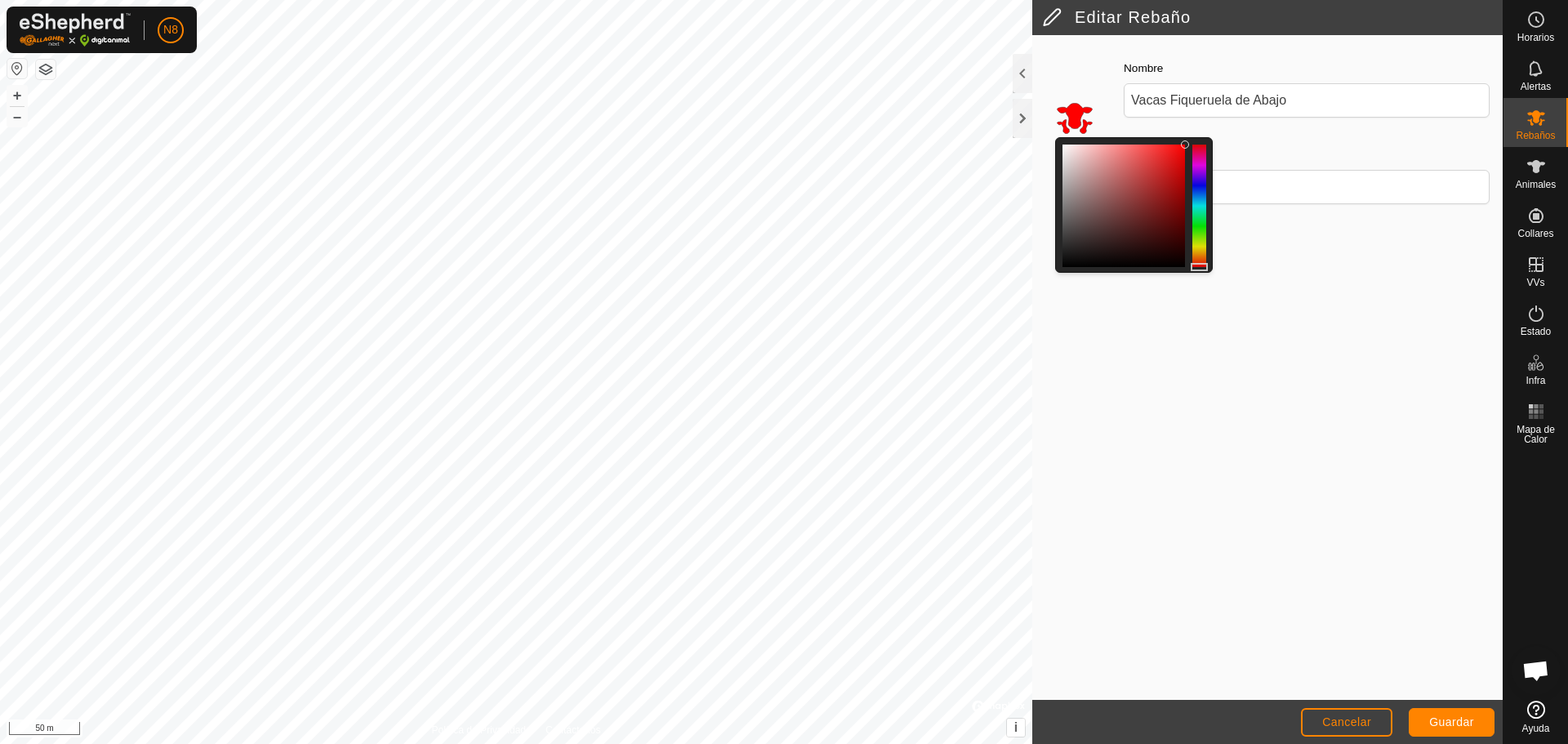
click at [1204, 267] on div at bounding box center [1199, 267] width 17 height 8
drag, startPoint x: 1204, startPoint y: 267, endPoint x: 1220, endPoint y: 281, distance: 21.3
click at [1220, 281] on div "Color Nombre Vacas Fiqueruela de Abajo Descripción" at bounding box center [1268, 367] width 471 height 666
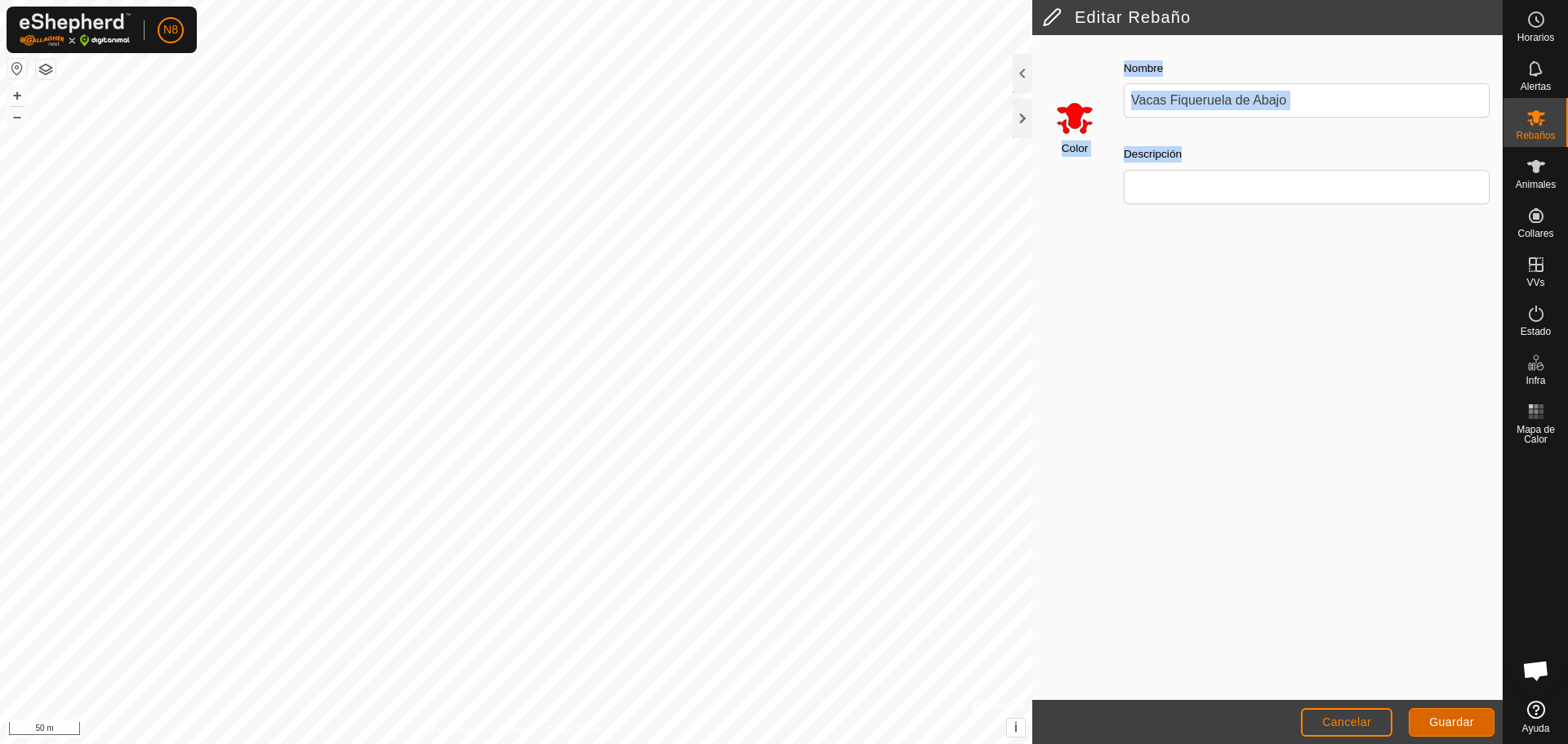
click at [1475, 722] on button "Guardar" at bounding box center [1452, 722] width 86 height 28
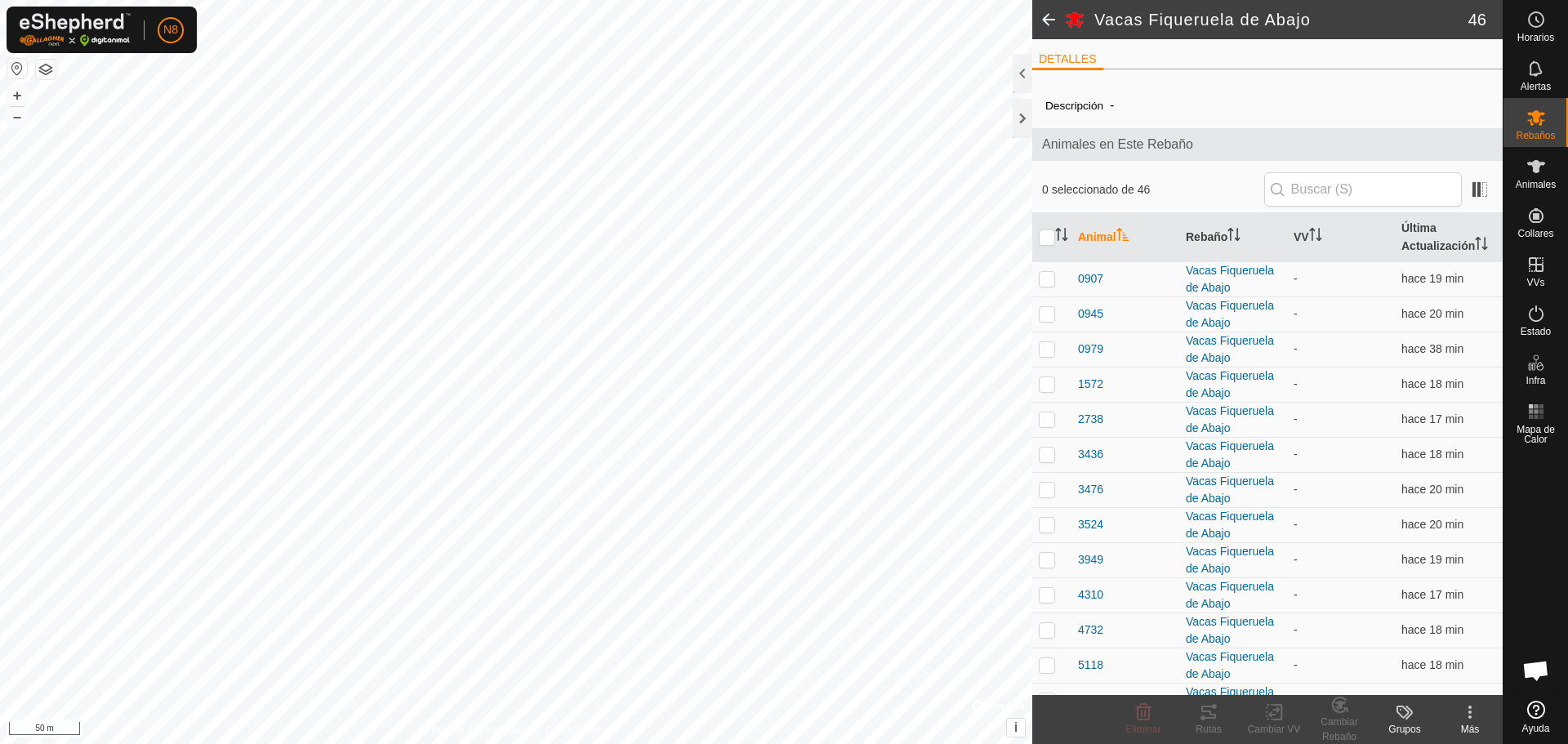
click at [1049, 16] on span at bounding box center [1048, 19] width 32 height 39
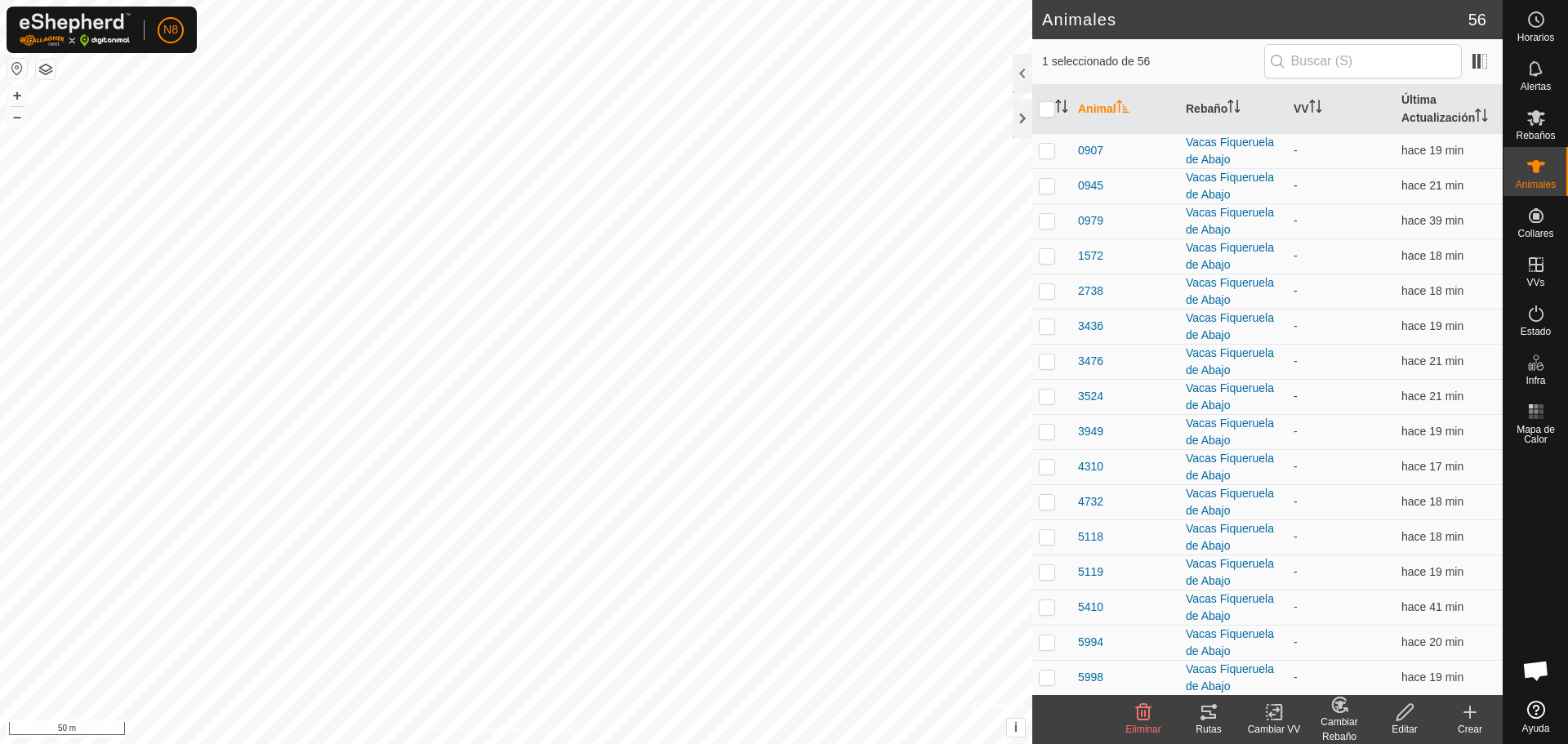
click at [1203, 719] on icon at bounding box center [1203, 718] width 5 height 5
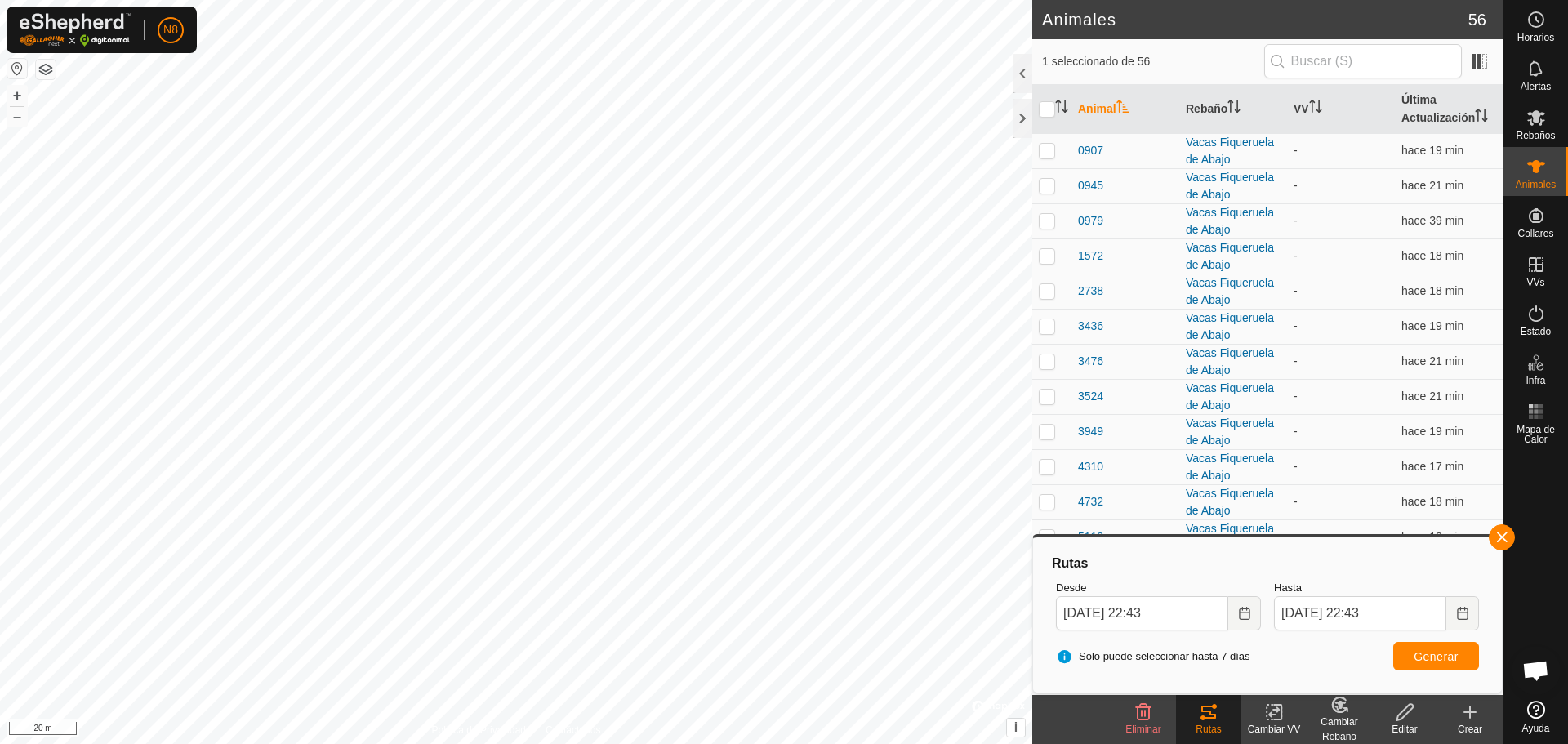
click at [1276, 717] on icon at bounding box center [1275, 712] width 21 height 20
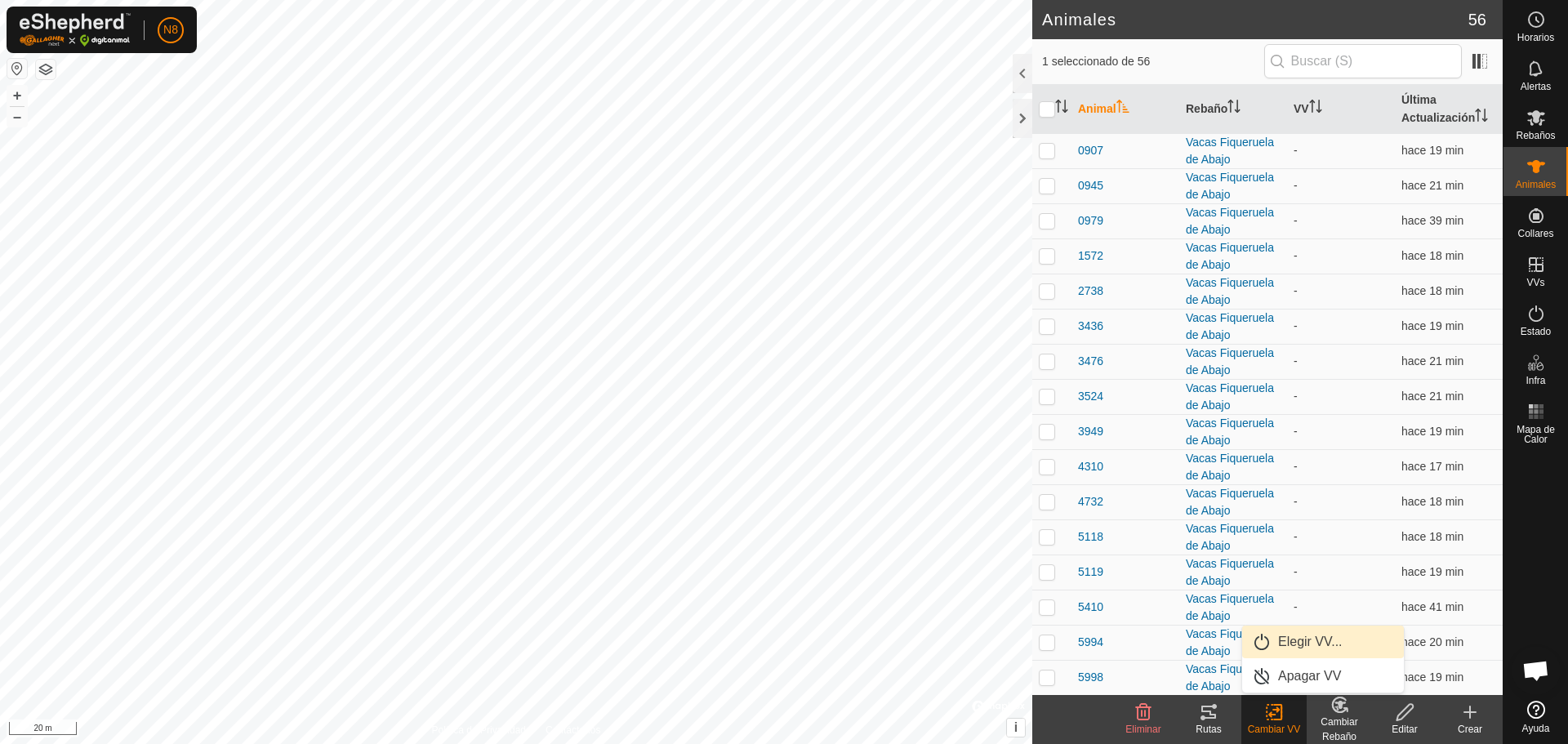
click at [1297, 645] on link "Elegir VV..." at bounding box center [1323, 642] width 162 height 32
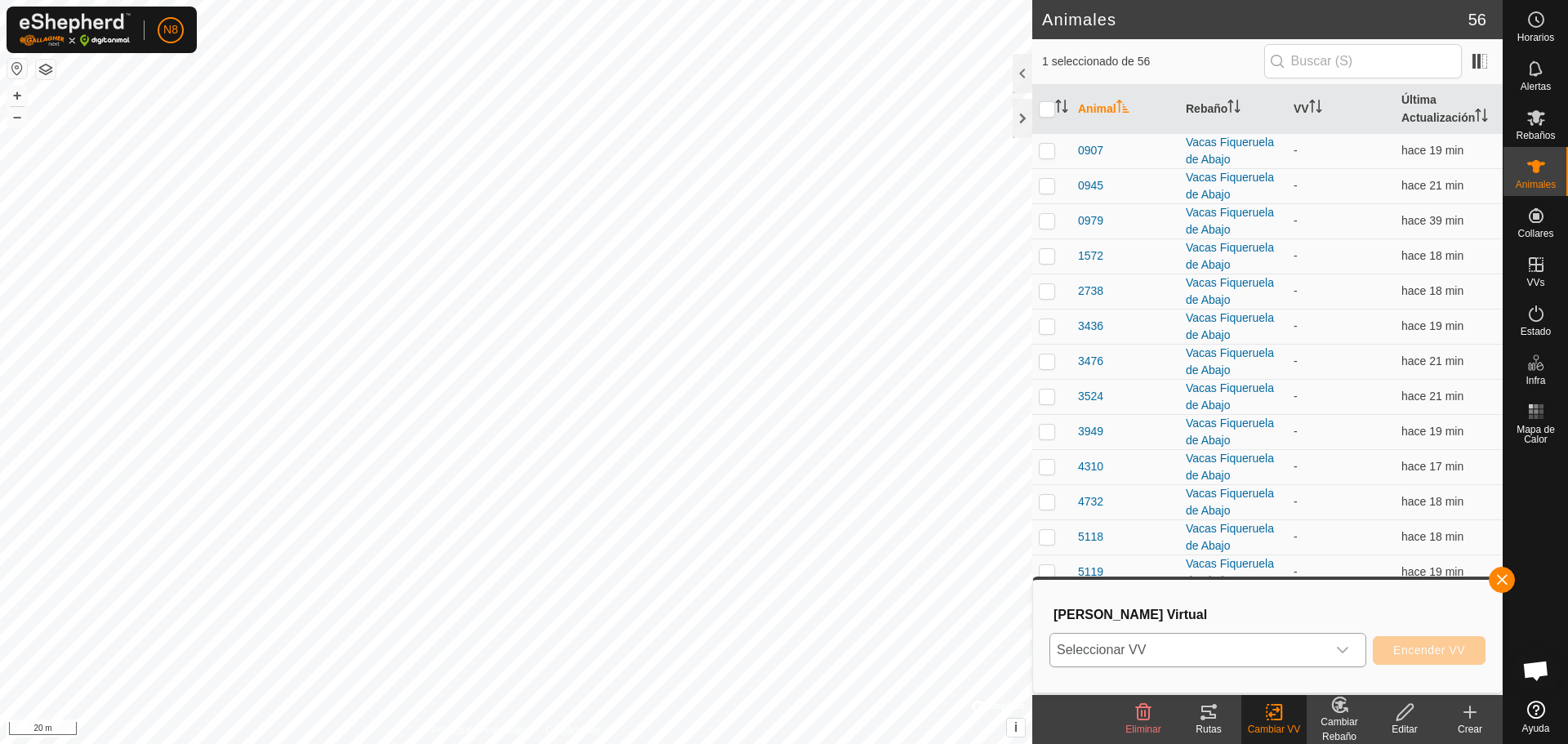
click at [1351, 645] on div "dropdown trigger" at bounding box center [1342, 649] width 32 height 32
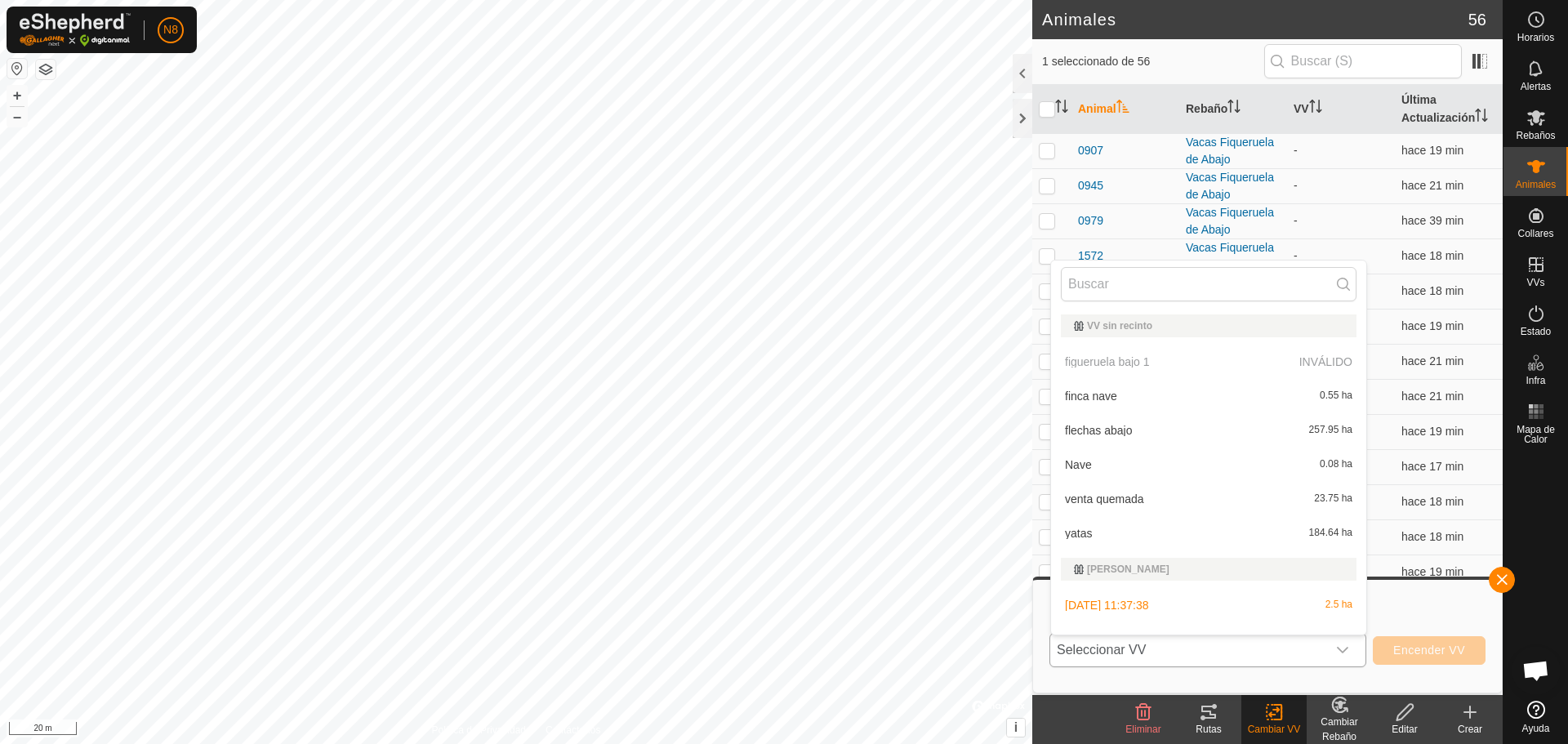
scroll to position [22, 0]
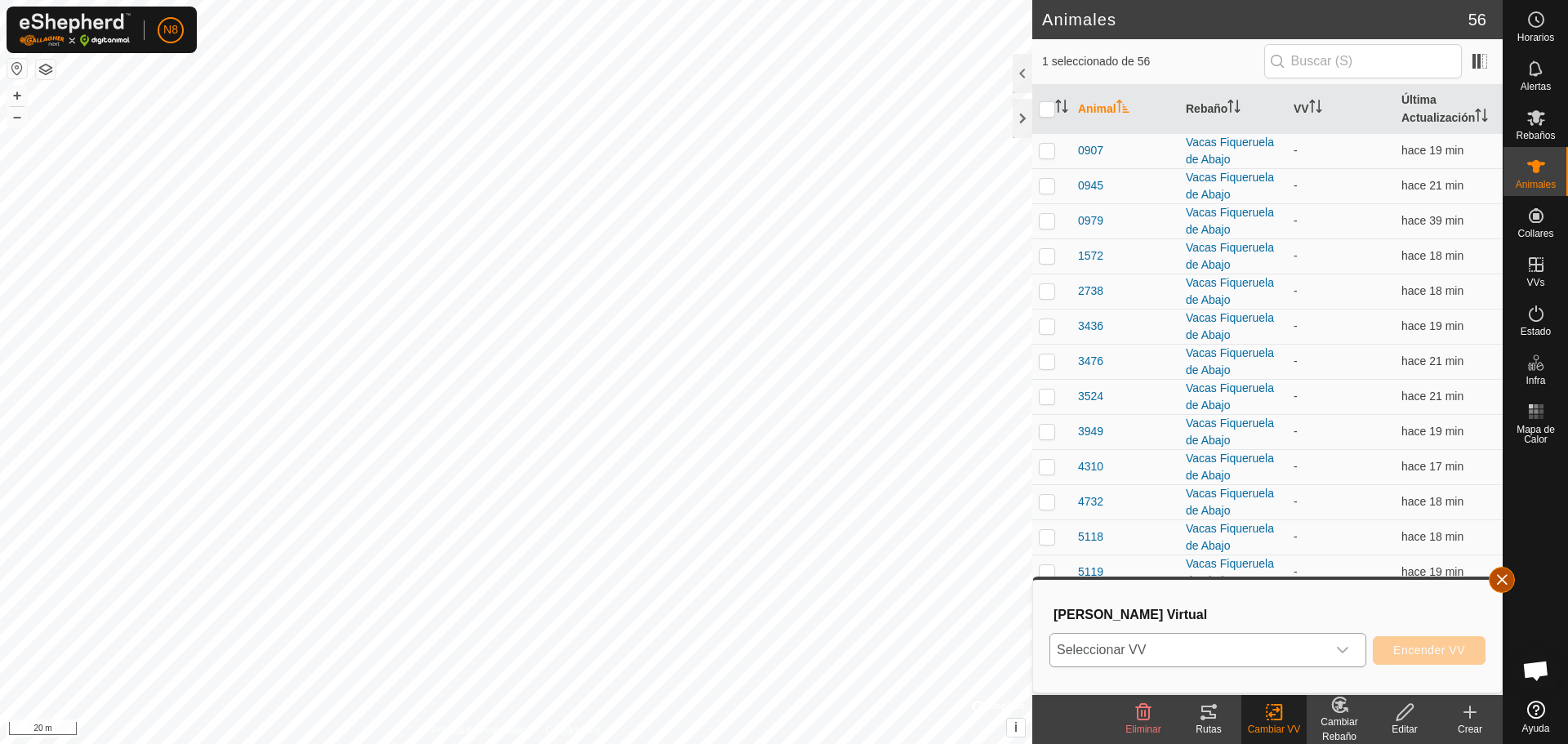
click at [1497, 578] on button "button" at bounding box center [1501, 579] width 26 height 26
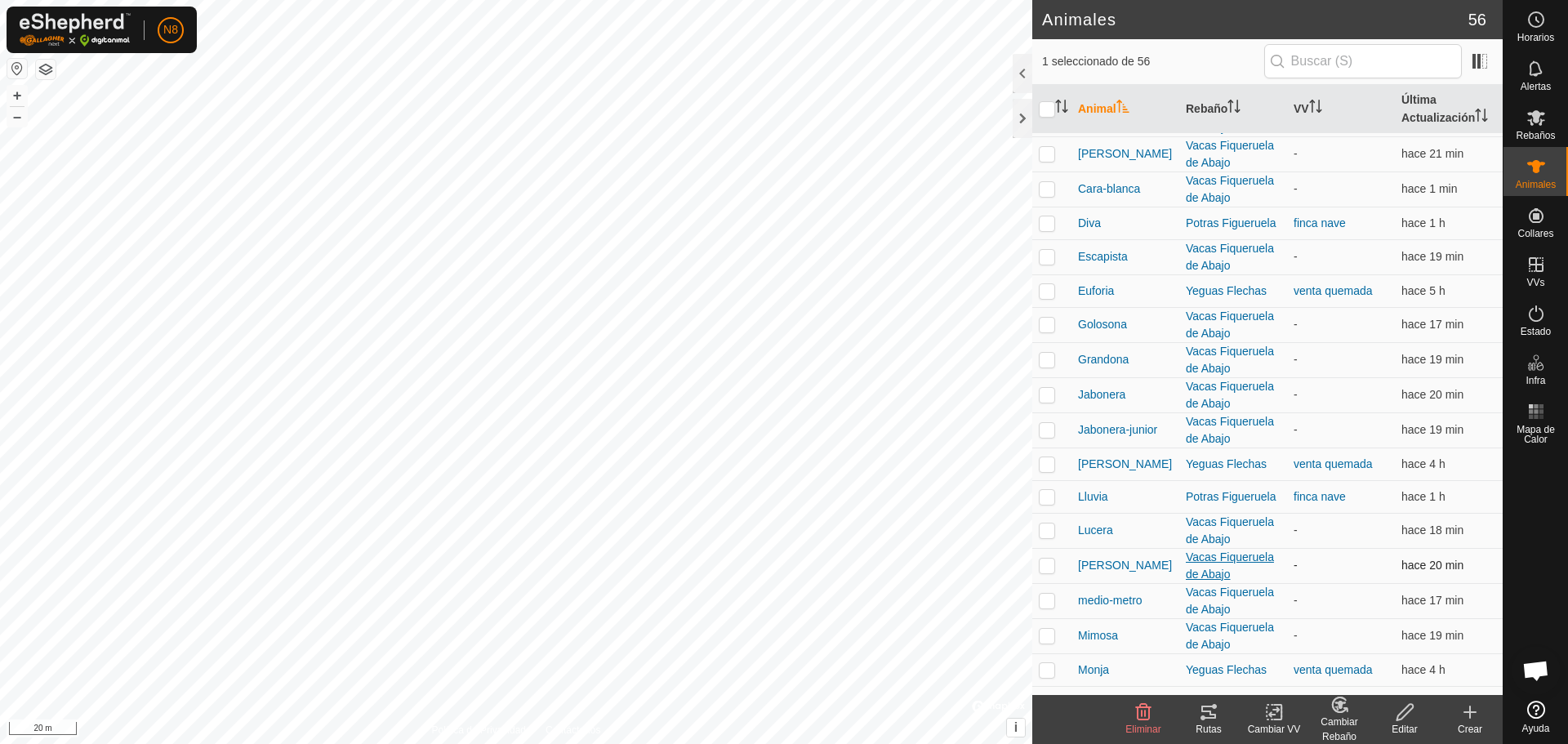
scroll to position [1383, 0]
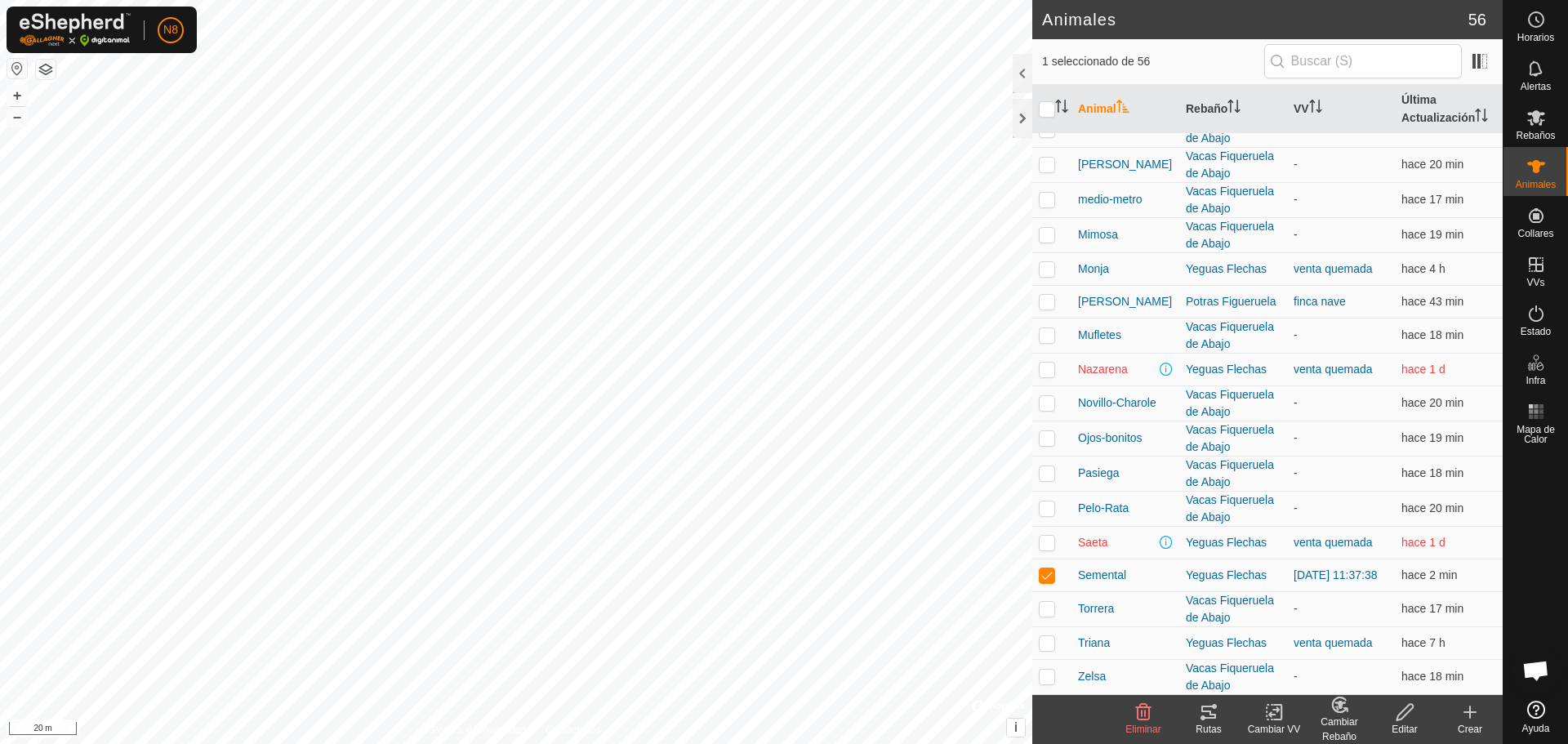
click at [1273, 717] on icon at bounding box center [1275, 712] width 21 height 20
click at [1263, 673] on link "Apagar VV" at bounding box center [1323, 676] width 162 height 32
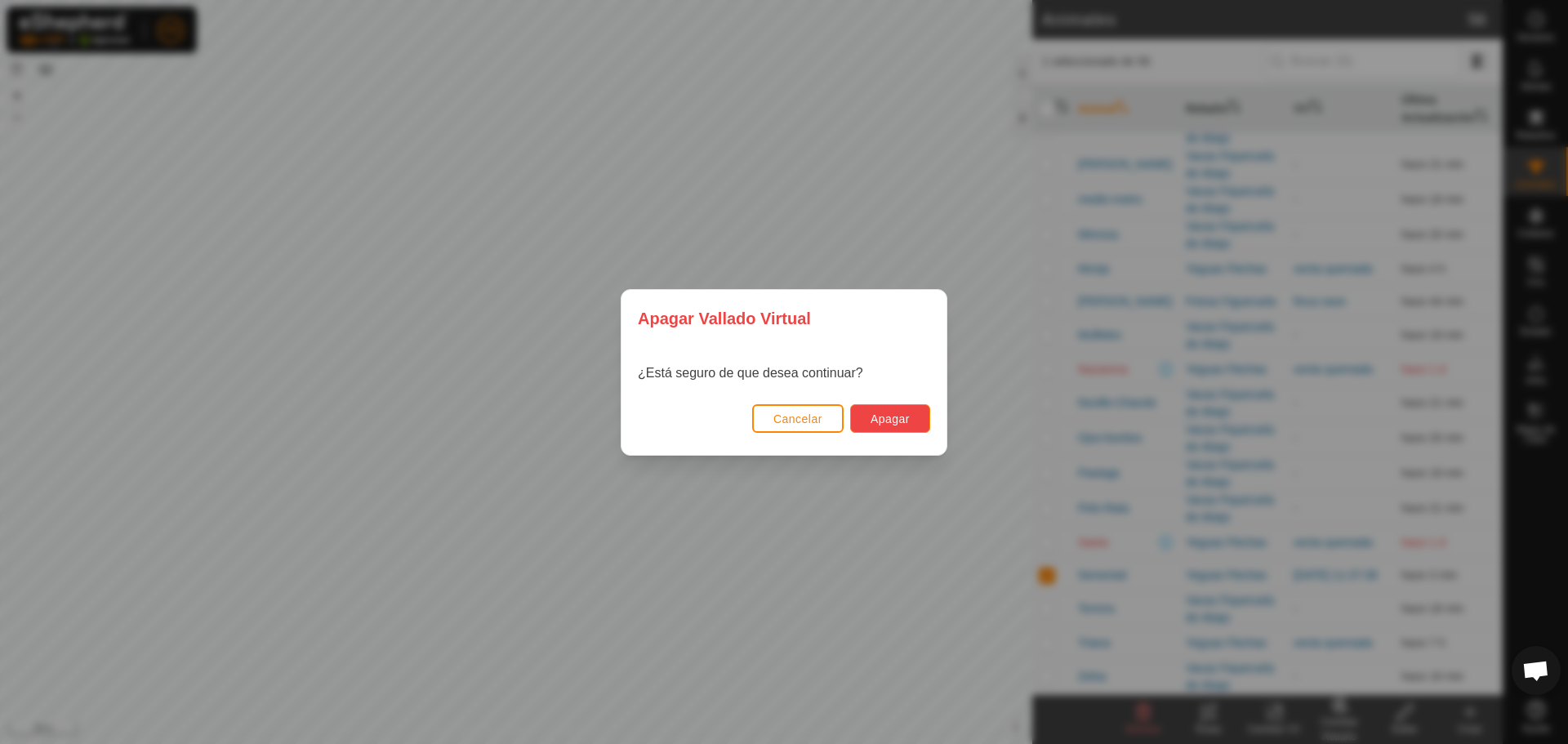
click at [875, 413] on span "Apagar" at bounding box center [890, 419] width 39 height 13
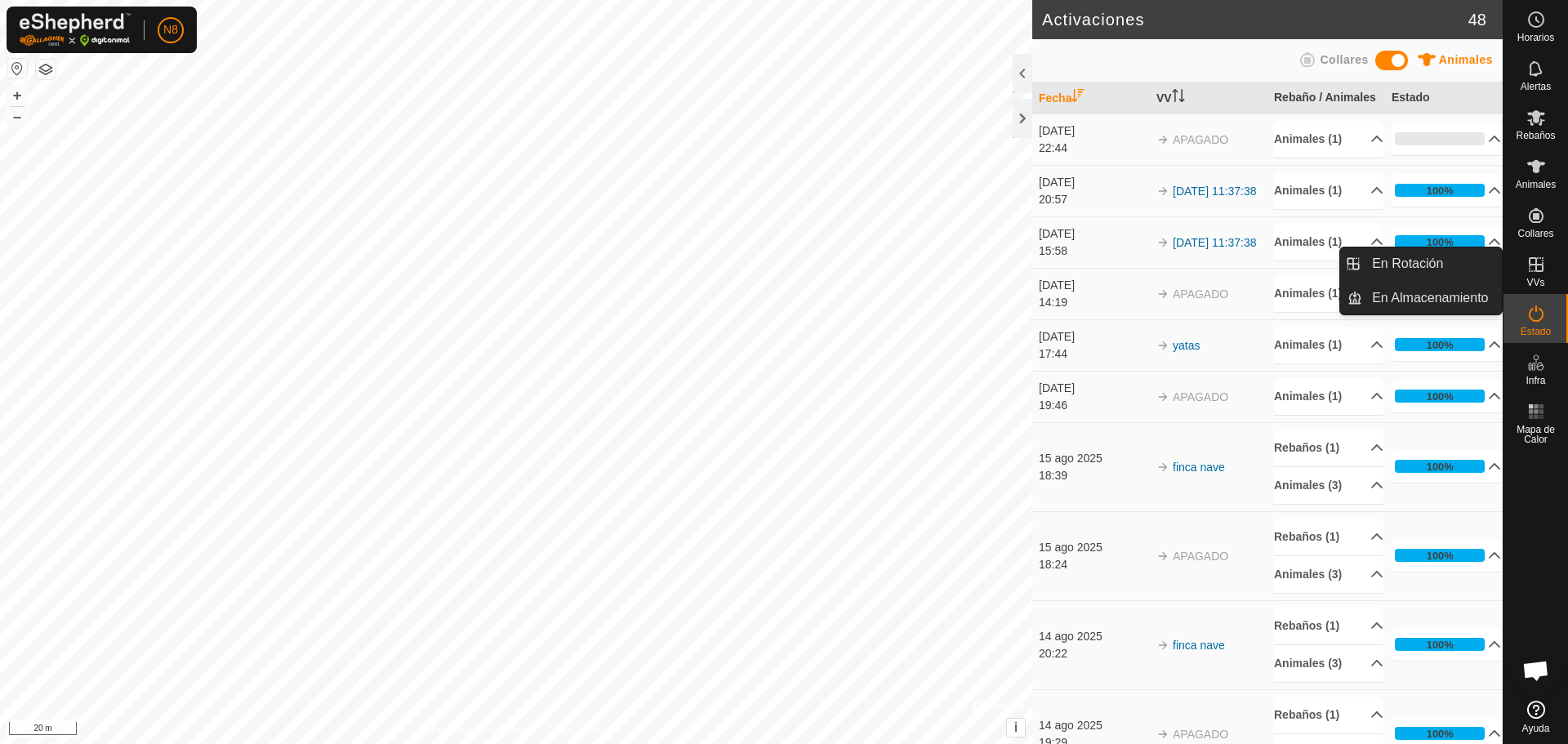
click at [1547, 263] on es-virtualpaddocks-svg-icon at bounding box center [1536, 264] width 29 height 26
click at [1423, 293] on link "En Almacenamiento" at bounding box center [1432, 298] width 140 height 32
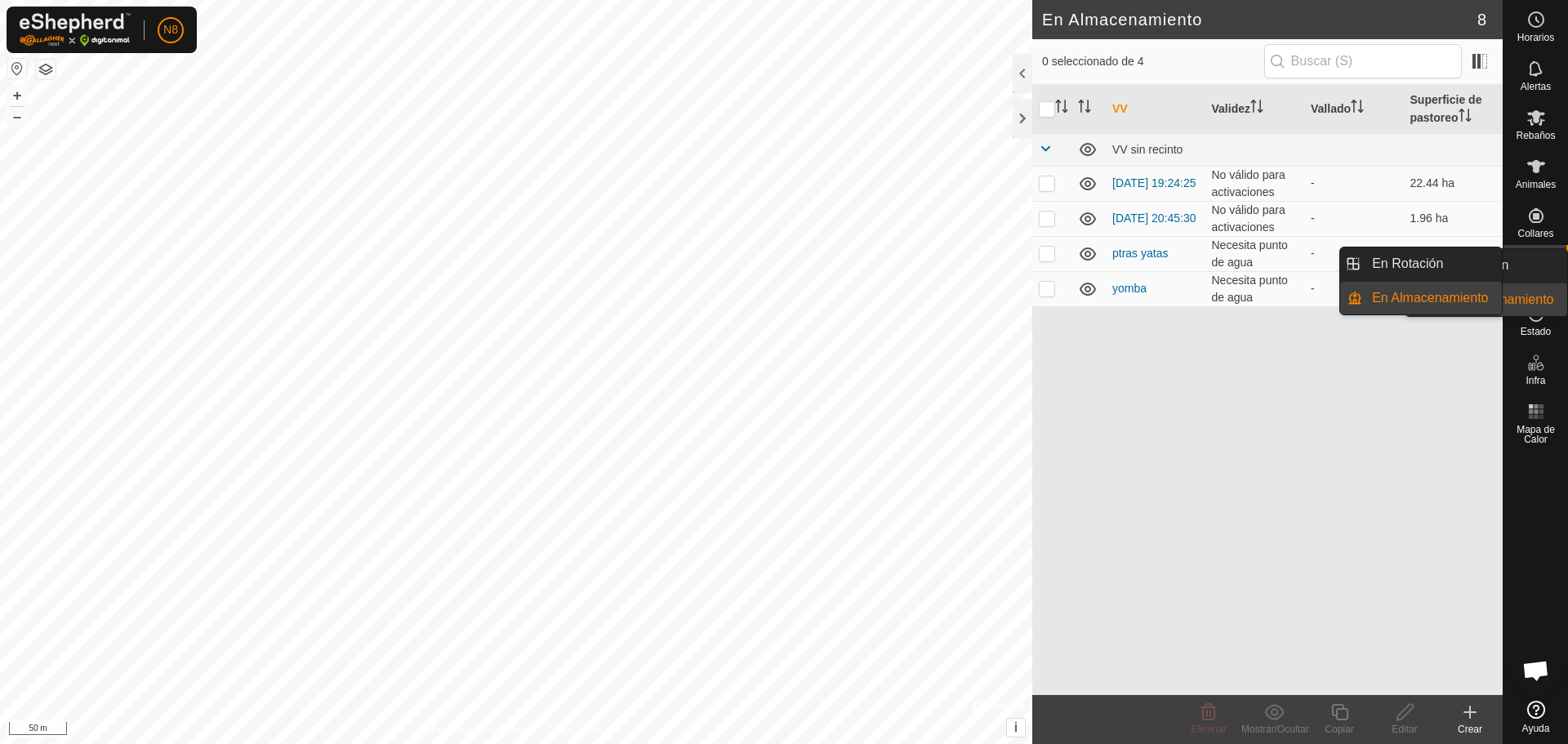
drag, startPoint x: 1546, startPoint y: 266, endPoint x: 1516, endPoint y: 263, distance: 30.1
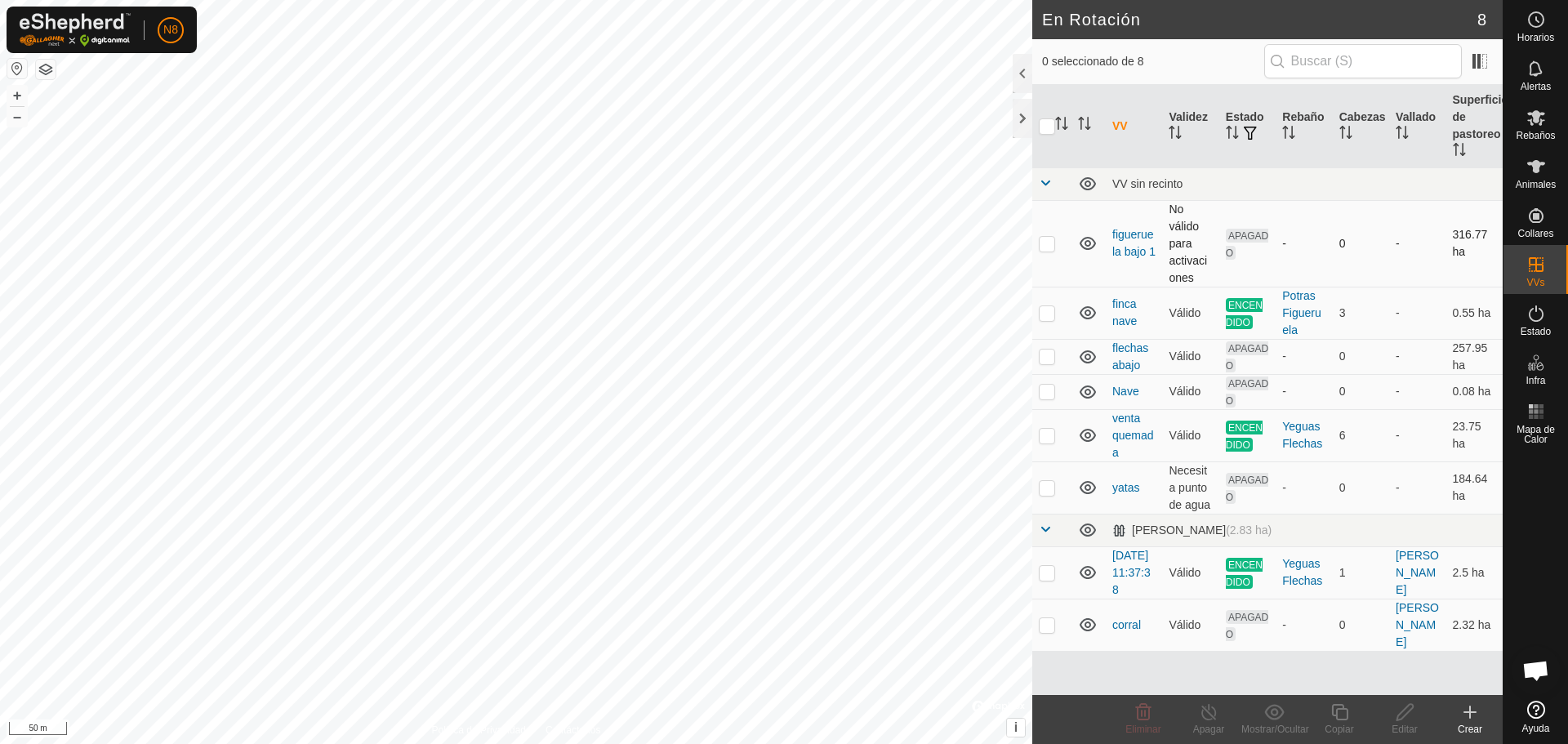
click at [1132, 244] on td "figueruela bajo 1" at bounding box center [1134, 244] width 57 height 86
click at [1130, 251] on link "figueruela bajo 1" at bounding box center [1134, 243] width 43 height 30
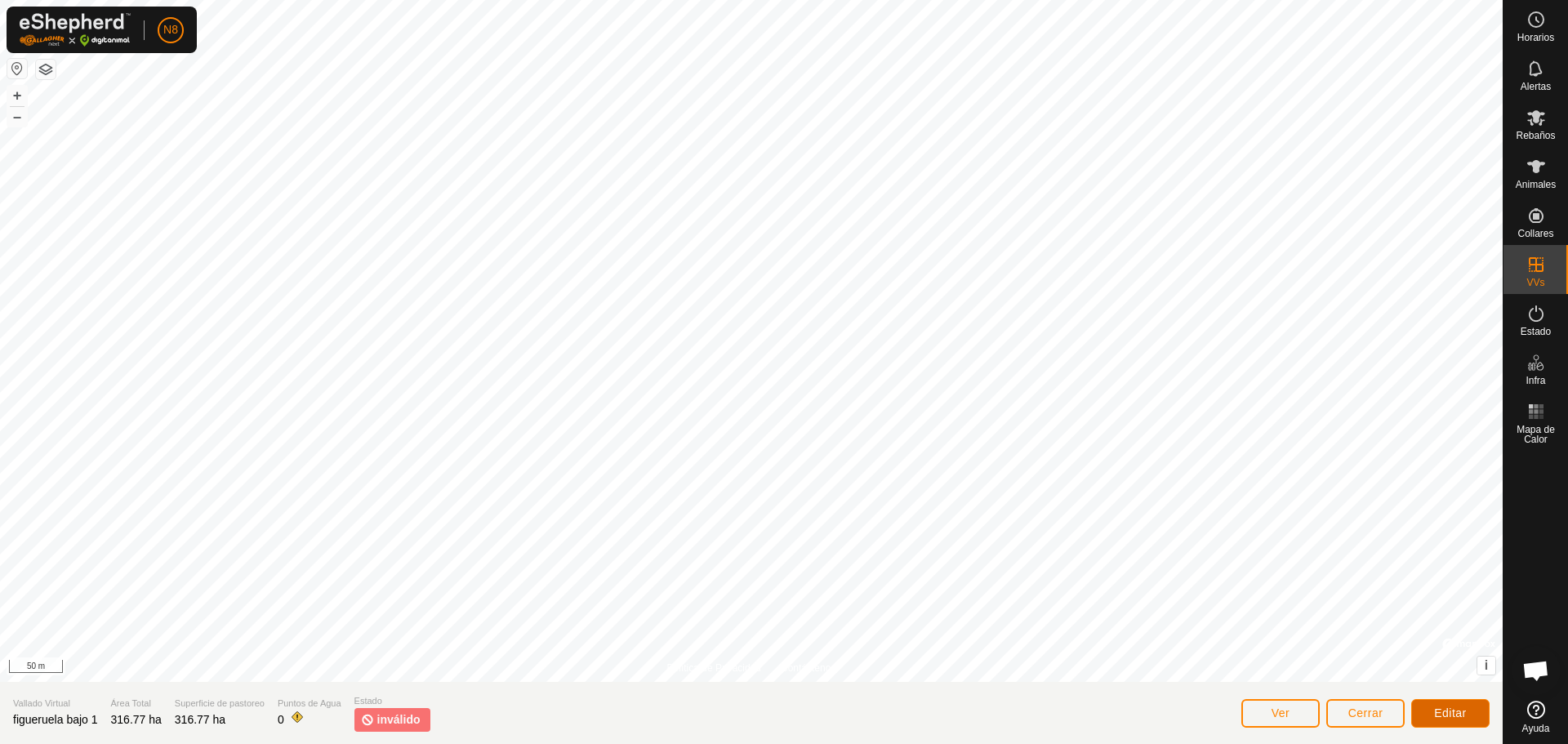
click at [1452, 713] on span "Editar" at bounding box center [1450, 713] width 32 height 13
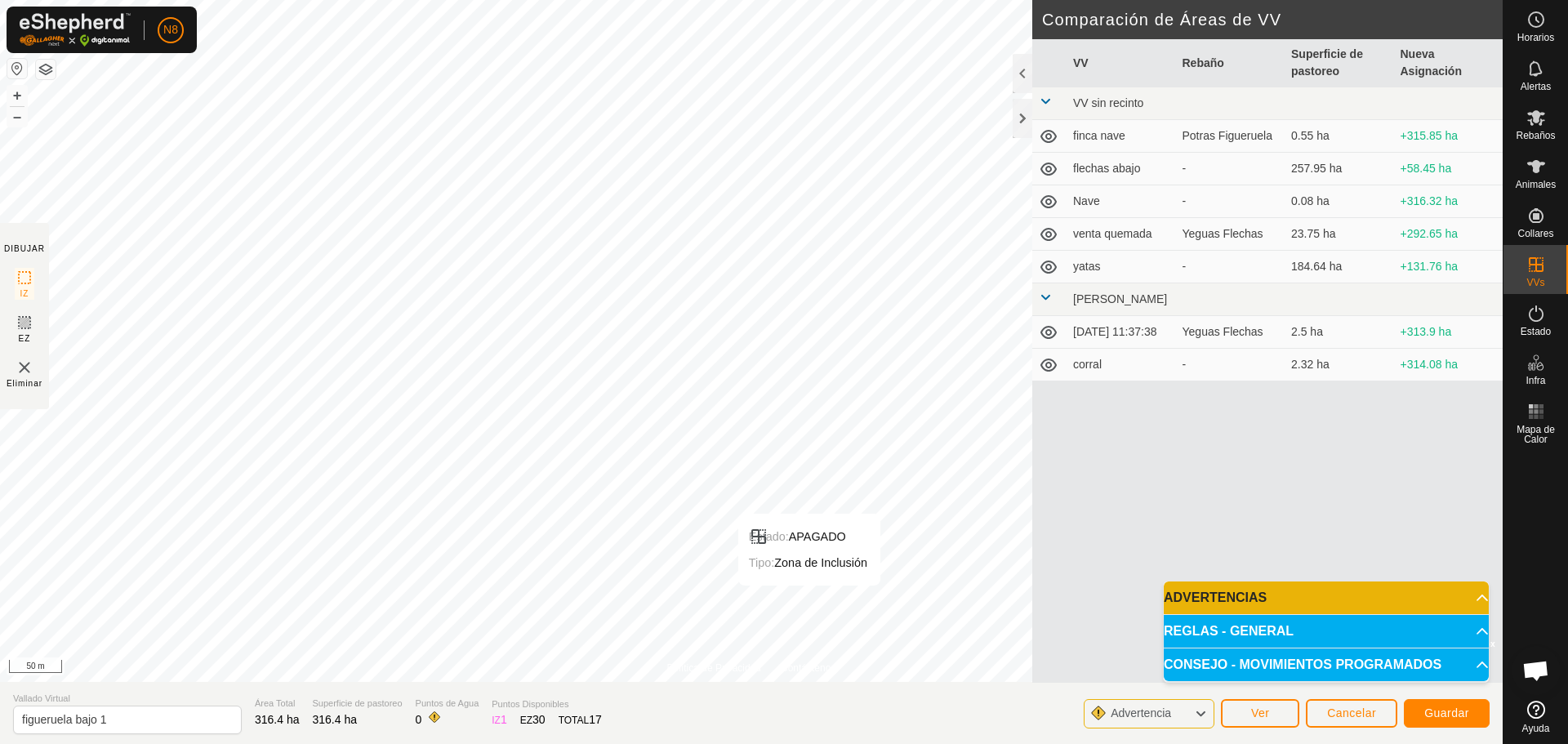
click at [1164, 711] on span "Advertencia" at bounding box center [1141, 713] width 61 height 13
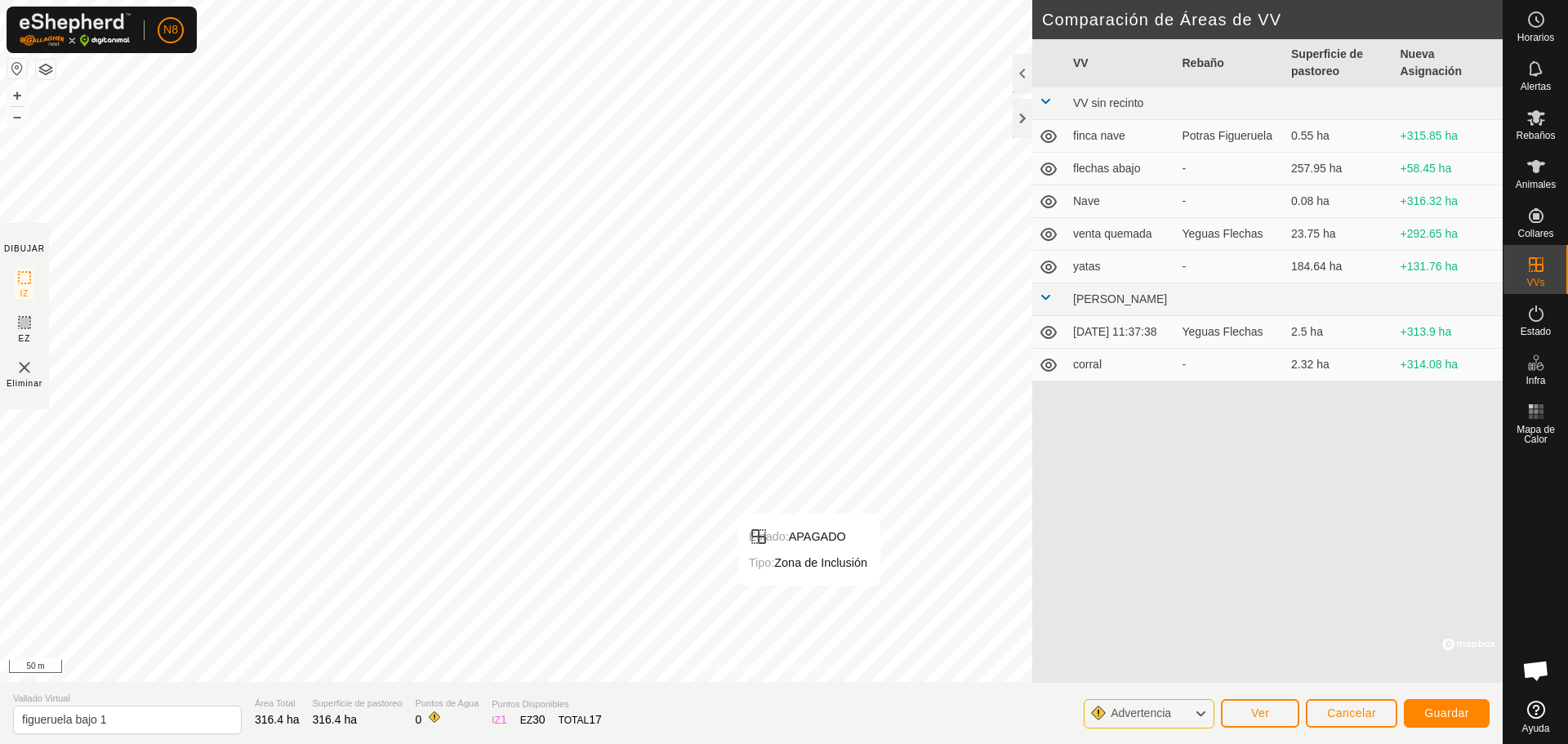
click at [1196, 709] on icon at bounding box center [1201, 714] width 13 height 22
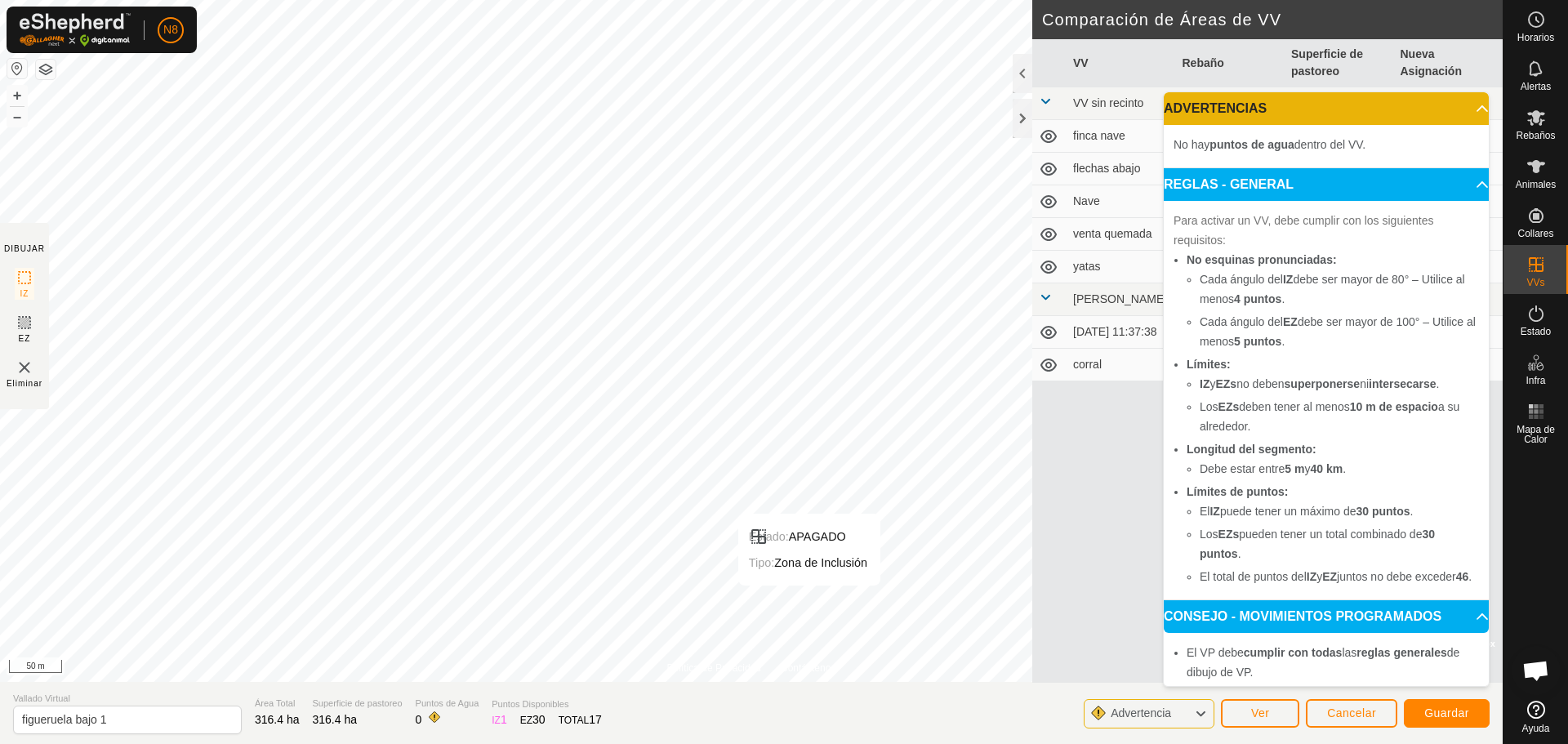
click at [1200, 715] on icon at bounding box center [1201, 714] width 13 height 22
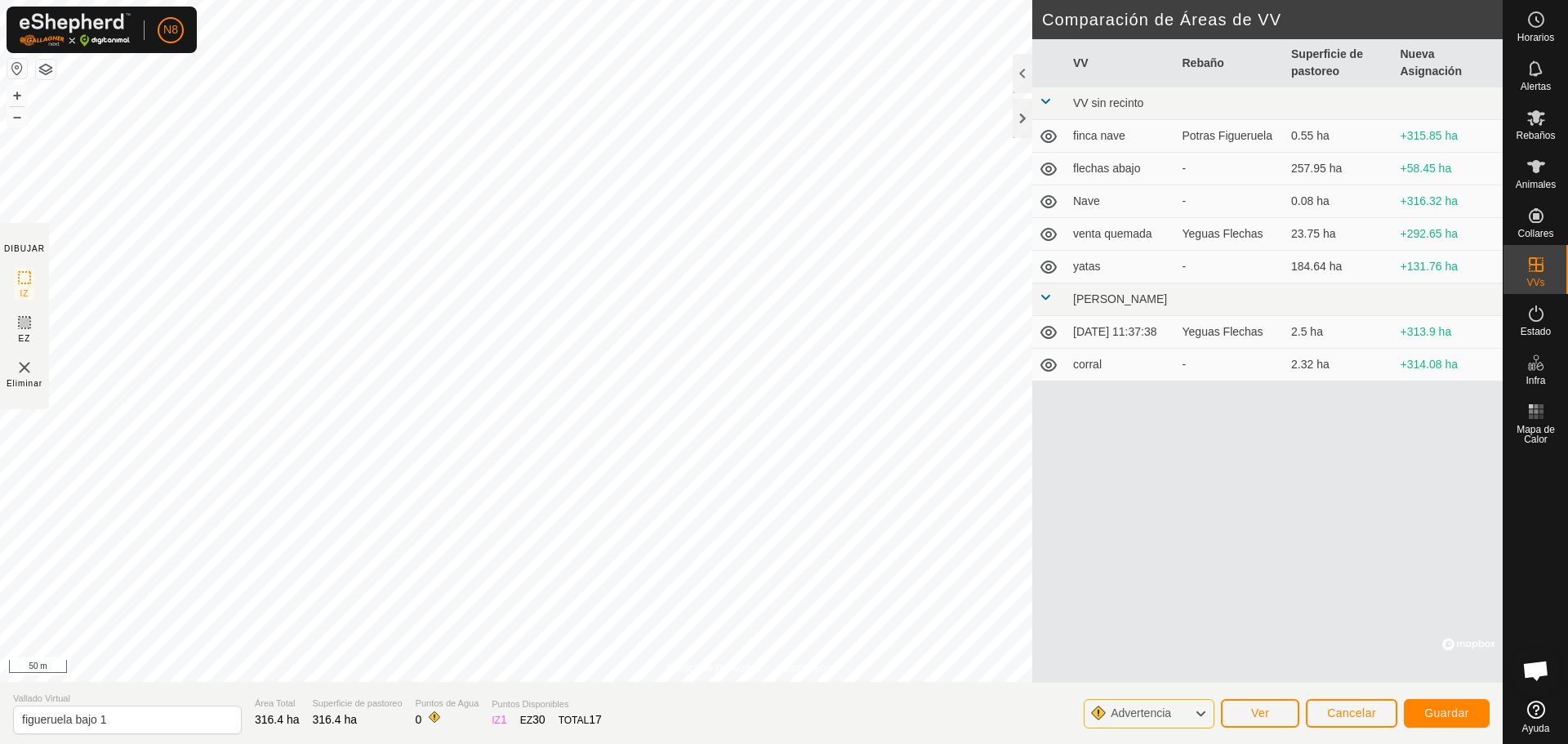
click at [334, 739] on div "Política de Privacidad Contáctenos Estado: APAGADO Tipo: Zona de Inclusión + – …" at bounding box center [752, 372] width 1503 height 744
click at [292, 724] on div "Política de Privacidad Contáctenos Estado: APAGADO Tipo: Zona de Inclusión + – …" at bounding box center [752, 372] width 1503 height 744
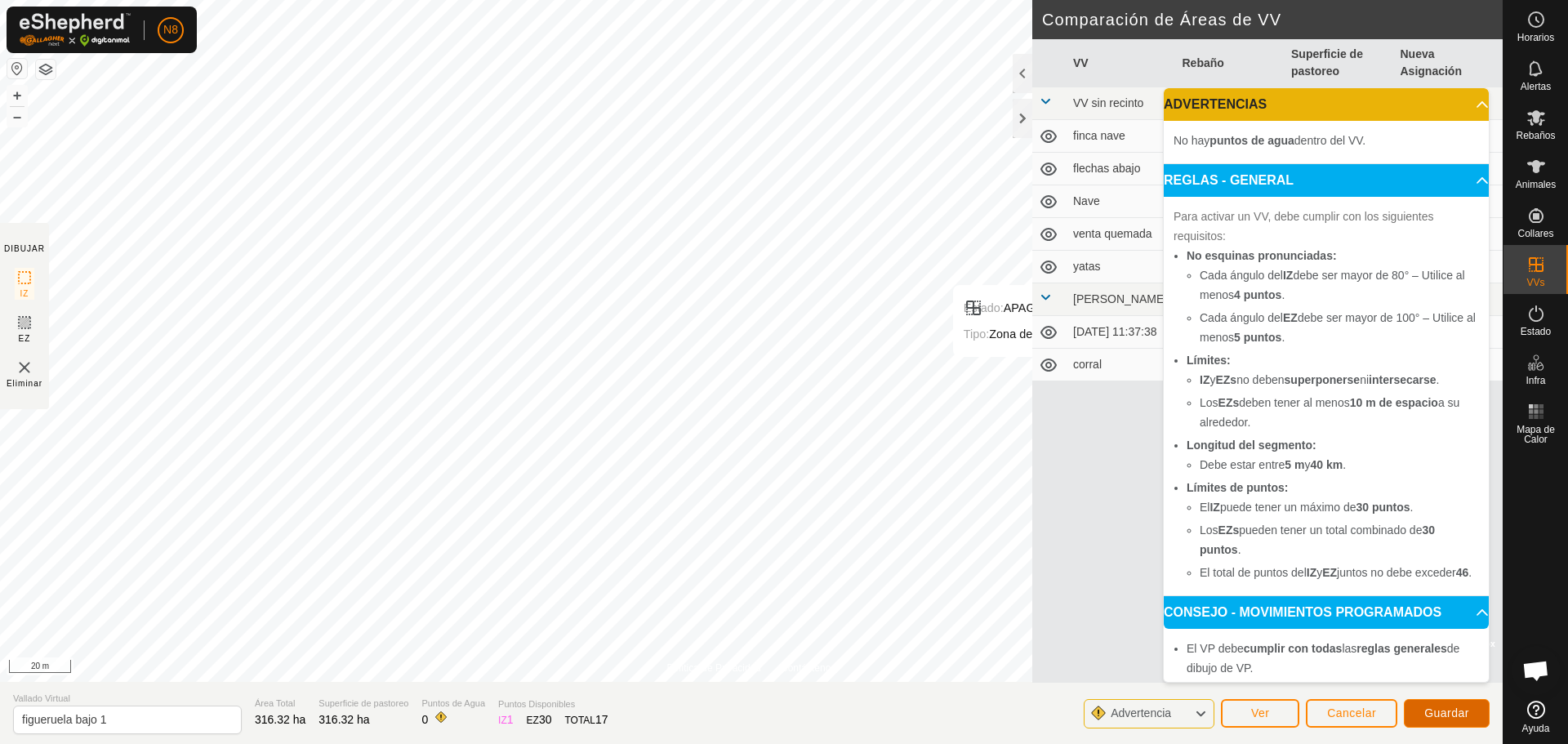
click at [1459, 717] on span "Guardar" at bounding box center [1447, 713] width 45 height 13
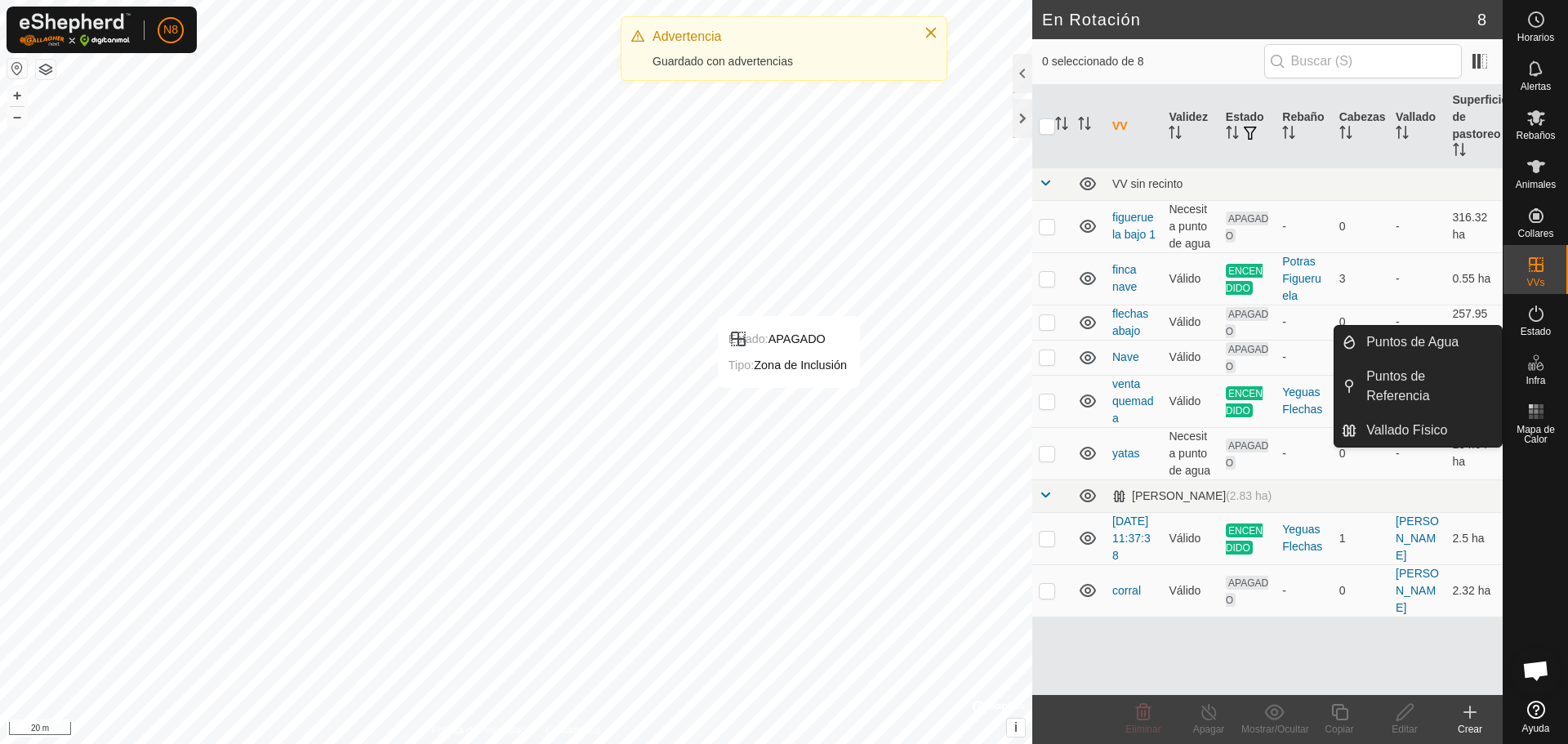
click at [1531, 366] on icon at bounding box center [1531, 367] width 8 height 8
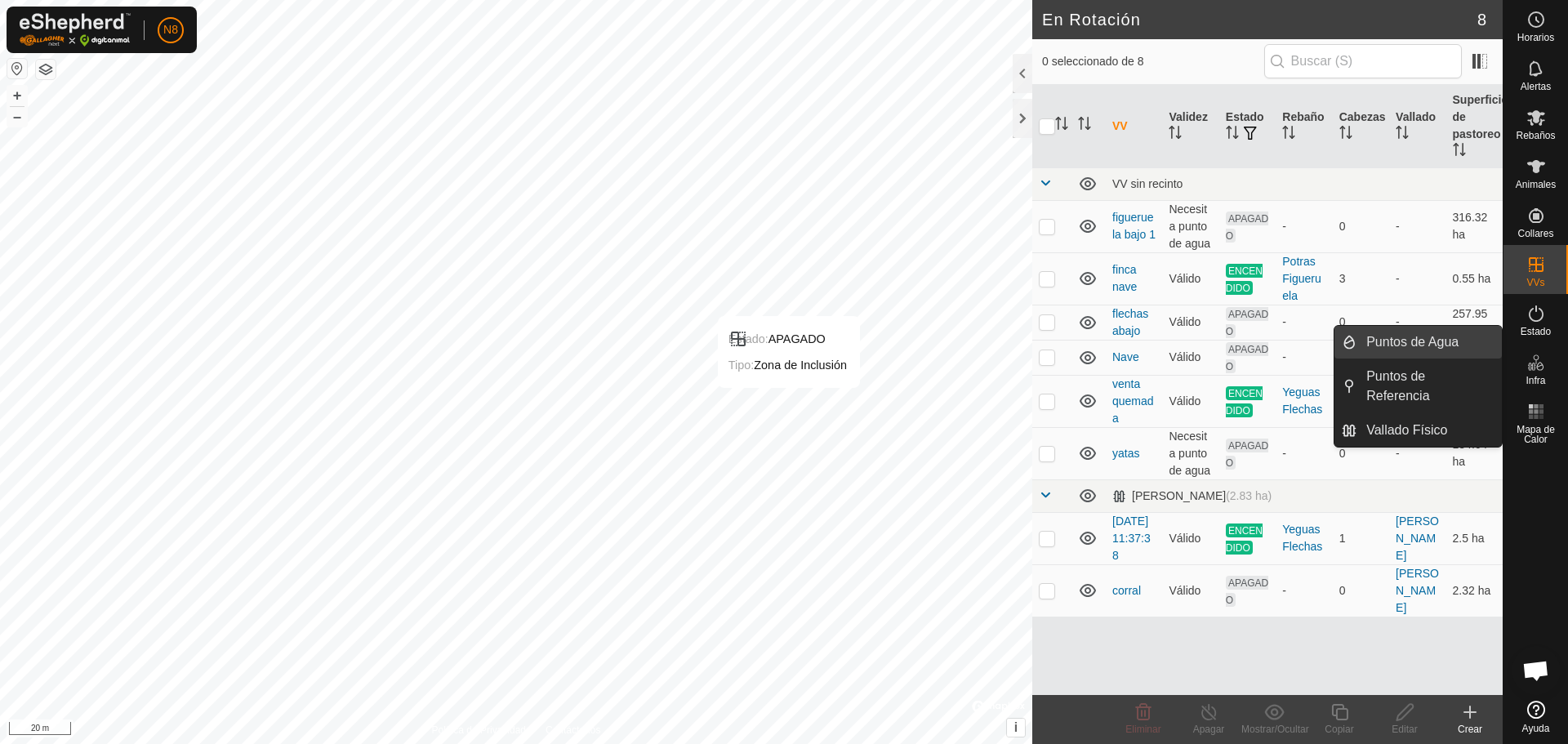
click at [1400, 347] on link "Puntos de Agua" at bounding box center [1429, 342] width 145 height 32
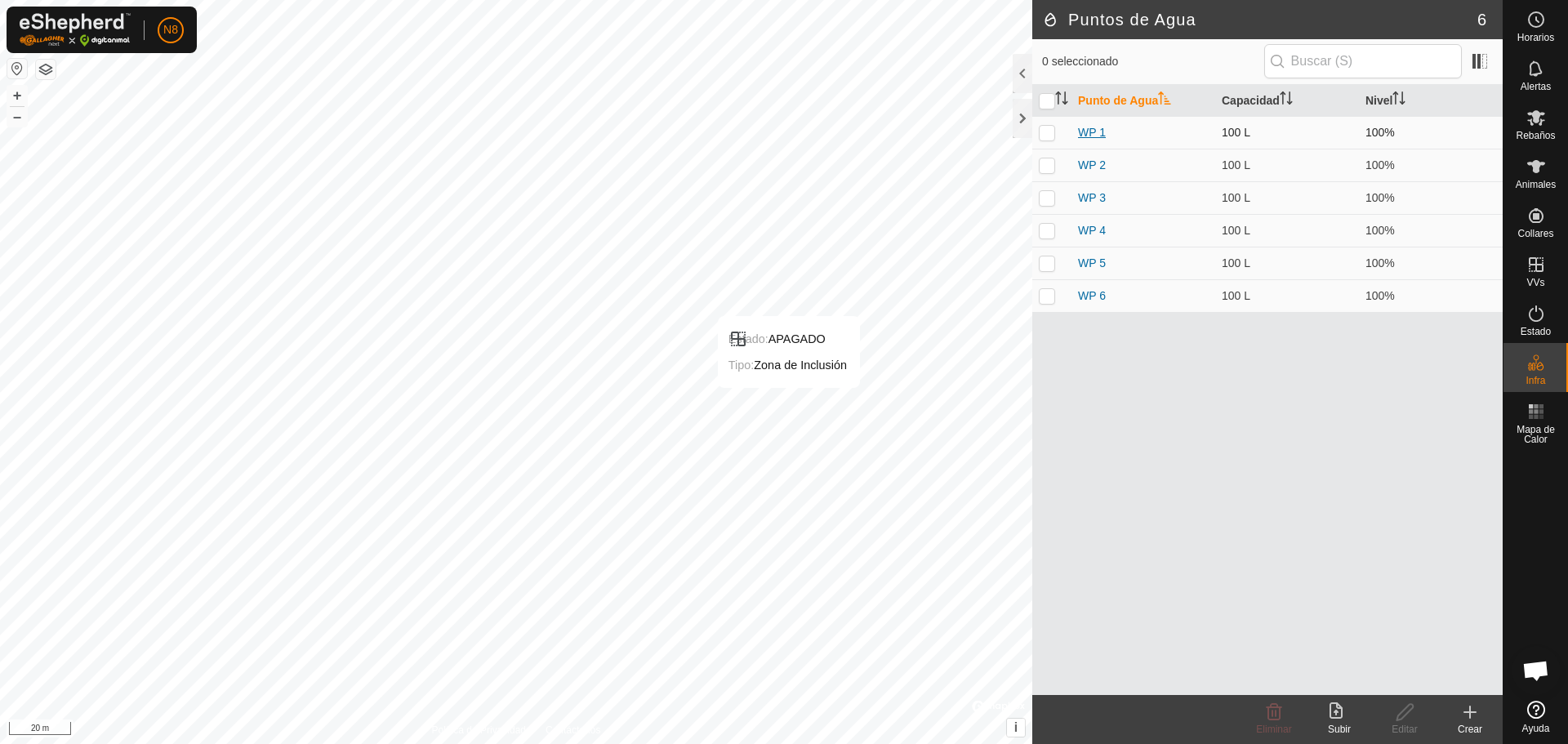
click at [1087, 126] on link "WP 1" at bounding box center [1092, 132] width 27 height 13
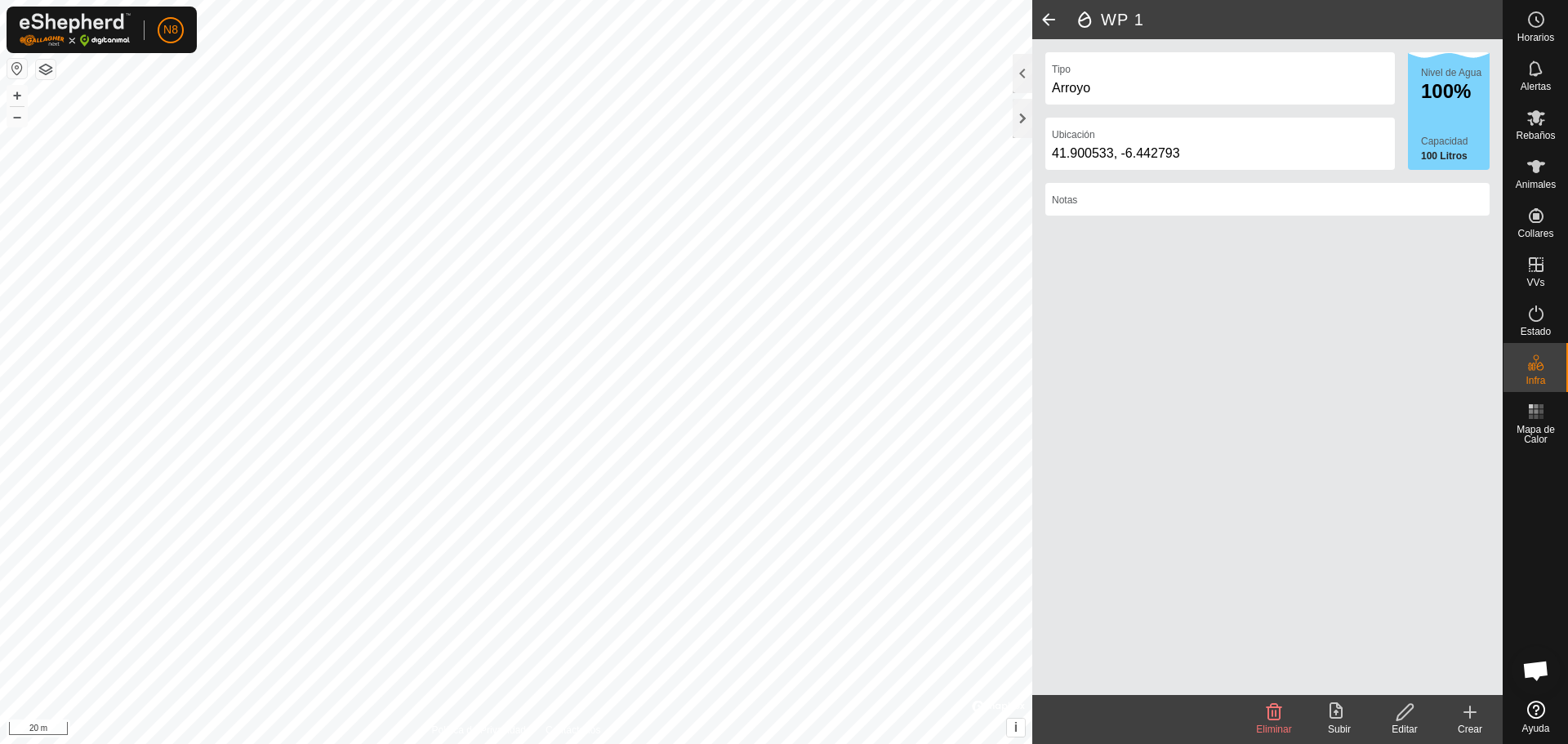
click at [1462, 106] on div "Nivel de Agua 100% Capacidad 100 Litros" at bounding box center [1449, 111] width 81 height 117
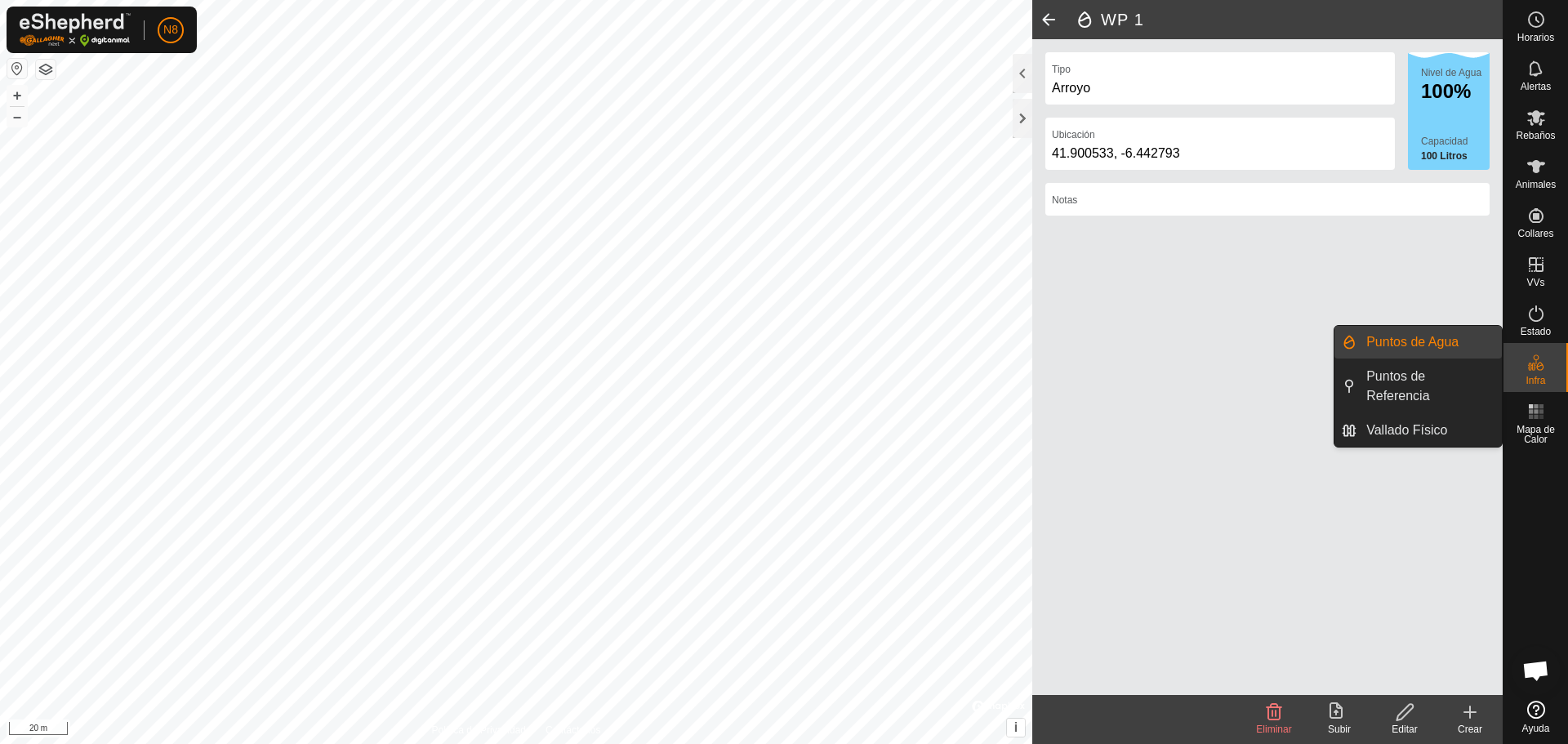
click at [1388, 333] on link "Puntos de Agua" at bounding box center [1429, 342] width 145 height 32
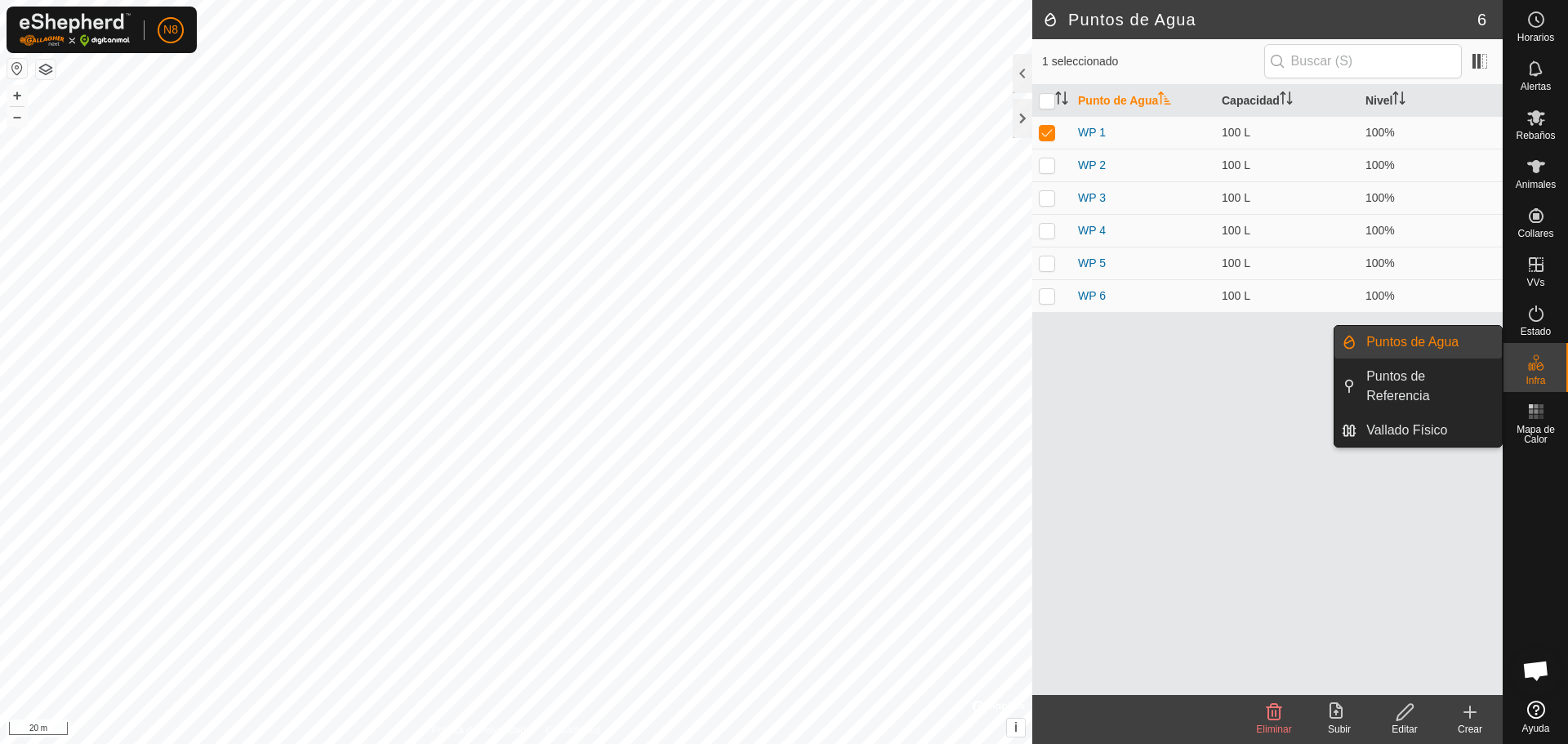
click at [1388, 333] on link "Puntos de Agua" at bounding box center [1429, 342] width 145 height 32
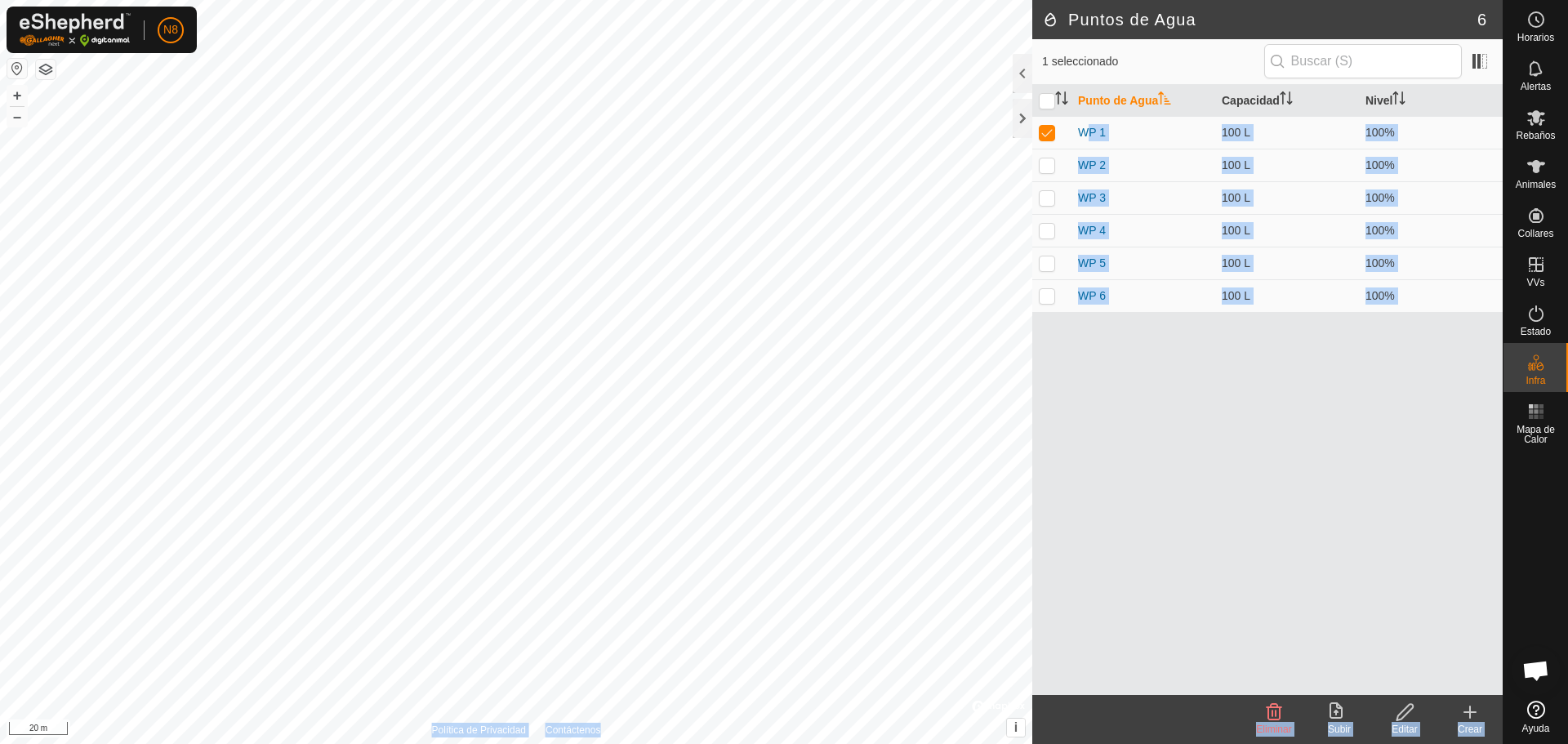
click at [851, 285] on div "Puntos de Agua 6 1 seleccionado Punto de Agua Capacidad Nivel WP 1 100 L 100% W…" at bounding box center [752, 372] width 1503 height 744
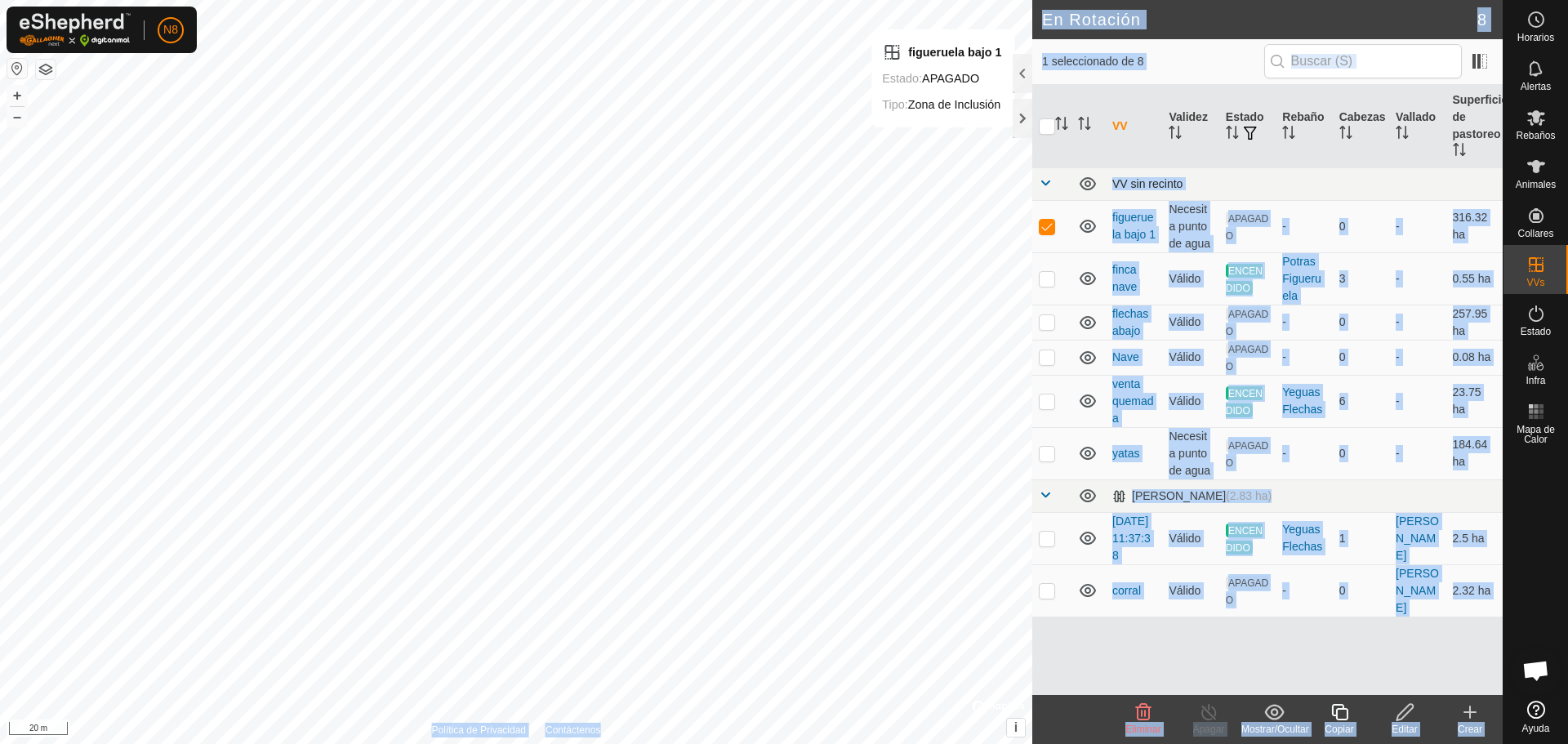
click at [1046, 186] on span at bounding box center [1046, 183] width 13 height 13
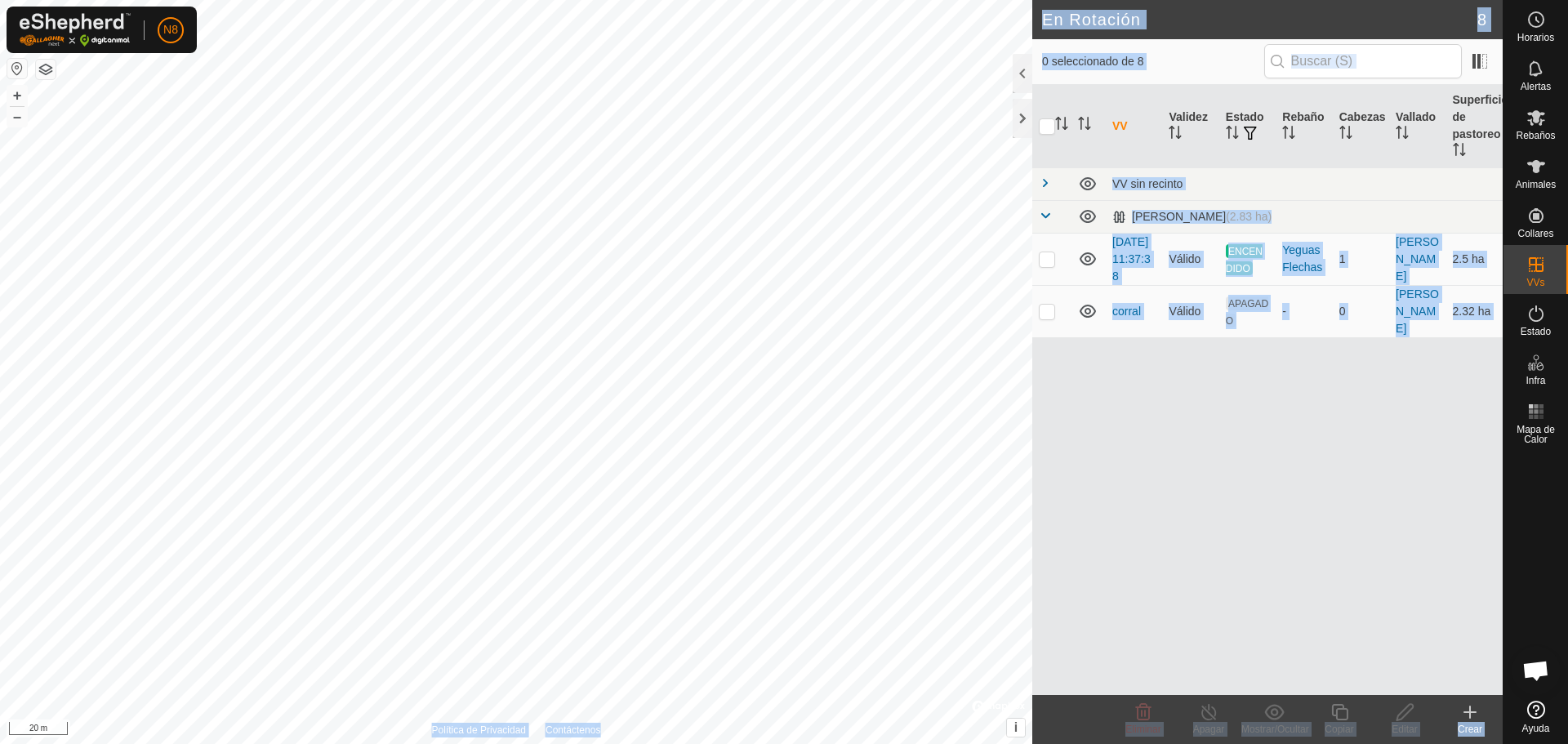
click at [1442, 648] on div "VV Validez Estado Rebaño Cabezas Vallado Superficie de pastoreo VV sin recinto …" at bounding box center [1268, 390] width 471 height 610
click at [1476, 712] on icon at bounding box center [1470, 712] width 12 height 0
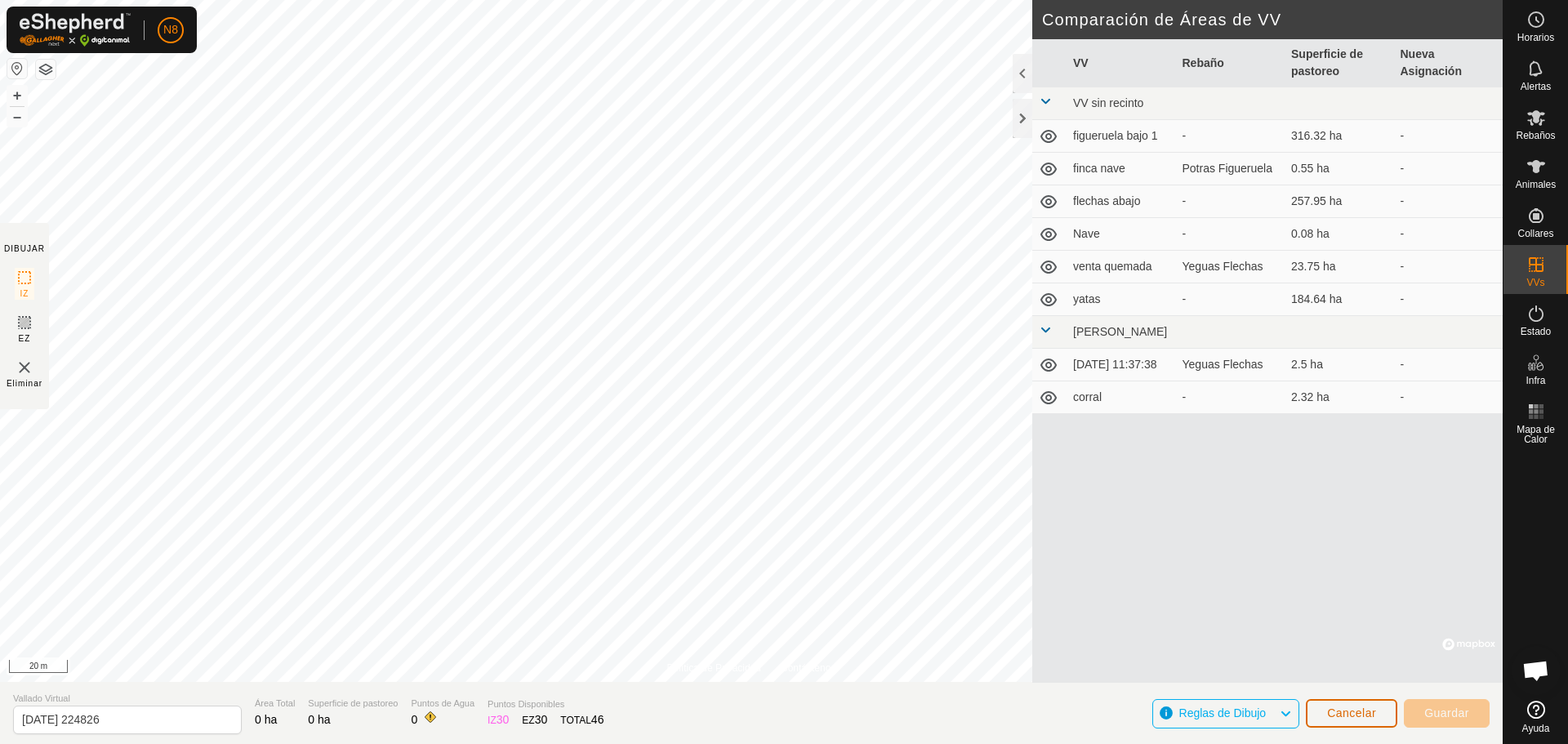
click at [1363, 720] on button "Cancelar" at bounding box center [1352, 713] width 91 height 28
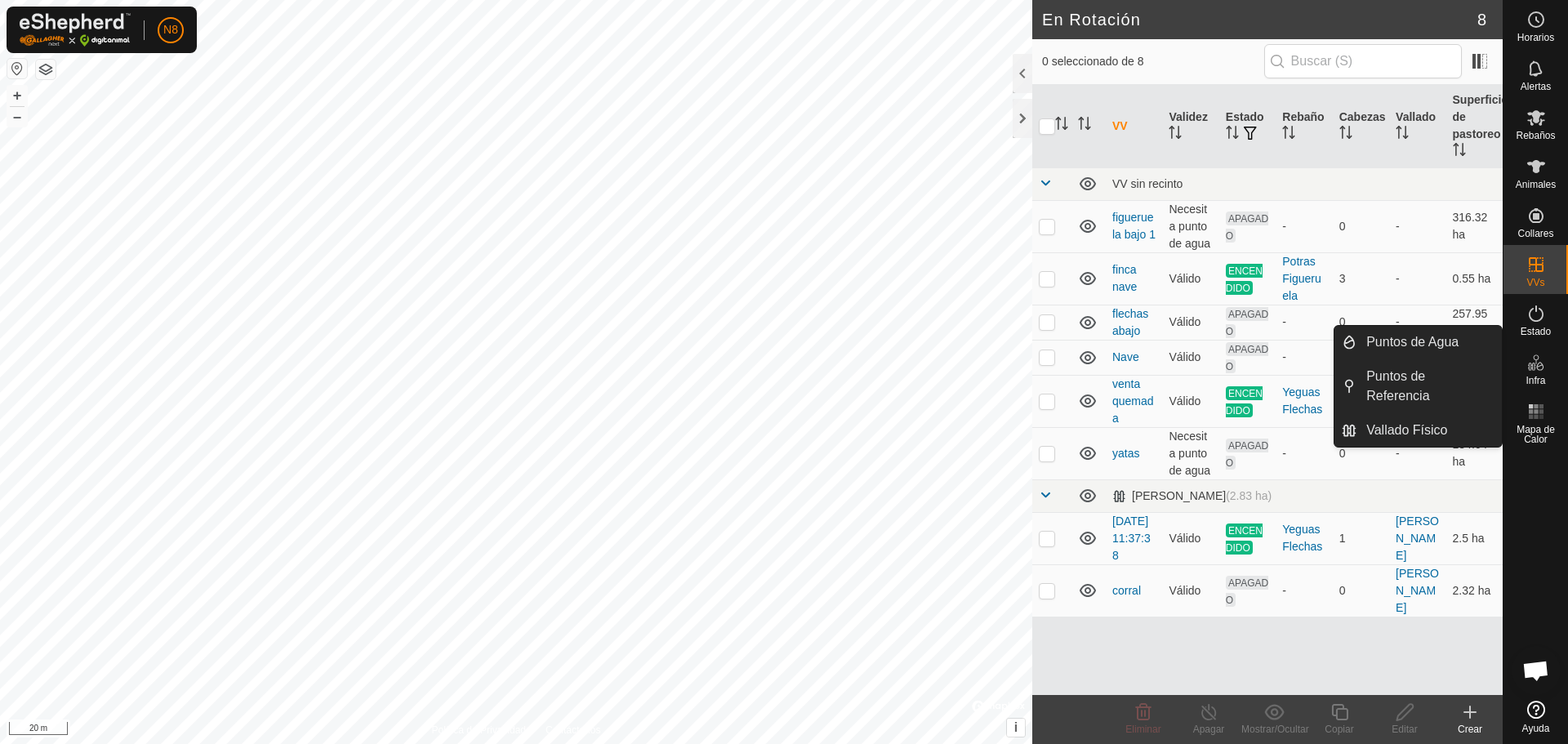
click at [1536, 371] on icon at bounding box center [1536, 362] width 20 height 20
click at [1406, 345] on link "Puntos de Agua" at bounding box center [1429, 342] width 145 height 32
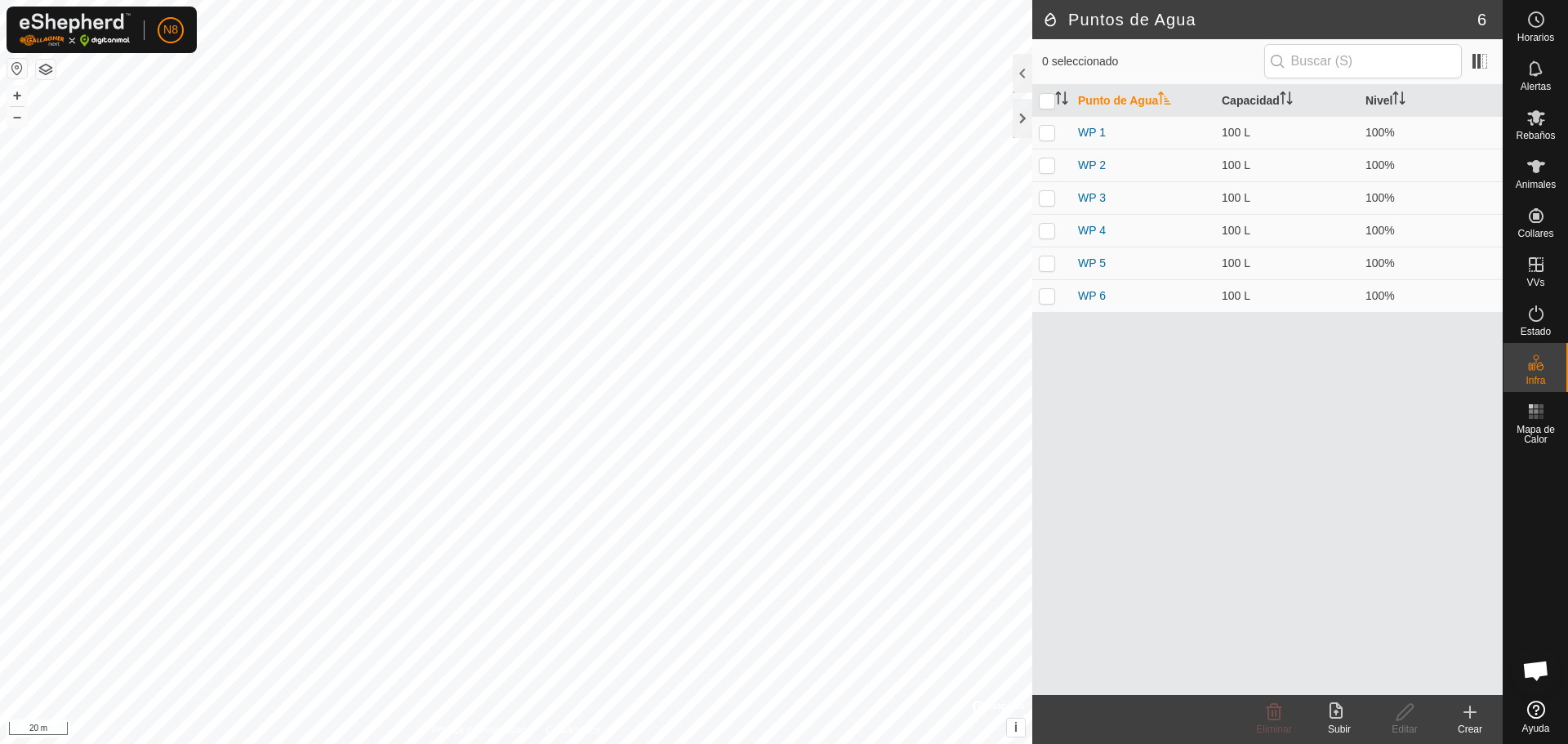
click at [1472, 717] on icon at bounding box center [1471, 712] width 20 height 20
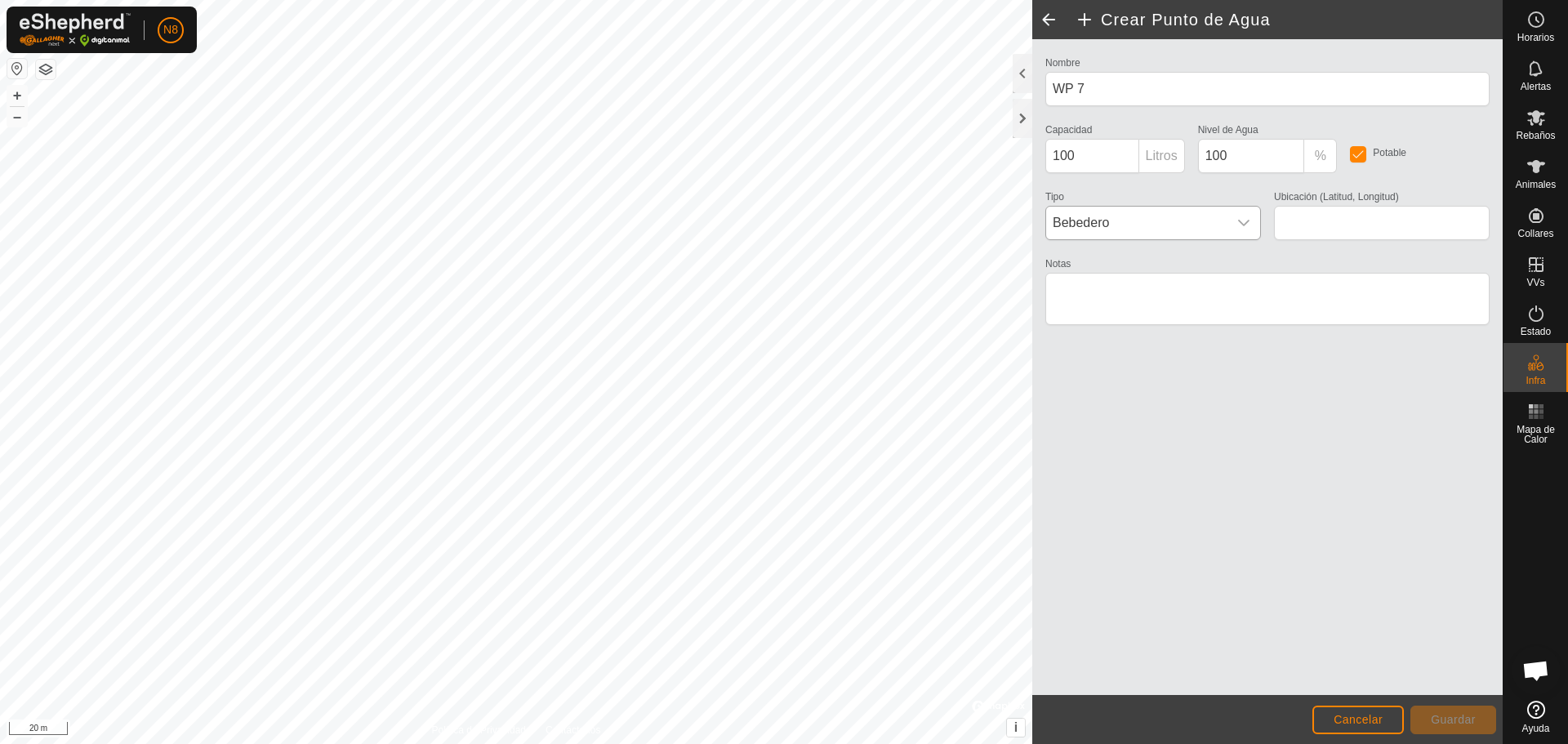
click at [1128, 224] on span "Bebedero" at bounding box center [1137, 223] width 181 height 32
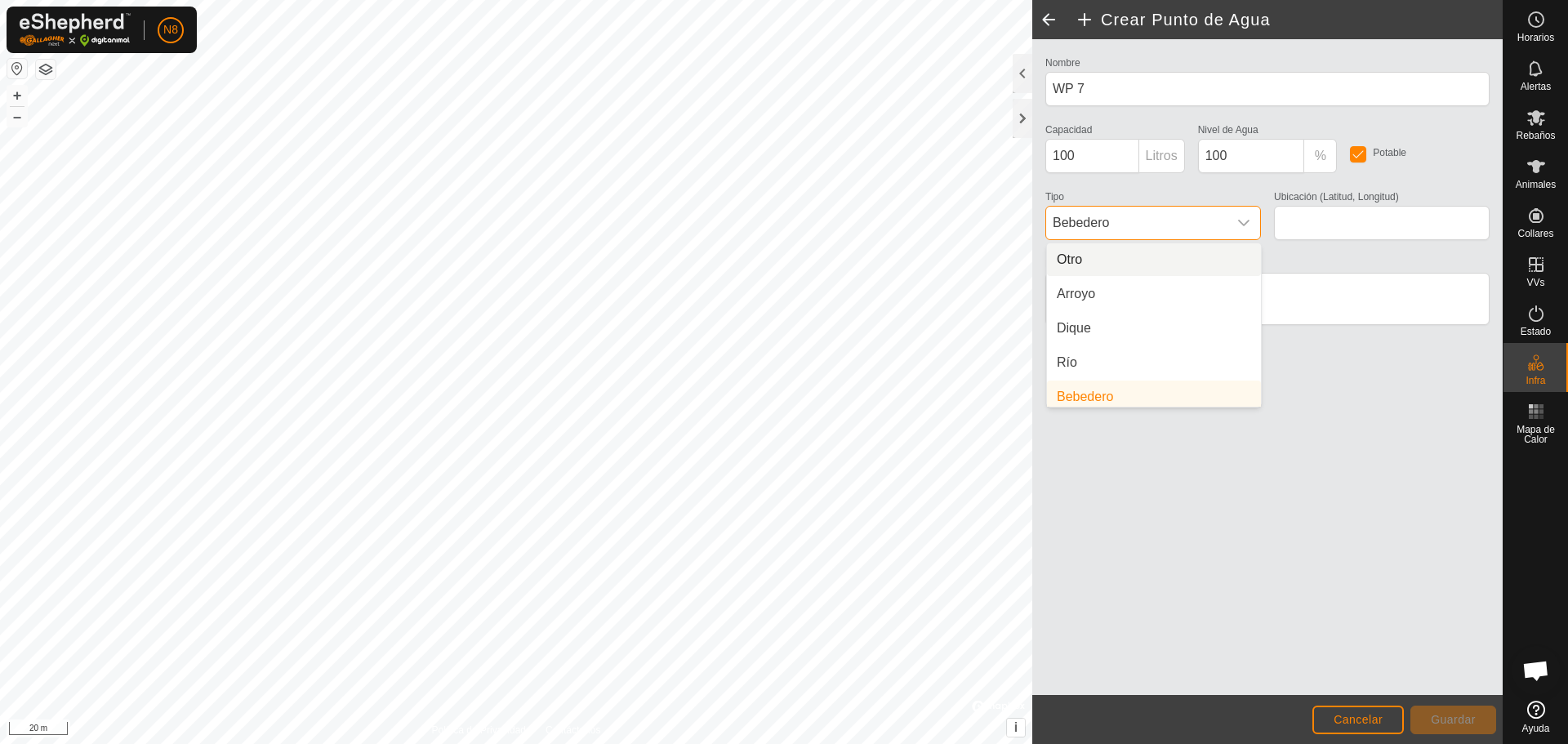
scroll to position [7, 0]
click at [1128, 223] on span "Bebedero" at bounding box center [1137, 223] width 181 height 32
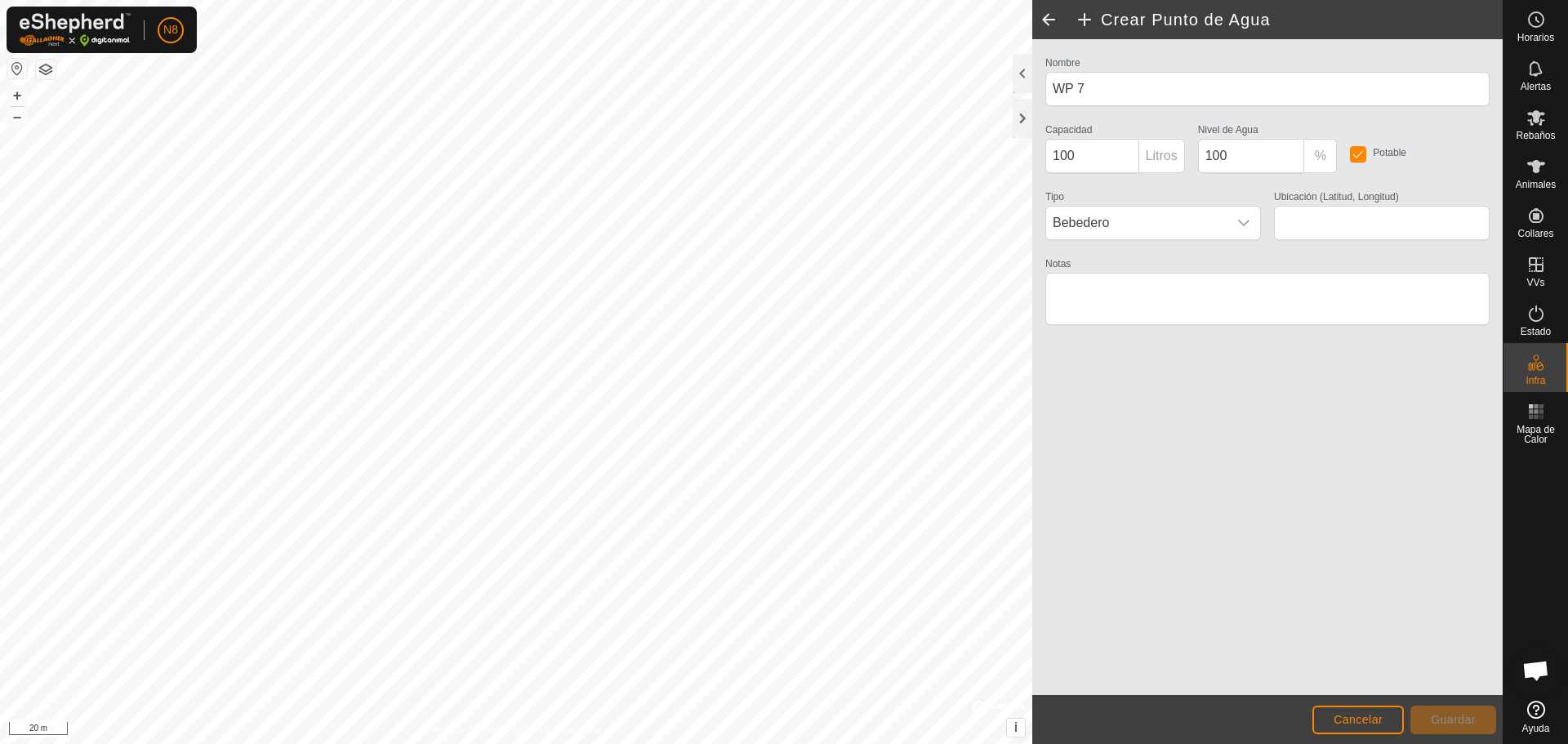
type input "41.850883, -6.440222"
click at [1472, 718] on span "Guardar" at bounding box center [1453, 720] width 45 height 13
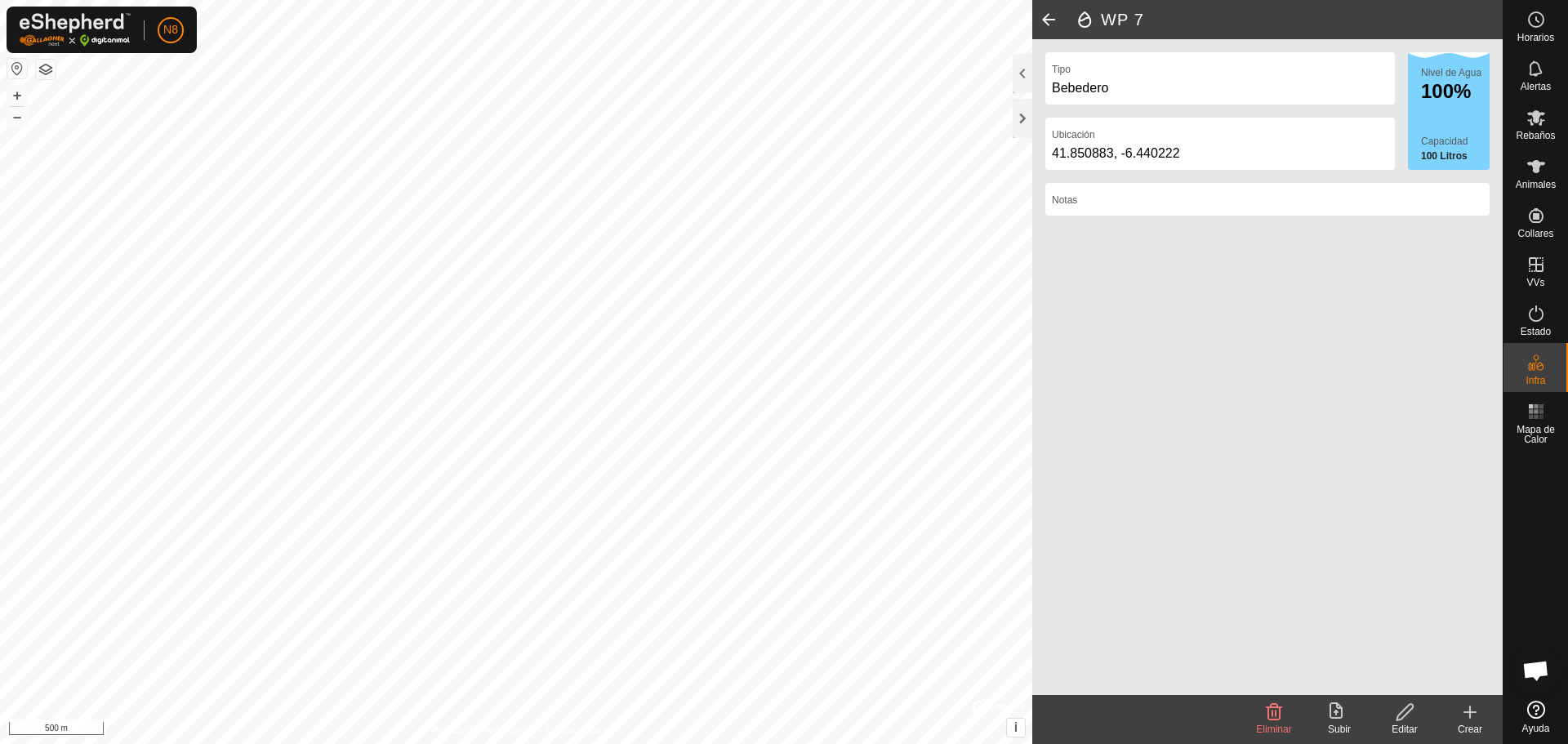
click at [1043, 11] on span at bounding box center [1048, 19] width 32 height 39
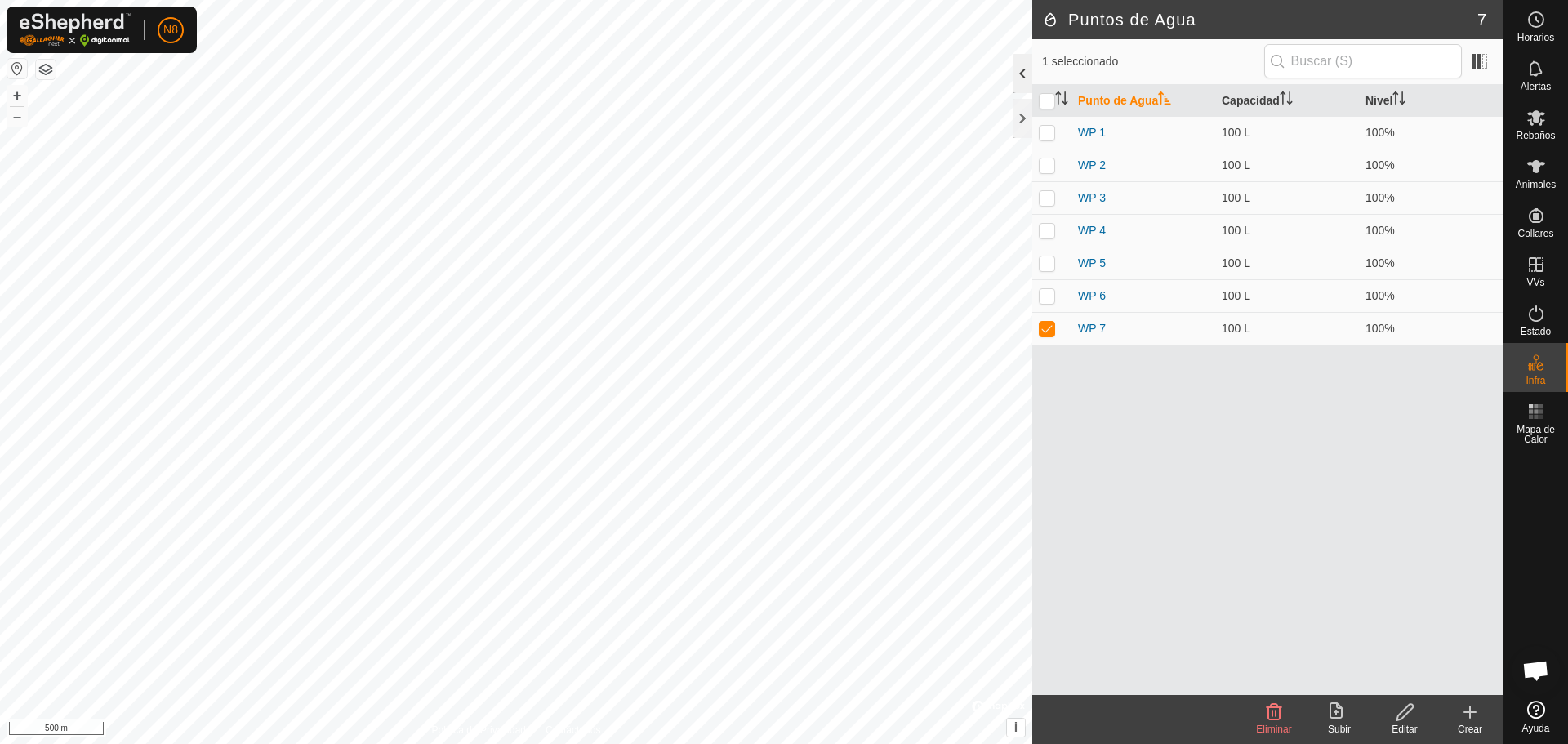
click at [1020, 70] on div at bounding box center [1023, 73] width 20 height 39
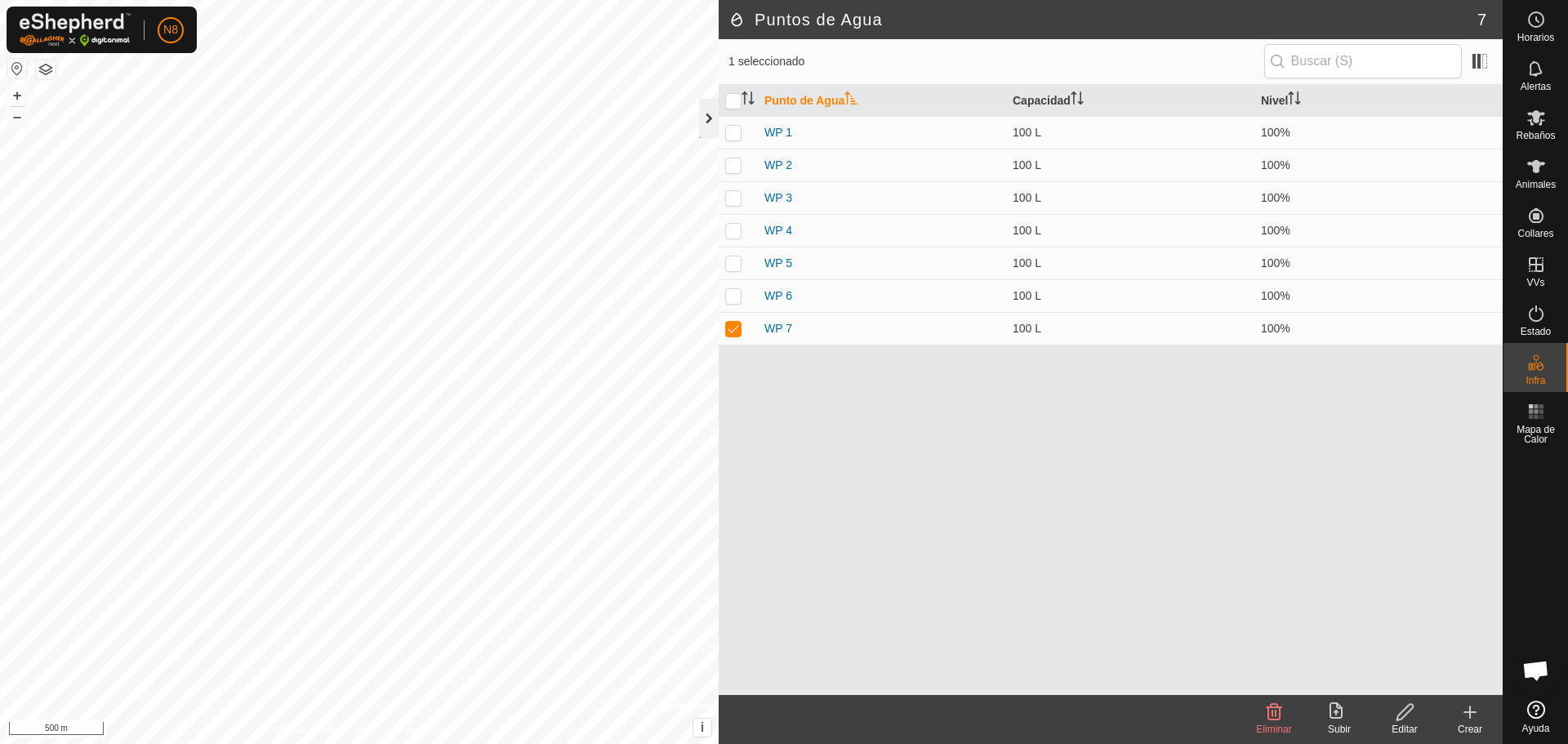
click at [703, 120] on div at bounding box center [709, 118] width 20 height 39
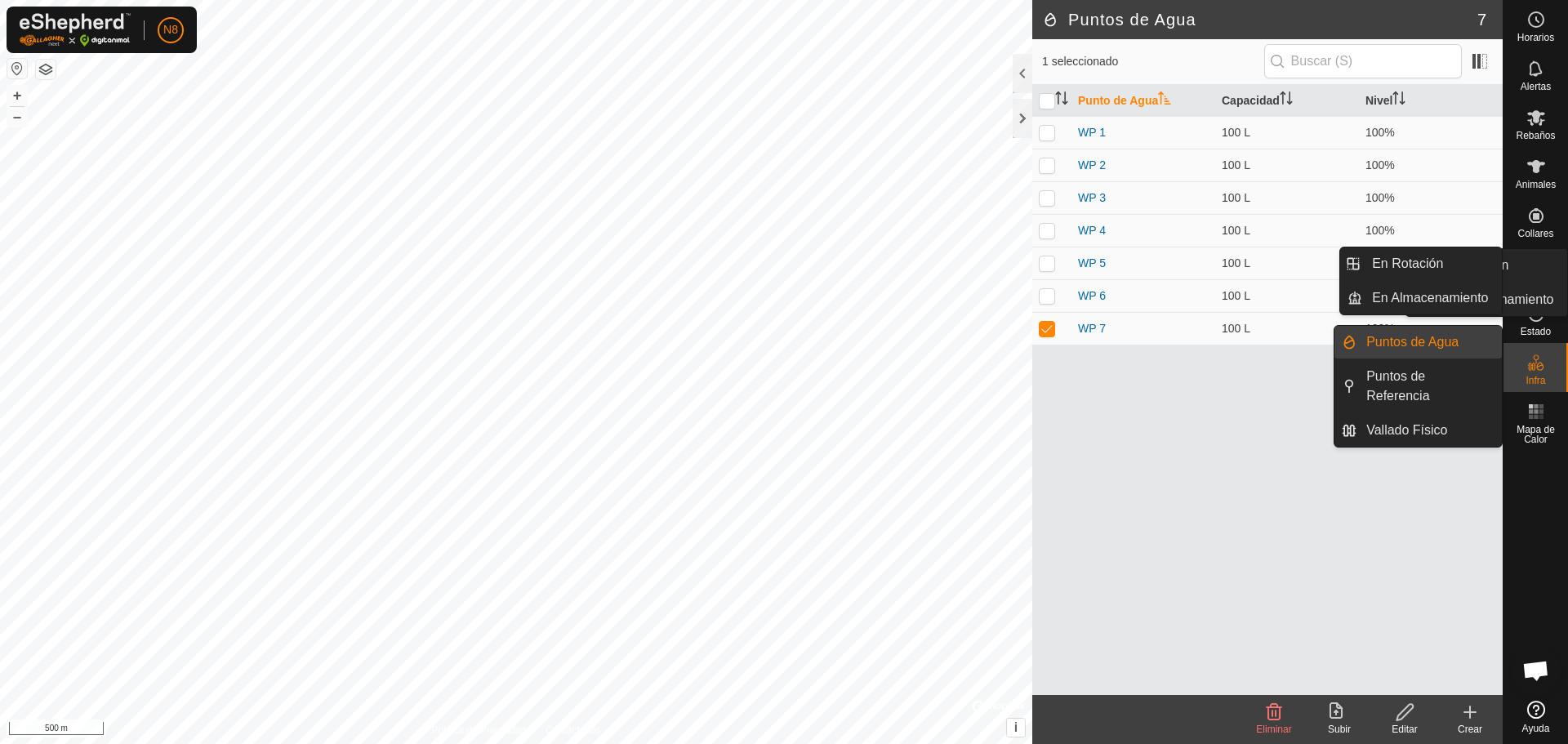
click at [1548, 274] on es-virtualpaddocks-svg-icon at bounding box center [1536, 264] width 29 height 26
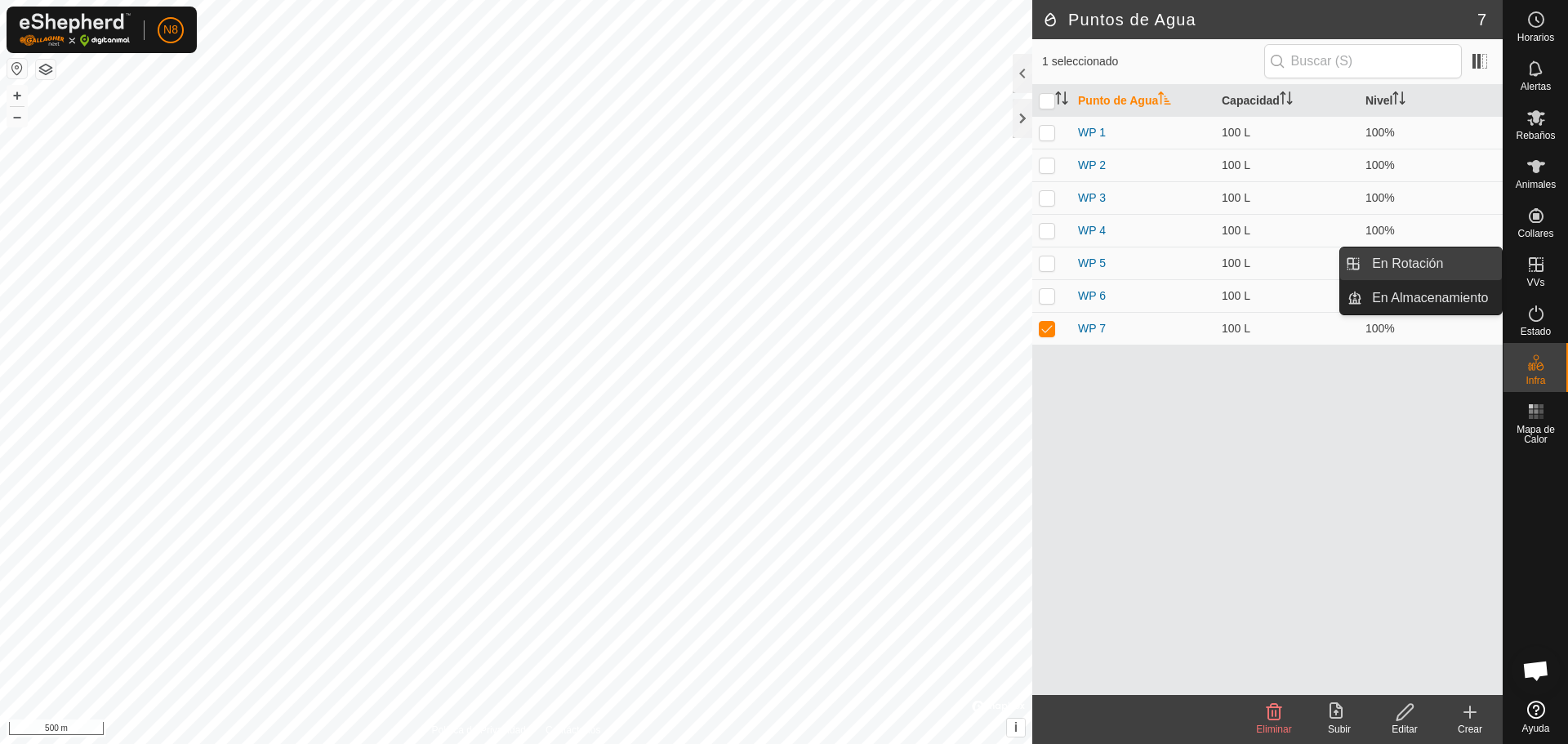
click at [1428, 263] on span "En Rotación" at bounding box center [1407, 264] width 71 height 20
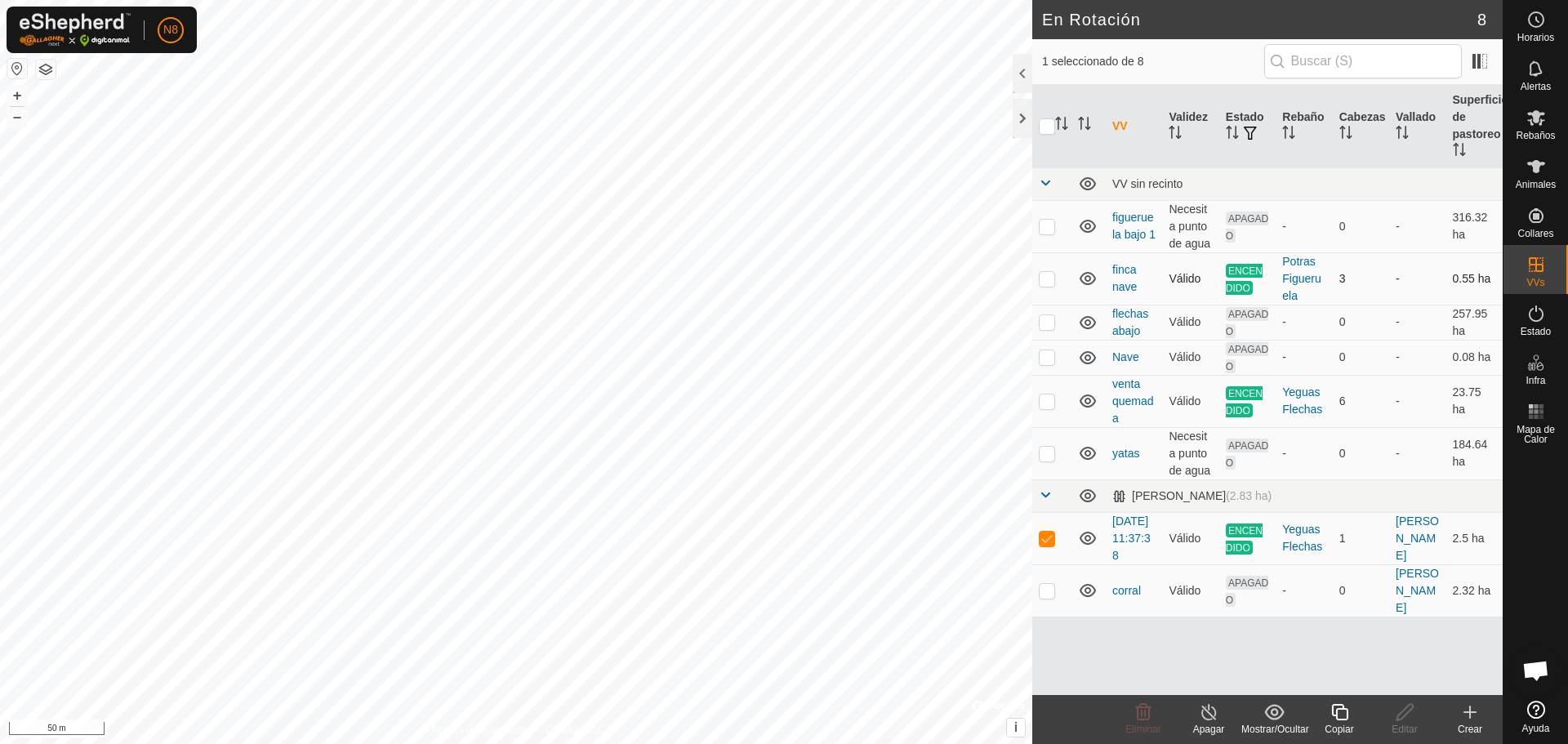
checkbox input "false"
checkbox input "true"
click at [1210, 719] on icon at bounding box center [1209, 712] width 15 height 17
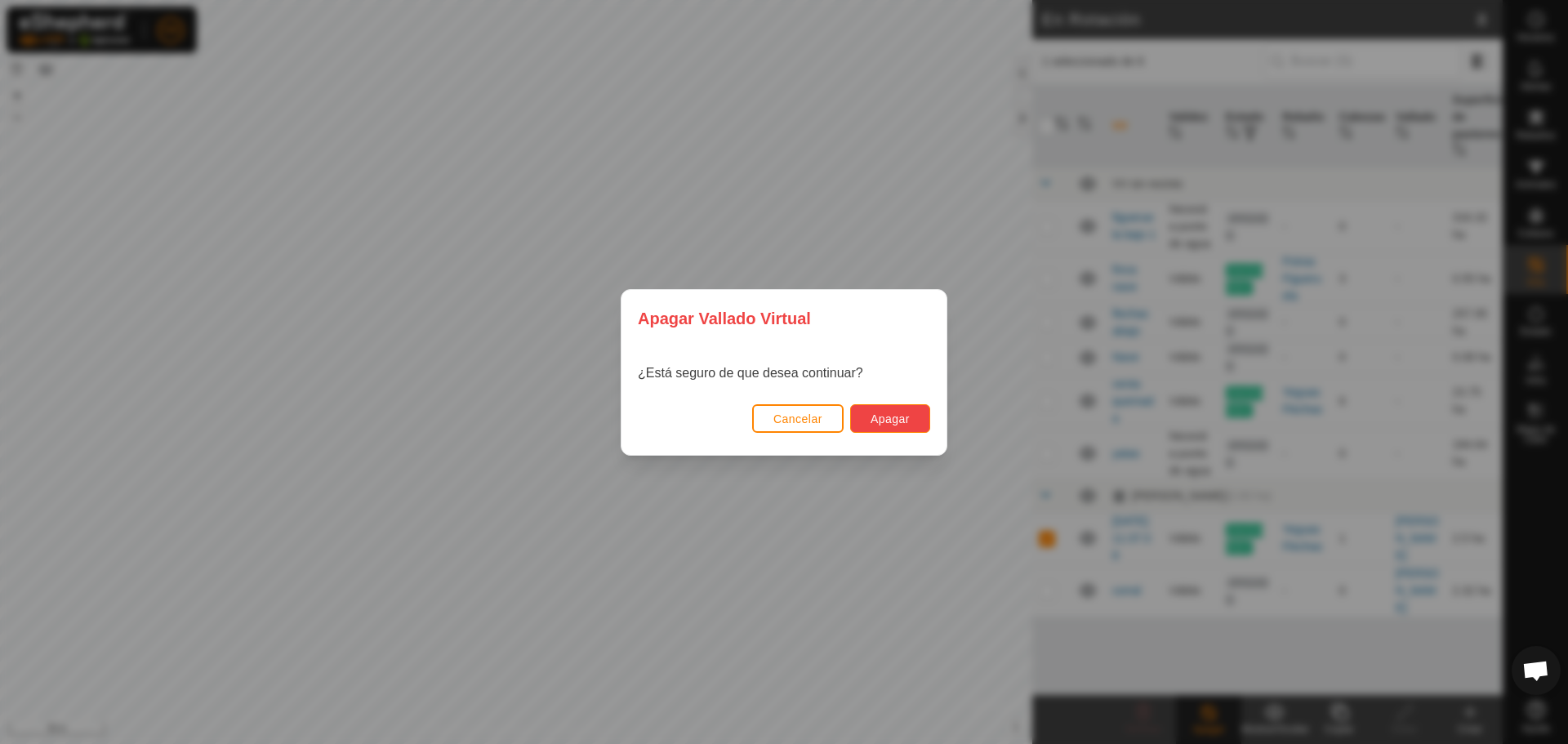
click at [869, 413] on button "Apagar" at bounding box center [890, 418] width 80 height 28
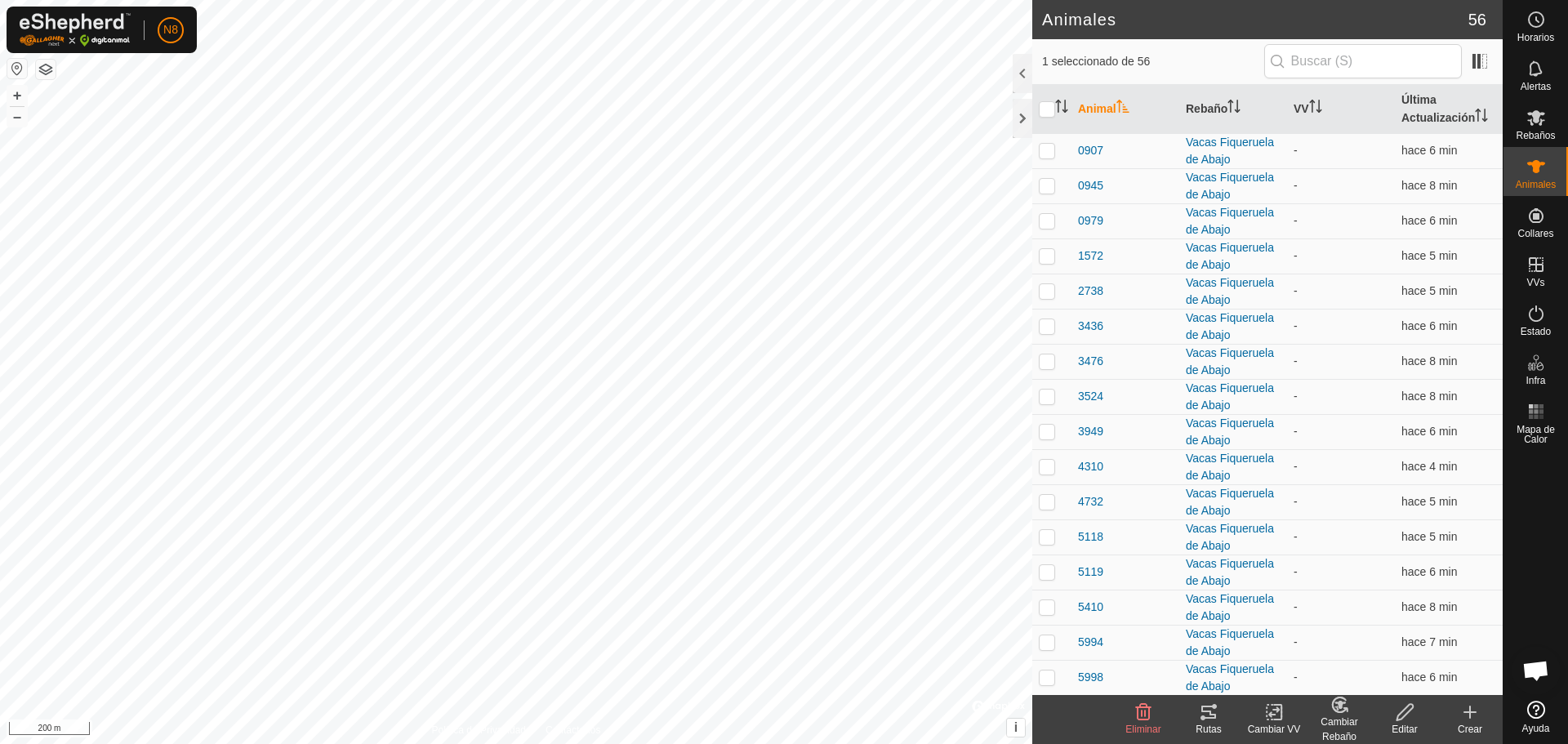
click at [1204, 720] on icon at bounding box center [1209, 712] width 20 height 20
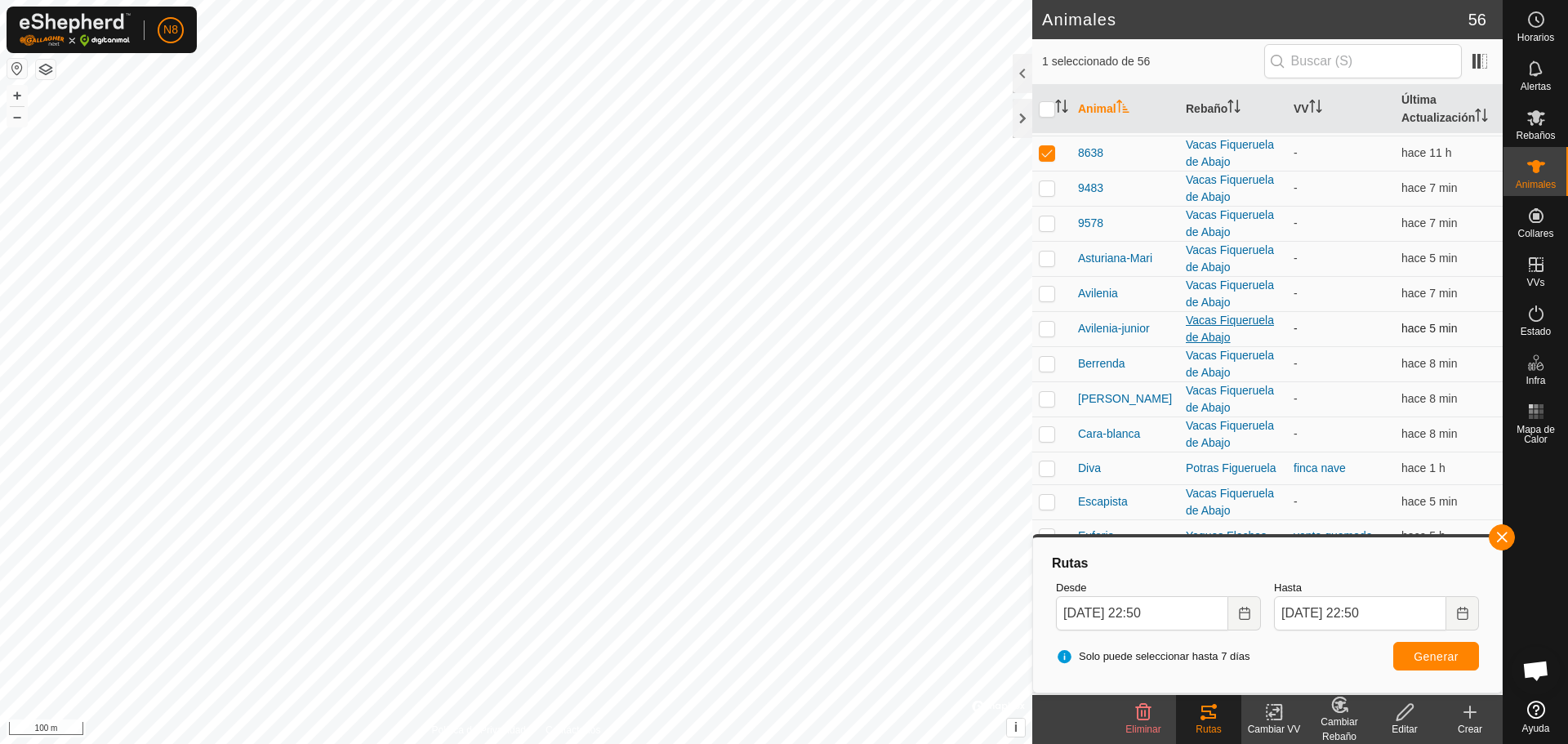
scroll to position [653, 0]
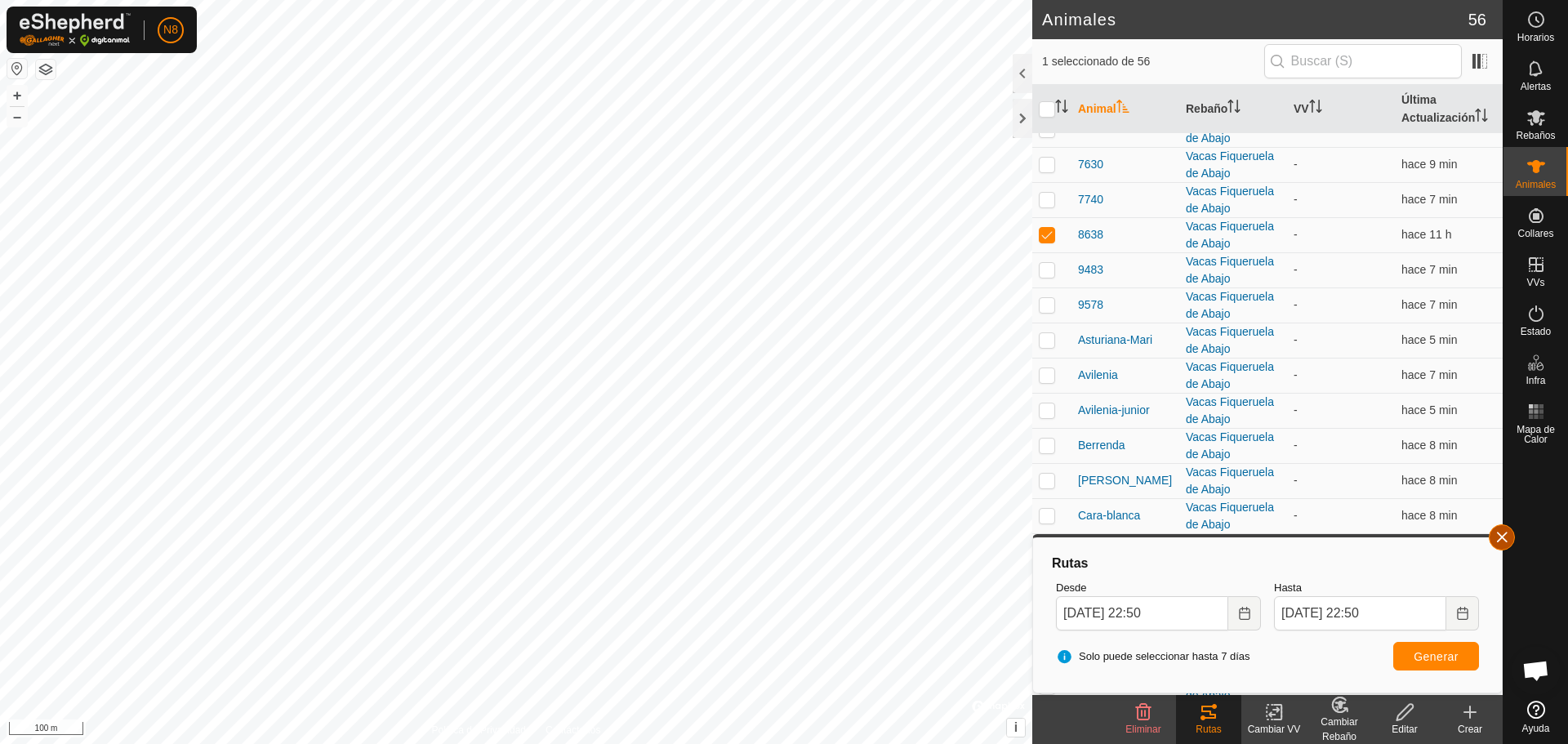
click at [1499, 534] on button "button" at bounding box center [1501, 537] width 26 height 26
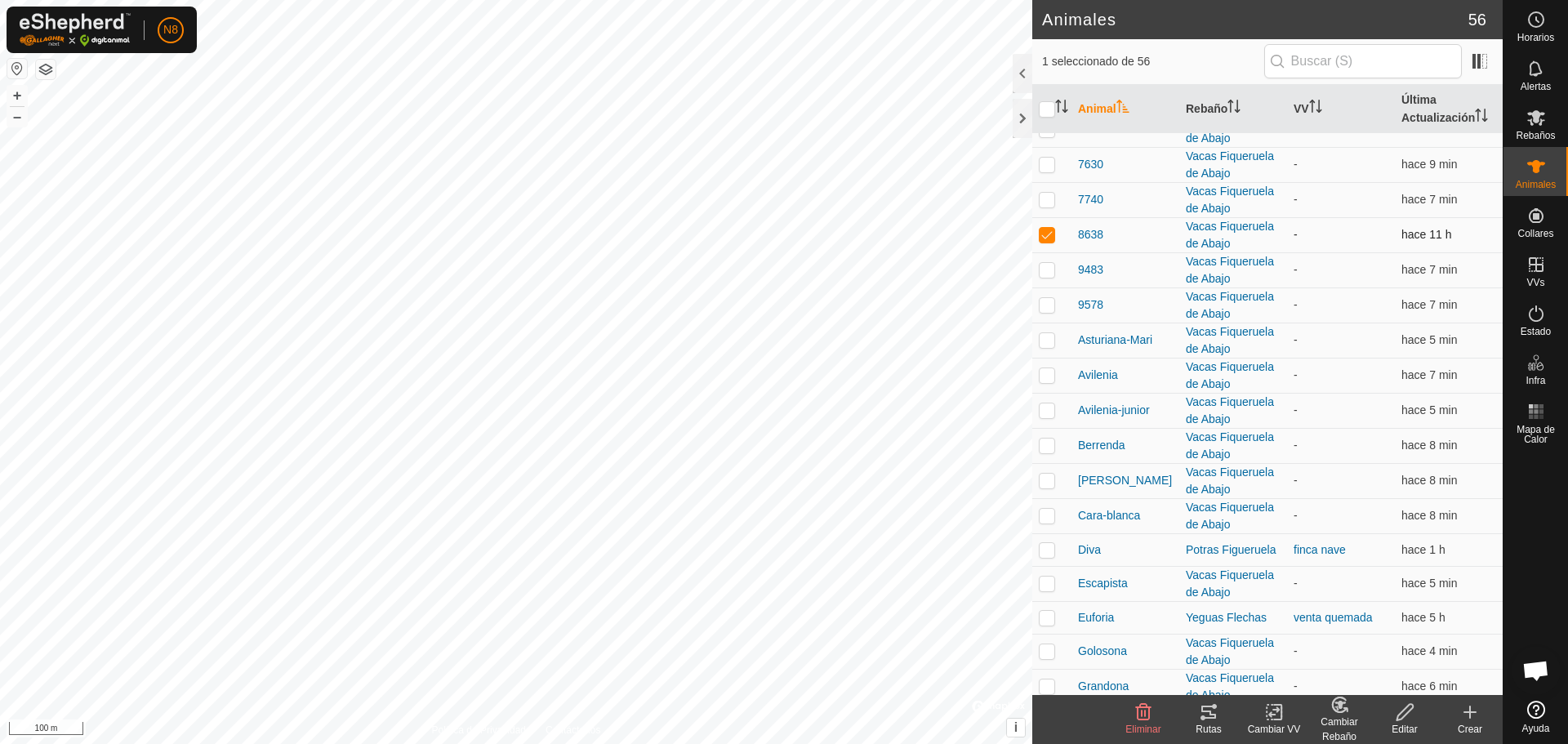
click at [1046, 239] on p-checkbox at bounding box center [1048, 234] width 17 height 13
checkbox input "false"
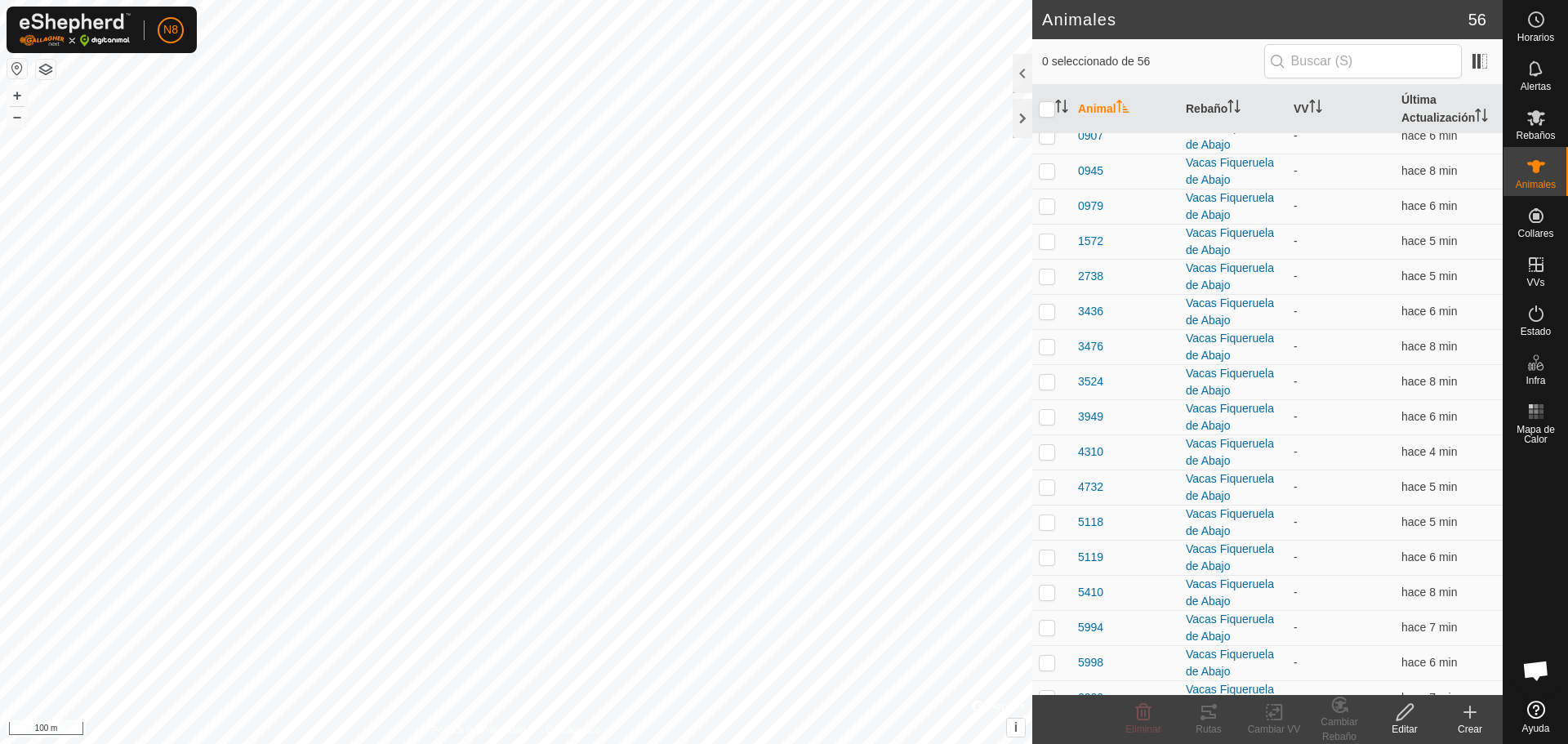
scroll to position [0, 0]
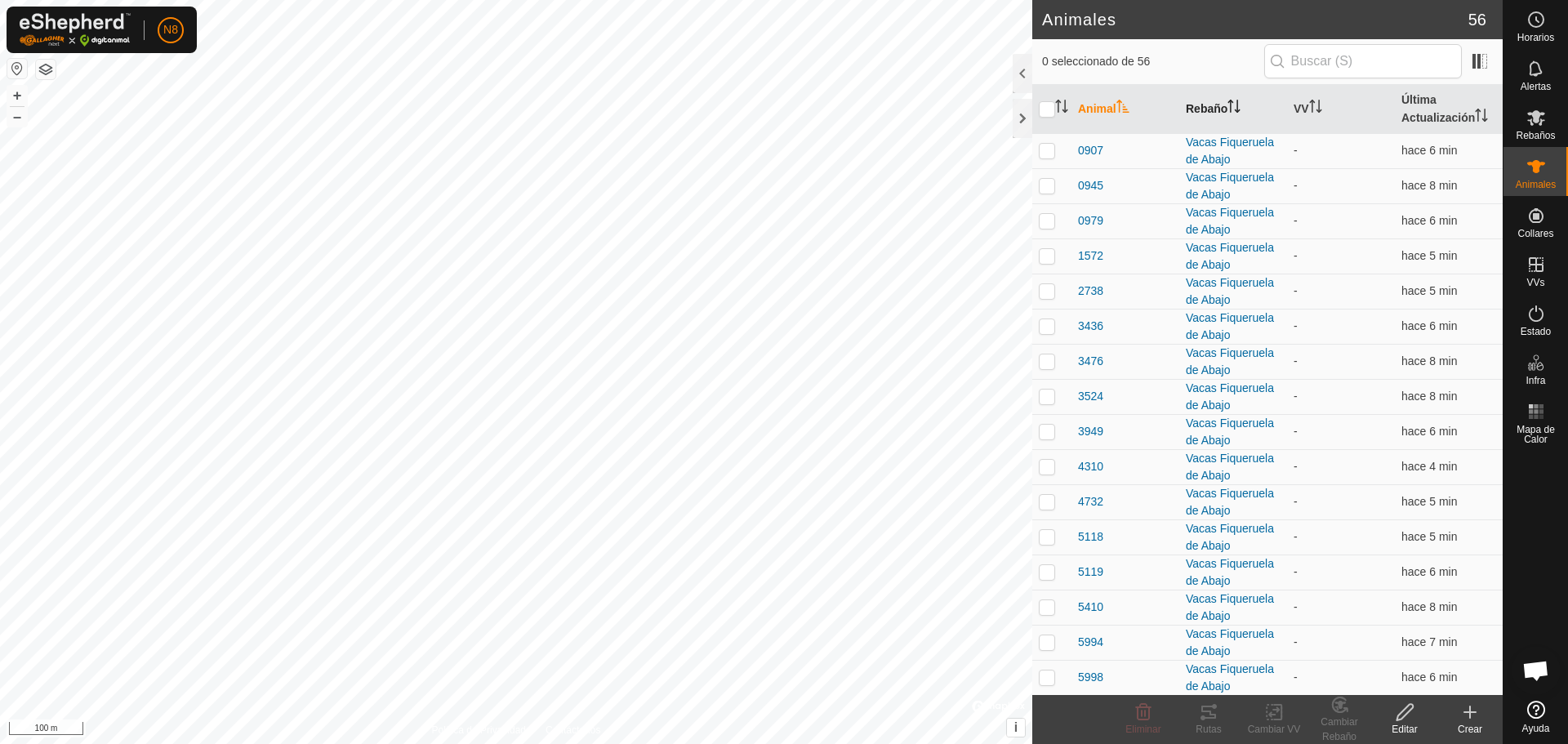
click at [1212, 106] on th "Rebaño" at bounding box center [1234, 109] width 108 height 49
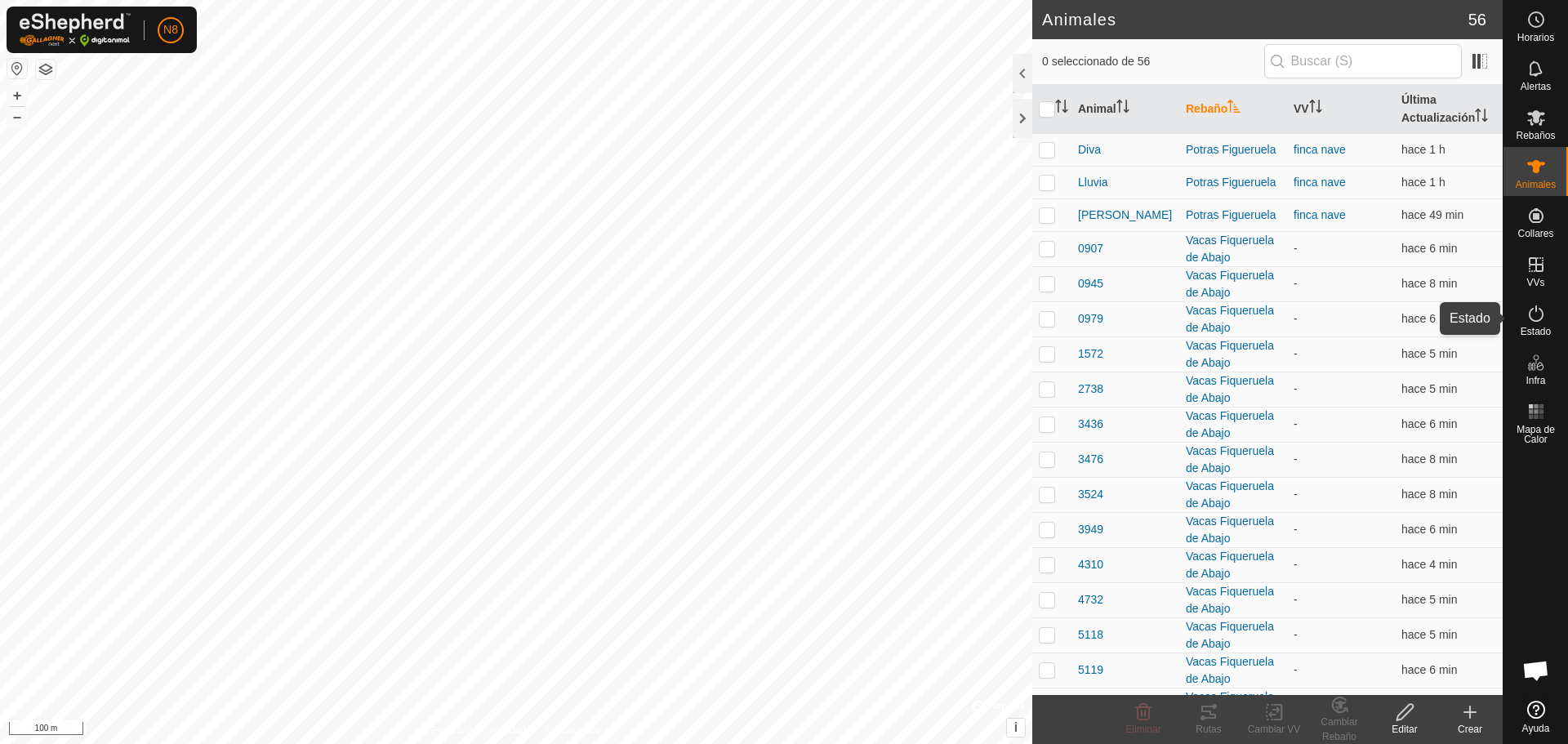
click at [1537, 317] on icon at bounding box center [1536, 313] width 20 height 20
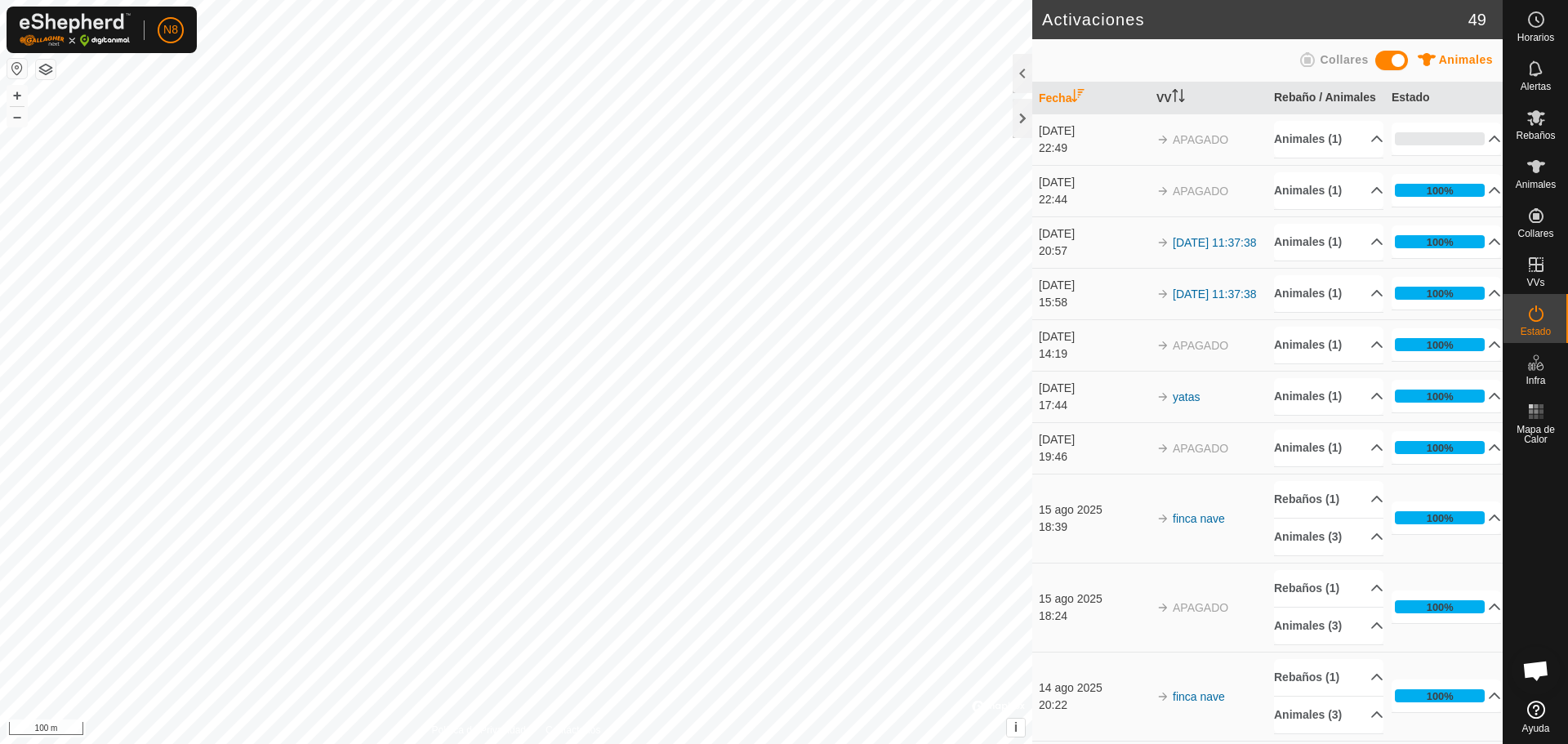
click at [1335, 58] on span "Collares" at bounding box center [1344, 60] width 48 height 13
click at [1471, 59] on span "Animales" at bounding box center [1466, 60] width 54 height 13
click at [1547, 117] on es-mob-svg-icon at bounding box center [1536, 117] width 29 height 26
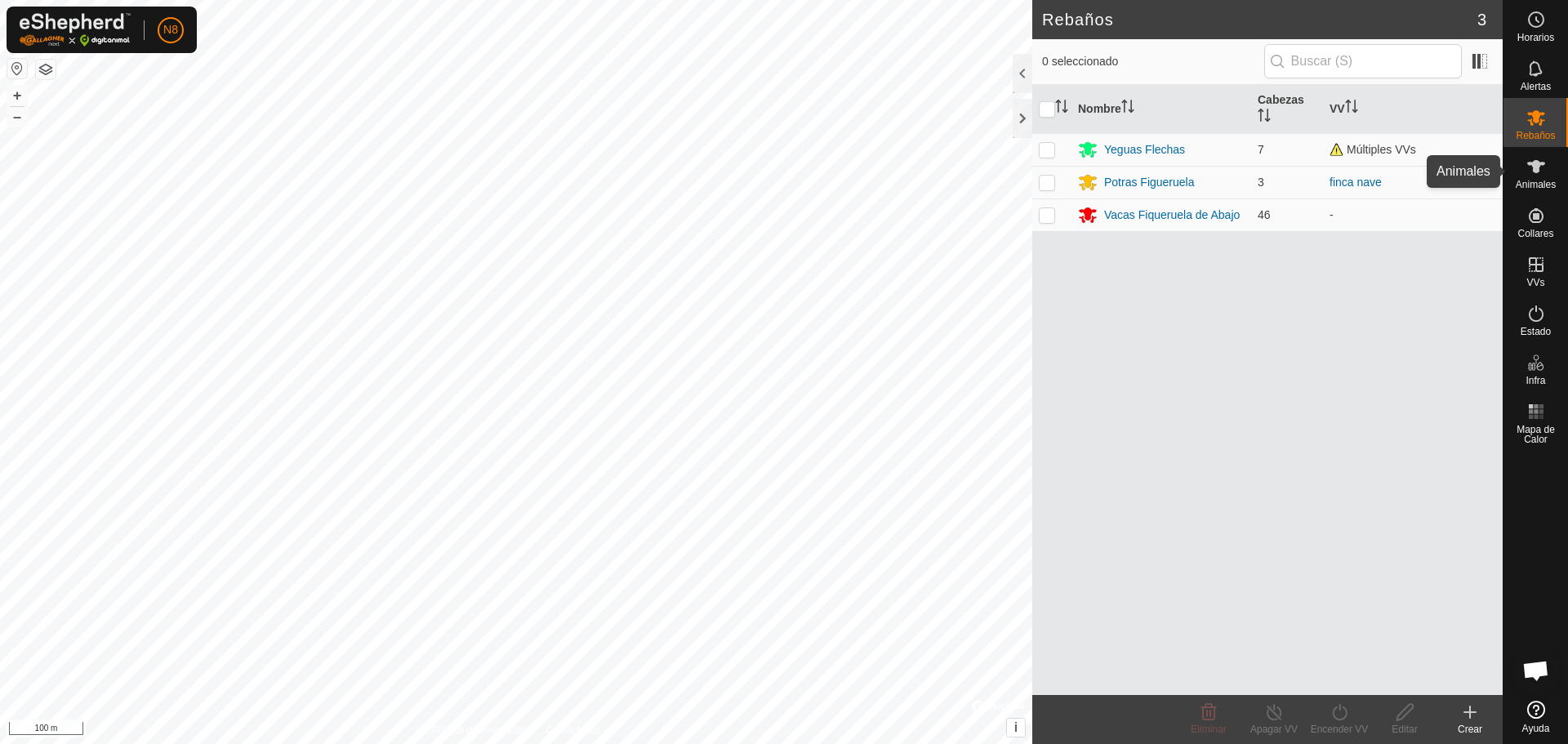
click at [1528, 165] on icon at bounding box center [1536, 167] width 20 height 20
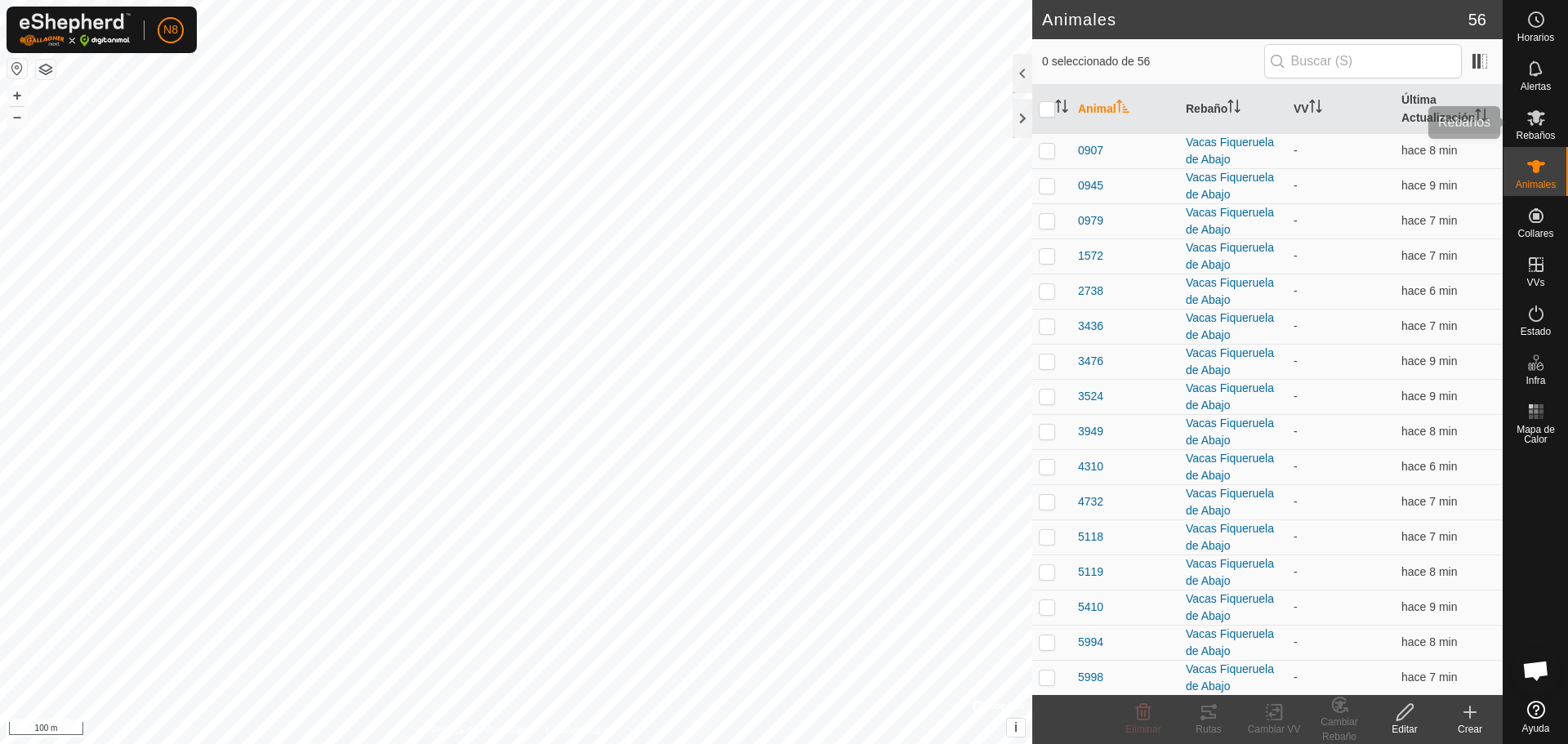
click at [1532, 116] on icon at bounding box center [1536, 118] width 20 height 20
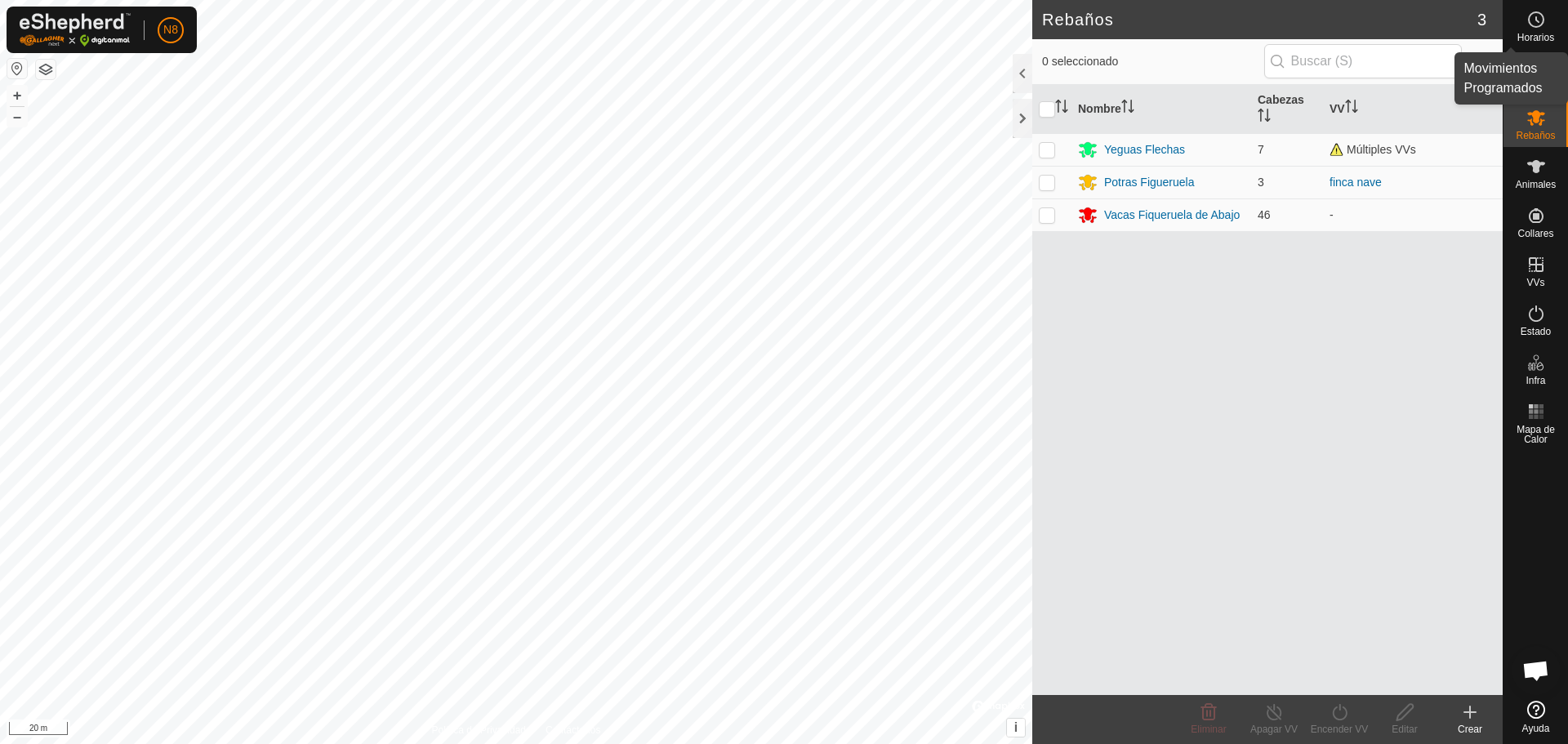
click at [1542, 25] on icon at bounding box center [1536, 20] width 20 height 20
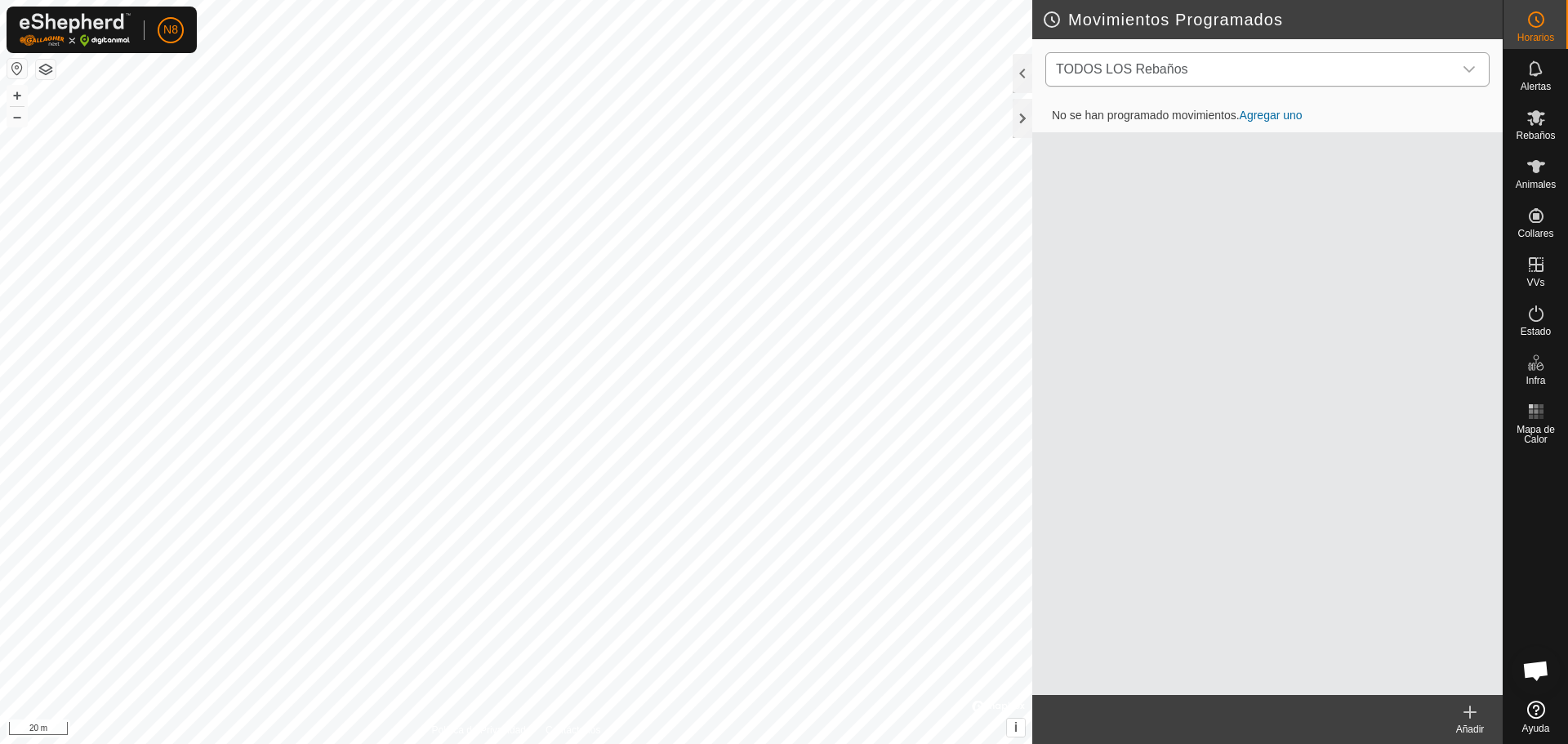
click at [1462, 64] on icon "dropdown trigger" at bounding box center [1469, 70] width 13 height 13
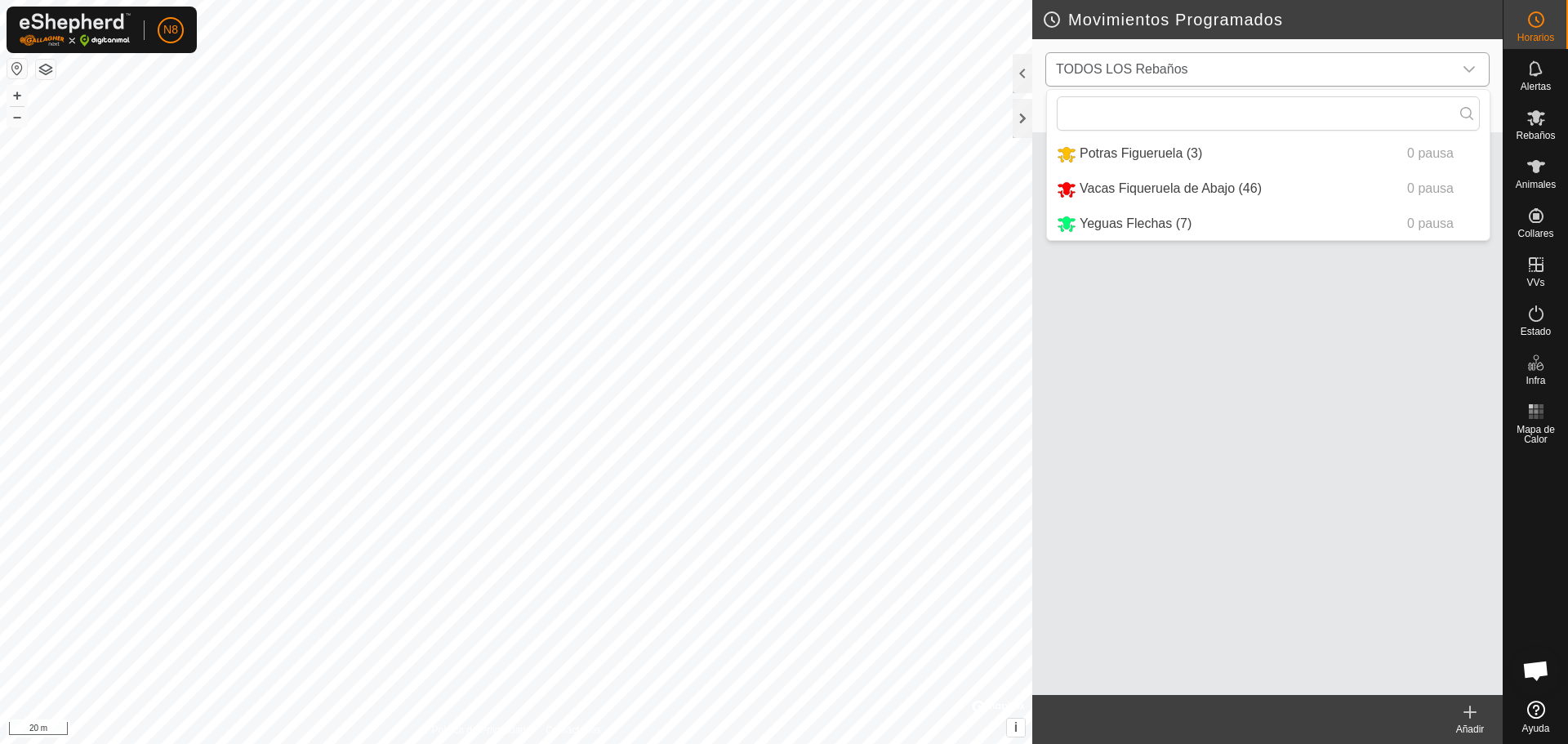
click at [1462, 64] on icon "dropdown trigger" at bounding box center [1469, 70] width 13 height 13
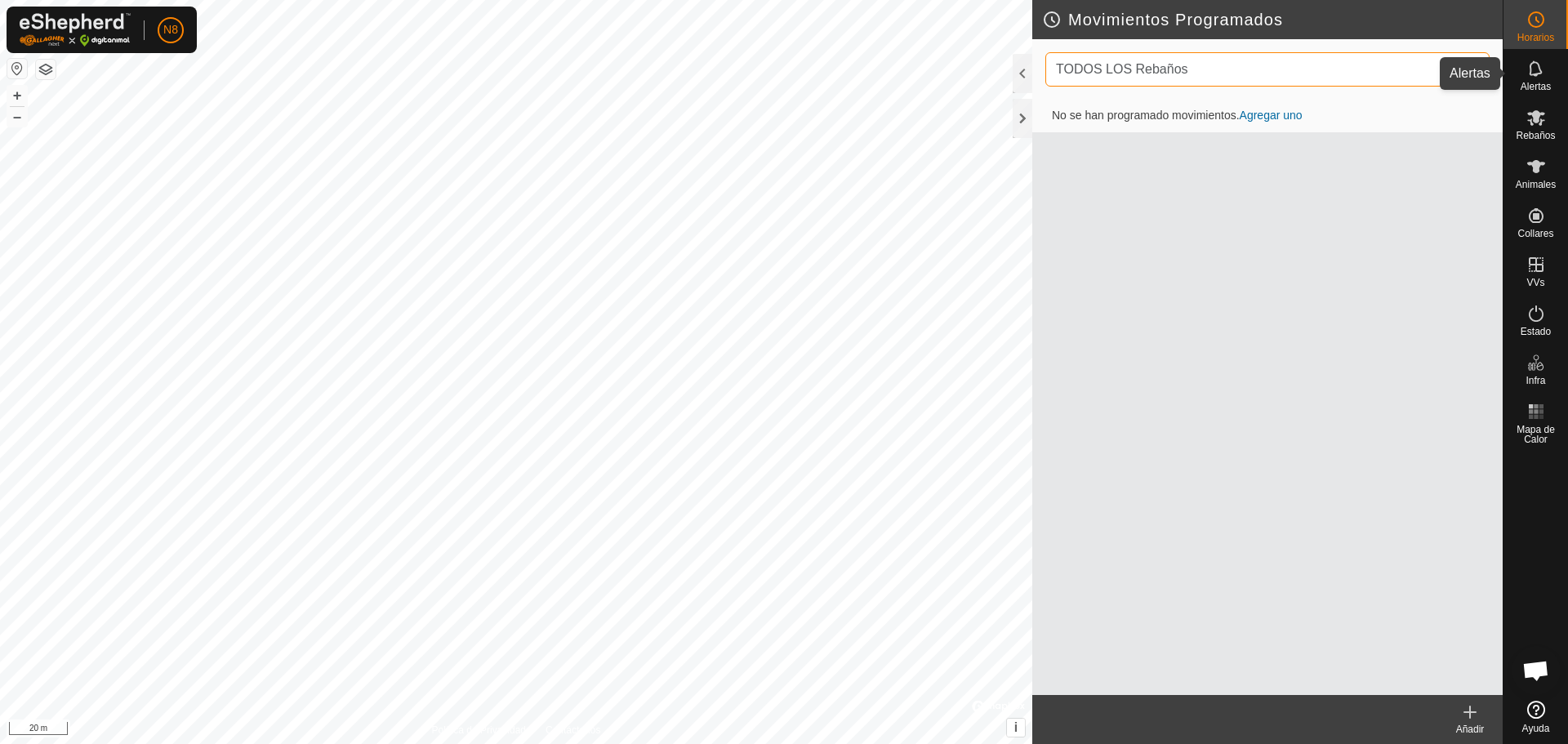
click at [1535, 62] on icon at bounding box center [1536, 68] width 13 height 16
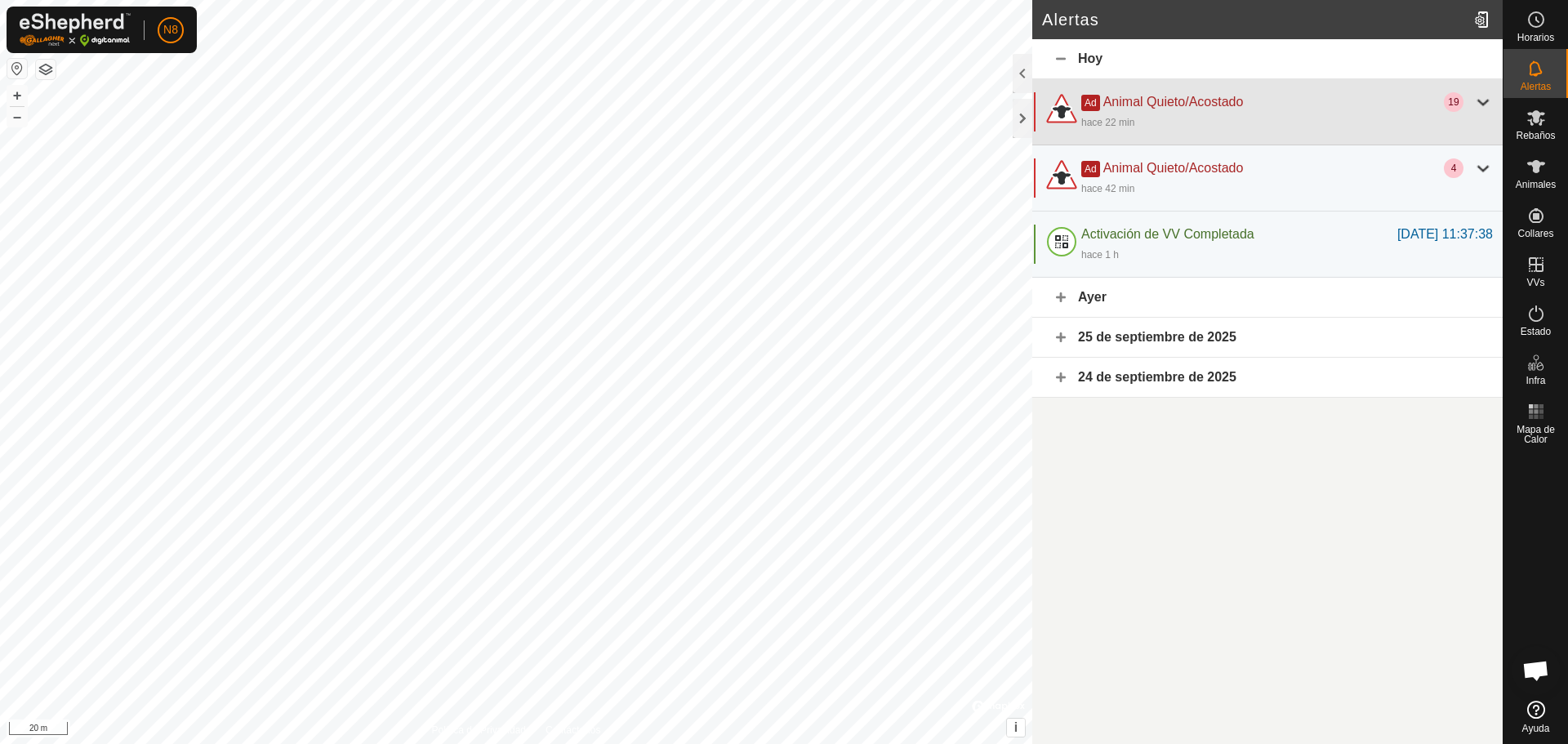
click at [1346, 105] on div "Ad Animal Quieto/Acostado" at bounding box center [1263, 102] width 362 height 20
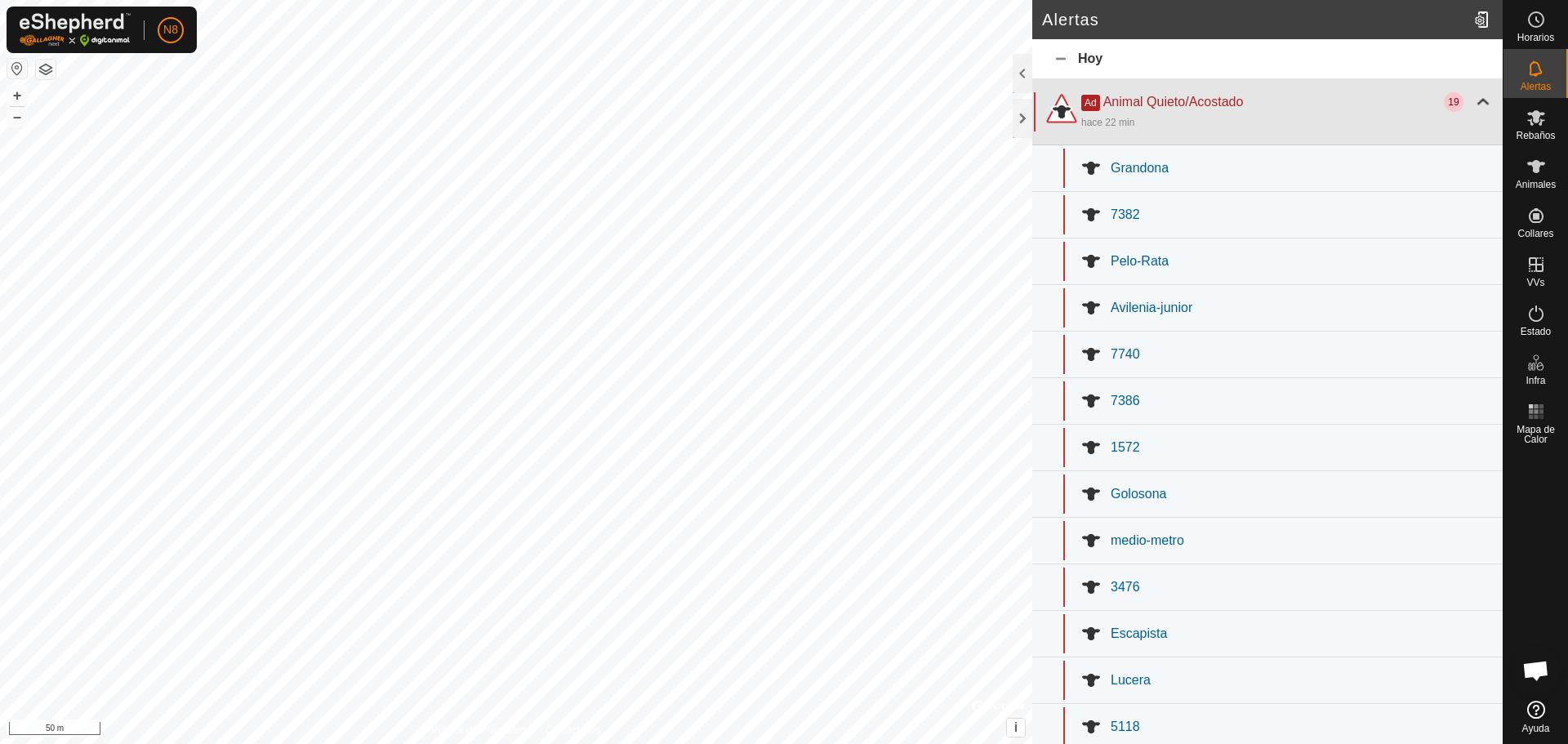
click at [1349, 104] on div "Ad Animal Quieto/Acostado" at bounding box center [1263, 102] width 362 height 20
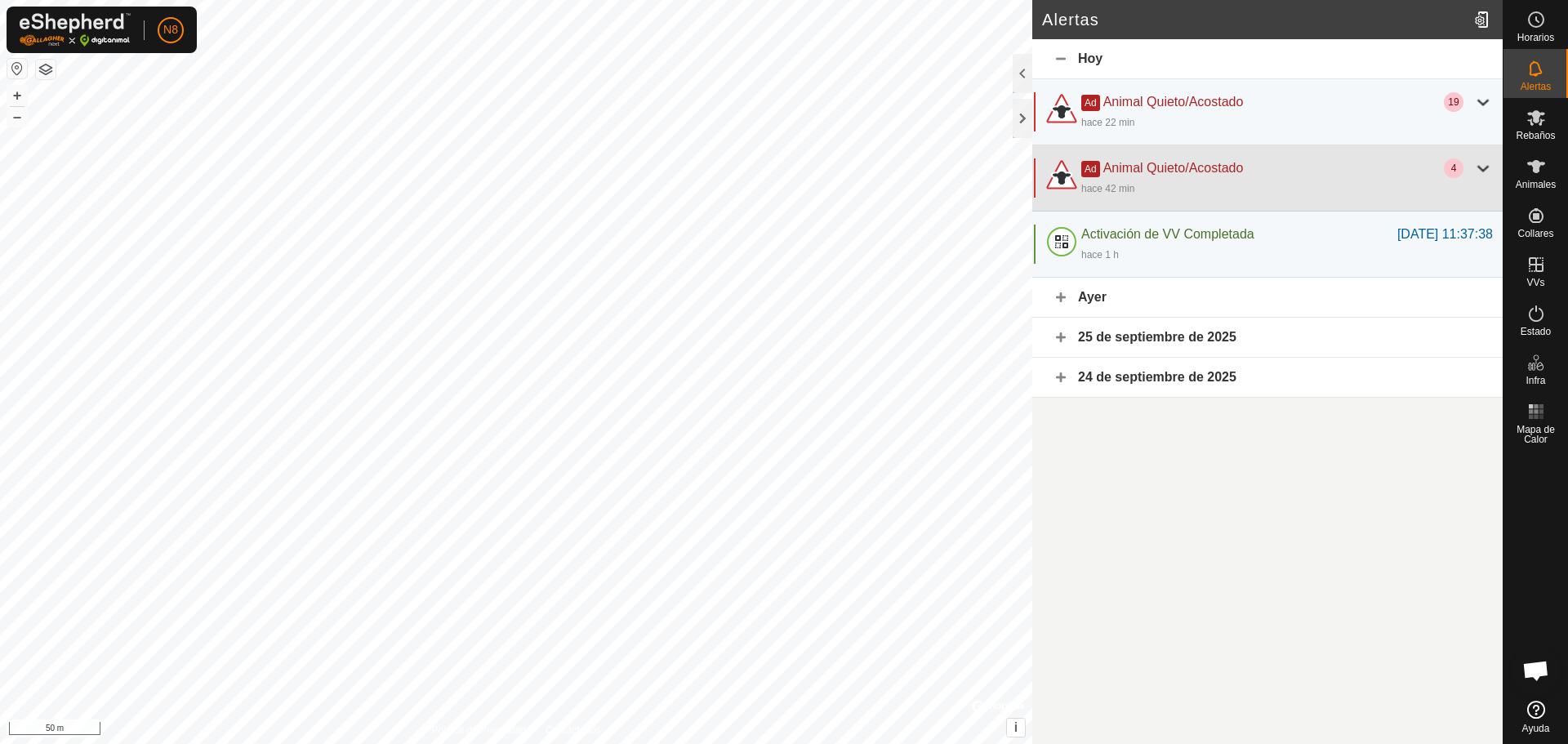
click at [1335, 179] on div "hace 42 min" at bounding box center [1287, 188] width 412 height 20
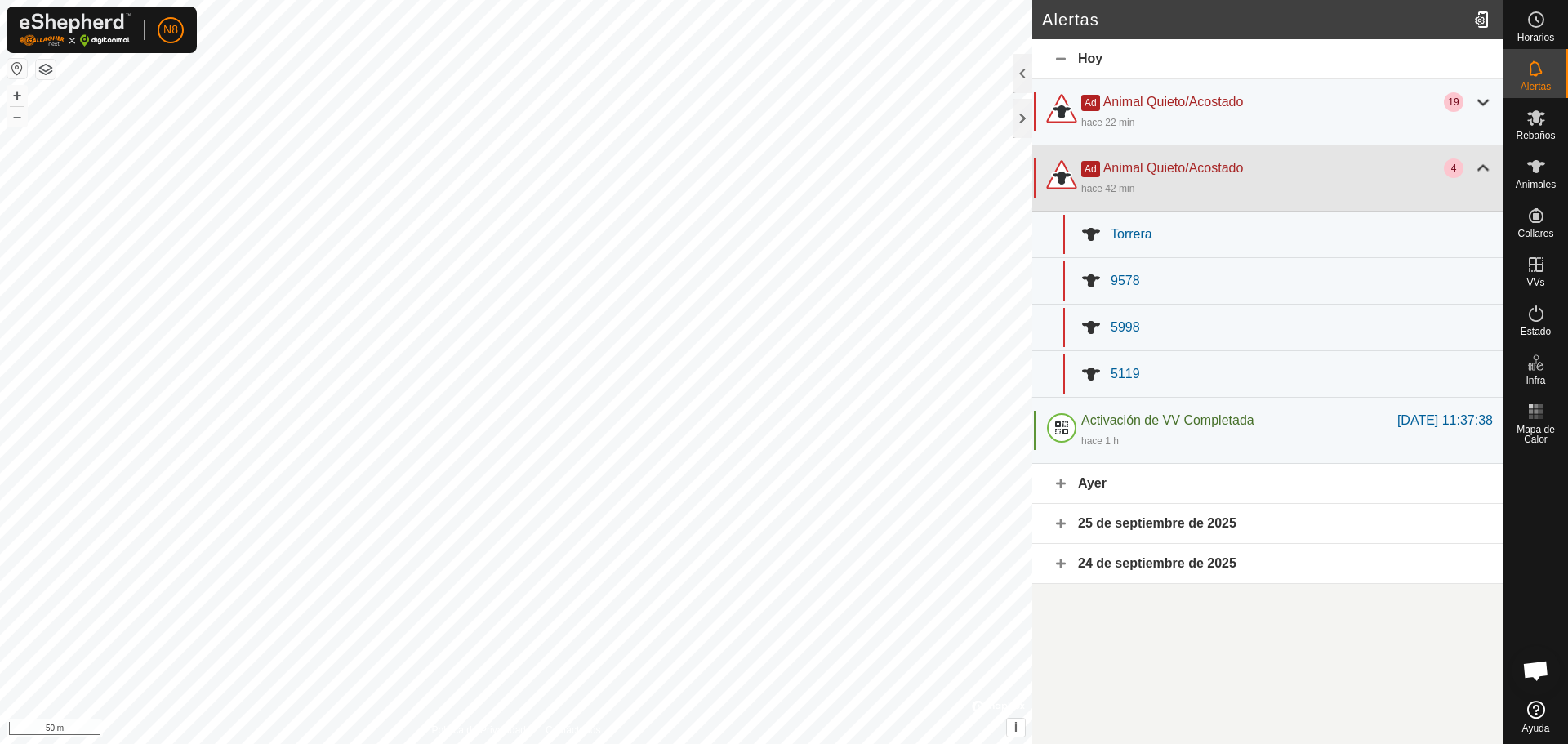
click at [1334, 180] on div "hace 42 min" at bounding box center [1287, 188] width 412 height 20
